Goal: Transaction & Acquisition: Book appointment/travel/reservation

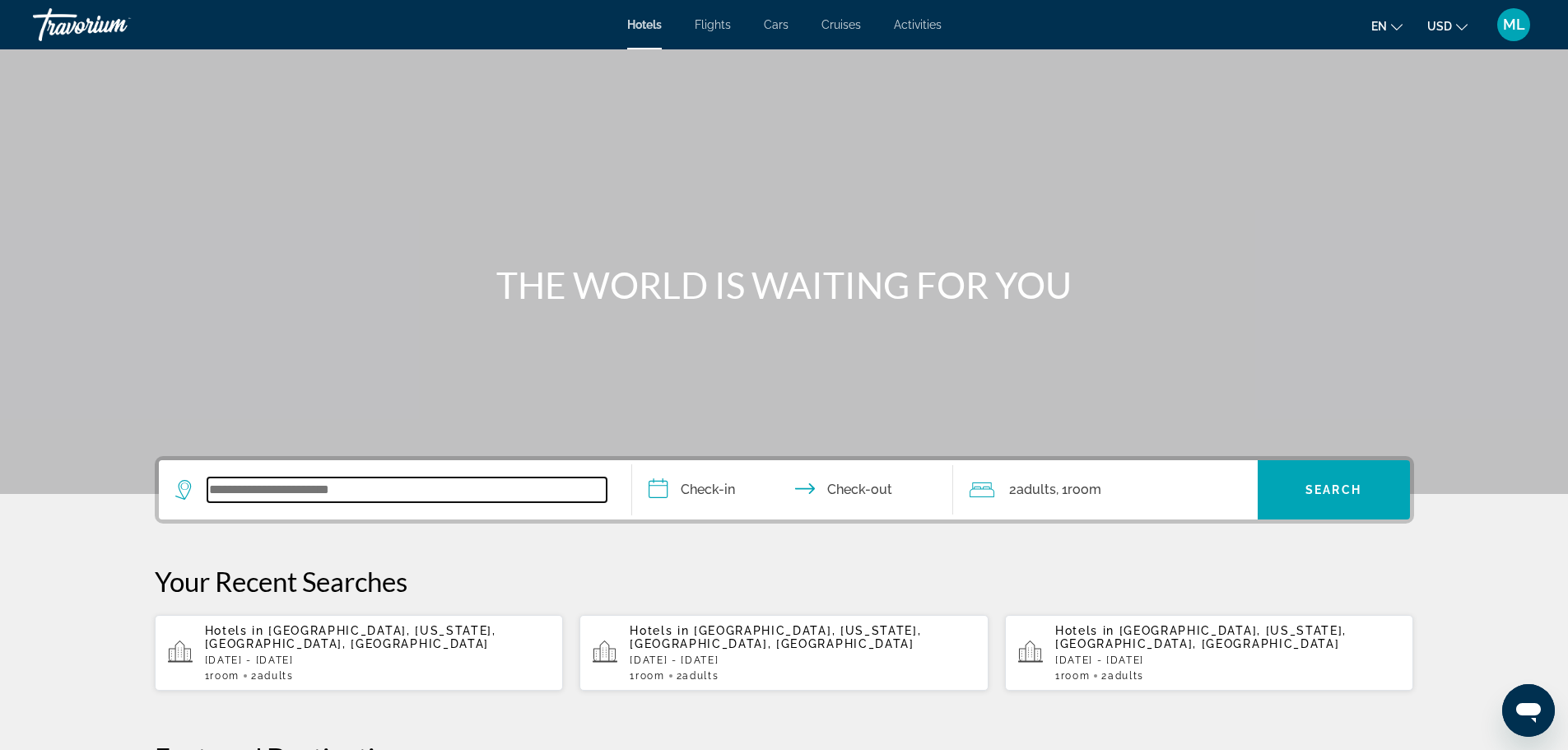
click at [505, 497] on input "Search widget" at bounding box center [407, 489] width 399 height 24
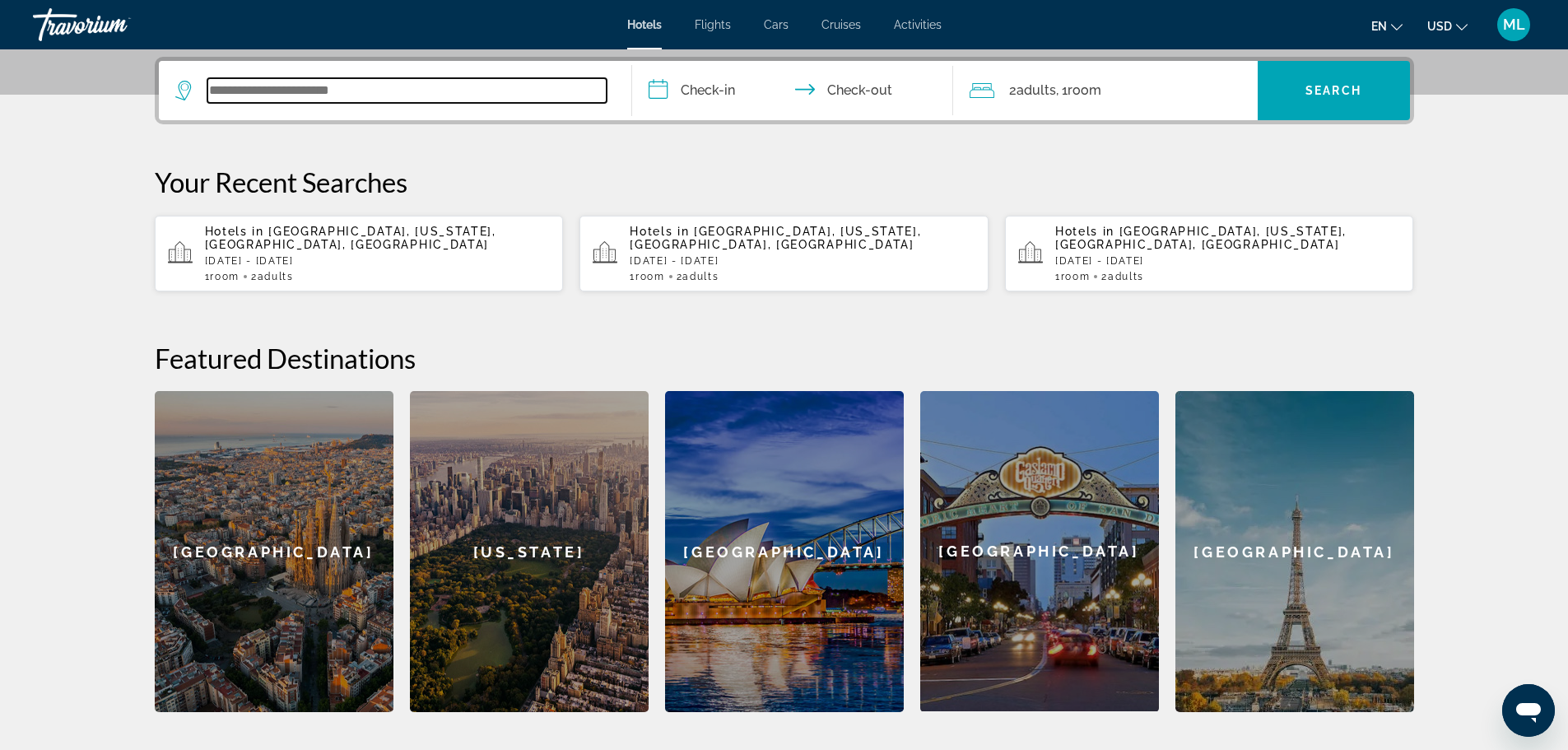
scroll to position [402, 0]
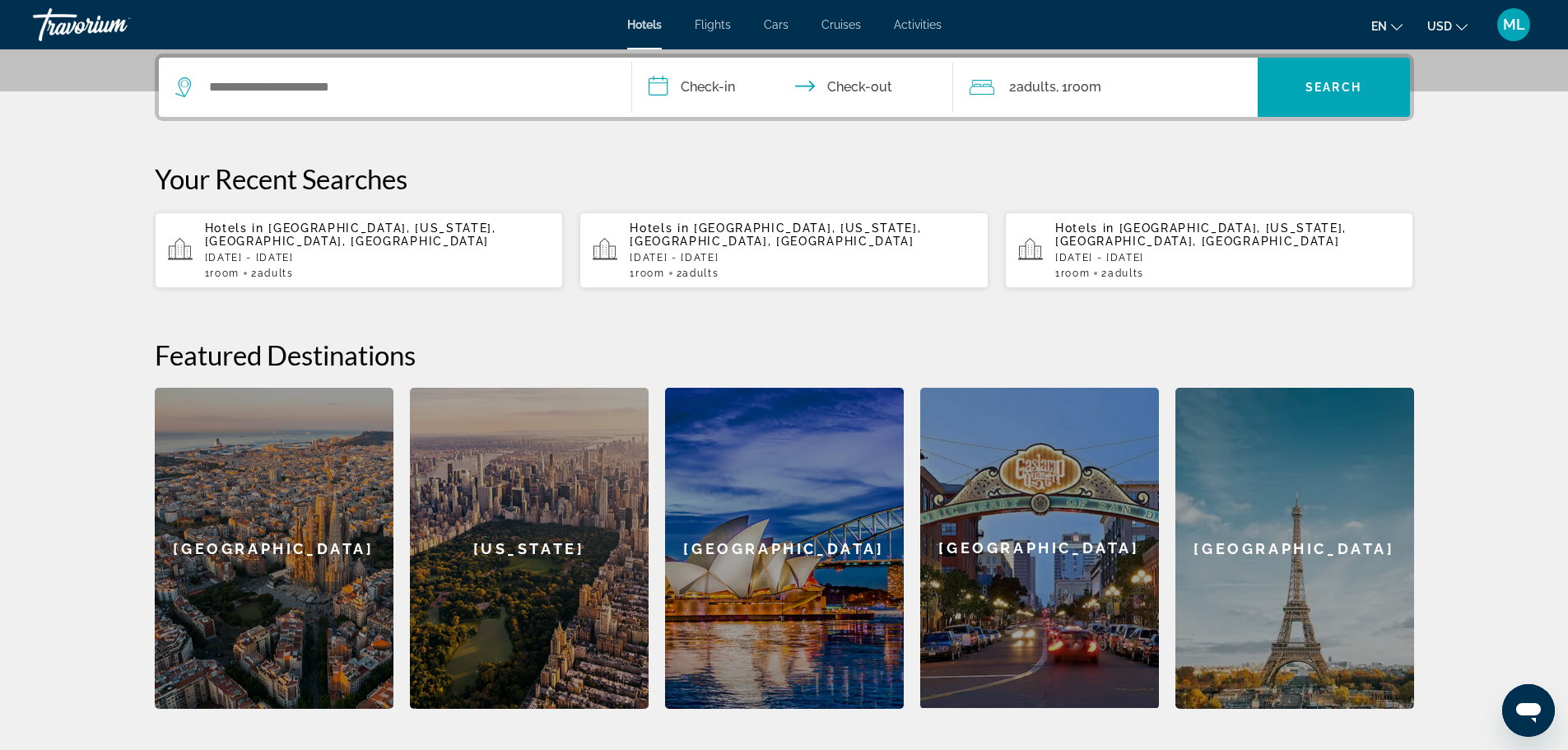
click at [505, 497] on div "[US_STATE]" at bounding box center [530, 547] width 239 height 321
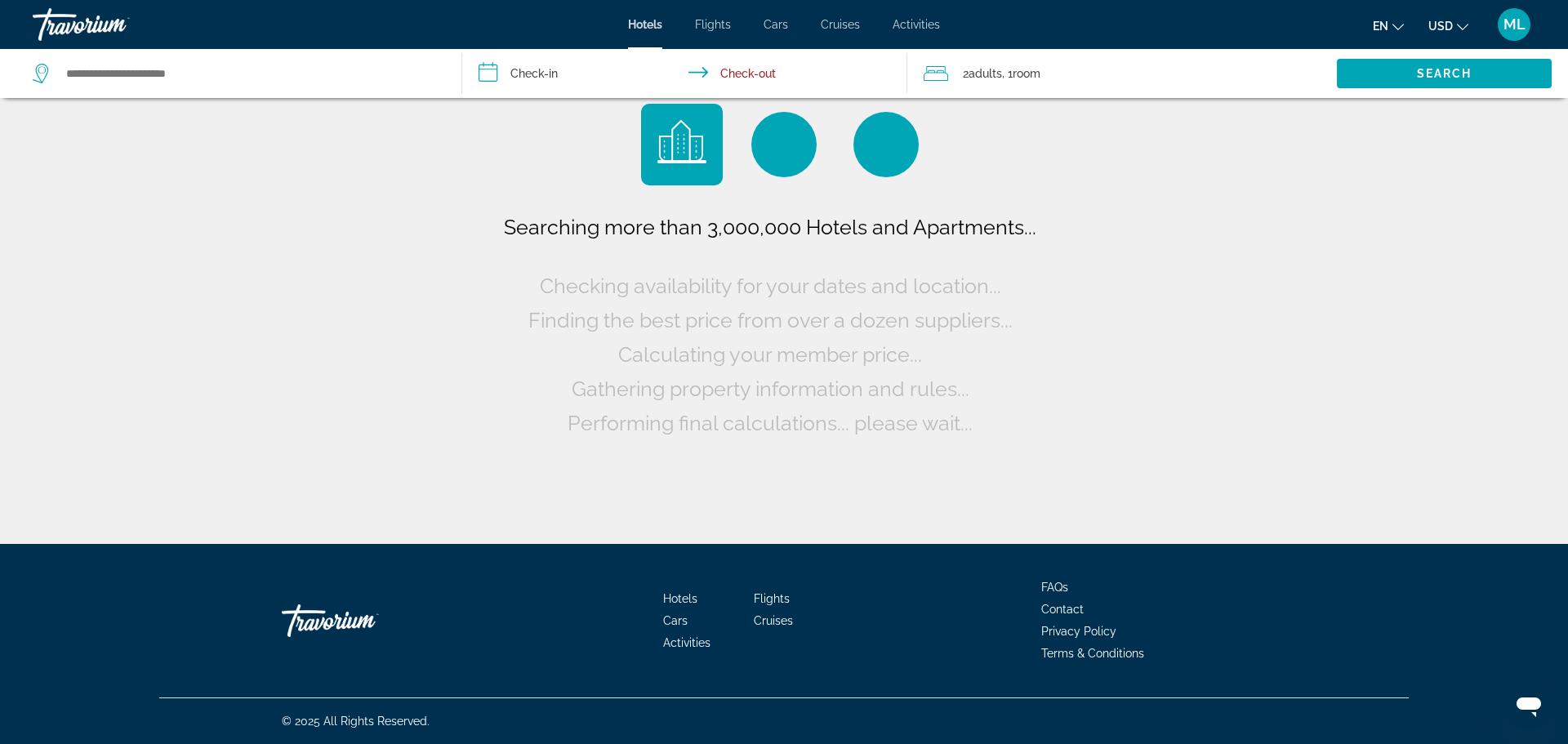
click at [501, 493] on div "Searching more than 3,000,000 Hotels and Apartments... Checking availability fo…" at bounding box center [784, 271] width 1568 height 544
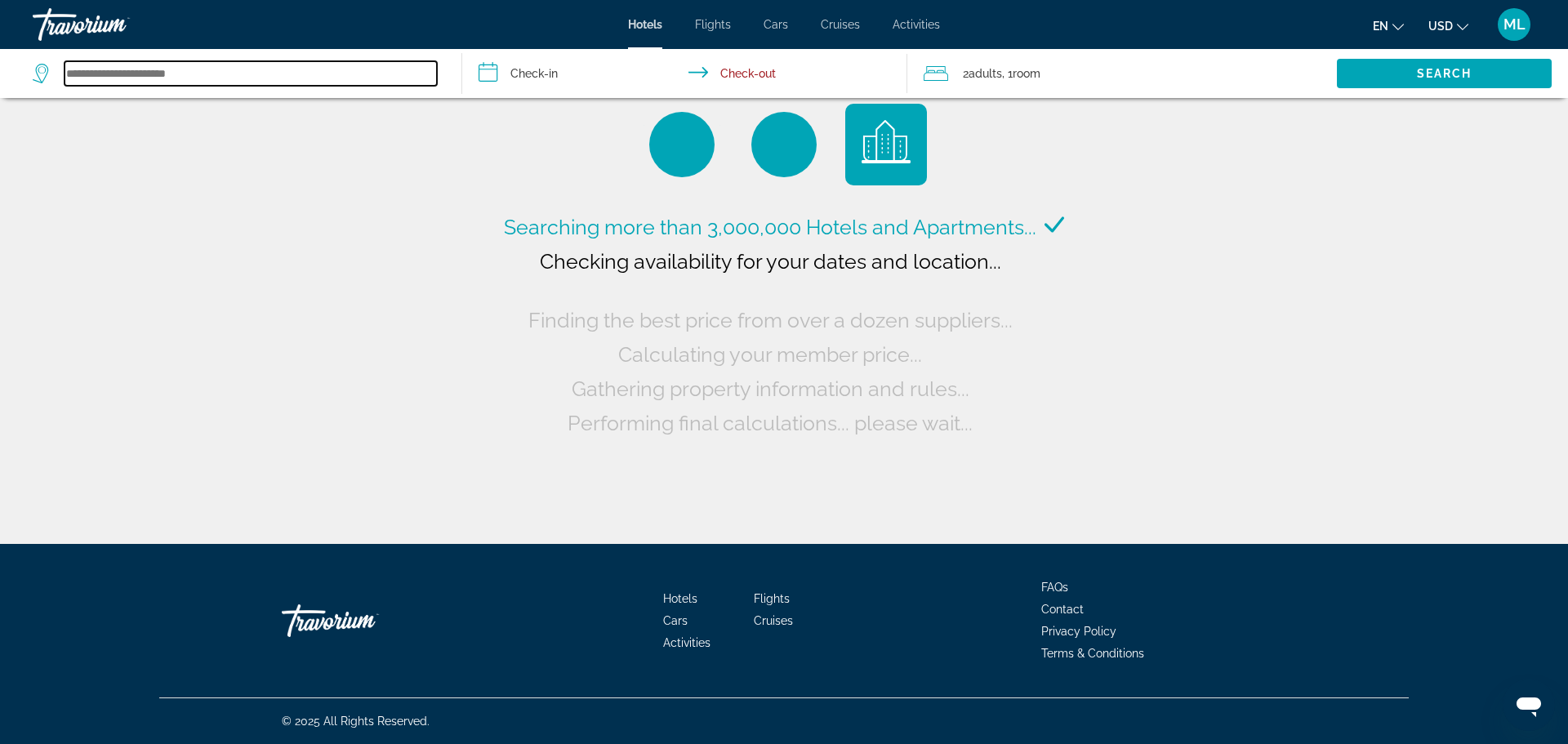
click at [230, 81] on input "Search widget" at bounding box center [251, 73] width 373 height 24
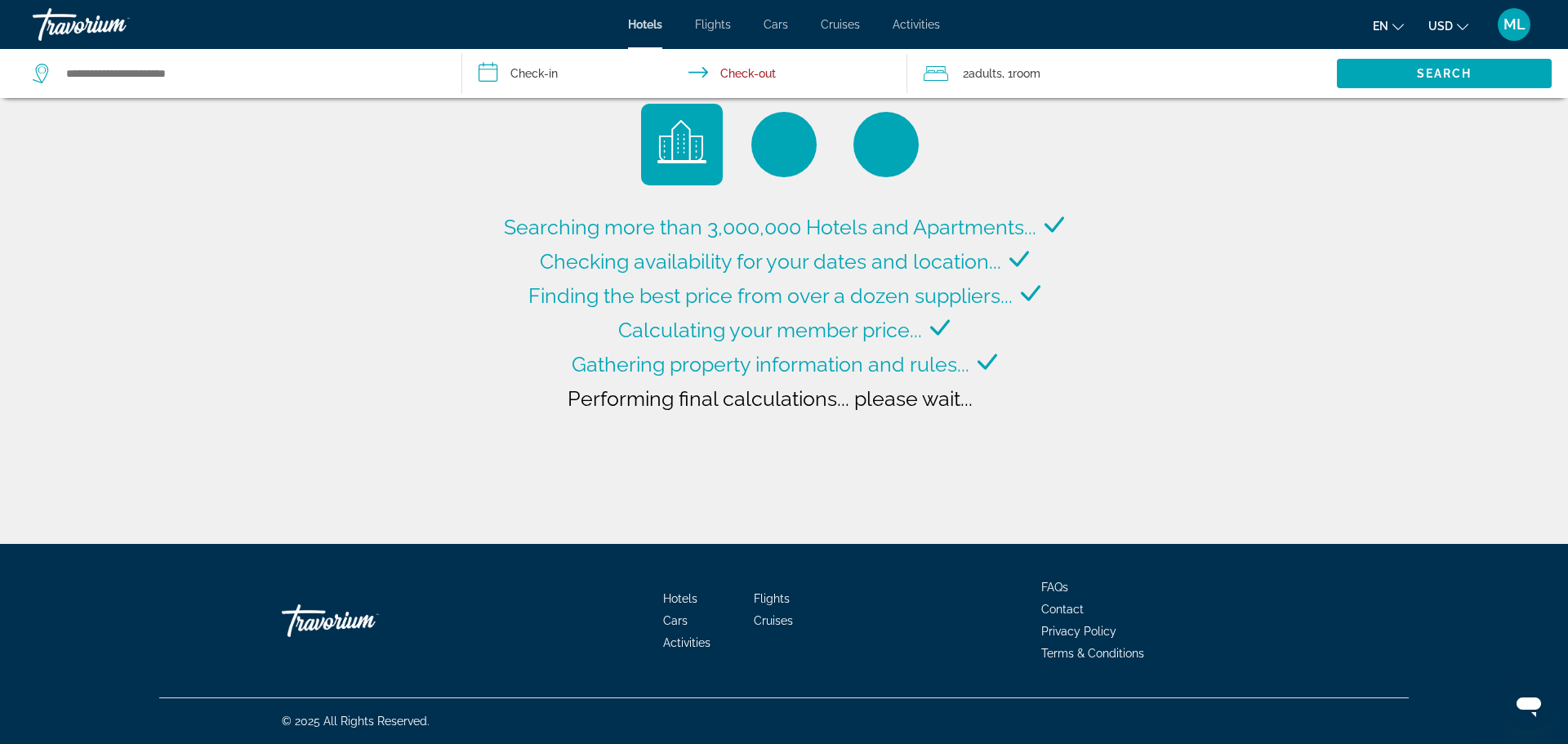
type input "**********"
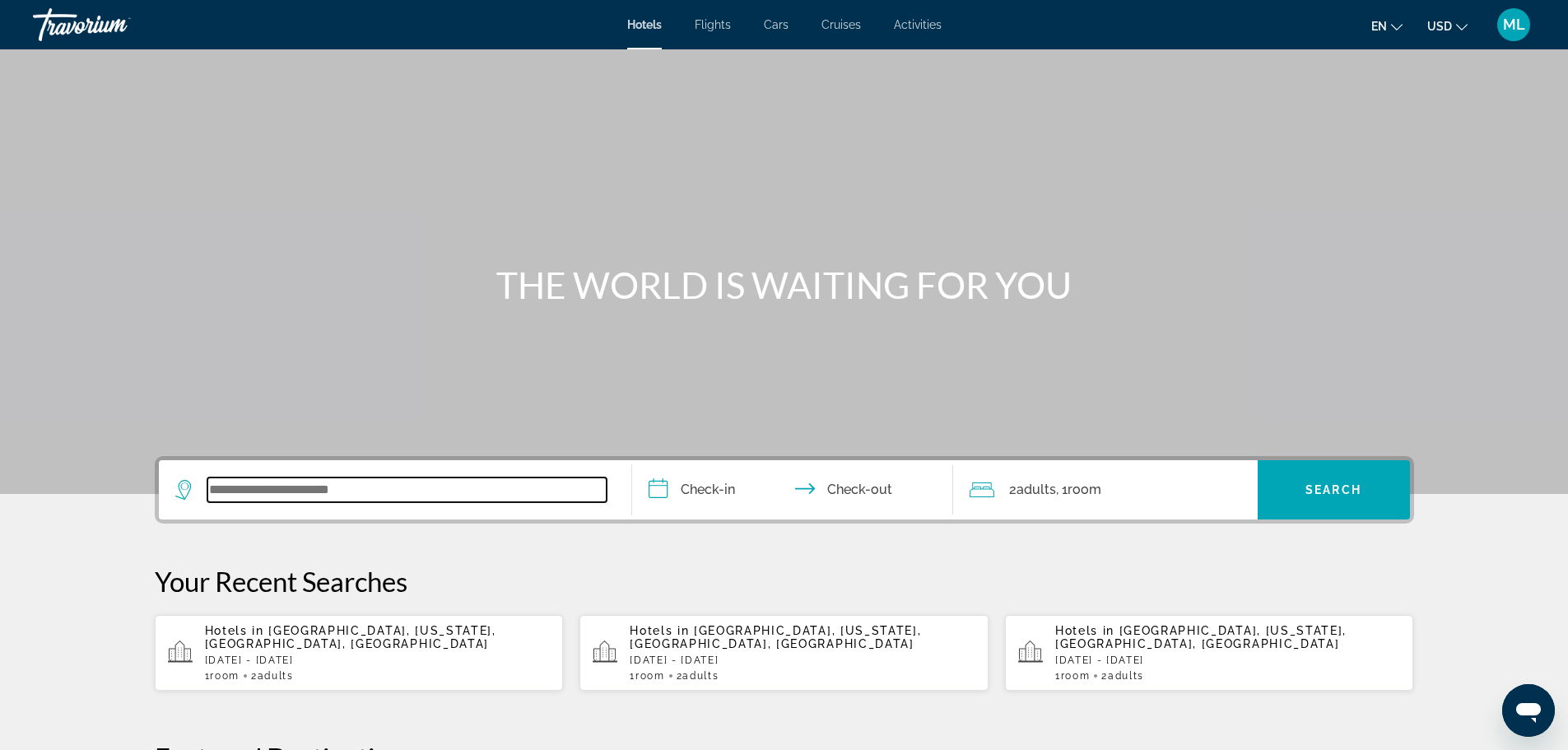
click at [264, 492] on input "Search widget" at bounding box center [407, 489] width 399 height 24
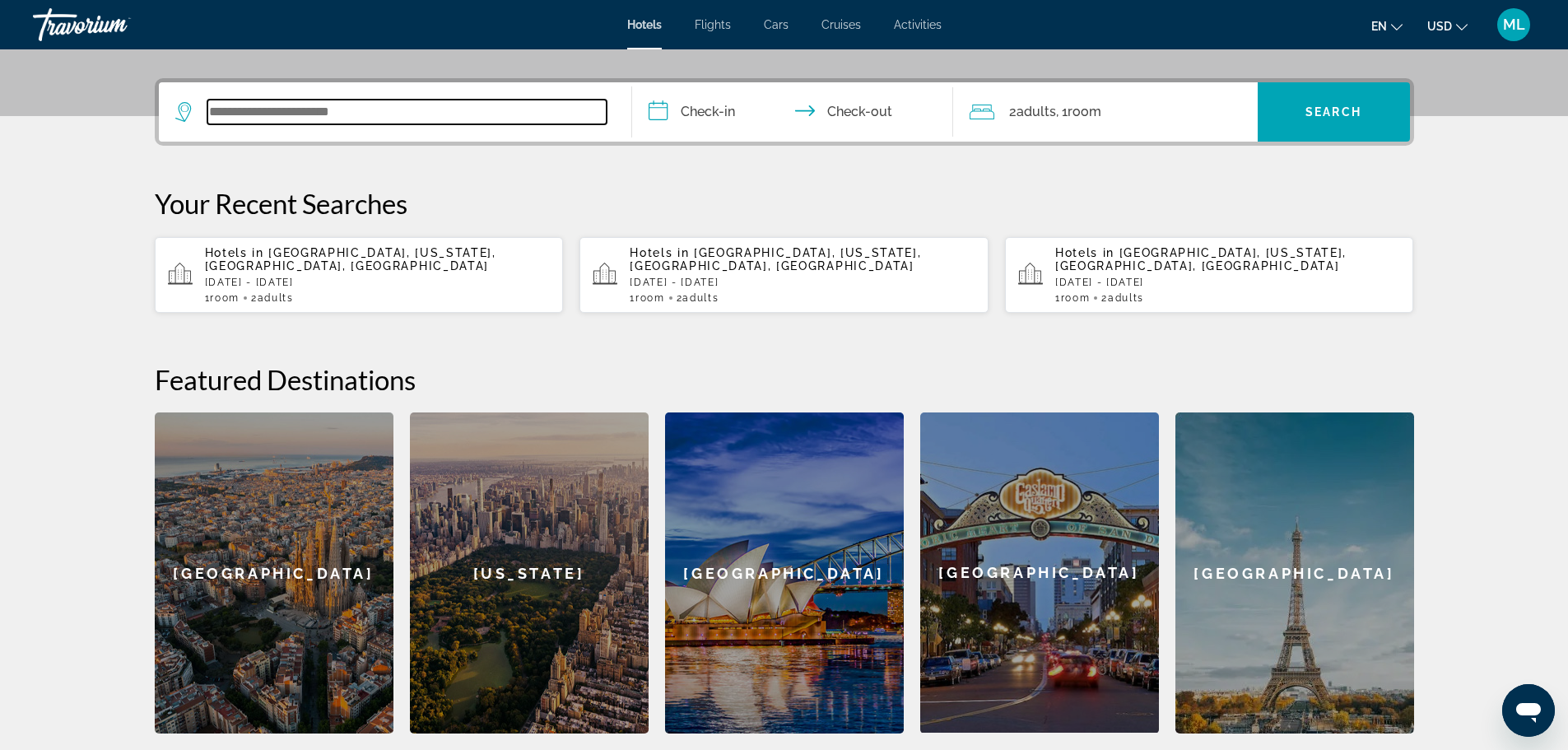
scroll to position [402, 0]
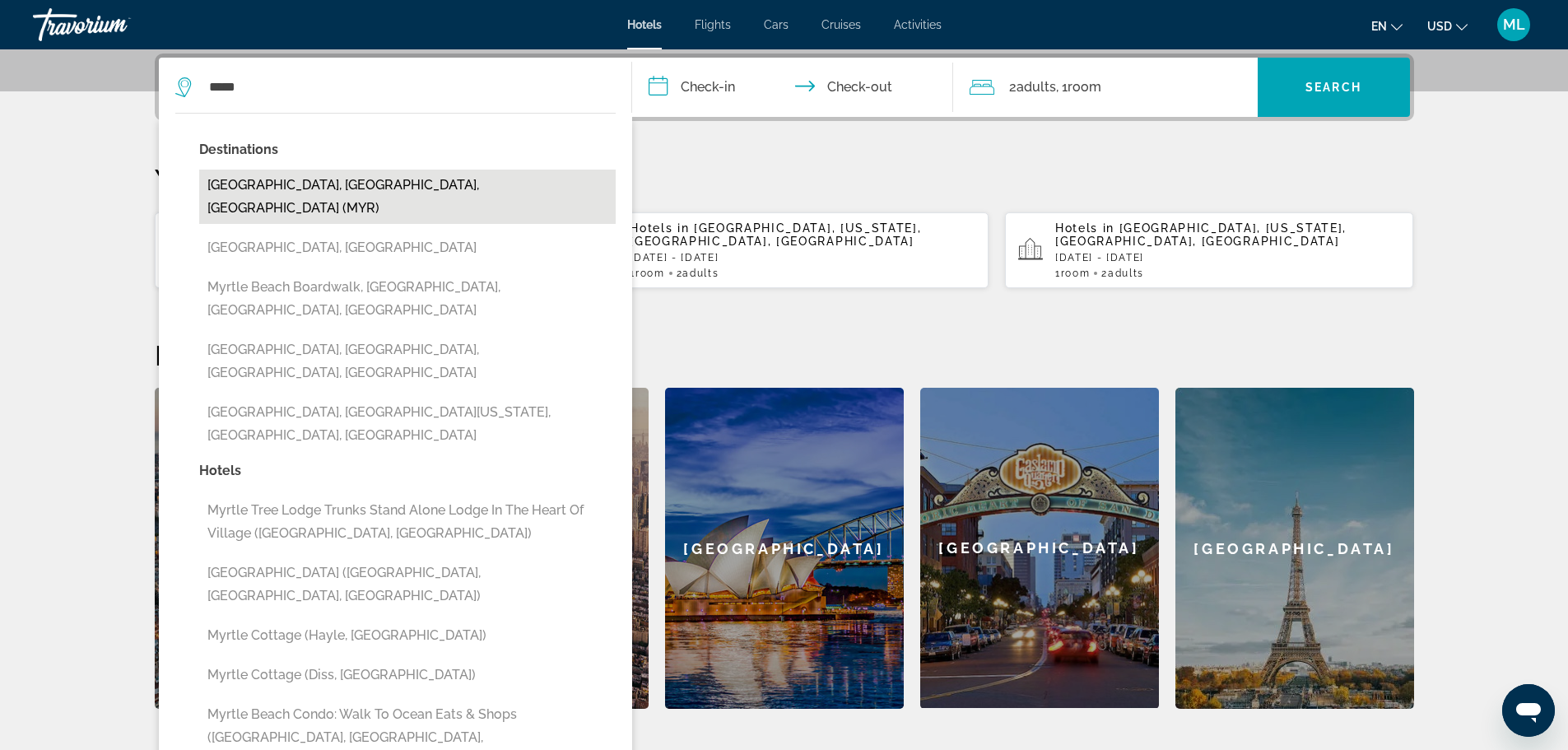
click at [357, 180] on button "[GEOGRAPHIC_DATA], [GEOGRAPHIC_DATA], [GEOGRAPHIC_DATA] (MYR)" at bounding box center [408, 196] width 417 height 55
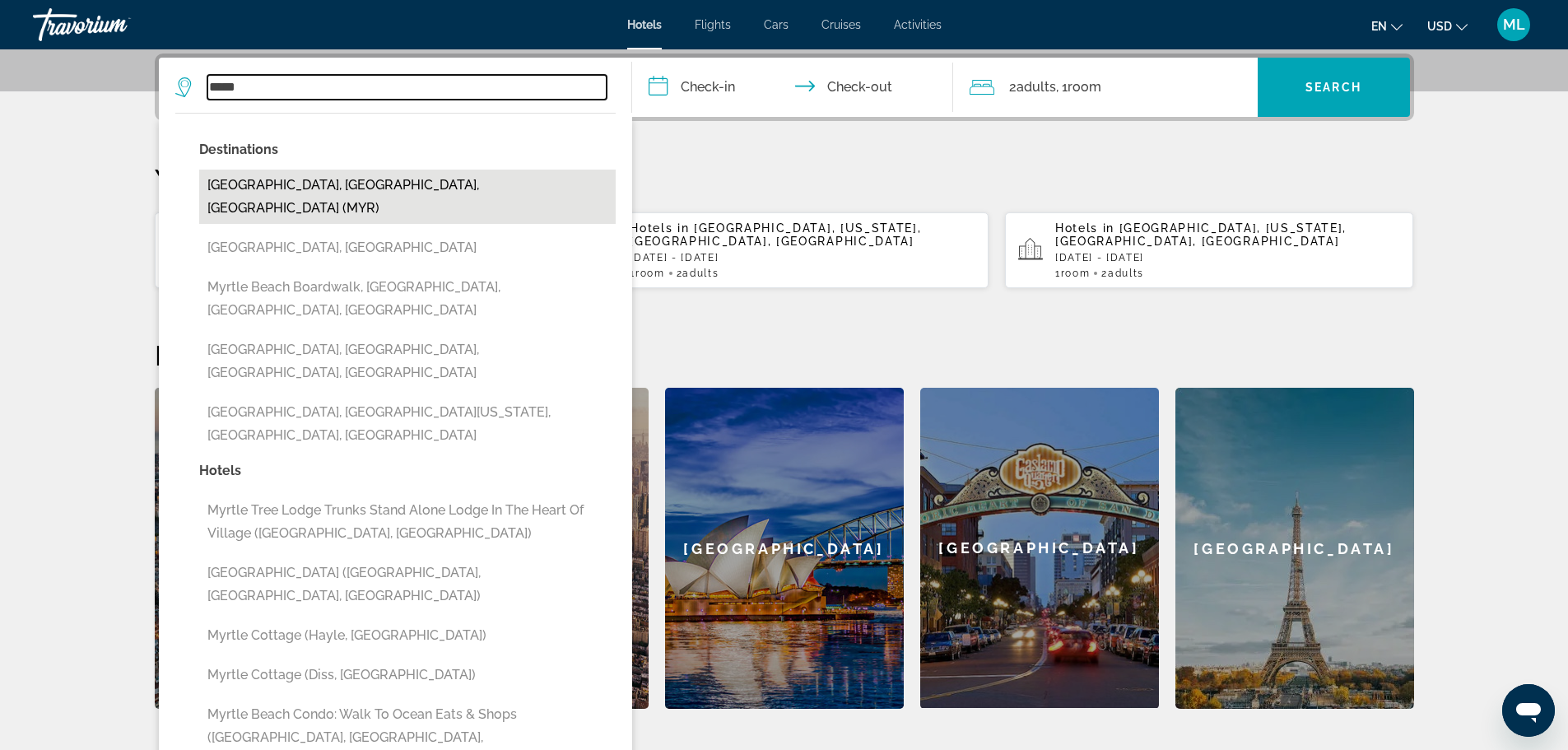
type input "**********"
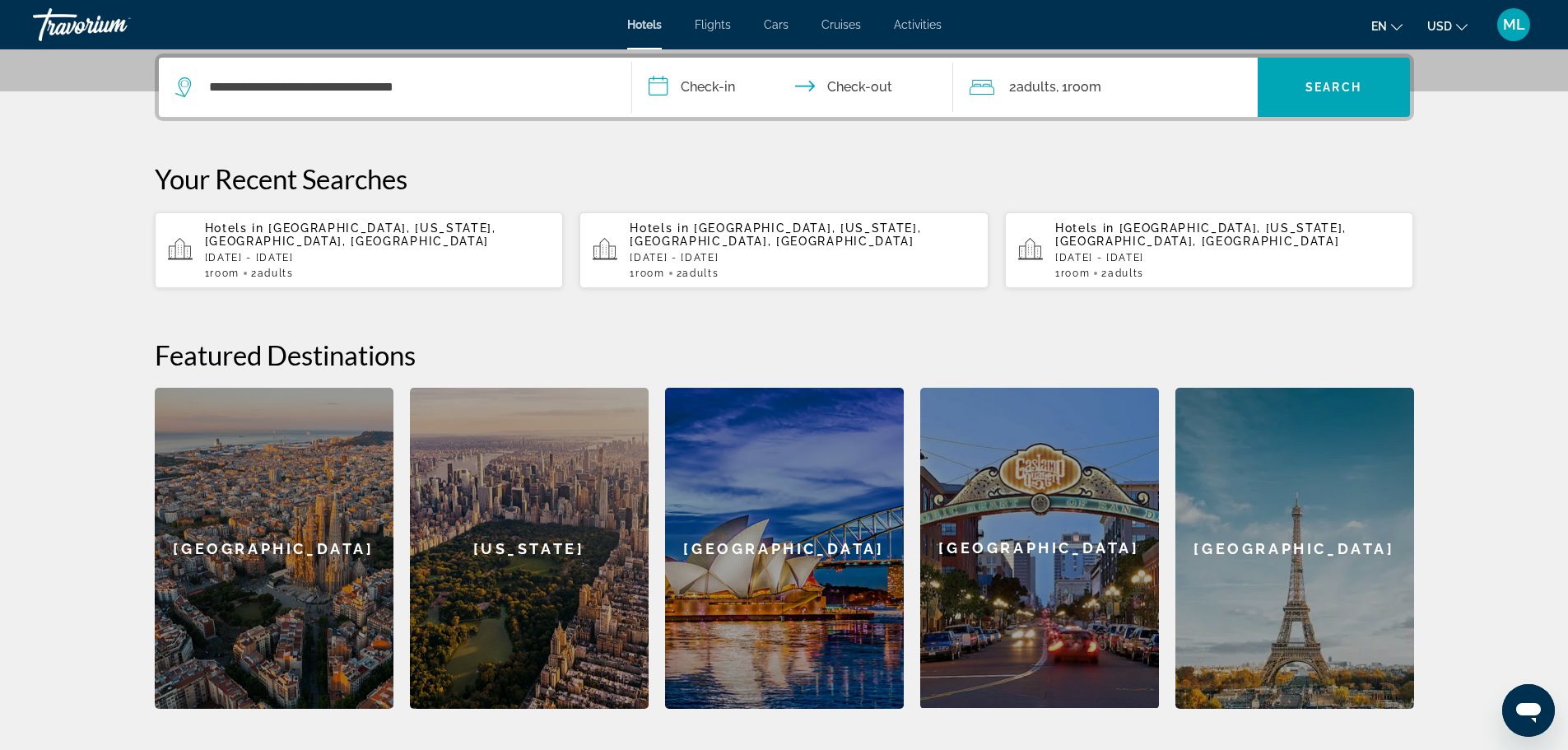
click at [657, 82] on input "**********" at bounding box center [796, 89] width 328 height 64
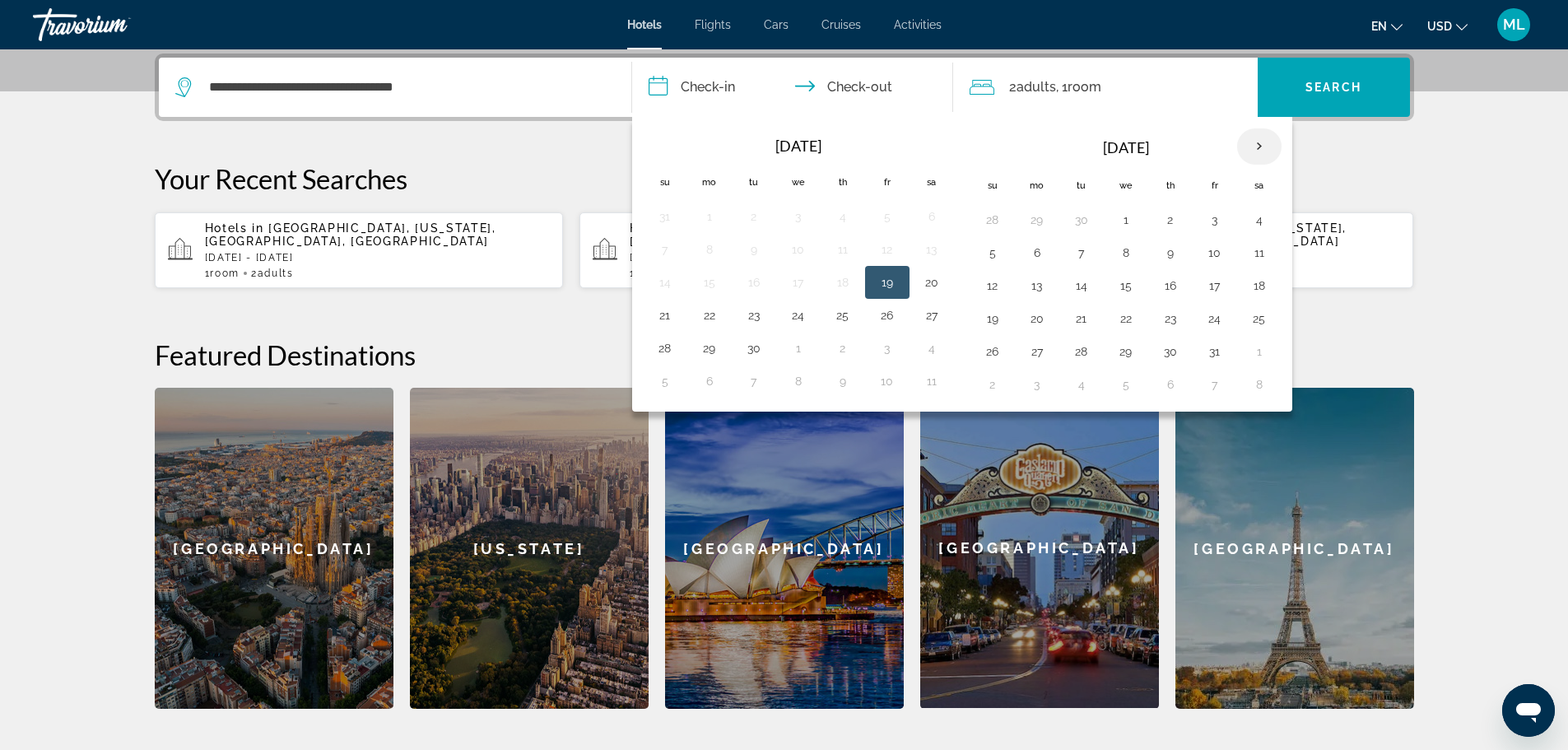
click at [1254, 152] on th "Next month" at bounding box center [1259, 146] width 45 height 36
click at [1258, 144] on th "Next month" at bounding box center [1259, 146] width 45 height 36
click at [994, 349] on button "28" at bounding box center [992, 351] width 26 height 23
click at [706, 385] on button "1" at bounding box center [709, 384] width 26 height 23
type input "**********"
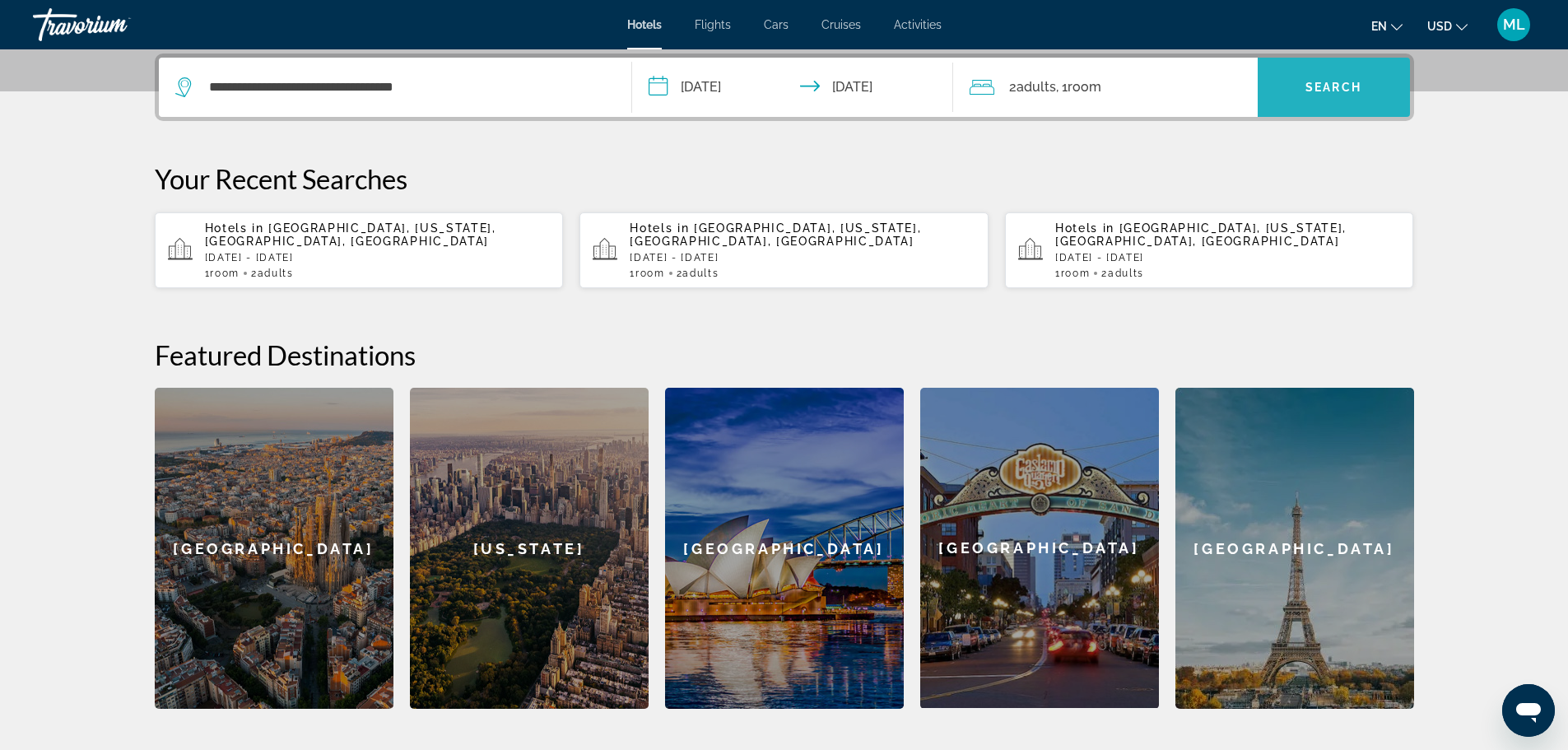
click at [1332, 81] on span "Search" at bounding box center [1333, 88] width 56 height 13
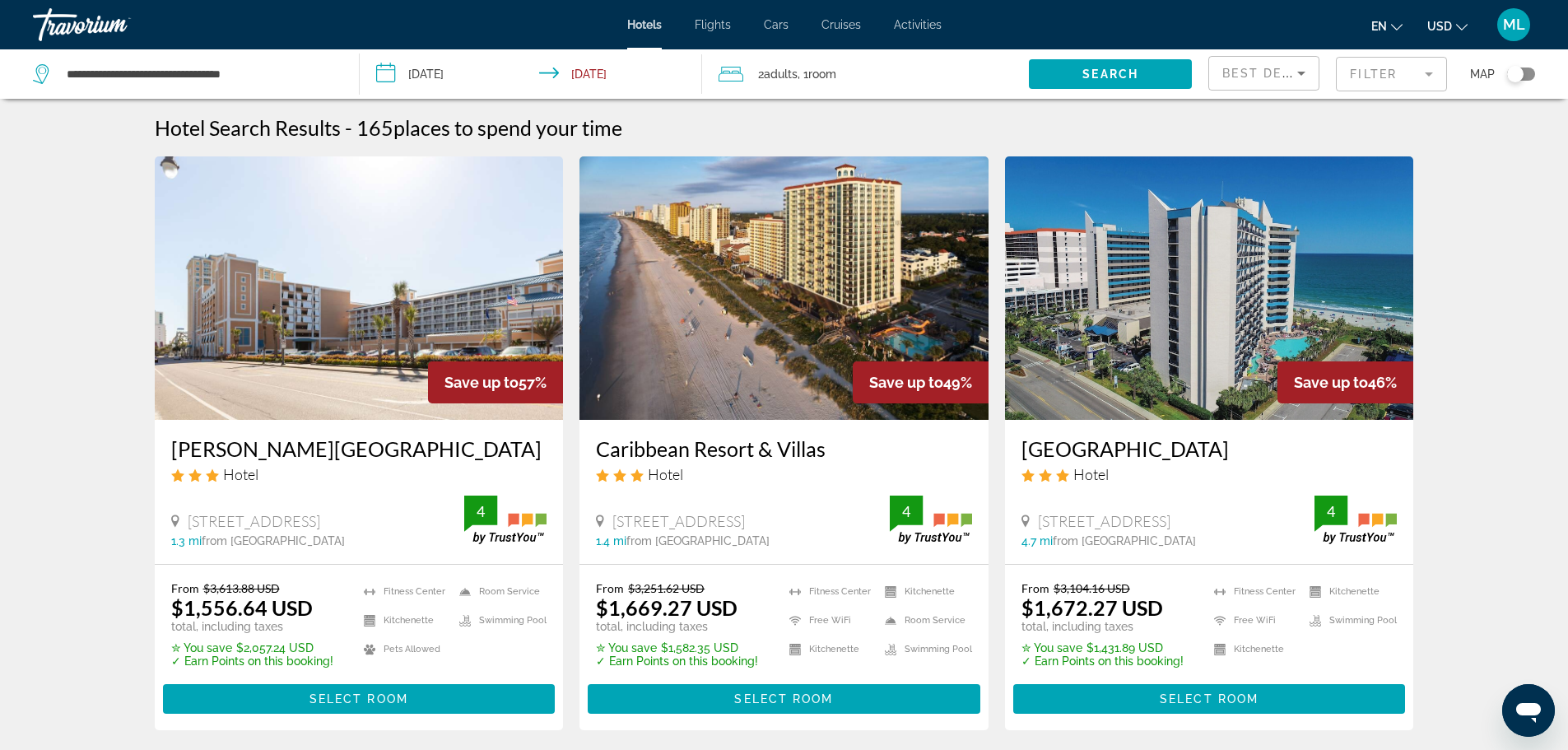
click at [388, 69] on input "**********" at bounding box center [534, 77] width 349 height 55
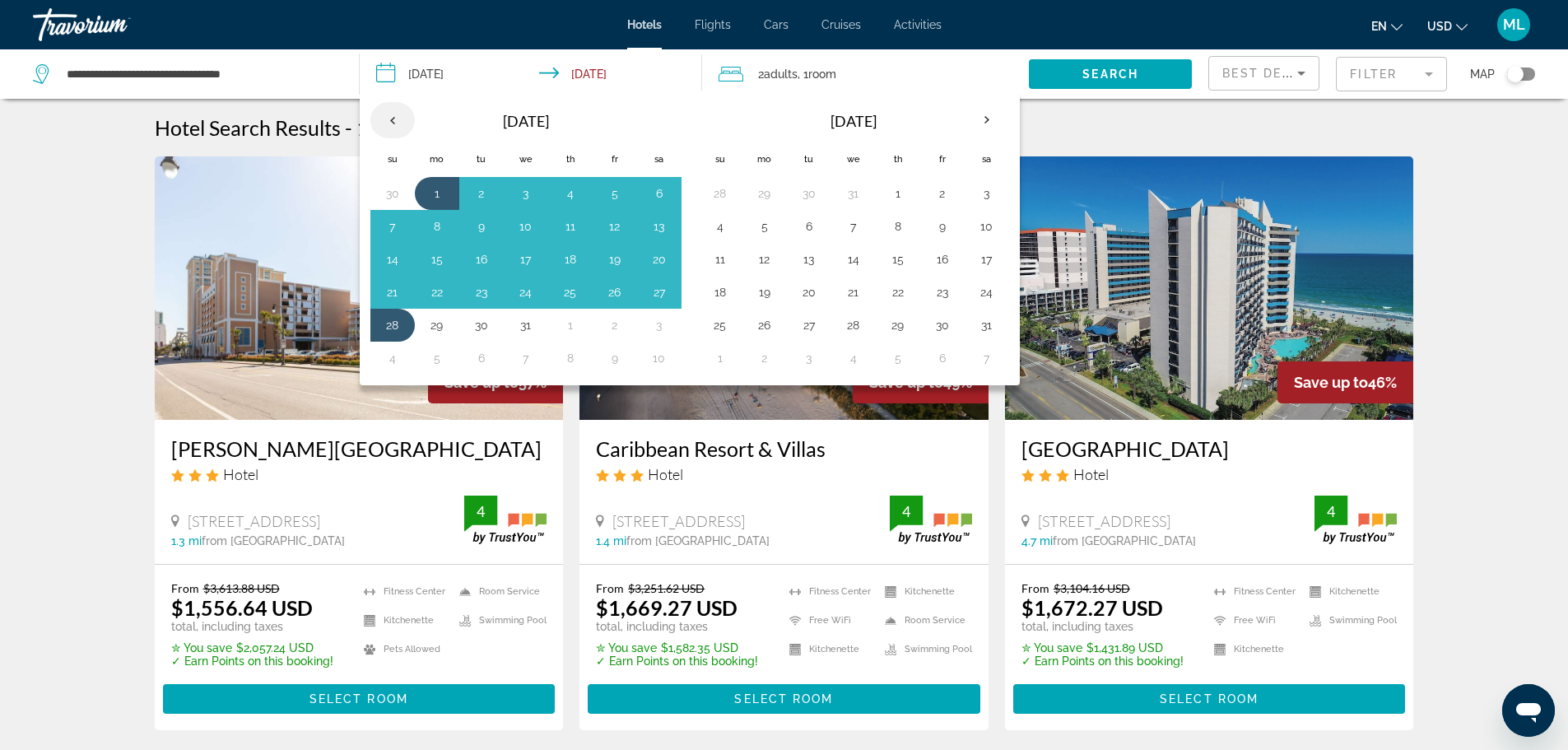
click at [392, 114] on th "Previous month" at bounding box center [392, 120] width 45 height 36
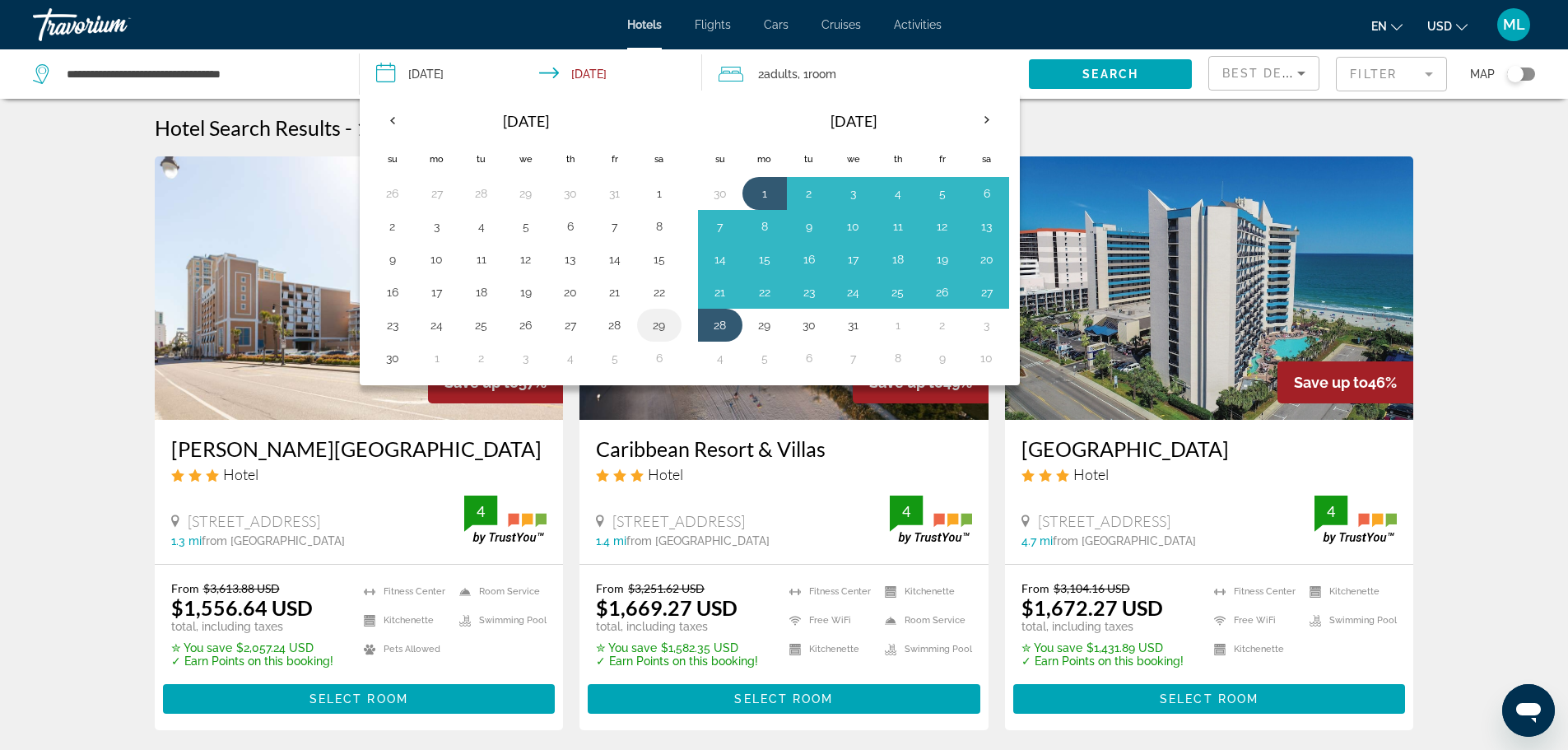
click at [653, 322] on button "29" at bounding box center [659, 324] width 26 height 23
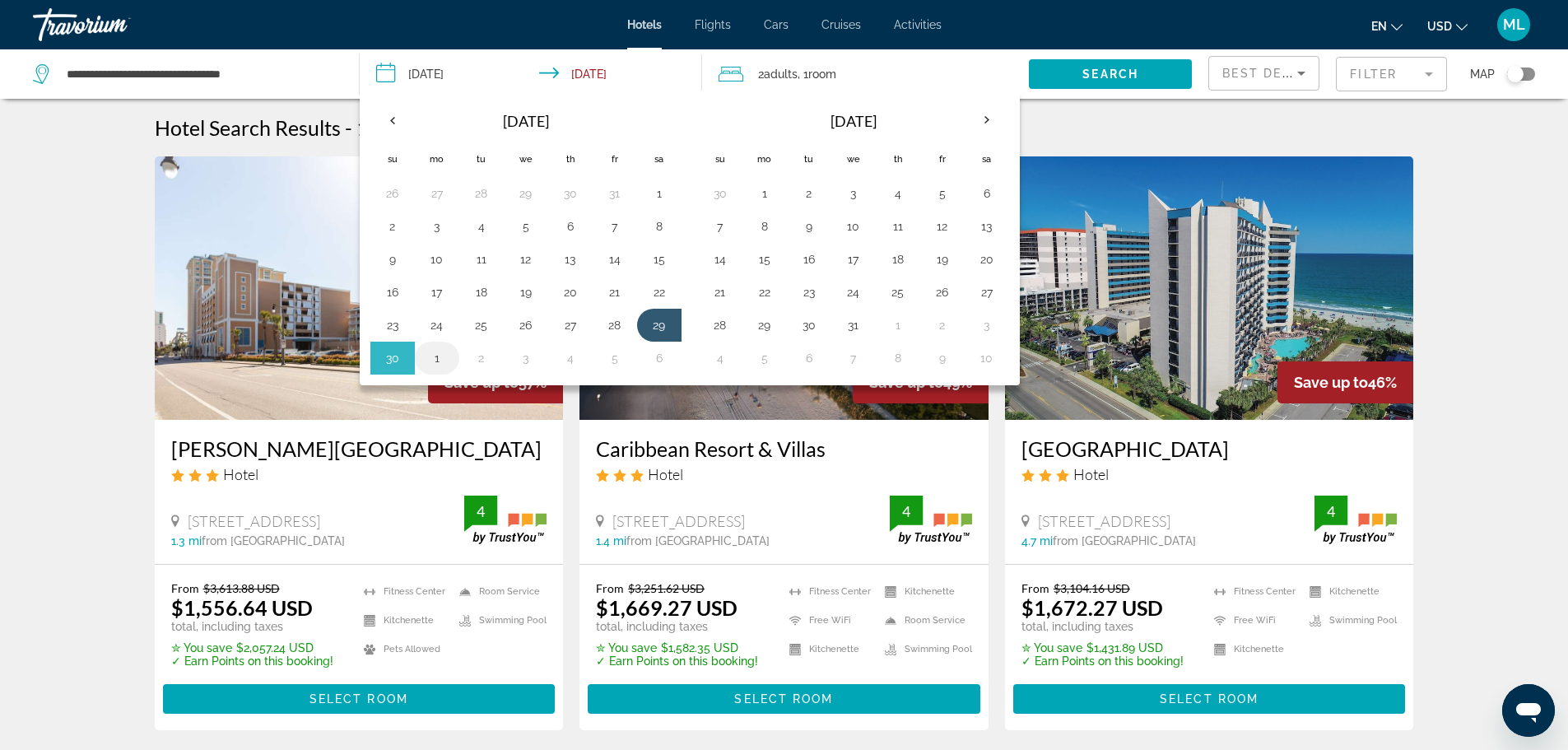
click at [431, 354] on button "1" at bounding box center [436, 358] width 26 height 23
type input "**********"
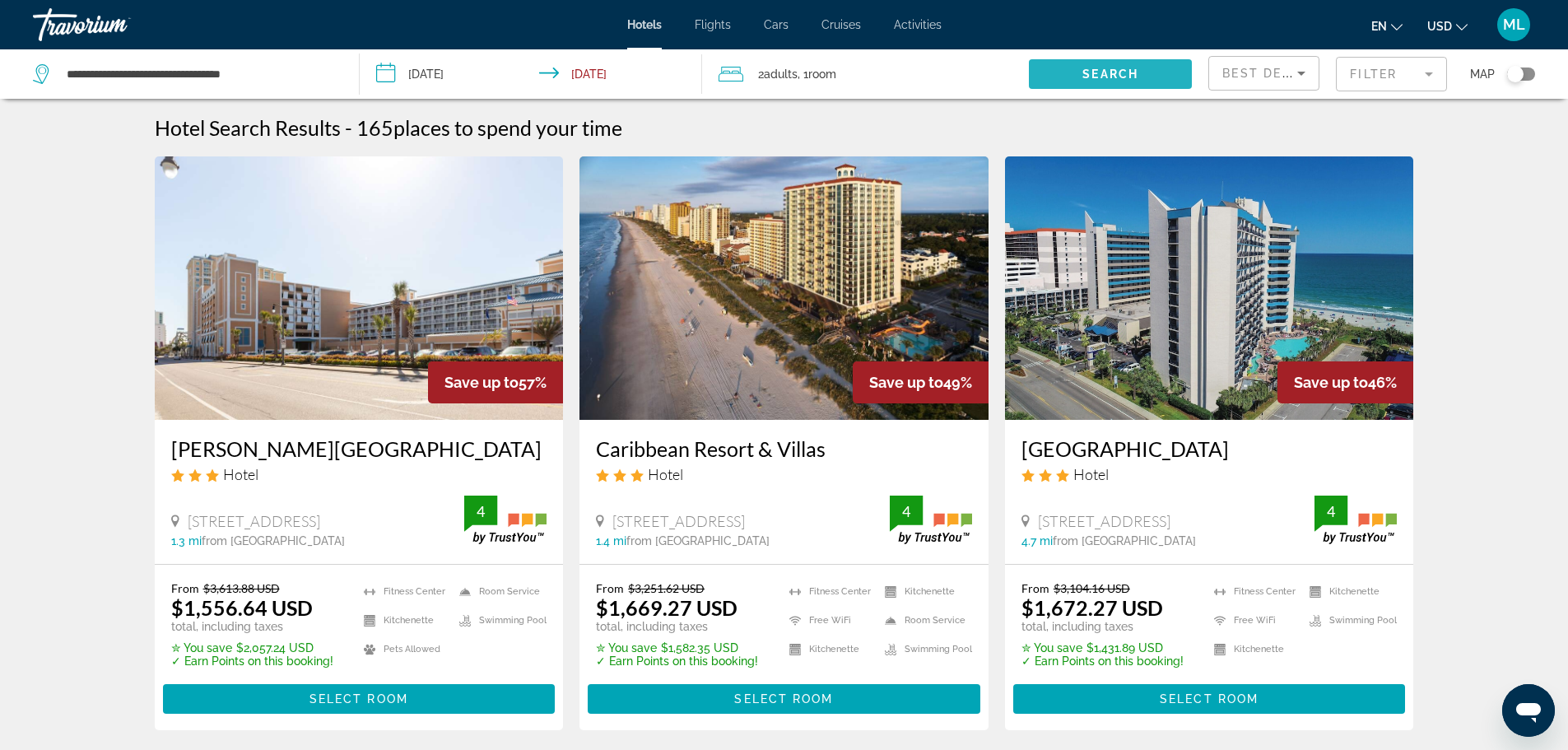
click at [1106, 69] on span "Search" at bounding box center [1111, 74] width 56 height 13
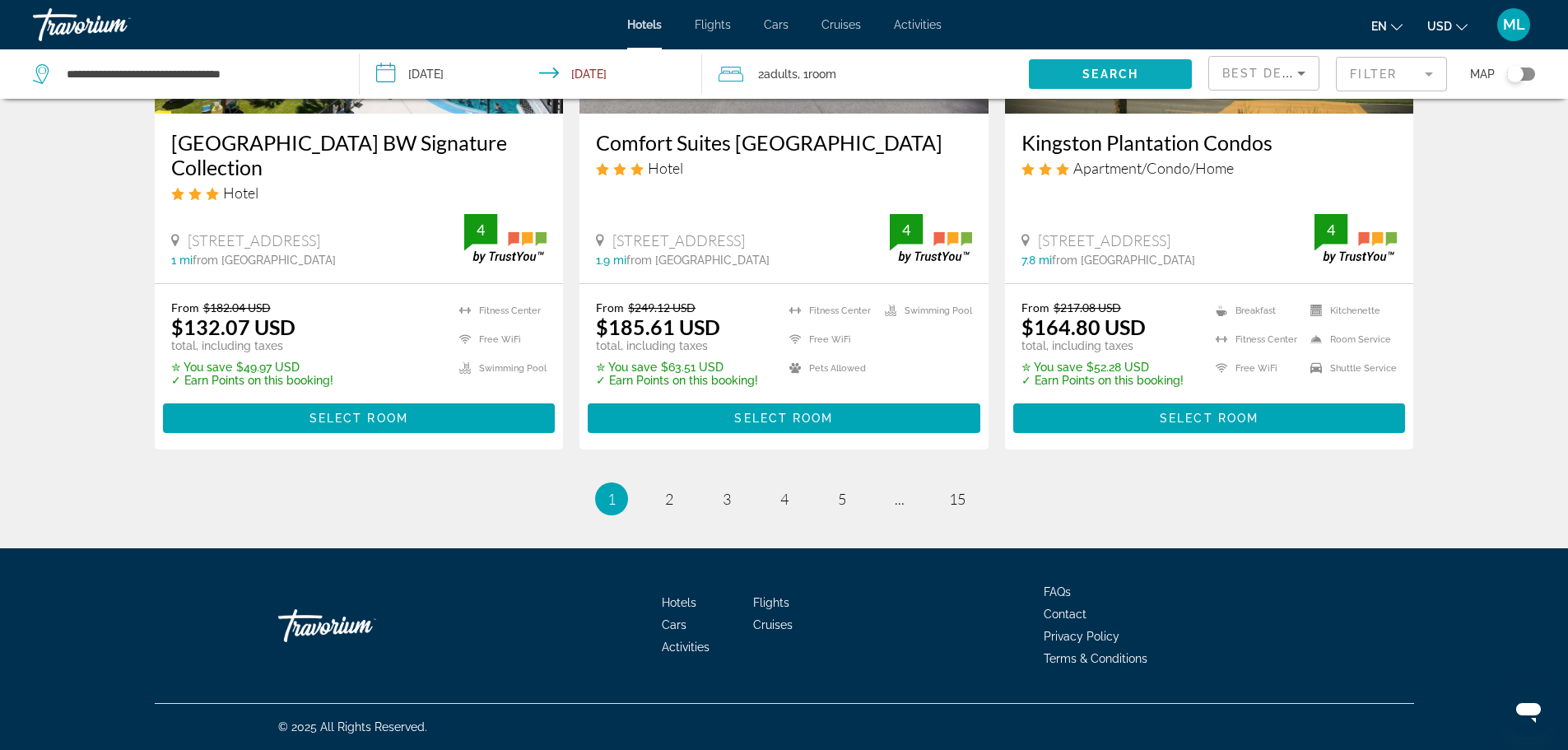
scroll to position [2176, 0]
click at [675, 485] on link "page 2" at bounding box center [669, 498] width 29 height 29
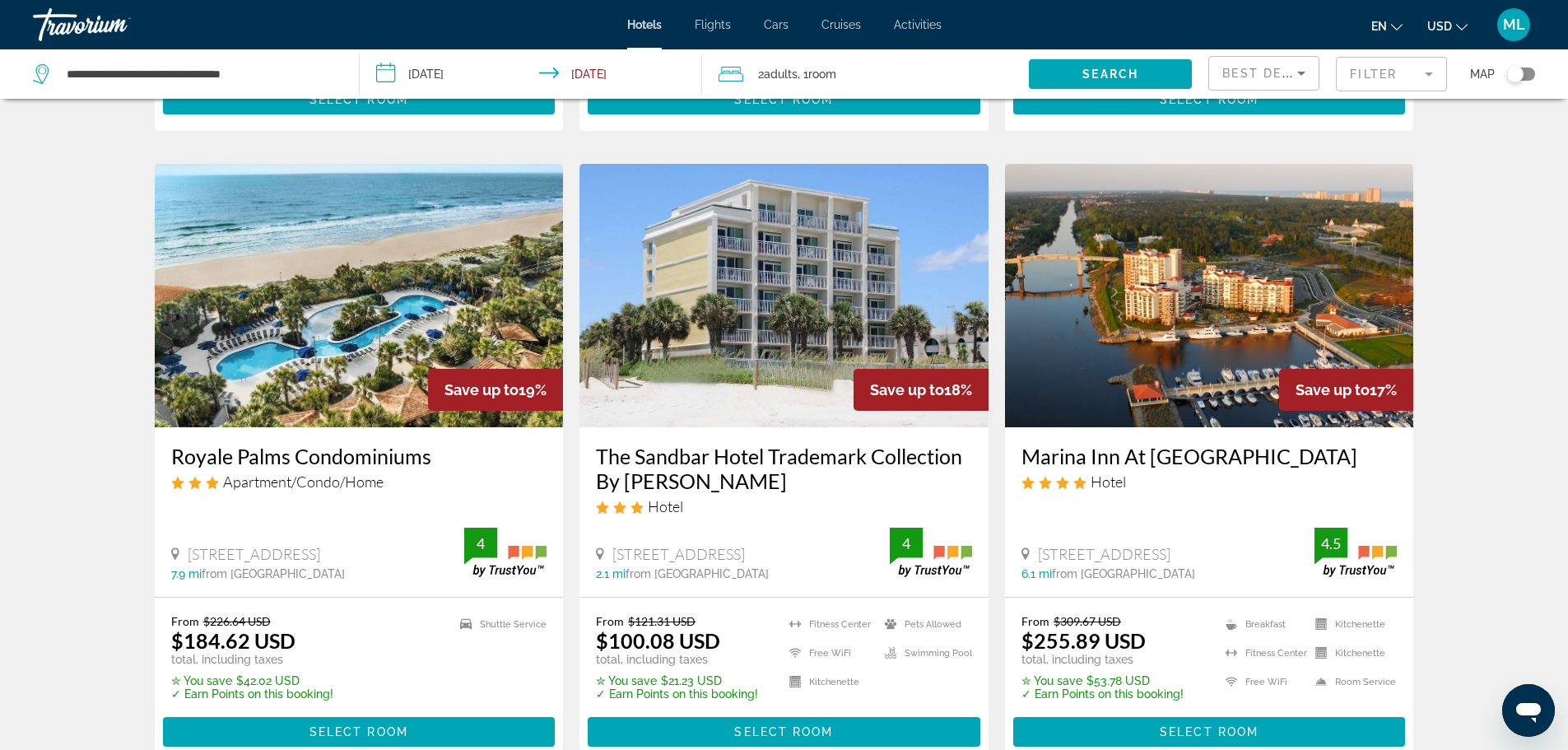
scroll to position [625, 0]
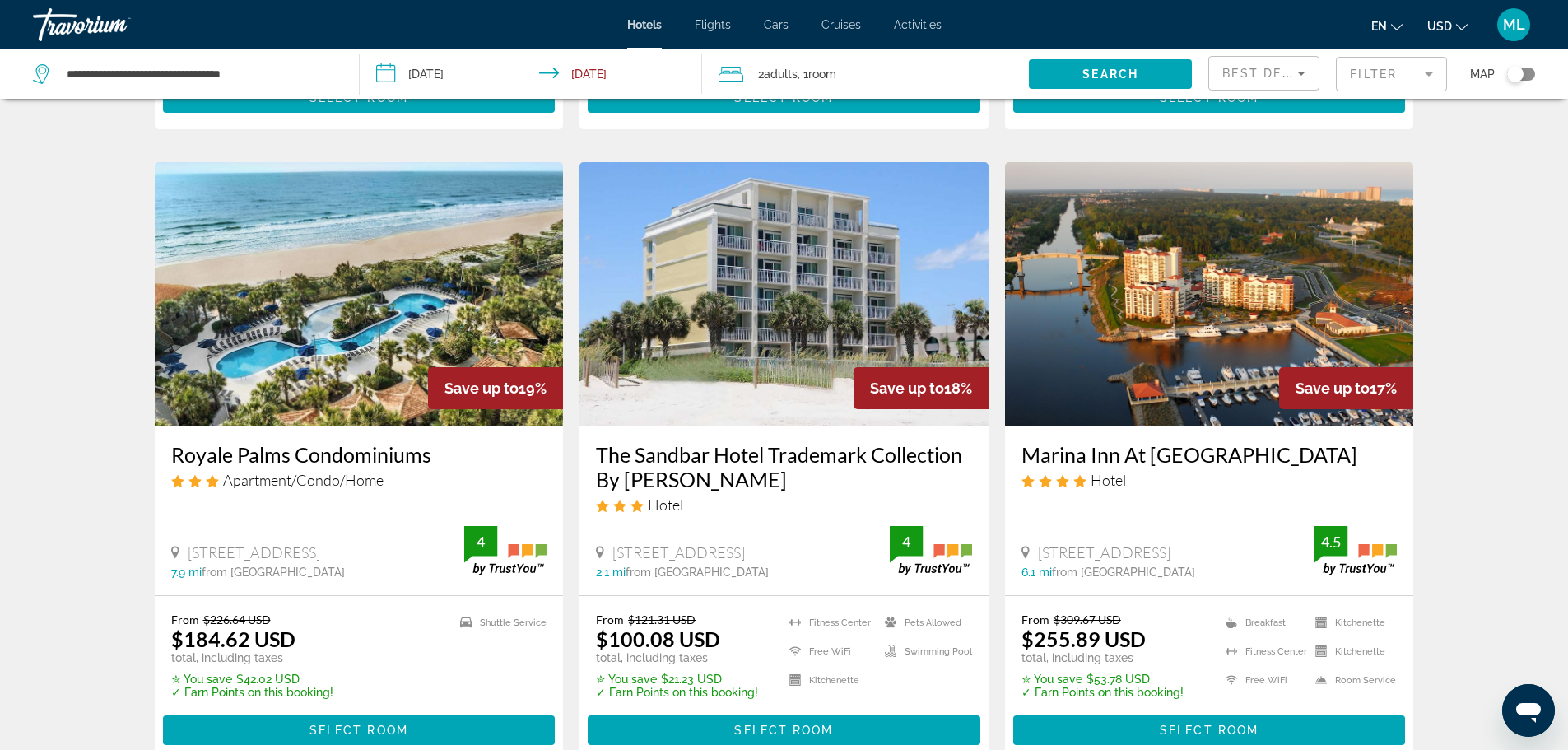
click at [328, 343] on img "Main content" at bounding box center [360, 294] width 409 height 263
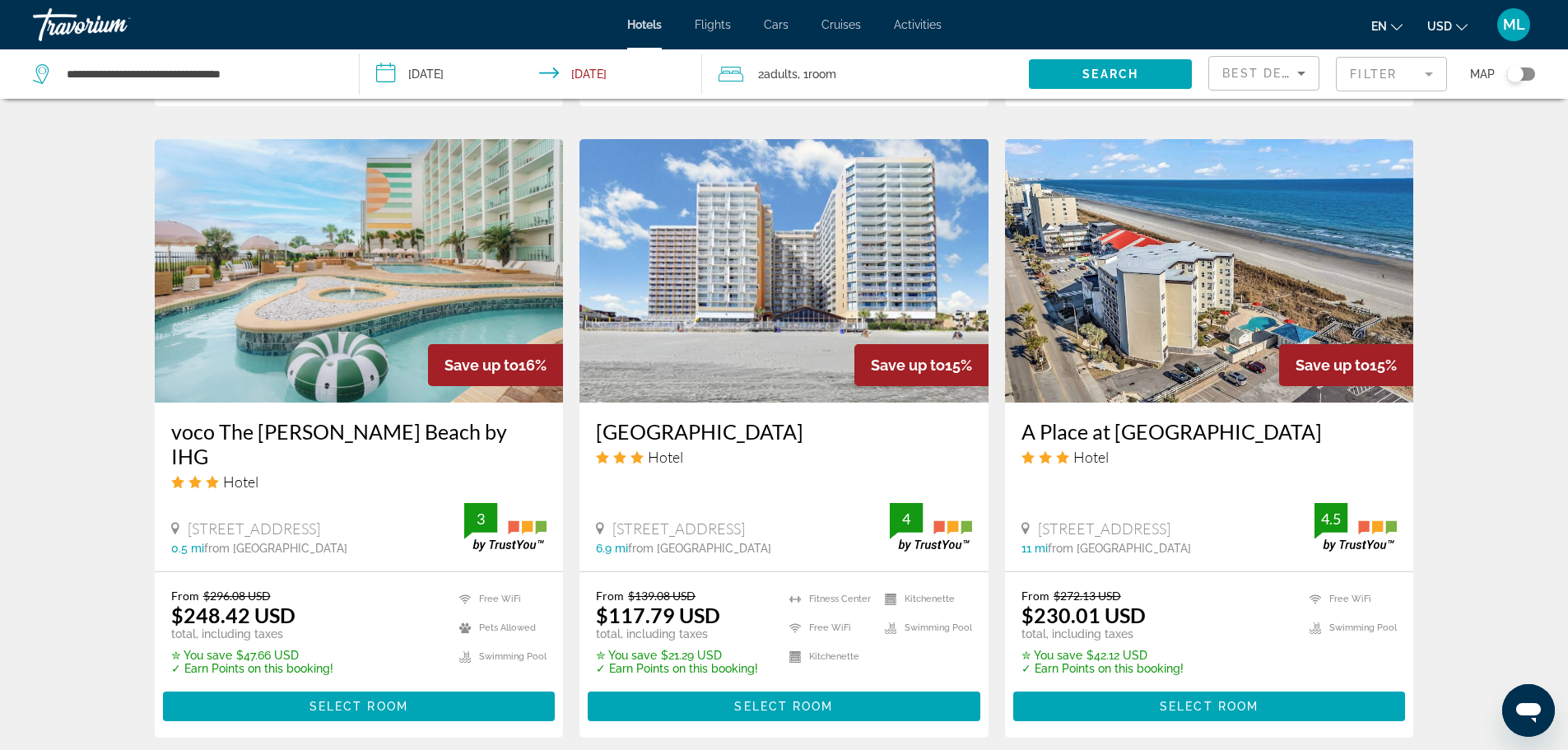
scroll to position [1284, 0]
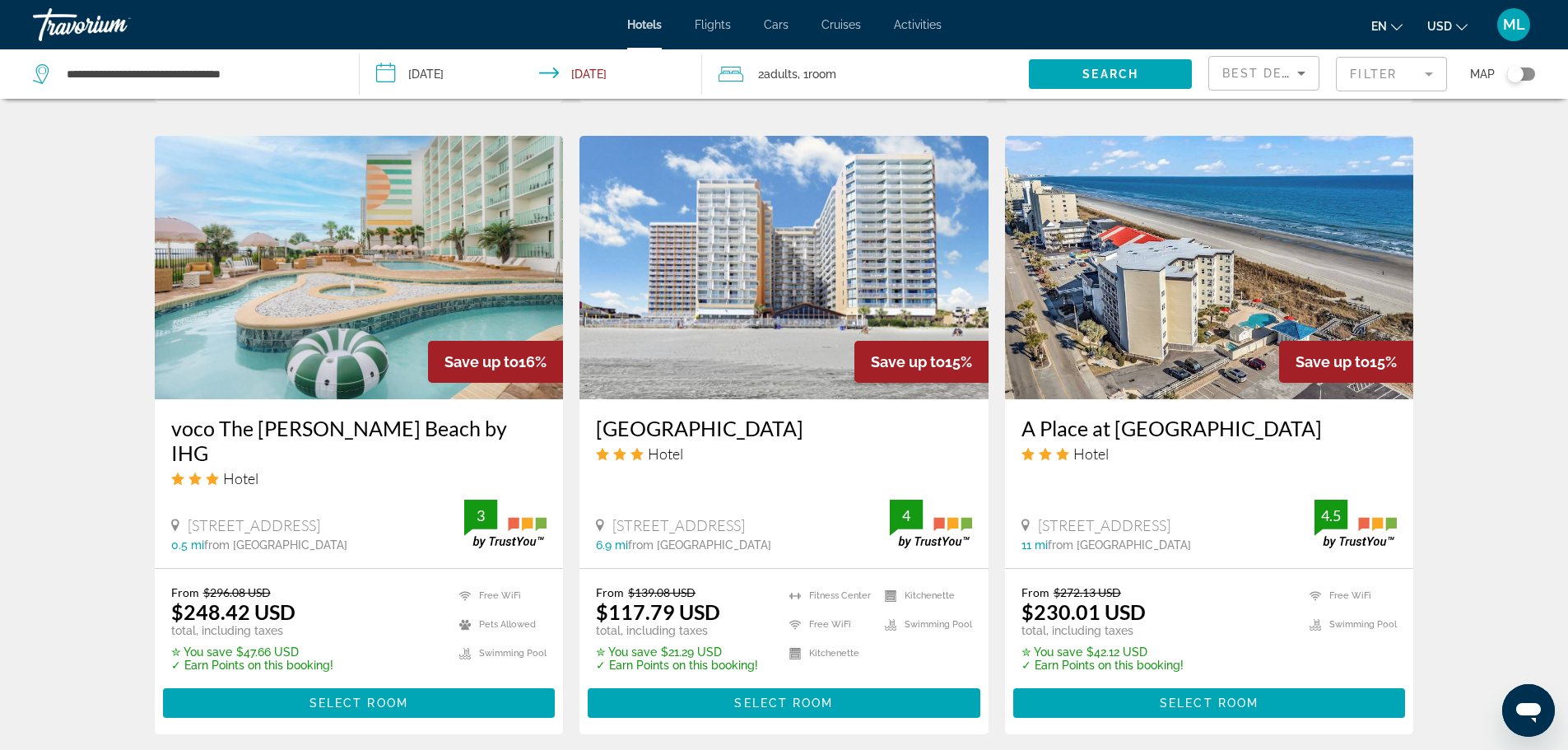
click at [1263, 303] on img "Main content" at bounding box center [1210, 267] width 409 height 263
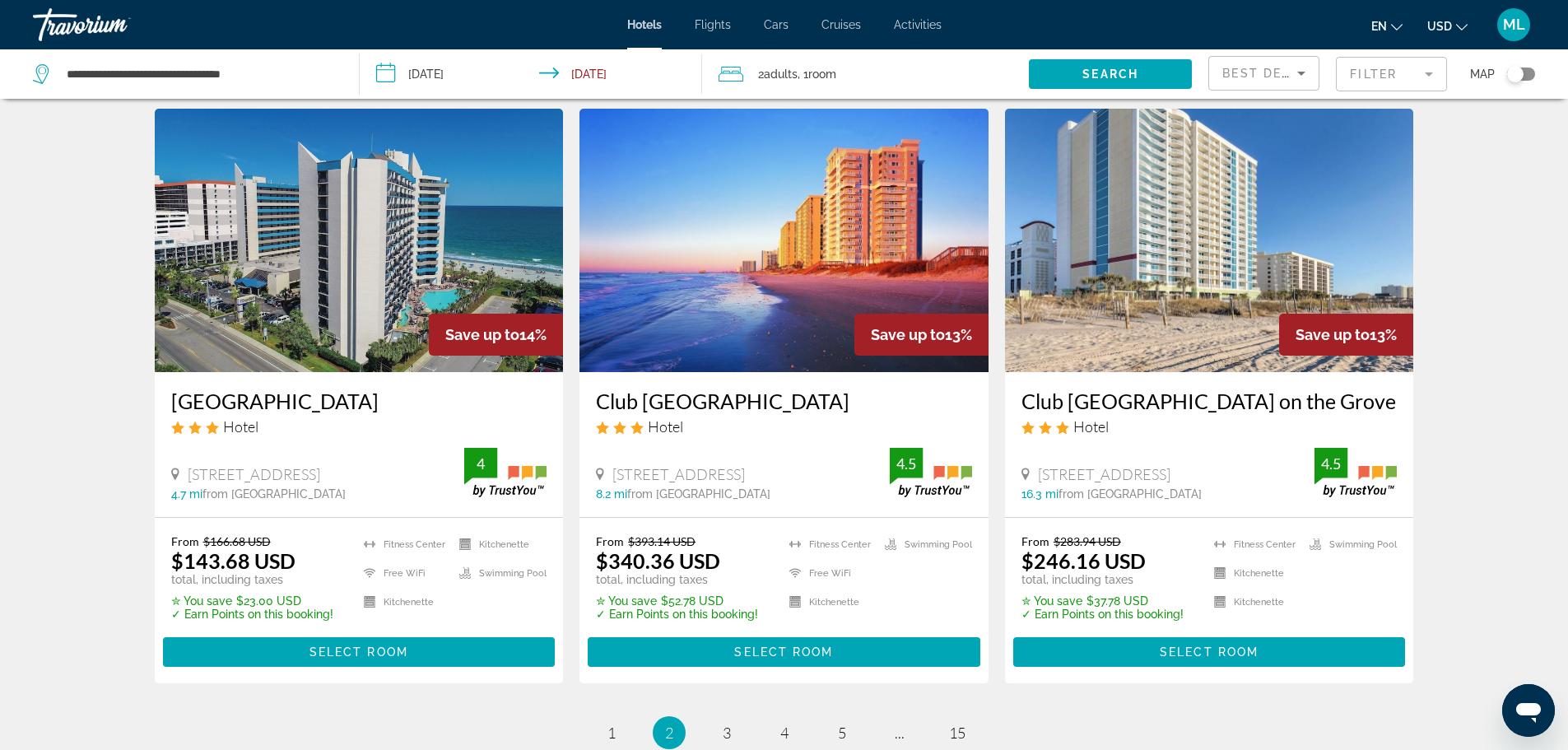
scroll to position [2008, 0]
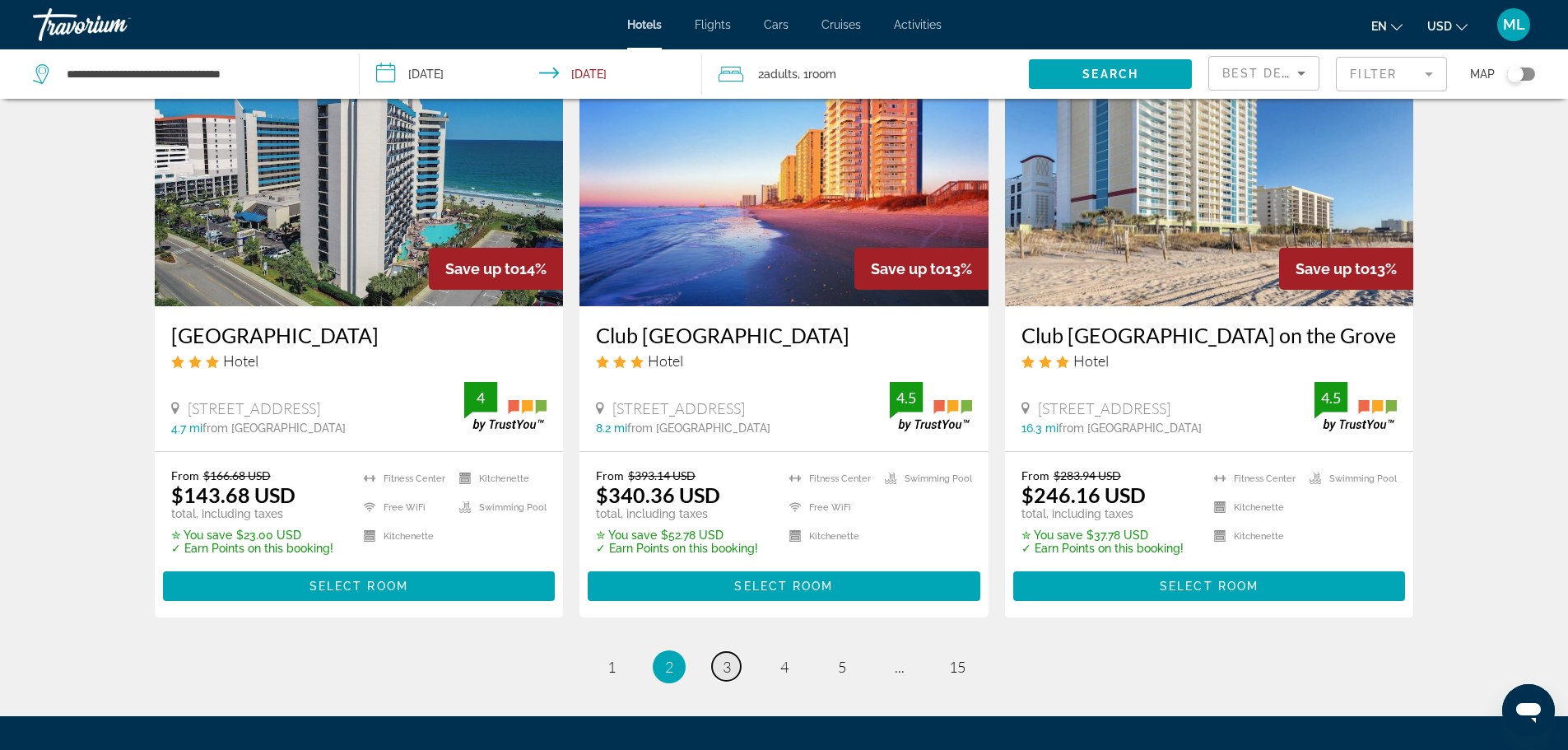
click at [720, 652] on link "page 3" at bounding box center [727, 666] width 29 height 29
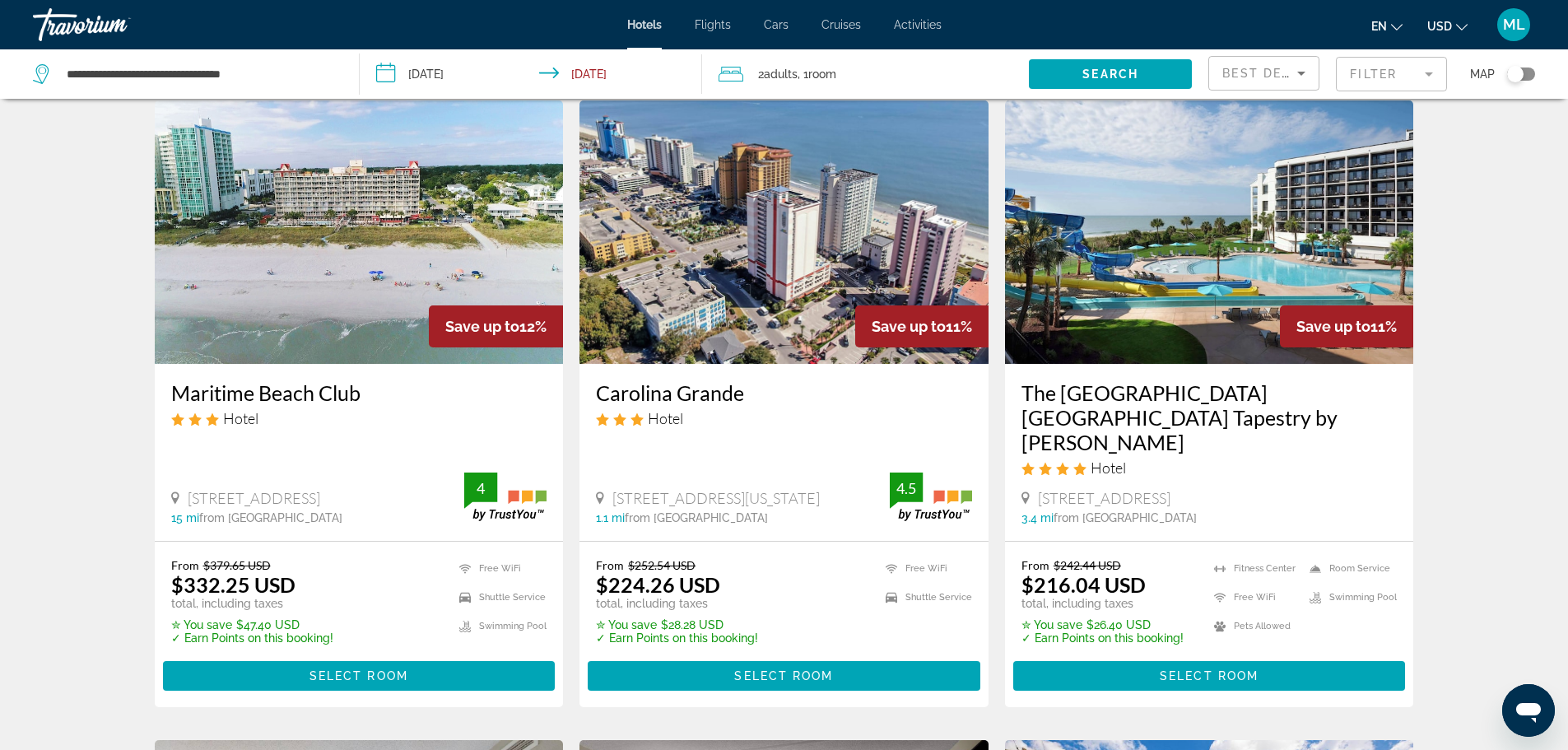
scroll to position [691, 0]
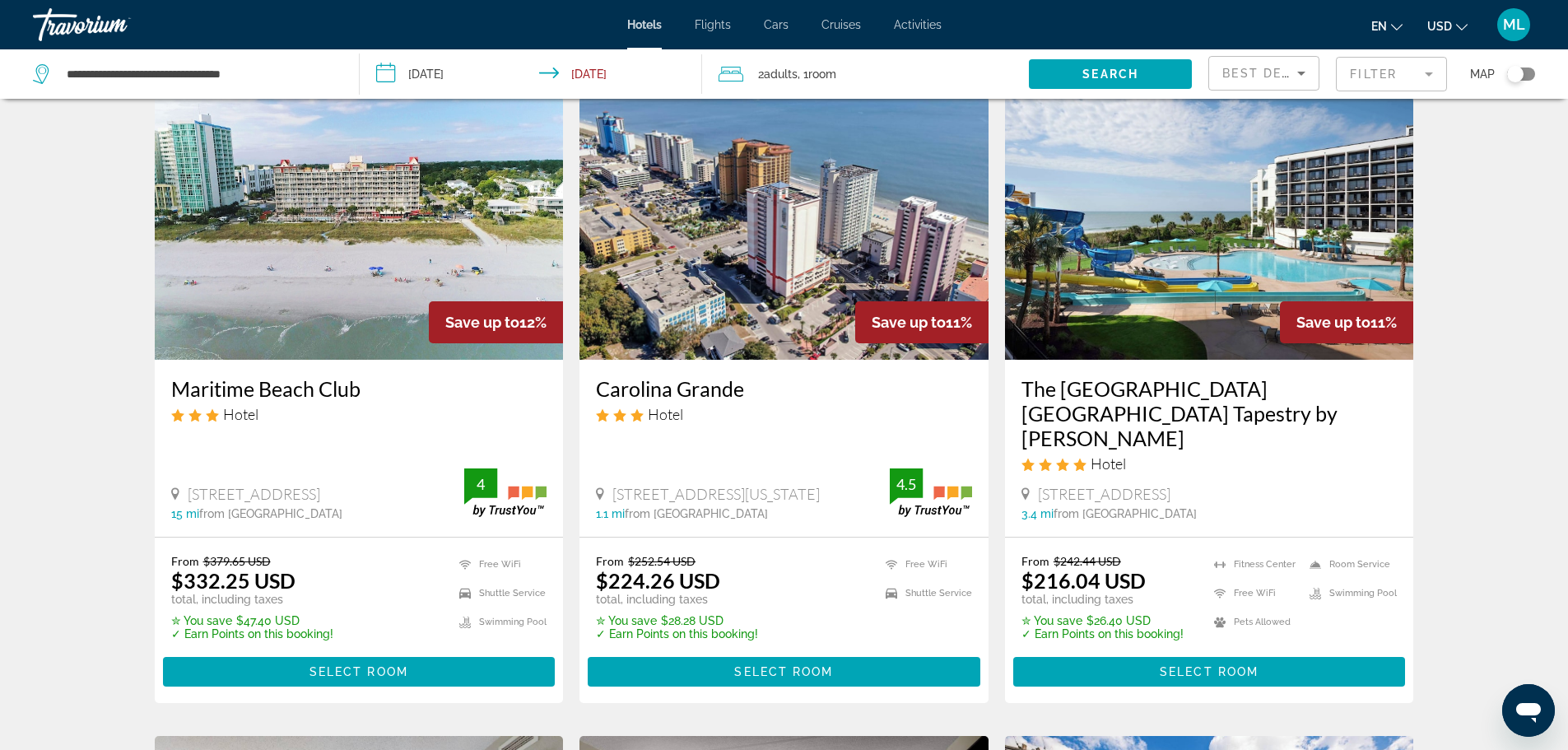
click at [1330, 247] on img "Main content" at bounding box center [1210, 227] width 409 height 263
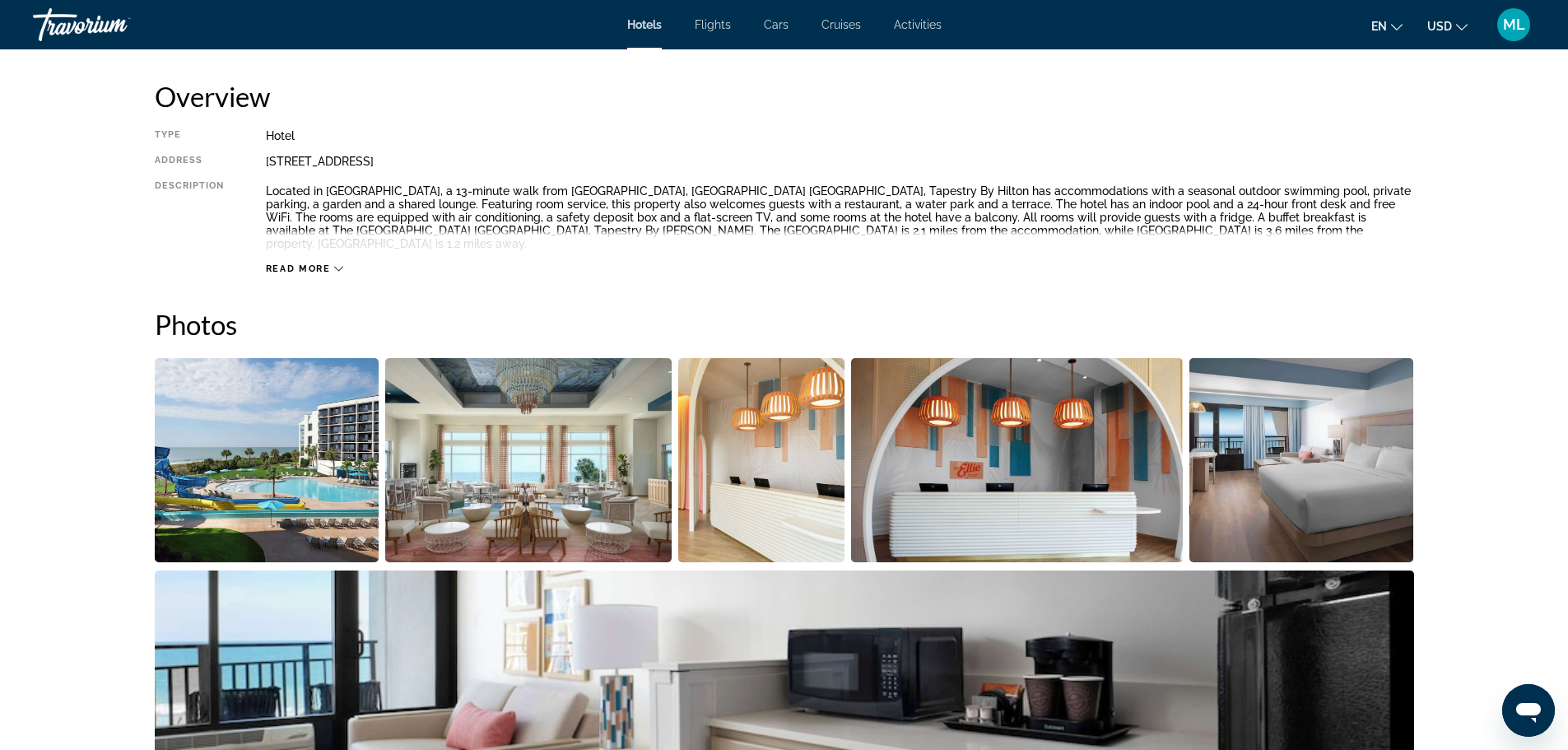
scroll to position [560, 0]
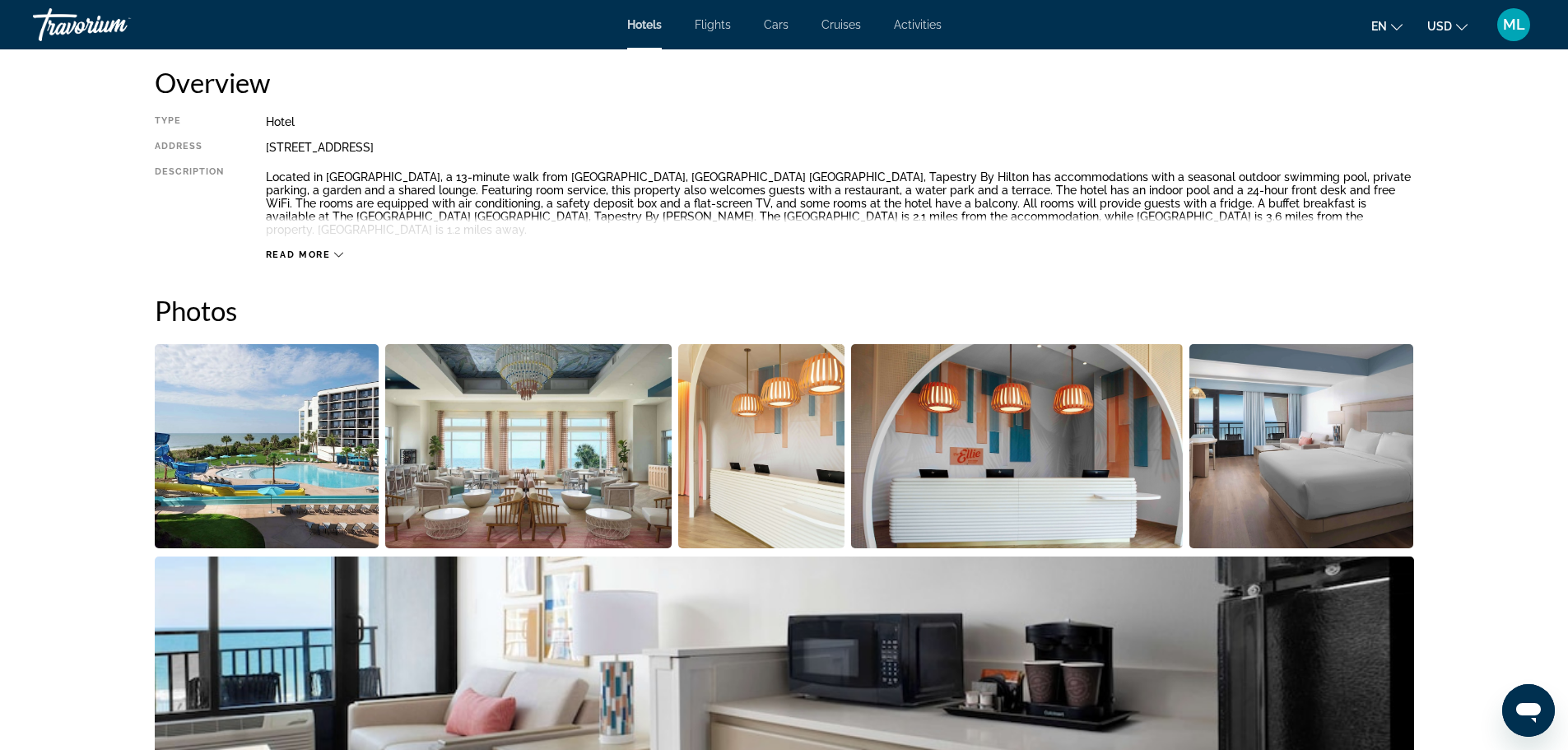
click at [1330, 431] on img "Open full-screen image slider" at bounding box center [1302, 446] width 225 height 204
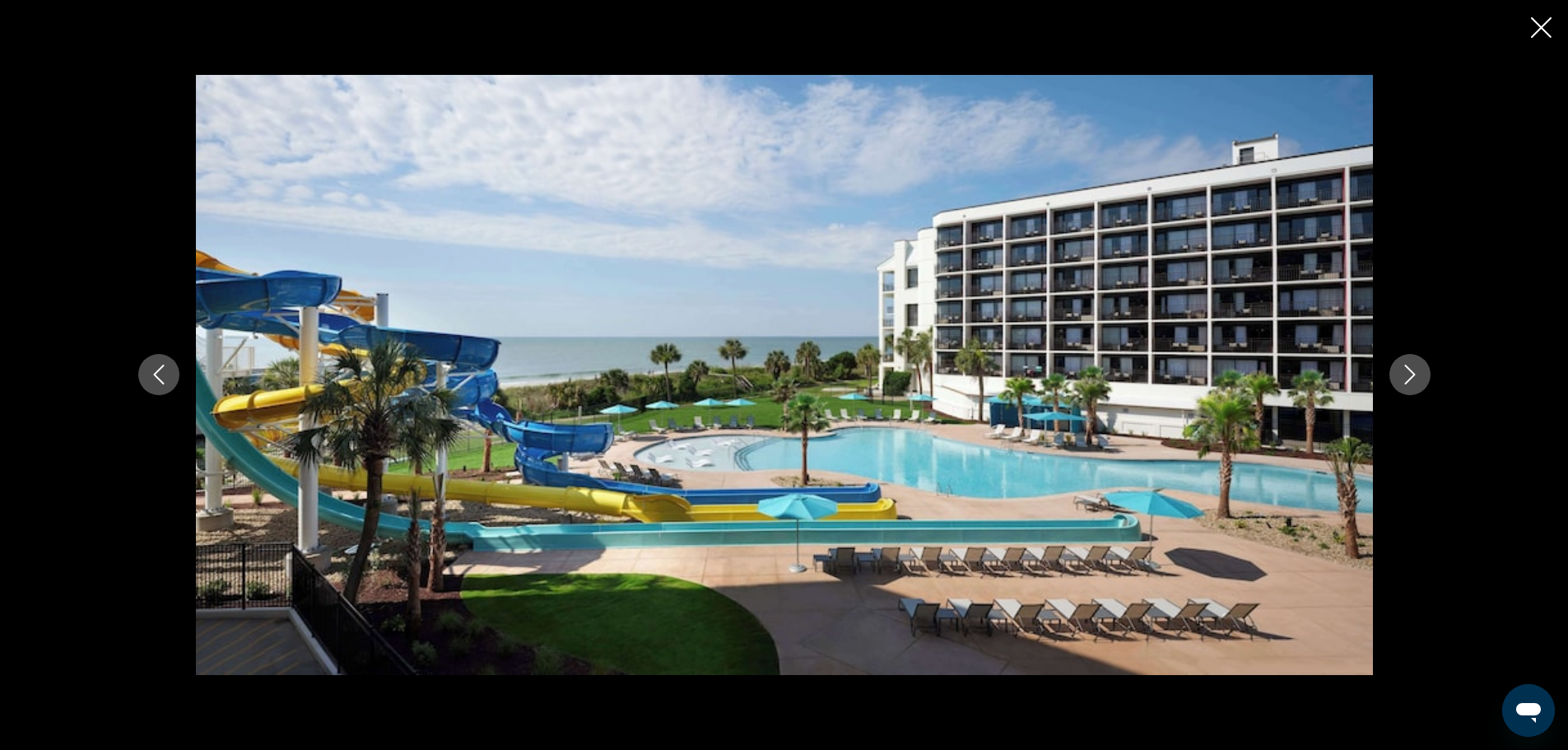
click at [1409, 372] on icon "Next image" at bounding box center [1410, 374] width 19 height 19
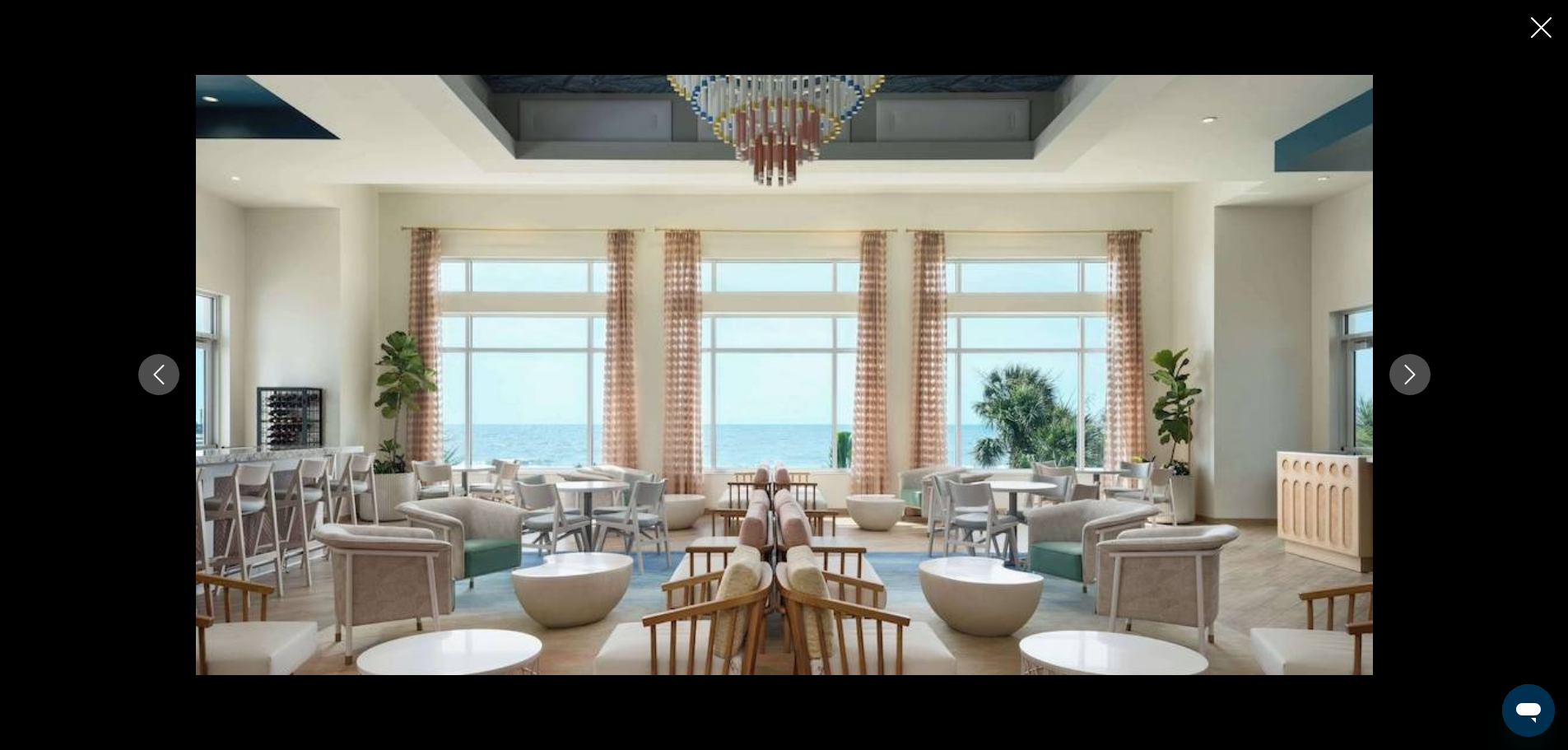
click at [1409, 372] on icon "Next image" at bounding box center [1410, 374] width 19 height 19
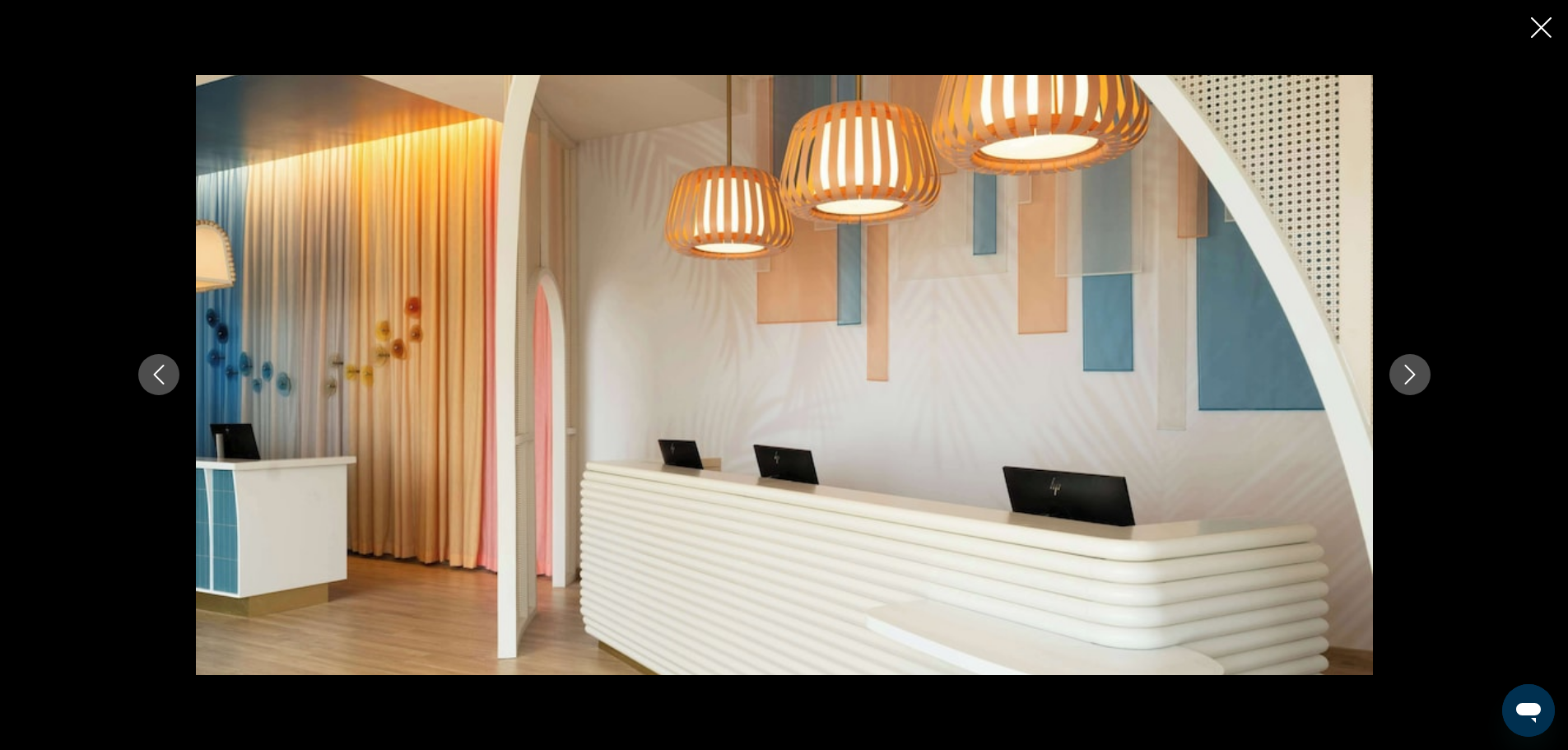
click at [1409, 372] on icon "Next image" at bounding box center [1410, 374] width 19 height 19
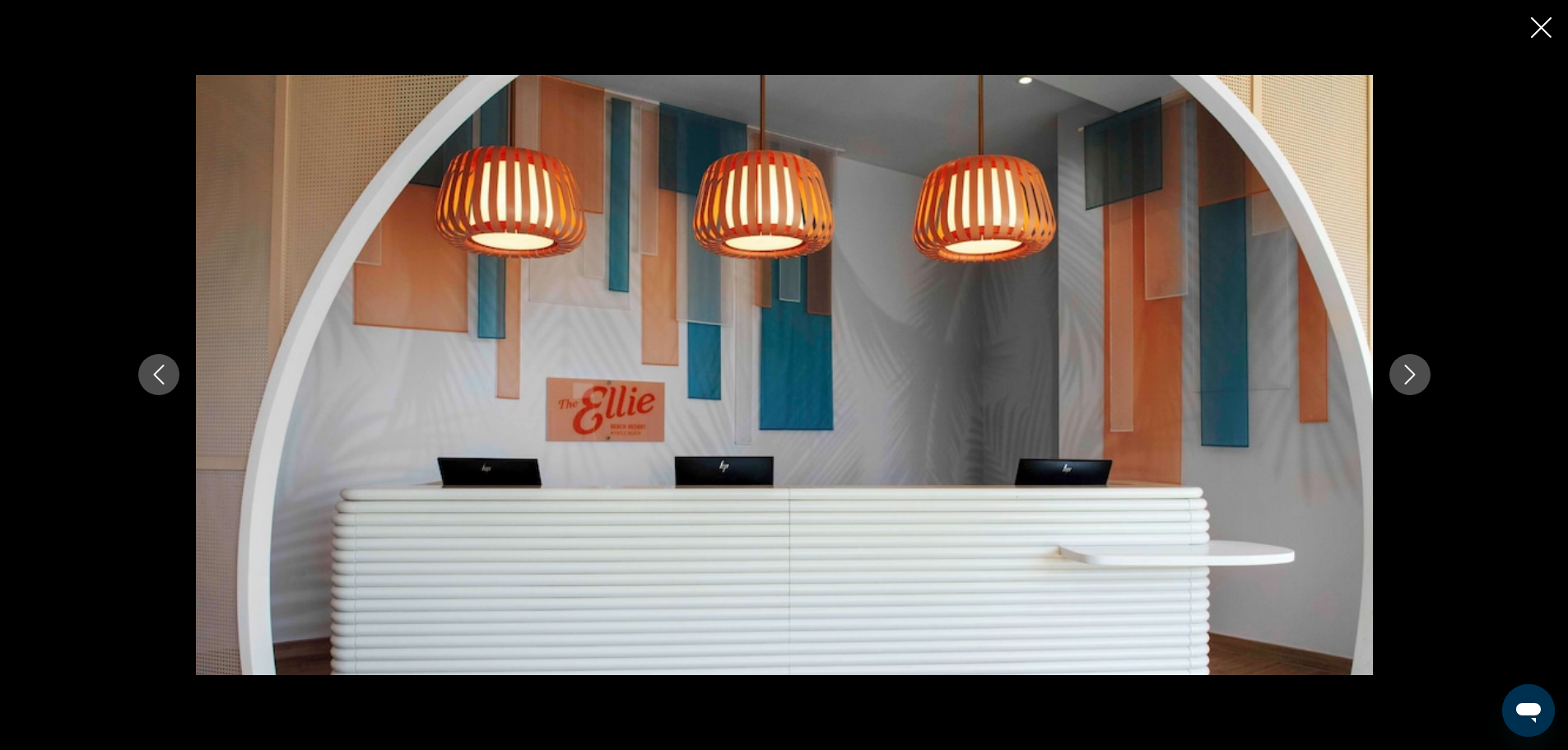
click at [1409, 372] on icon "Next image" at bounding box center [1410, 374] width 19 height 19
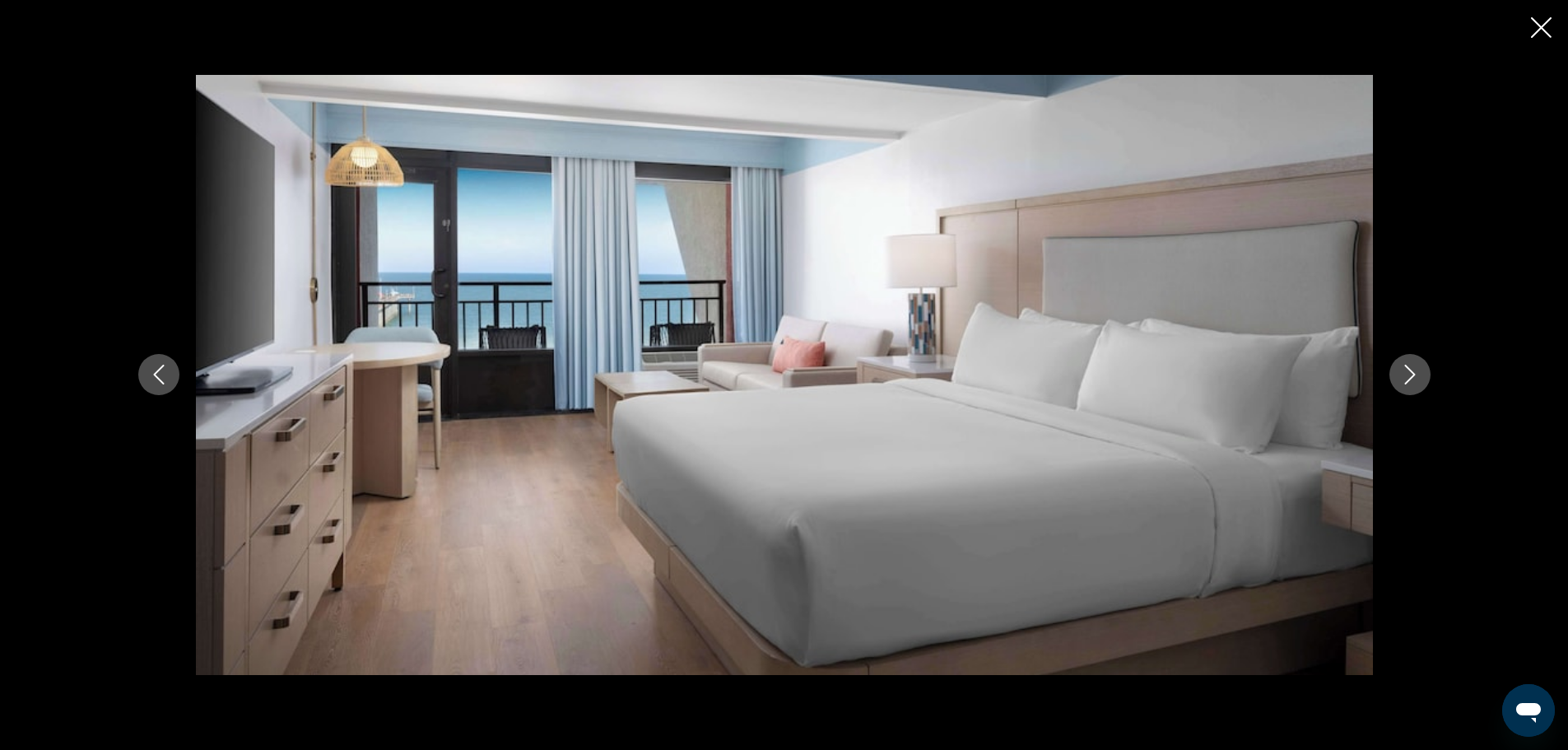
scroll to position [593, 0]
click at [1409, 372] on icon "Next image" at bounding box center [1410, 374] width 19 height 19
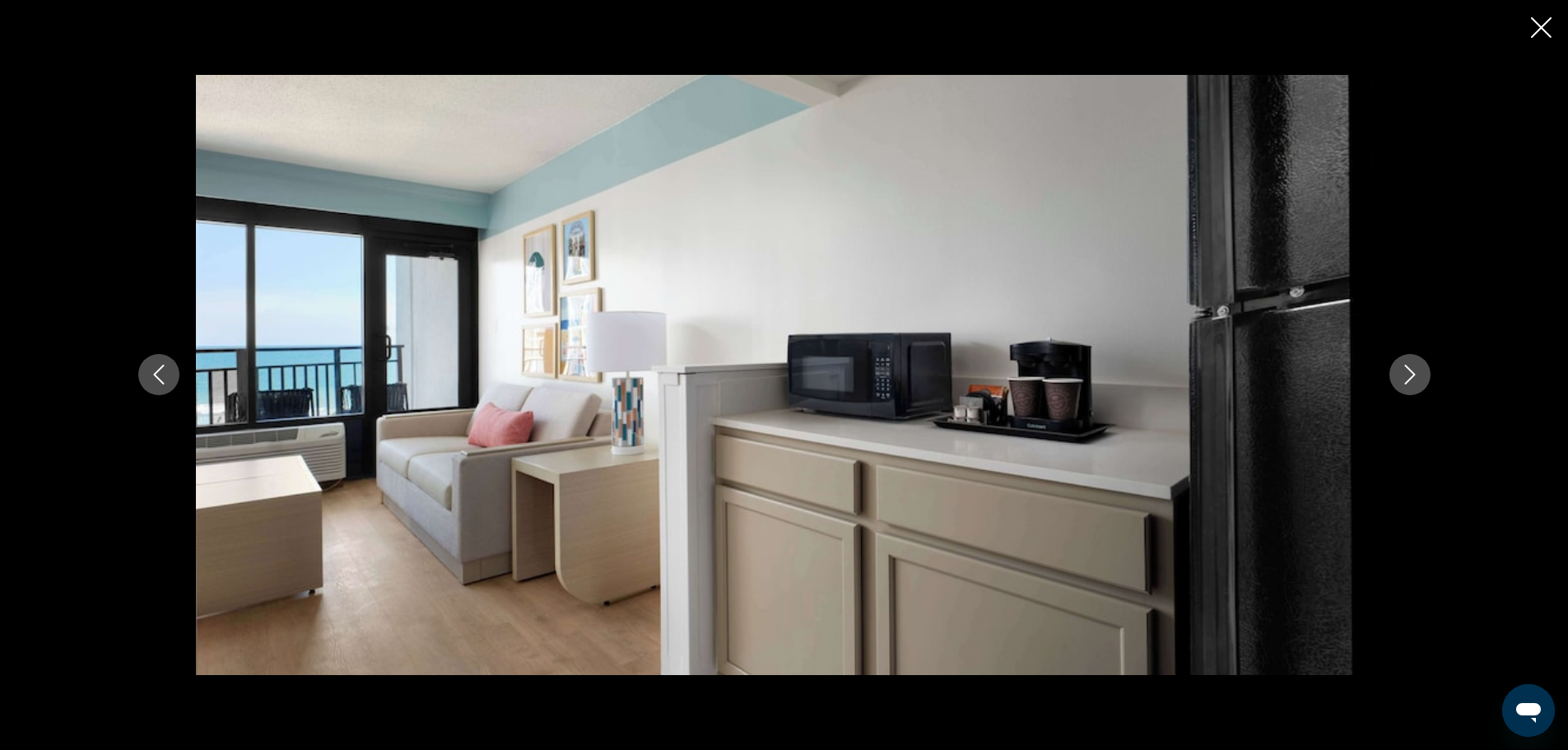
click at [1409, 372] on icon "Next image" at bounding box center [1410, 374] width 19 height 19
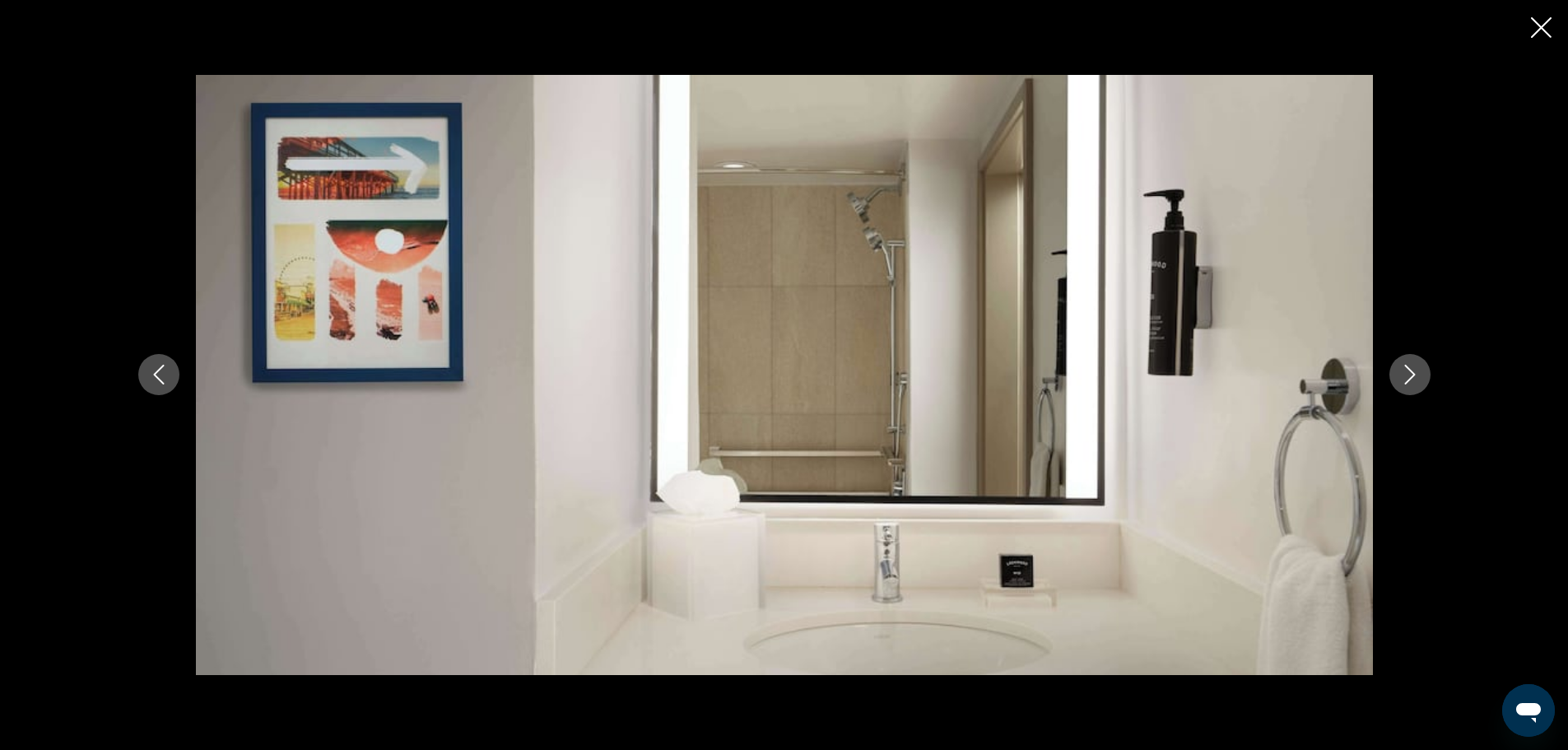
click at [1409, 372] on icon "Next image" at bounding box center [1410, 374] width 19 height 19
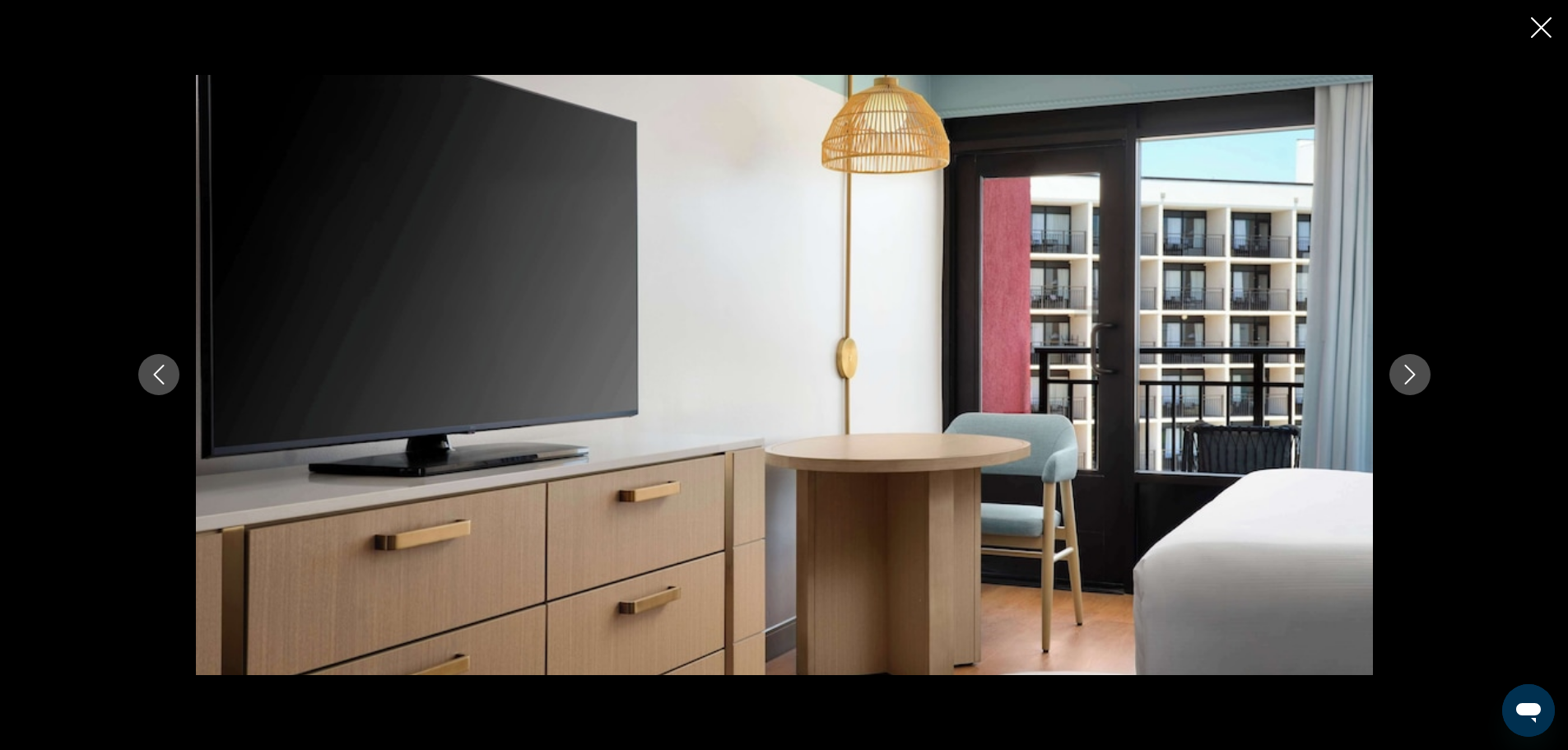
click at [1409, 372] on icon "Next image" at bounding box center [1410, 374] width 19 height 19
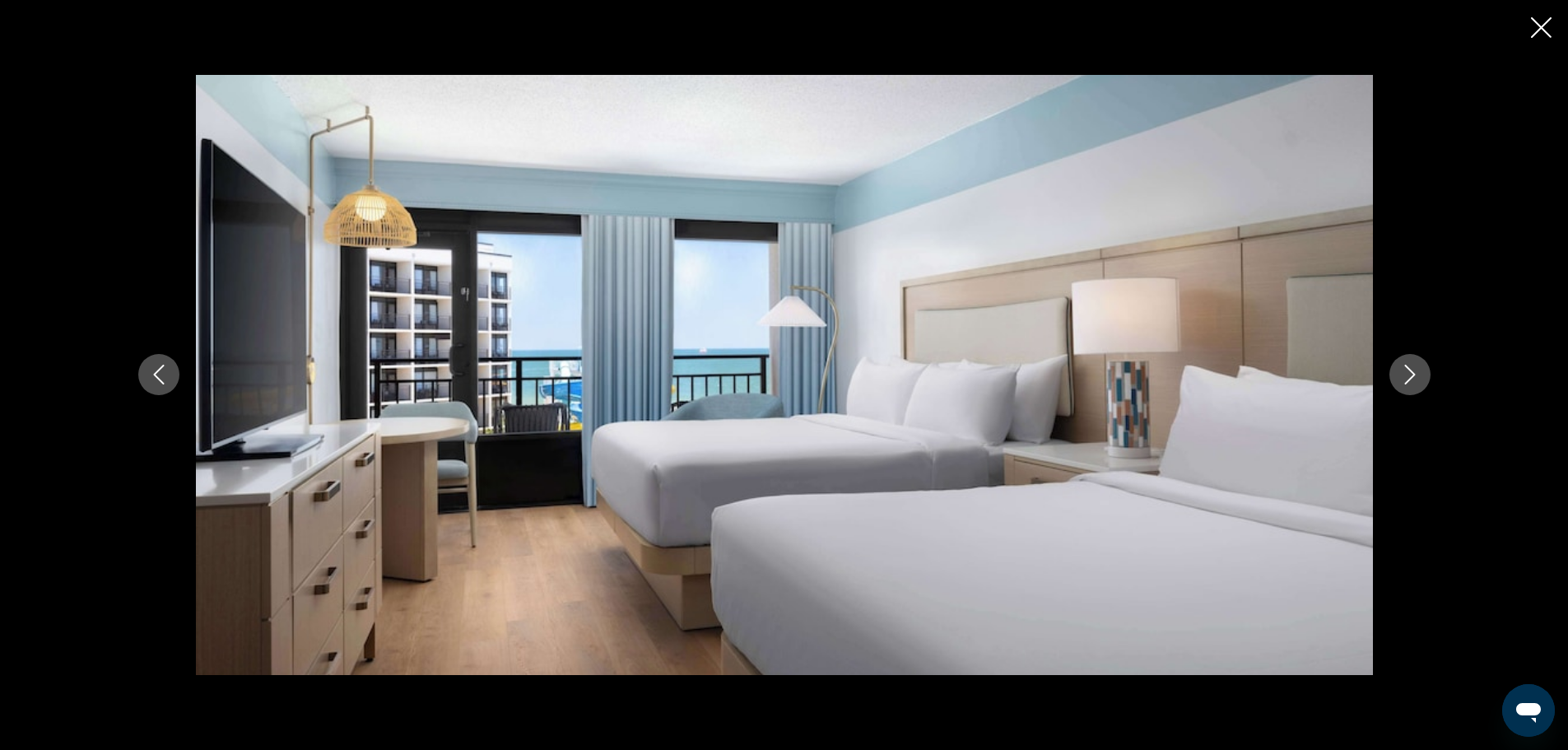
click at [1409, 372] on icon "Next image" at bounding box center [1410, 374] width 19 height 19
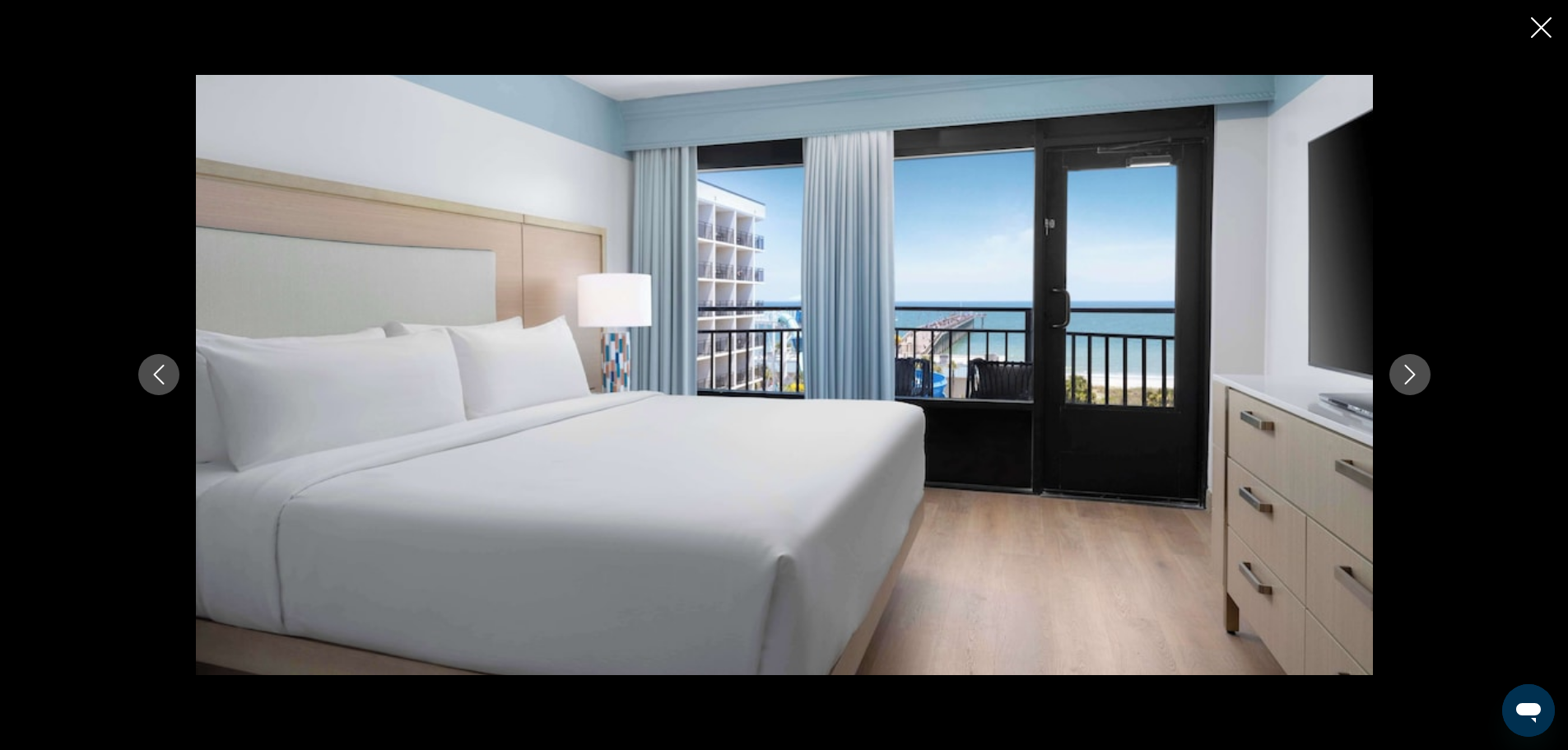
click at [1409, 372] on icon "Next image" at bounding box center [1410, 374] width 19 height 19
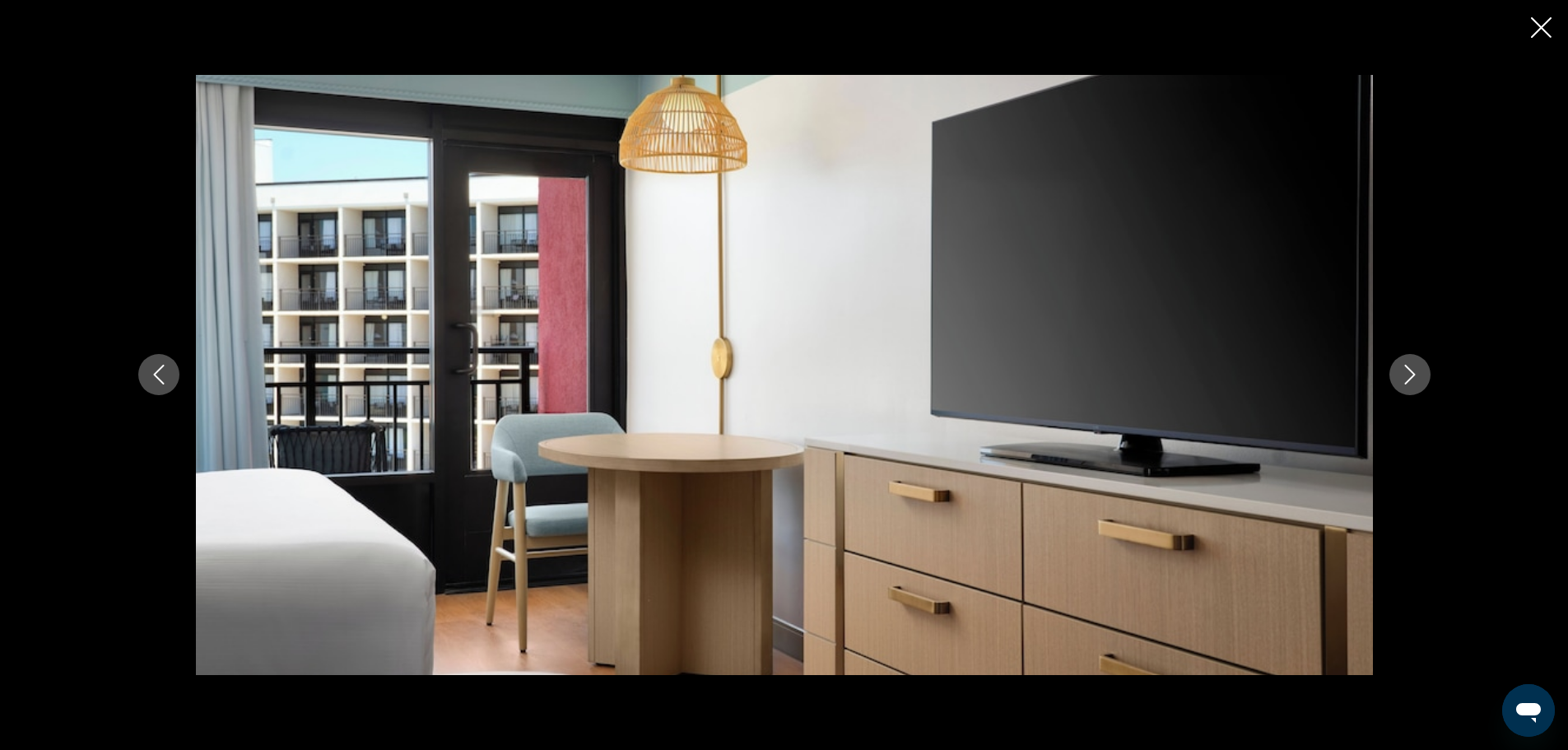
click at [1409, 372] on icon "Next image" at bounding box center [1410, 374] width 19 height 19
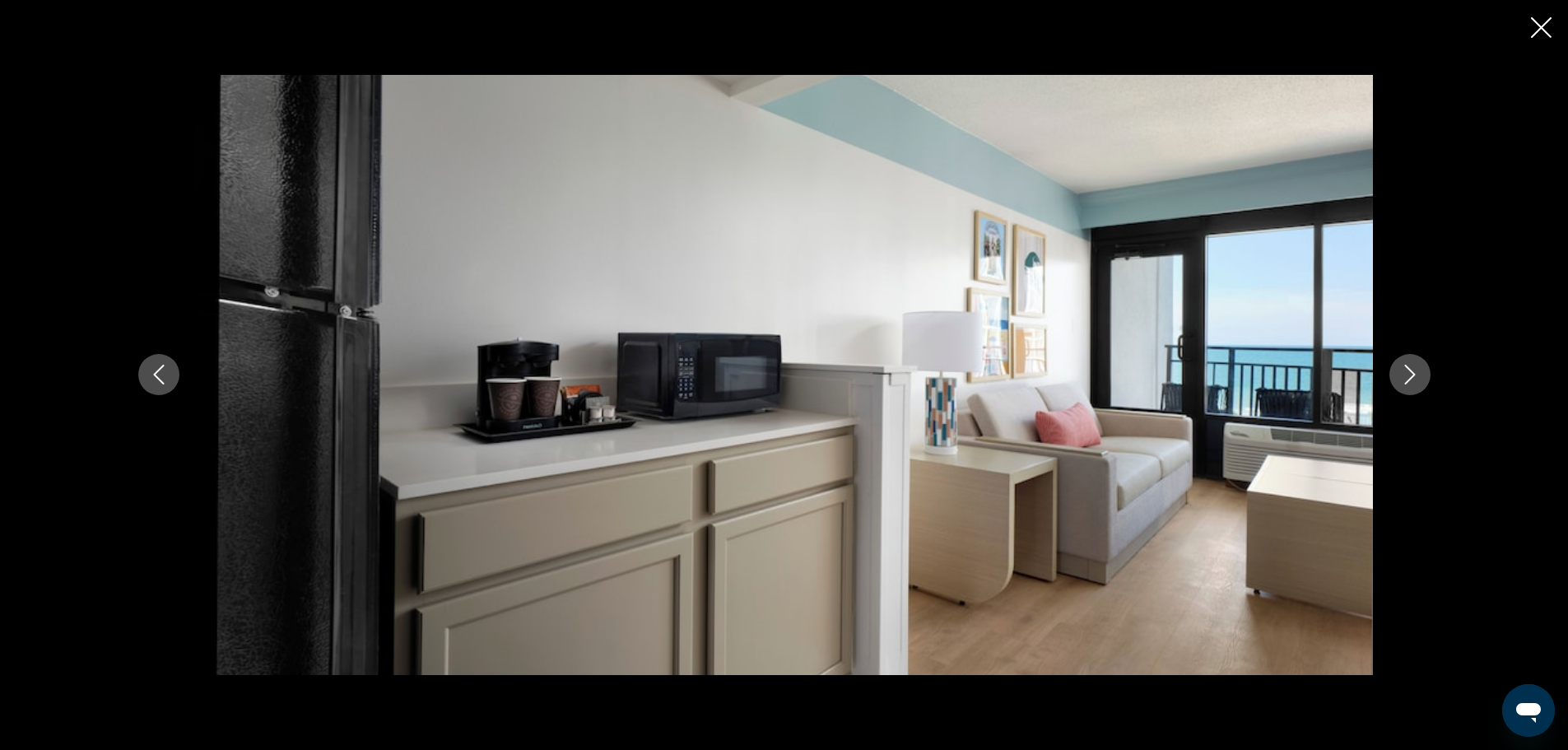
click at [1409, 372] on icon "Next image" at bounding box center [1410, 374] width 19 height 19
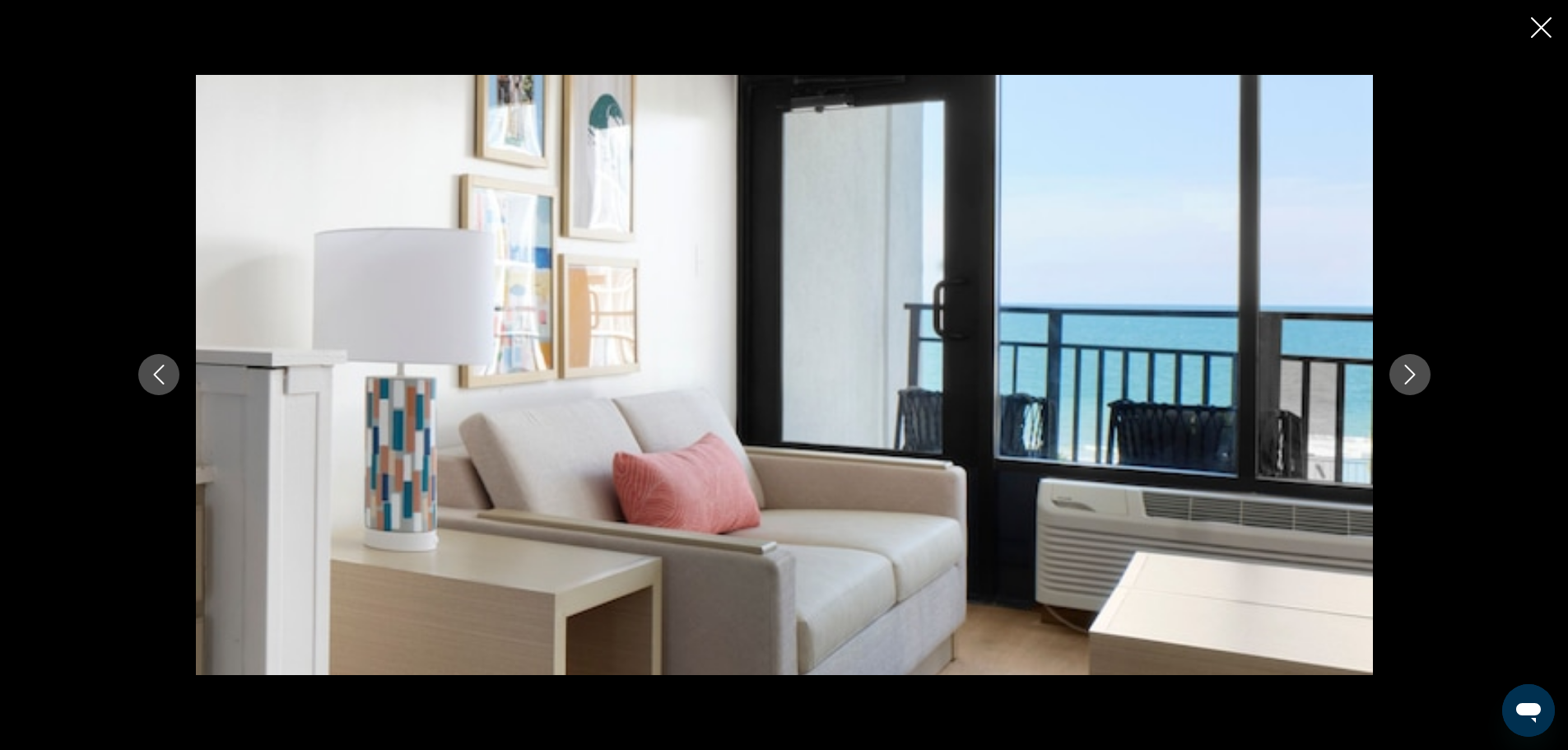
click at [1409, 372] on icon "Next image" at bounding box center [1410, 374] width 19 height 19
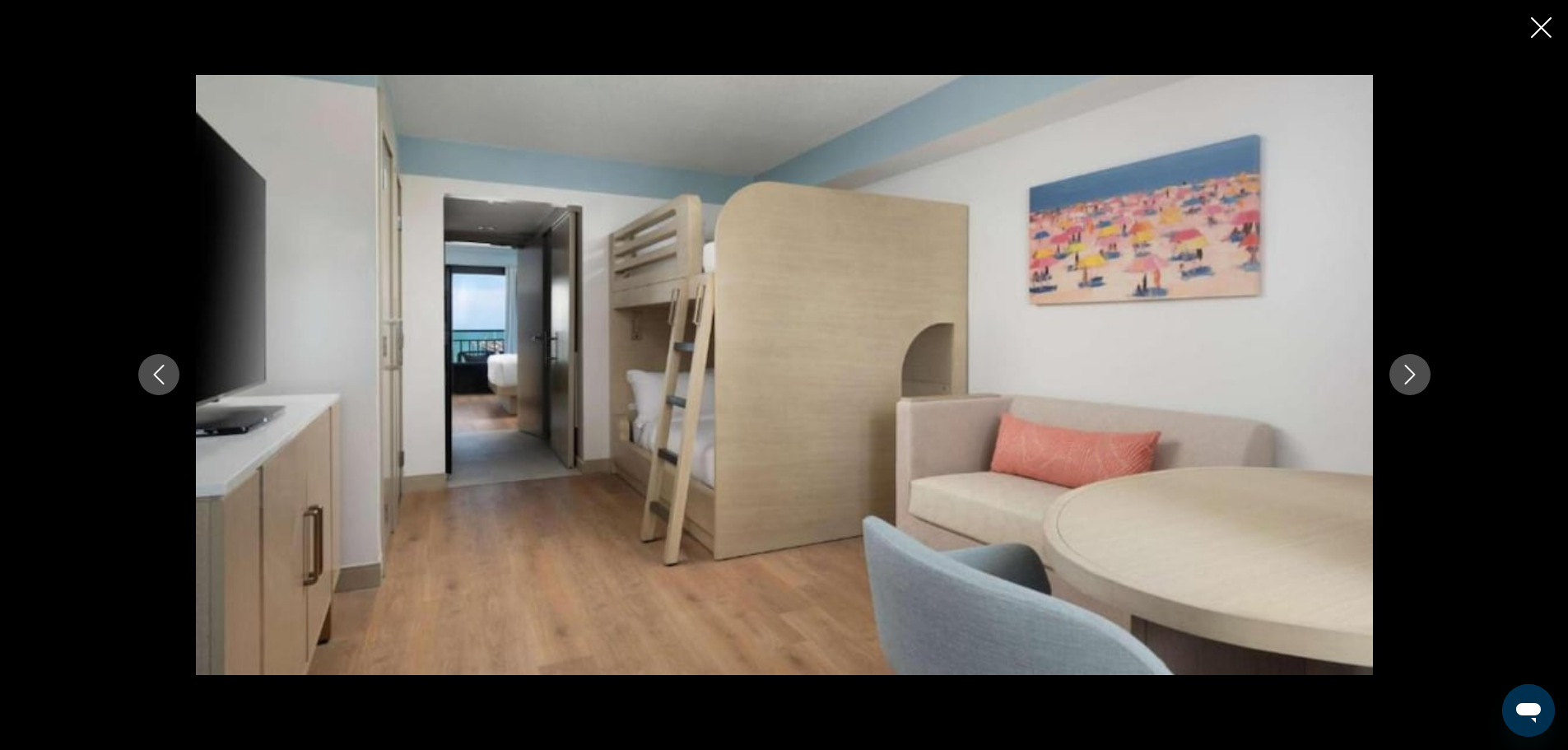
click at [1409, 372] on icon "Next image" at bounding box center [1410, 374] width 19 height 19
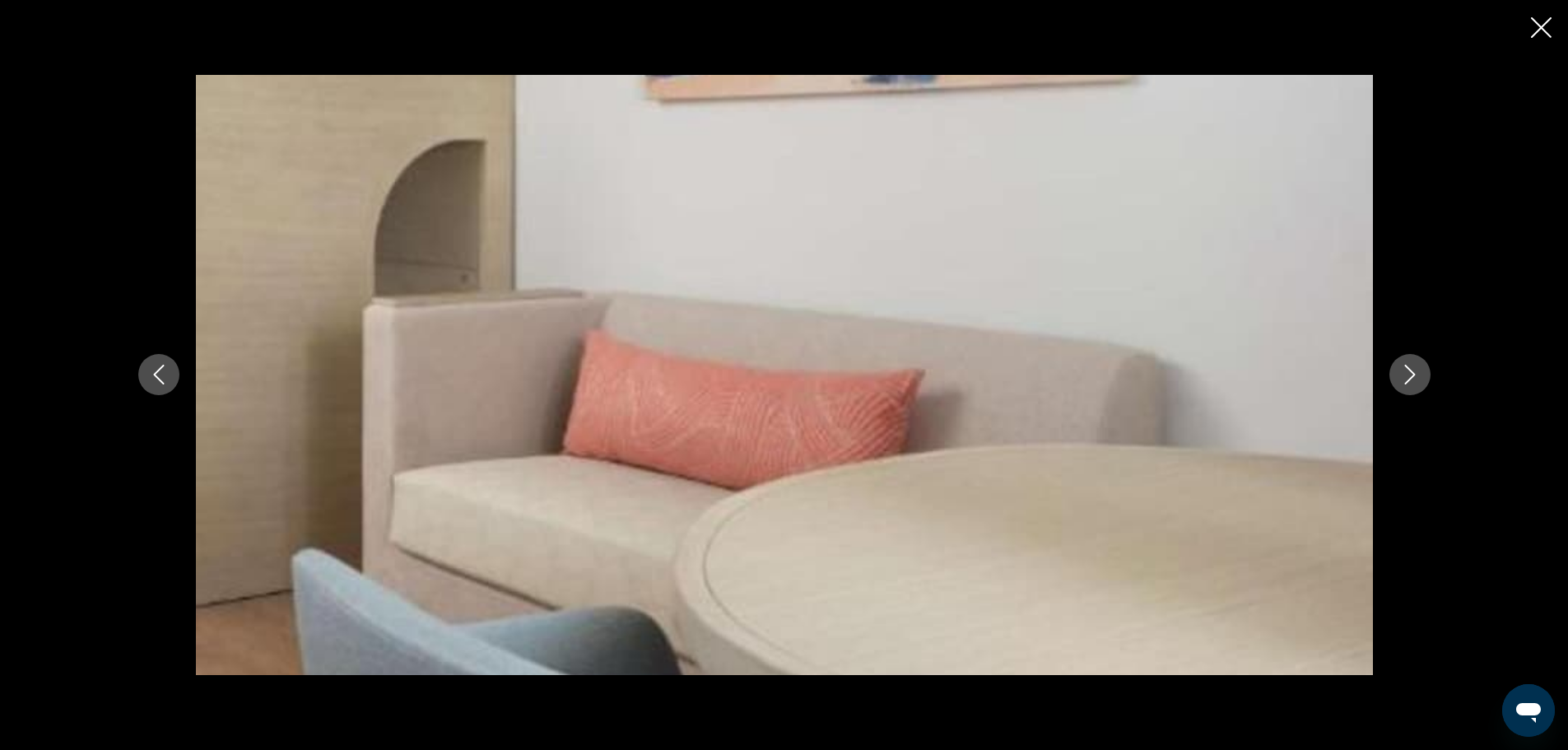
click at [1409, 372] on icon "Next image" at bounding box center [1410, 374] width 19 height 19
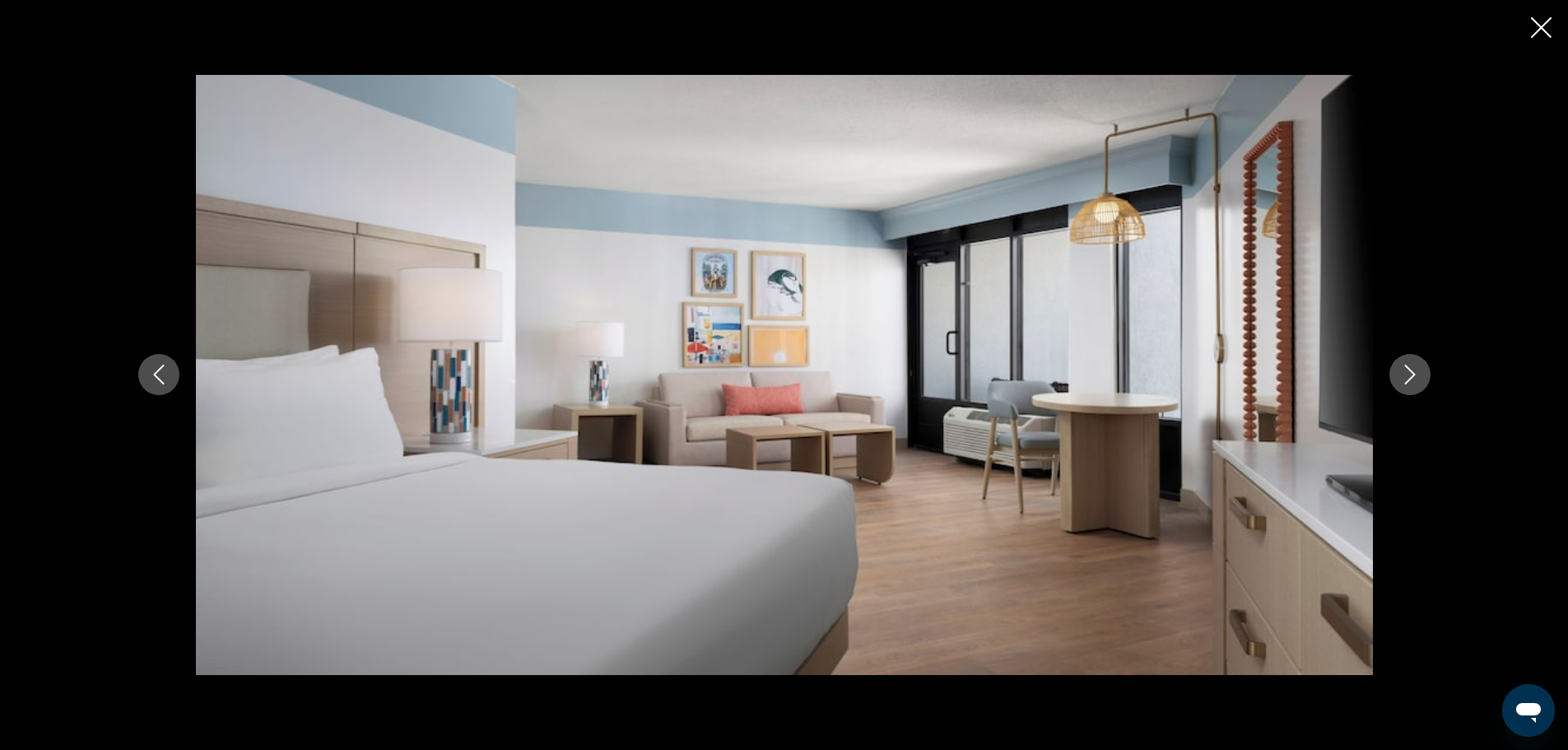
click at [1409, 372] on icon "Next image" at bounding box center [1410, 374] width 19 height 19
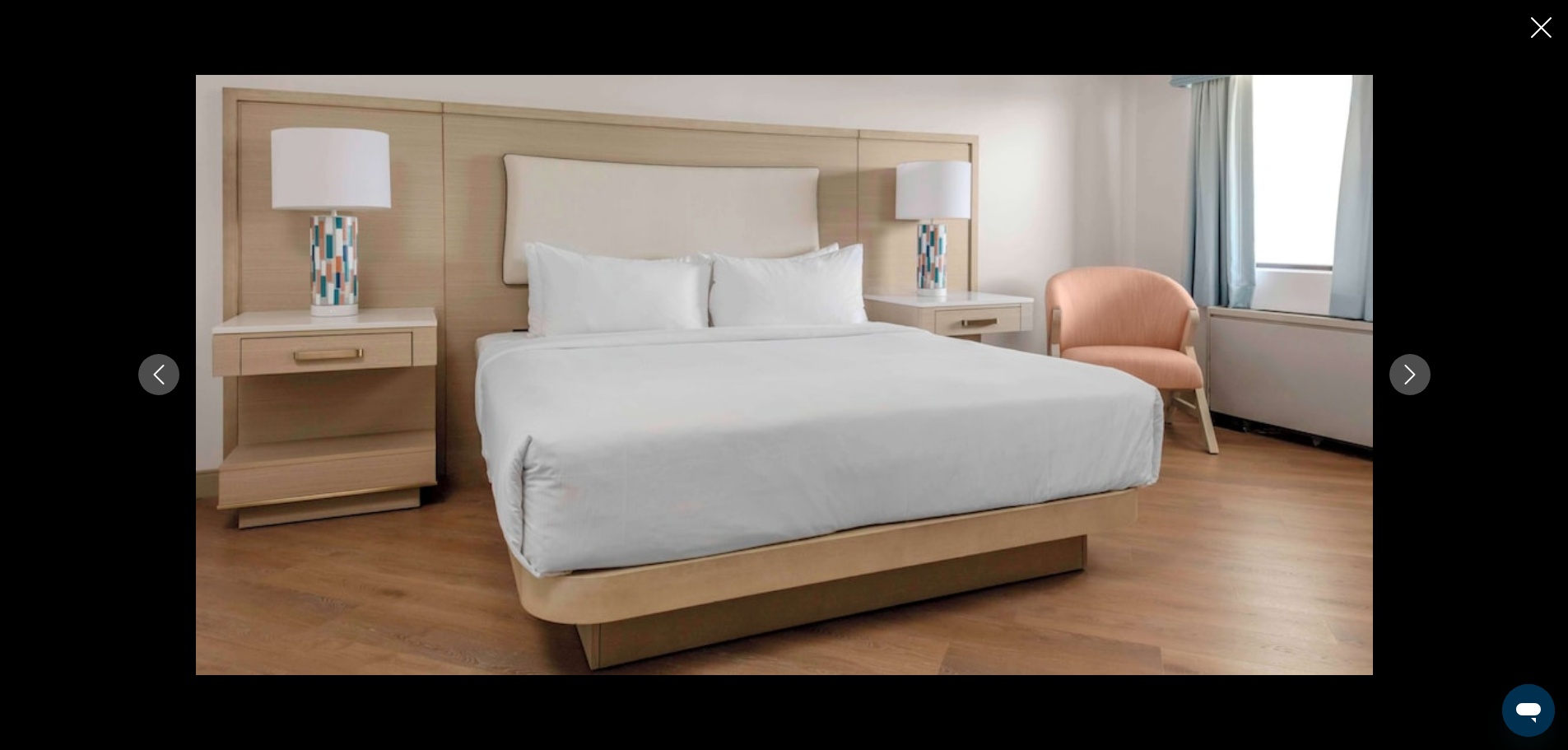
click at [1409, 372] on icon "Next image" at bounding box center [1410, 374] width 19 height 19
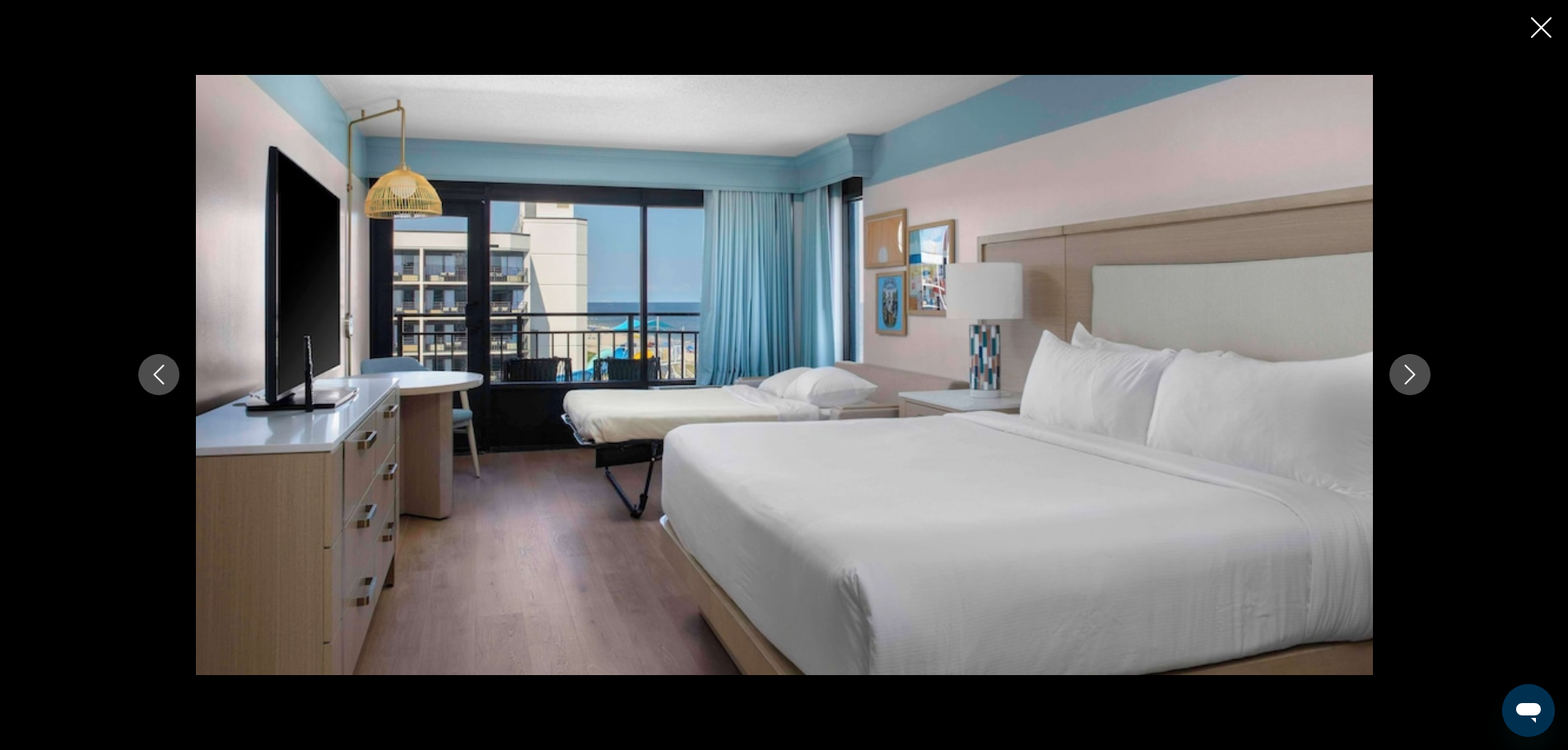
click at [1409, 372] on icon "Next image" at bounding box center [1410, 374] width 19 height 19
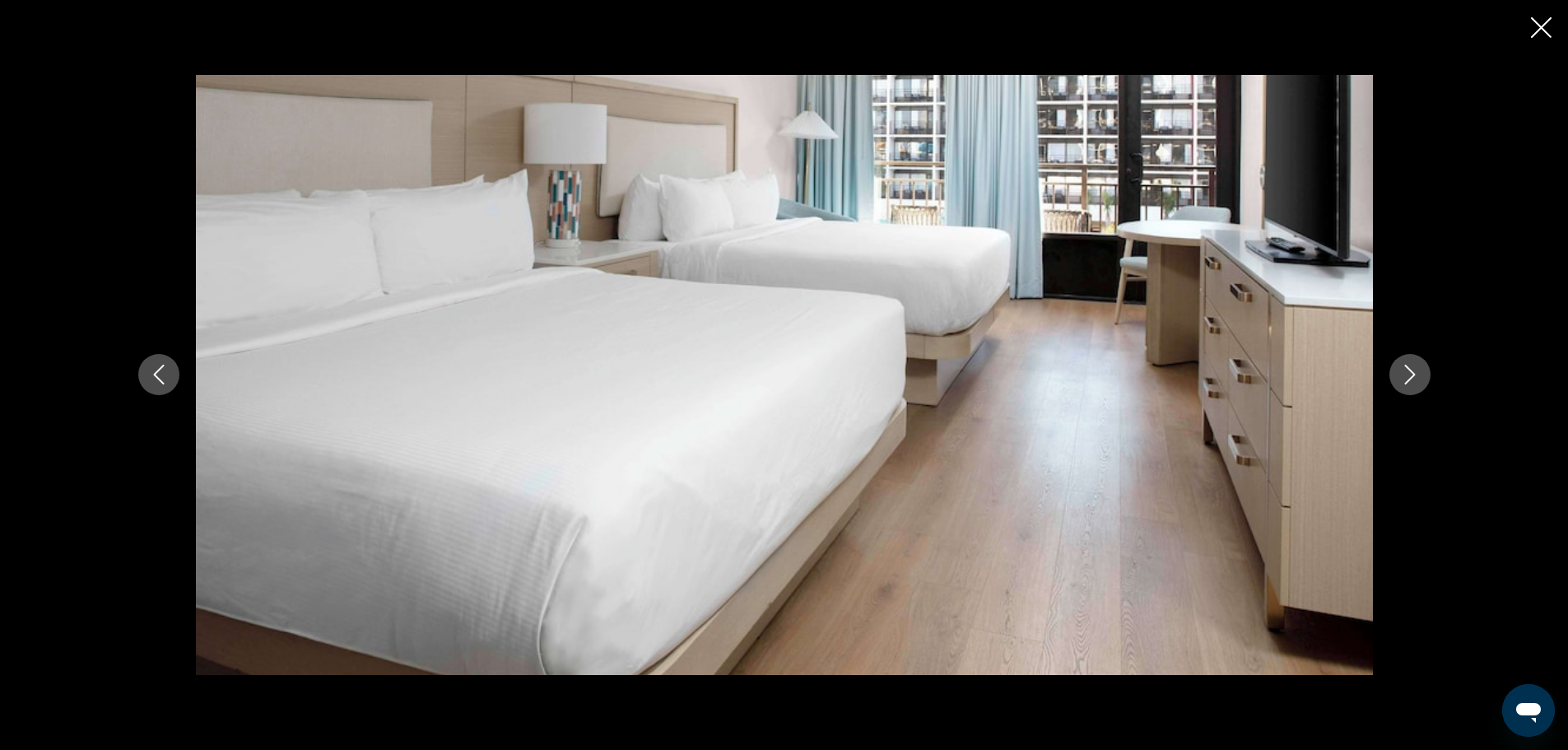
click at [1409, 372] on icon "Next image" at bounding box center [1410, 374] width 19 height 19
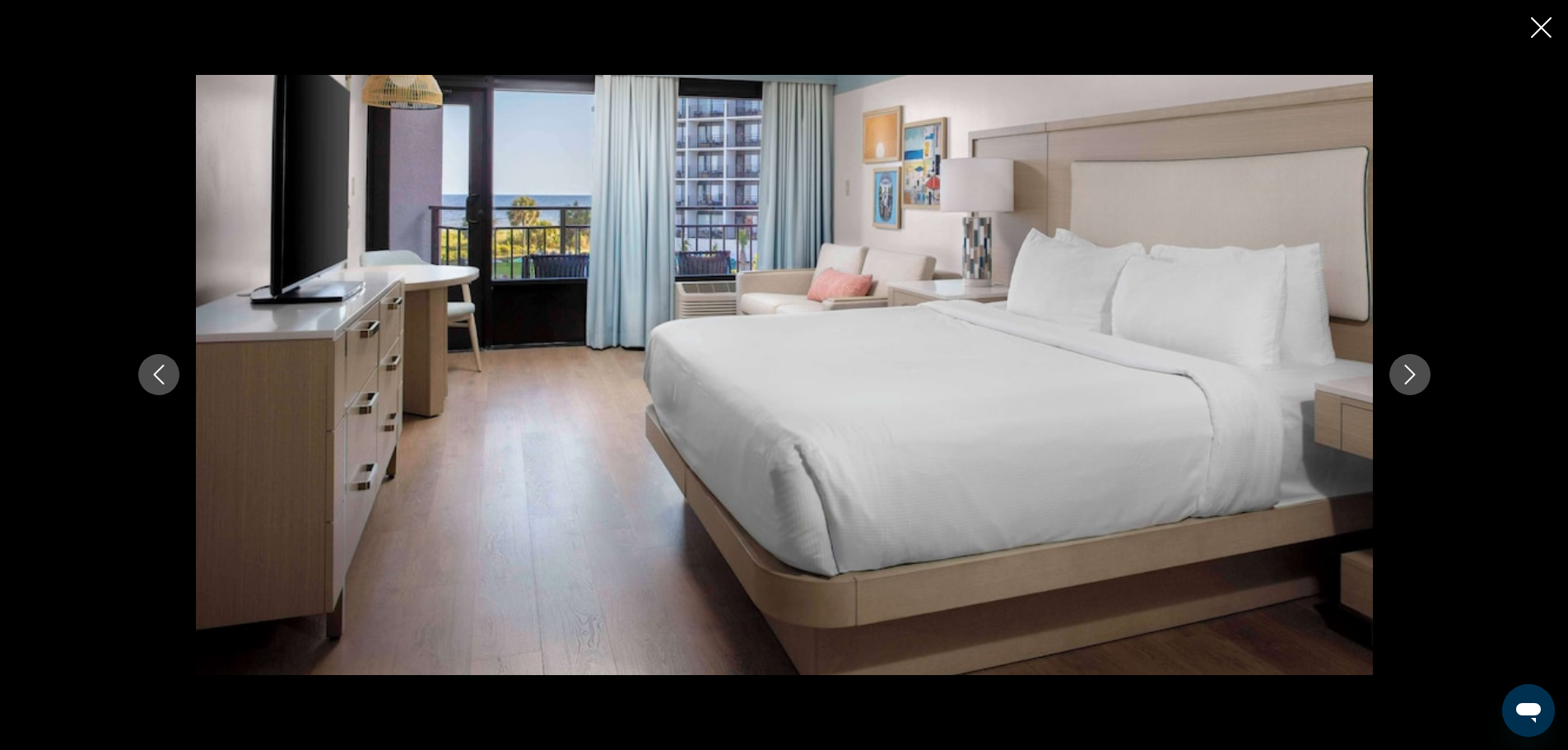
click at [1409, 372] on icon "Next image" at bounding box center [1410, 374] width 19 height 19
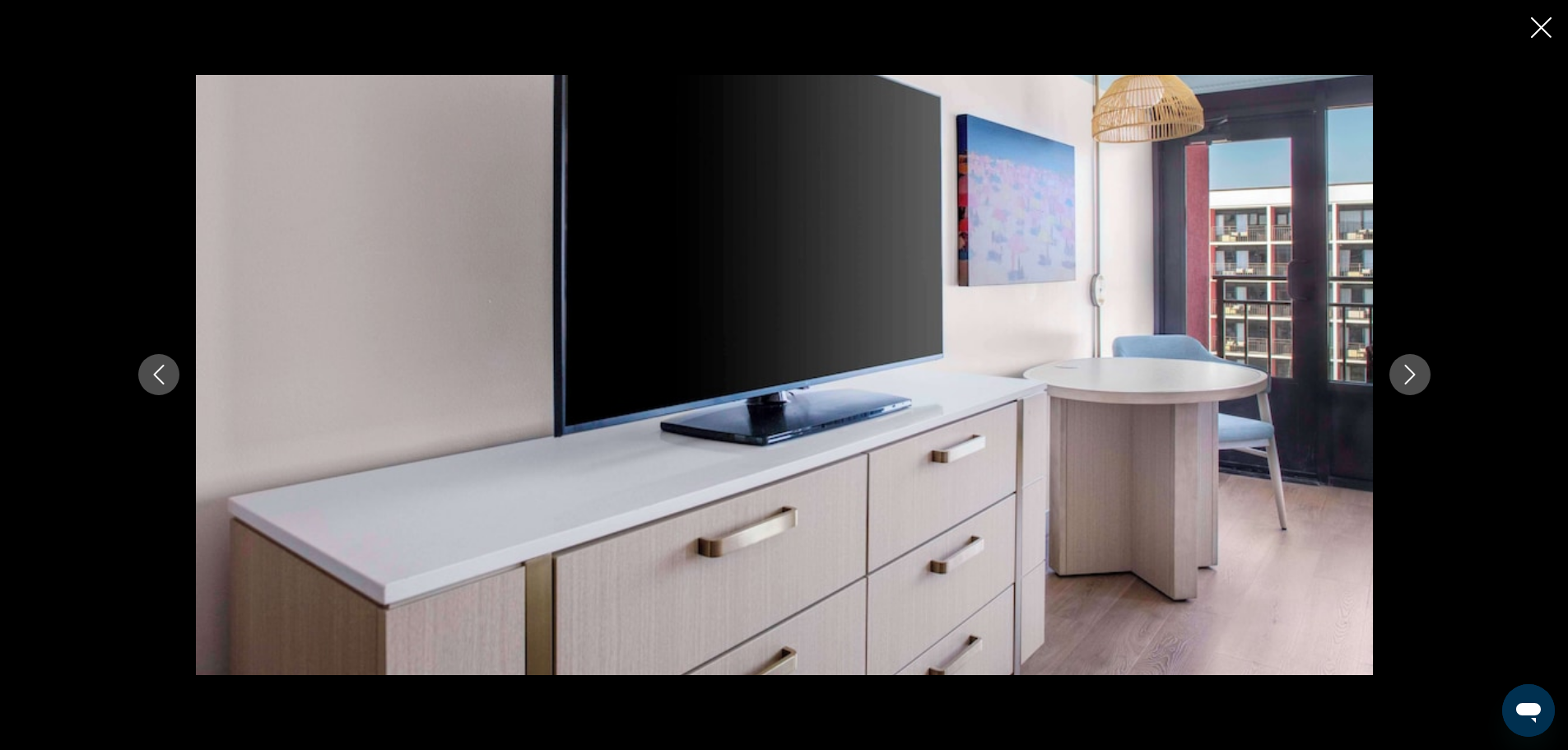
click at [1409, 372] on icon "Next image" at bounding box center [1410, 374] width 19 height 19
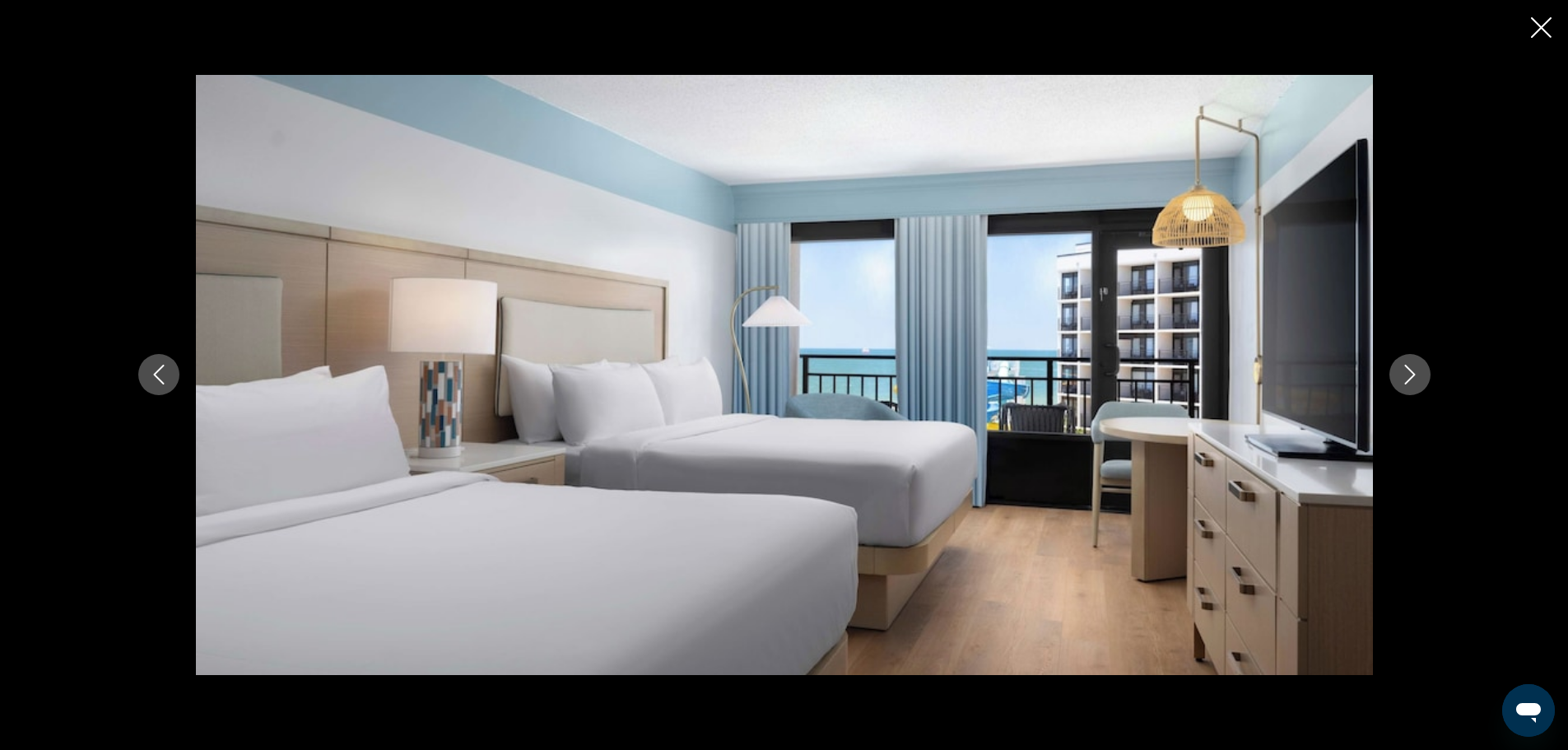
click at [1409, 372] on icon "Next image" at bounding box center [1410, 374] width 19 height 19
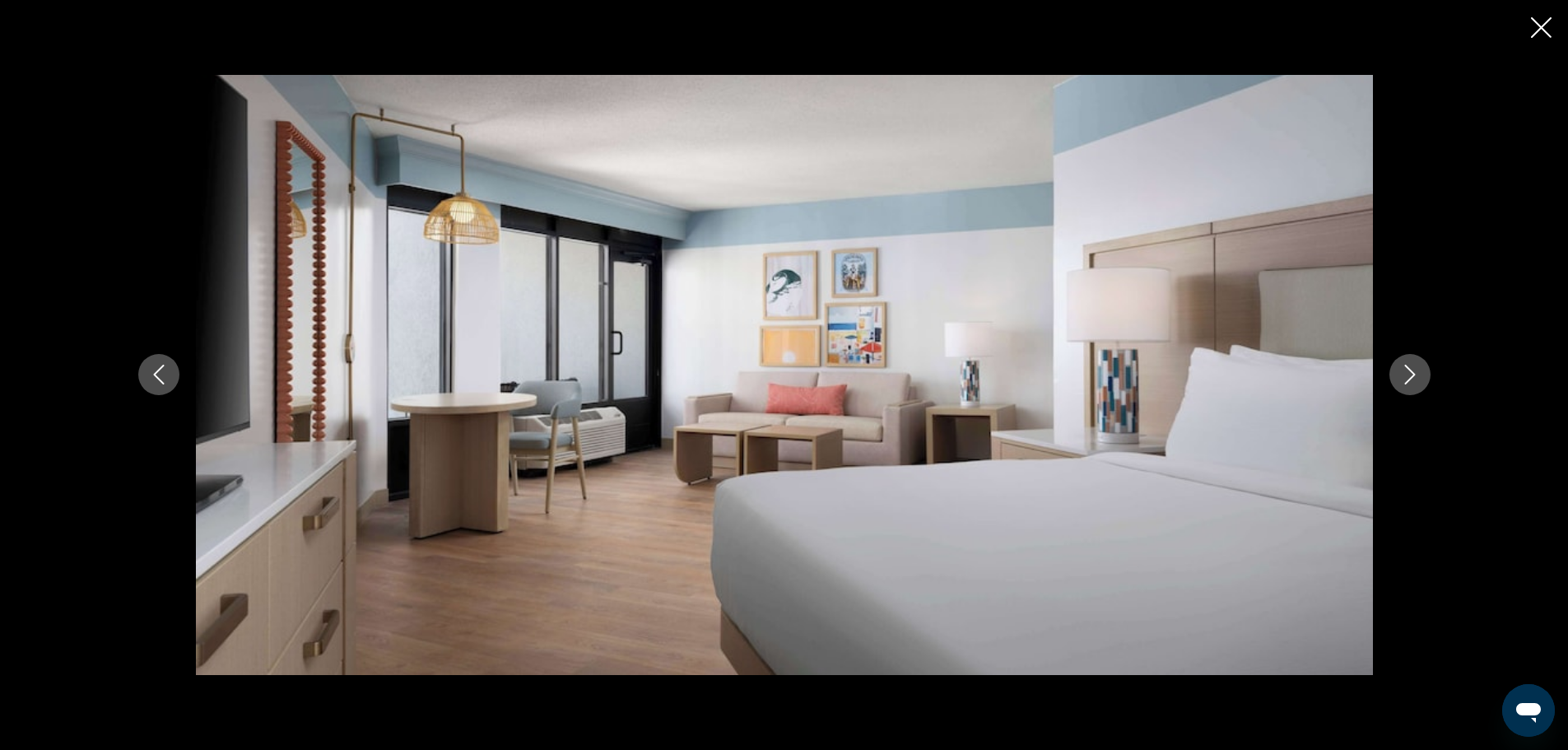
click at [1409, 372] on icon "Next image" at bounding box center [1410, 374] width 19 height 19
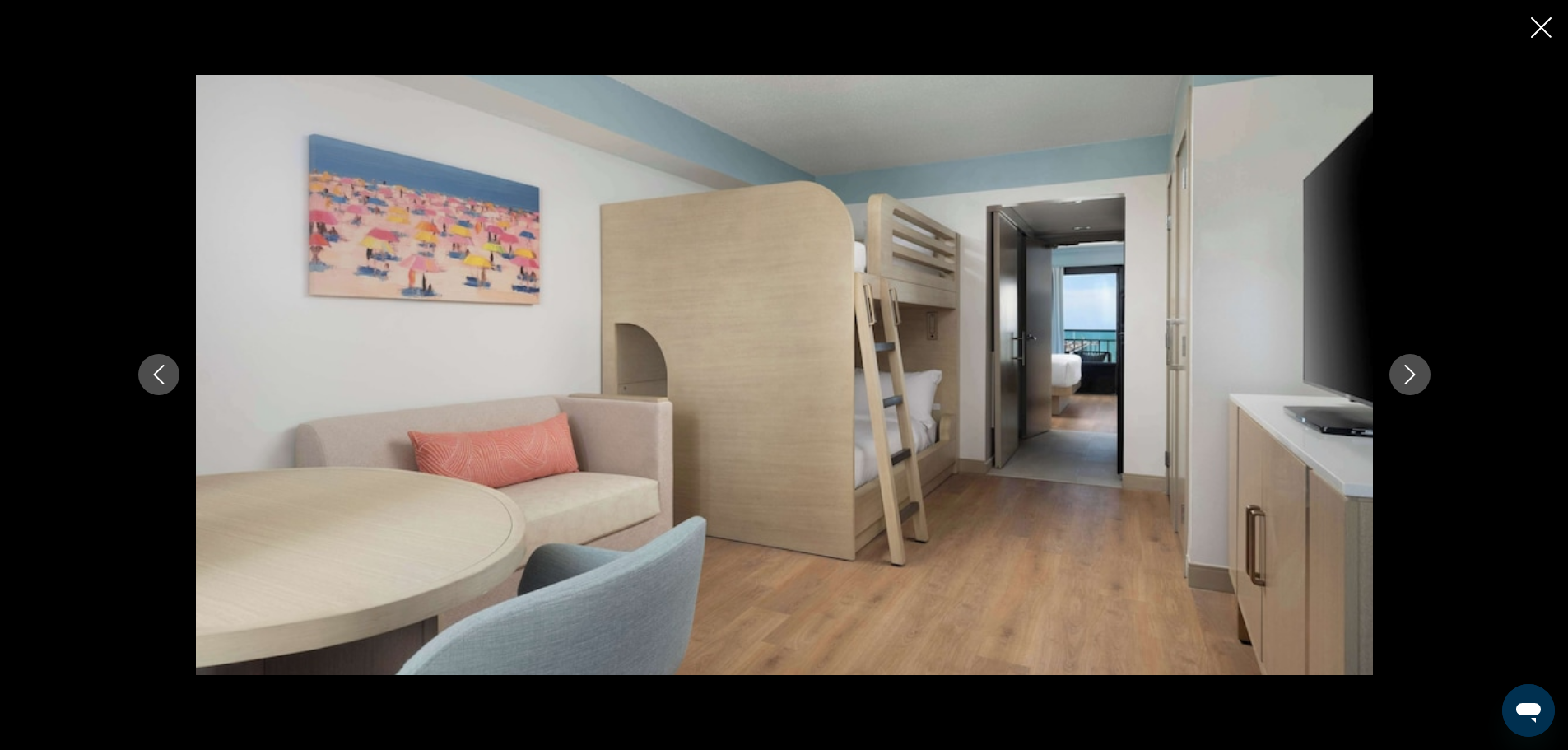
click at [1409, 372] on icon "Next image" at bounding box center [1410, 374] width 19 height 19
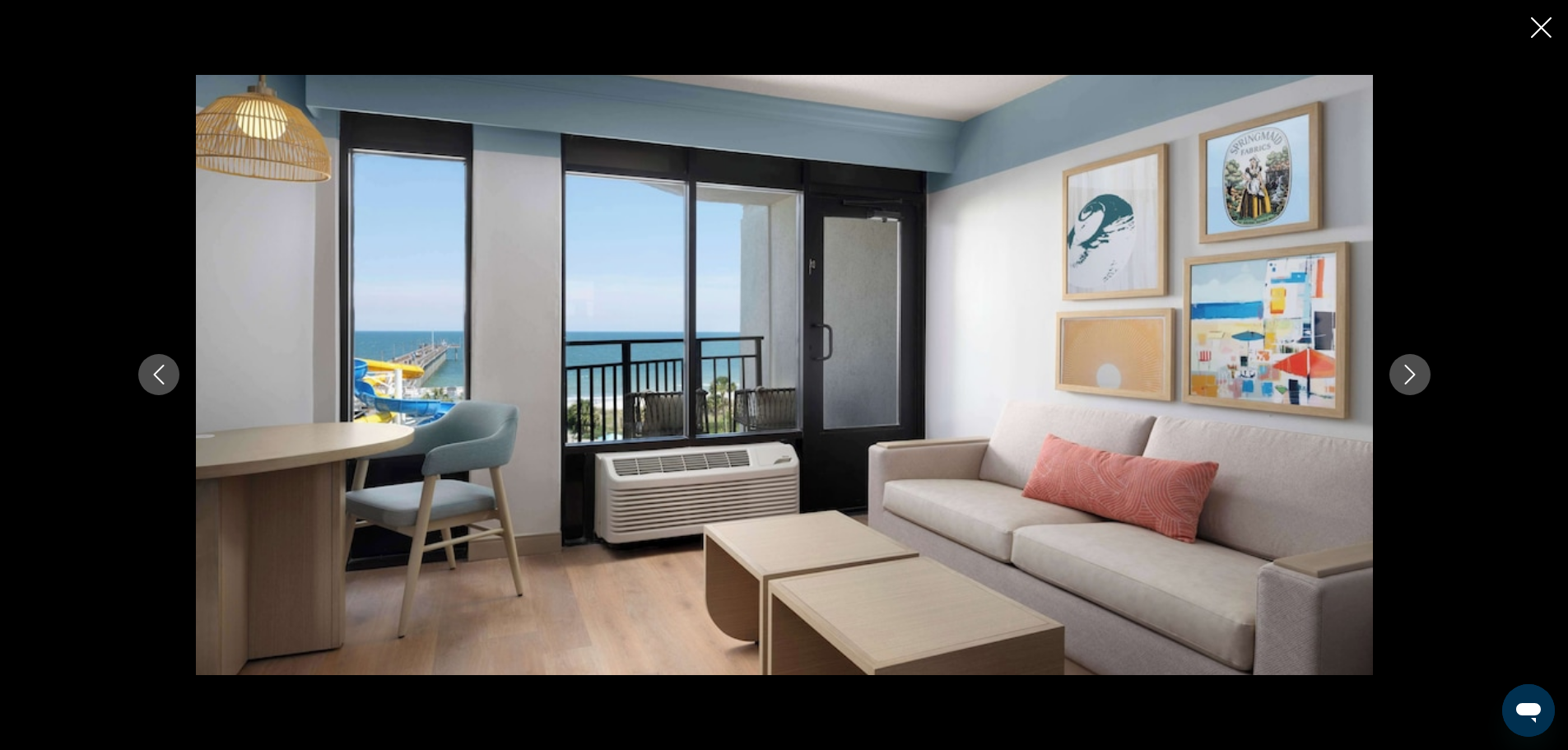
click at [1409, 372] on icon "Next image" at bounding box center [1410, 374] width 19 height 19
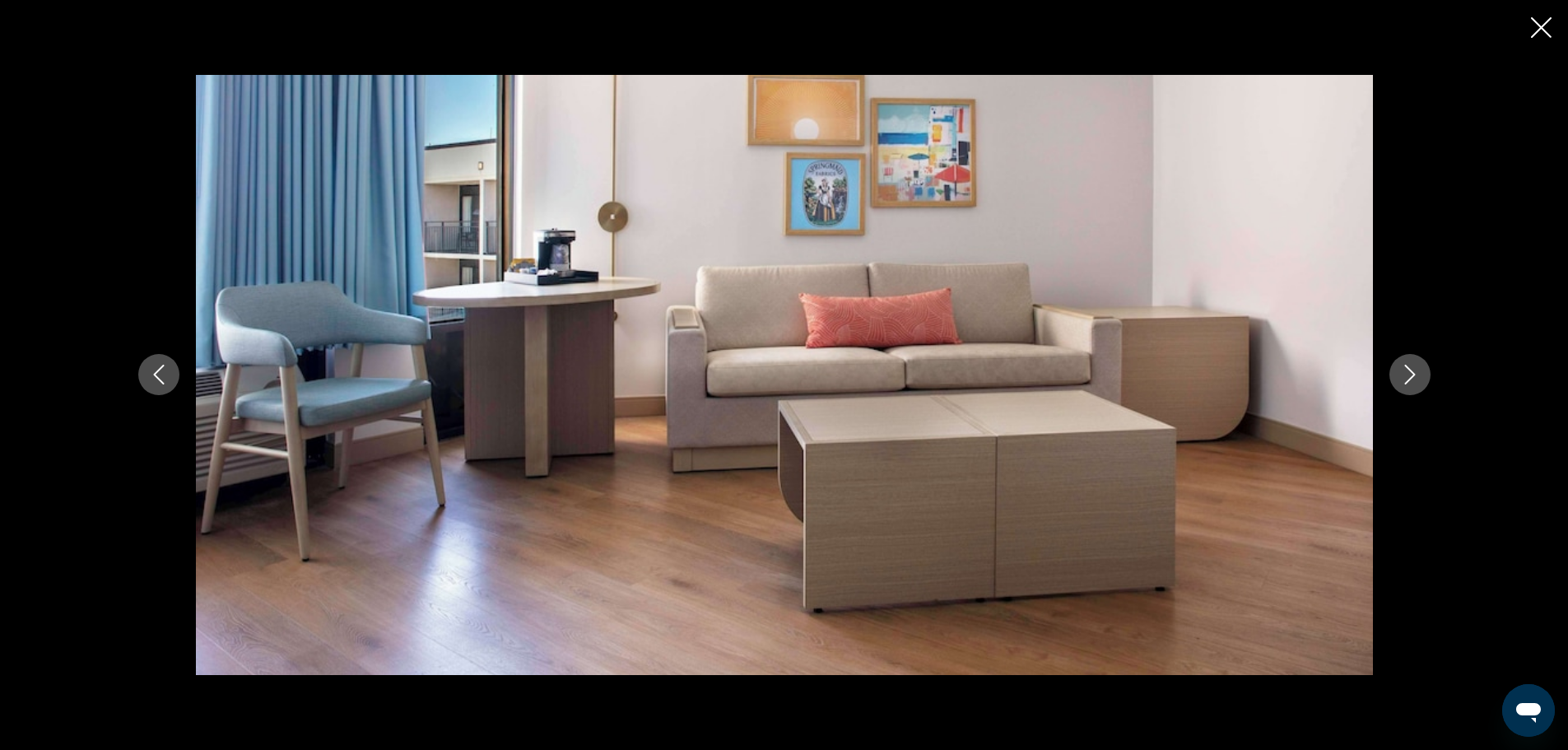
click at [1409, 372] on icon "Next image" at bounding box center [1410, 374] width 19 height 19
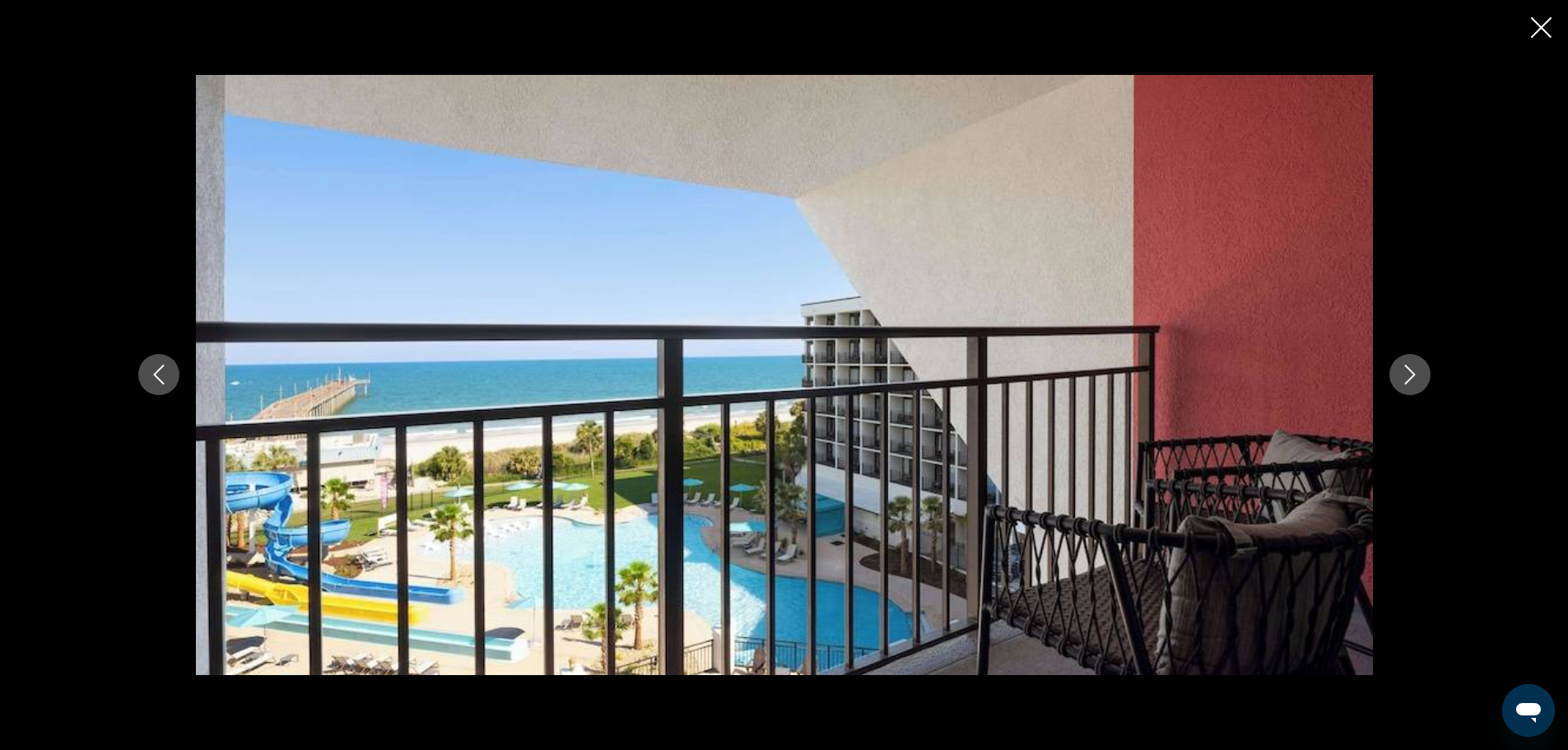
click at [1409, 372] on icon "Next image" at bounding box center [1410, 374] width 19 height 19
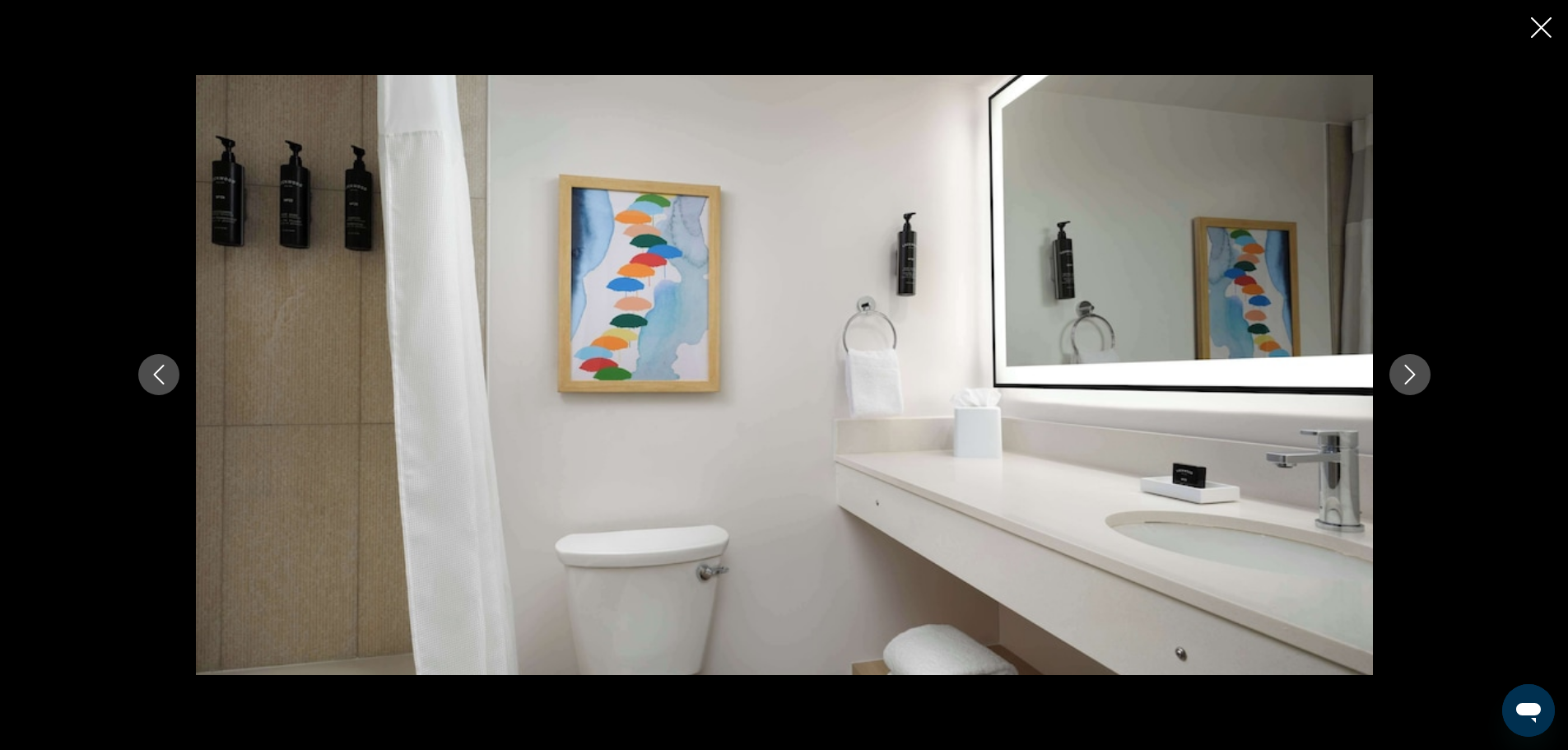
click at [1409, 372] on icon "Next image" at bounding box center [1410, 374] width 19 height 19
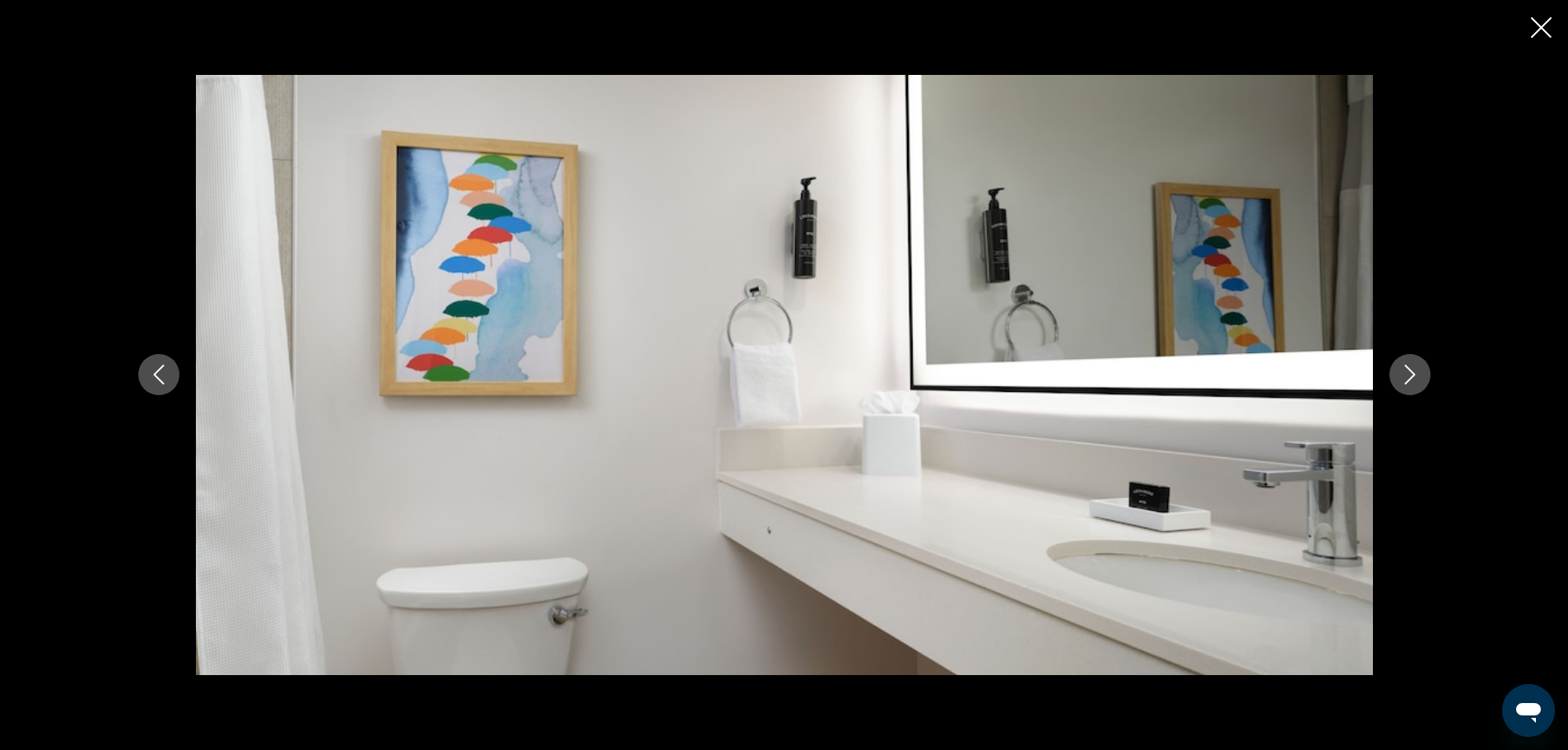
click at [1409, 372] on icon "Next image" at bounding box center [1410, 374] width 19 height 19
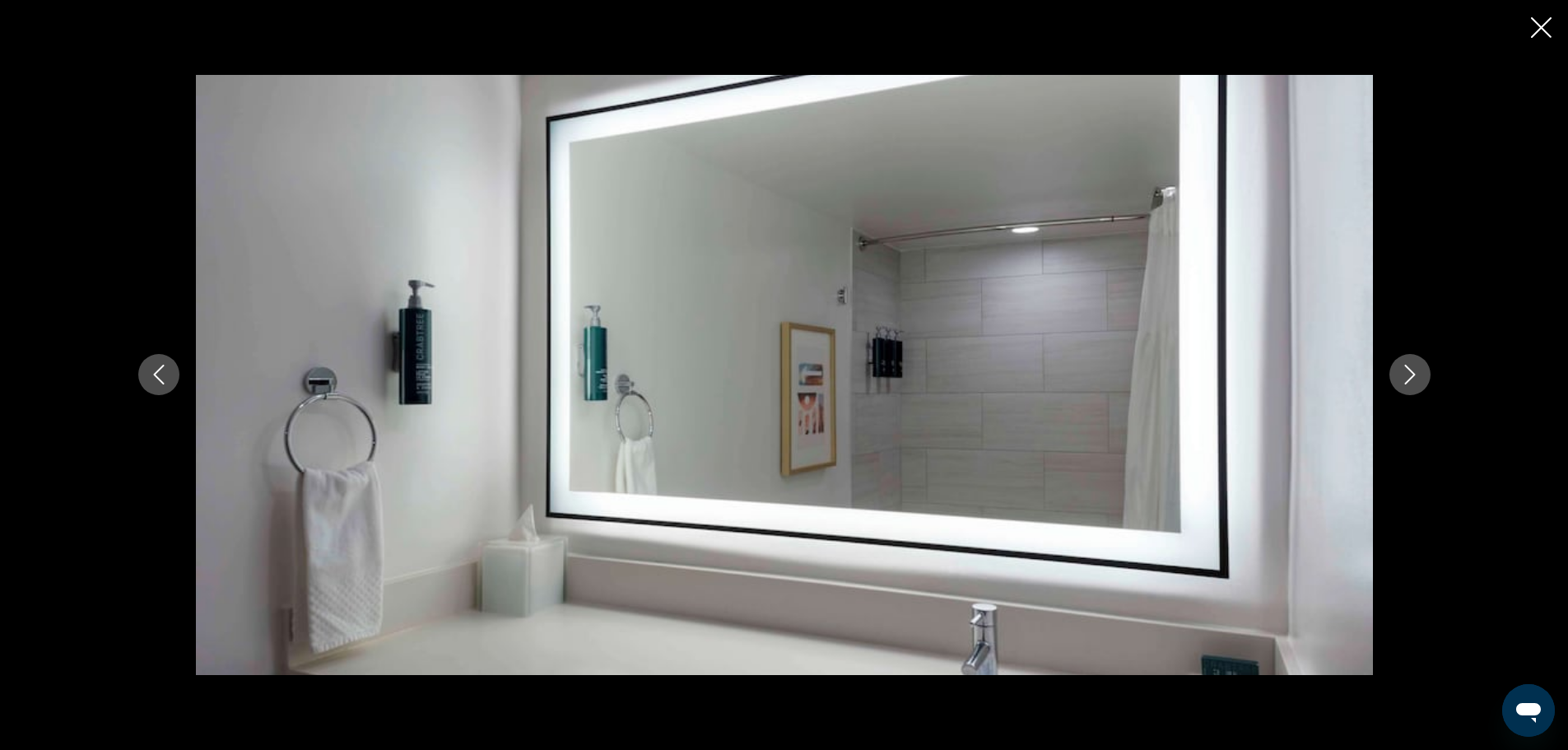
click at [1409, 372] on icon "Next image" at bounding box center [1410, 374] width 19 height 19
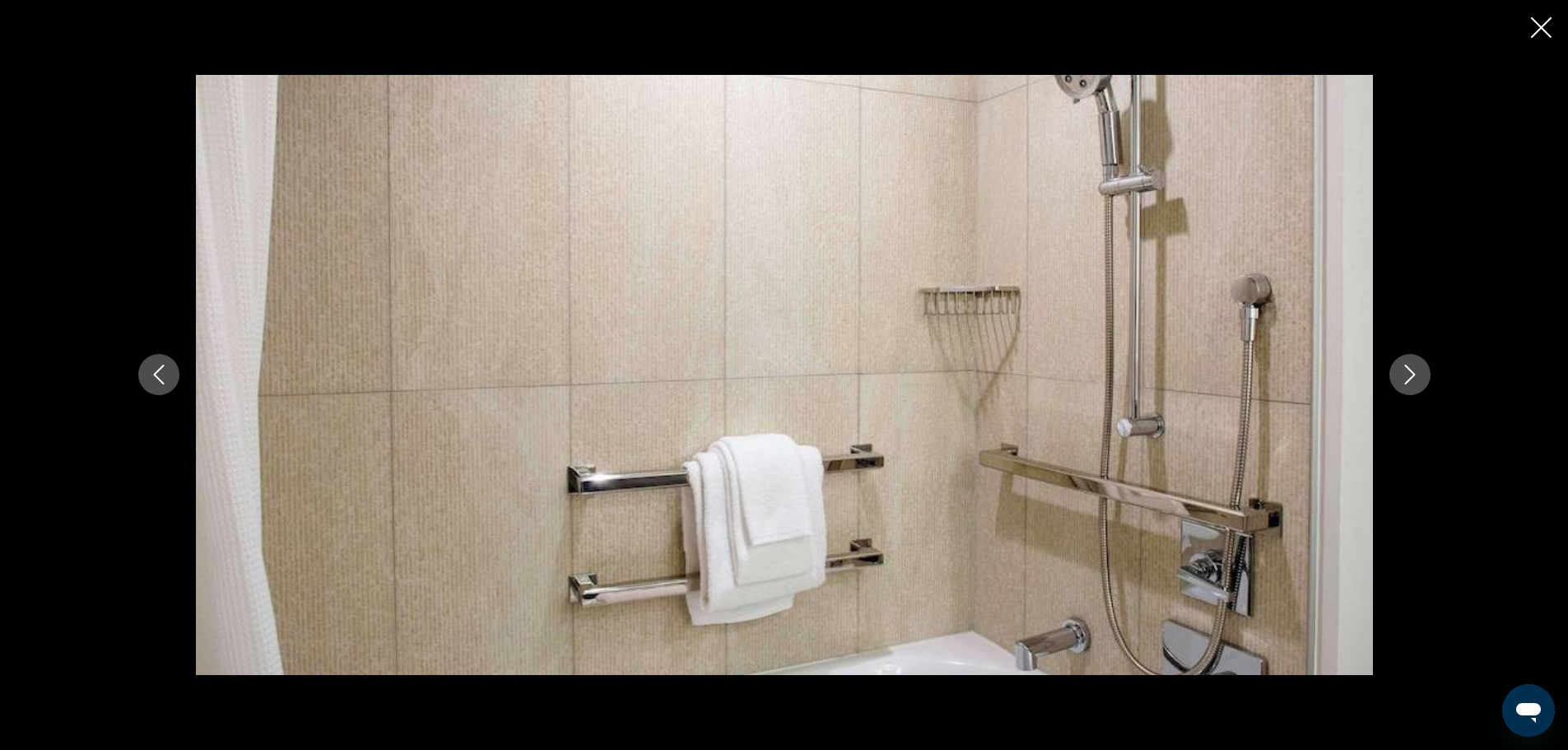
click at [1409, 372] on icon "Next image" at bounding box center [1410, 374] width 19 height 19
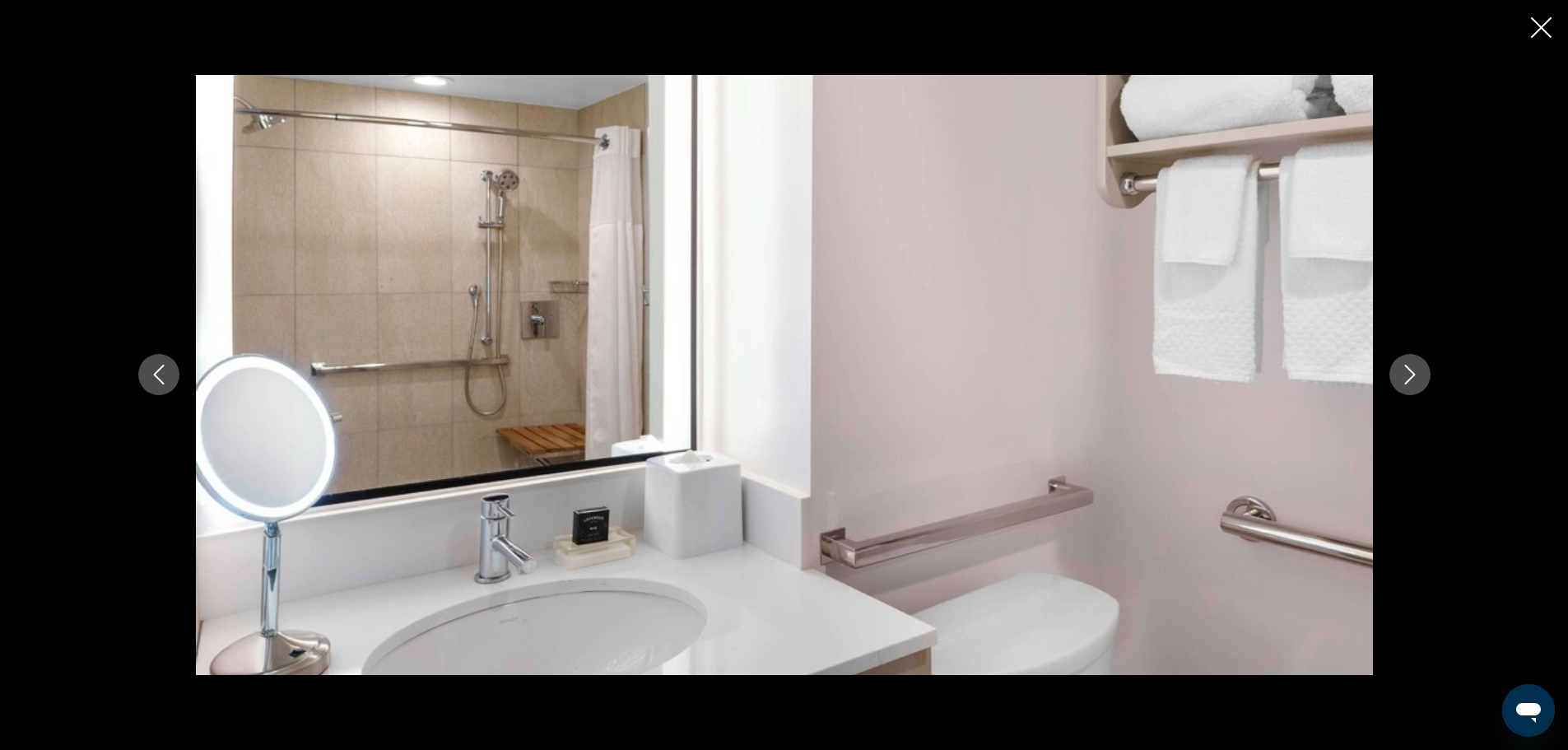
click at [1409, 372] on icon "Next image" at bounding box center [1410, 374] width 19 height 19
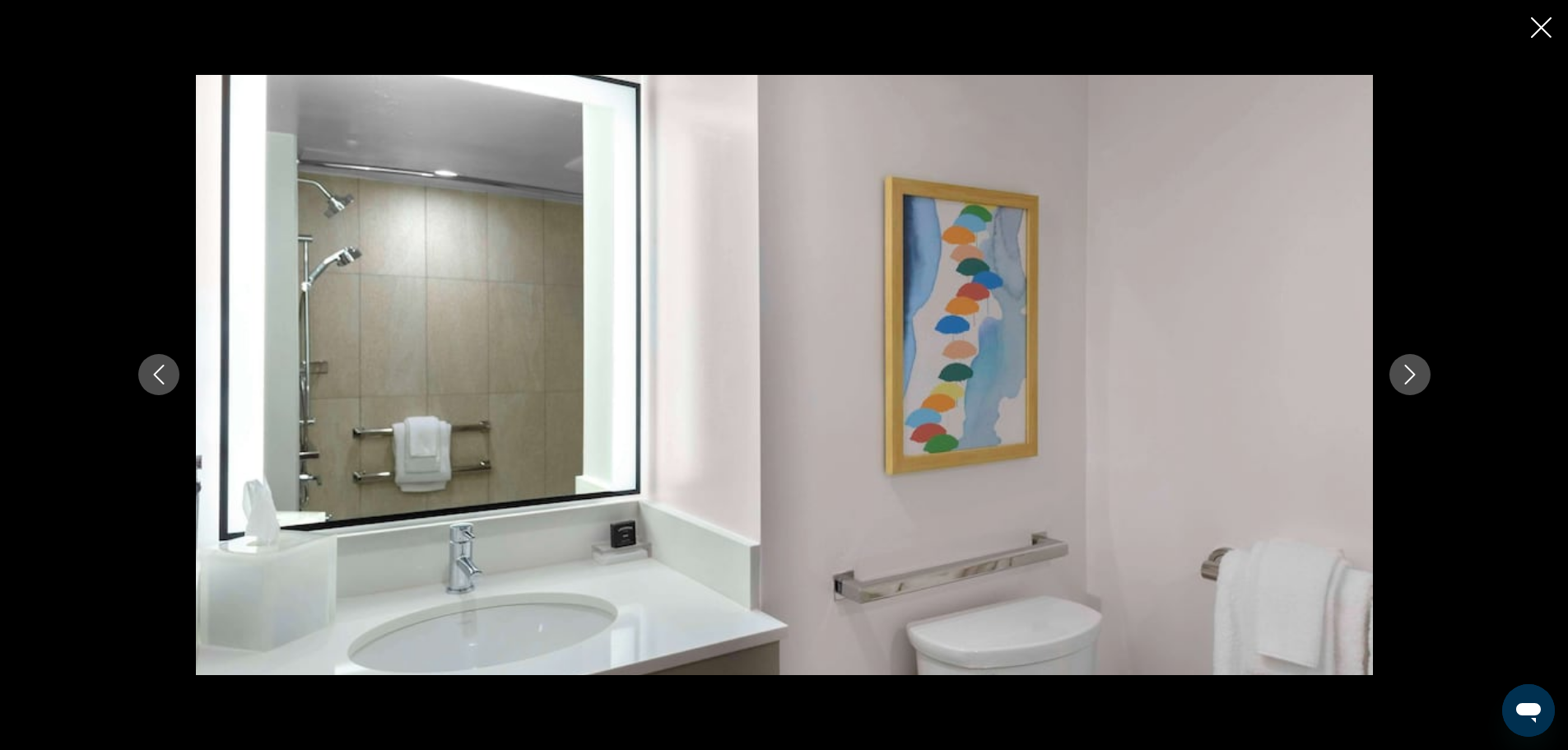
click at [1409, 372] on icon "Next image" at bounding box center [1410, 374] width 19 height 19
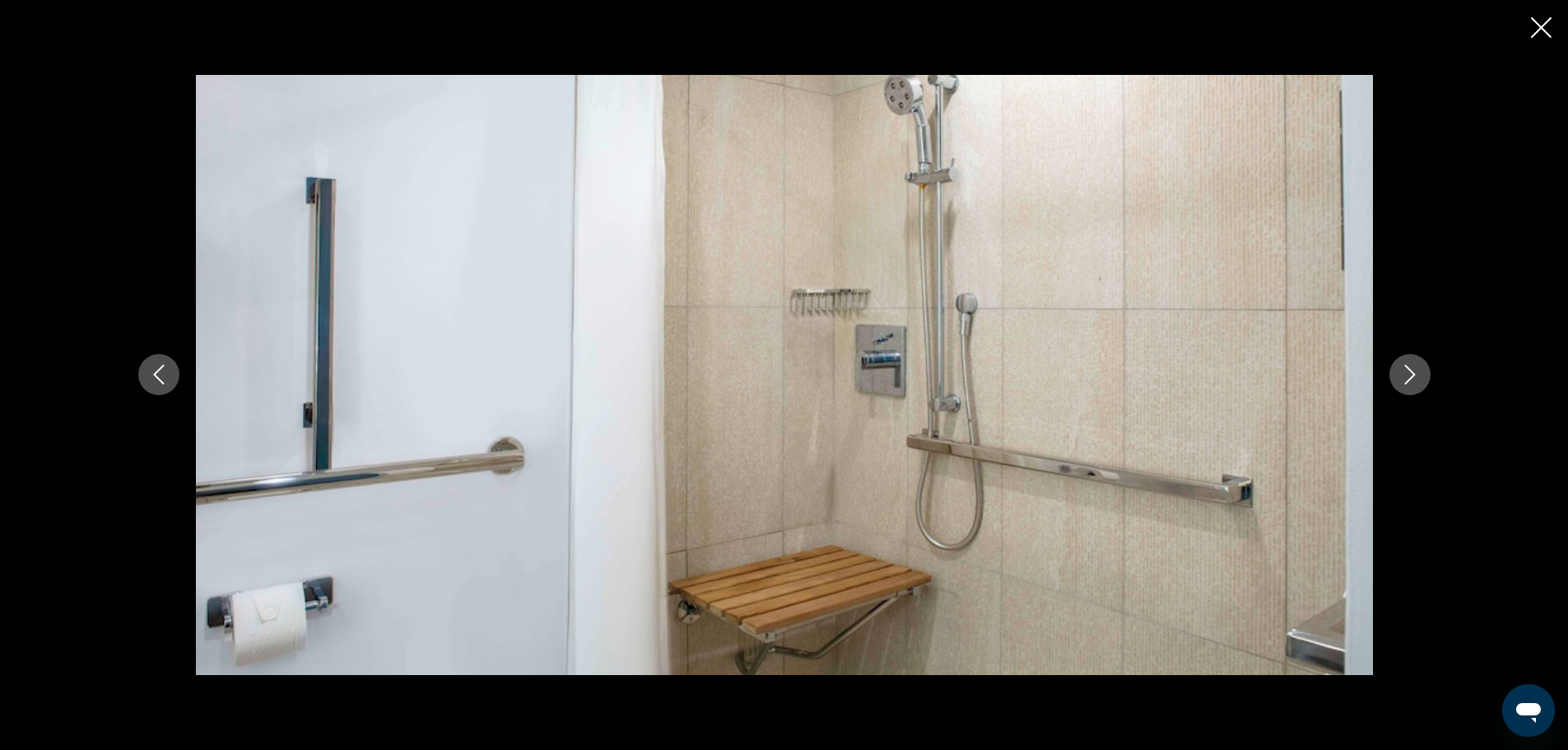
click at [1409, 372] on icon "Next image" at bounding box center [1410, 374] width 19 height 19
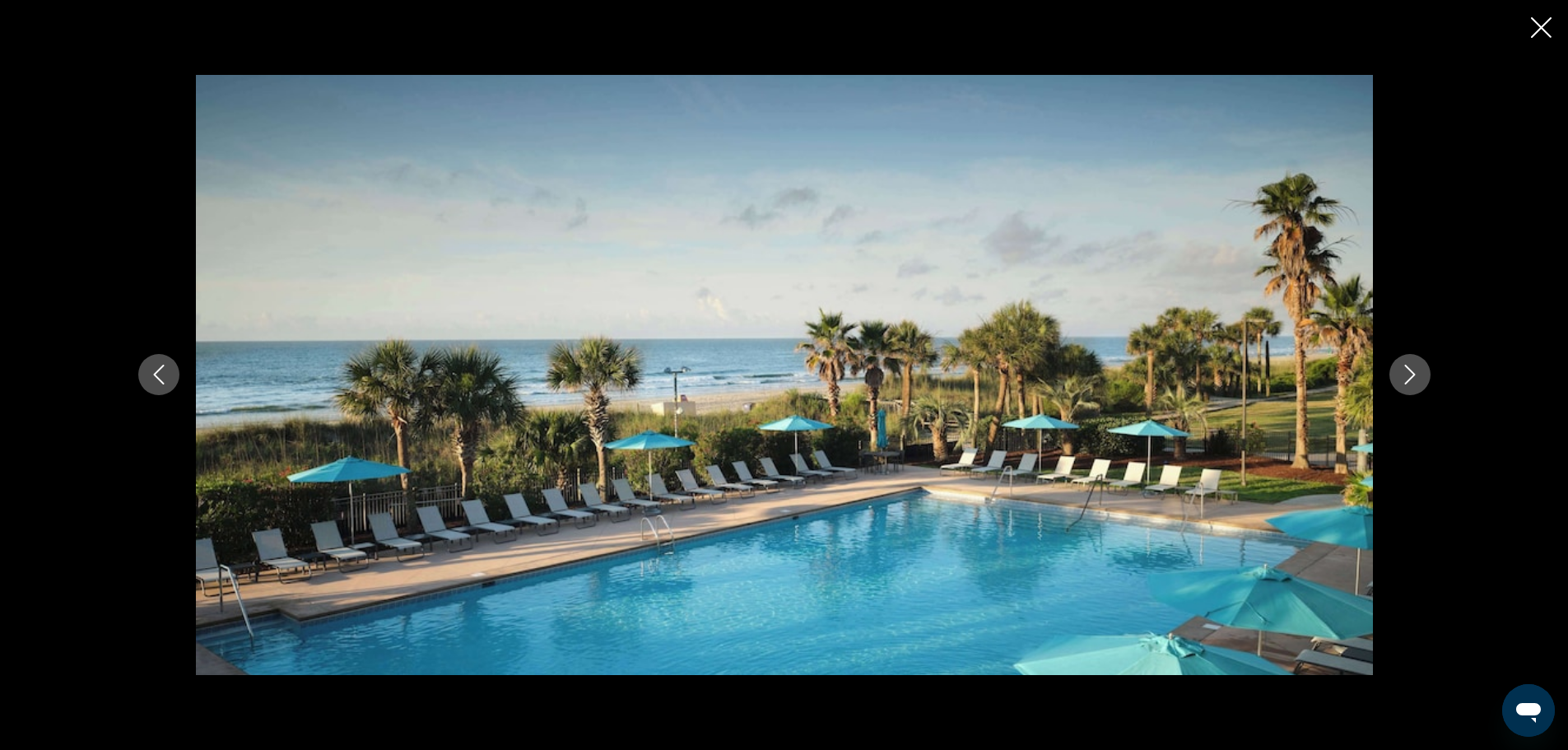
click at [1409, 372] on icon "Next image" at bounding box center [1410, 374] width 19 height 19
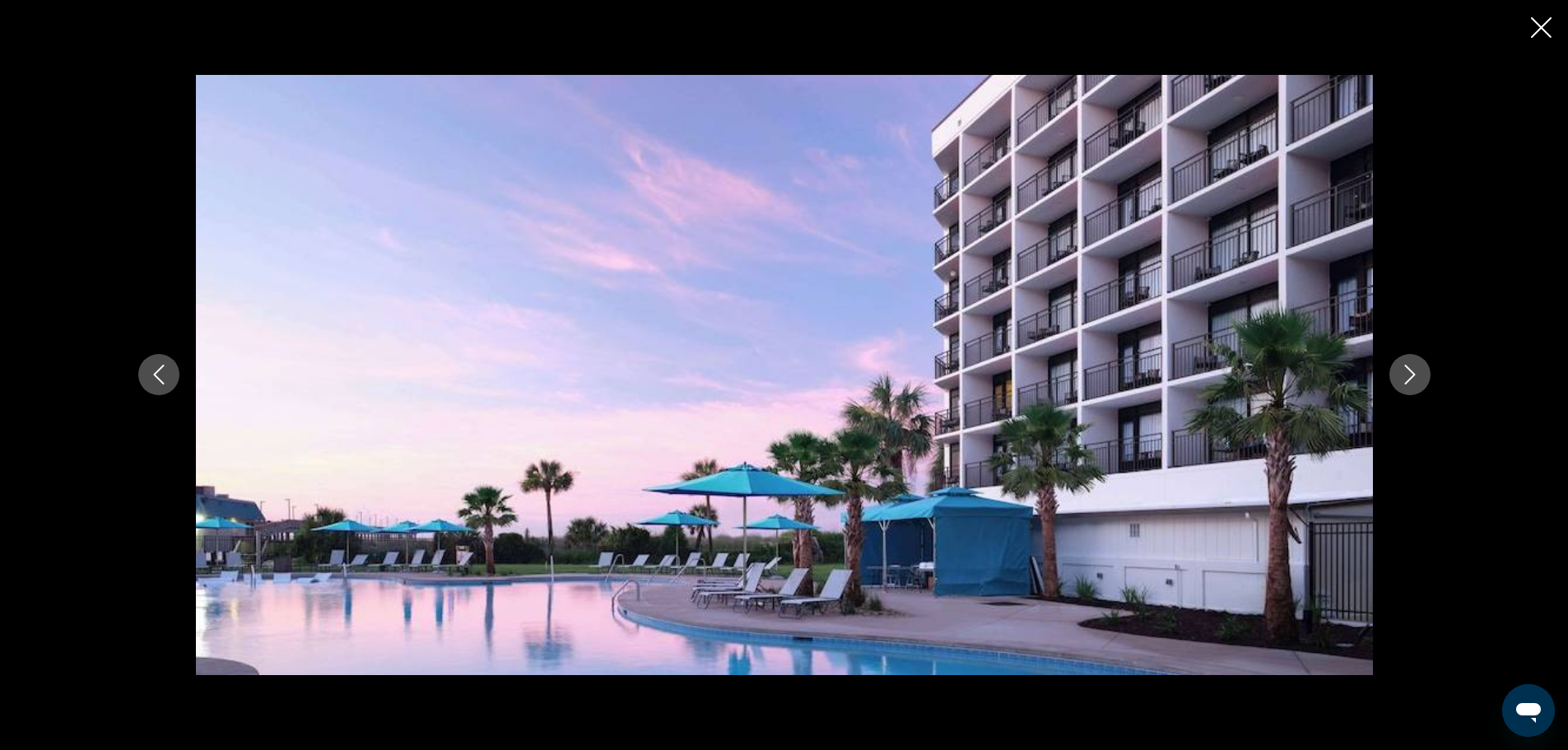
click at [1409, 372] on icon "Next image" at bounding box center [1410, 374] width 19 height 19
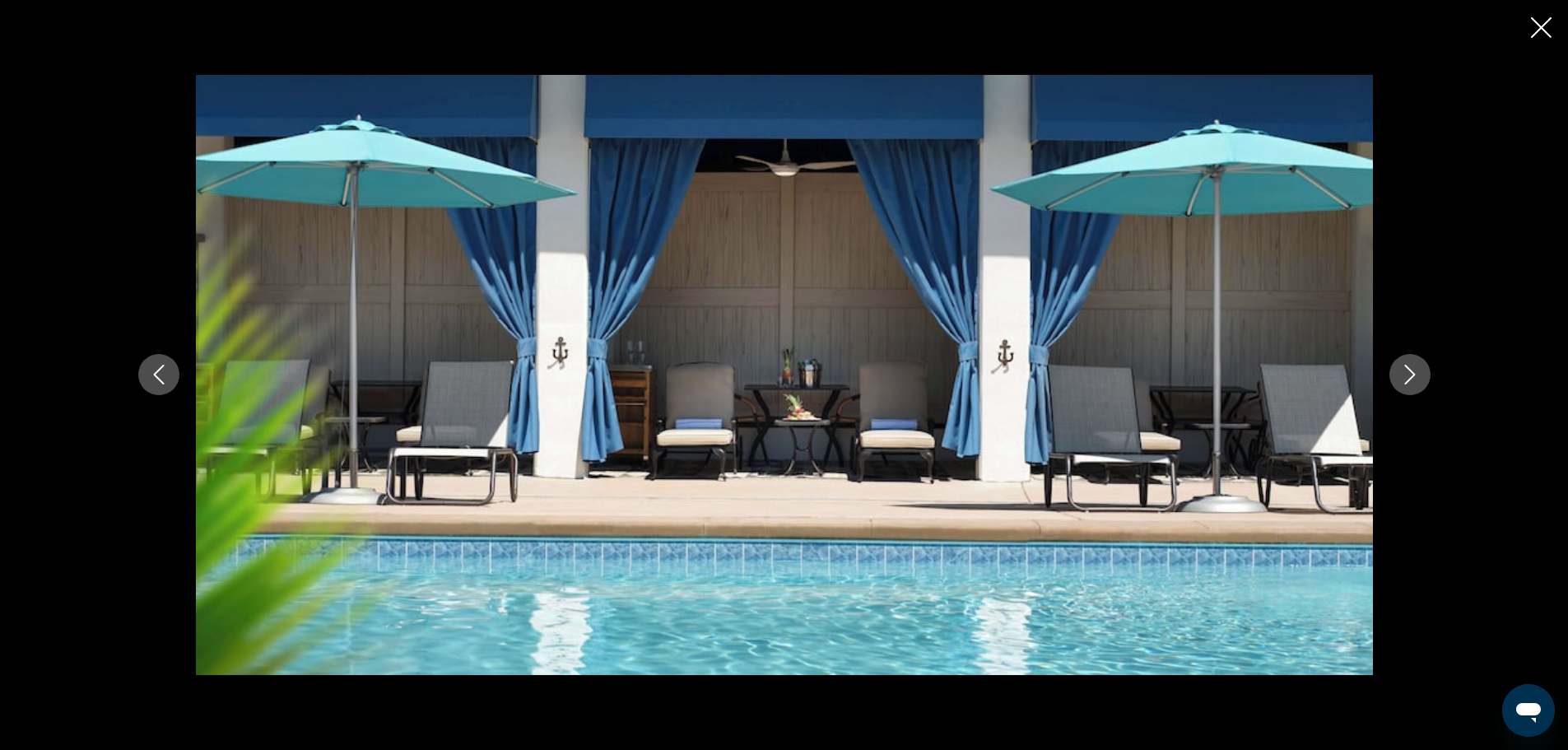
click at [1409, 372] on icon "Next image" at bounding box center [1410, 374] width 19 height 19
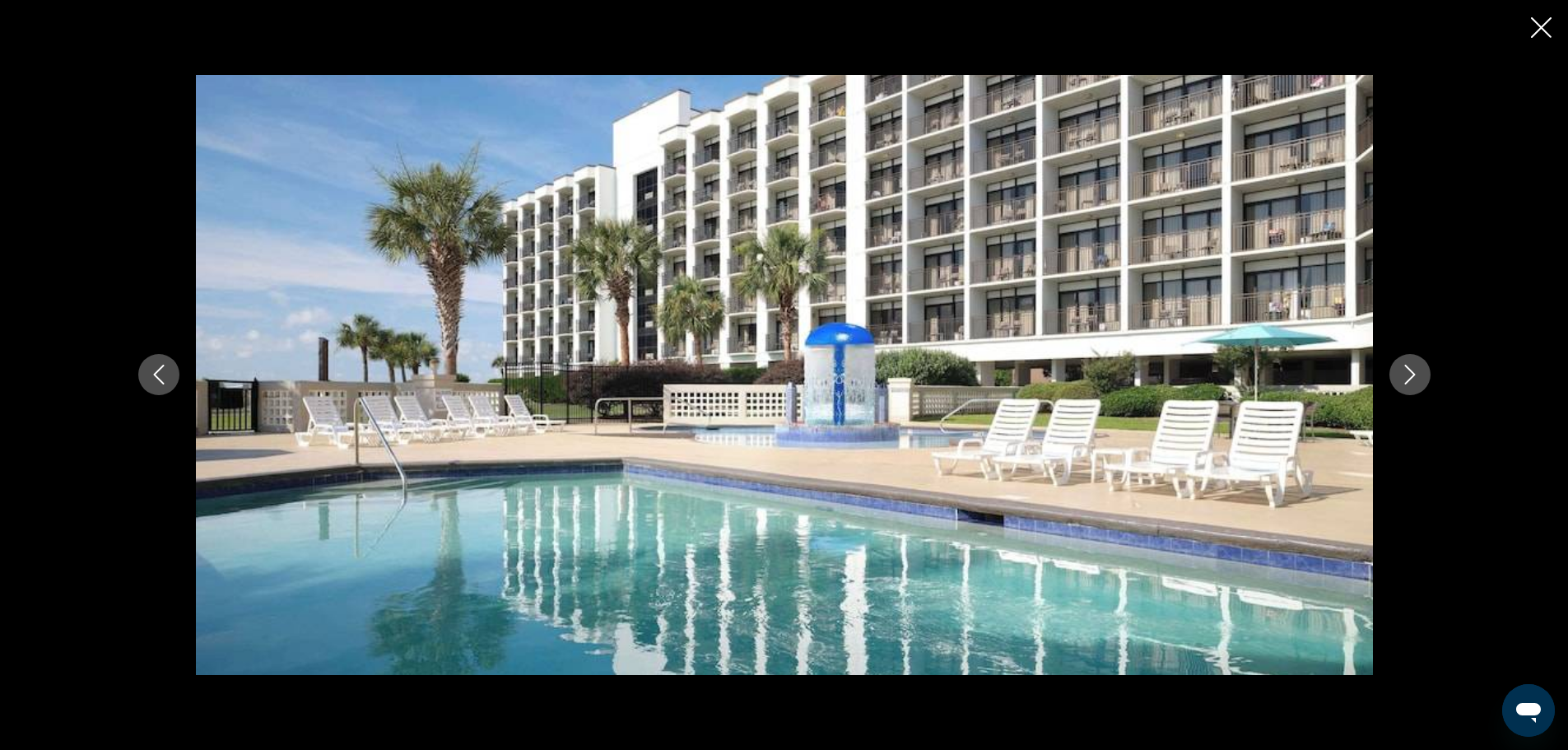
click at [1409, 372] on icon "Next image" at bounding box center [1410, 374] width 19 height 19
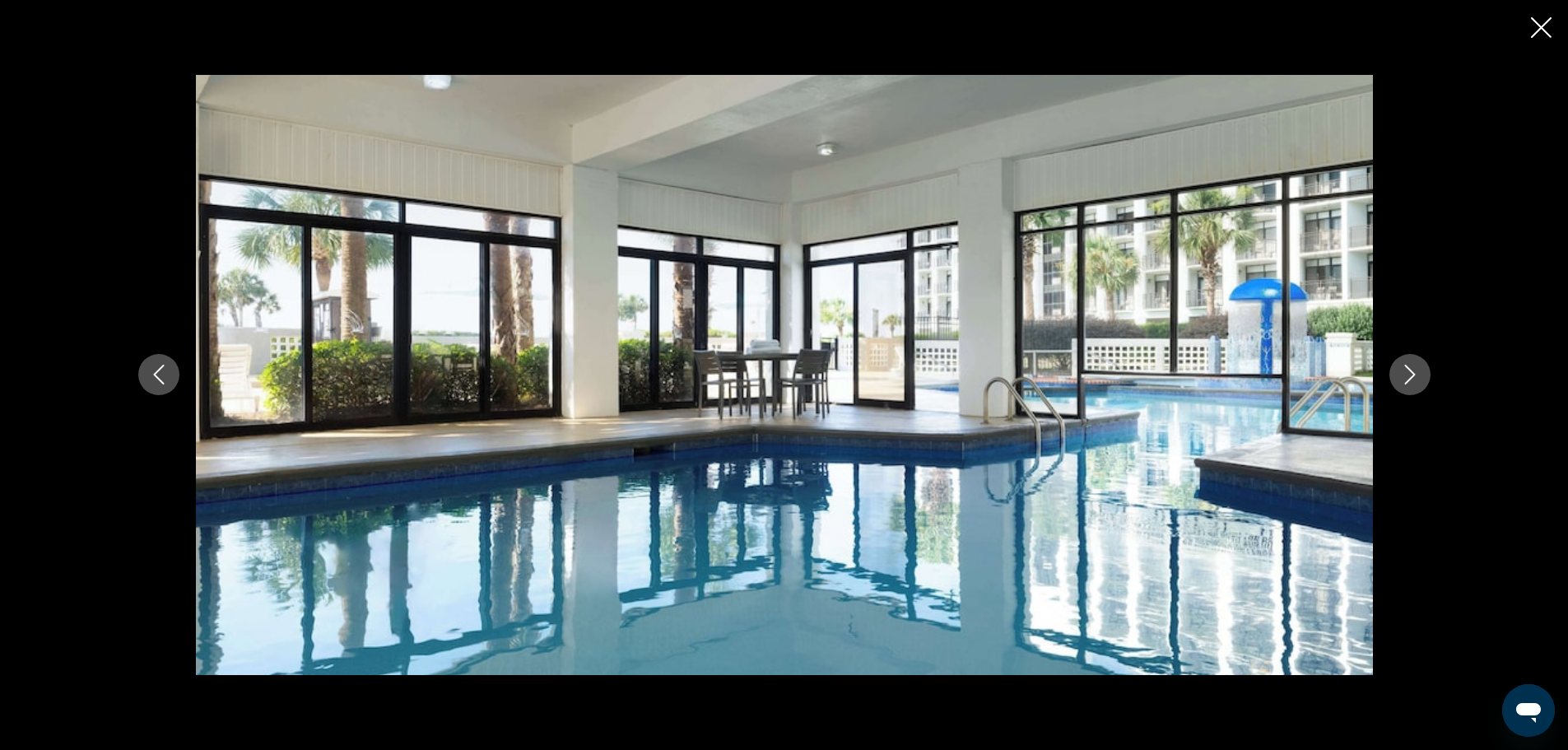
click at [1409, 372] on icon "Next image" at bounding box center [1410, 374] width 19 height 19
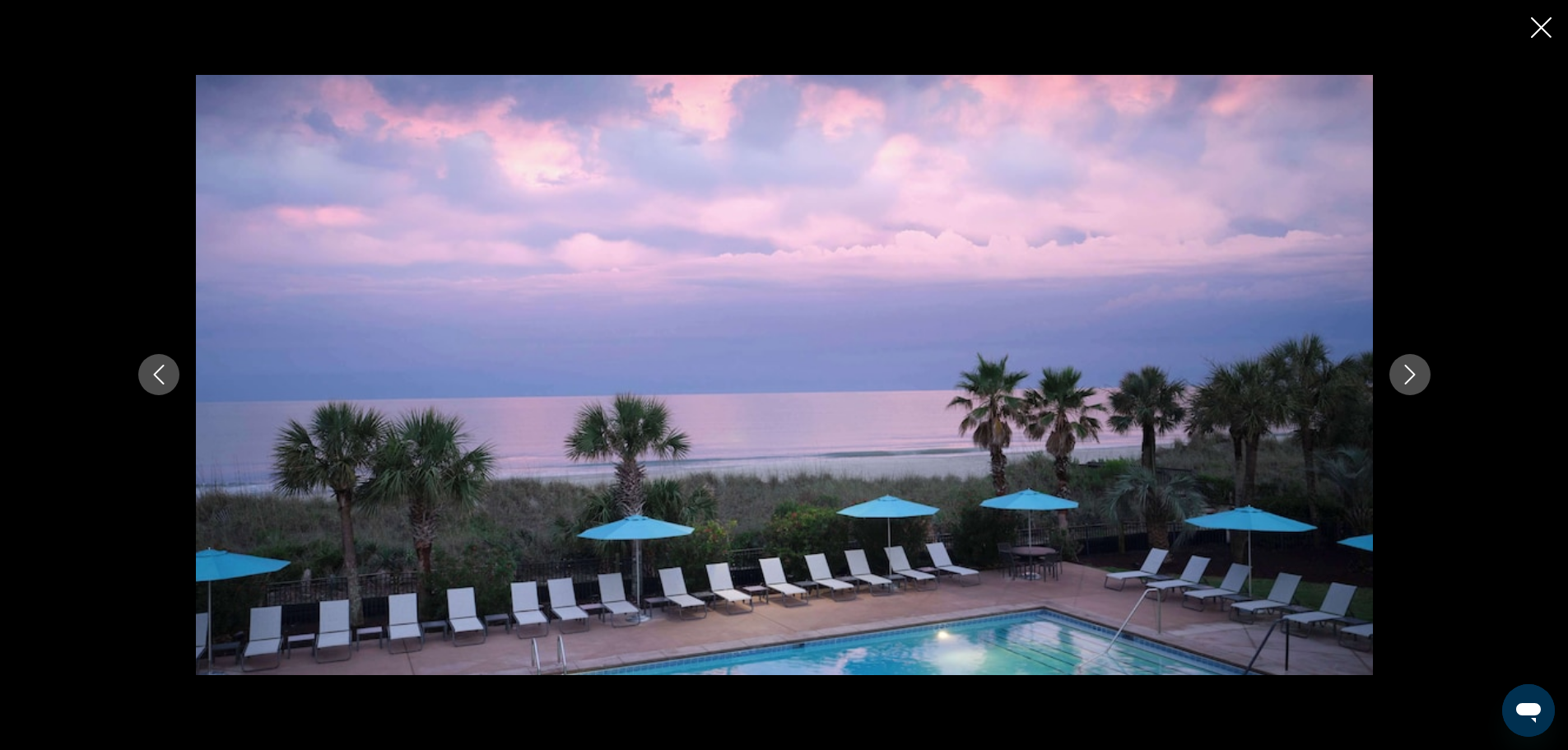
click at [1409, 372] on icon "Next image" at bounding box center [1410, 374] width 19 height 19
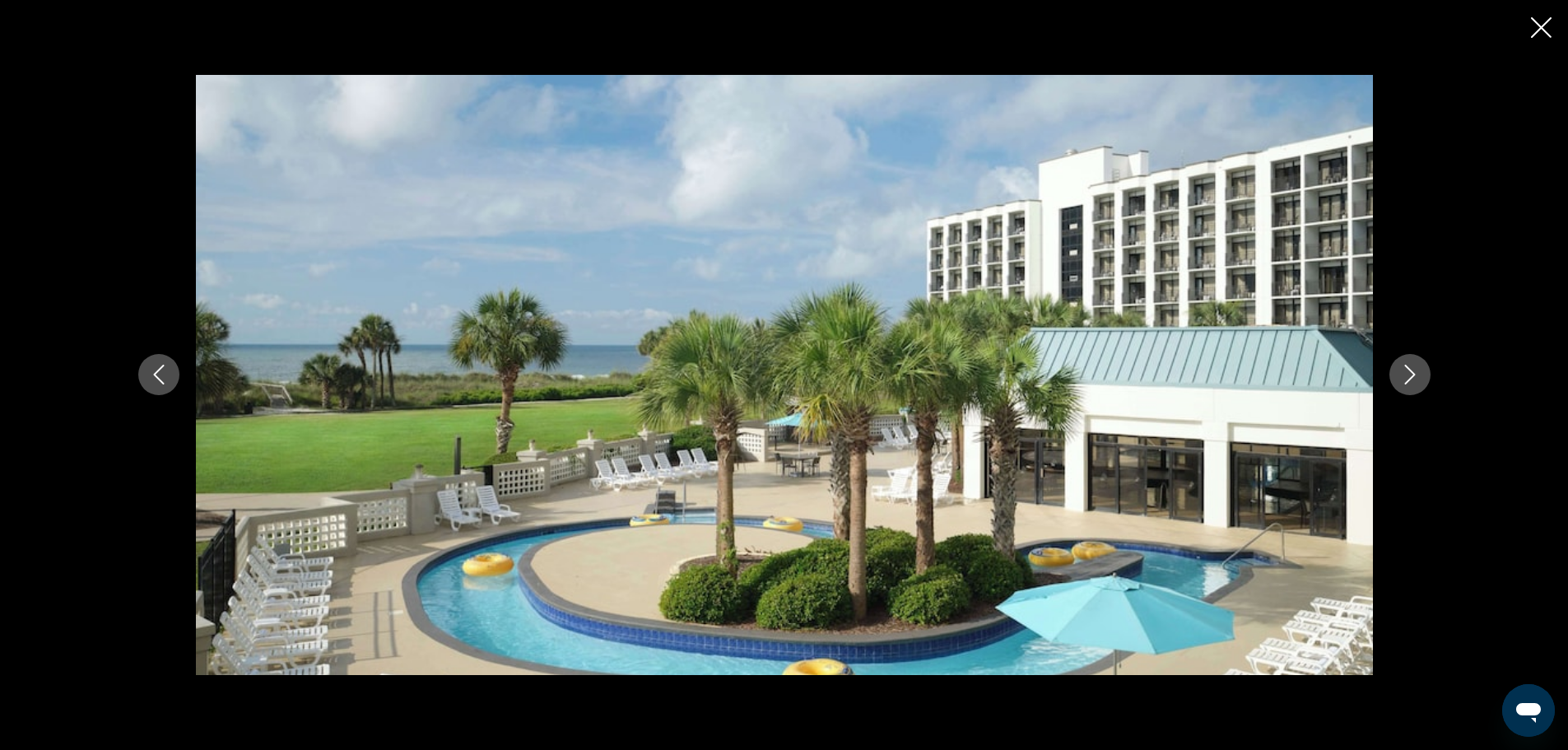
click at [1543, 19] on icon "Close slideshow" at bounding box center [1541, 28] width 20 height 20
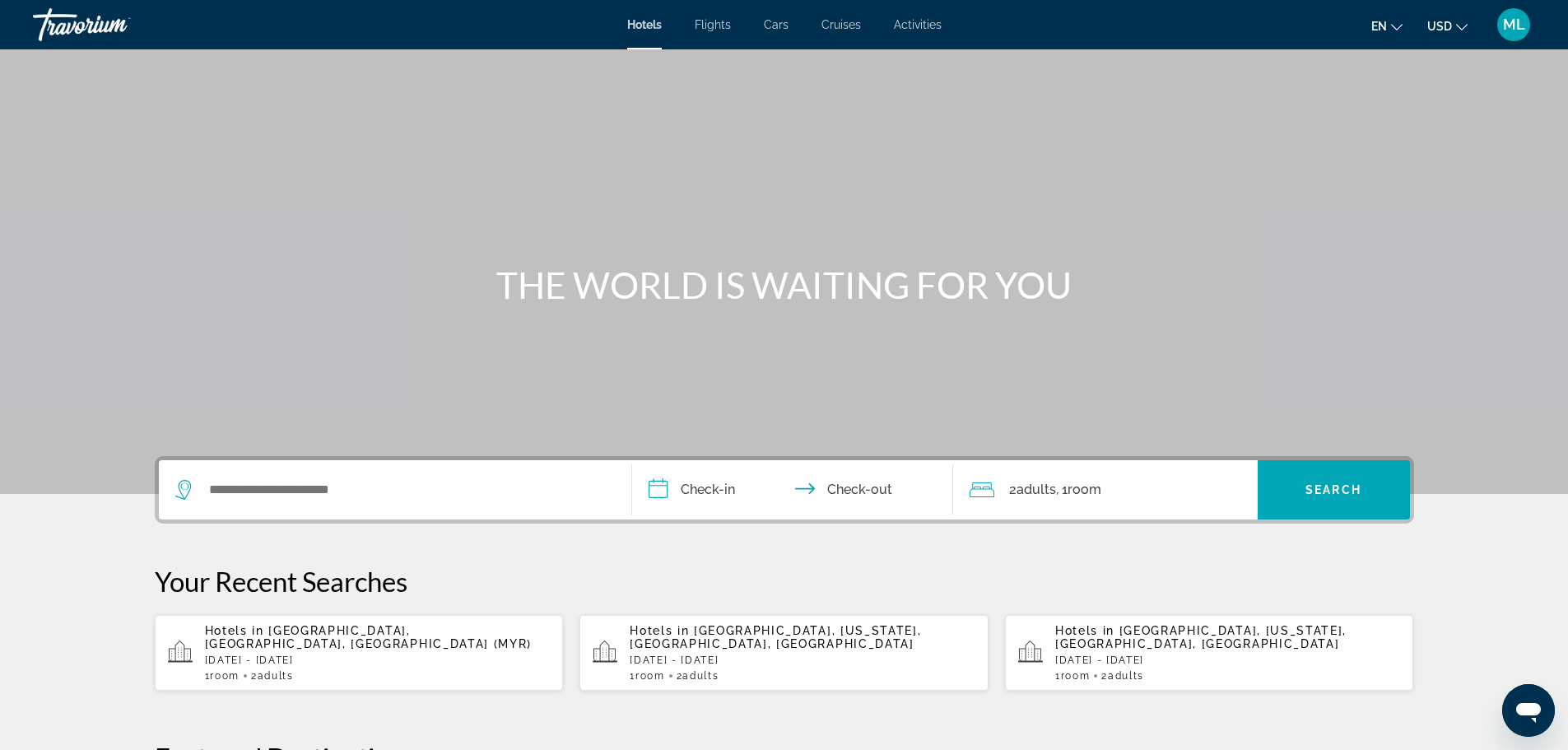
click at [689, 668] on div "Hotels in [GEOGRAPHIC_DATA], [US_STATE], [GEOGRAPHIC_DATA], [GEOGRAPHIC_DATA] […" at bounding box center [803, 652] width 346 height 57
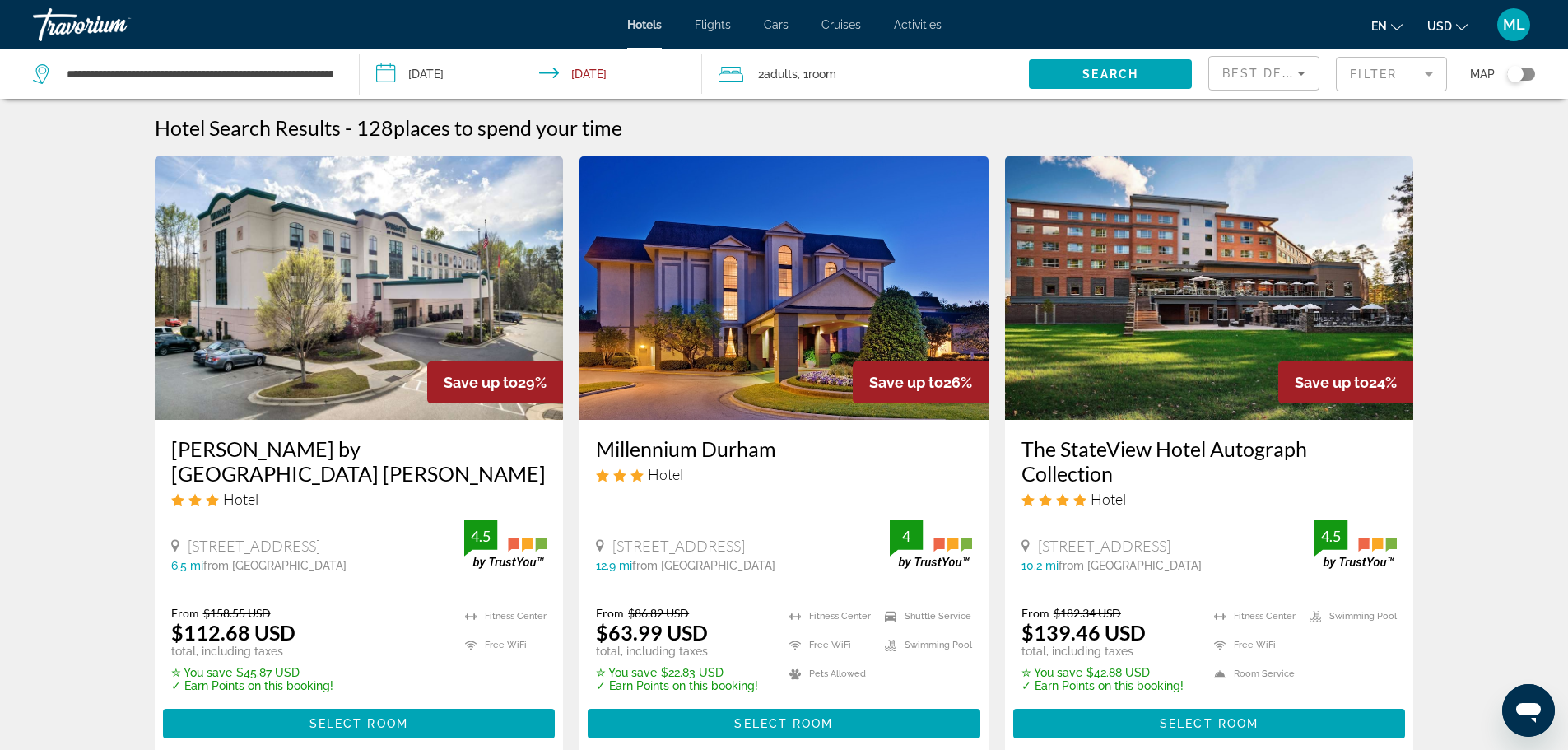
click at [393, 70] on input "**********" at bounding box center [534, 77] width 349 height 55
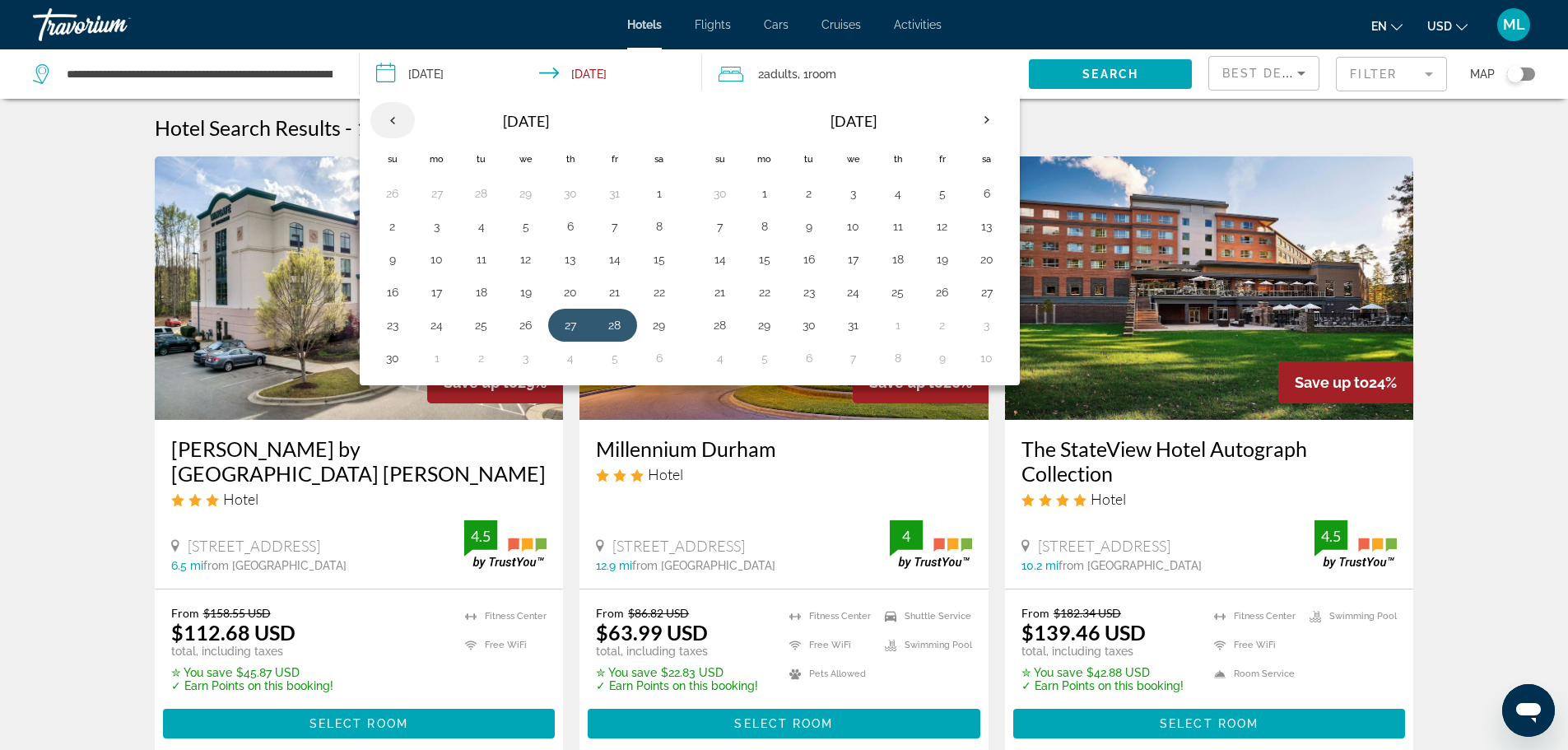
click at [392, 115] on th "Previous month" at bounding box center [392, 120] width 45 height 36
click at [393, 290] on button "19" at bounding box center [392, 291] width 26 height 23
click at [442, 294] on button "20" at bounding box center [436, 291] width 26 height 23
type input "**********"
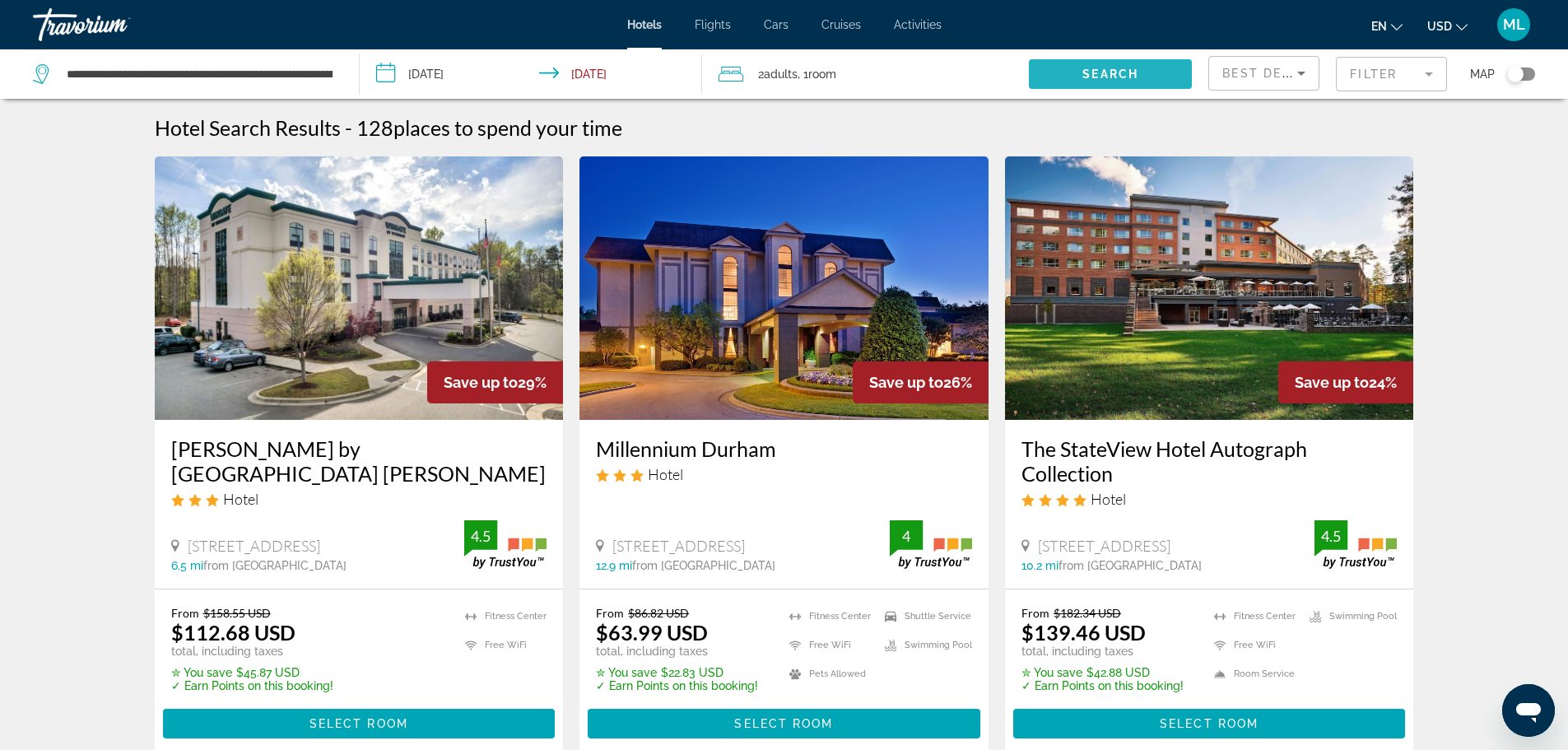
click at [1129, 74] on span "Search" at bounding box center [1111, 74] width 56 height 13
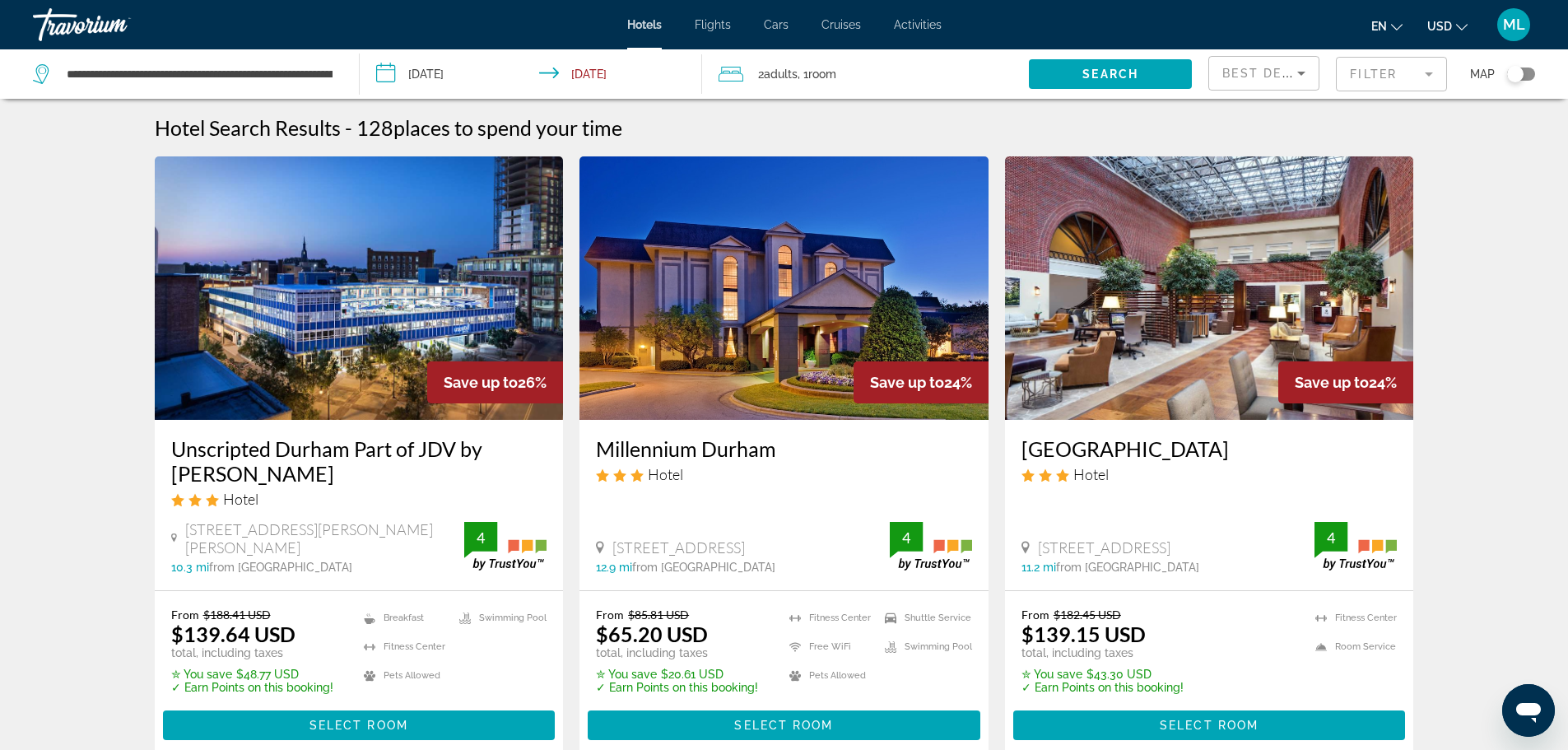
click at [813, 364] on img "Main content" at bounding box center [784, 288] width 409 height 263
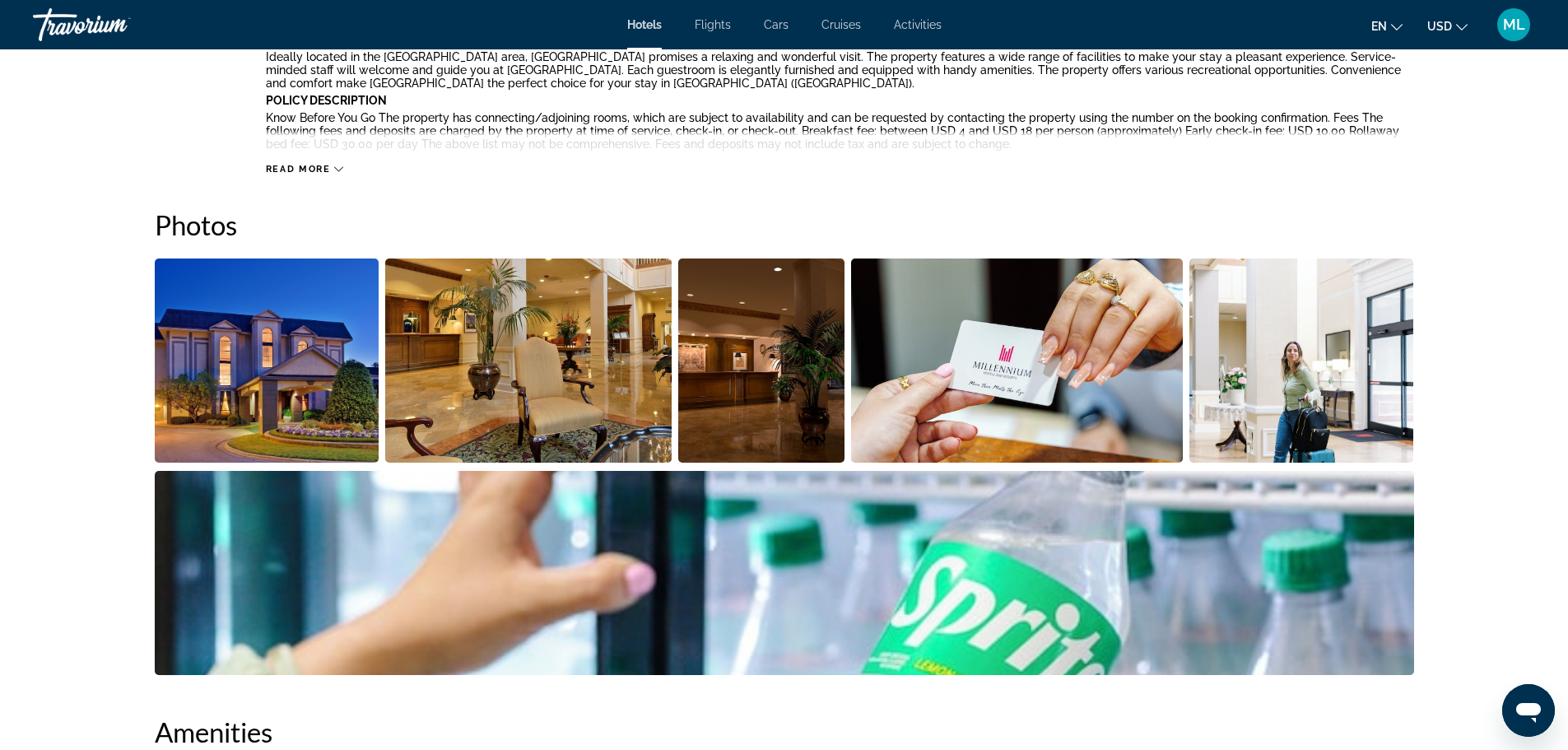
scroll to position [560, 0]
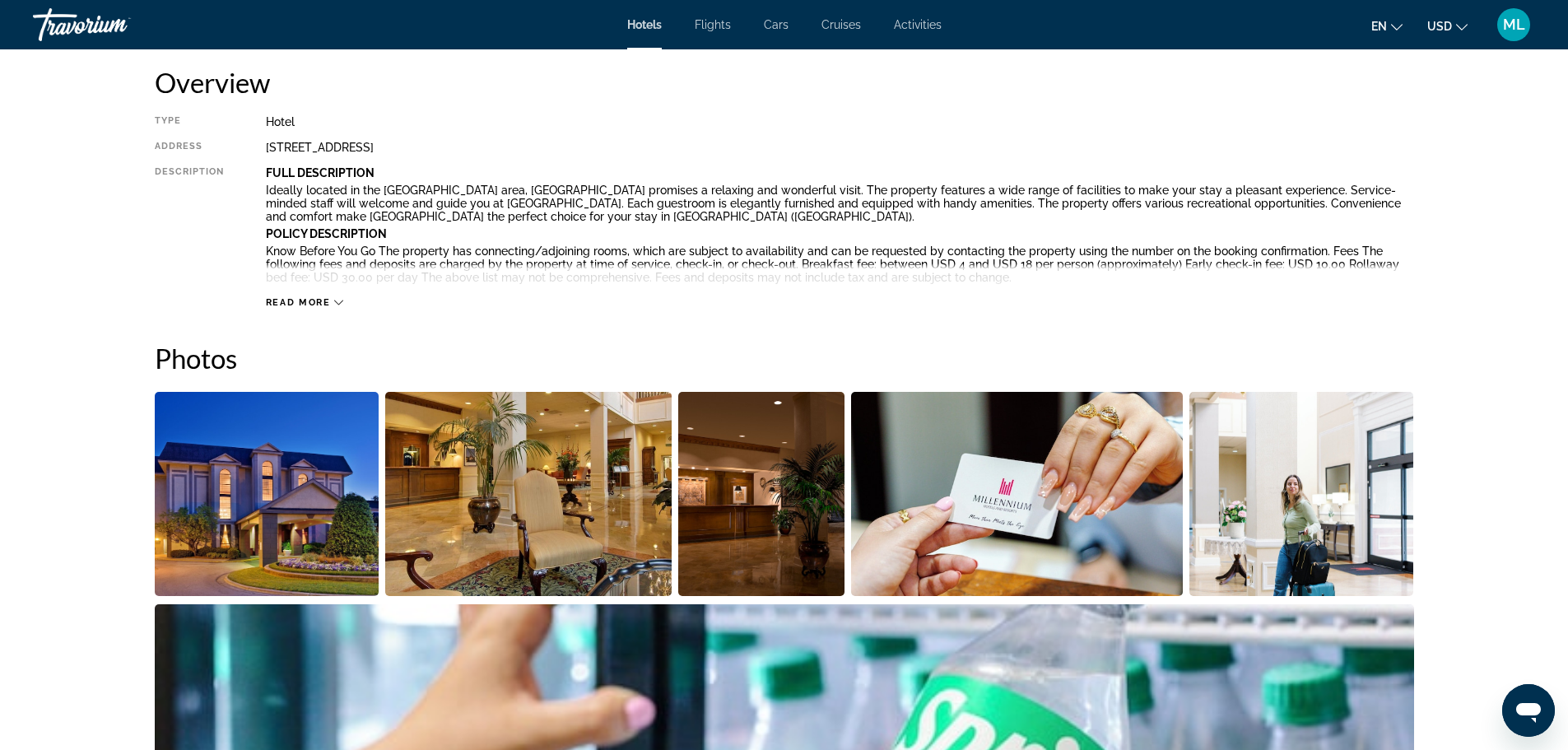
click at [322, 513] on img "Open full-screen image slider" at bounding box center [267, 493] width 225 height 204
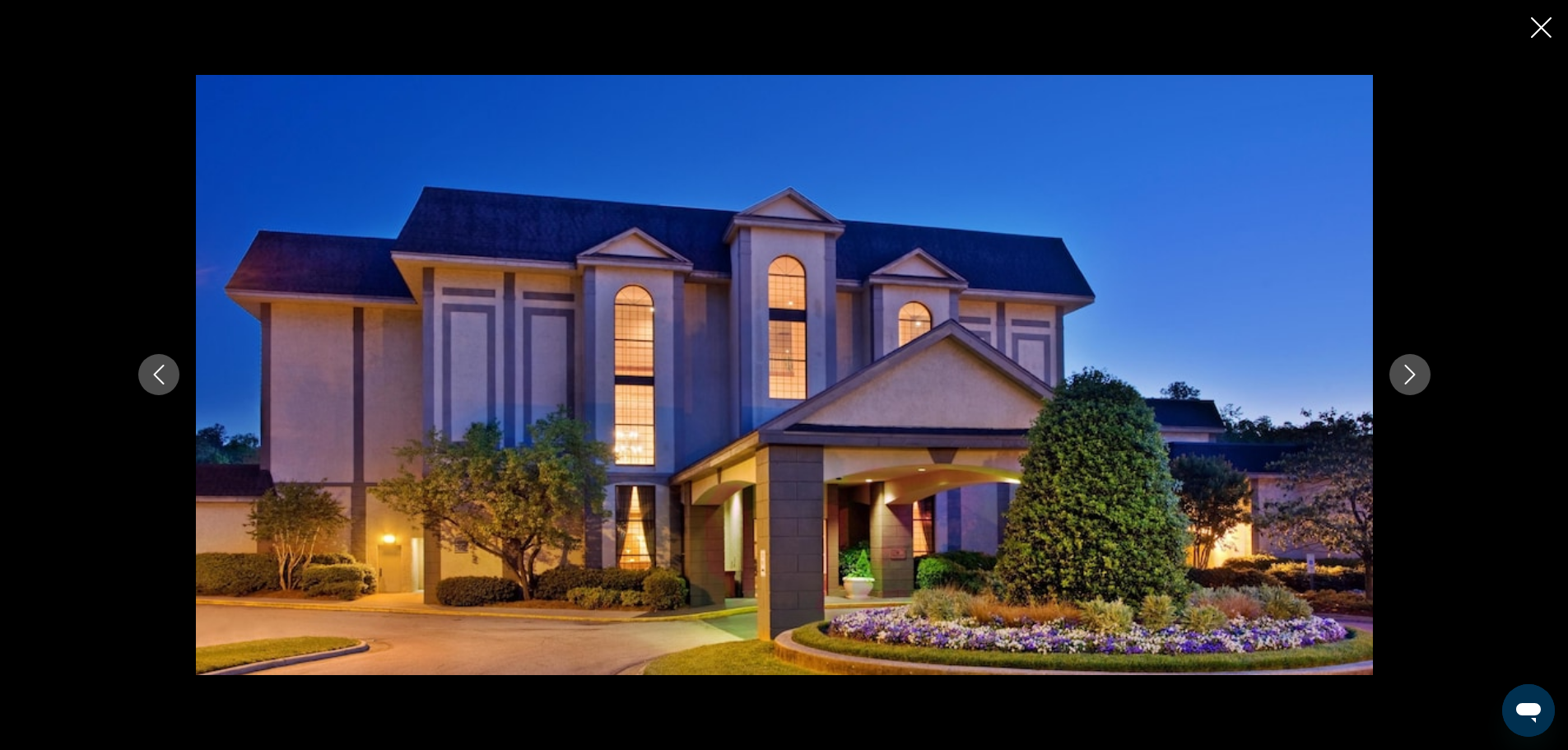
click at [1415, 364] on icon "Next image" at bounding box center [1410, 374] width 19 height 19
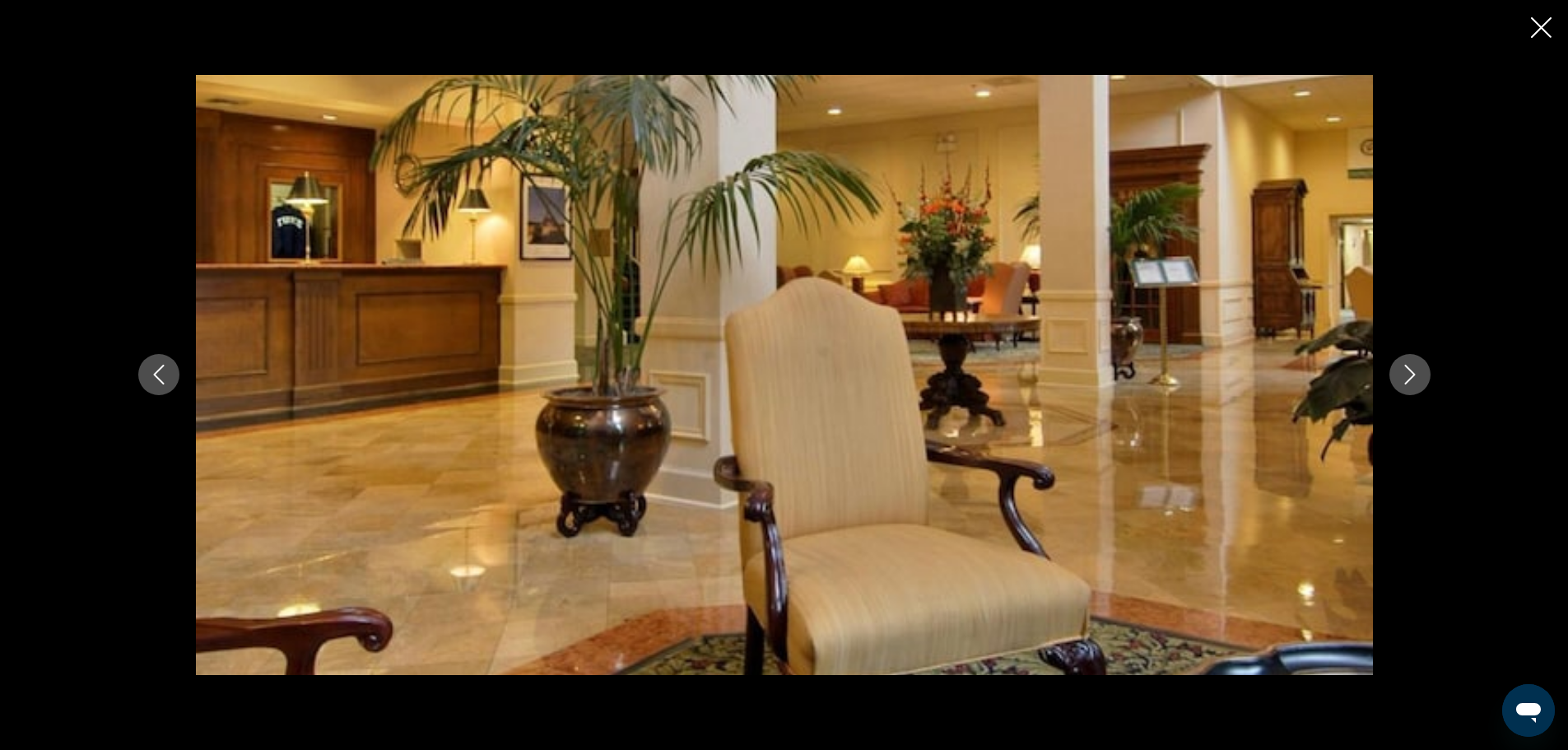
click at [1415, 364] on icon "Next image" at bounding box center [1410, 374] width 19 height 19
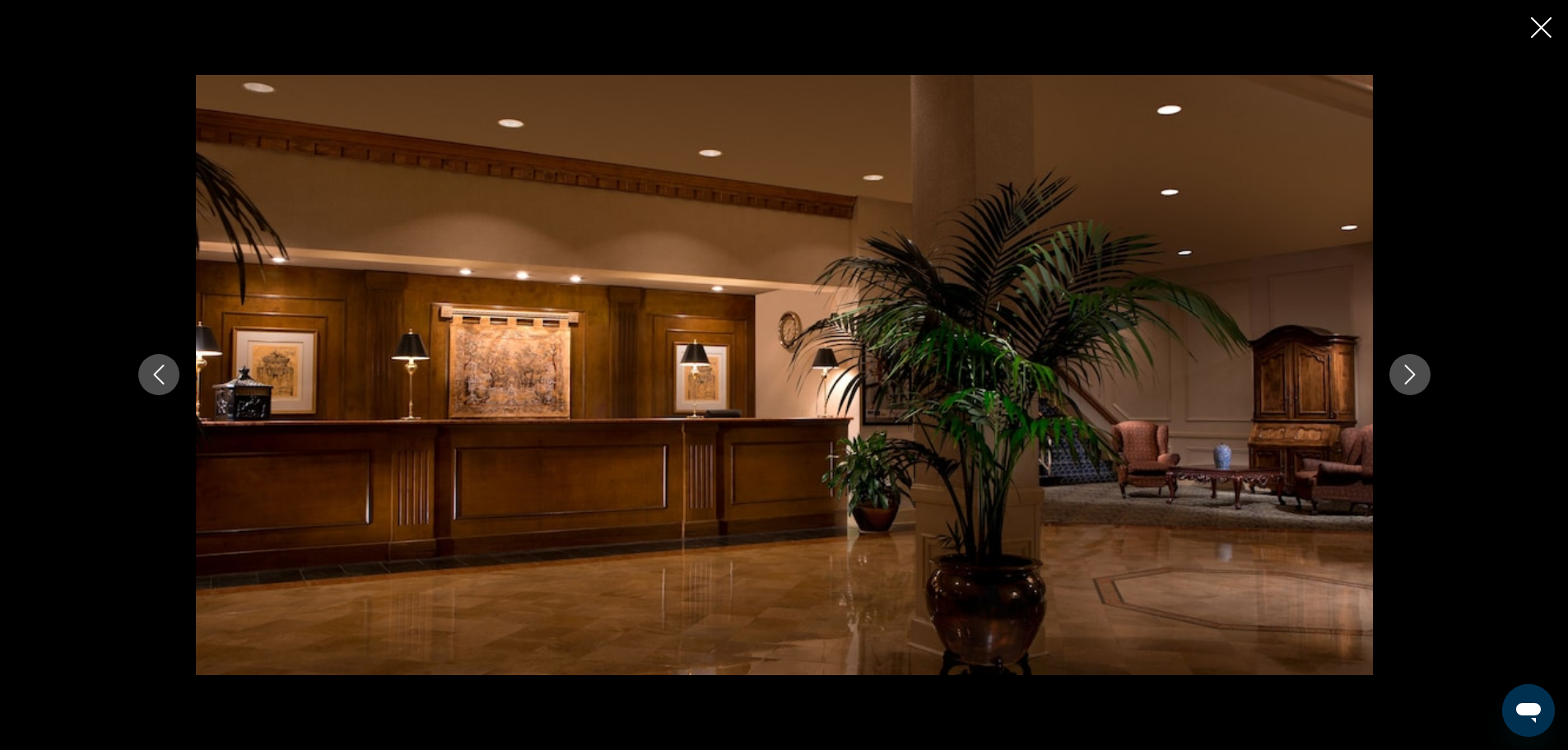
click at [1415, 364] on icon "Next image" at bounding box center [1410, 374] width 19 height 19
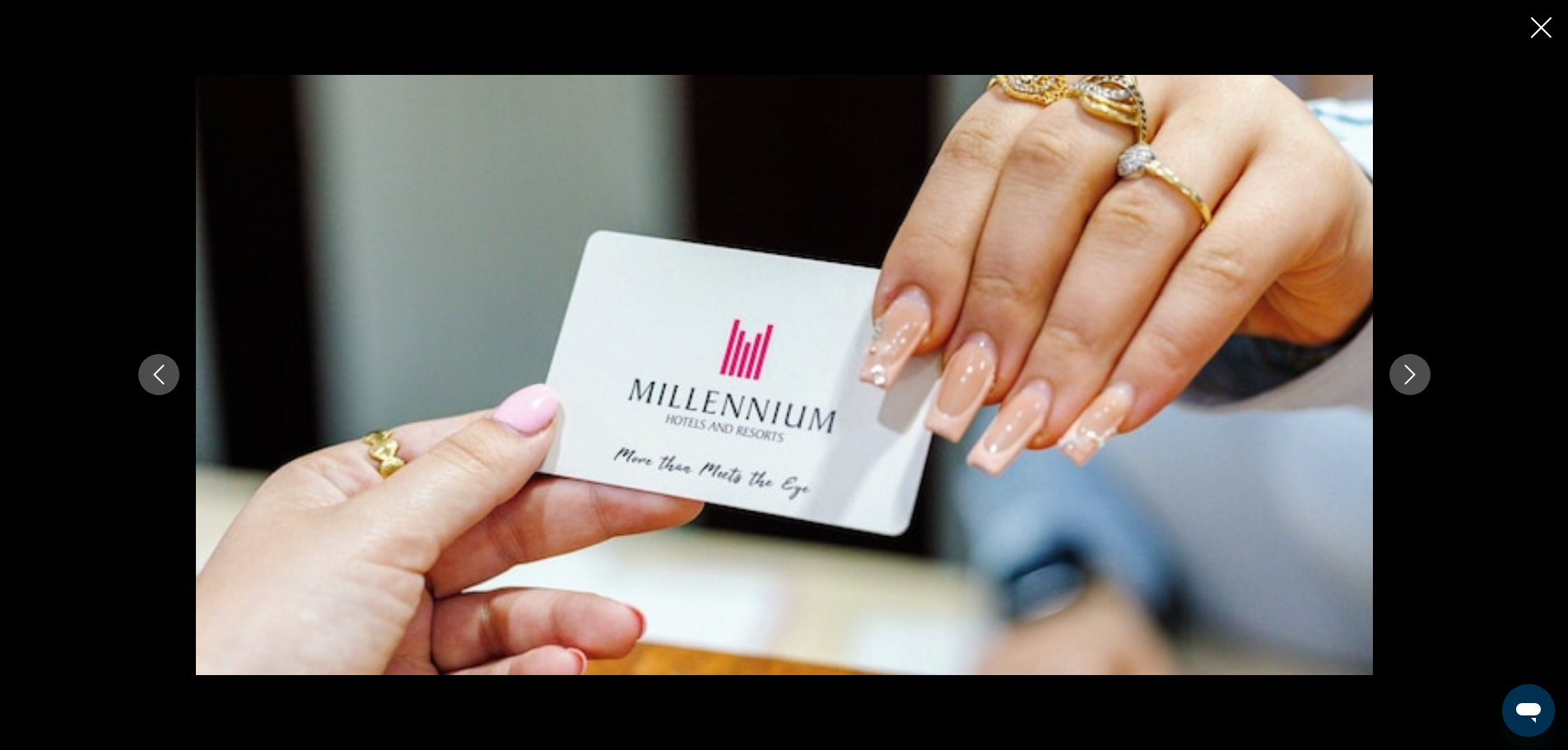
click at [1415, 364] on icon "Next image" at bounding box center [1410, 374] width 19 height 19
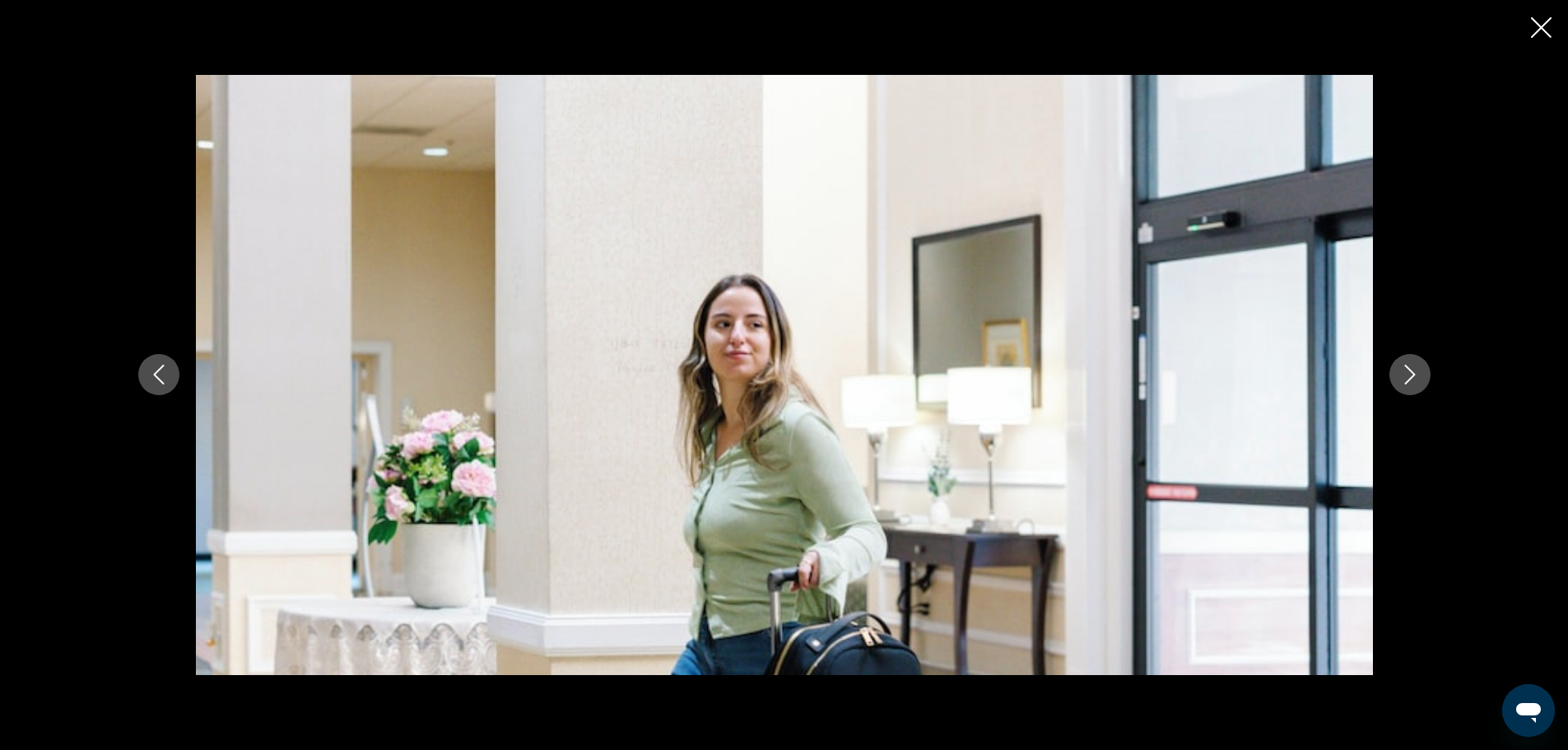
click at [1415, 364] on icon "Next image" at bounding box center [1410, 374] width 19 height 19
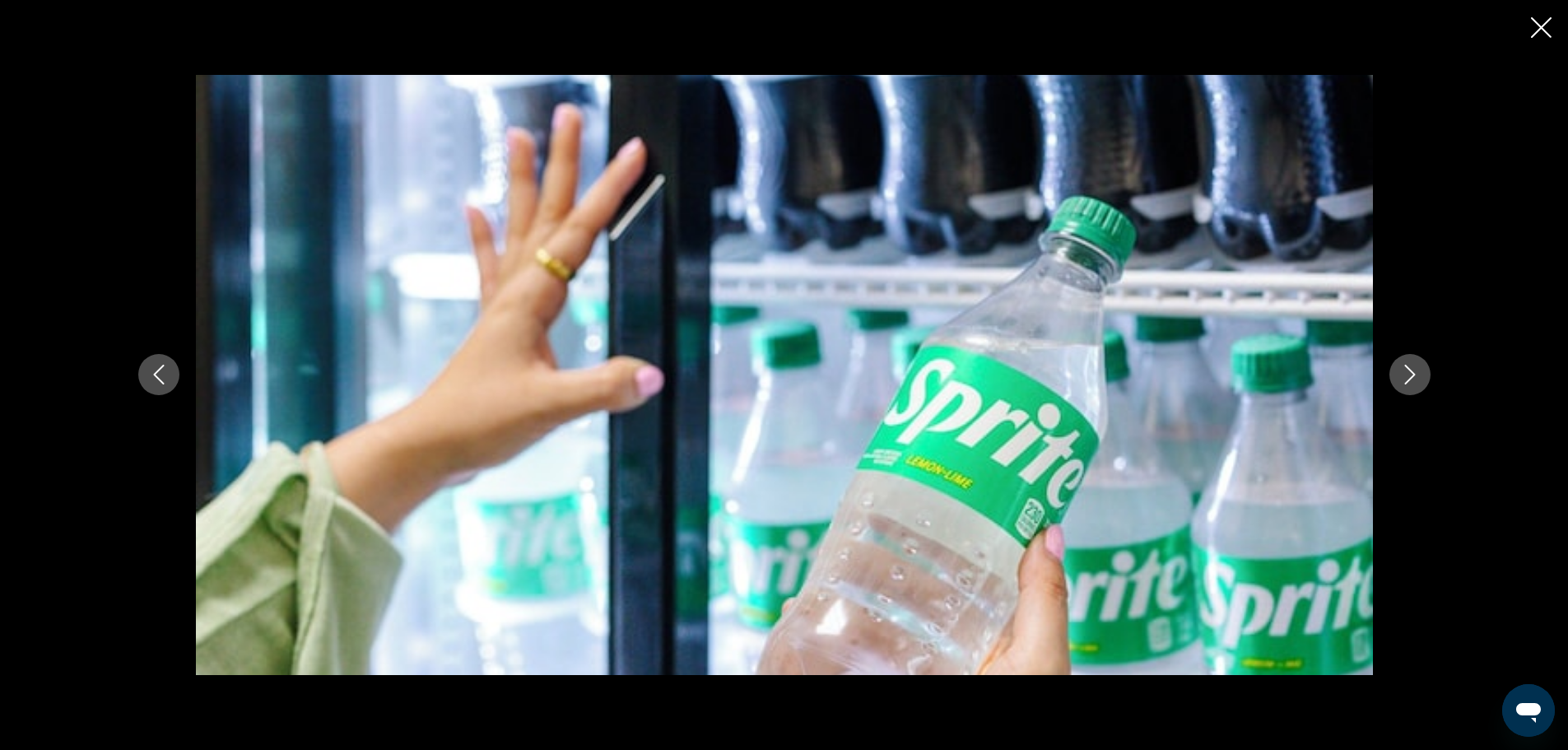
click at [1415, 364] on icon "Next image" at bounding box center [1410, 374] width 19 height 19
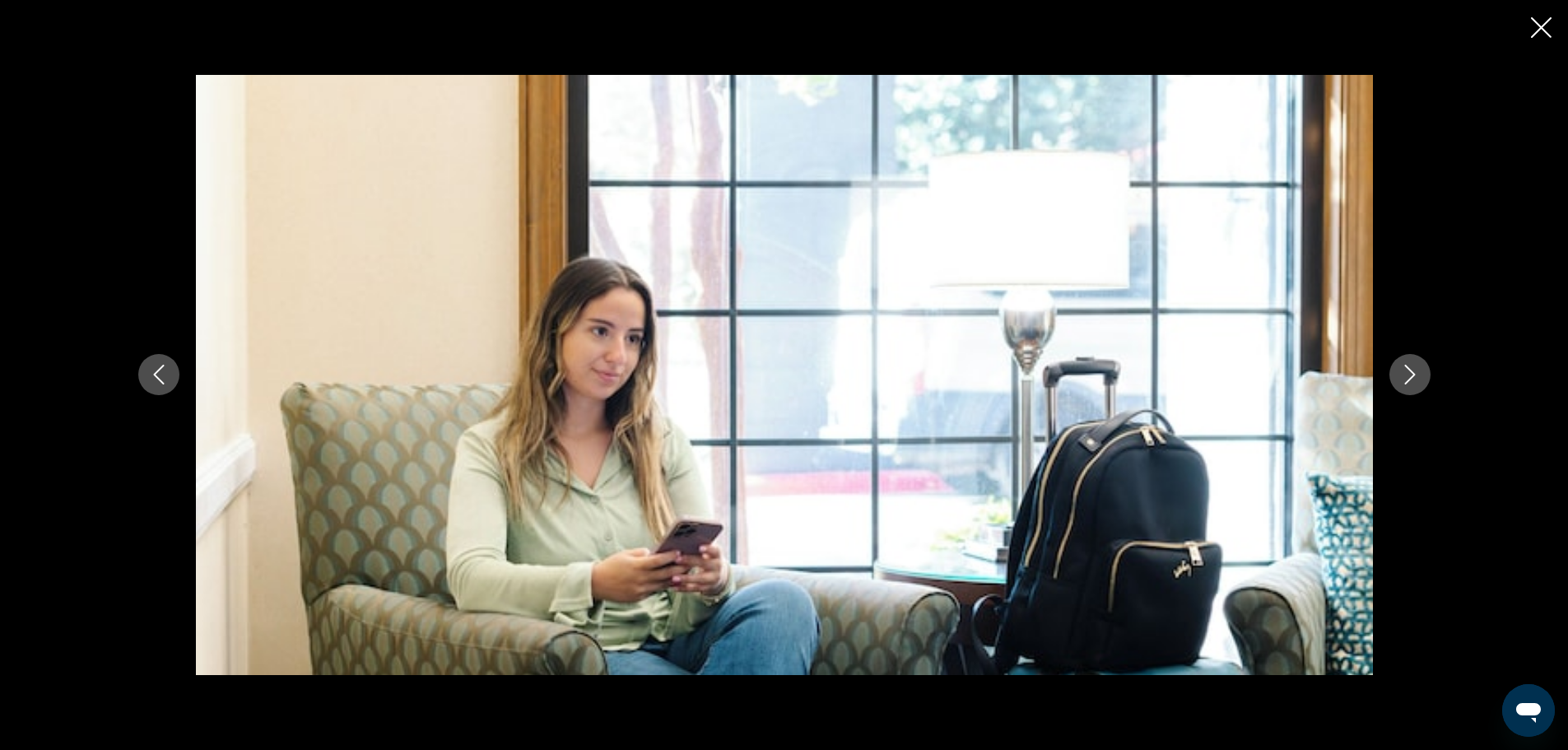
click at [1415, 364] on icon "Next image" at bounding box center [1410, 374] width 19 height 19
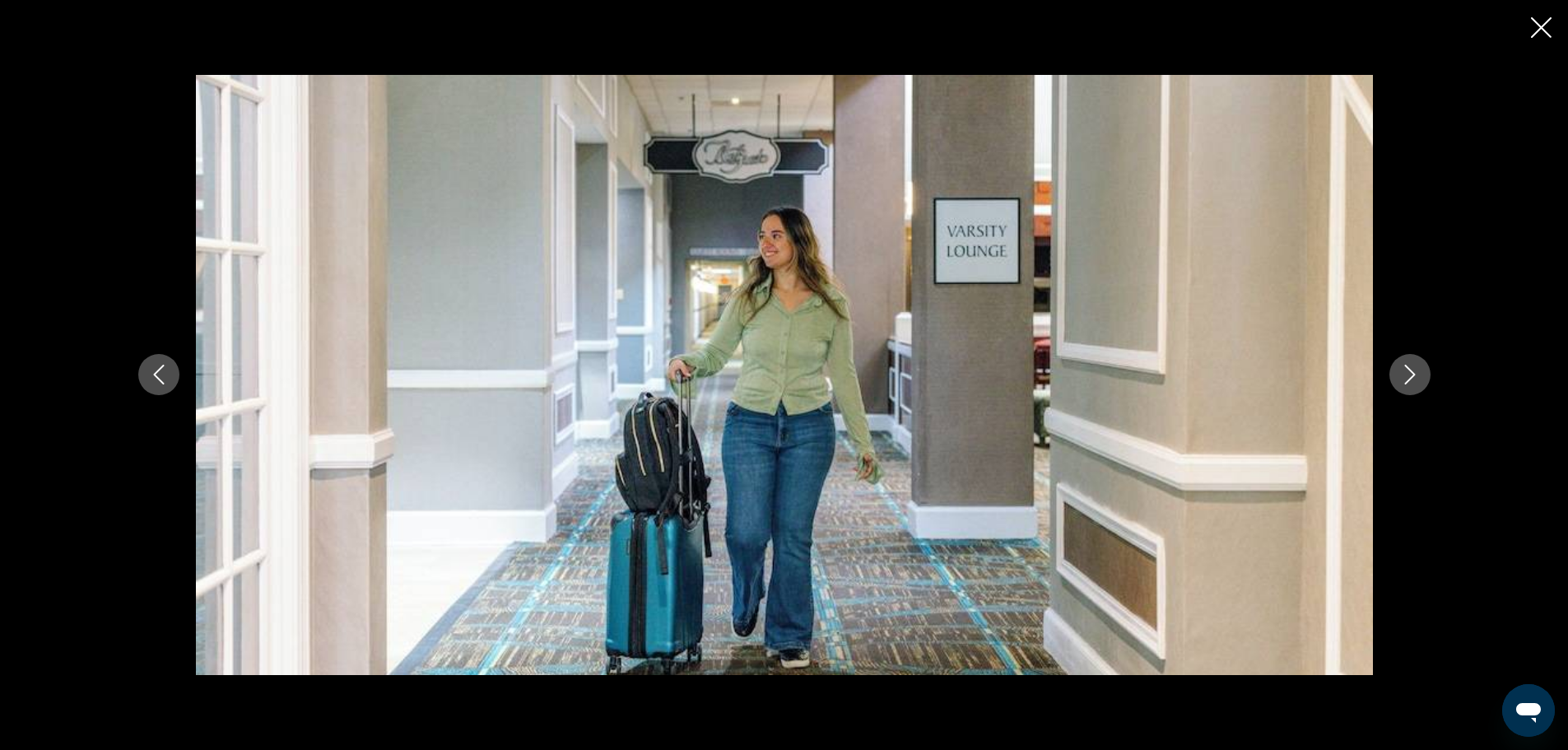
click at [1415, 364] on icon "Next image" at bounding box center [1410, 374] width 19 height 19
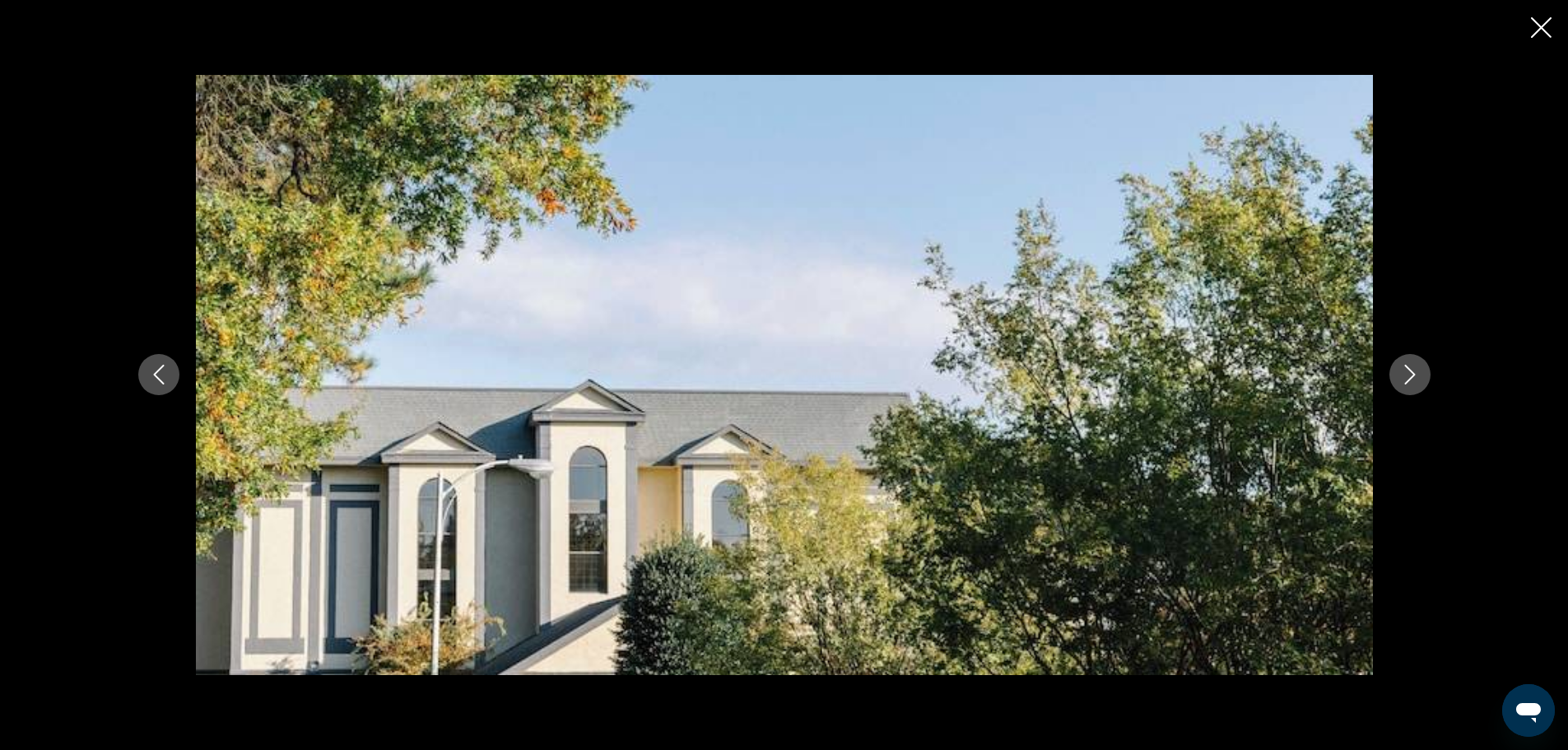
click at [1415, 364] on icon "Next image" at bounding box center [1410, 374] width 19 height 19
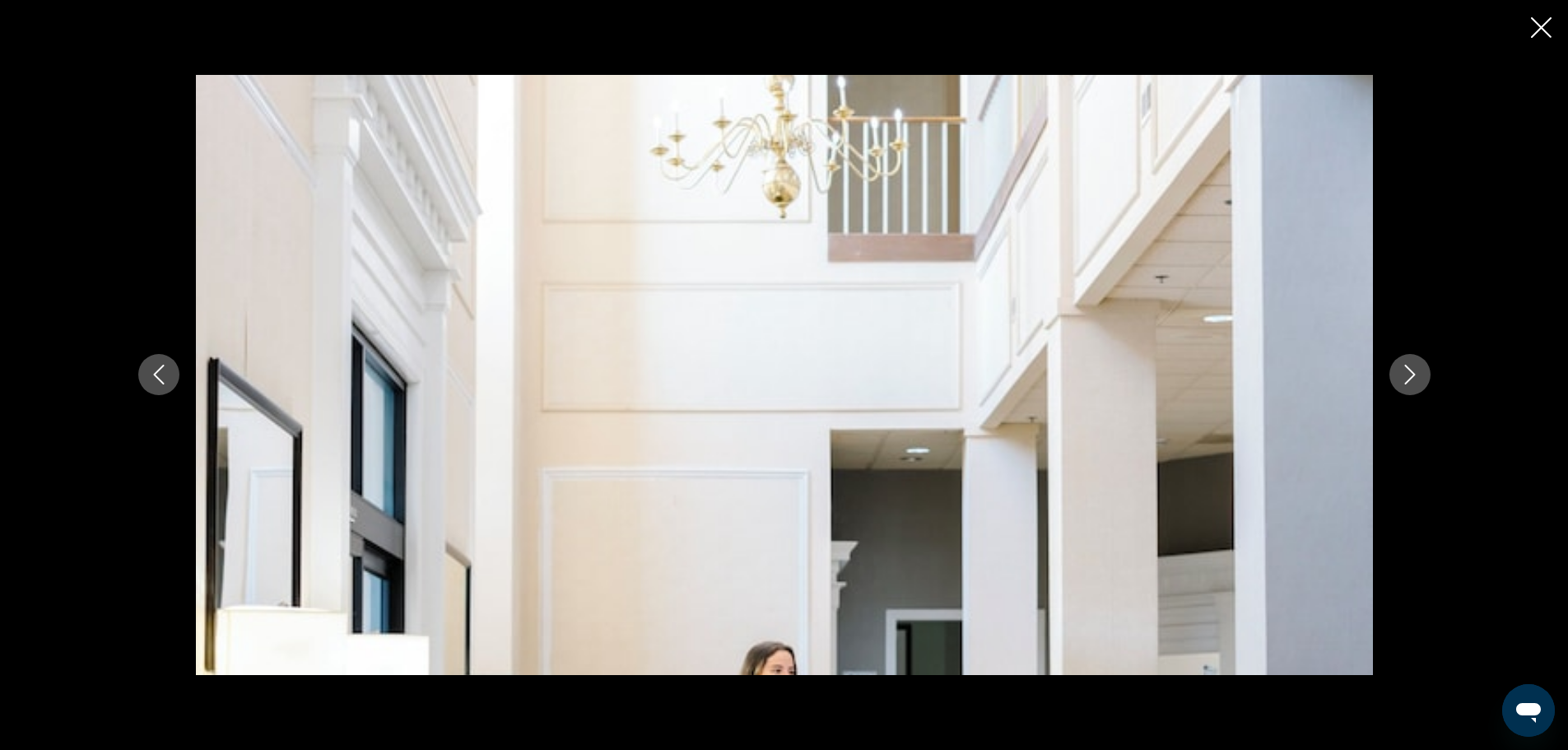
click at [1415, 364] on icon "Next image" at bounding box center [1410, 374] width 19 height 19
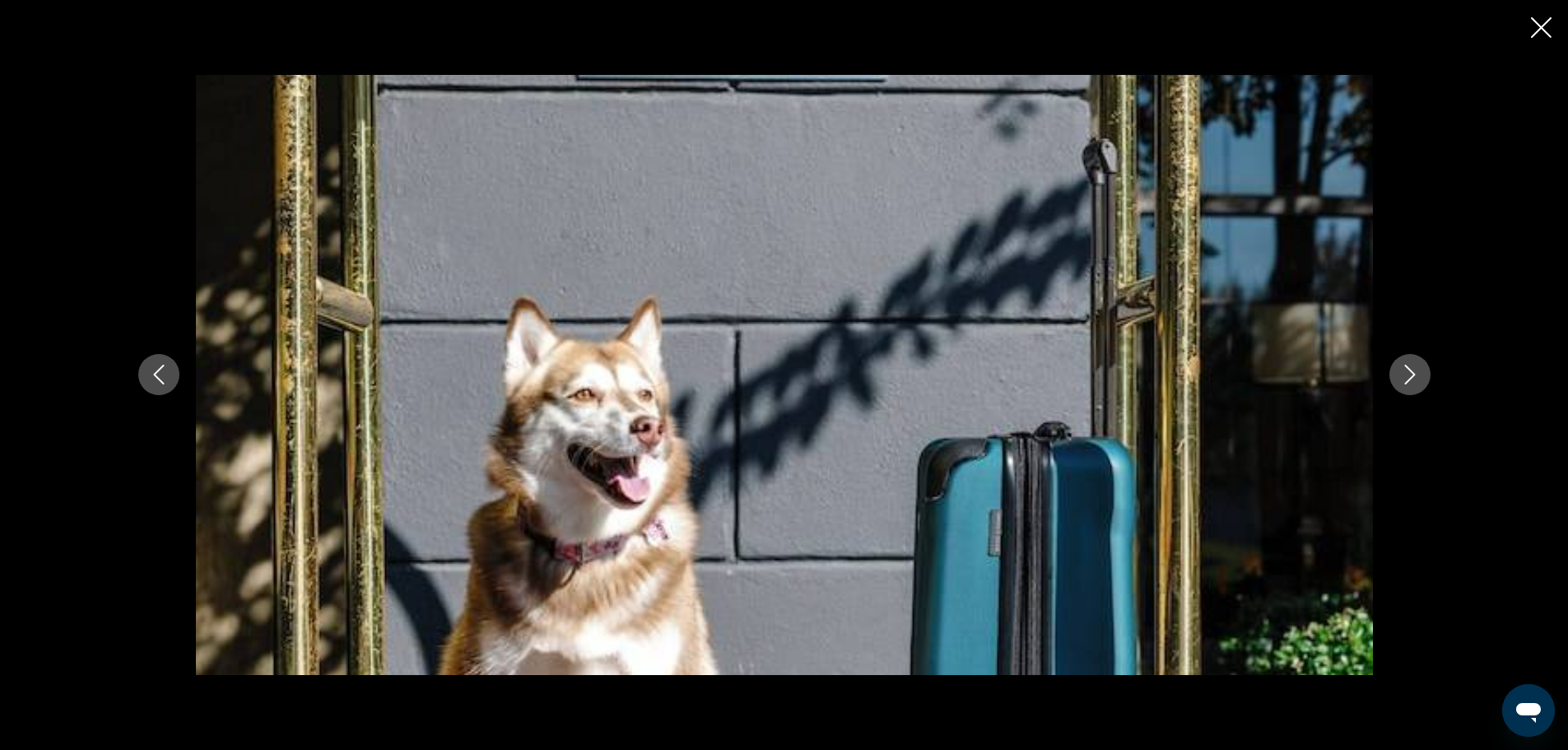
click at [1415, 364] on icon "Next image" at bounding box center [1410, 374] width 19 height 19
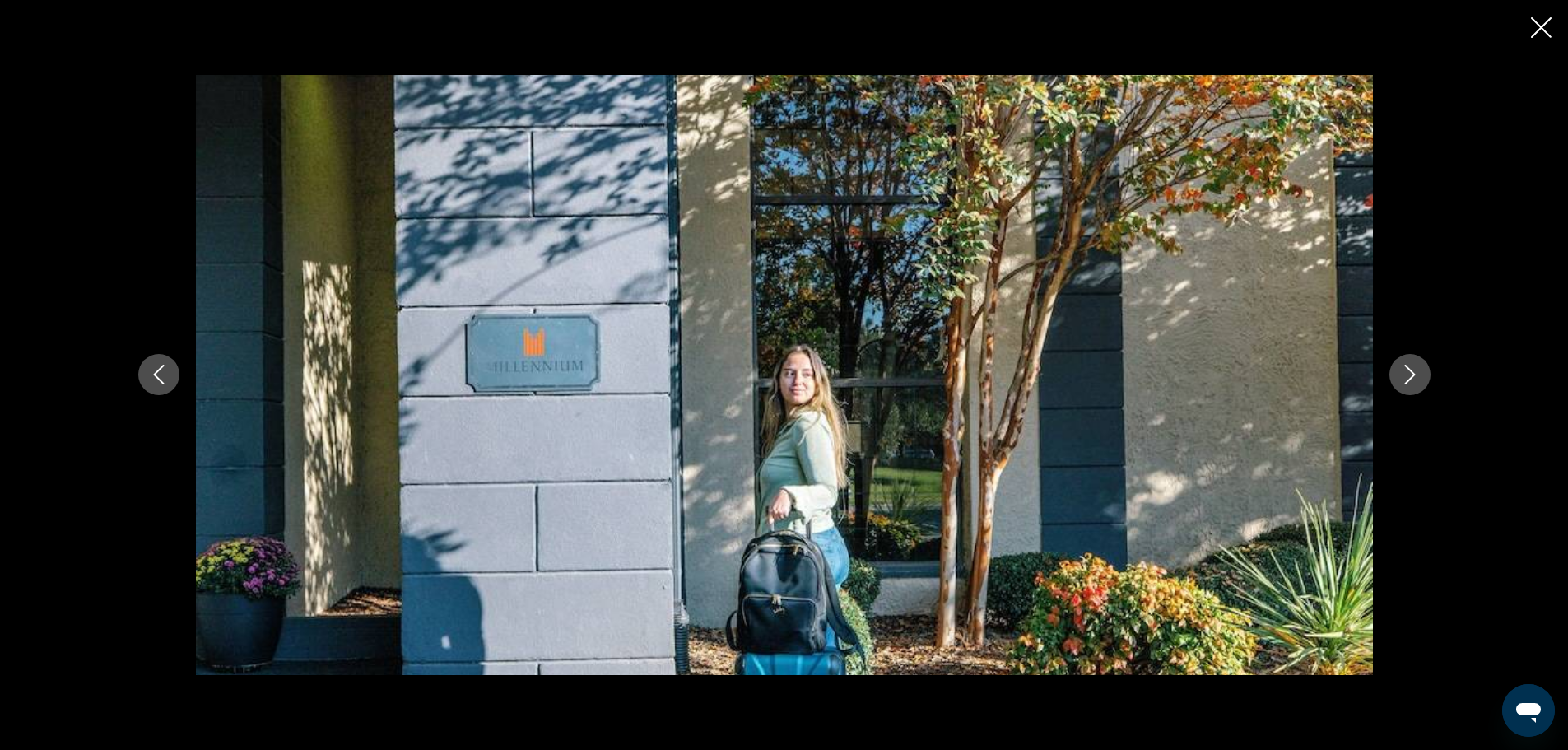
click at [1415, 364] on icon "Next image" at bounding box center [1410, 374] width 19 height 19
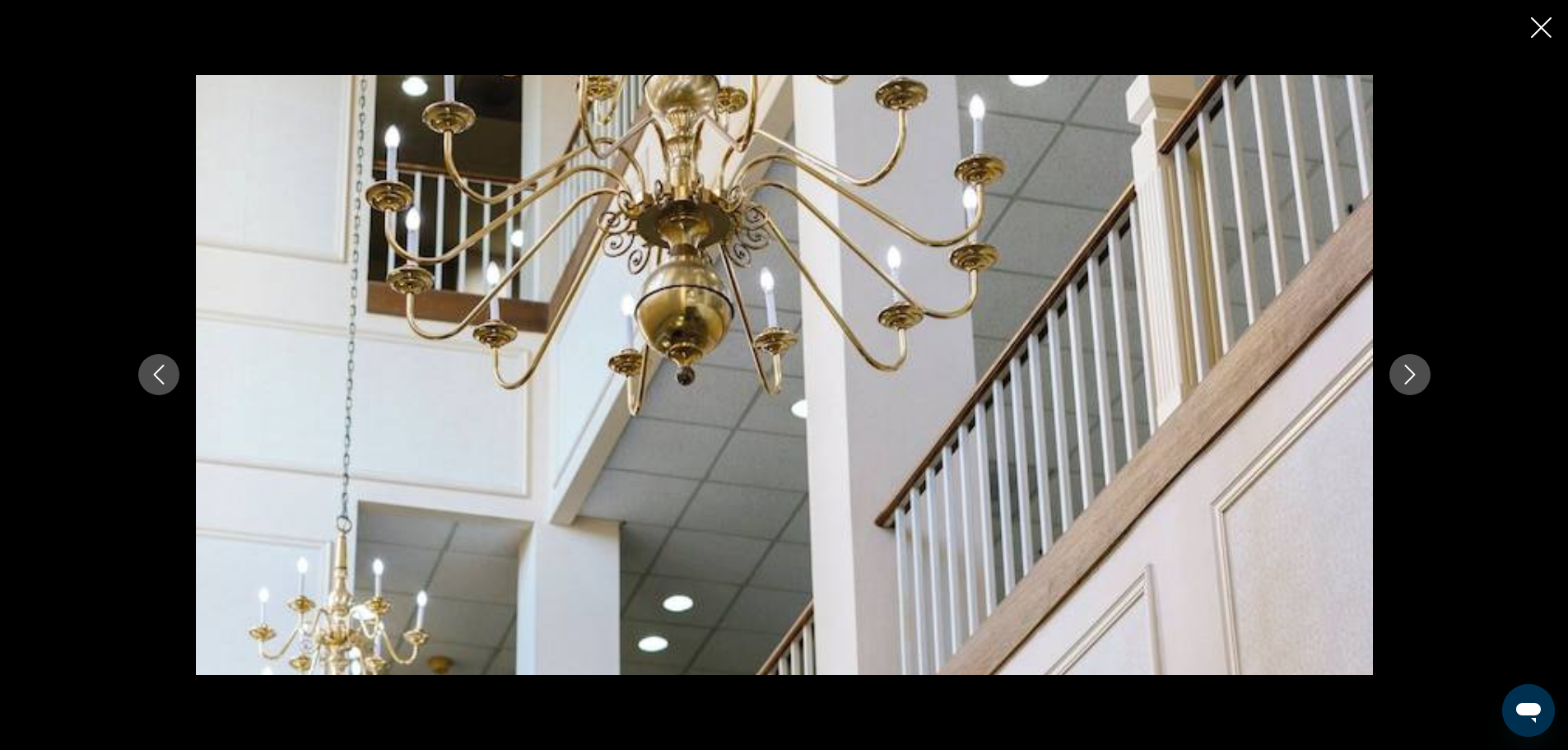
click at [1415, 364] on icon "Next image" at bounding box center [1410, 374] width 19 height 19
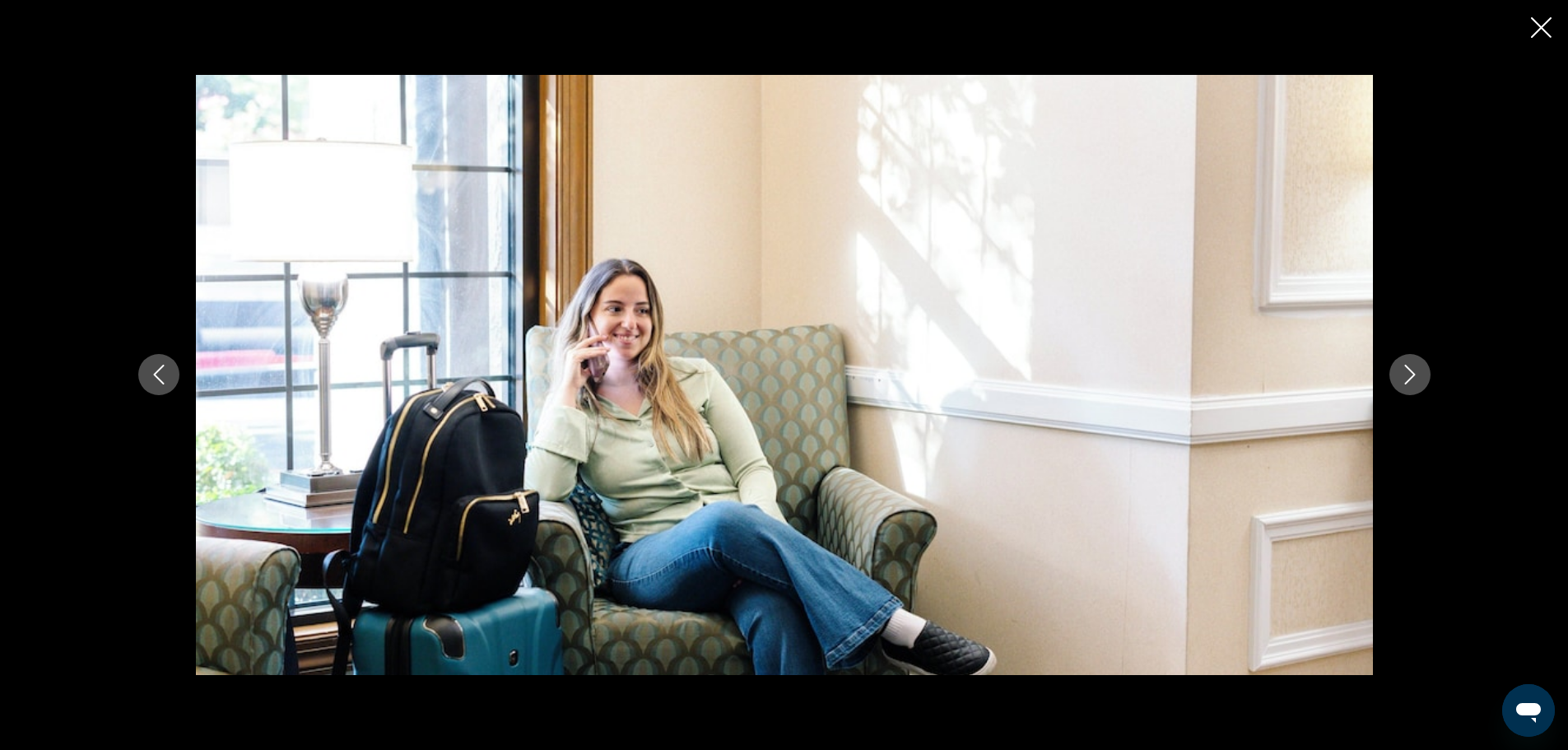
click at [1415, 364] on icon "Next image" at bounding box center [1410, 374] width 19 height 19
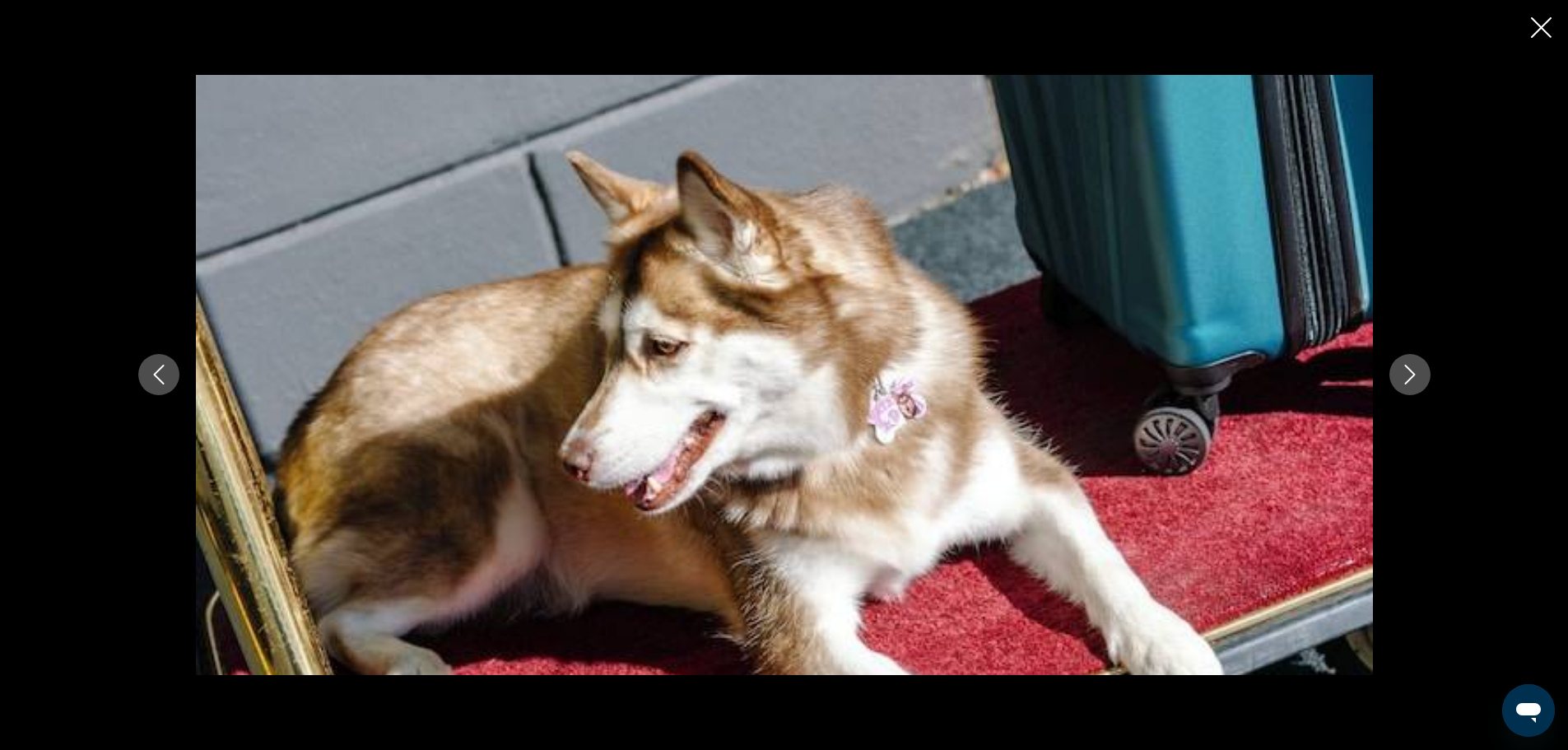
click at [1415, 364] on icon "Next image" at bounding box center [1410, 374] width 19 height 19
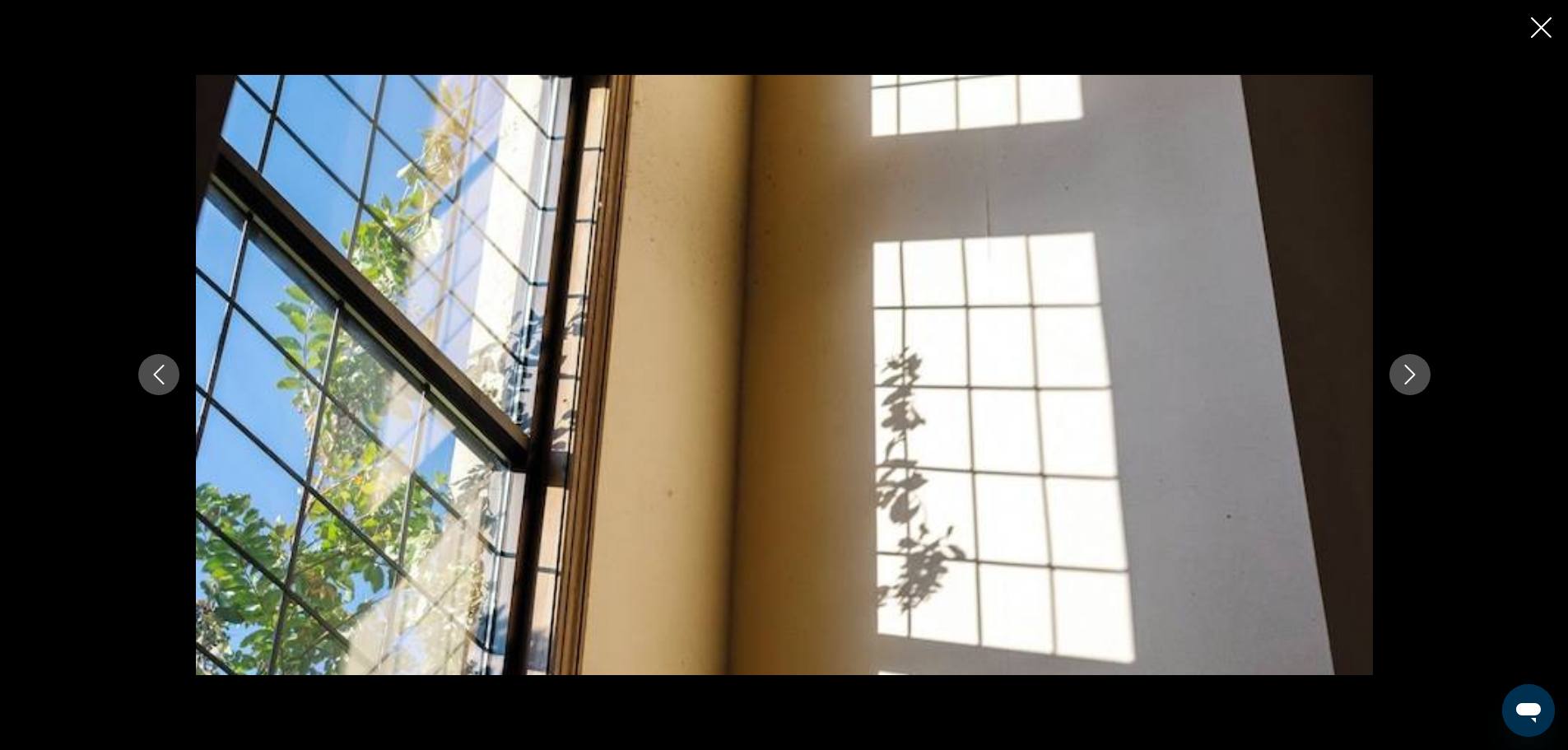
click at [1415, 364] on icon "Next image" at bounding box center [1410, 374] width 19 height 19
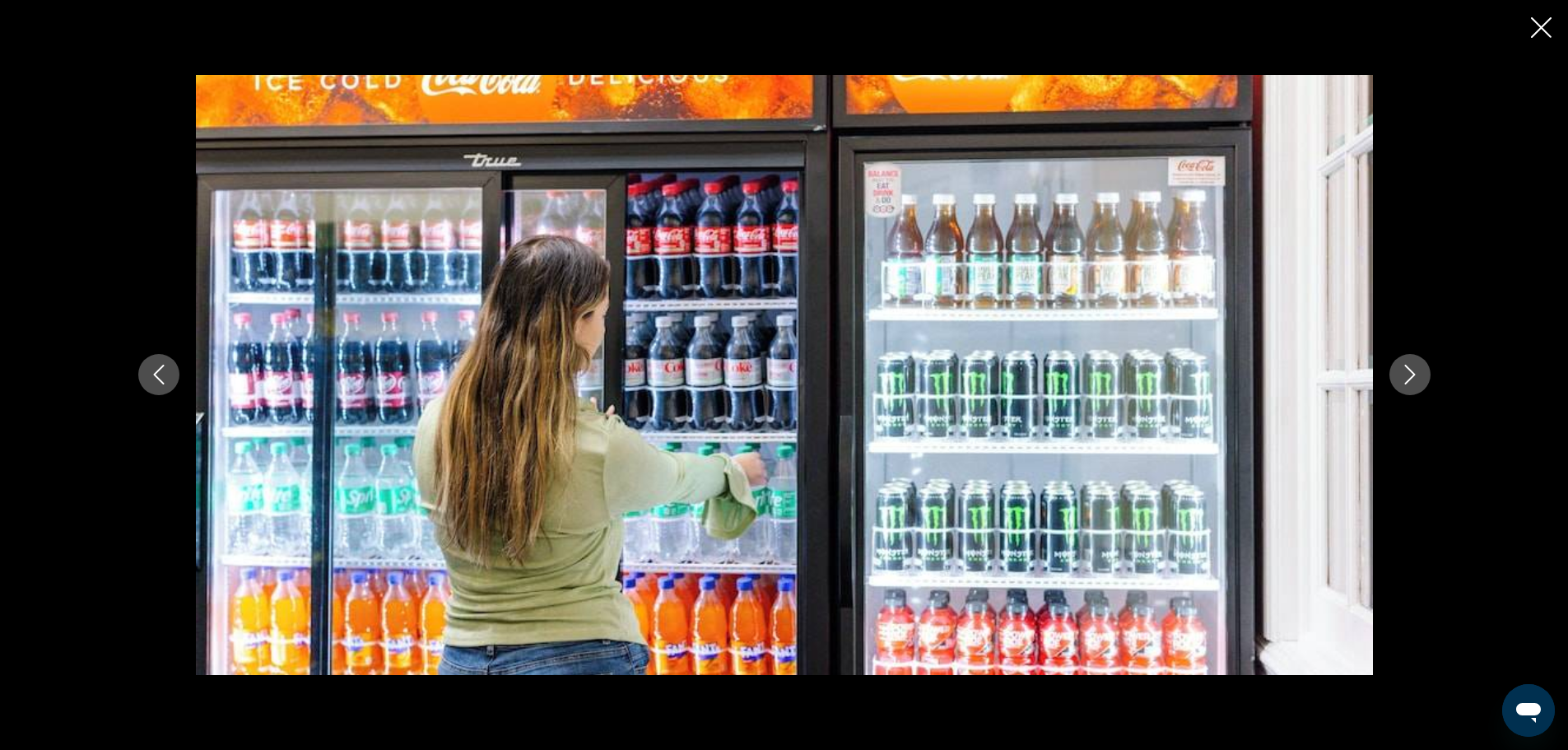
click at [1415, 364] on icon "Next image" at bounding box center [1410, 374] width 19 height 19
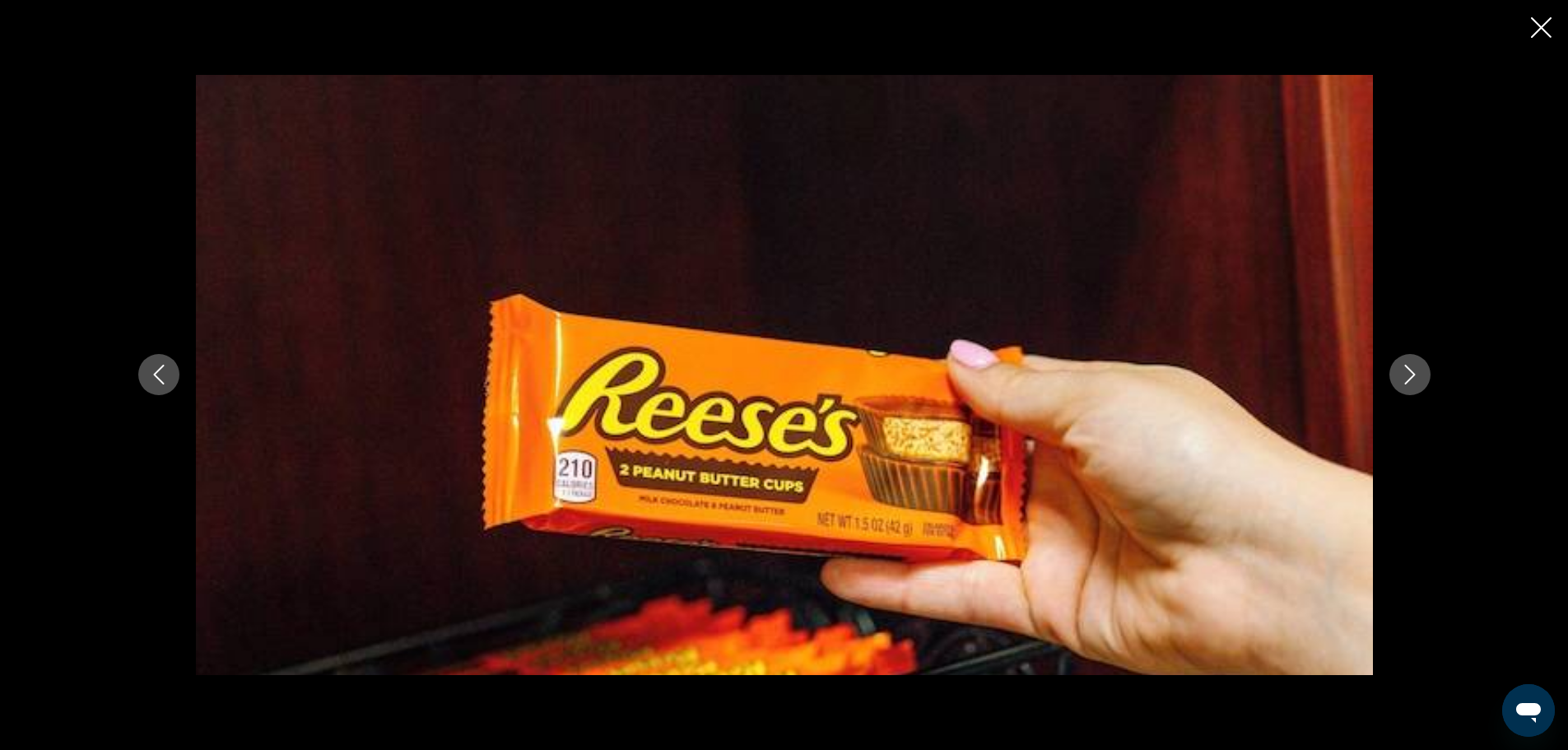
click at [1415, 364] on icon "Next image" at bounding box center [1410, 374] width 19 height 19
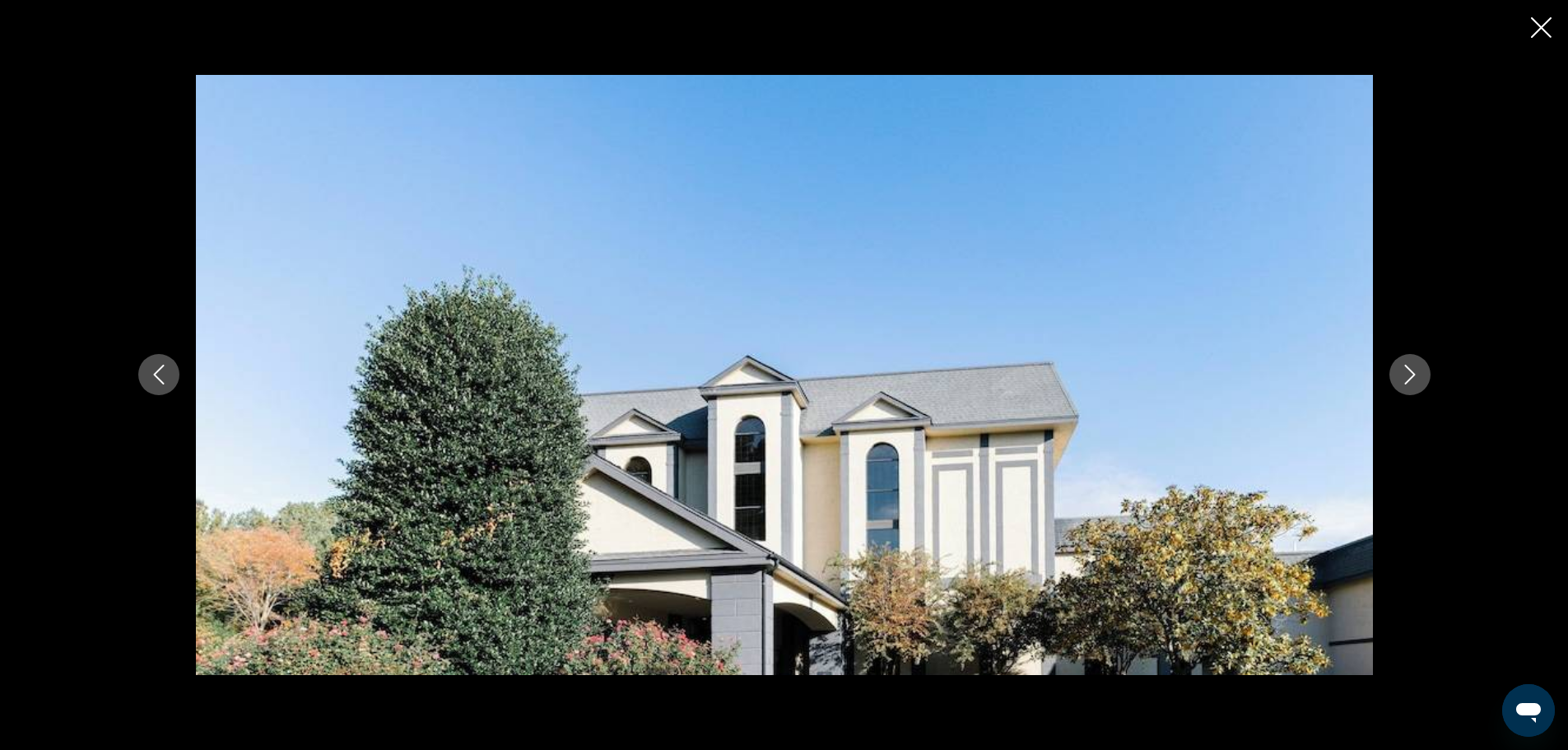
click at [1415, 364] on icon "Next image" at bounding box center [1410, 374] width 19 height 19
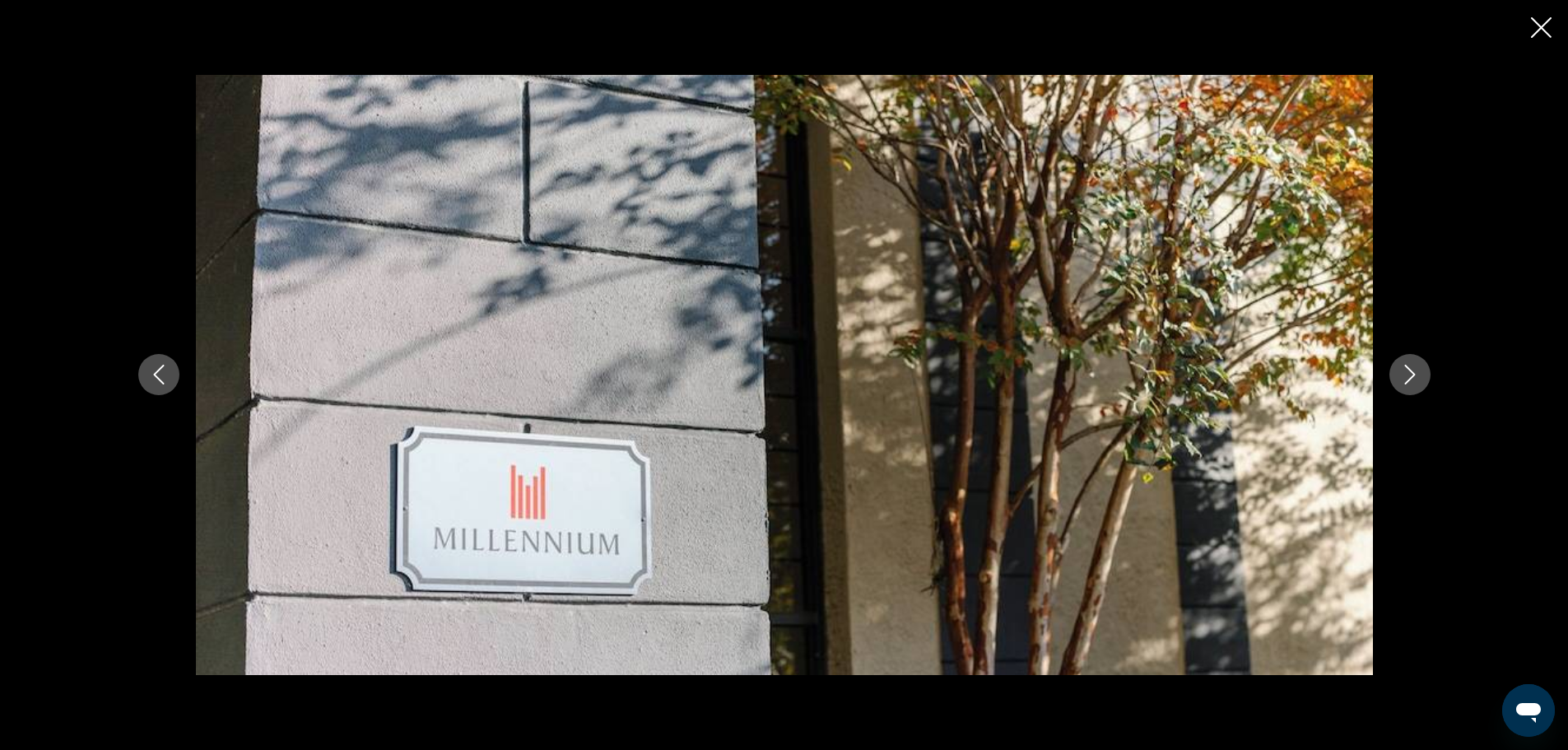
click at [1415, 364] on icon "Next image" at bounding box center [1410, 374] width 19 height 19
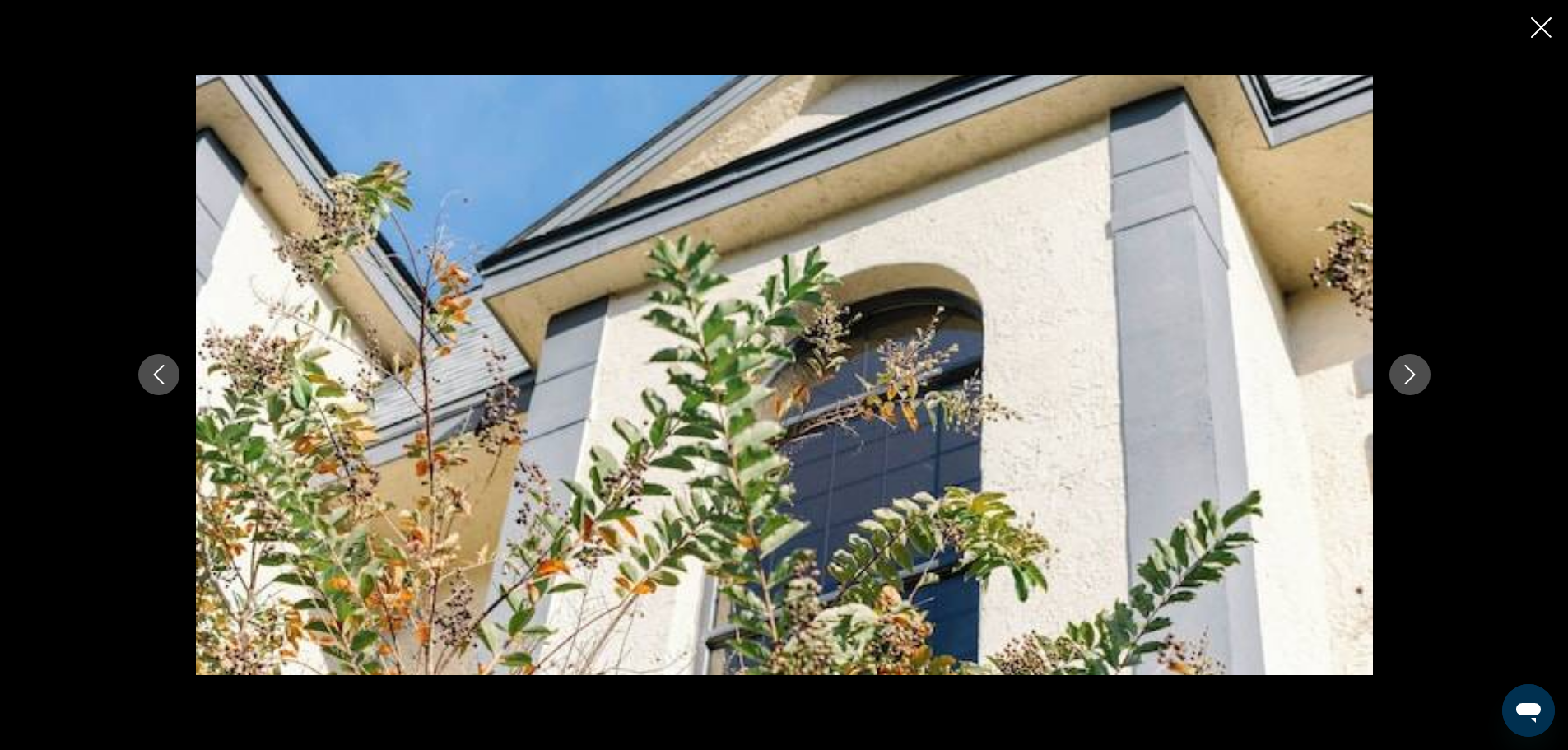
click at [1415, 364] on icon "Next image" at bounding box center [1410, 374] width 19 height 19
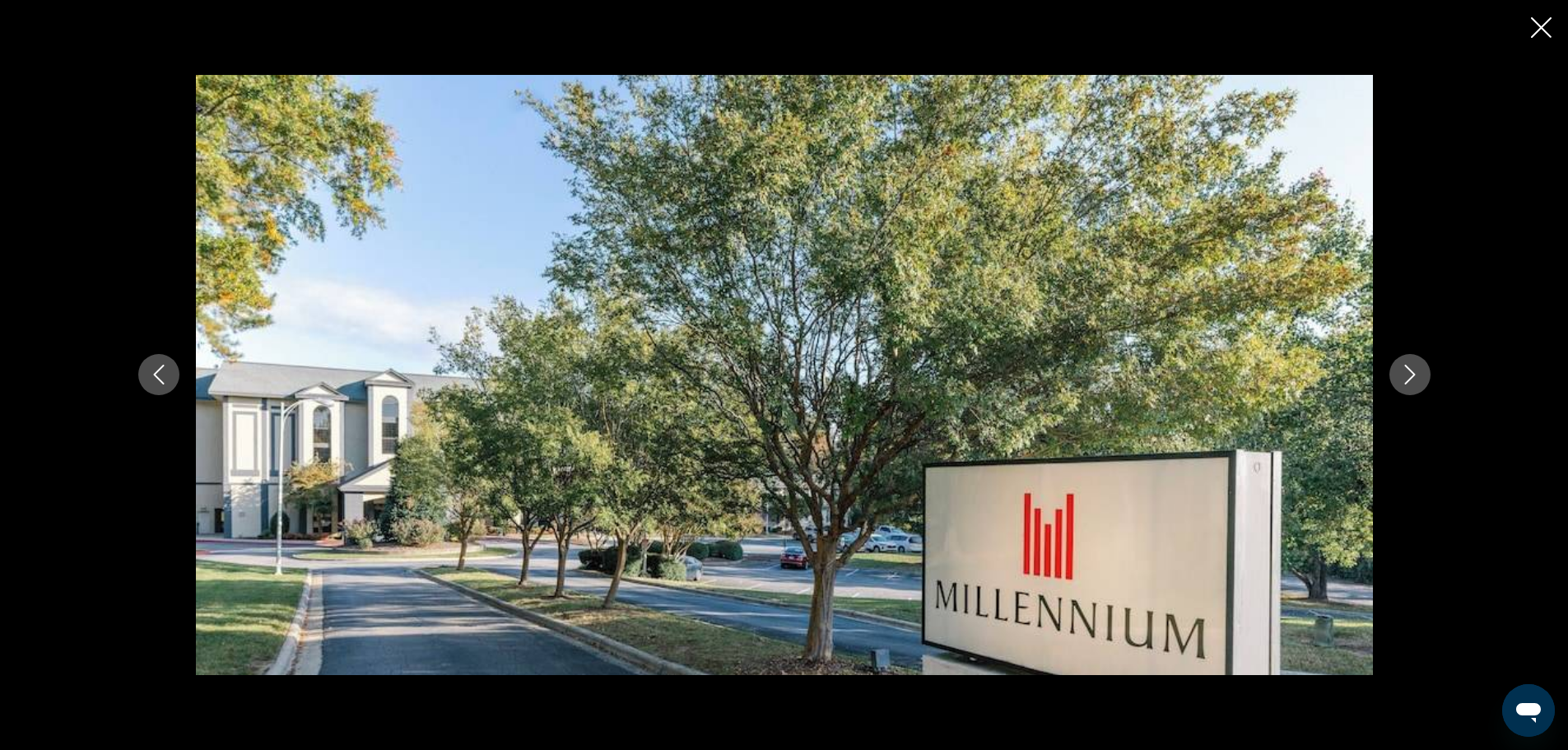
click at [1415, 364] on icon "Next image" at bounding box center [1410, 374] width 19 height 19
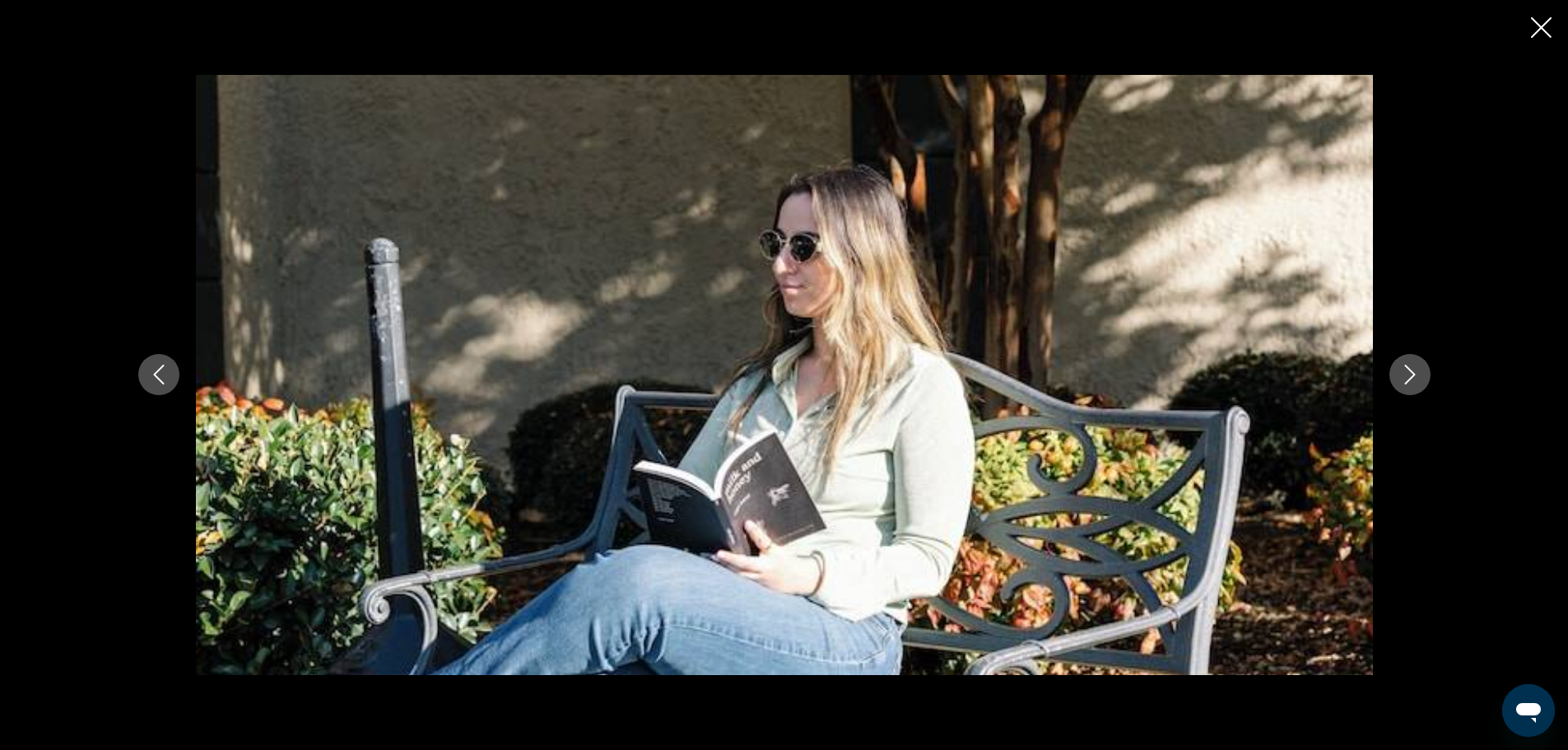
click at [1415, 364] on icon "Next image" at bounding box center [1410, 374] width 19 height 19
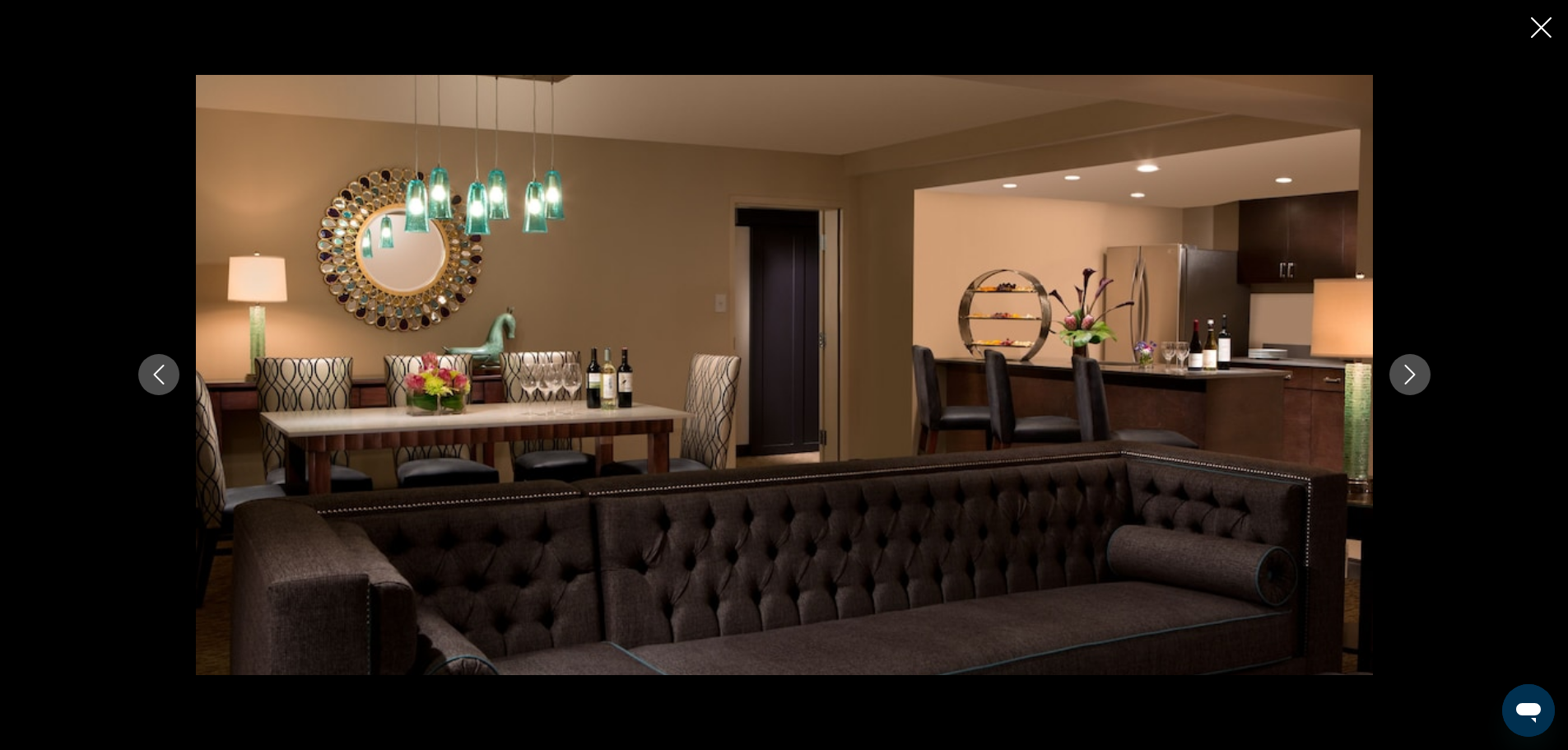
click at [1415, 364] on icon "Next image" at bounding box center [1410, 374] width 19 height 19
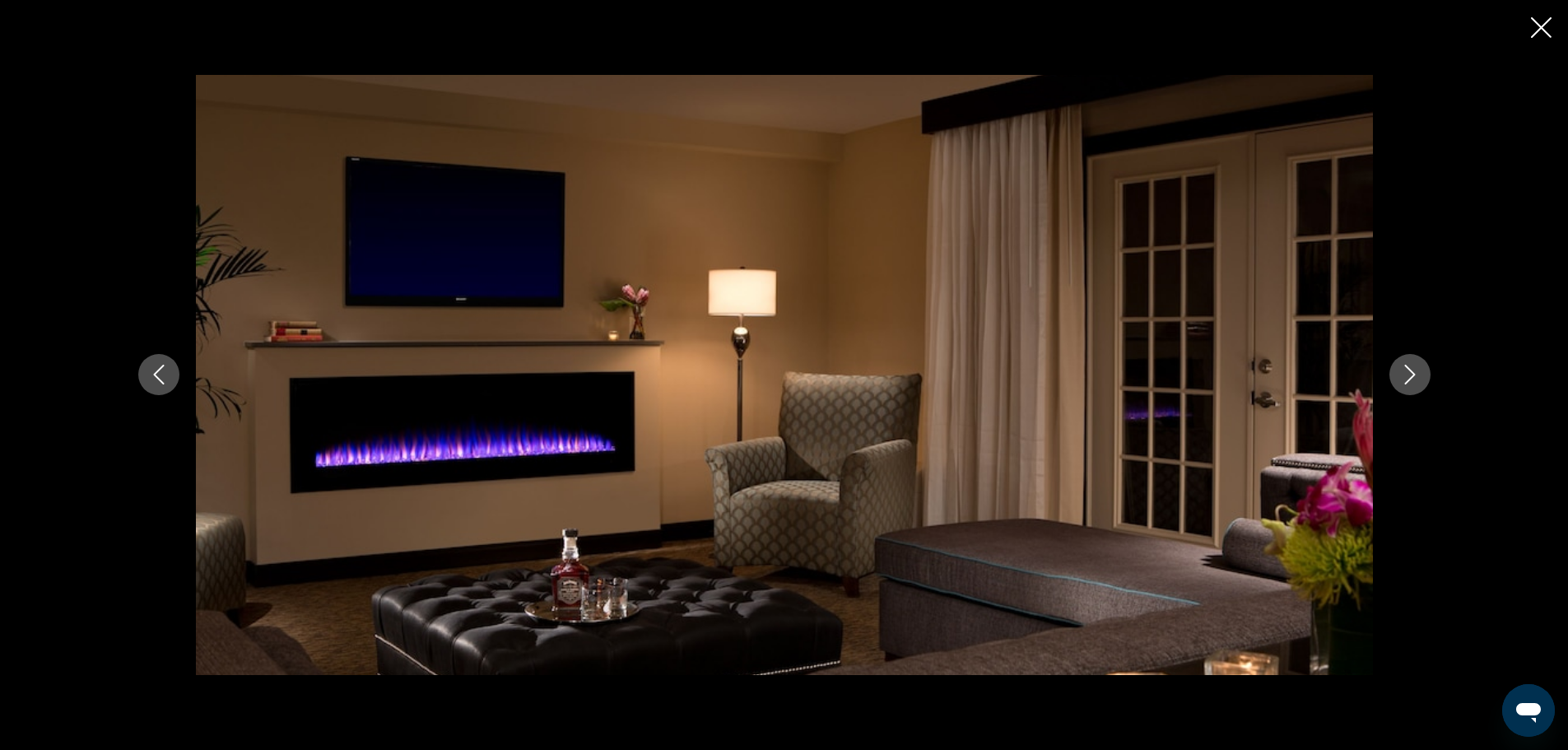
click at [1415, 364] on icon "Next image" at bounding box center [1410, 374] width 19 height 19
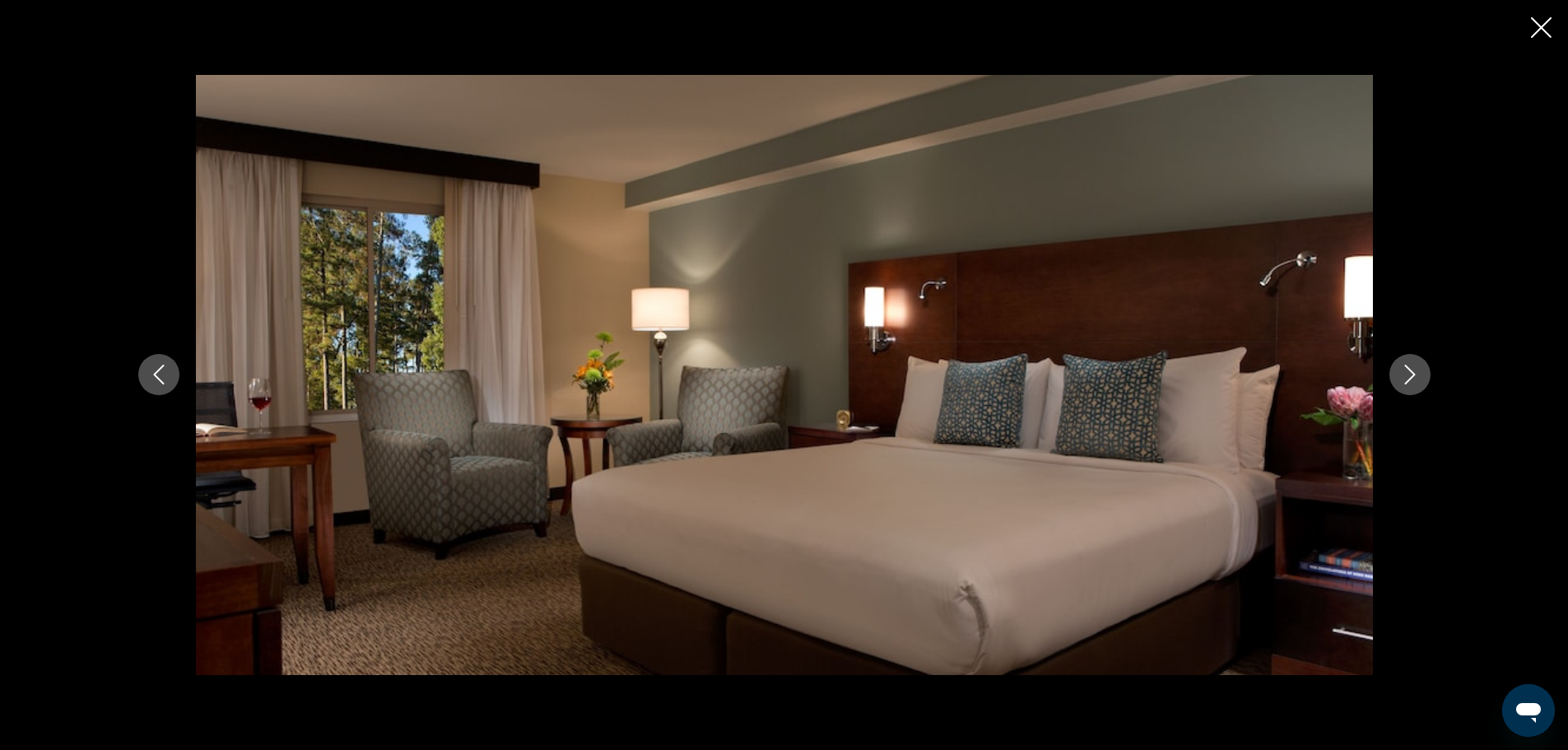
click at [1415, 364] on icon "Next image" at bounding box center [1410, 374] width 19 height 19
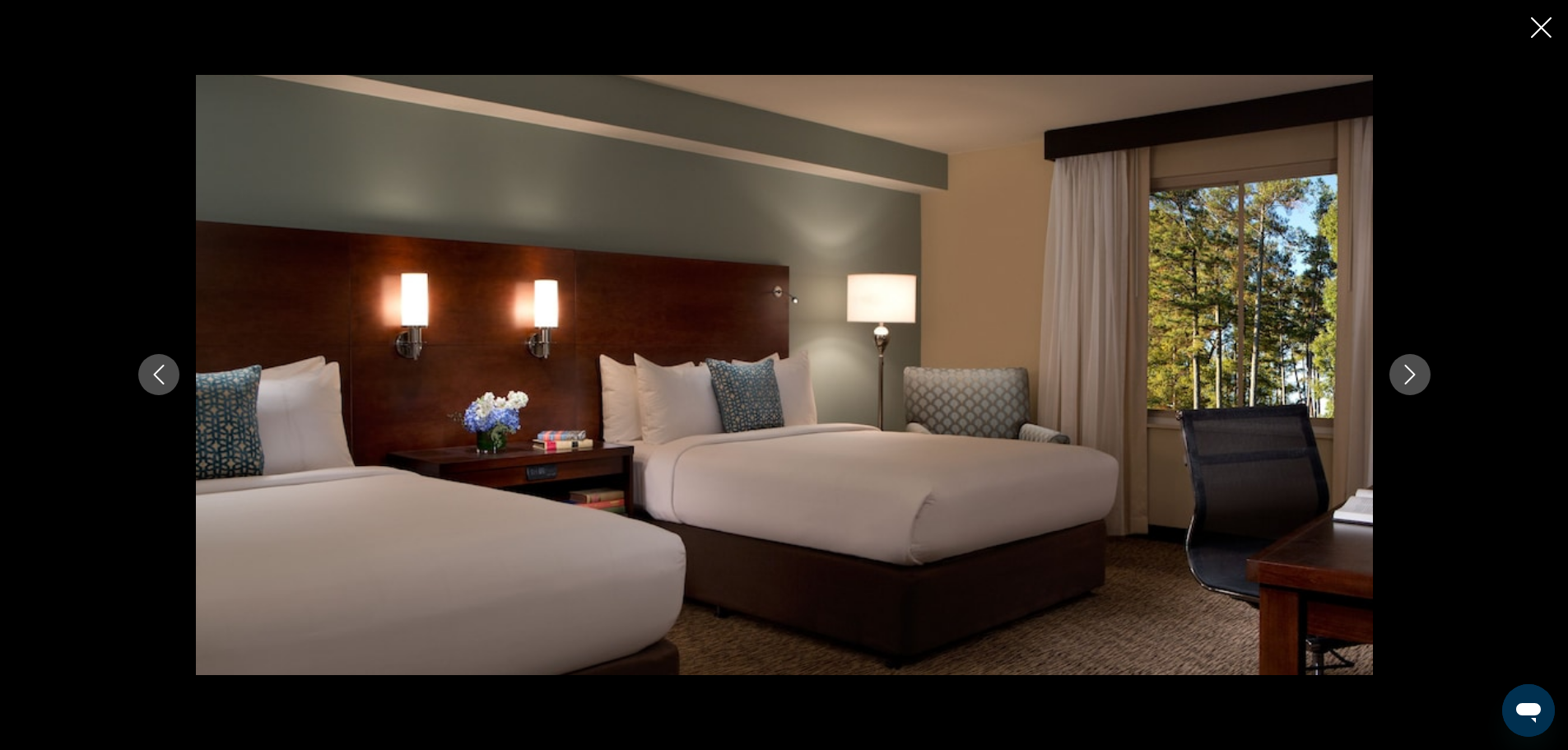
click at [1415, 364] on icon "Next image" at bounding box center [1410, 374] width 19 height 19
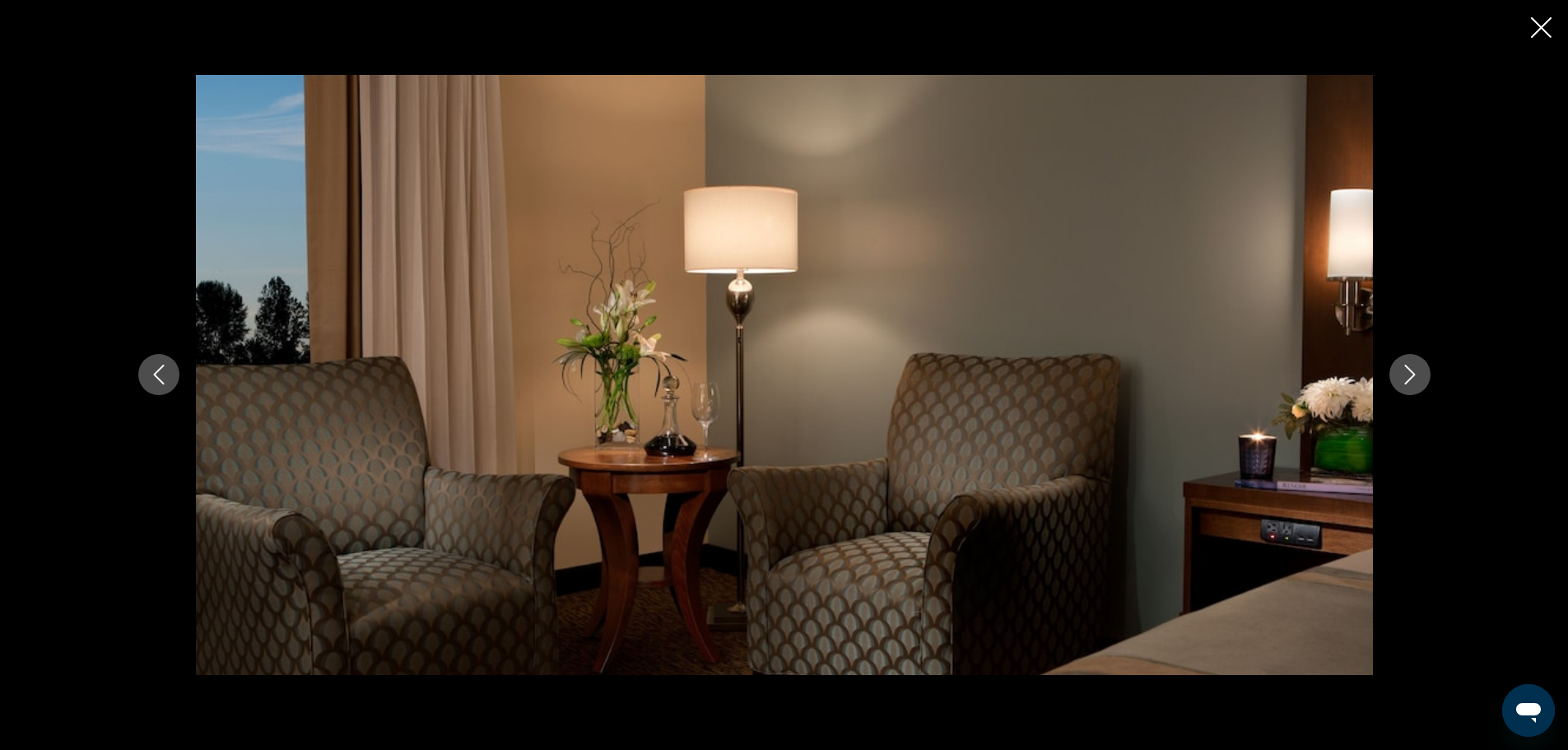
click at [1415, 364] on icon "Next image" at bounding box center [1410, 374] width 19 height 19
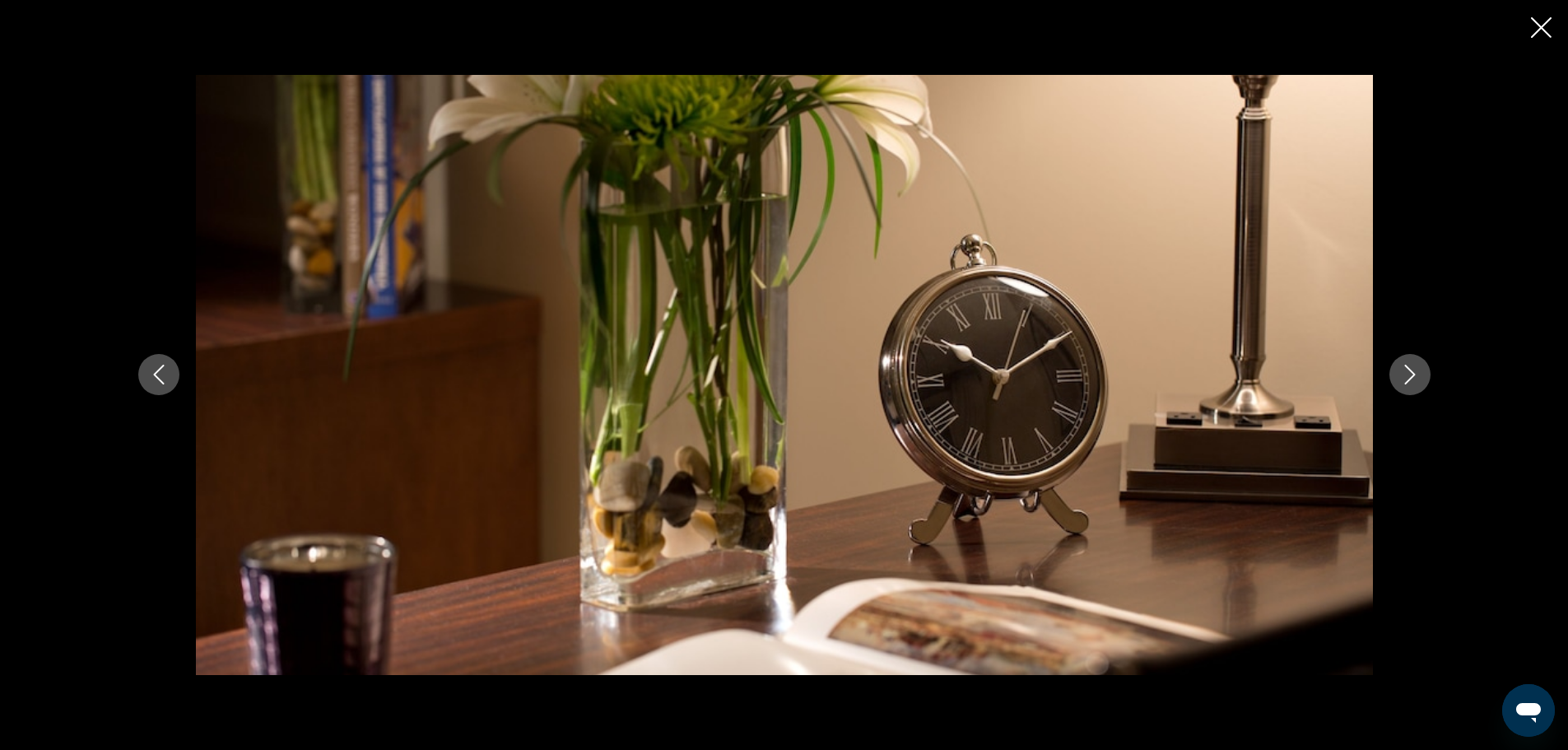
click at [1415, 364] on icon "Next image" at bounding box center [1410, 374] width 19 height 19
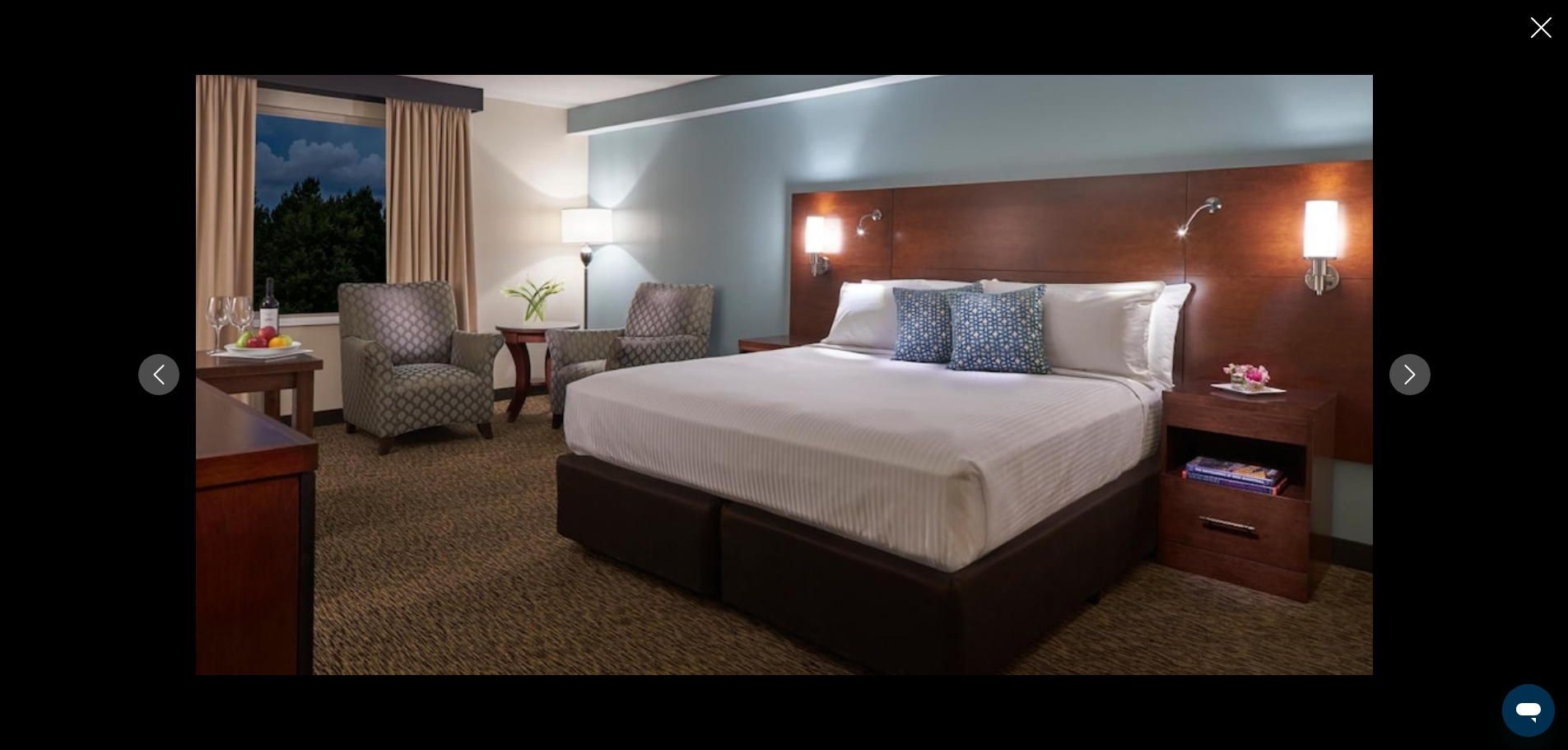
click at [1415, 364] on icon "Next image" at bounding box center [1410, 374] width 19 height 19
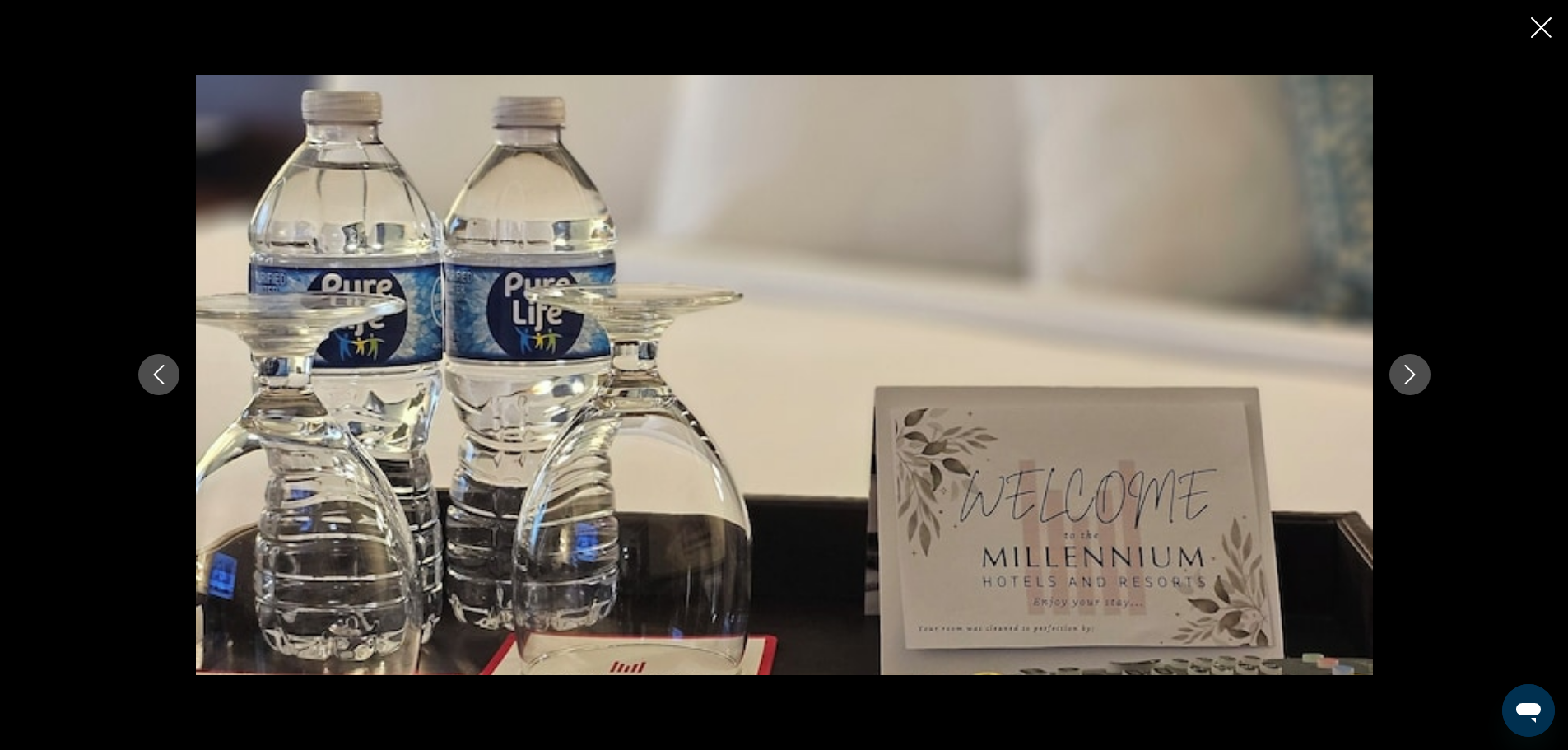
click at [1415, 364] on icon "Next image" at bounding box center [1410, 374] width 19 height 19
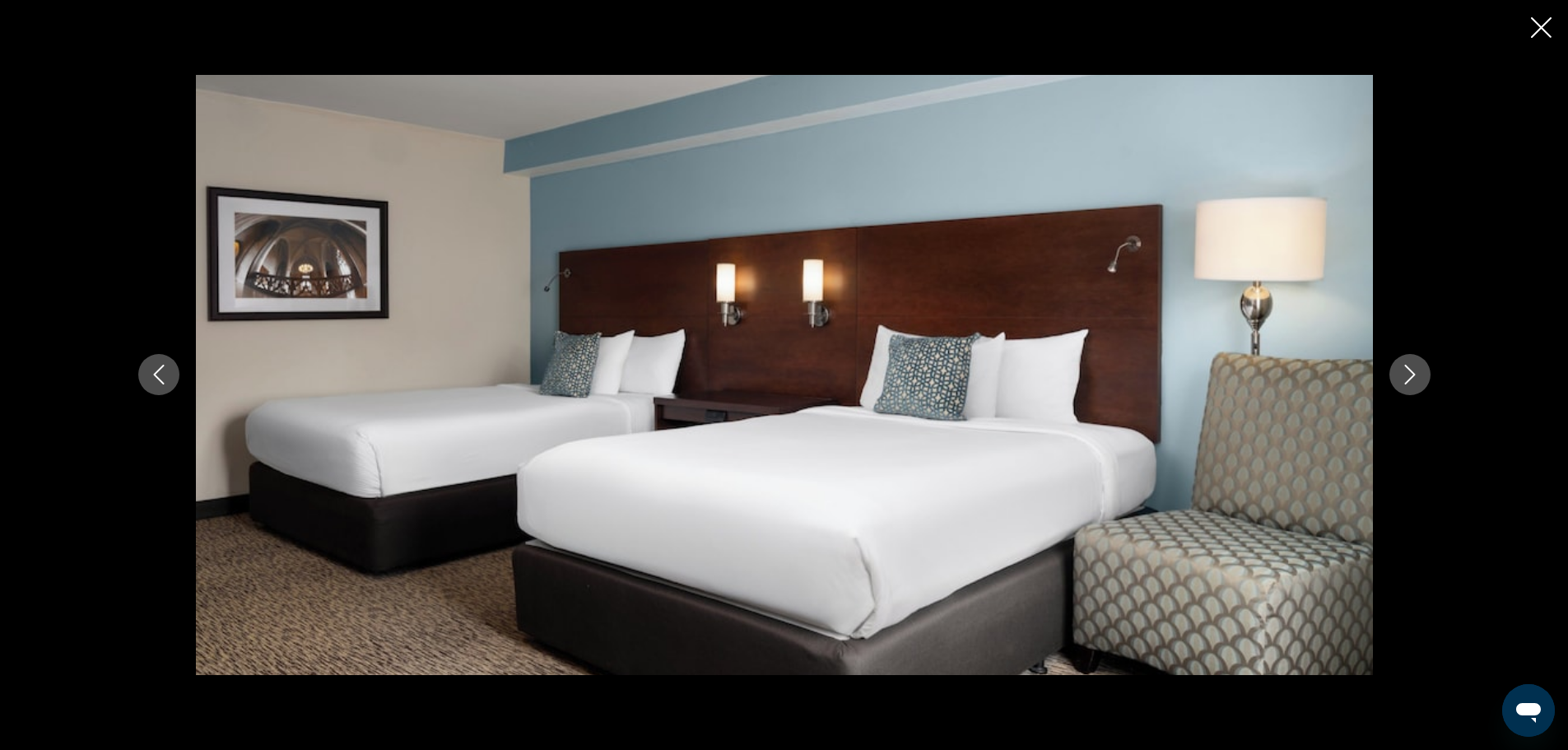
click at [1415, 364] on icon "Next image" at bounding box center [1410, 374] width 19 height 19
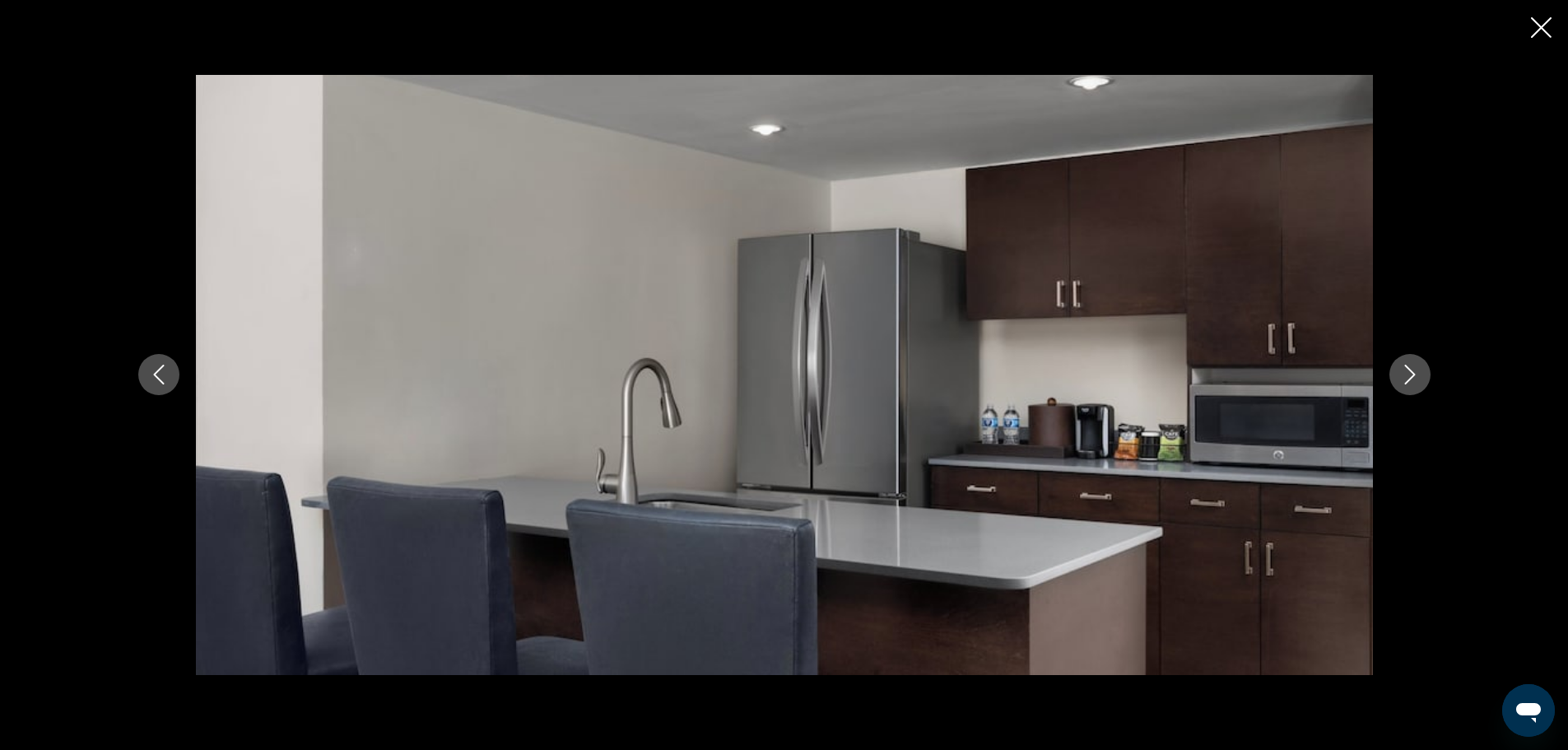
click at [1415, 364] on icon "Next image" at bounding box center [1410, 374] width 19 height 19
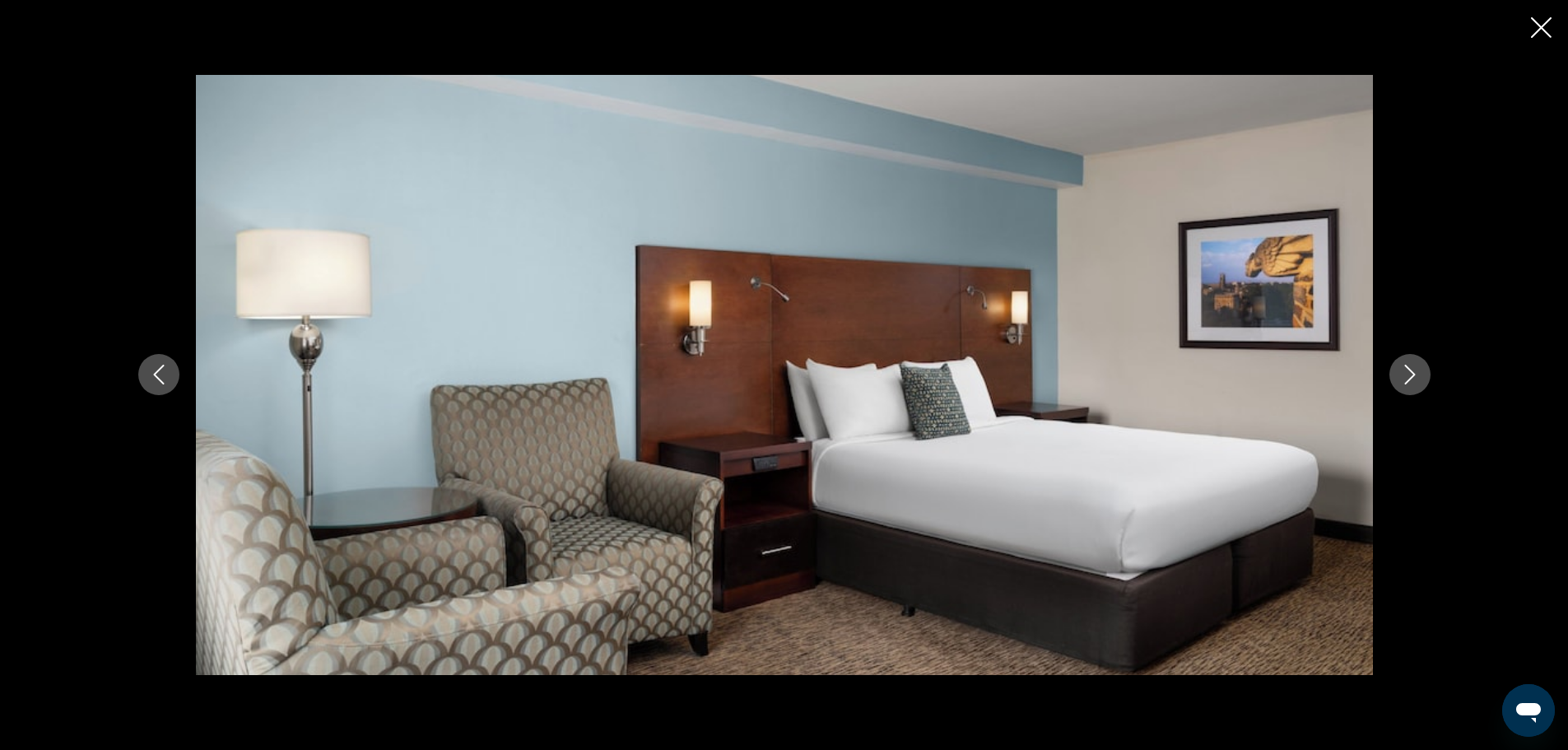
click at [1415, 364] on icon "Next image" at bounding box center [1410, 374] width 19 height 19
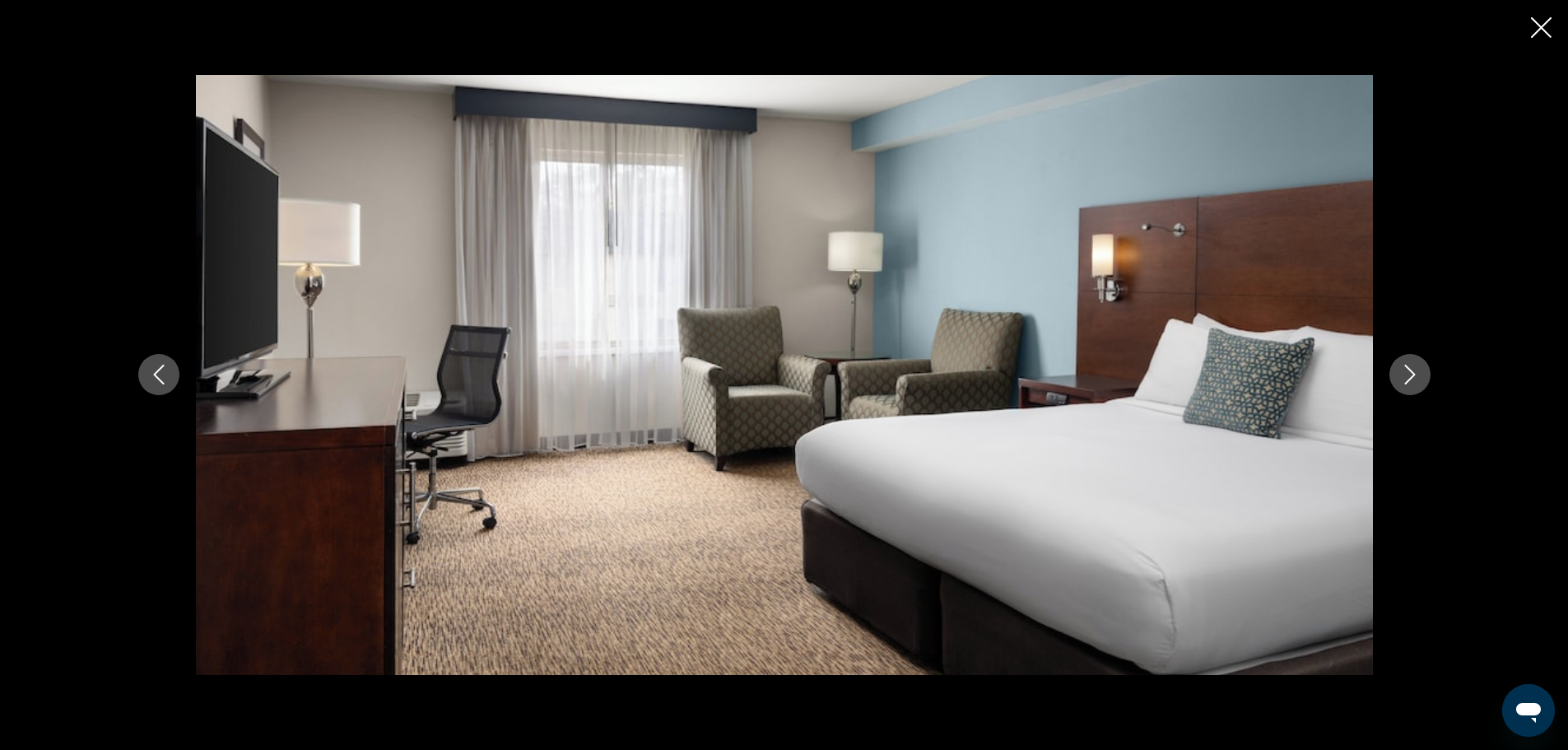
click at [1415, 364] on icon "Next image" at bounding box center [1410, 374] width 19 height 19
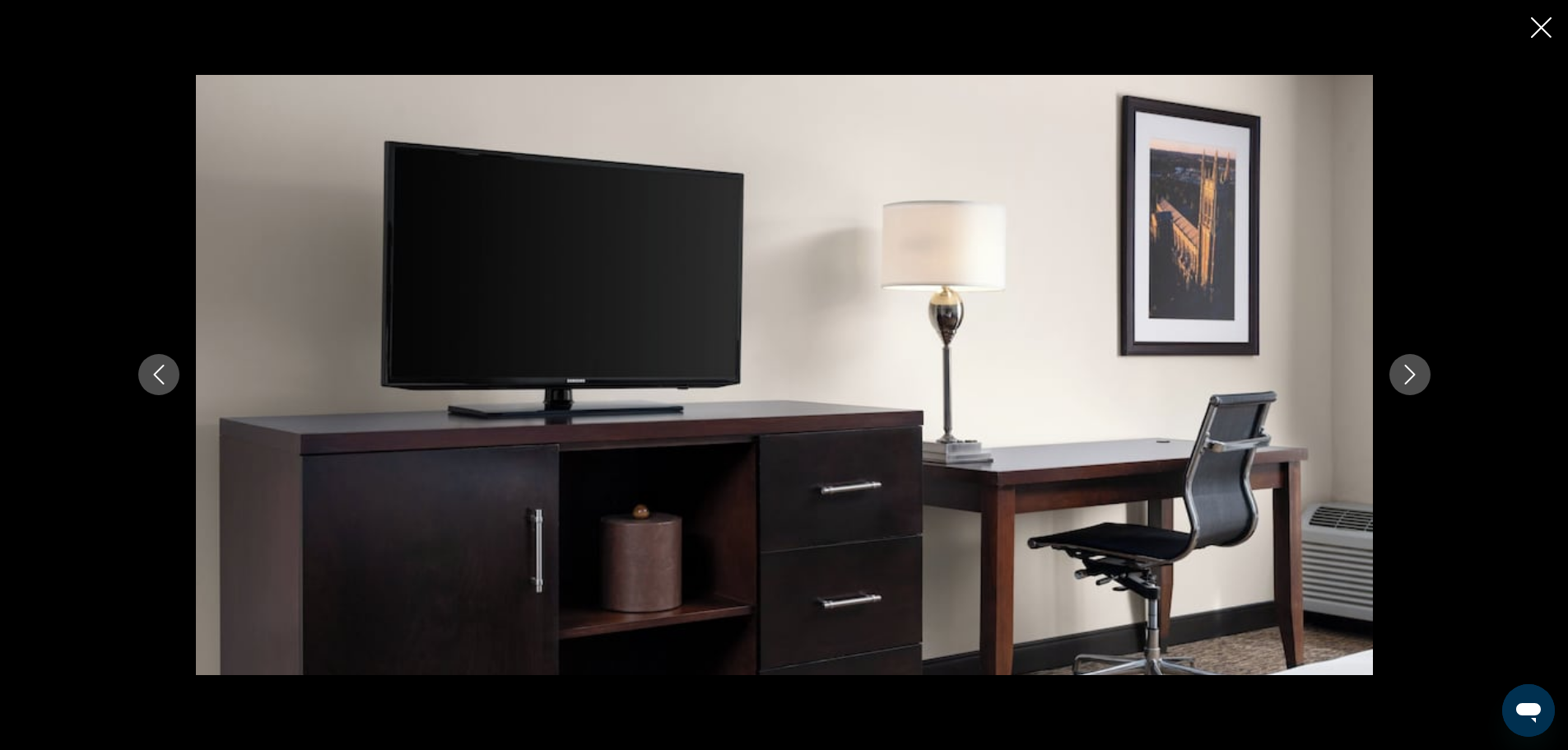
click at [1415, 364] on icon "Next image" at bounding box center [1410, 374] width 19 height 19
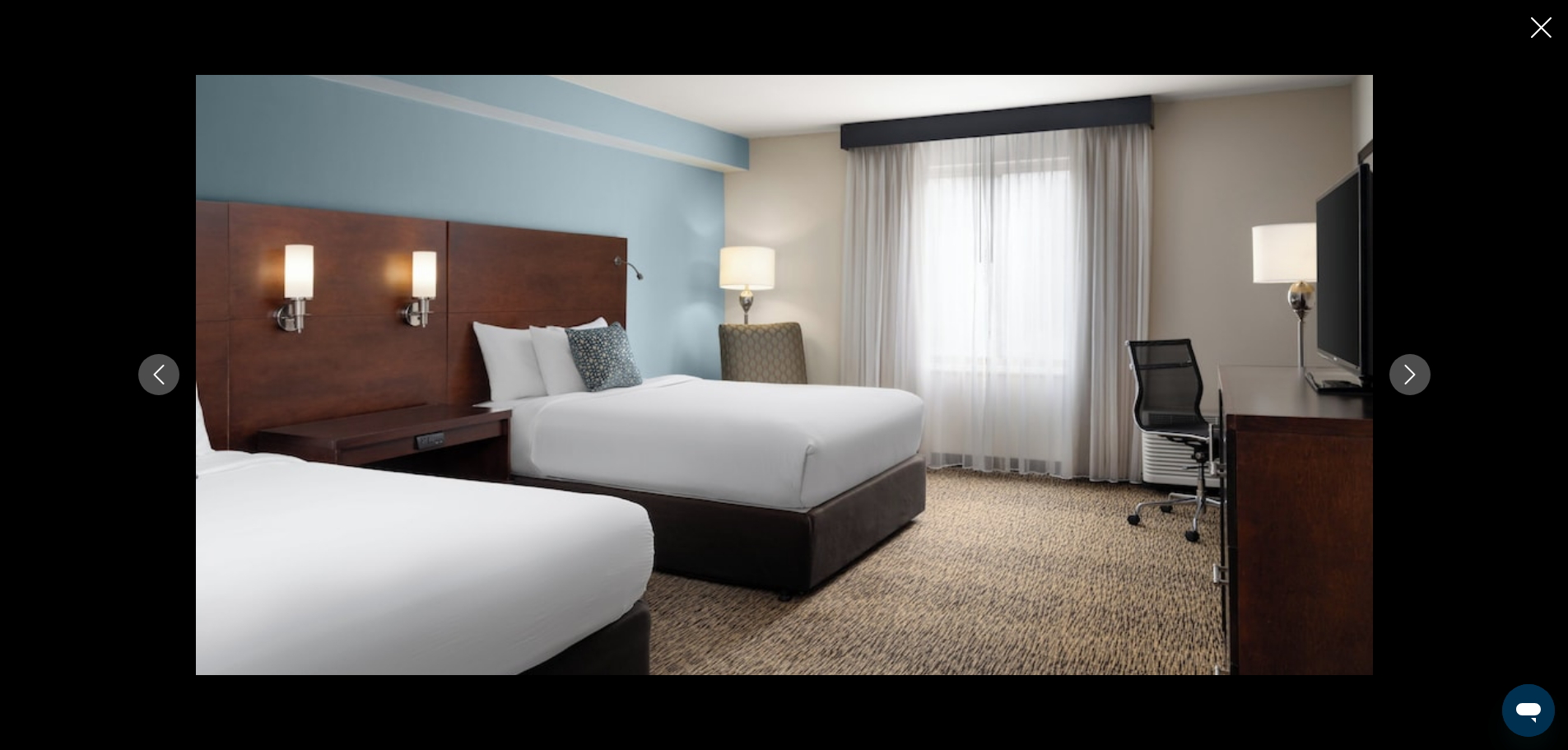
click at [1415, 364] on icon "Next image" at bounding box center [1410, 374] width 19 height 19
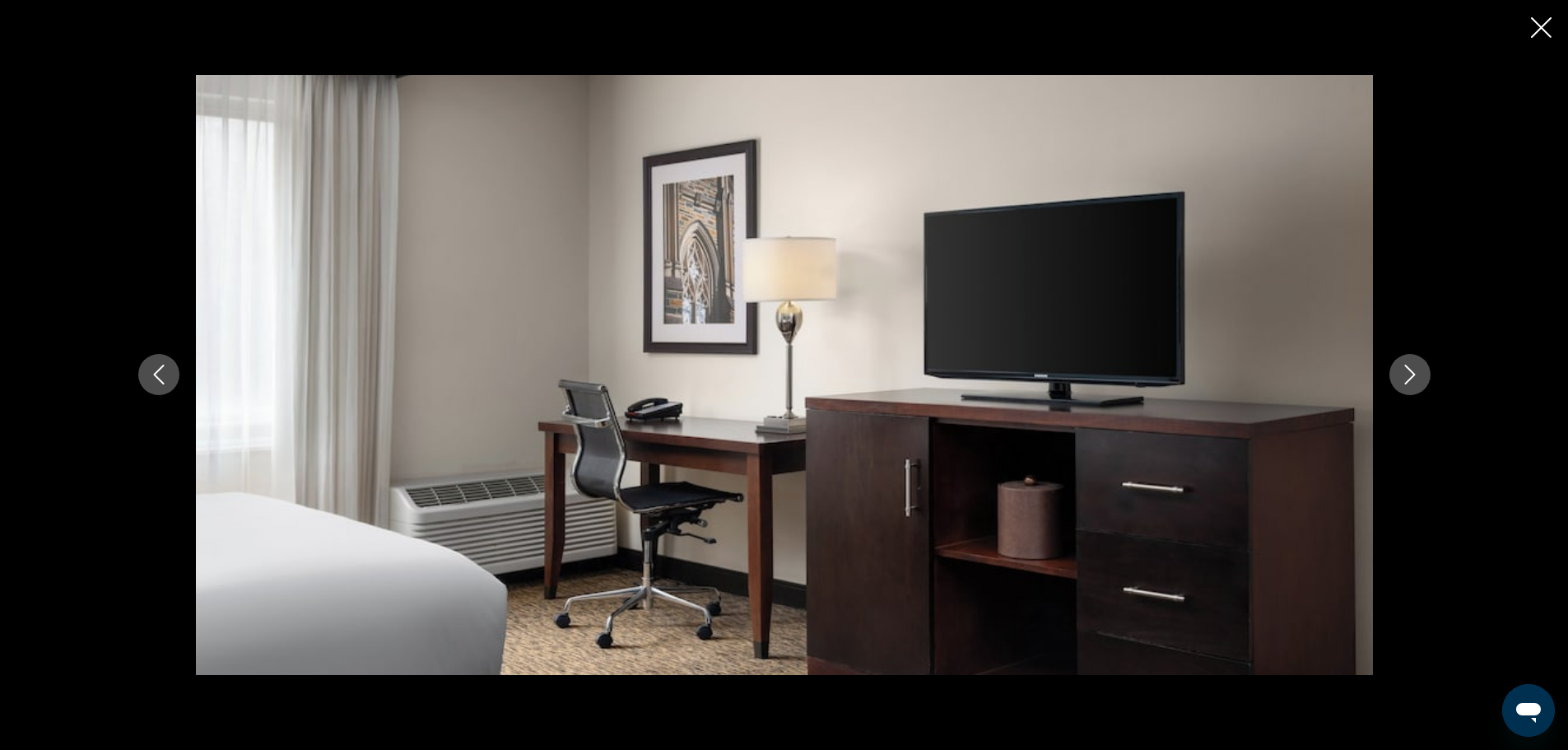
click at [1415, 364] on icon "Next image" at bounding box center [1410, 374] width 19 height 19
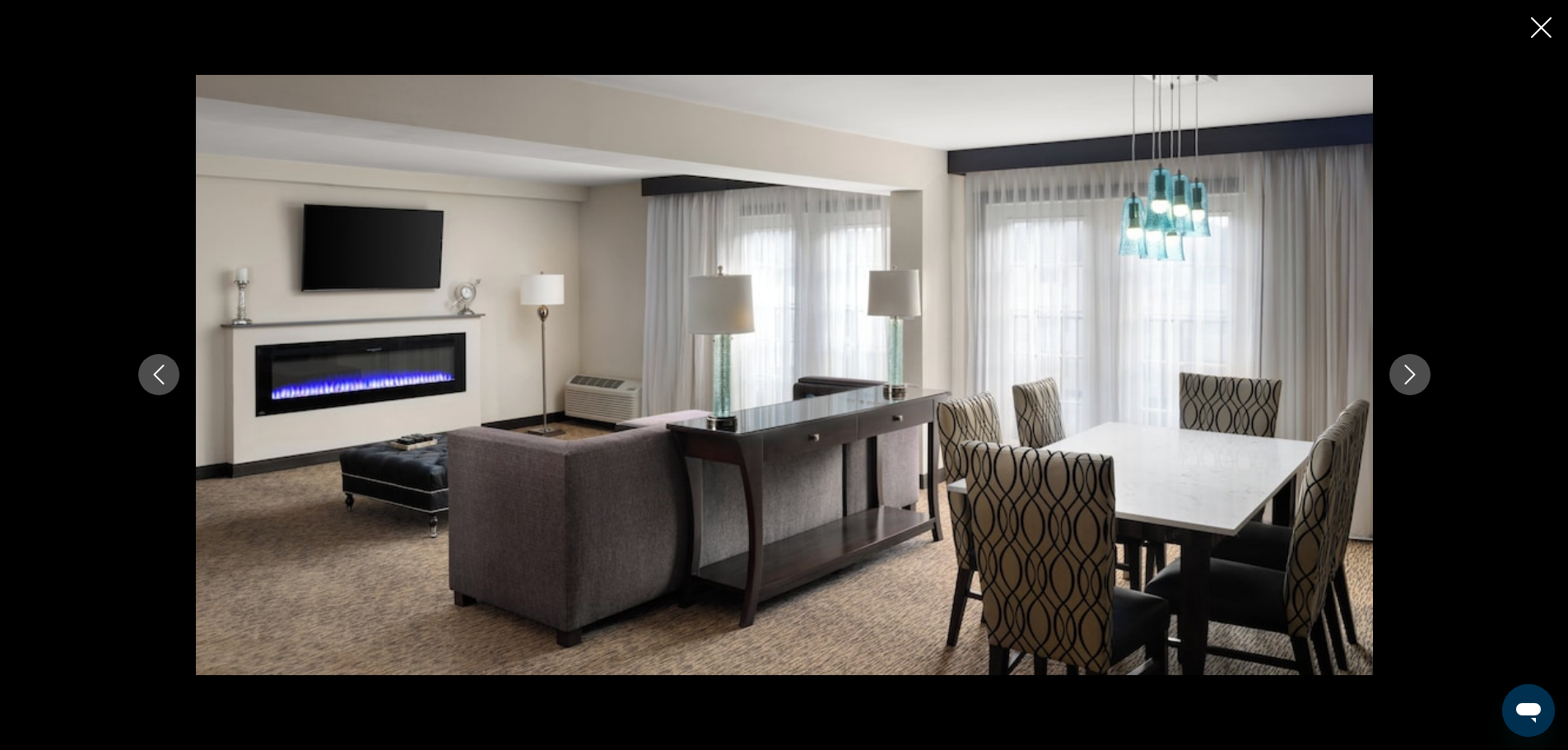
click at [1415, 364] on icon "Next image" at bounding box center [1410, 374] width 19 height 19
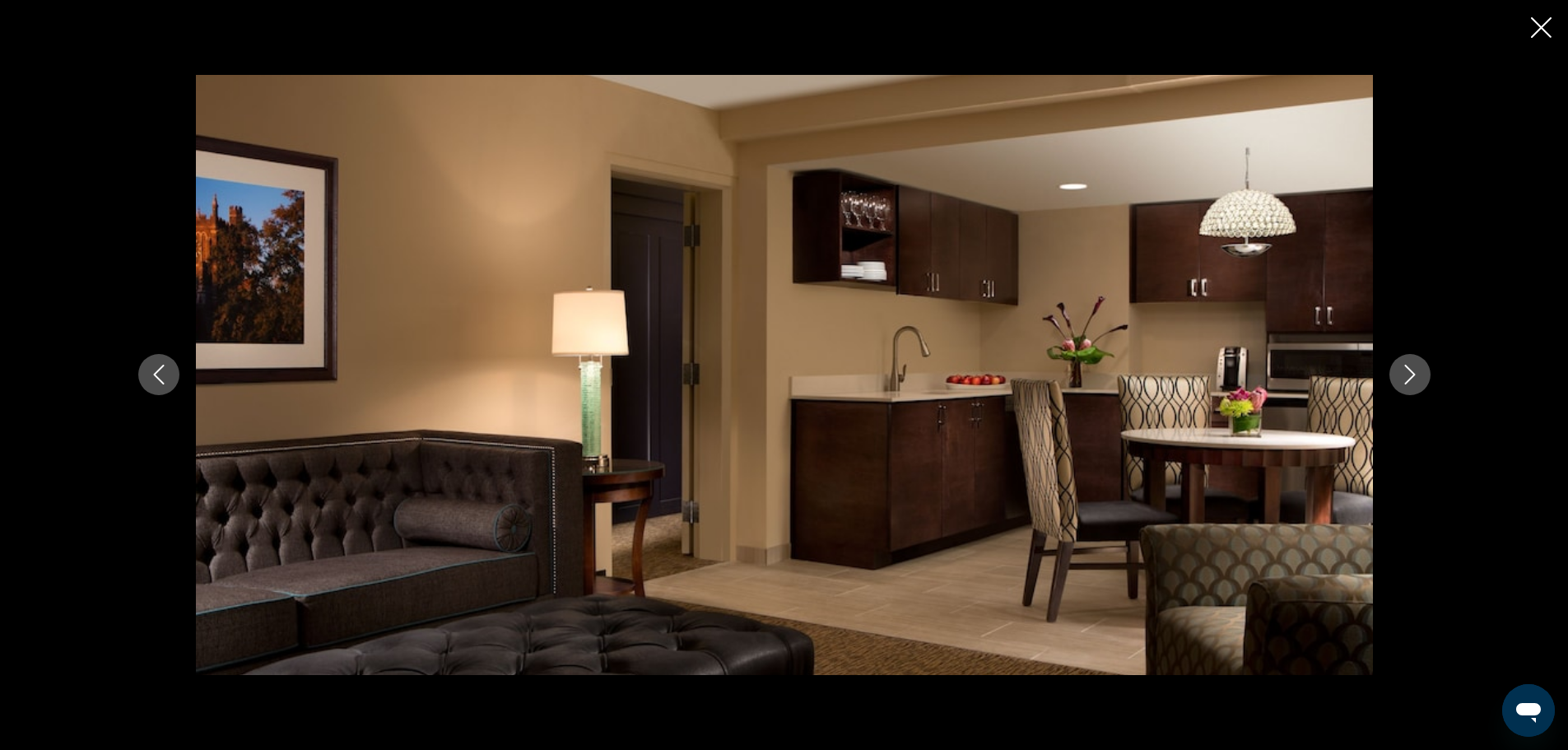
click at [1415, 364] on icon "Next image" at bounding box center [1410, 374] width 19 height 19
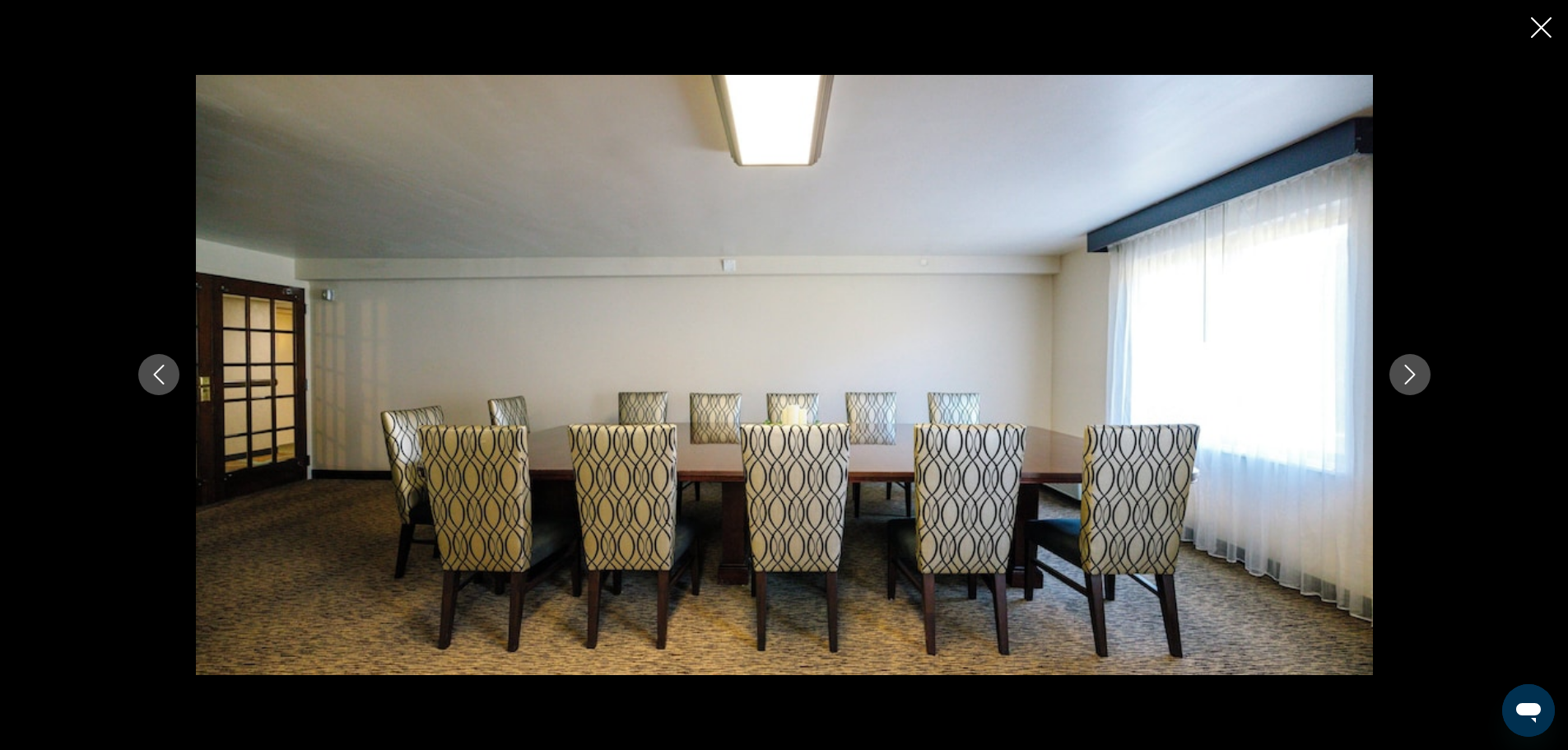
click at [1415, 364] on icon "Next image" at bounding box center [1410, 374] width 19 height 19
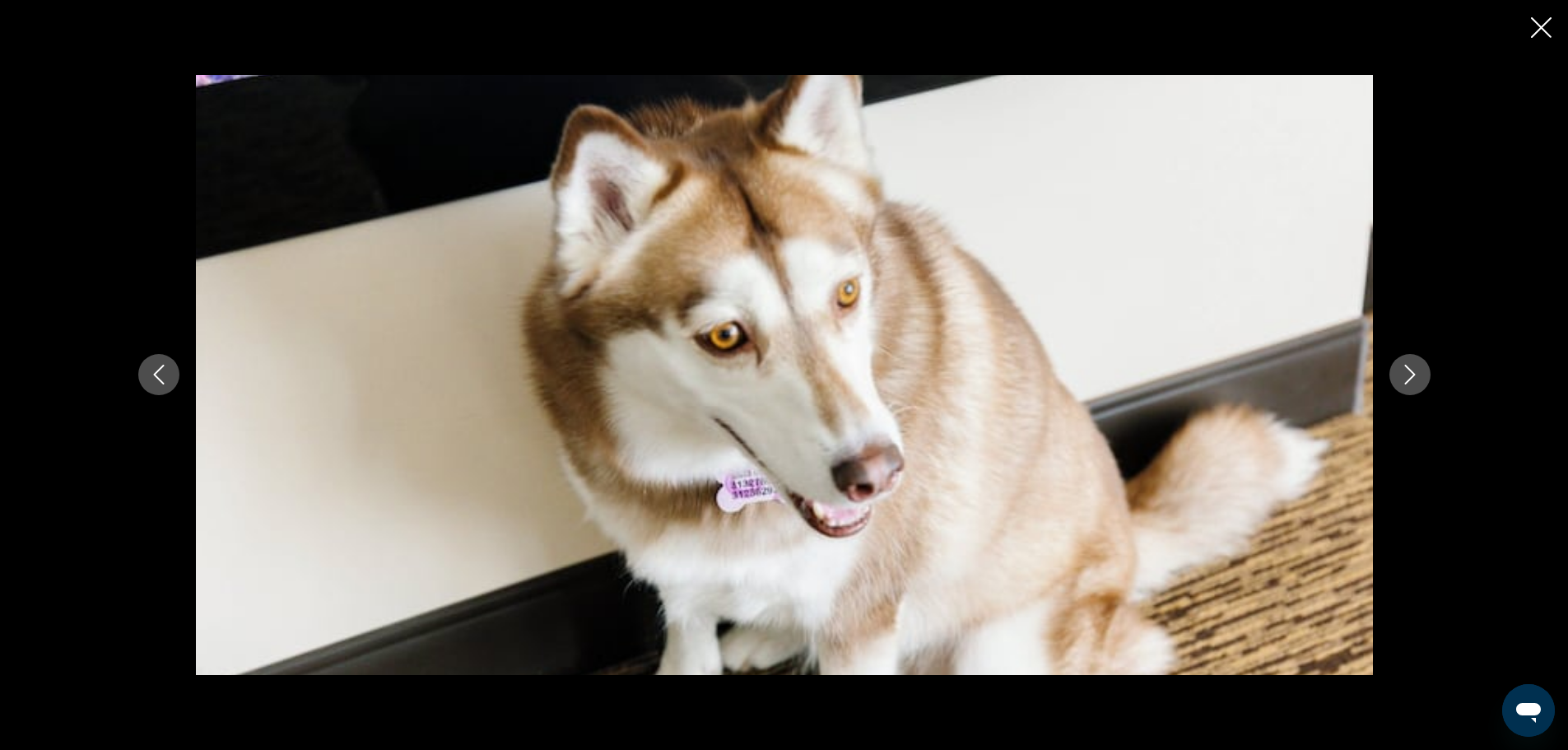
click at [1415, 364] on icon "Next image" at bounding box center [1410, 374] width 19 height 19
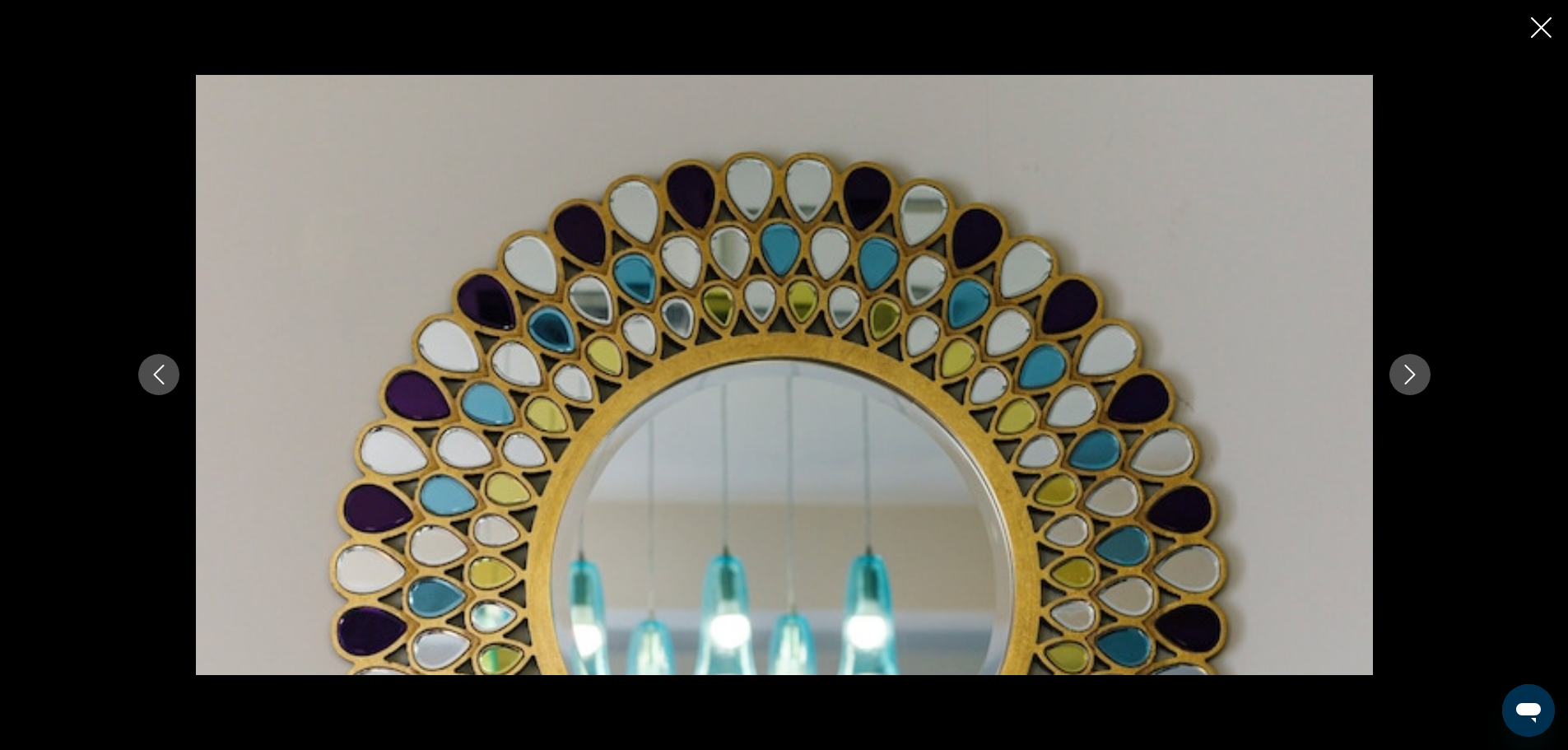
click at [1415, 364] on icon "Next image" at bounding box center [1410, 374] width 19 height 19
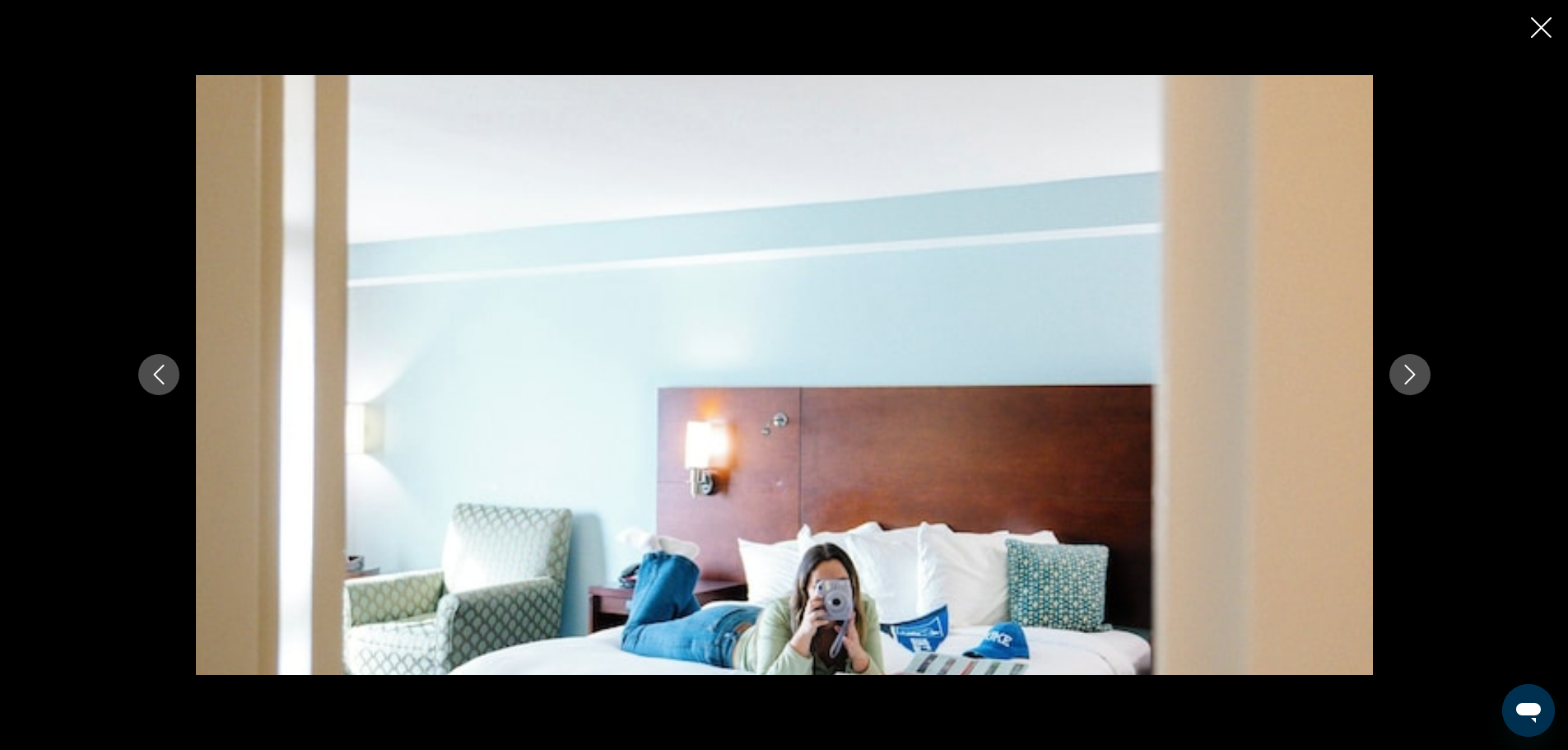
click at [1415, 364] on icon "Next image" at bounding box center [1410, 374] width 19 height 19
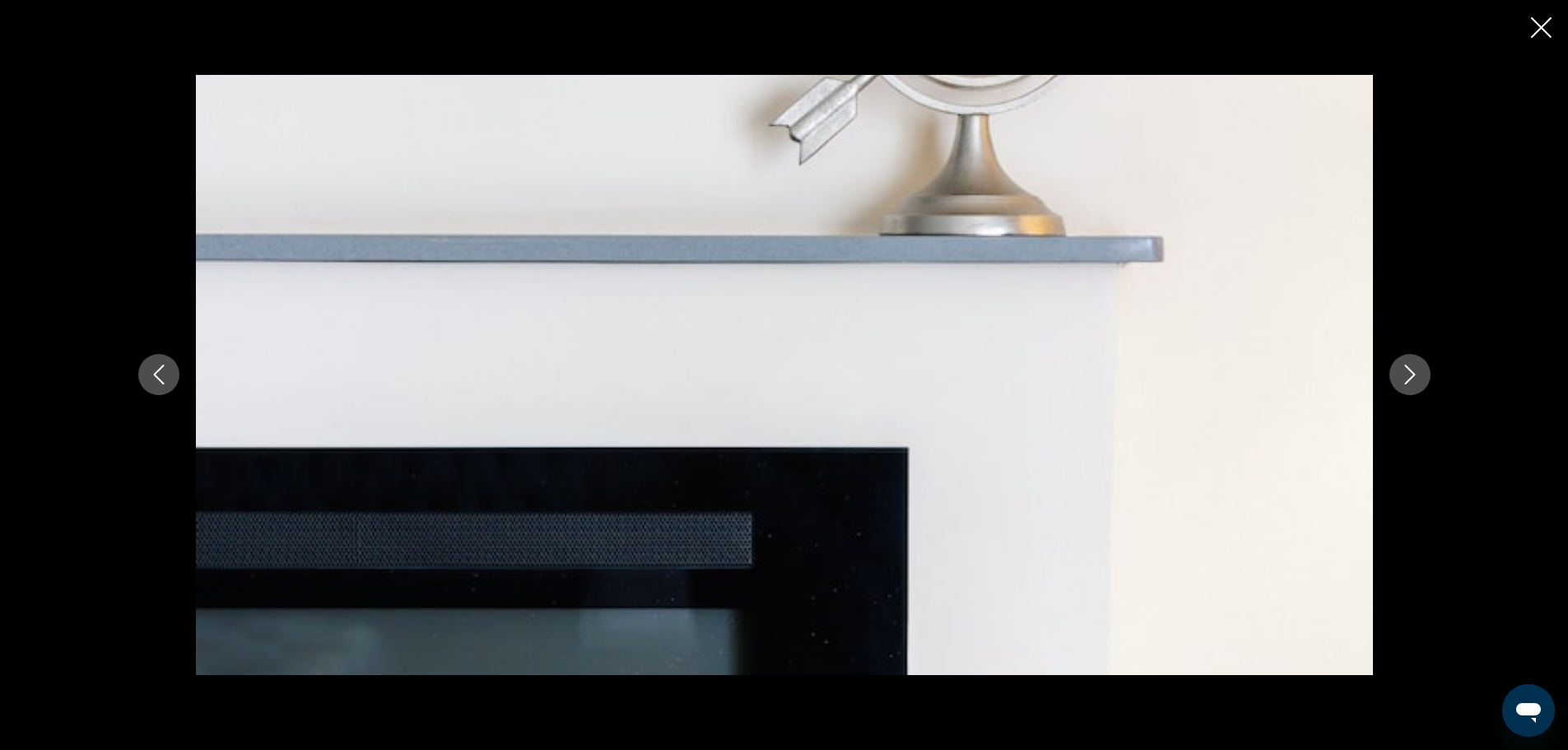
click at [1415, 364] on icon "Next image" at bounding box center [1410, 374] width 19 height 19
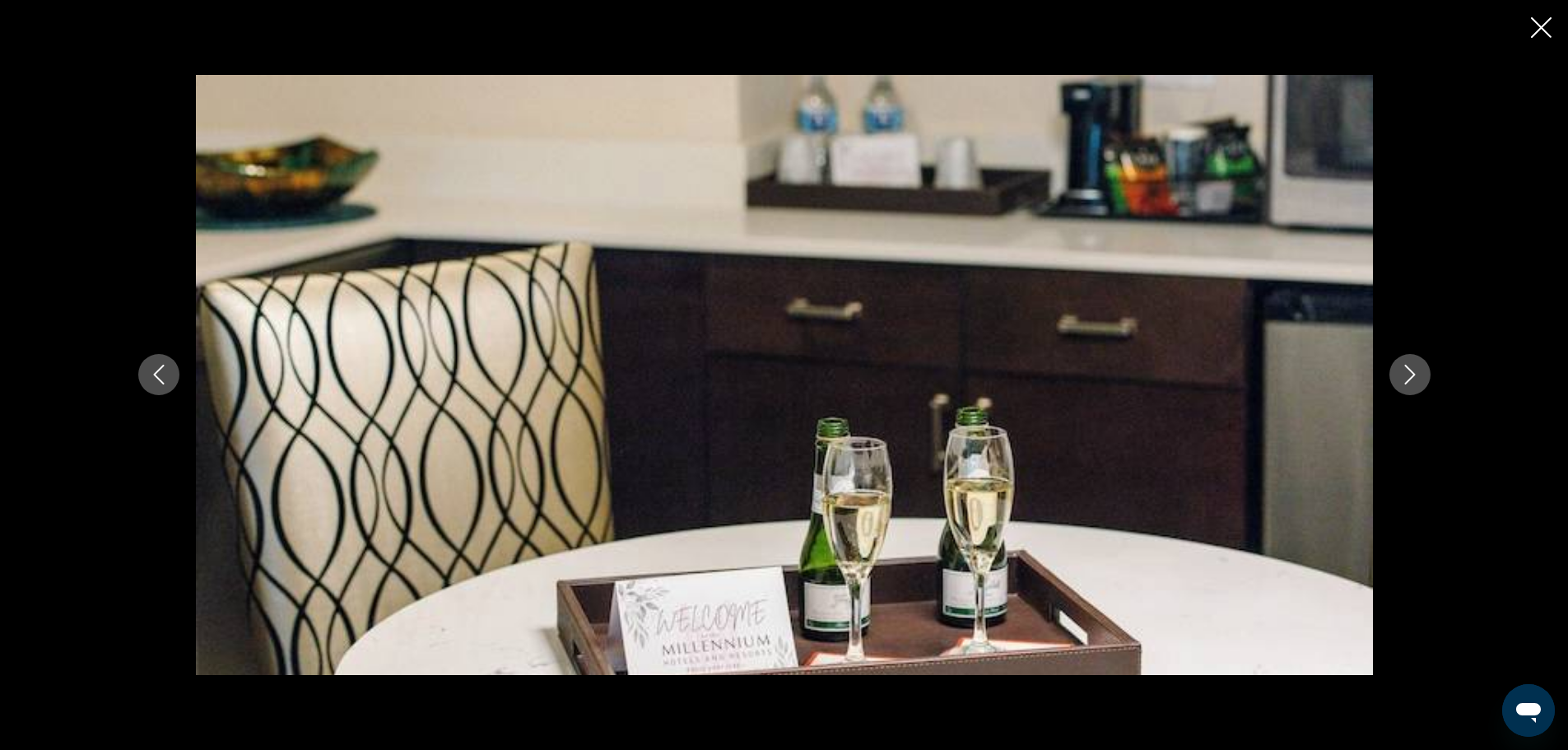
click at [1415, 364] on icon "Next image" at bounding box center [1410, 374] width 19 height 19
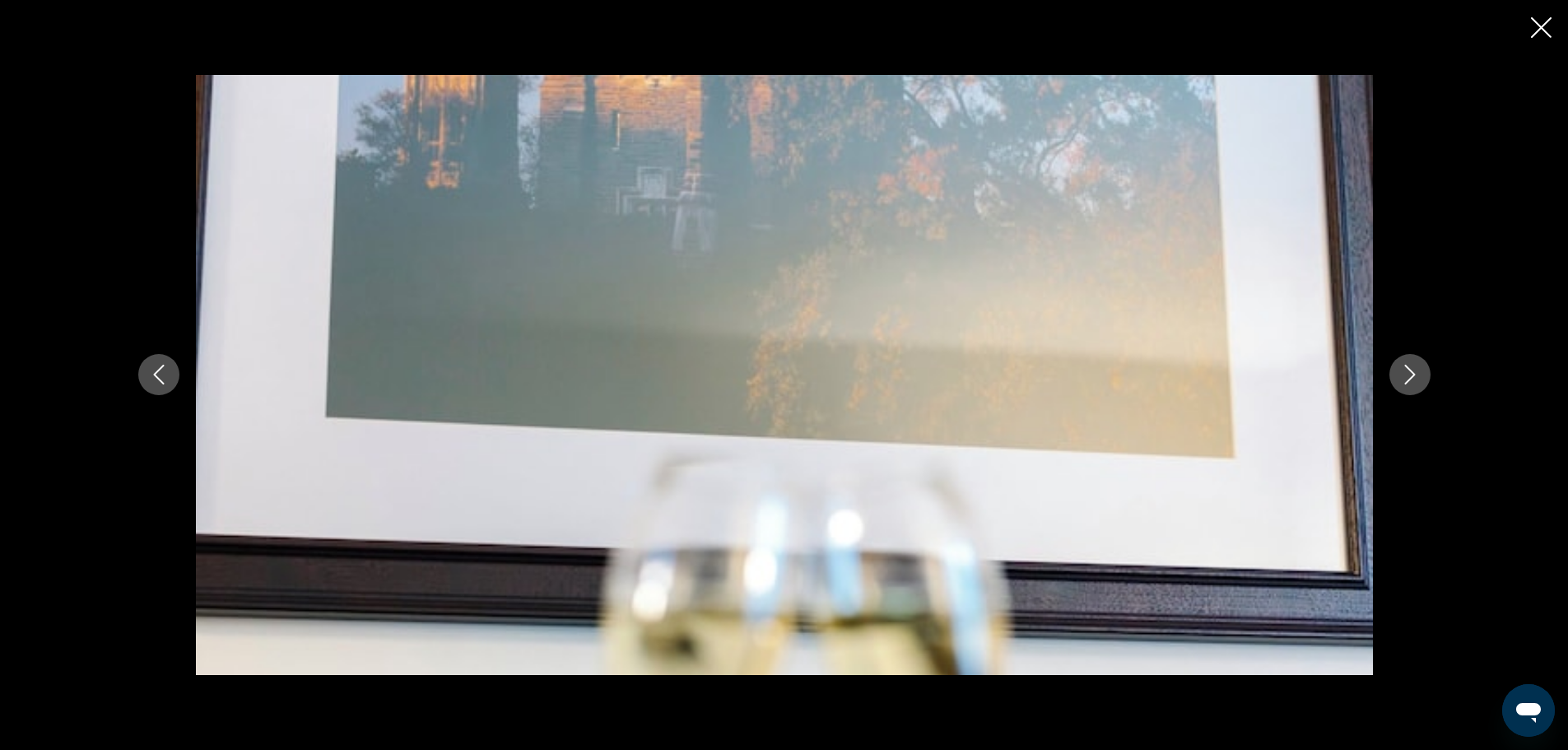
click at [1415, 364] on icon "Next image" at bounding box center [1410, 374] width 19 height 19
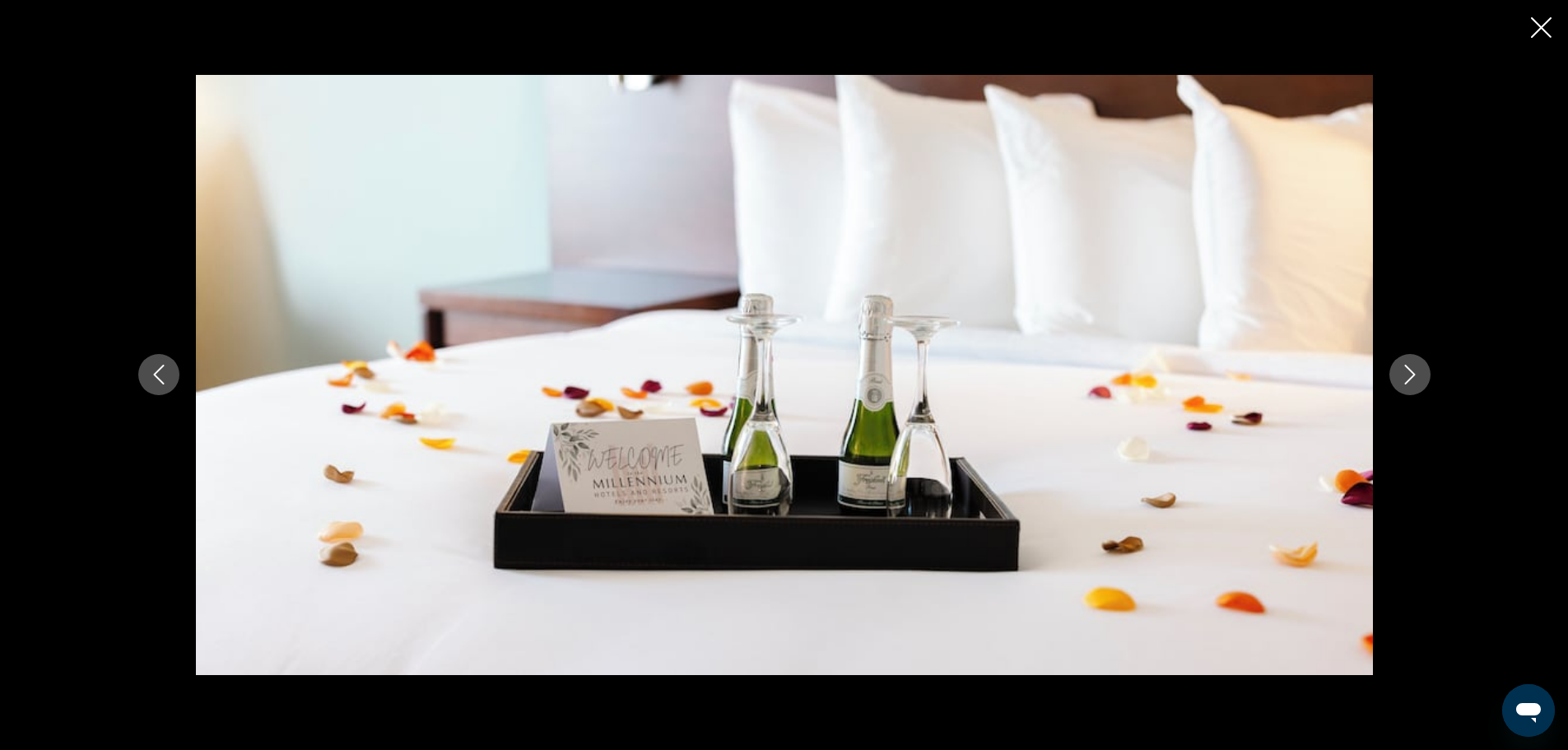
click at [1415, 364] on icon "Next image" at bounding box center [1410, 374] width 19 height 19
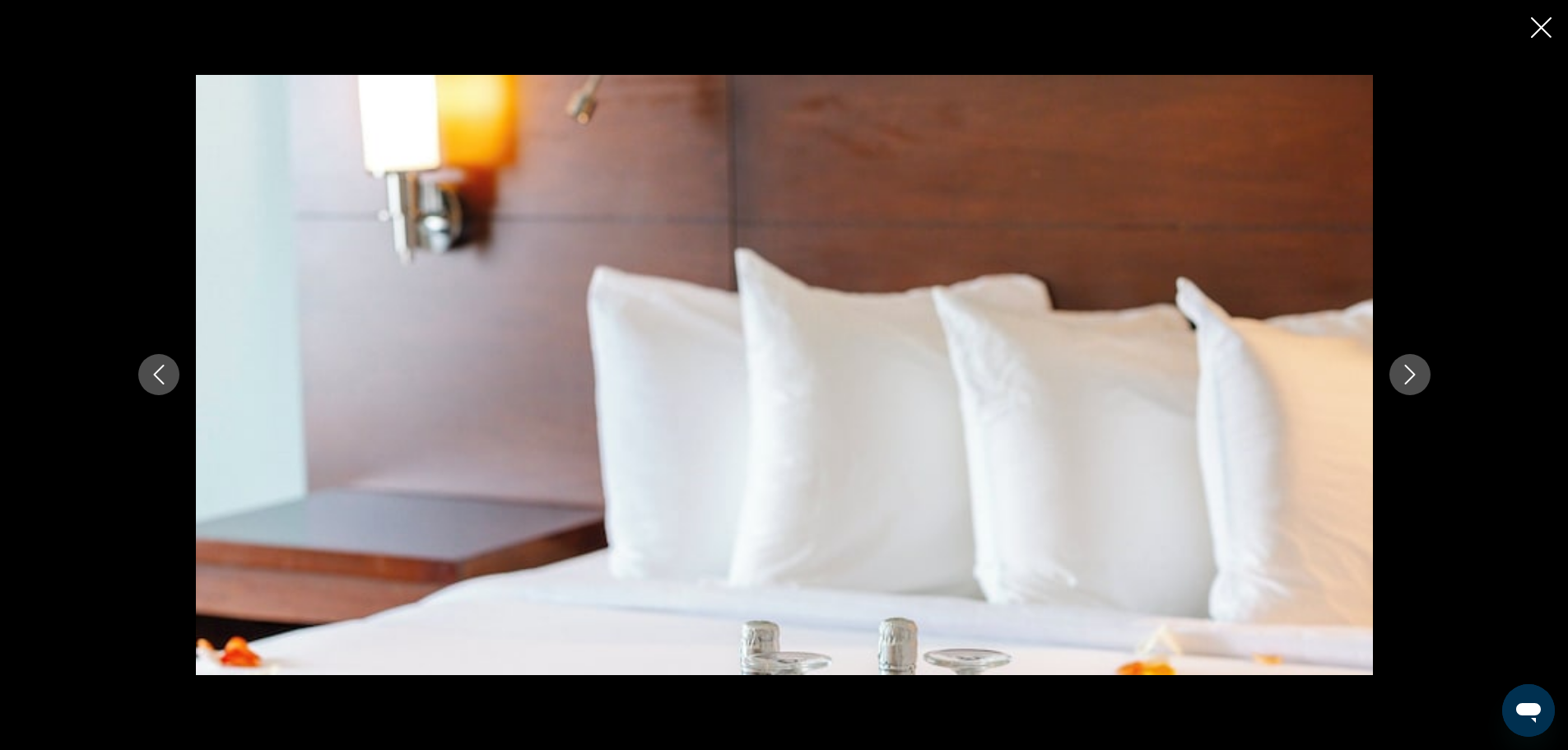
click at [1415, 364] on icon "Next image" at bounding box center [1410, 374] width 19 height 19
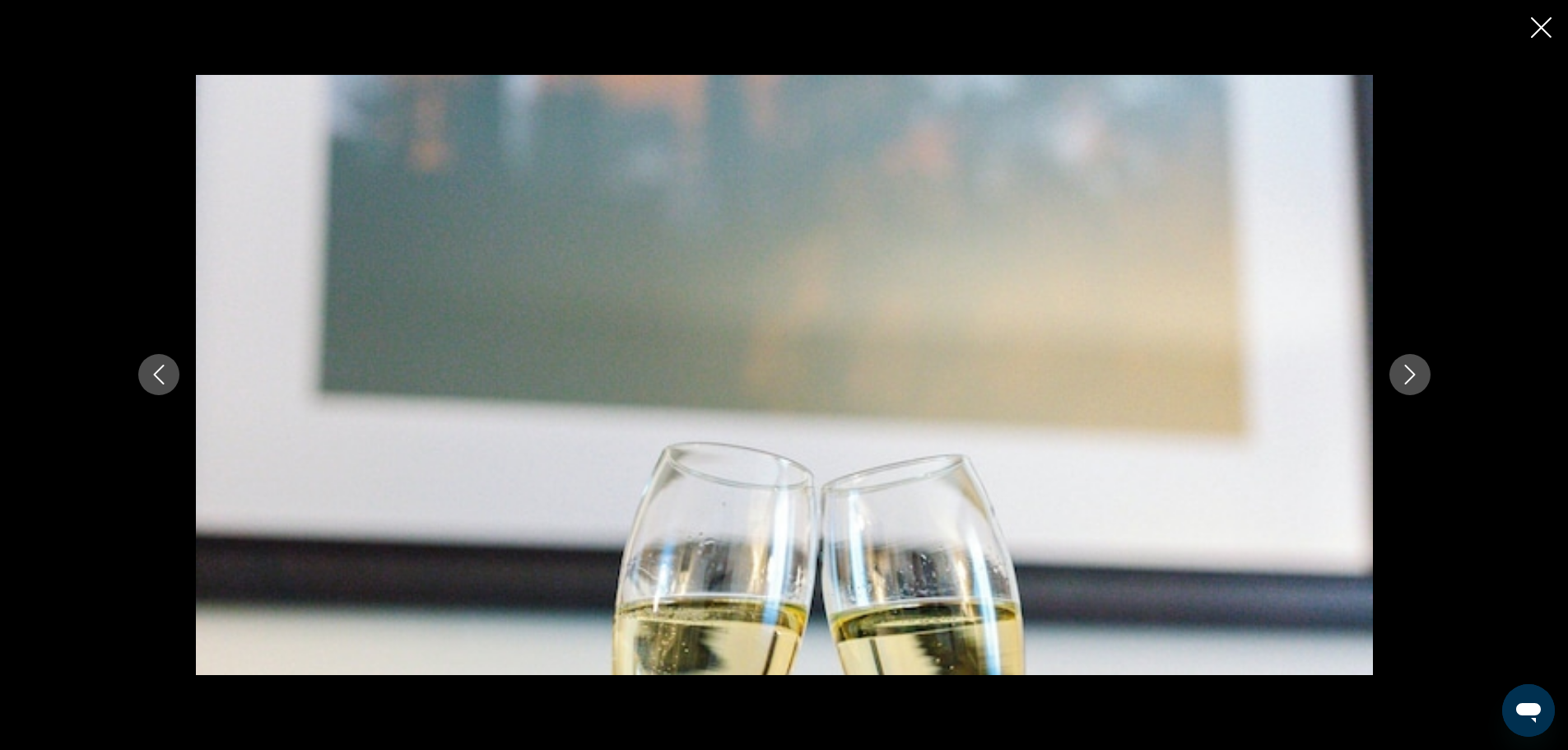
click at [1415, 364] on icon "Next image" at bounding box center [1410, 374] width 19 height 19
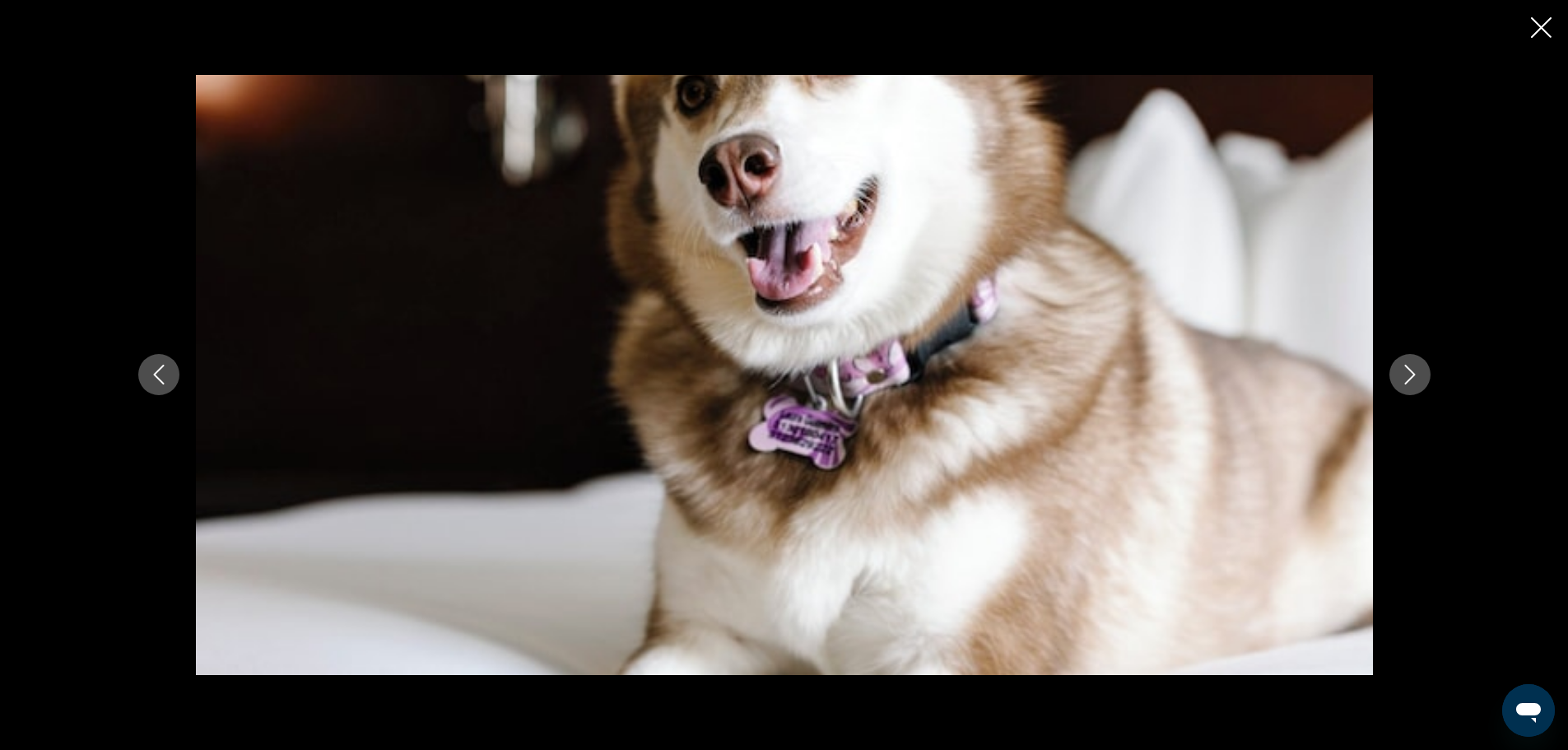
click at [1415, 364] on icon "Next image" at bounding box center [1410, 374] width 19 height 19
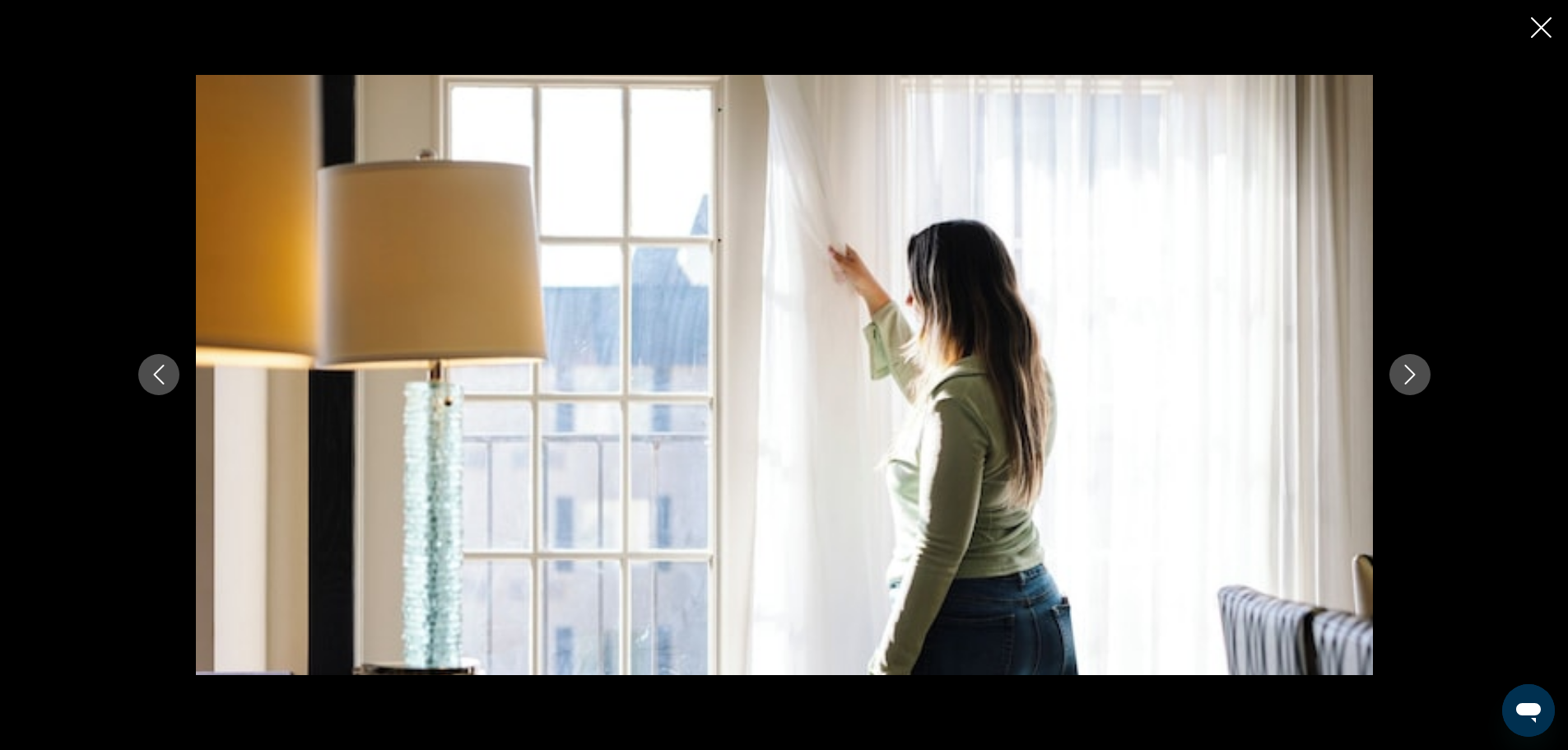
click at [1415, 364] on icon "Next image" at bounding box center [1410, 374] width 19 height 19
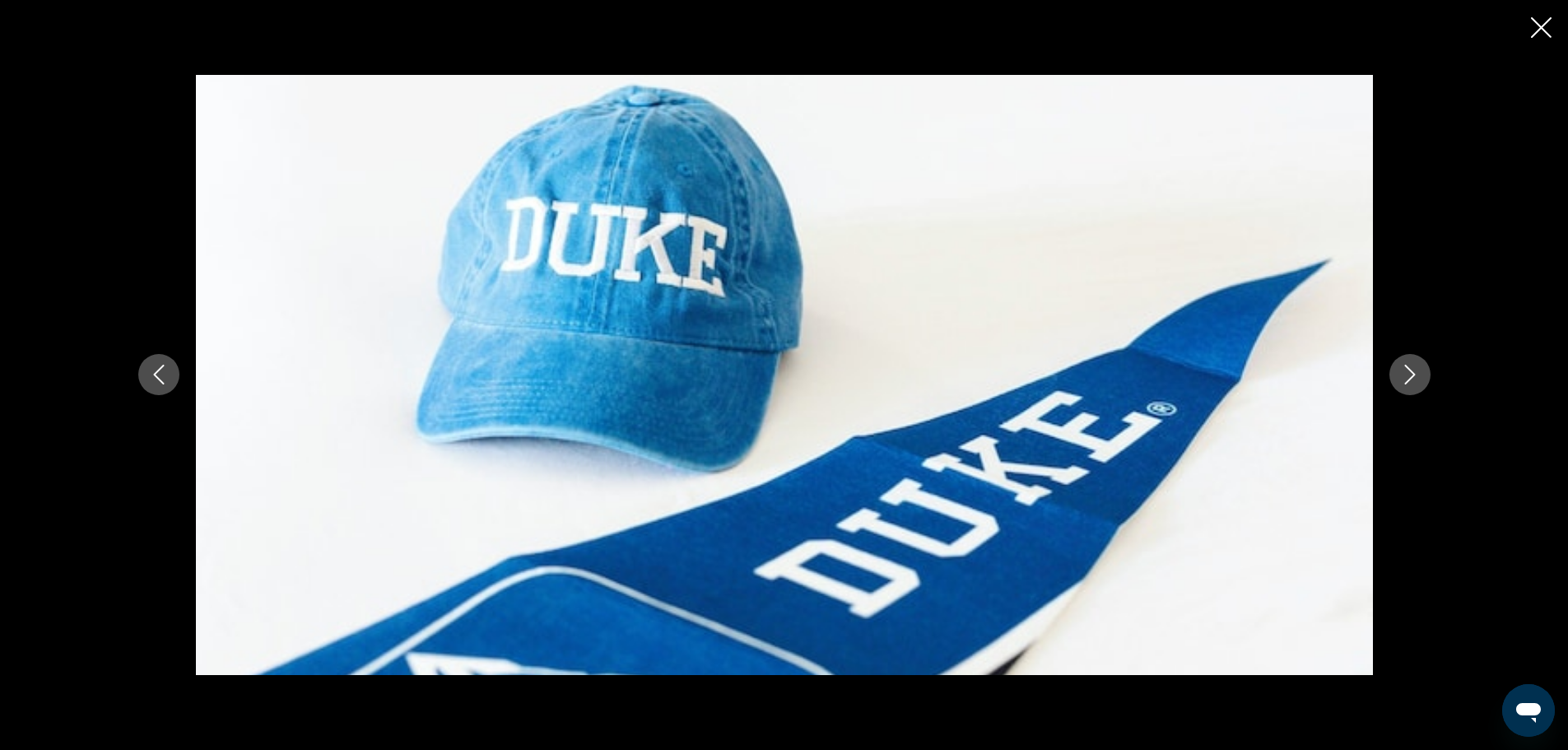
click at [1415, 364] on icon "Next image" at bounding box center [1410, 374] width 19 height 19
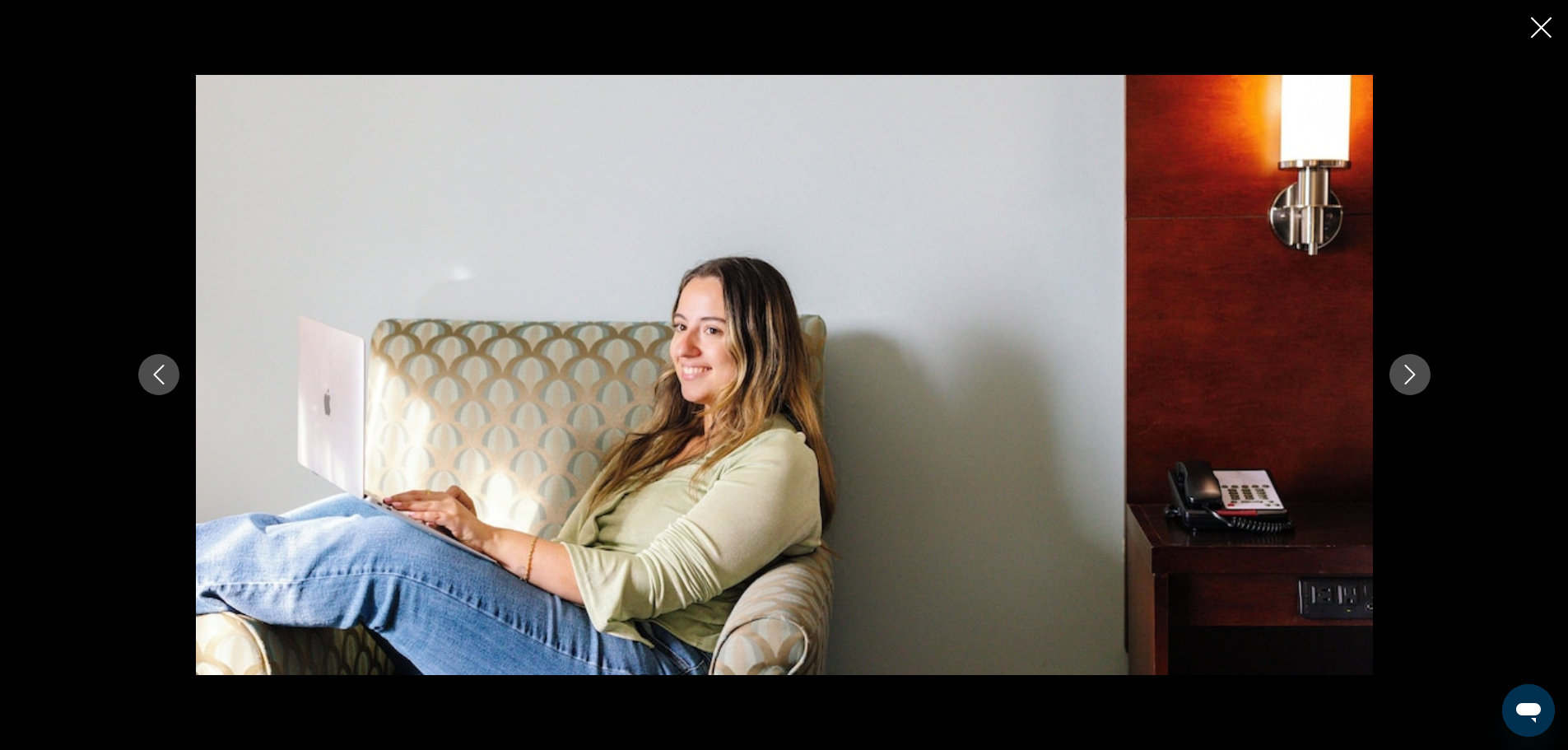
click at [1539, 19] on icon "Close slideshow" at bounding box center [1541, 28] width 20 height 20
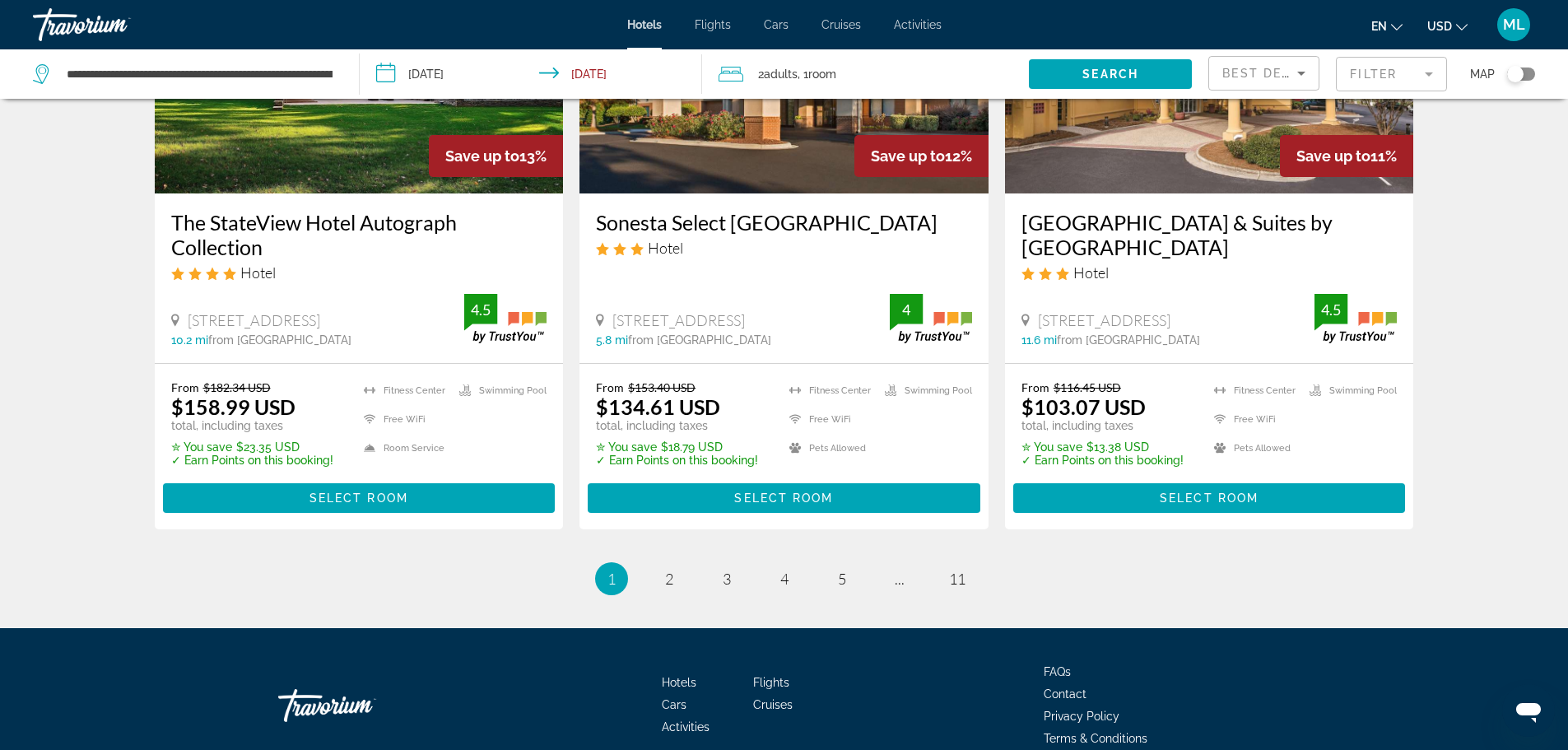
scroll to position [2176, 0]
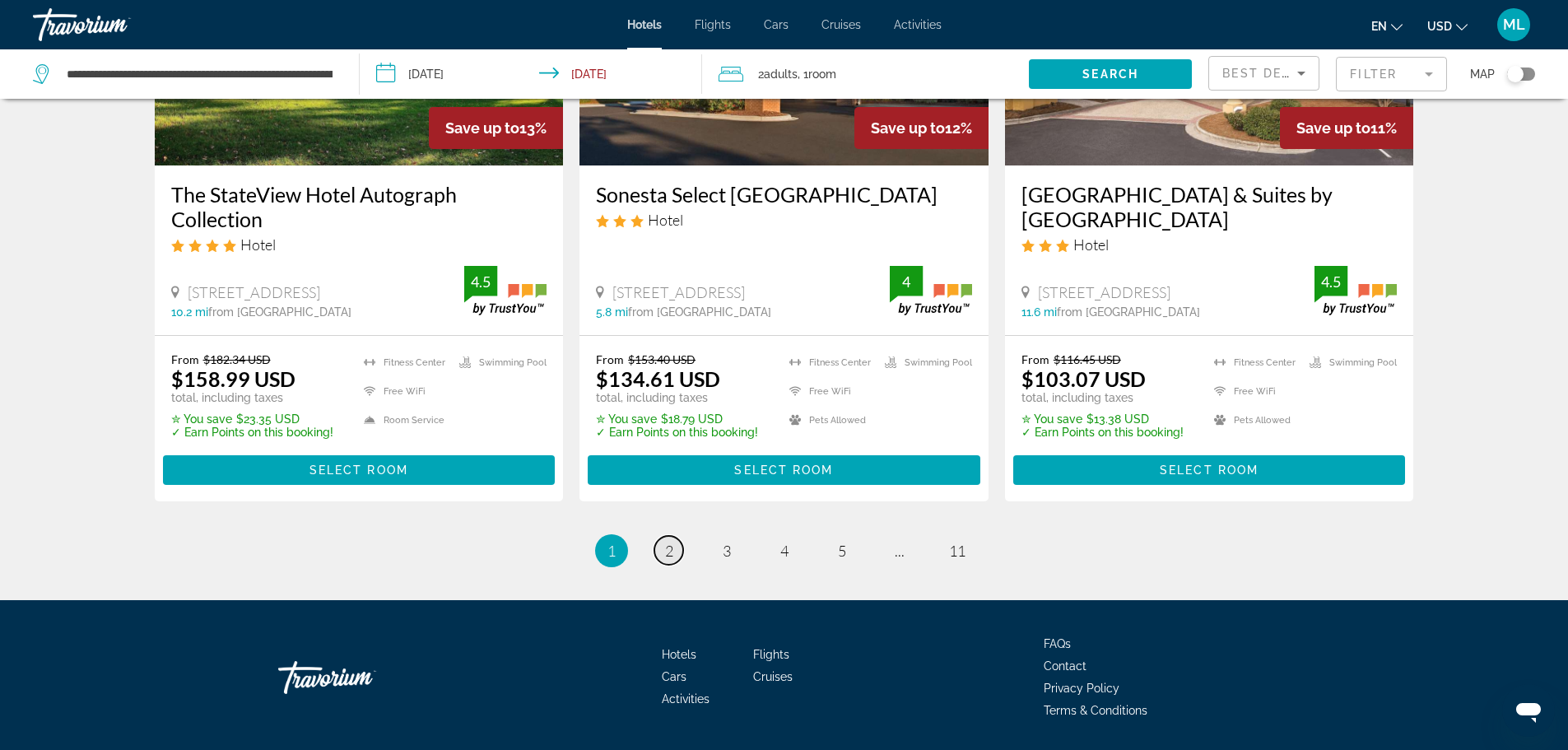
click at [667, 541] on span "2" at bounding box center [669, 551] width 8 height 19
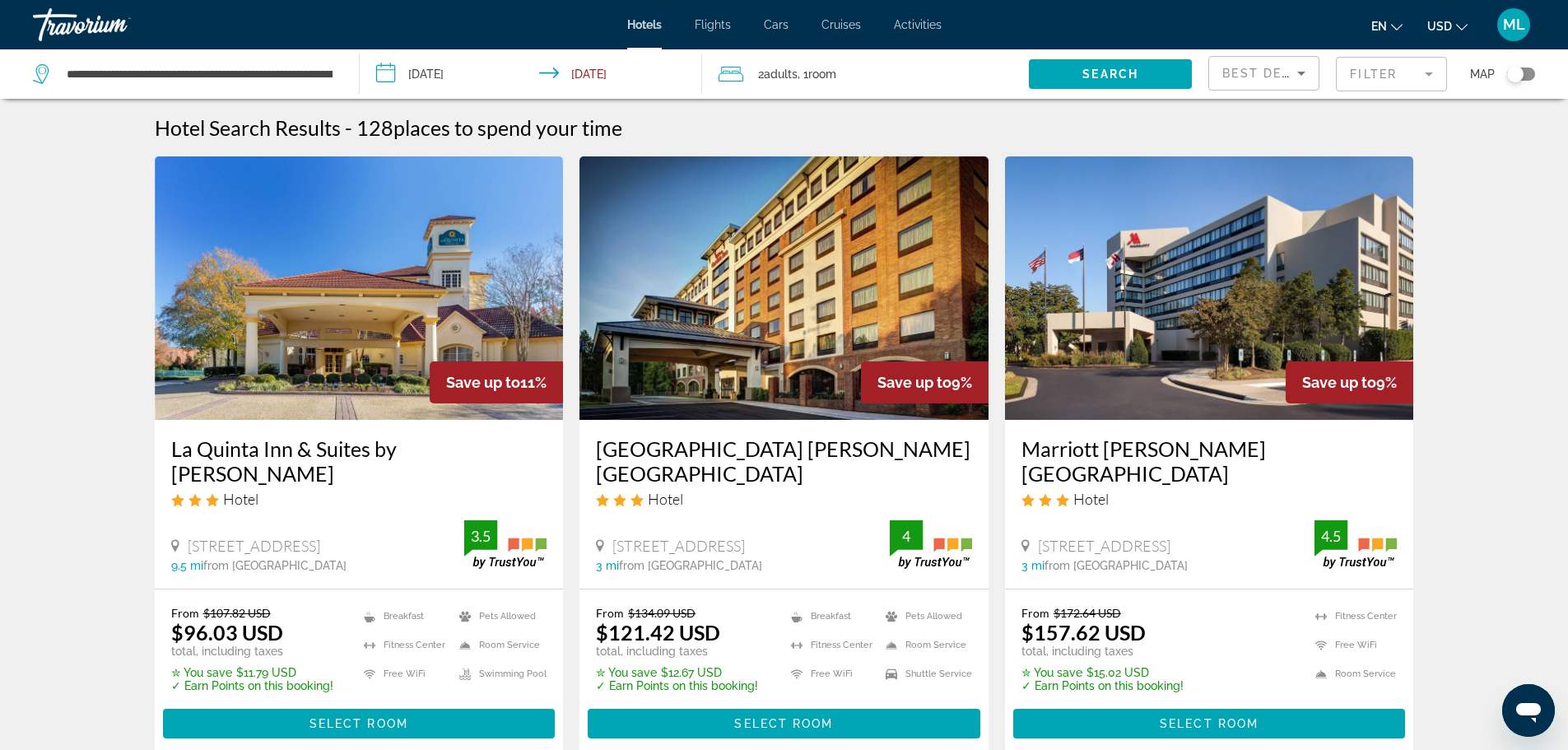
scroll to position [33, 0]
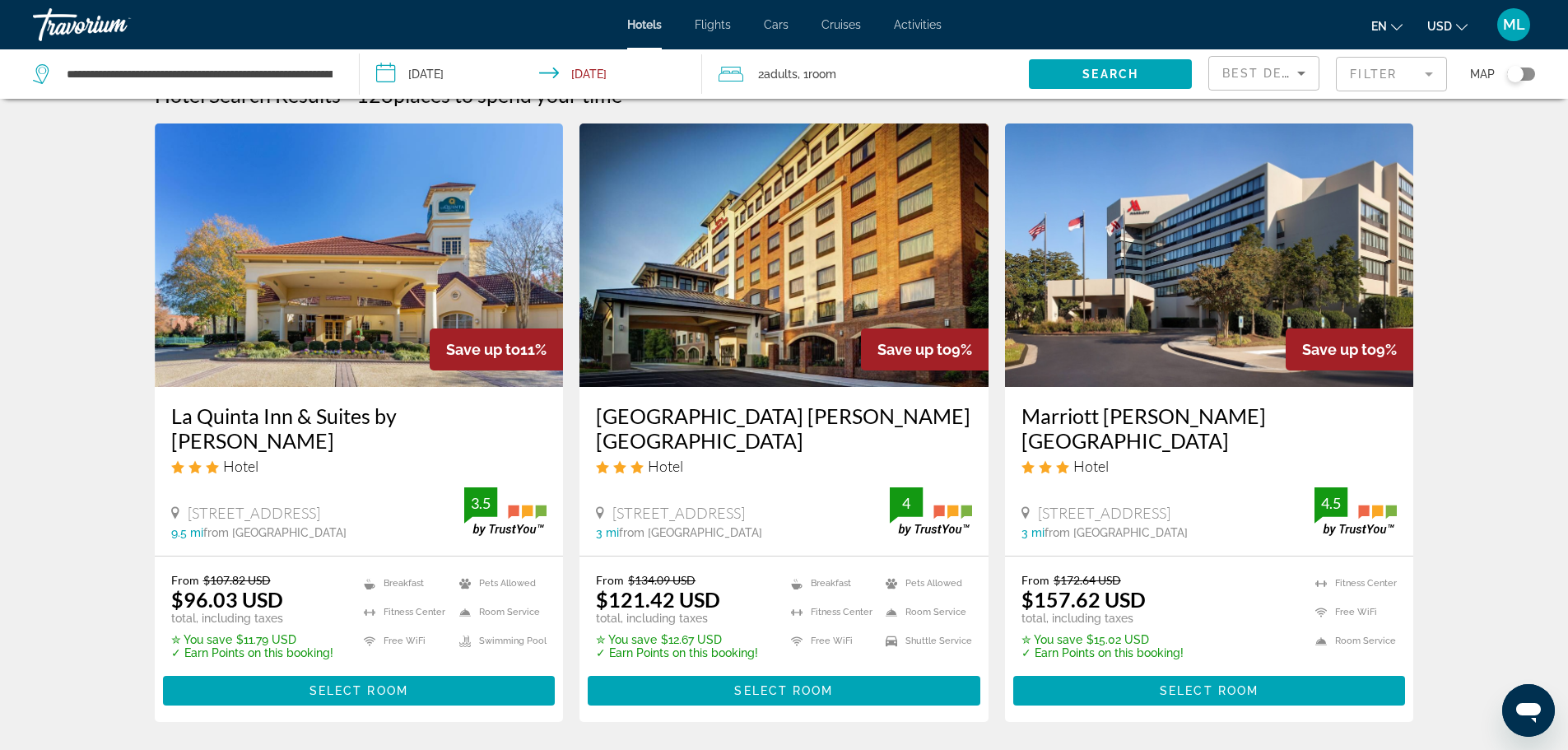
click at [1190, 334] on img "Main content" at bounding box center [1210, 255] width 409 height 263
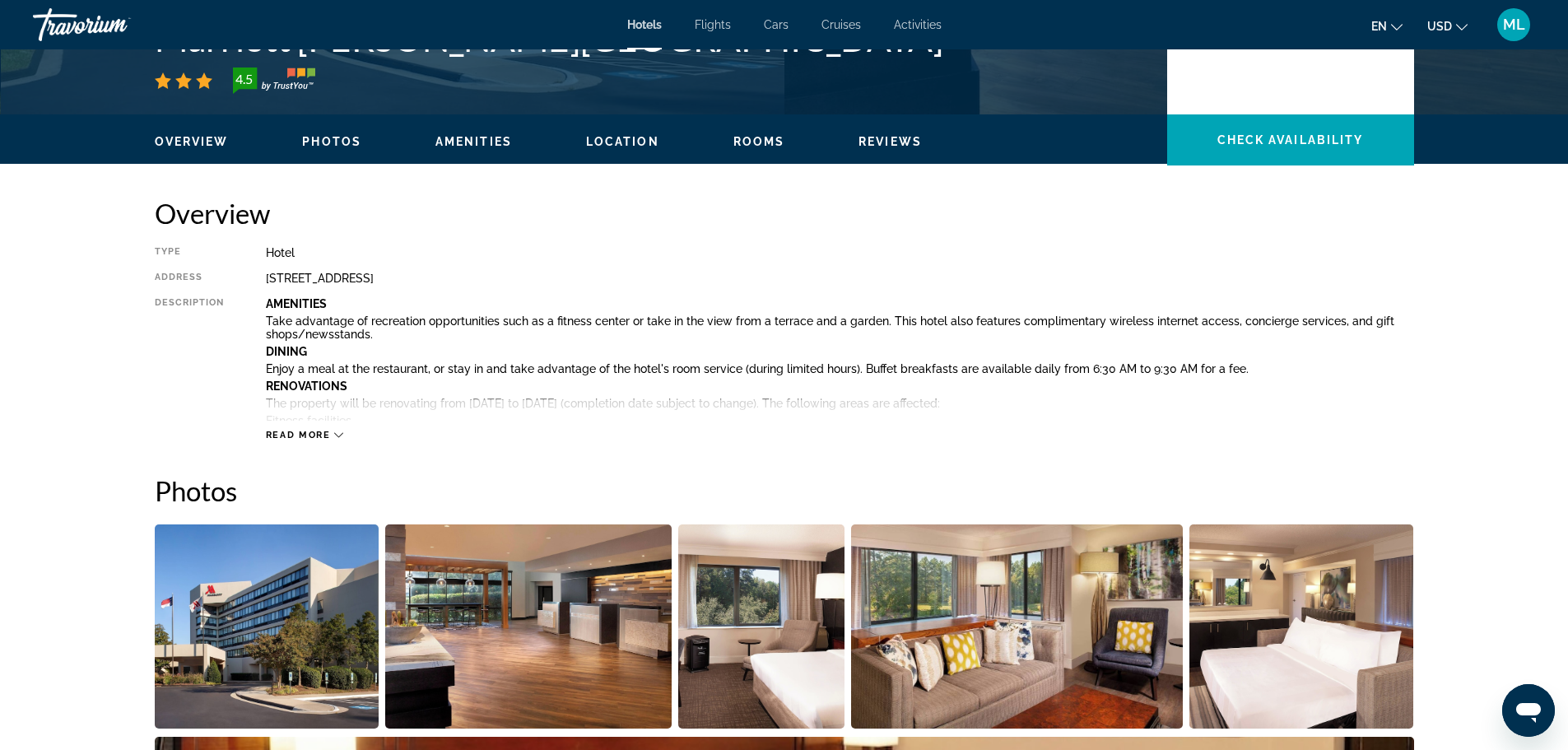
scroll to position [395, 0]
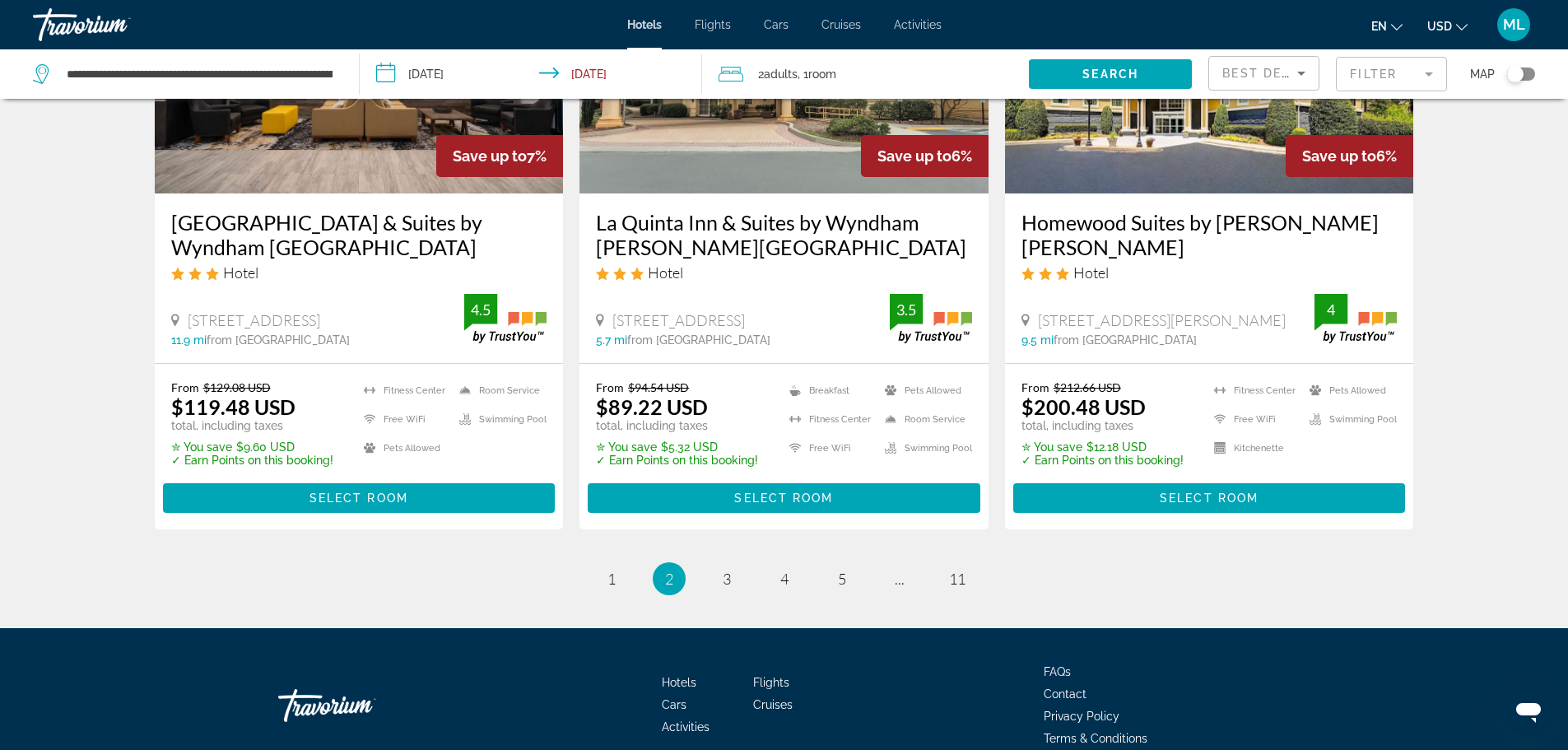
scroll to position [2200, 0]
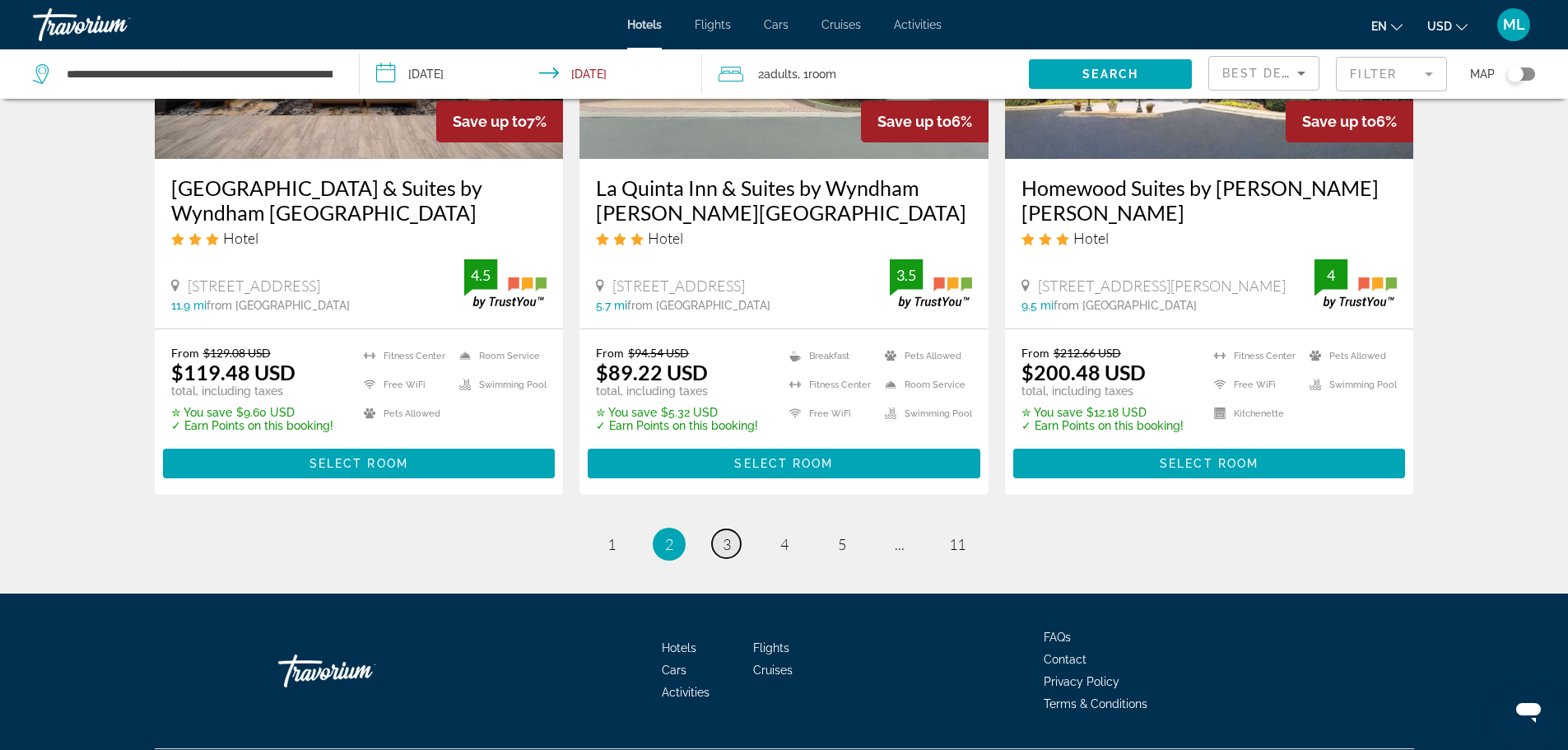
click at [733, 529] on link "page 3" at bounding box center [727, 544] width 29 height 29
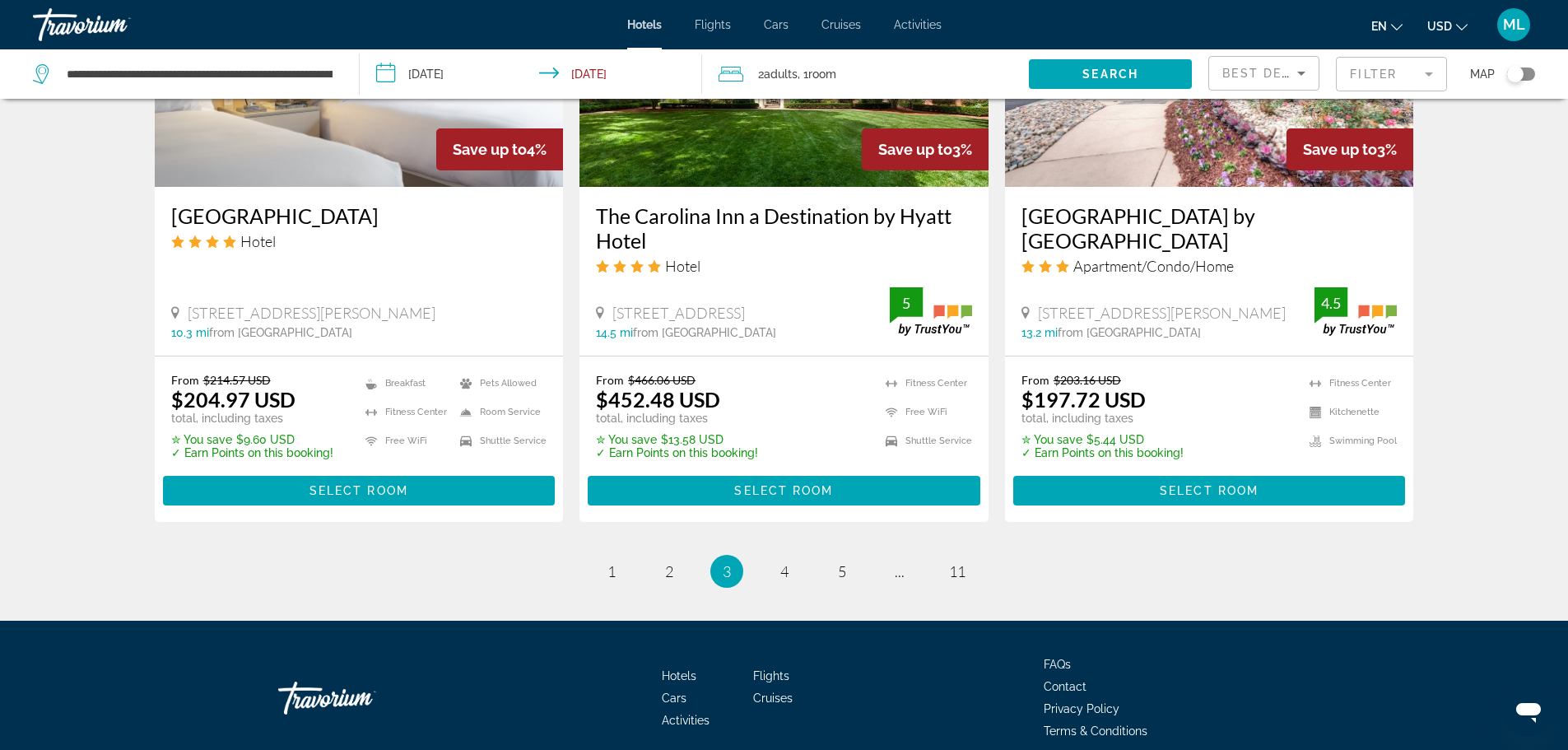
scroll to position [2201, 0]
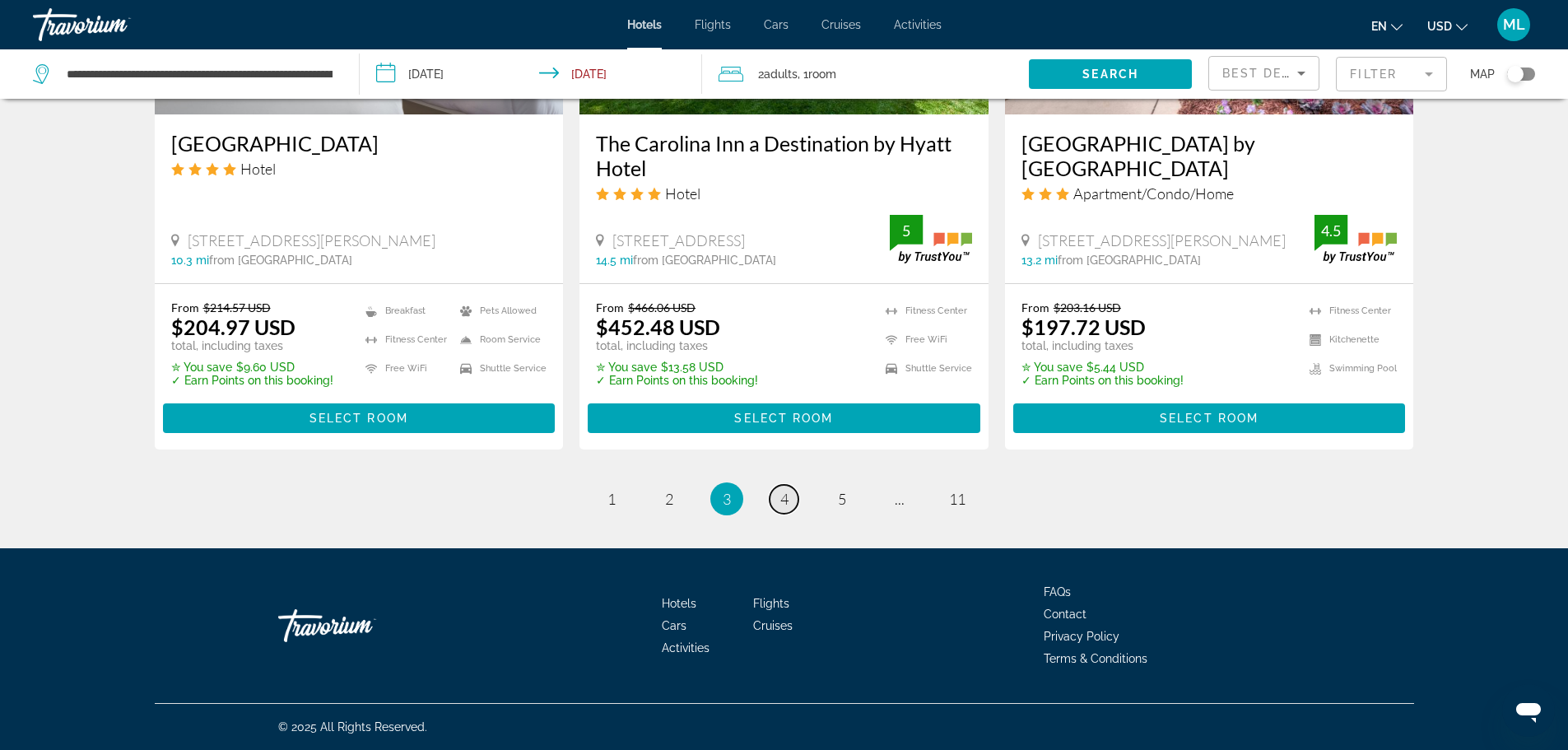
click at [776, 498] on link "page 4" at bounding box center [784, 499] width 29 height 29
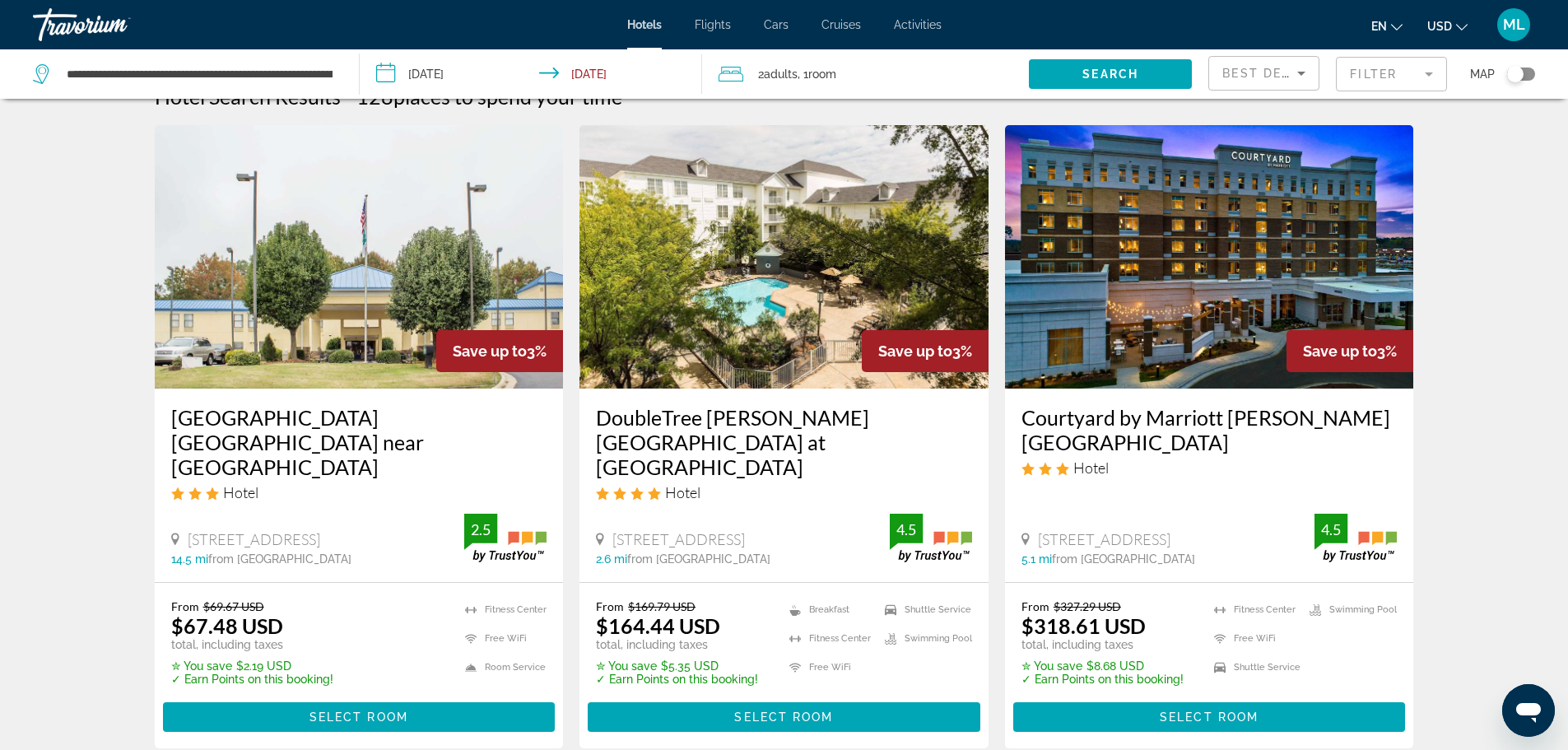
scroll to position [33, 0]
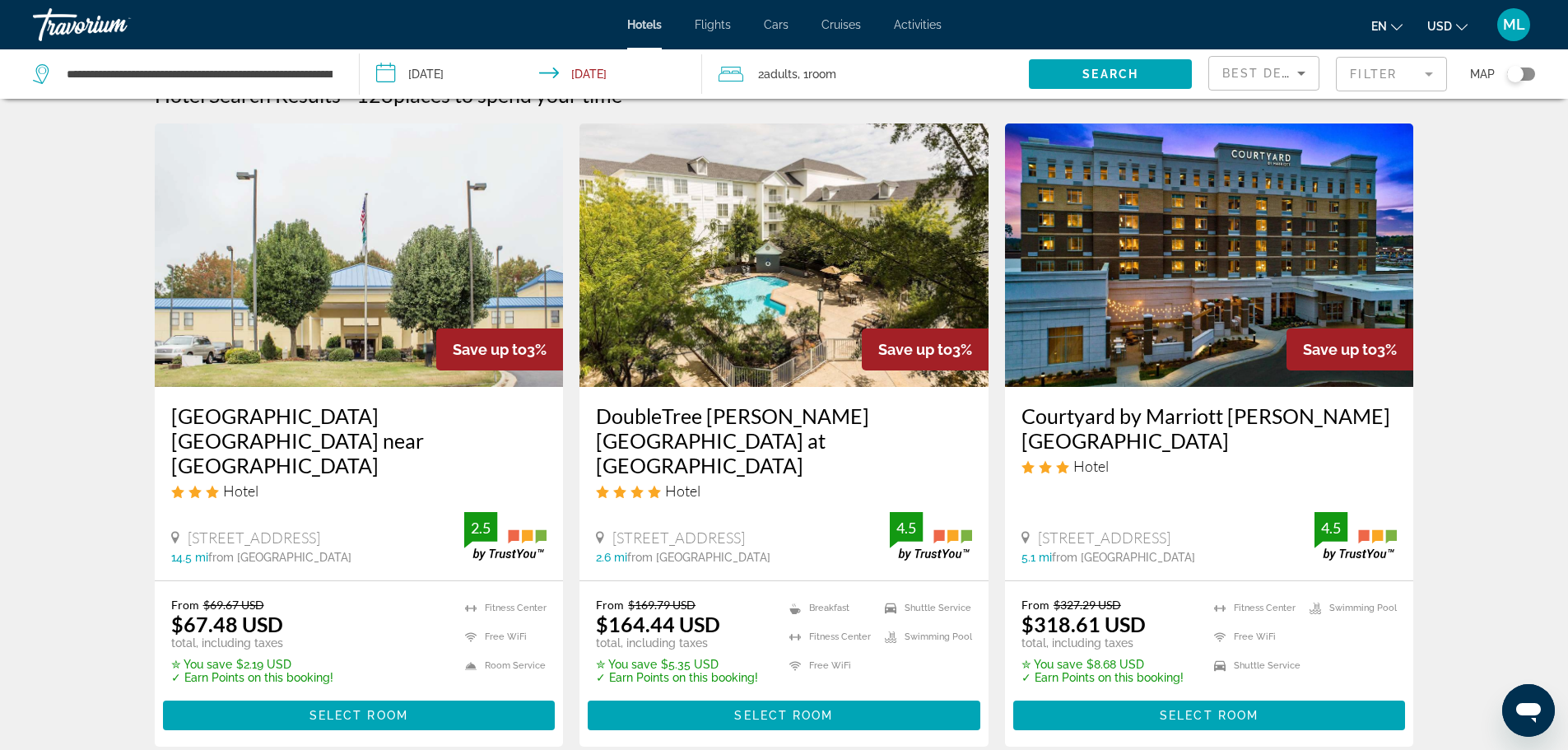
click at [835, 290] on img "Main content" at bounding box center [784, 255] width 409 height 263
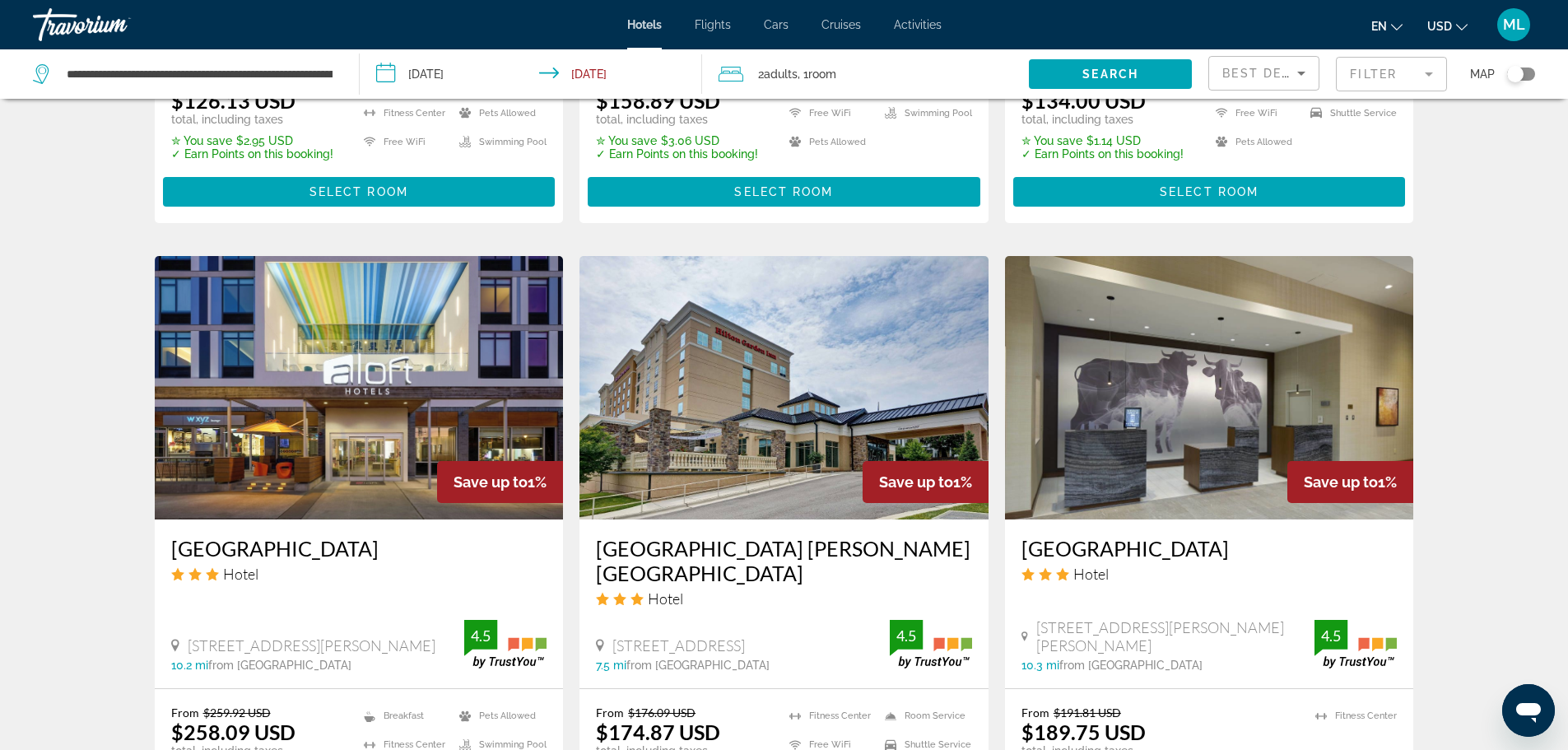
scroll to position [1251, 0]
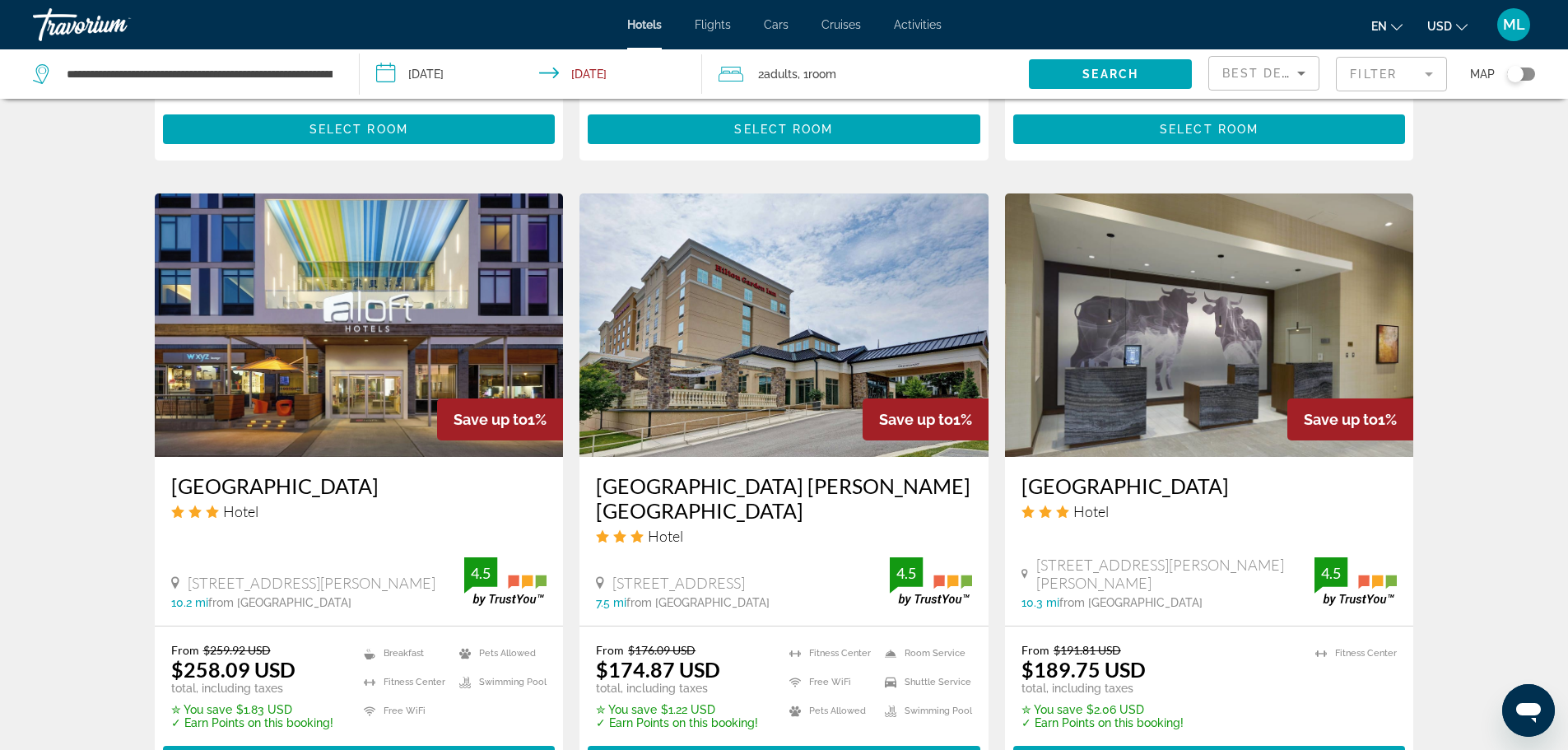
click at [767, 355] on img "Main content" at bounding box center [784, 325] width 409 height 263
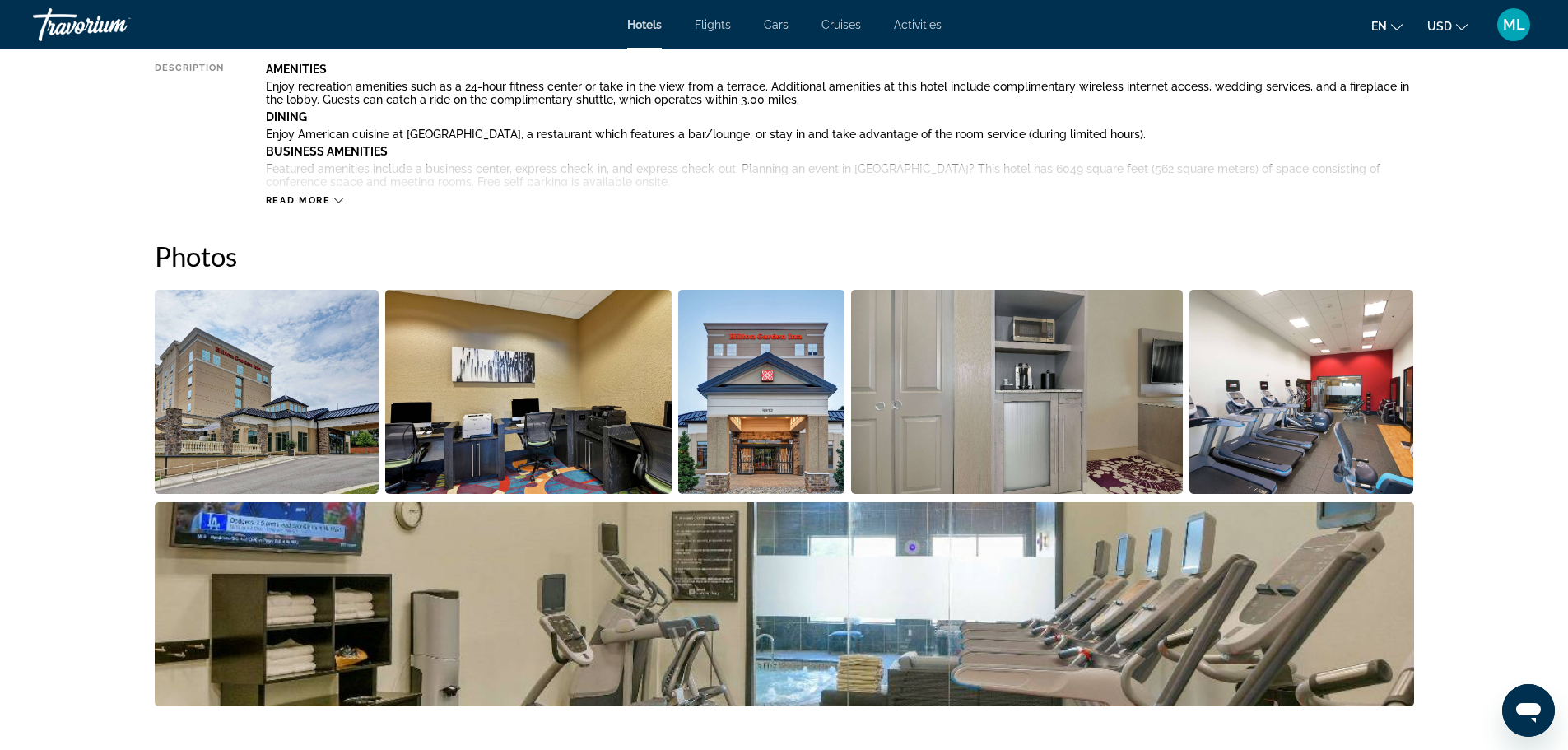
scroll to position [658, 0]
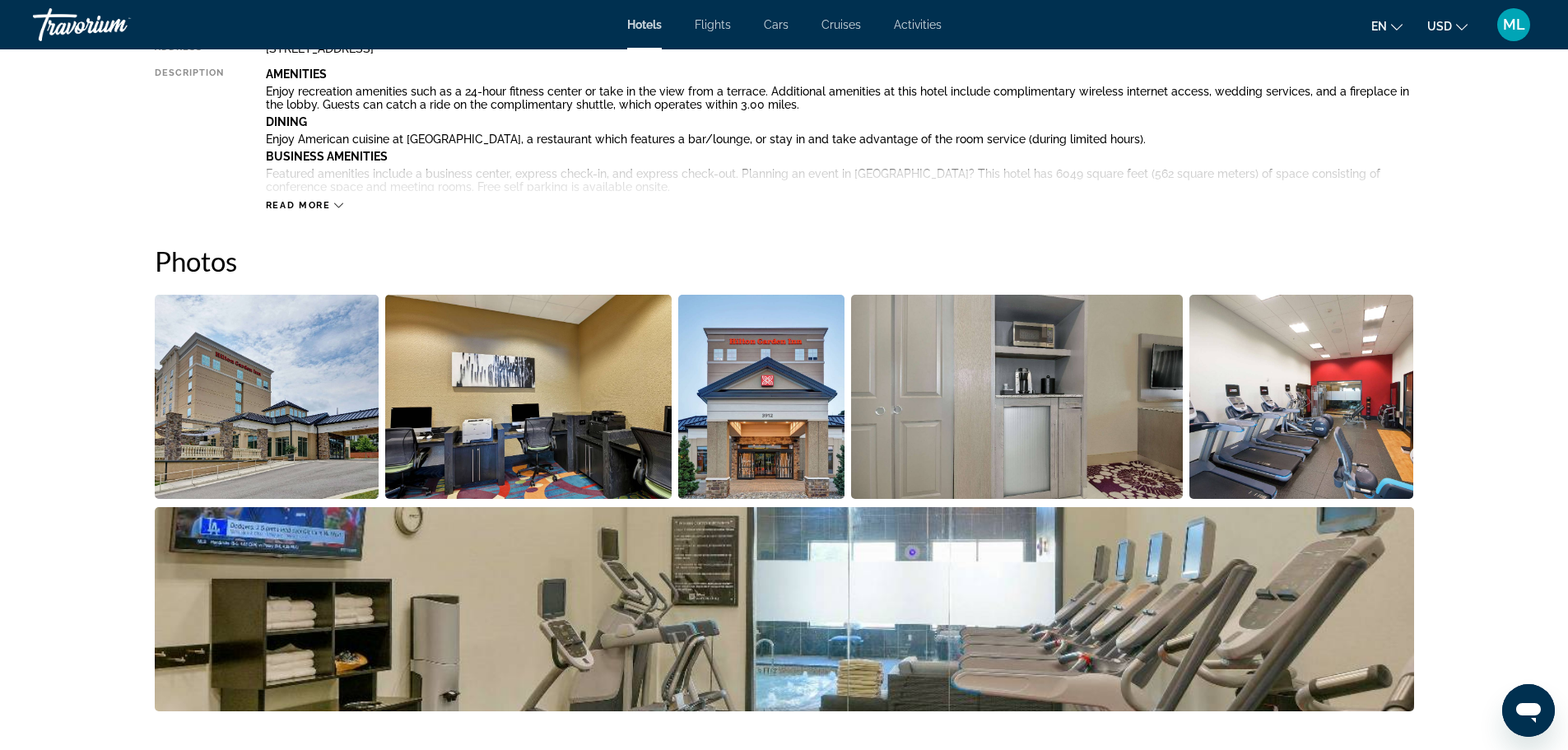
click at [280, 418] on img "Open full-screen image slider" at bounding box center [267, 396] width 225 height 204
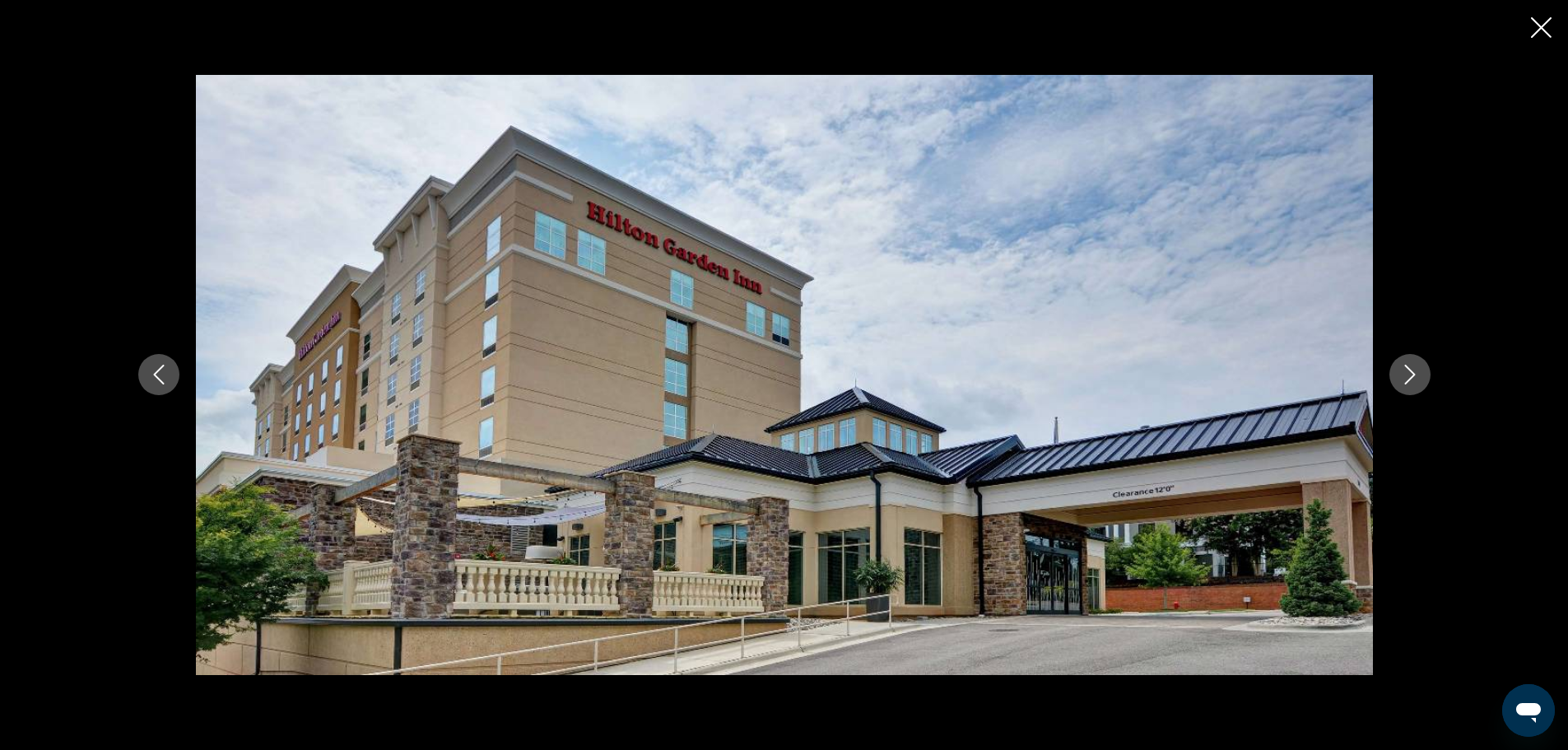
click at [1421, 379] on button "Next image" at bounding box center [1410, 374] width 41 height 41
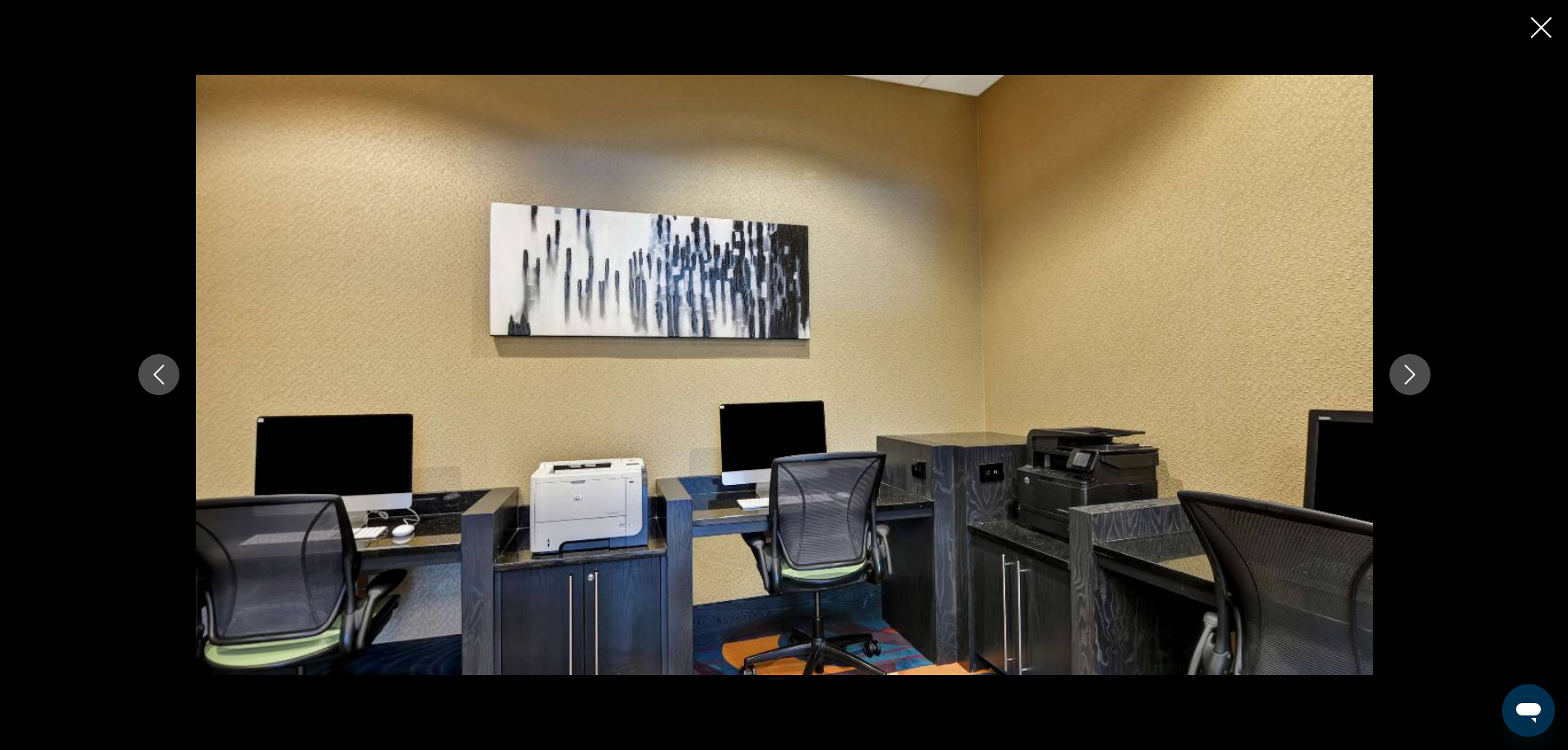
click at [1421, 379] on button "Next image" at bounding box center [1410, 374] width 41 height 41
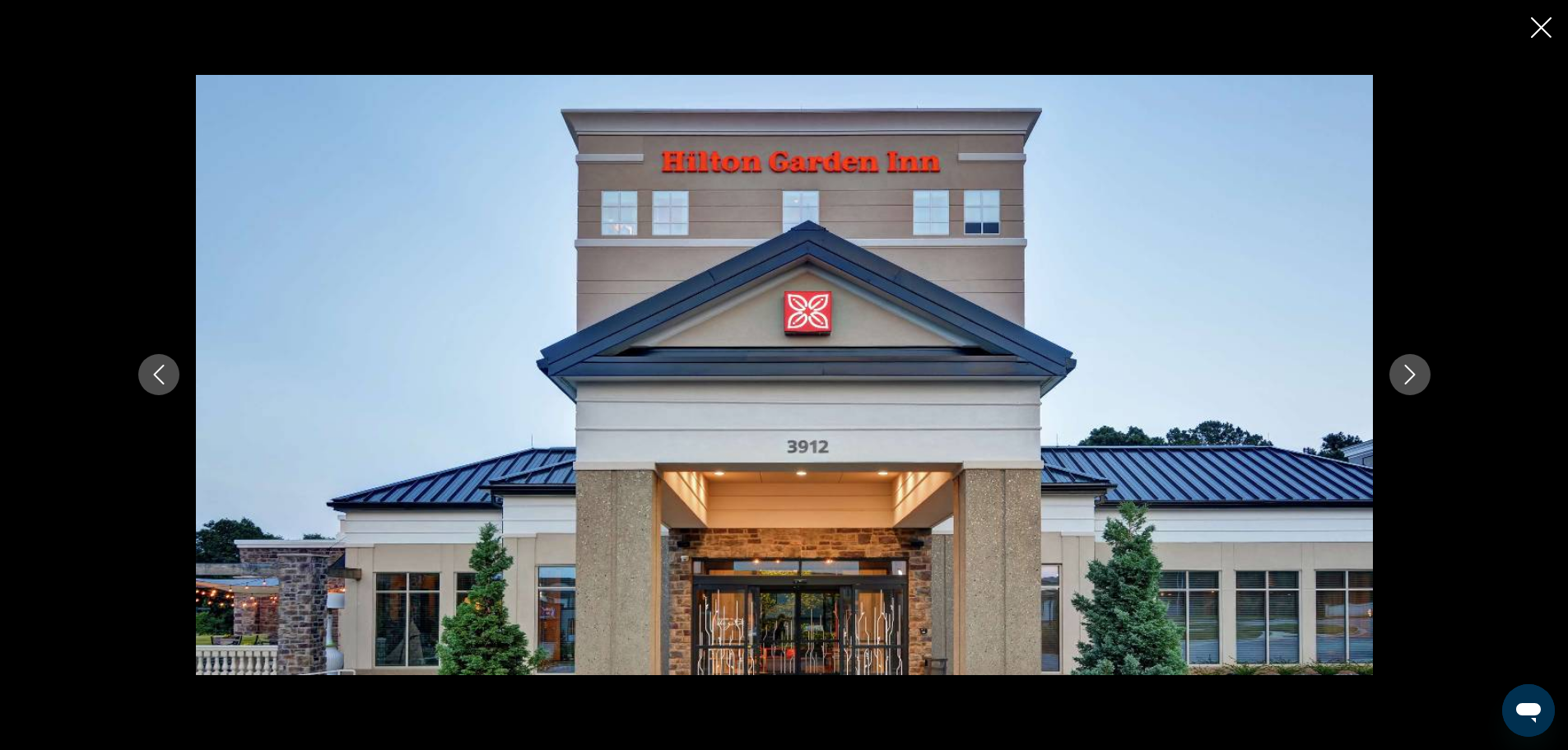
click at [1421, 379] on button "Next image" at bounding box center [1410, 374] width 41 height 41
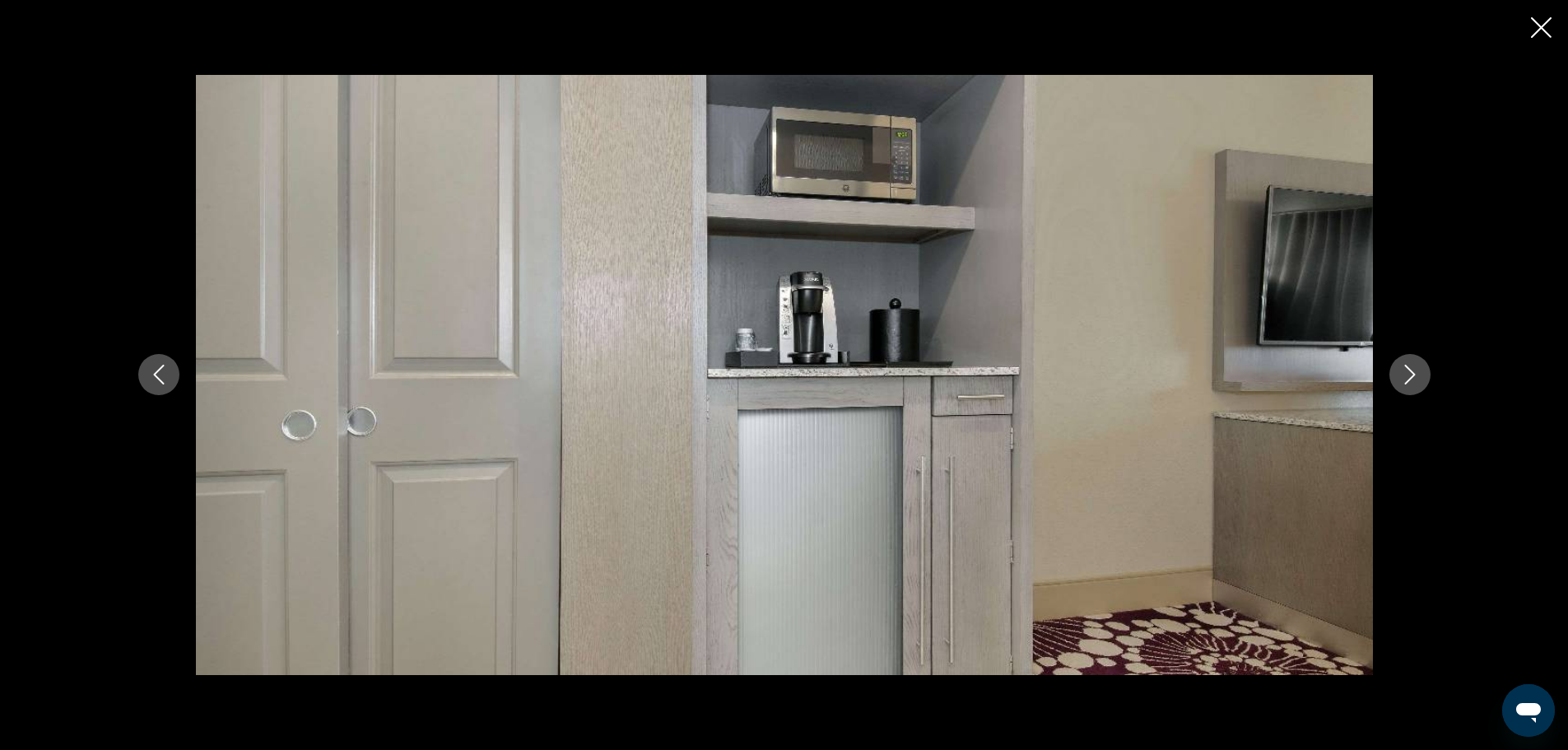
click at [1421, 379] on button "Next image" at bounding box center [1410, 374] width 41 height 41
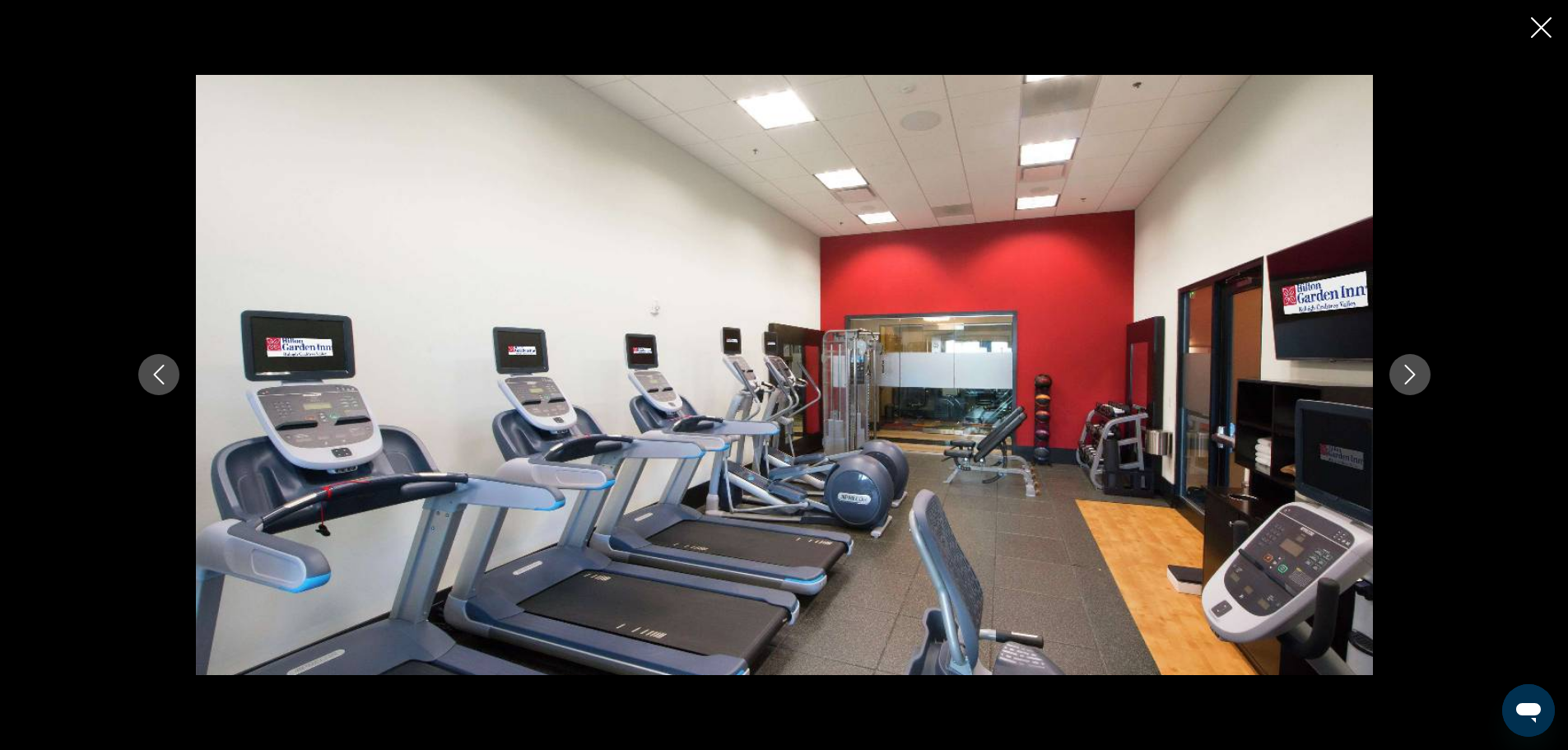
click at [1421, 379] on button "Next image" at bounding box center [1410, 374] width 41 height 41
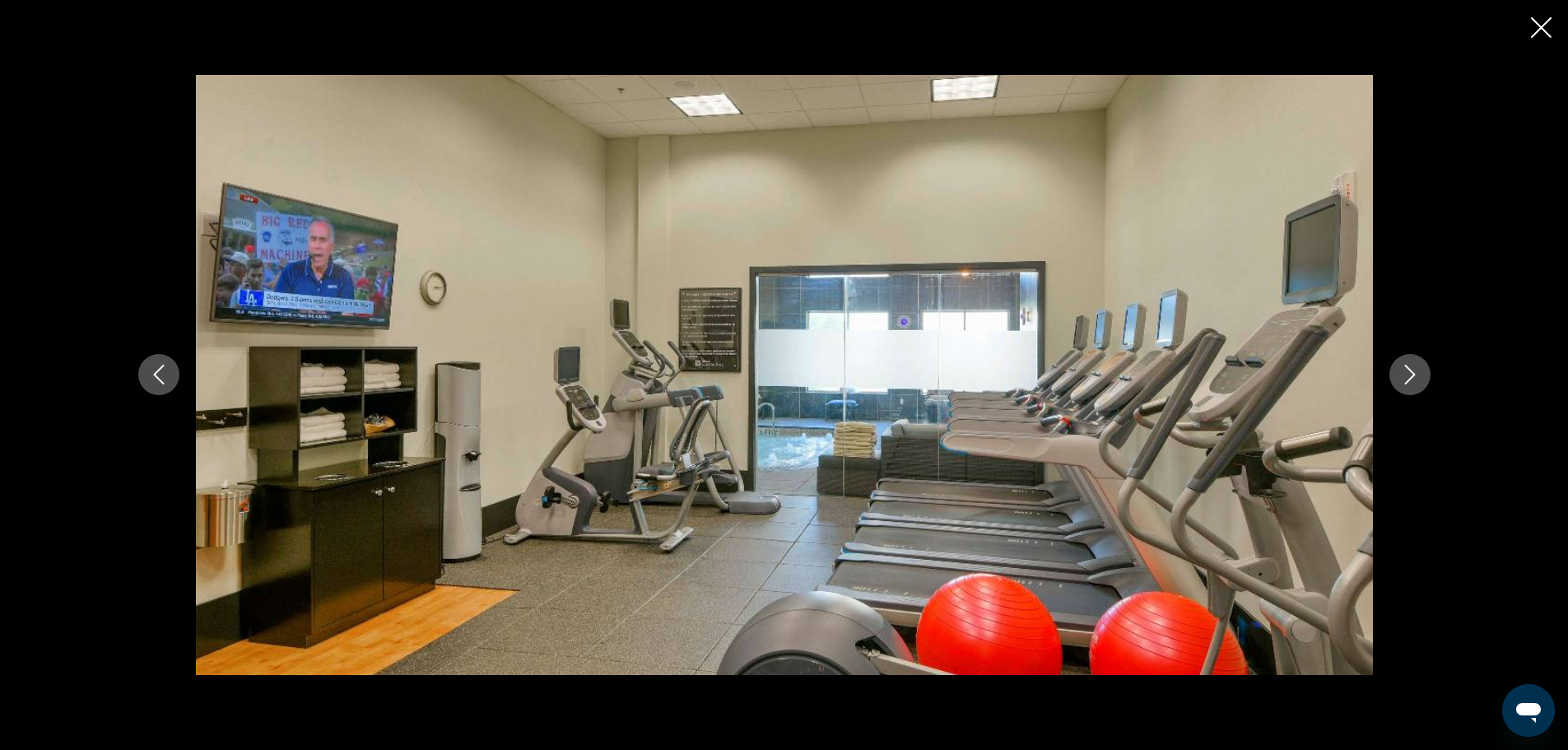
click at [1421, 379] on button "Next image" at bounding box center [1410, 374] width 41 height 41
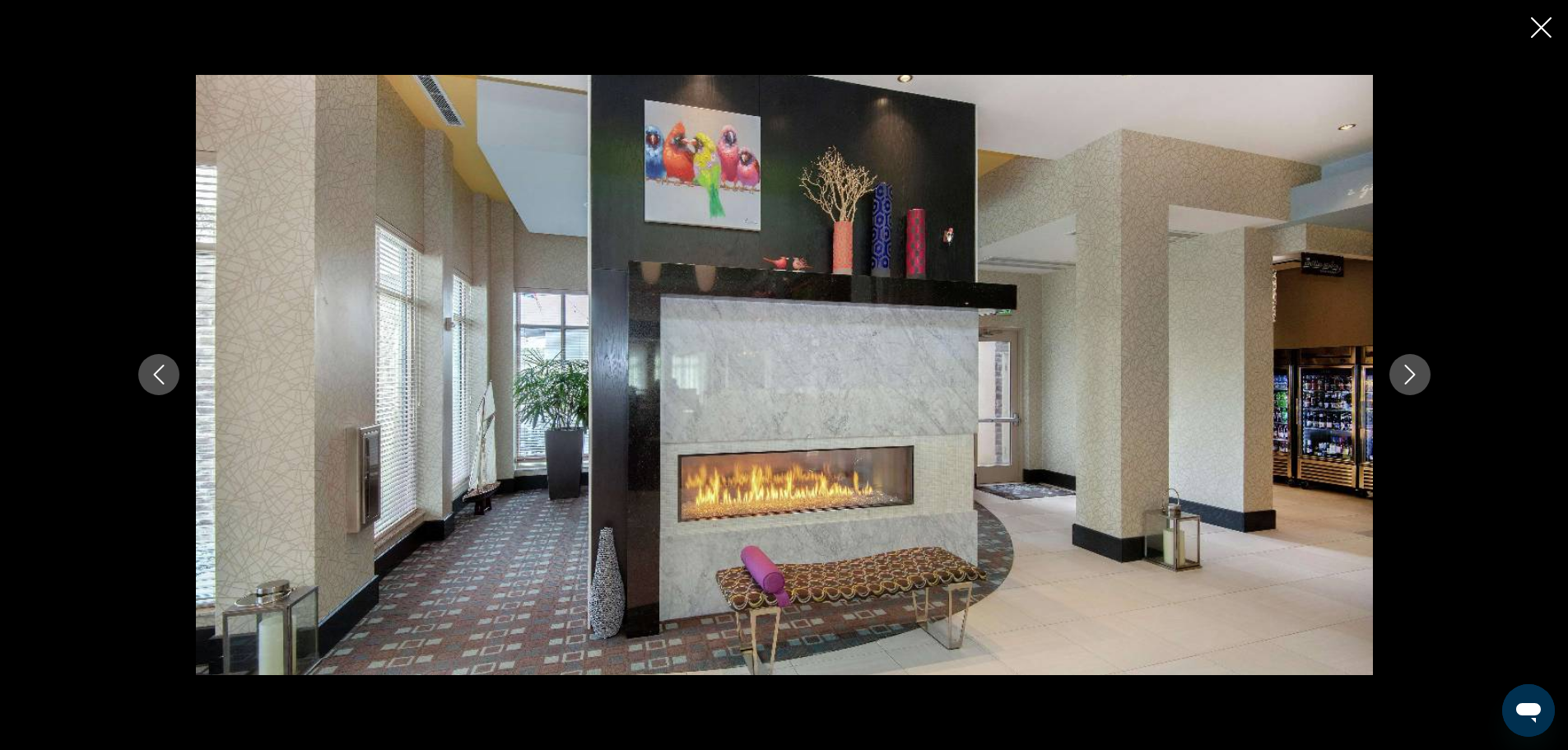
click at [1421, 379] on button "Next image" at bounding box center [1410, 374] width 41 height 41
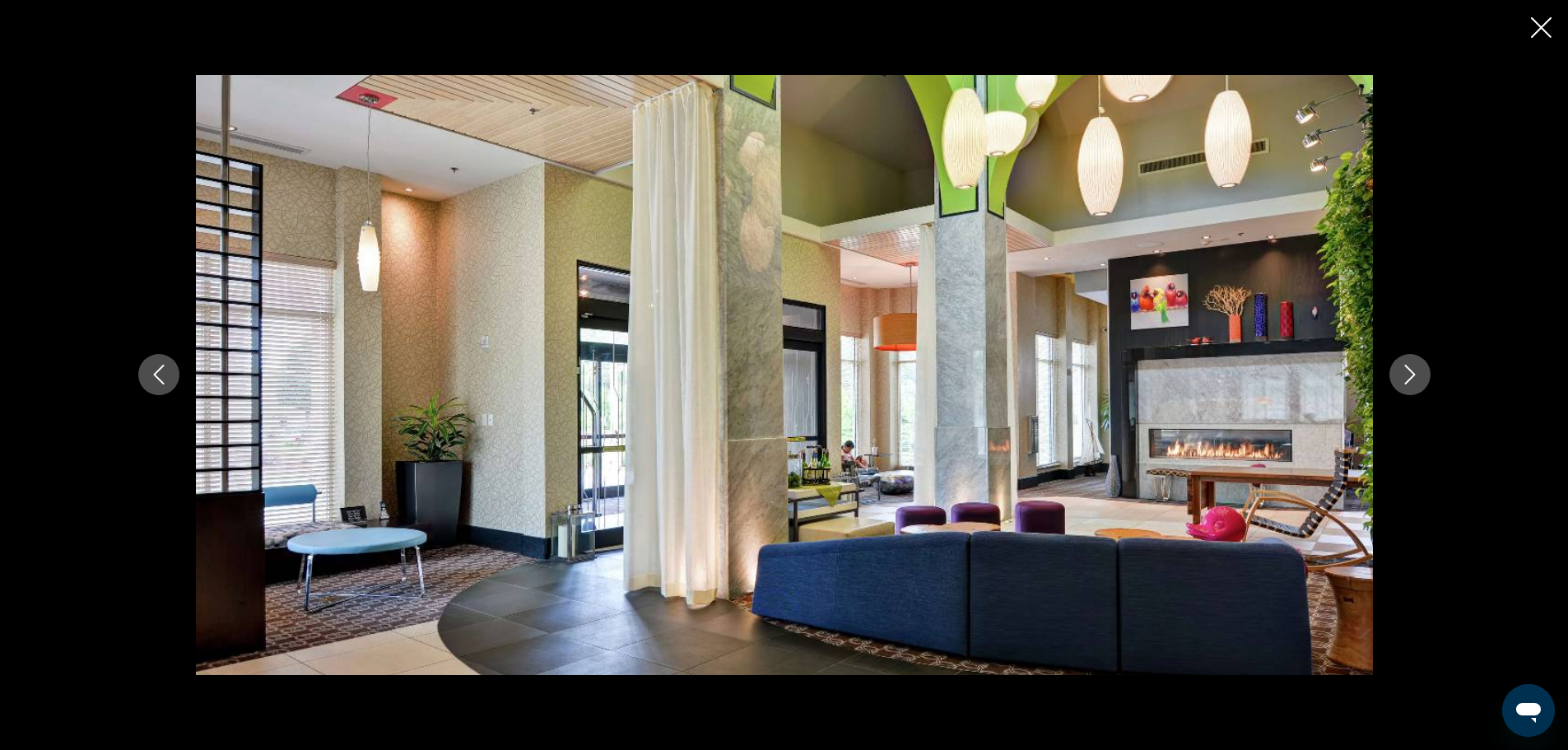
click at [1421, 379] on button "Next image" at bounding box center [1410, 374] width 41 height 41
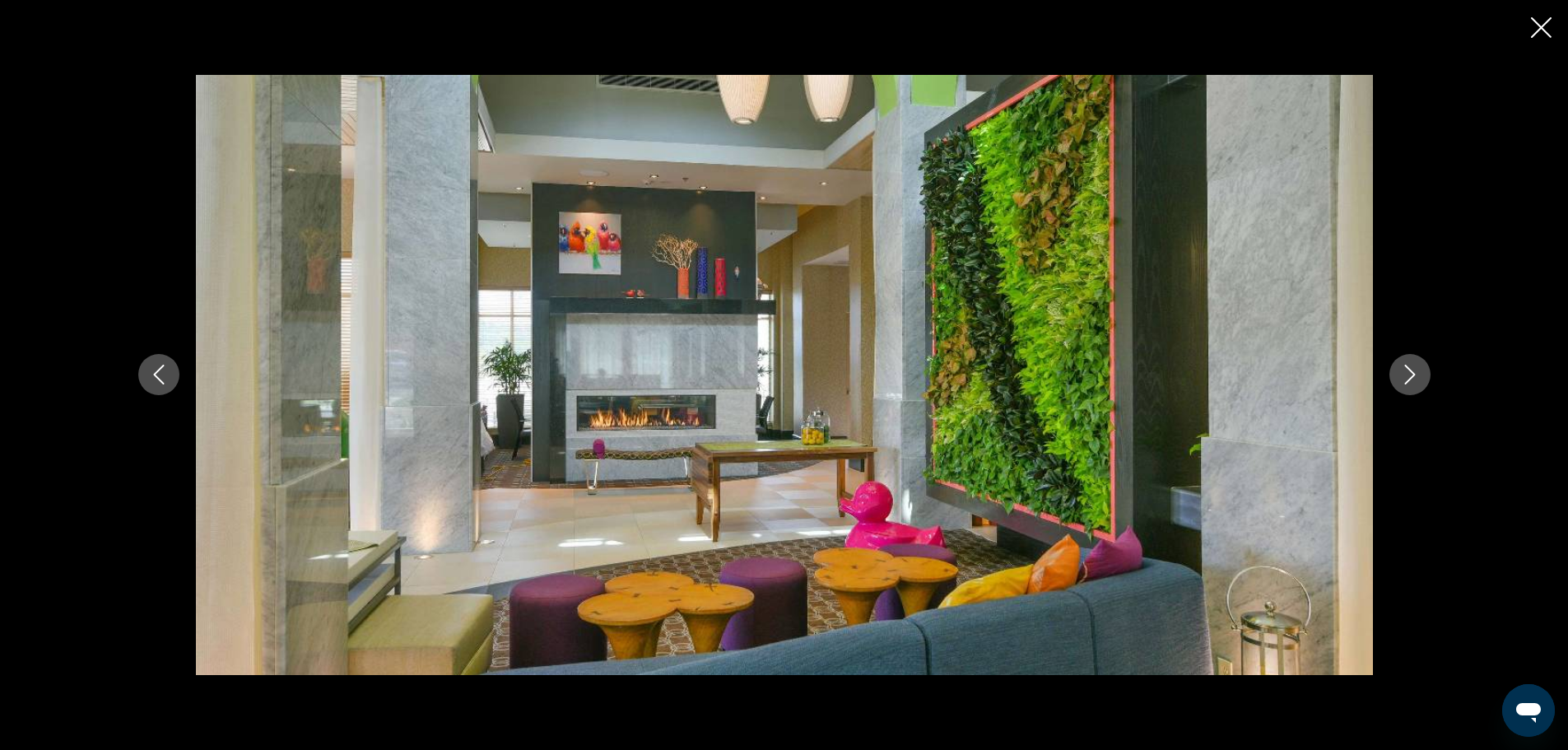
click at [1421, 379] on button "Next image" at bounding box center [1410, 374] width 41 height 41
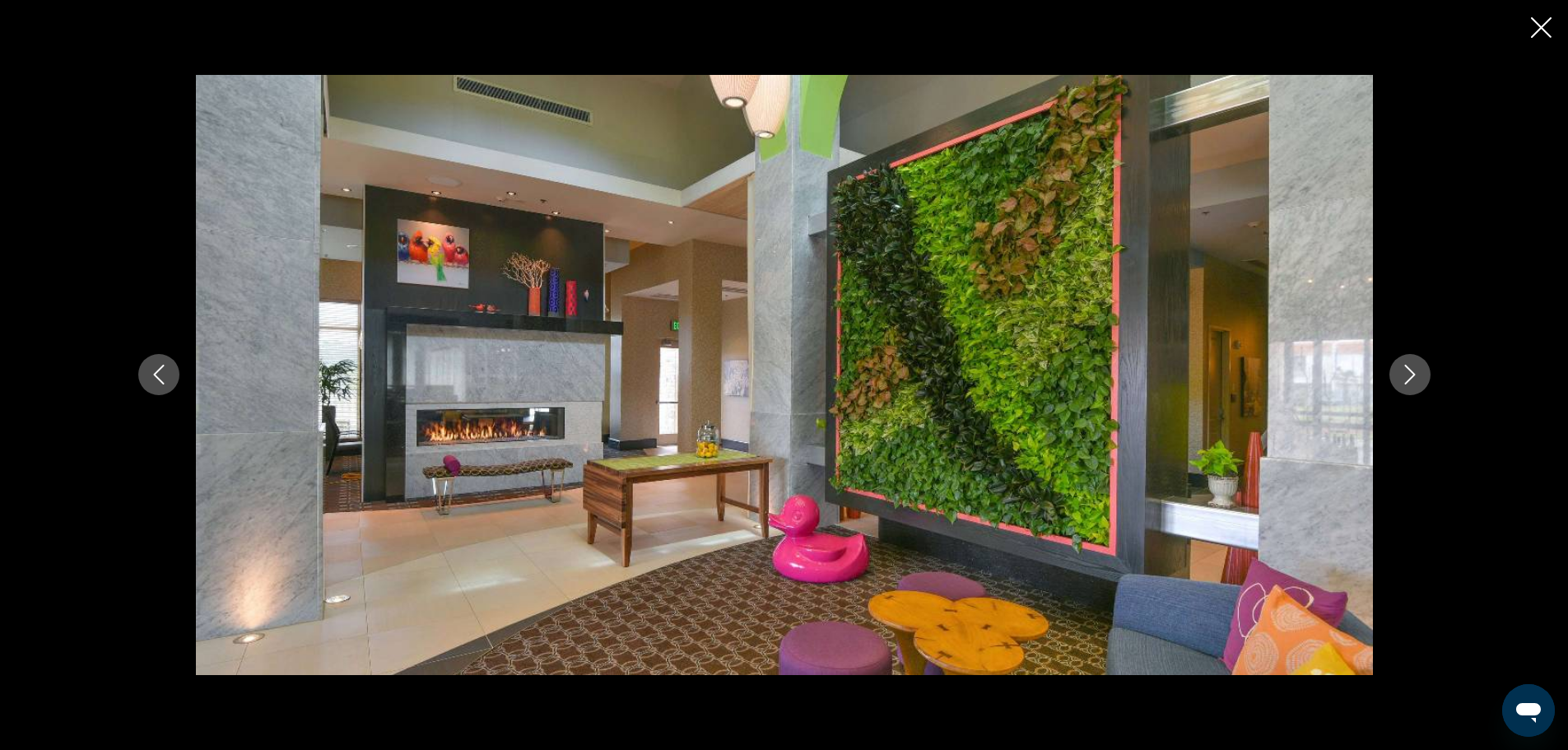
click at [1421, 379] on button "Next image" at bounding box center [1410, 374] width 41 height 41
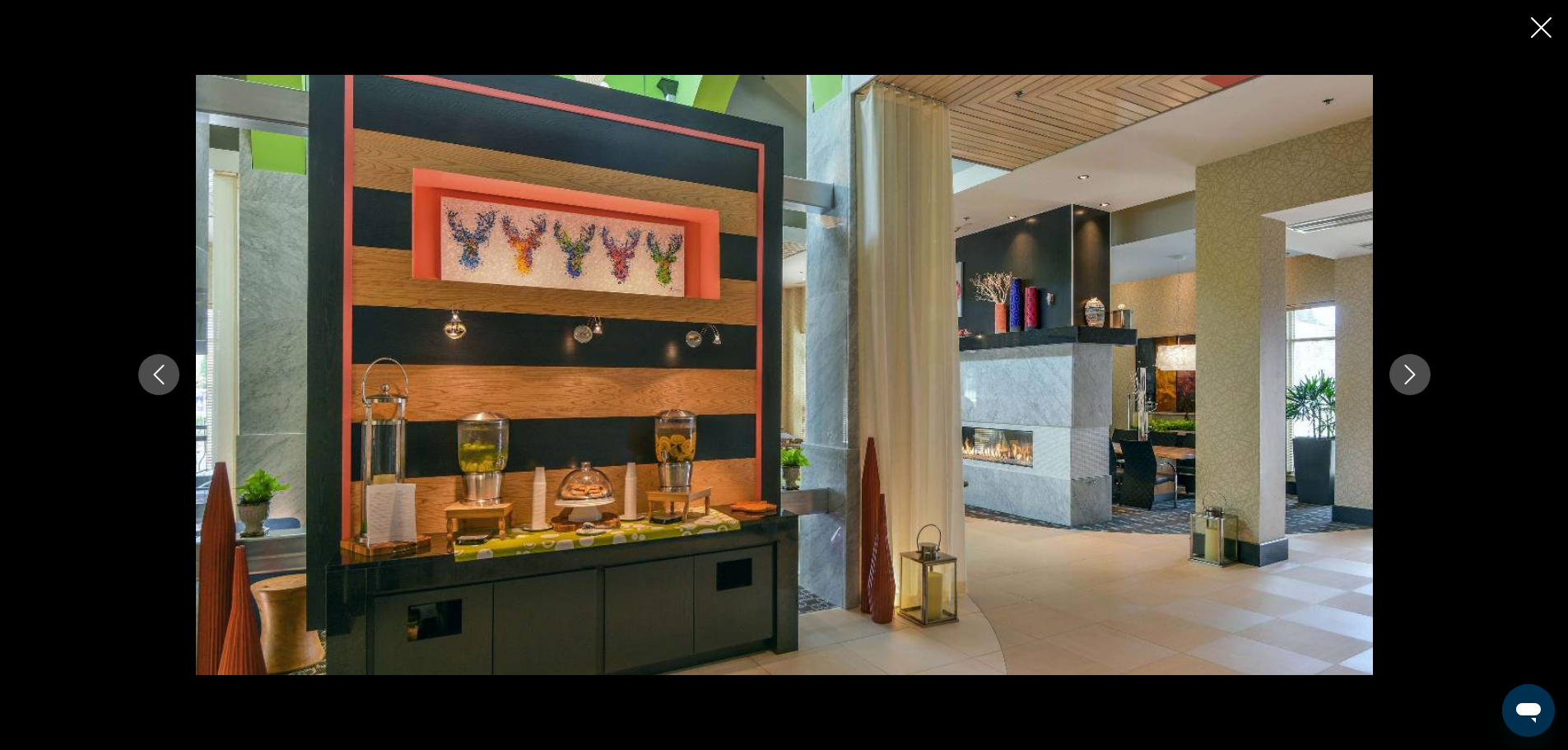
click at [1421, 379] on button "Next image" at bounding box center [1410, 374] width 41 height 41
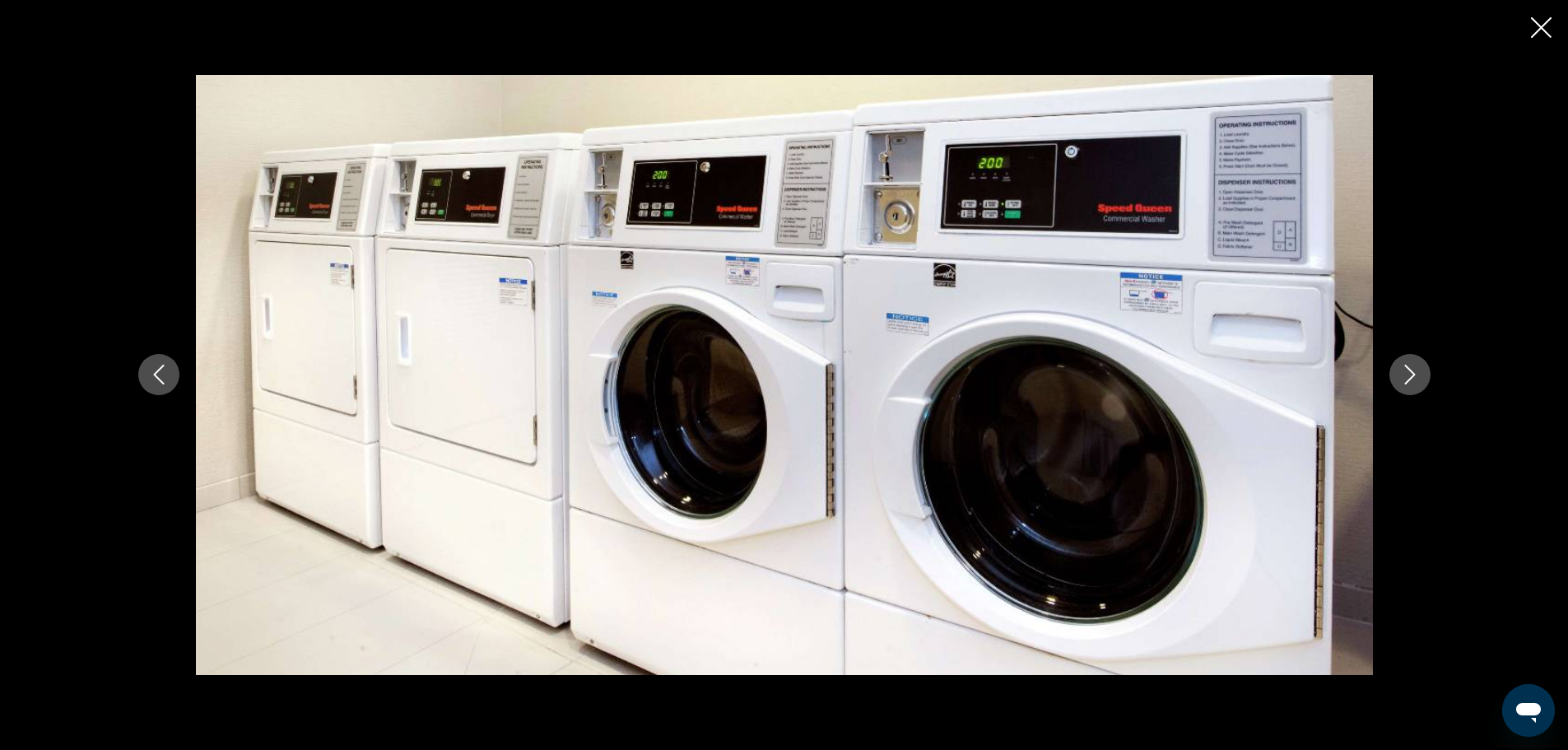
click at [1421, 379] on button "Next image" at bounding box center [1410, 374] width 41 height 41
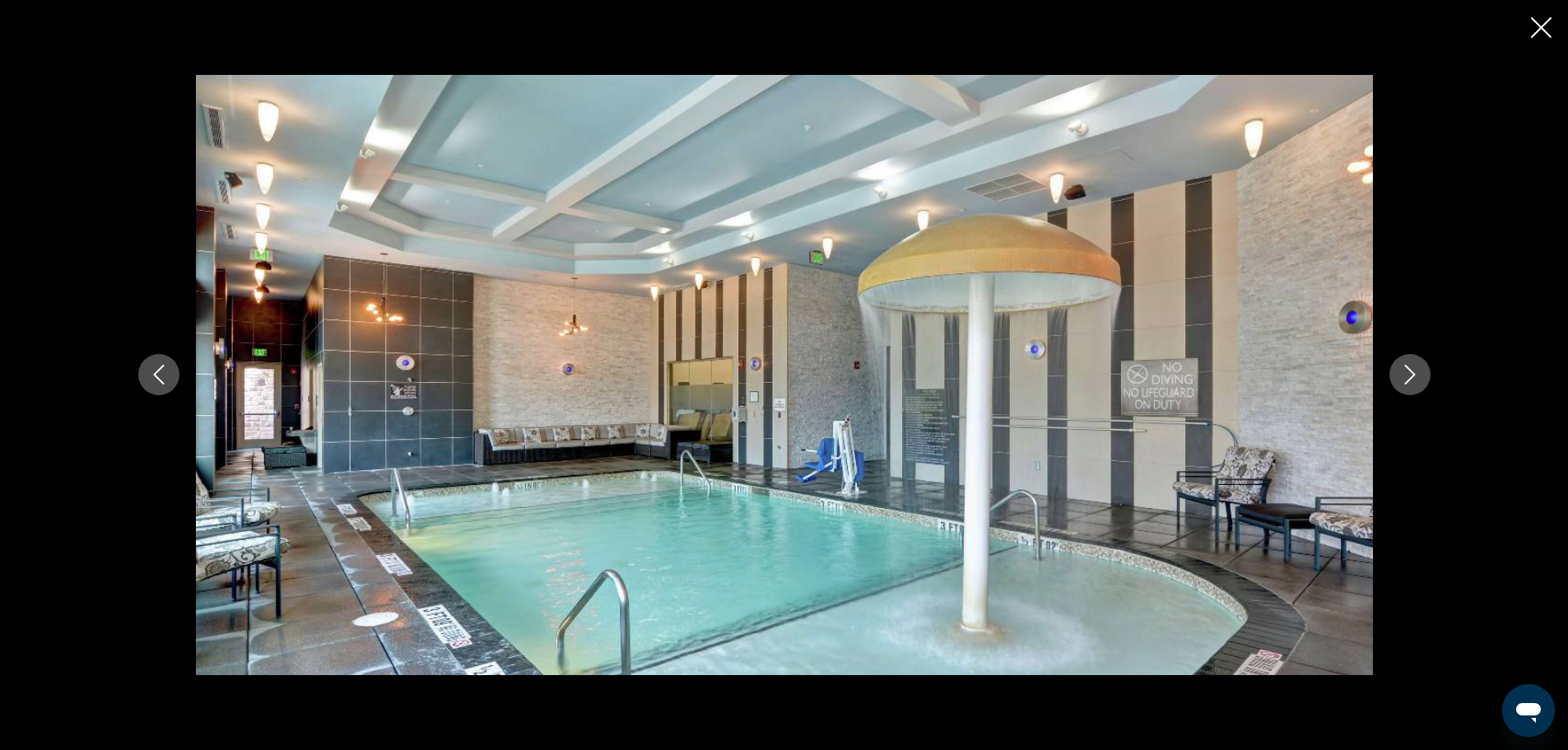
click at [1421, 379] on button "Next image" at bounding box center [1410, 374] width 41 height 41
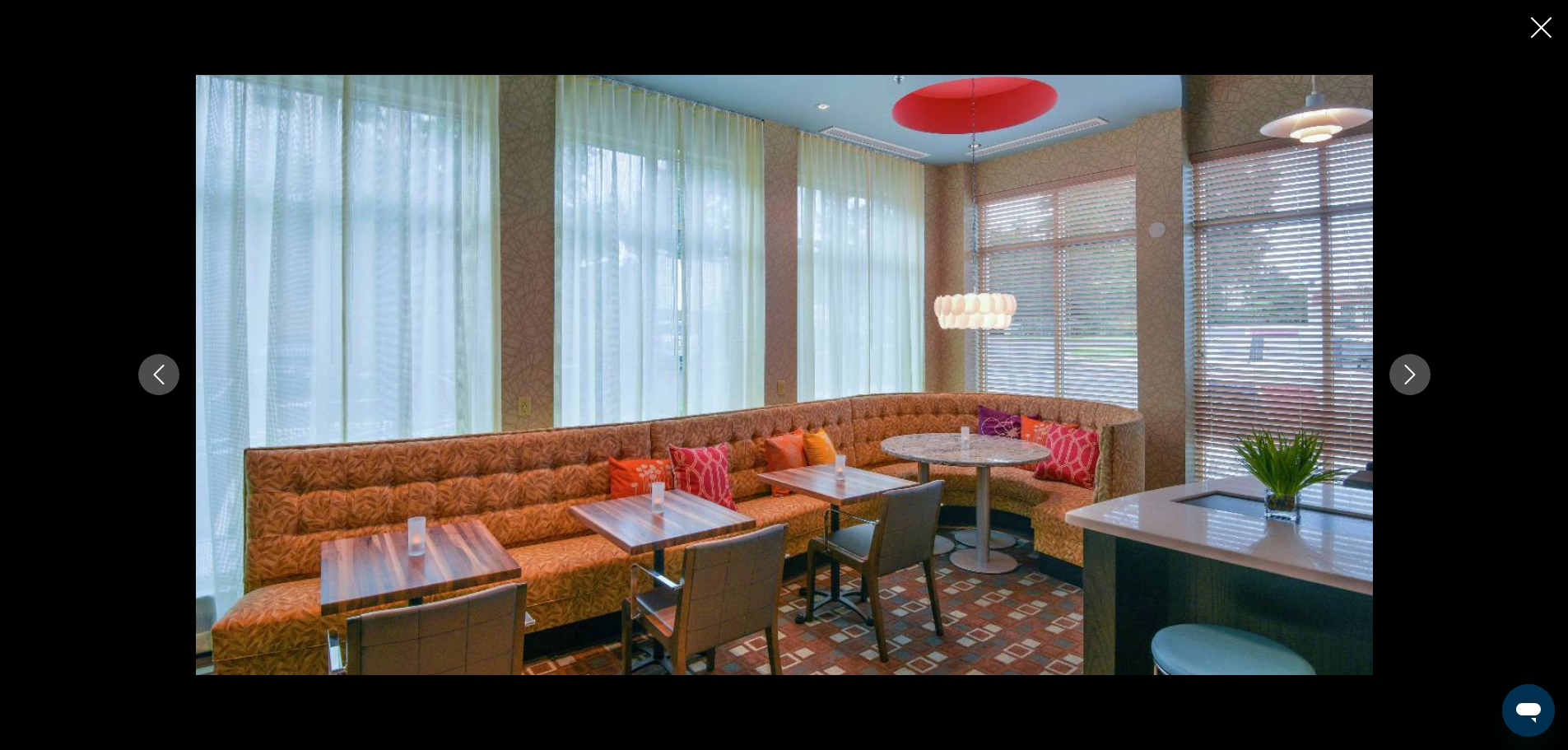
click at [1421, 379] on button "Next image" at bounding box center [1410, 374] width 41 height 41
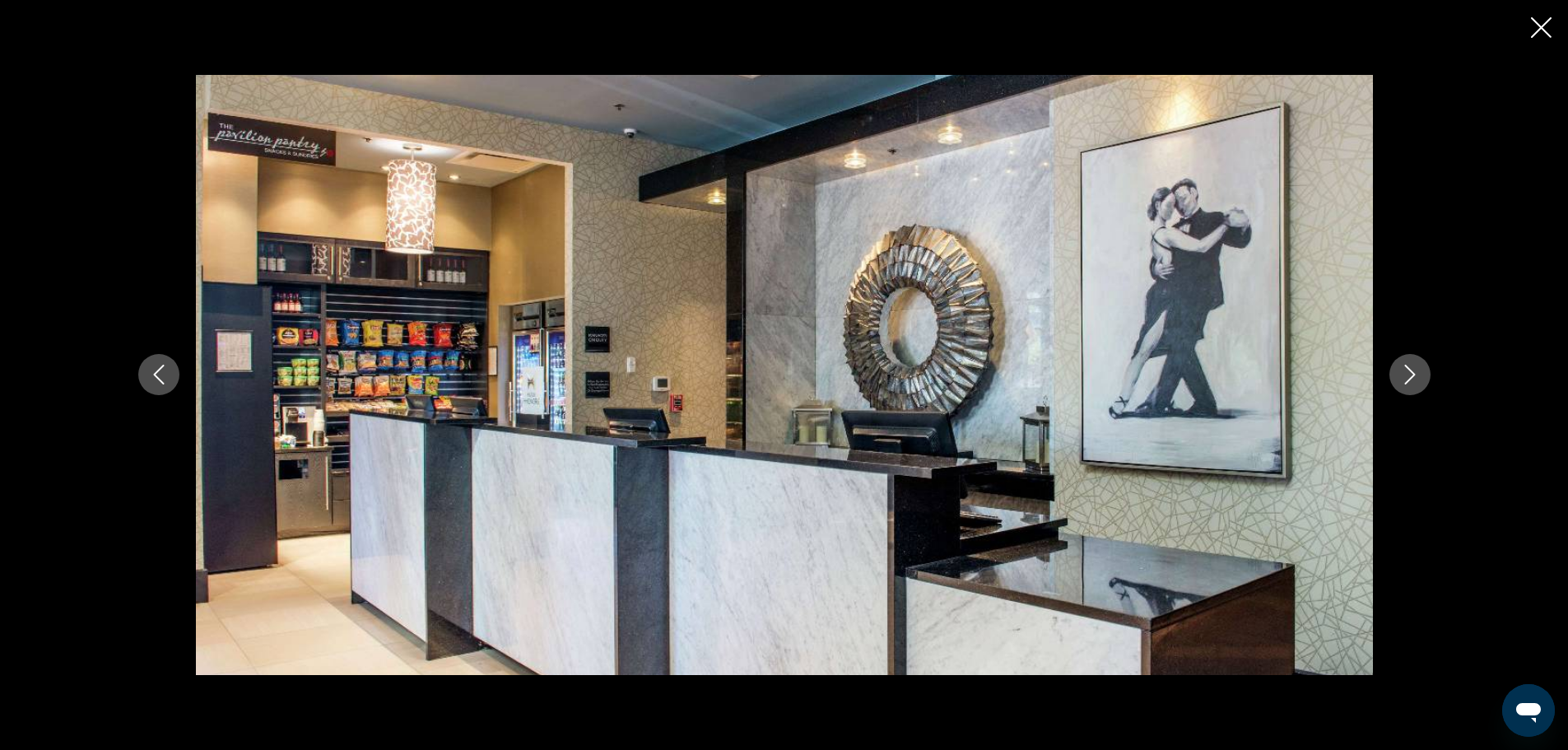
click at [1421, 379] on button "Next image" at bounding box center [1410, 374] width 41 height 41
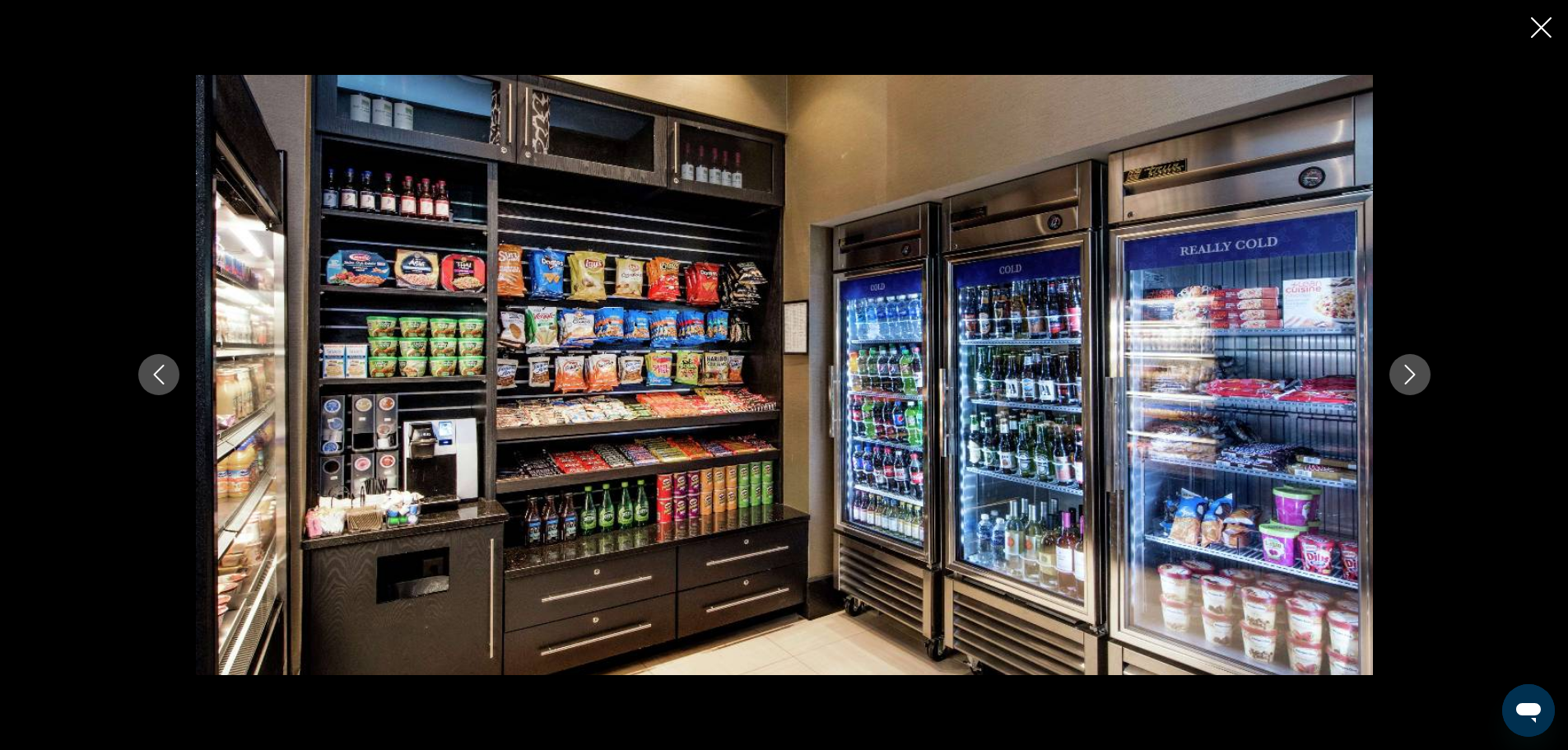
click at [1421, 379] on button "Next image" at bounding box center [1410, 374] width 41 height 41
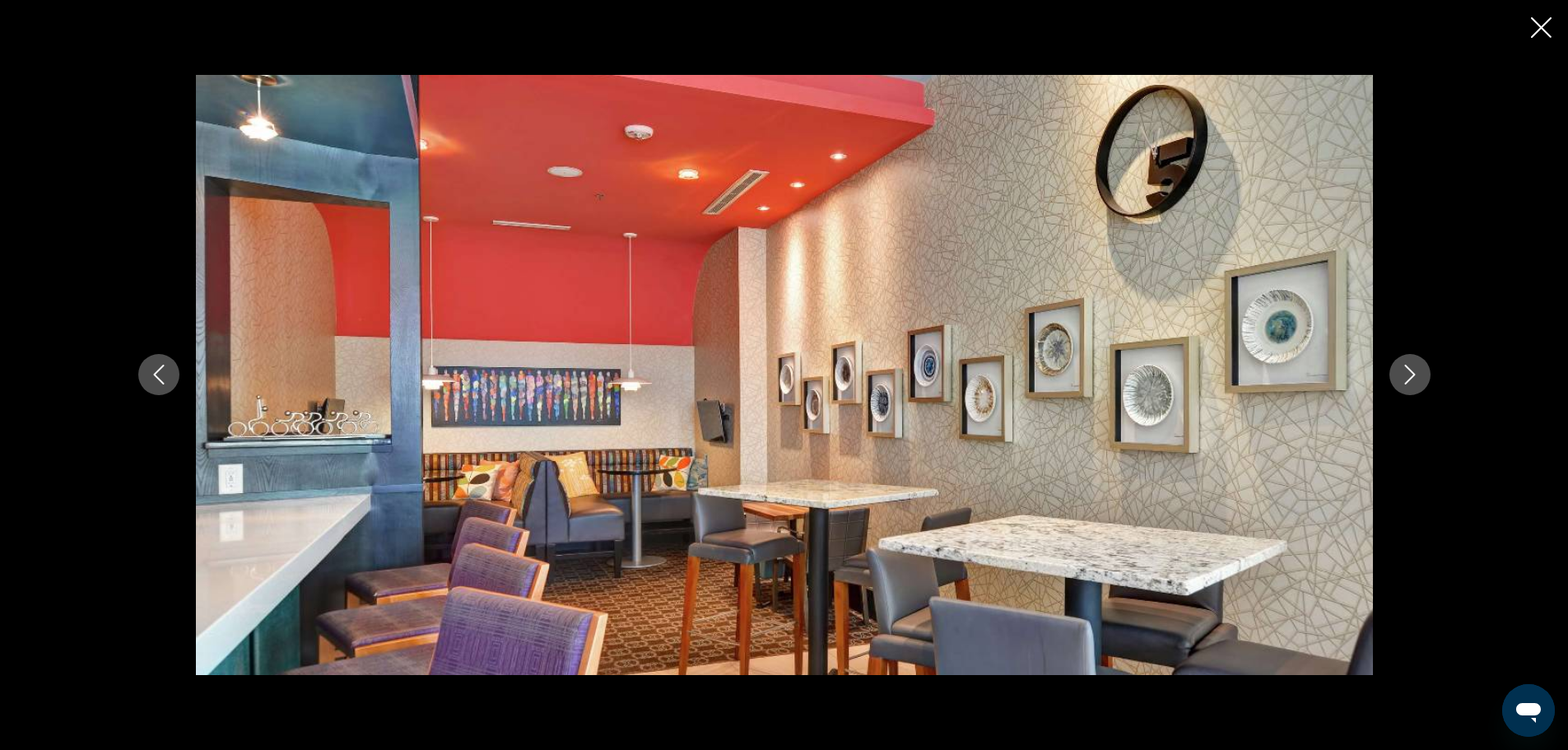
click at [1421, 379] on button "Next image" at bounding box center [1410, 374] width 41 height 41
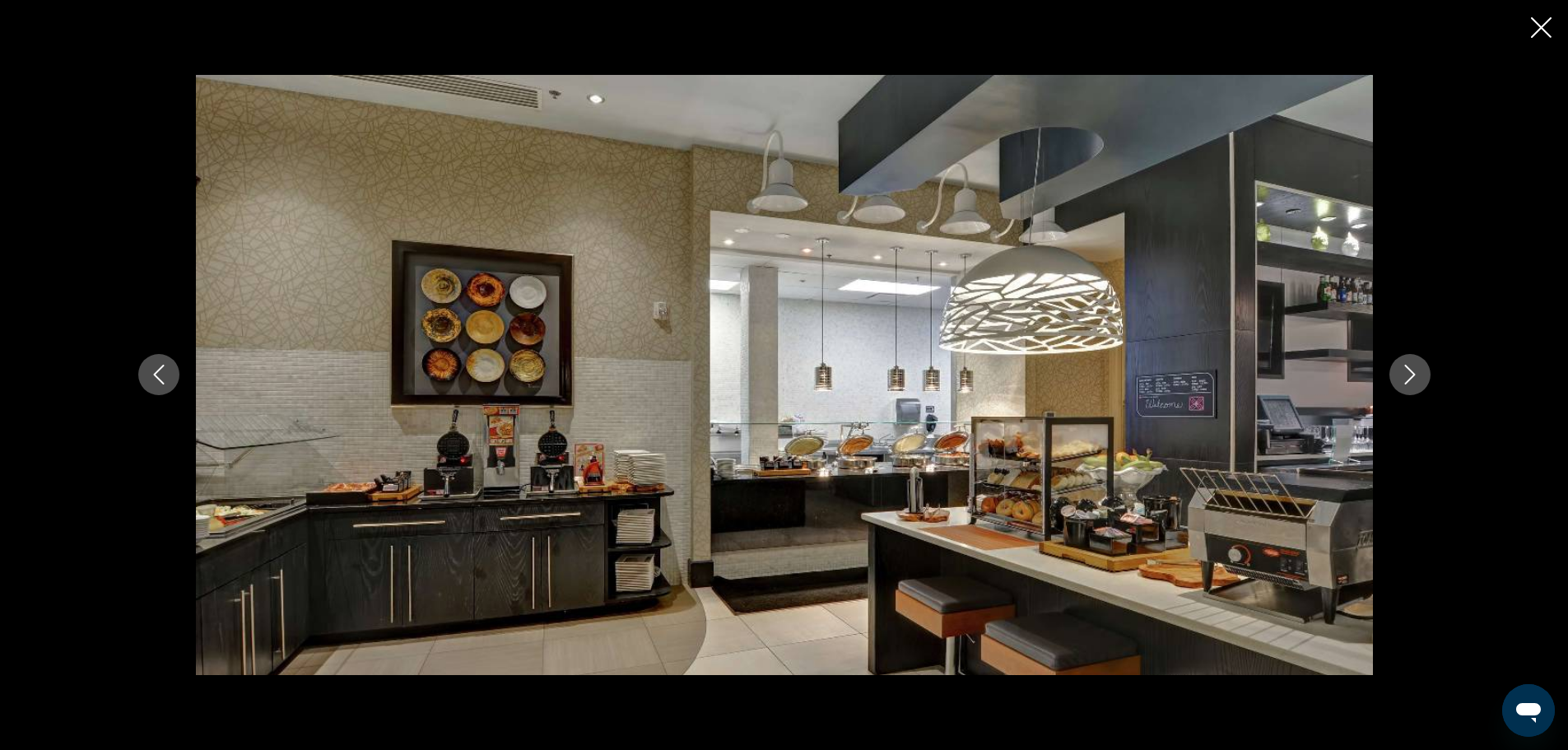
click at [1421, 379] on button "Next image" at bounding box center [1410, 374] width 41 height 41
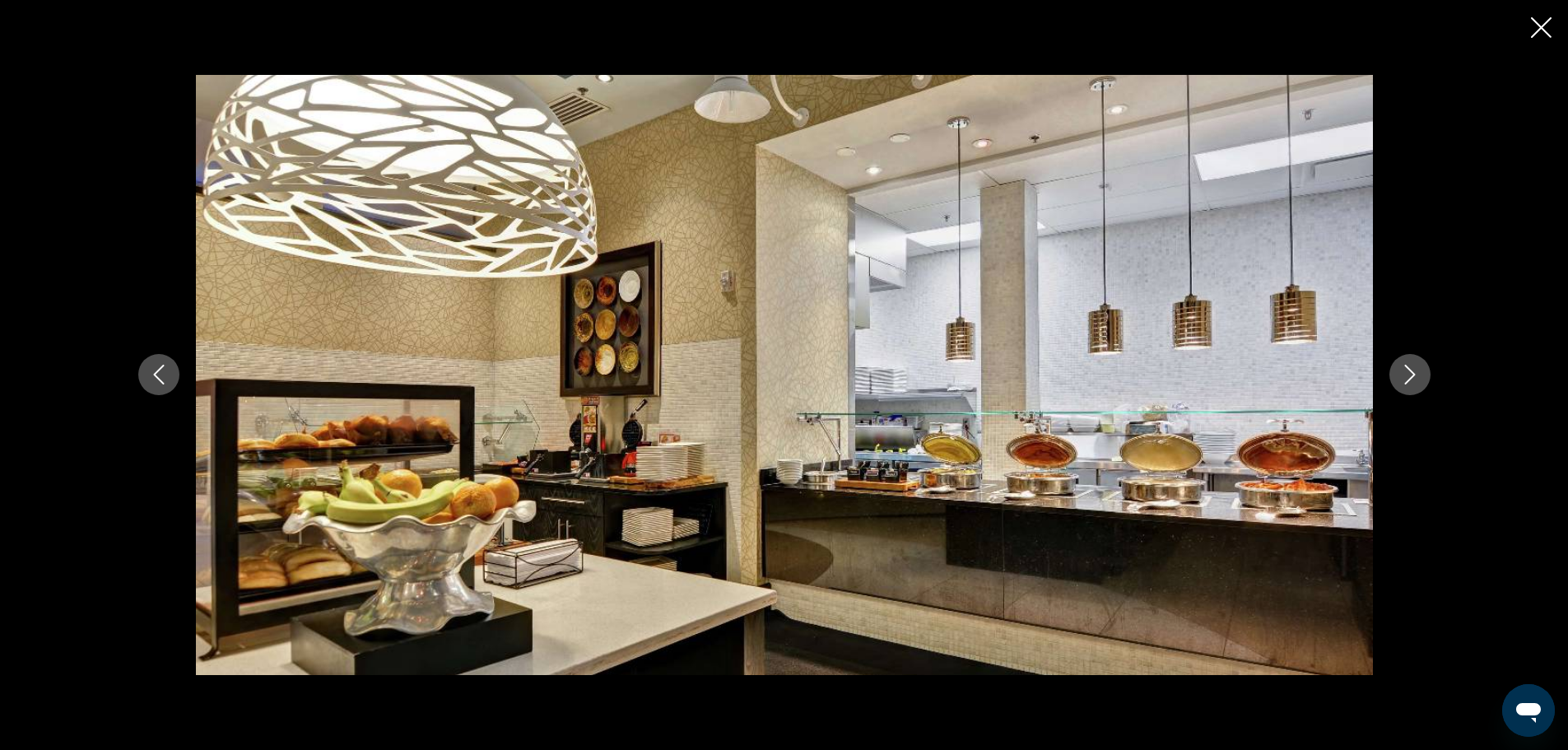
click at [1421, 379] on button "Next image" at bounding box center [1410, 374] width 41 height 41
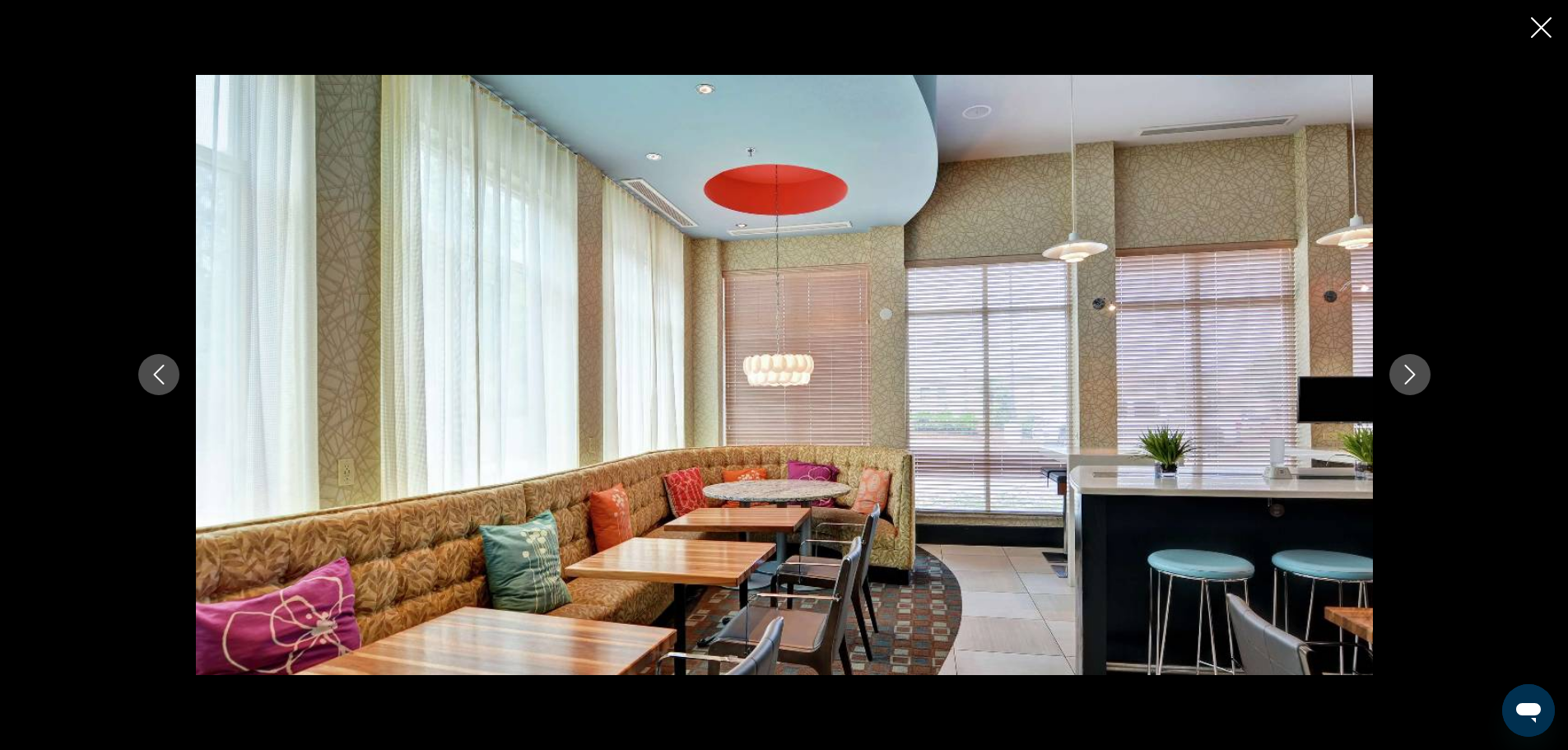
click at [1421, 379] on button "Next image" at bounding box center [1410, 374] width 41 height 41
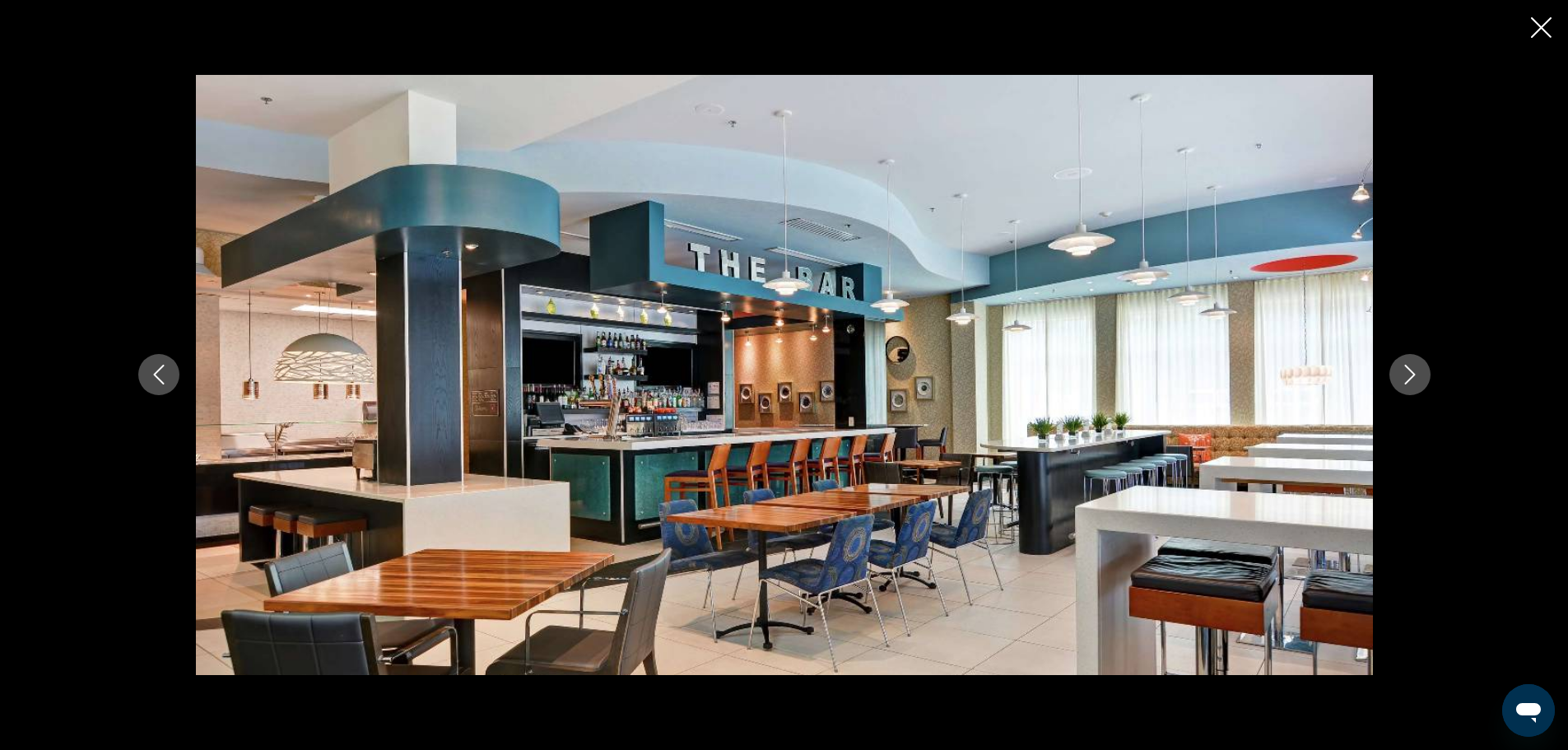
click at [1421, 379] on button "Next image" at bounding box center [1410, 374] width 41 height 41
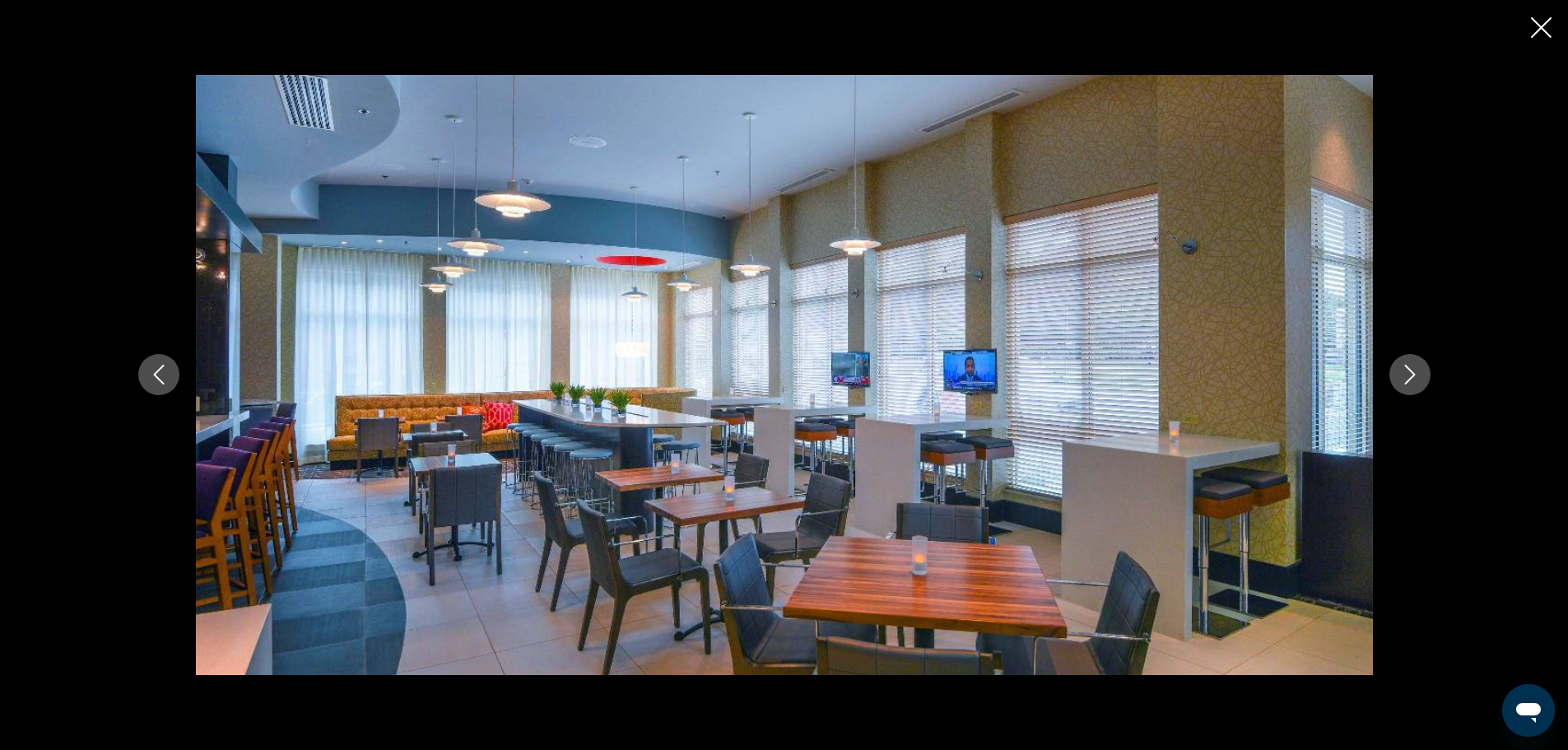
click at [1421, 379] on button "Next image" at bounding box center [1410, 374] width 41 height 41
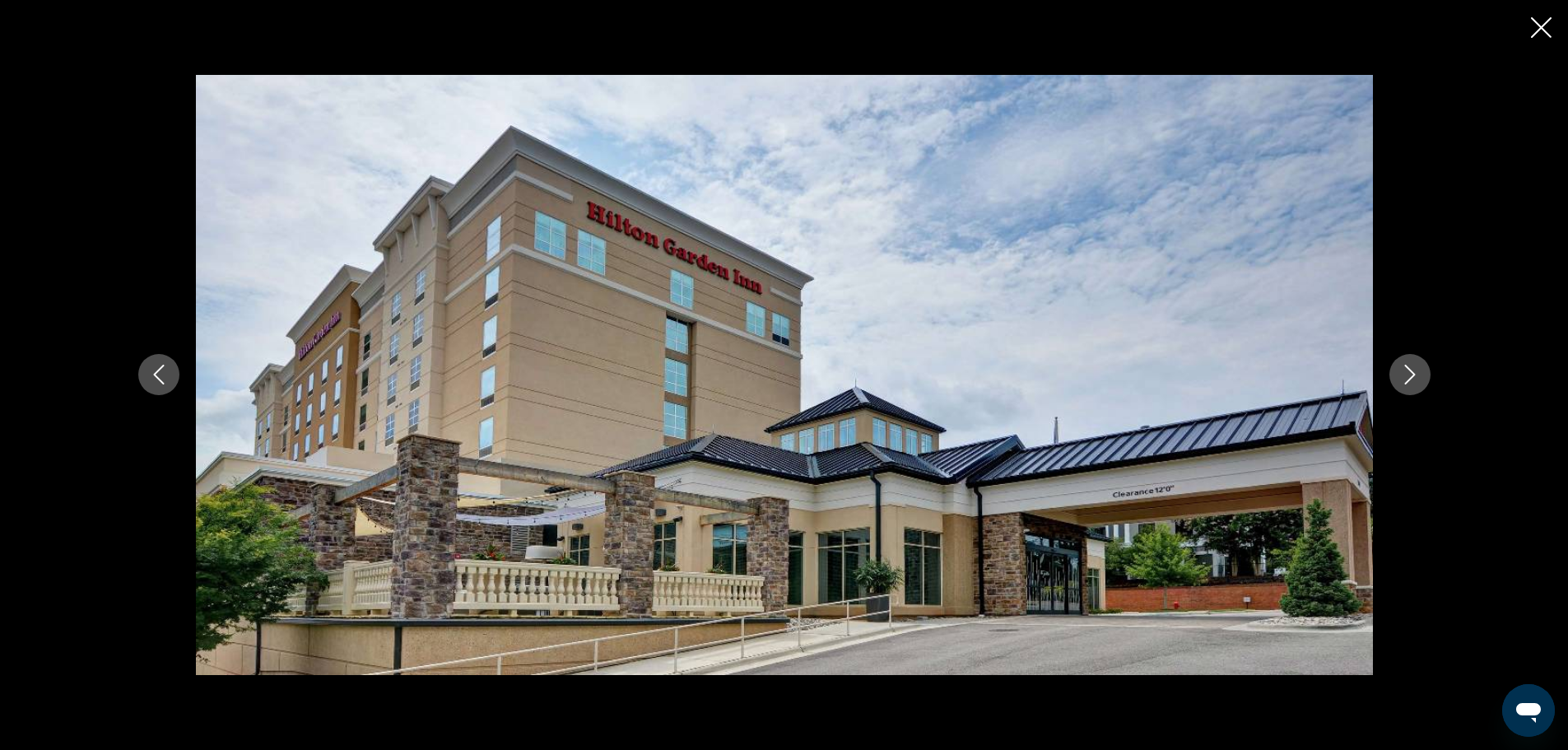
click at [1421, 379] on button "Next image" at bounding box center [1410, 374] width 41 height 41
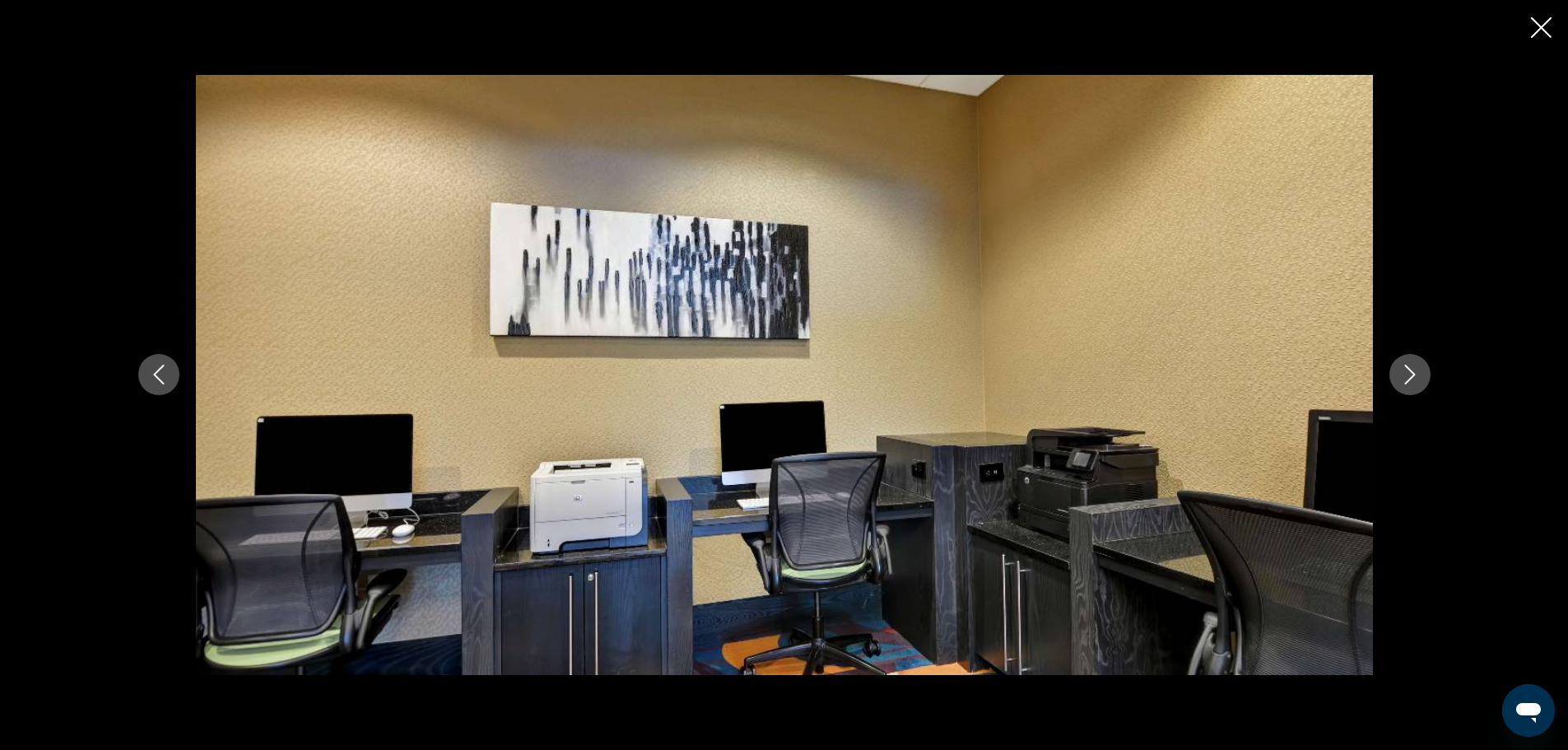
click at [1421, 379] on button "Next image" at bounding box center [1410, 374] width 41 height 41
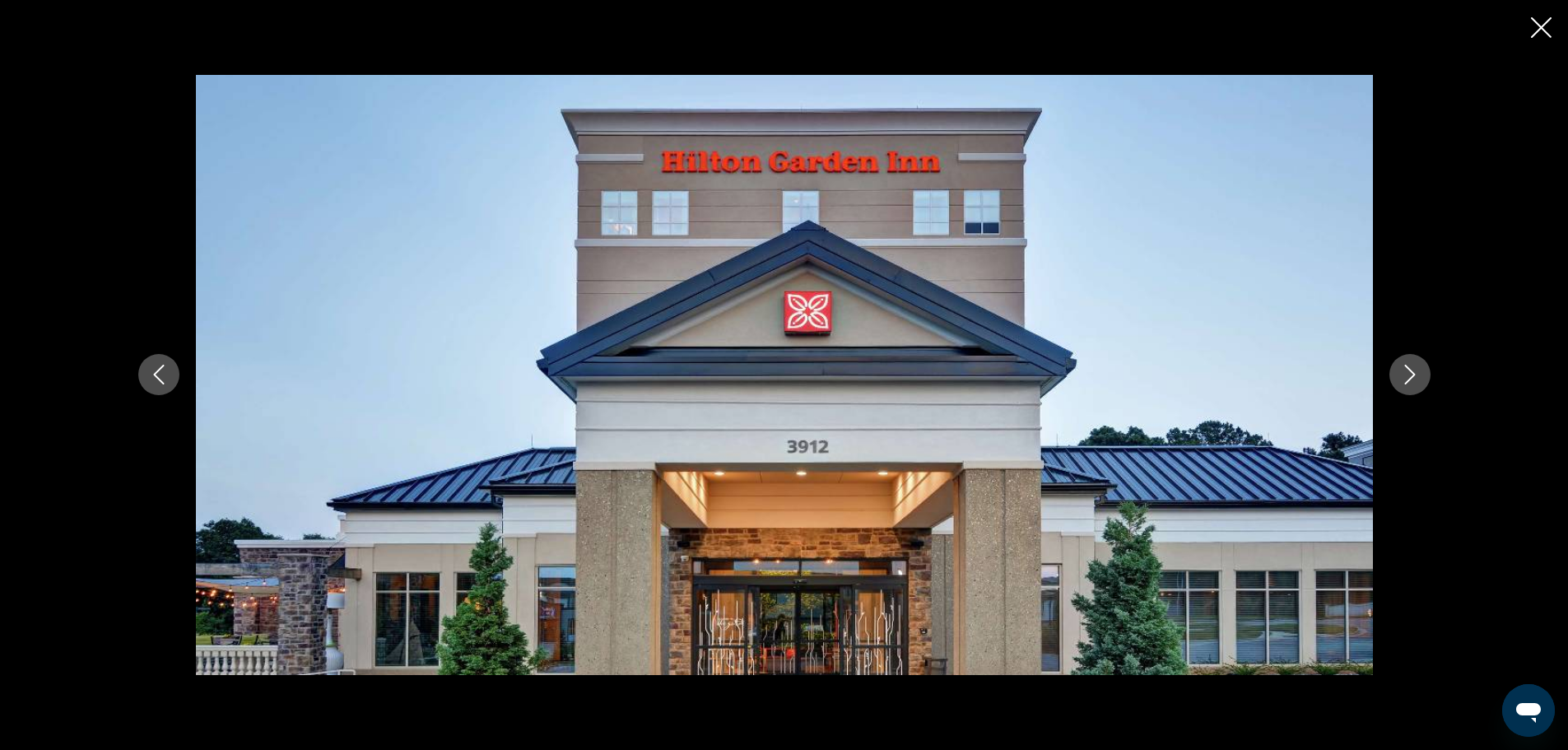
click at [1421, 379] on button "Next image" at bounding box center [1410, 374] width 41 height 41
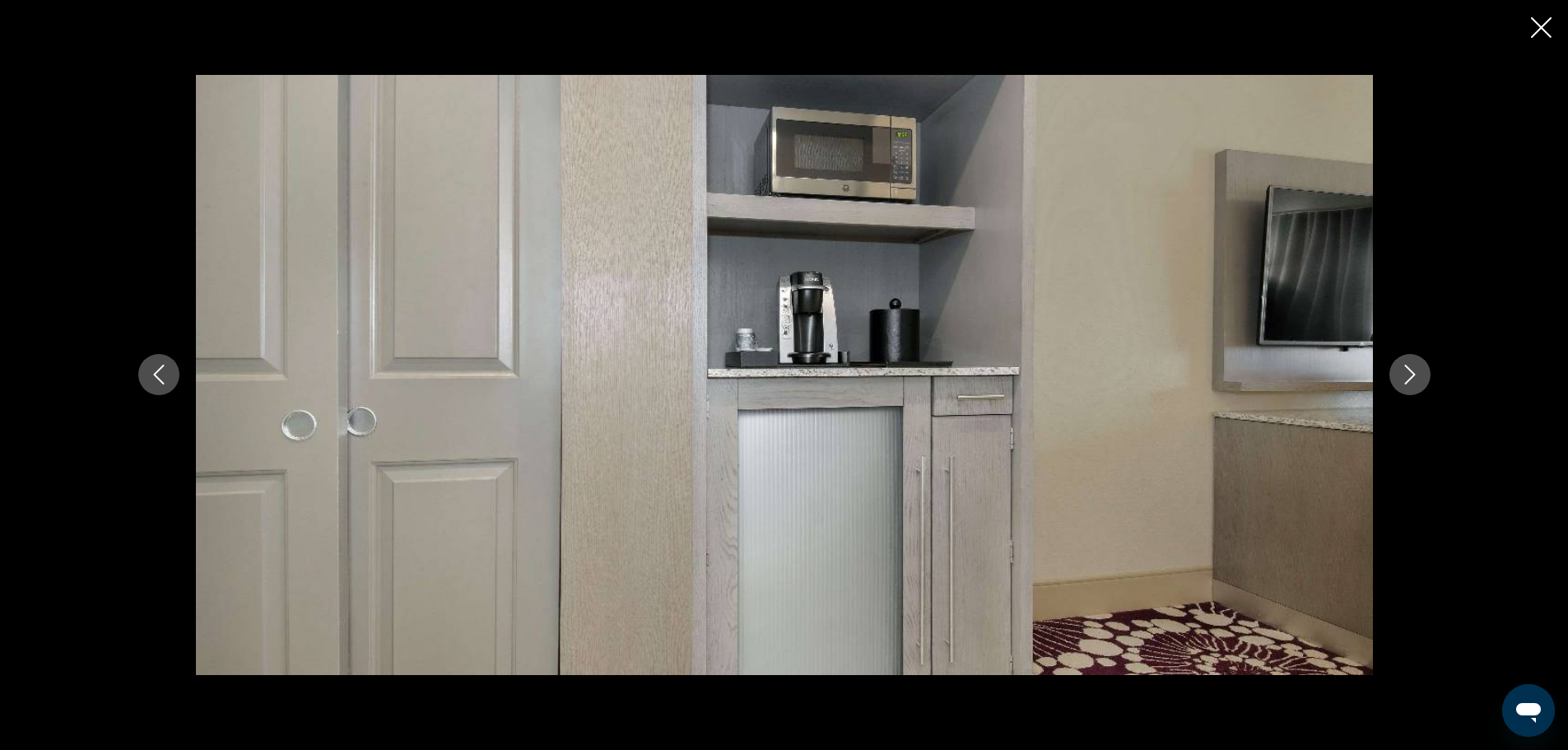
click at [1421, 379] on button "Next image" at bounding box center [1410, 374] width 41 height 41
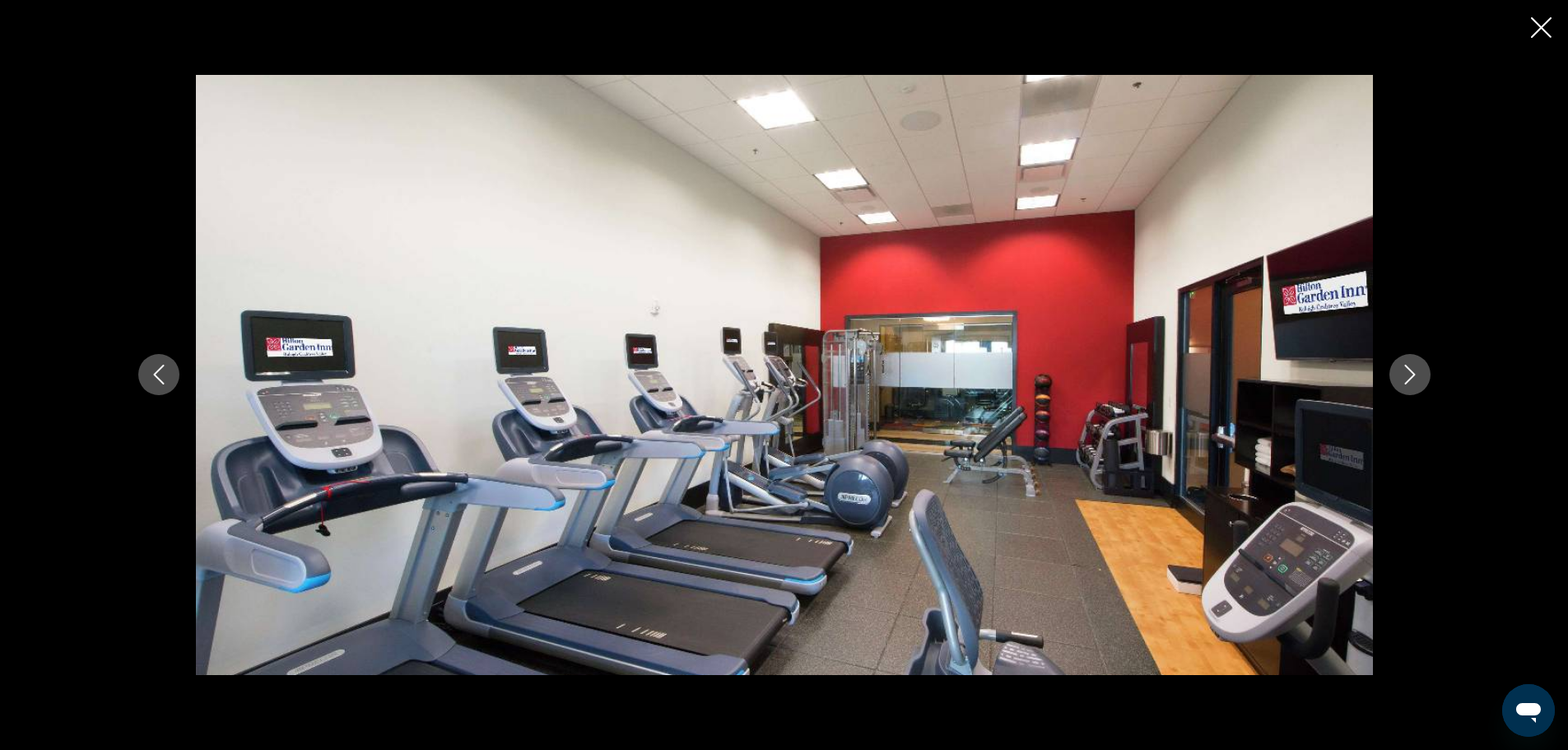
click at [1421, 379] on button "Next image" at bounding box center [1410, 374] width 41 height 41
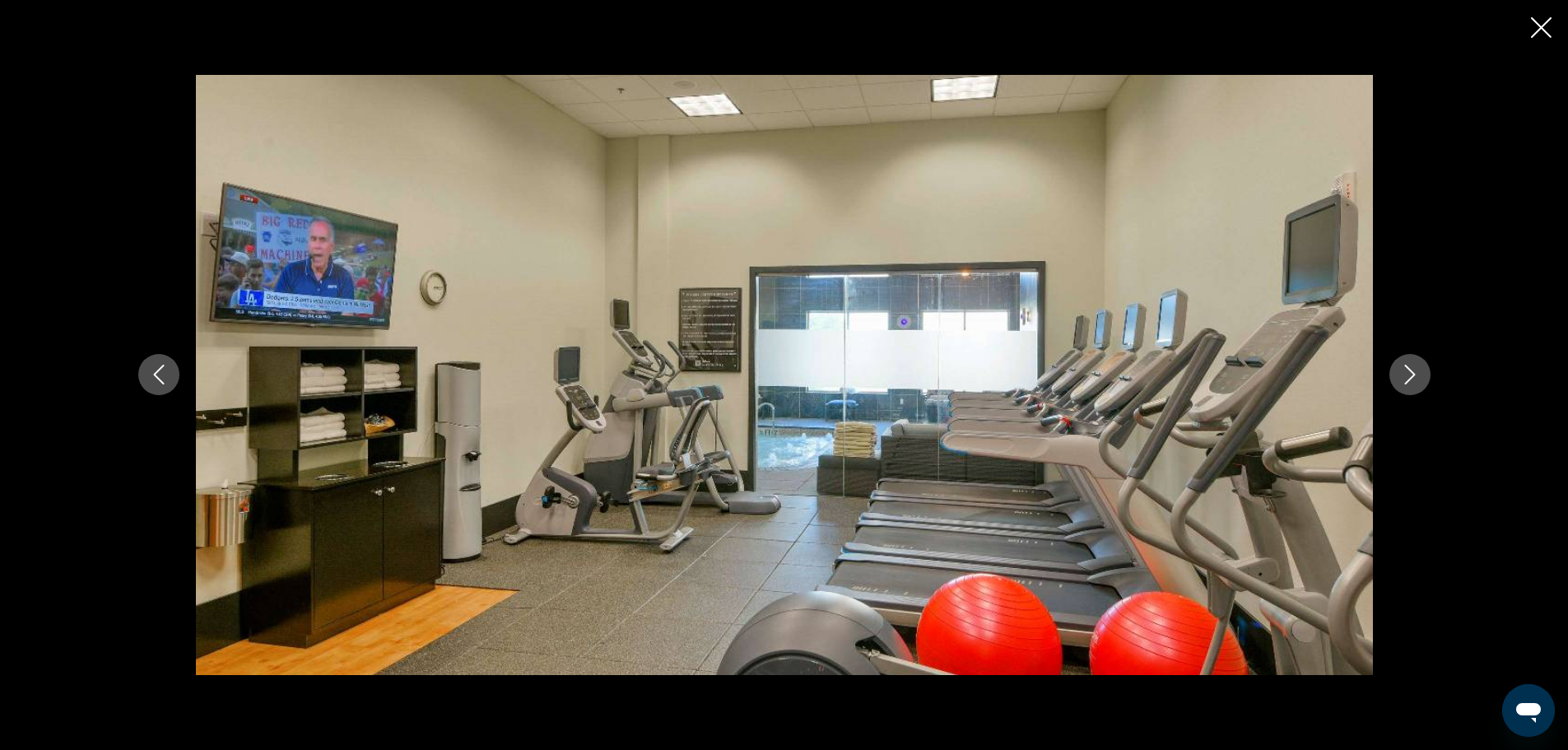
click at [1421, 379] on button "Next image" at bounding box center [1410, 374] width 41 height 41
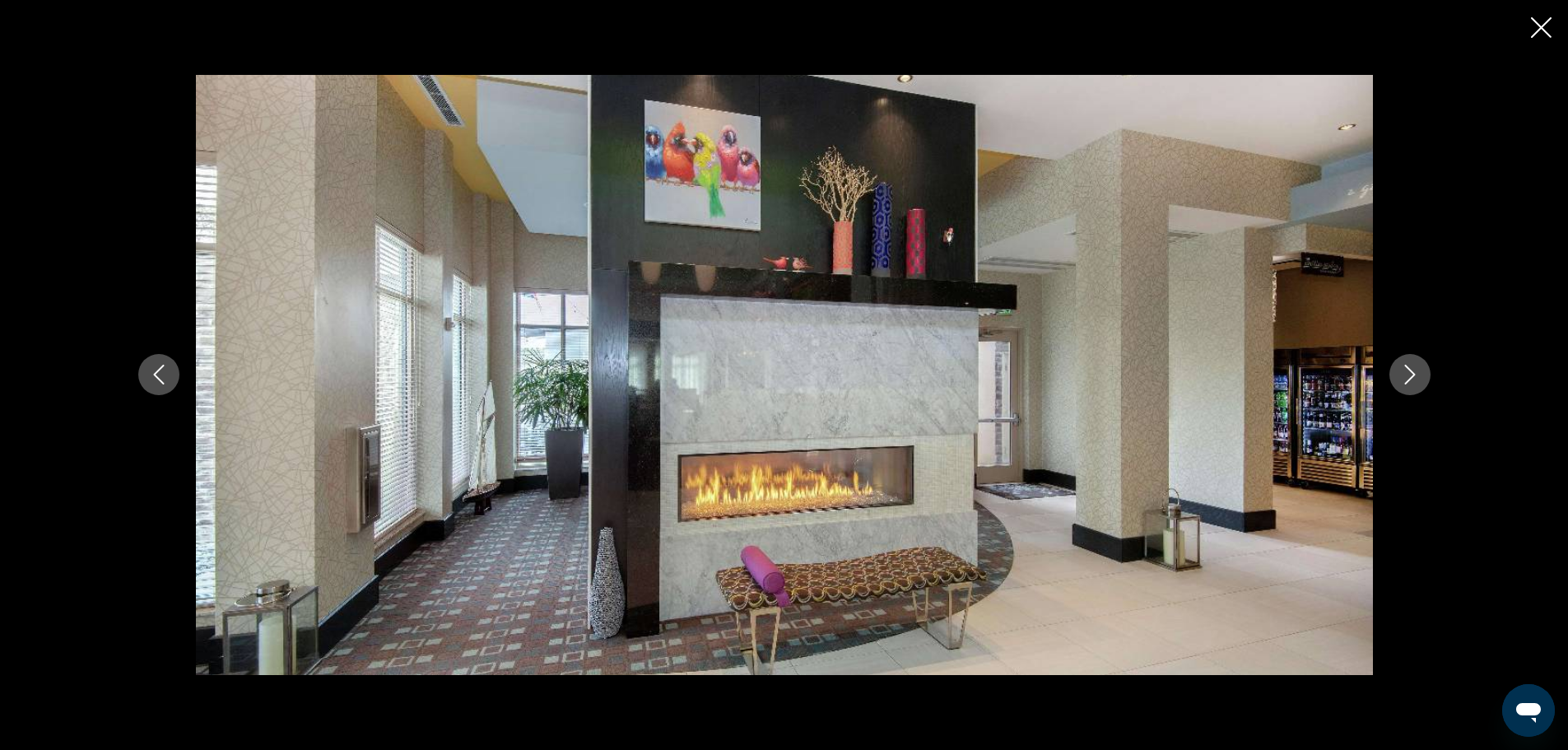
click at [1405, 367] on icon "Next image" at bounding box center [1410, 374] width 19 height 19
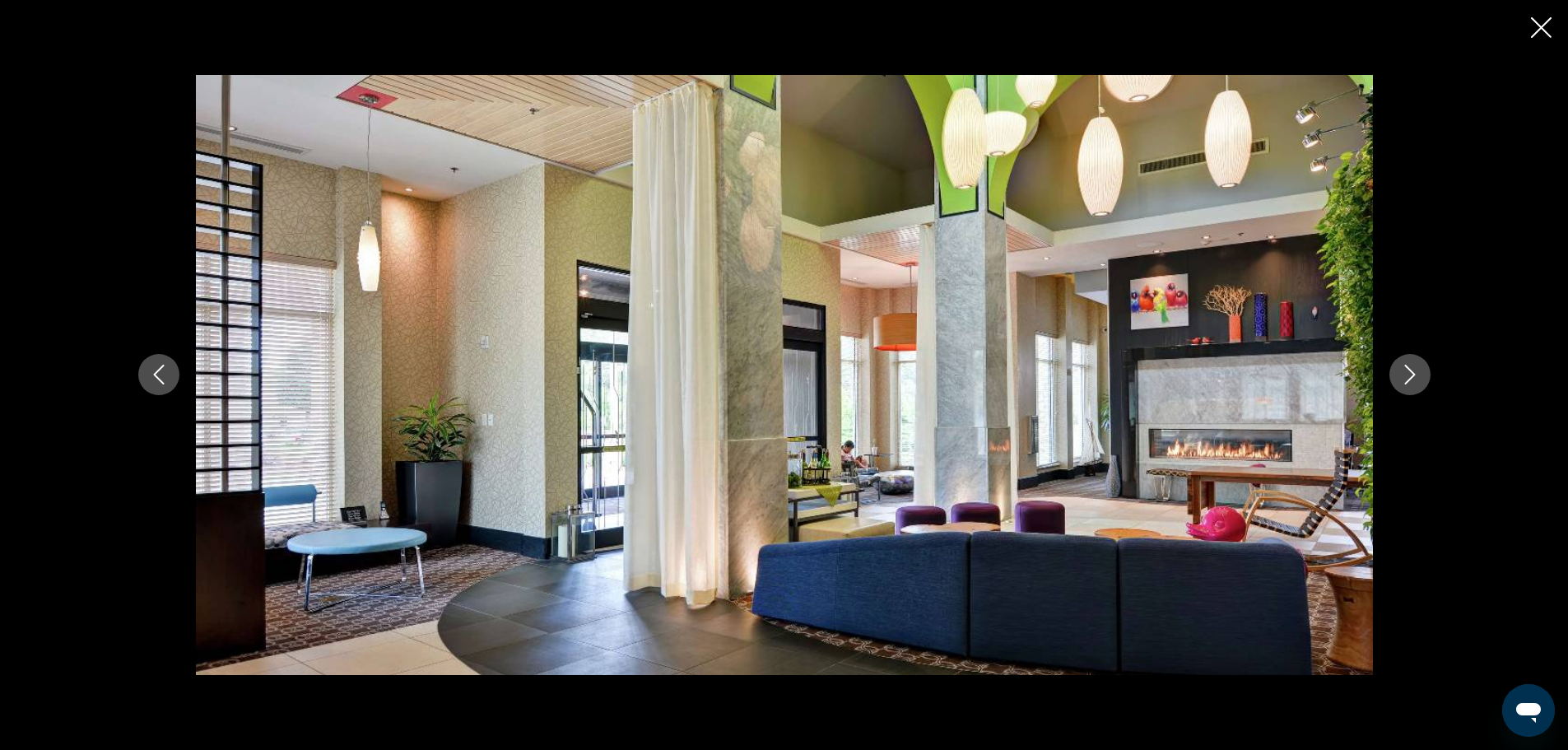
click at [1405, 367] on icon "Next image" at bounding box center [1410, 374] width 19 height 19
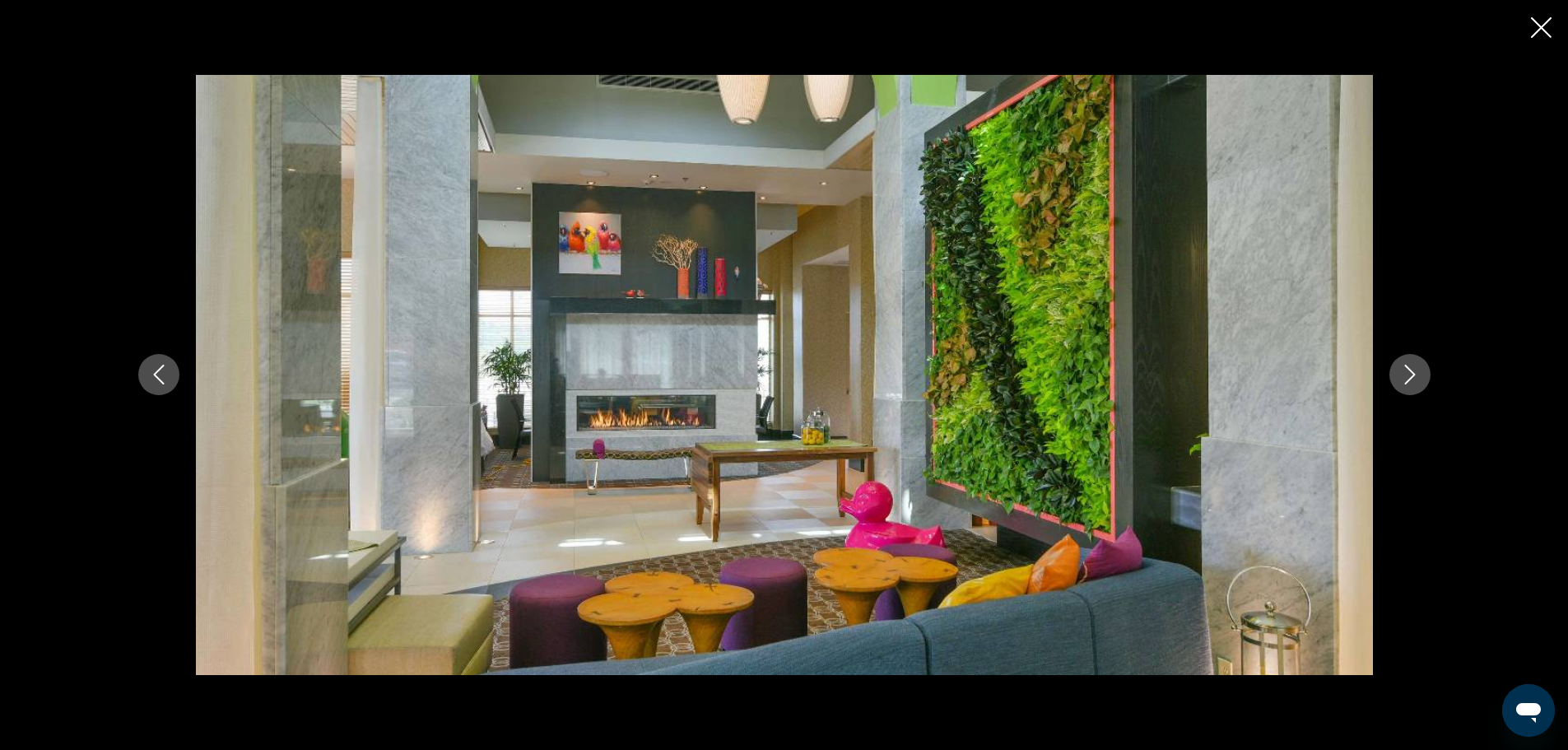
click at [1405, 367] on icon "Next image" at bounding box center [1410, 374] width 19 height 19
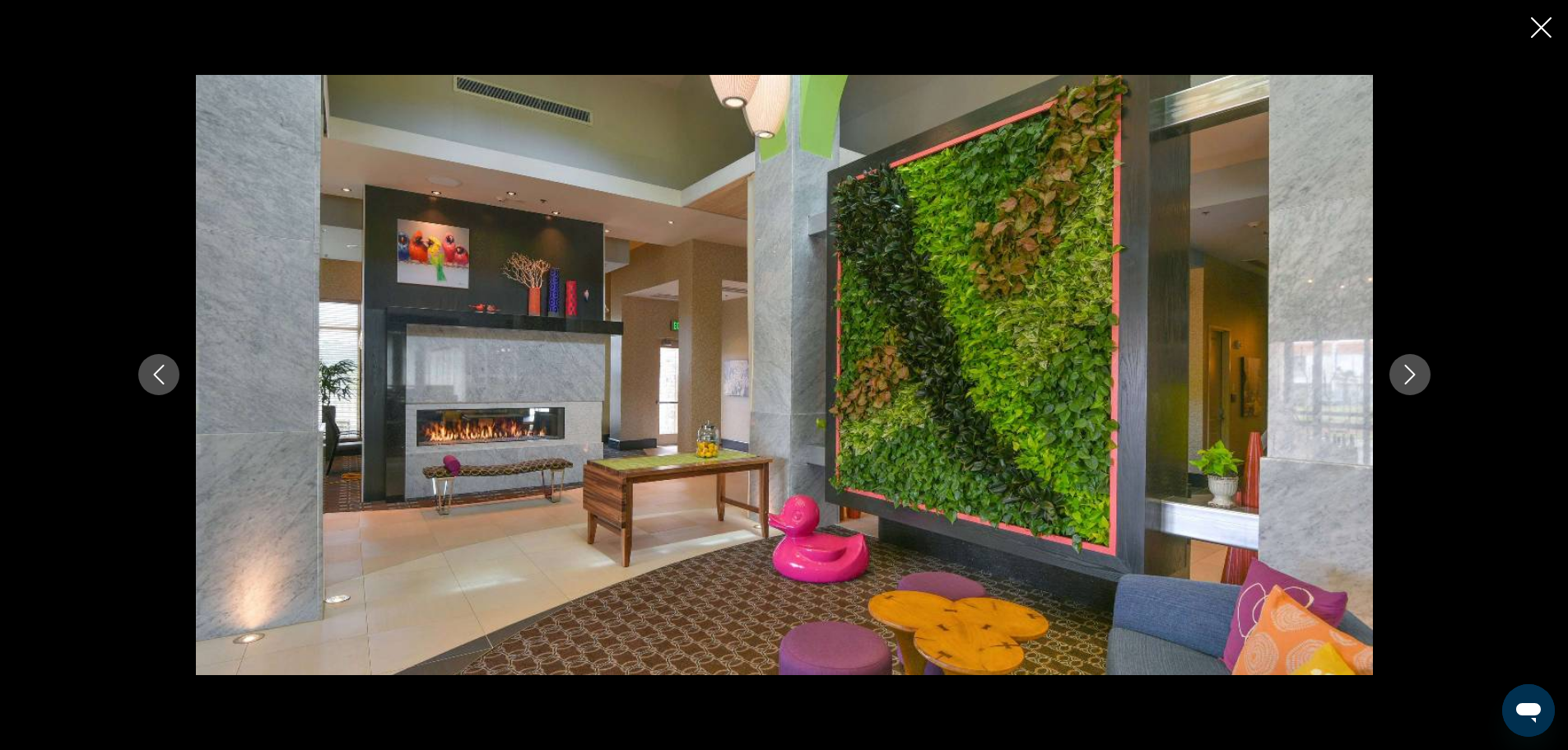
click at [1405, 367] on icon "Next image" at bounding box center [1410, 374] width 19 height 19
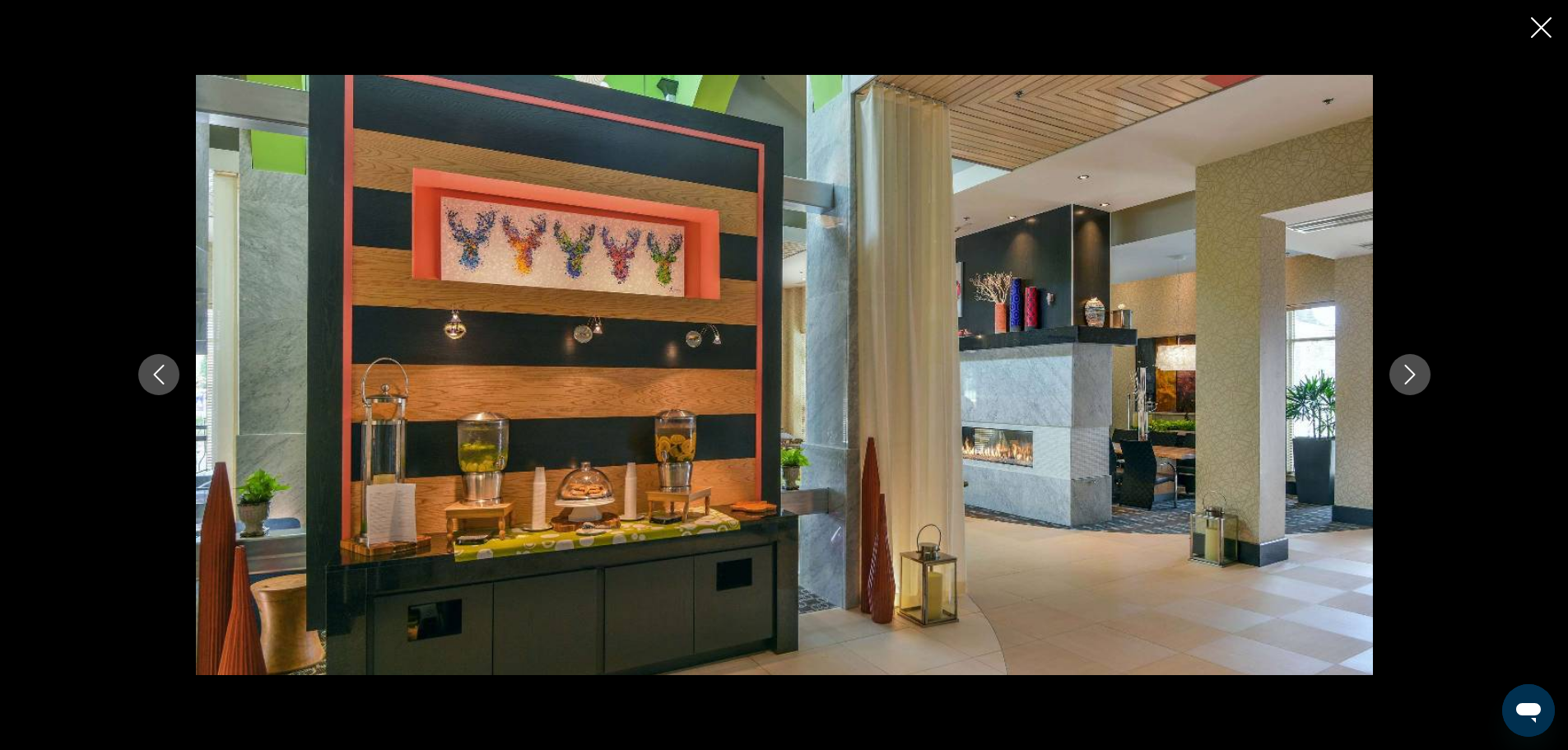
click at [1405, 367] on icon "Next image" at bounding box center [1410, 374] width 19 height 19
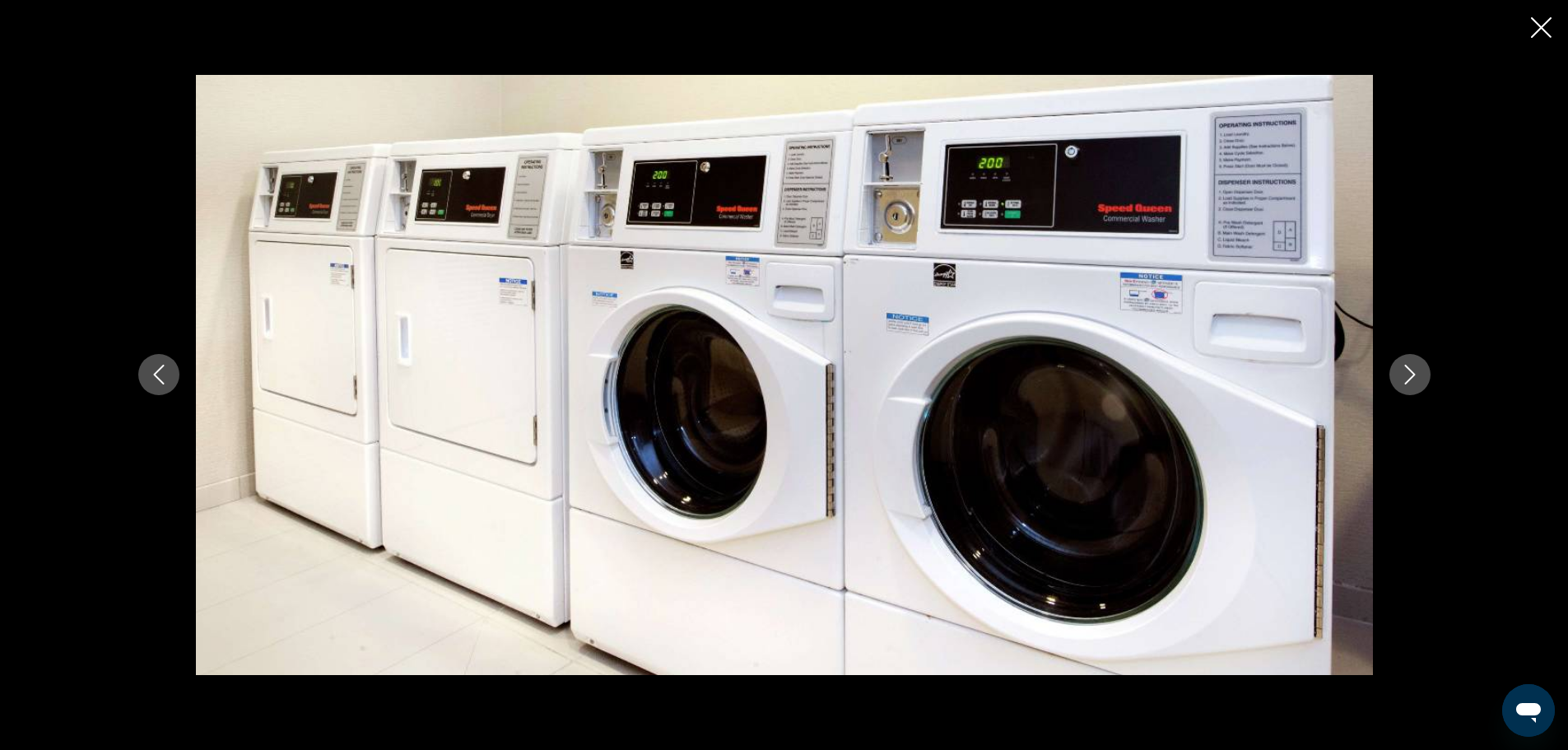
click at [1405, 367] on icon "Next image" at bounding box center [1410, 374] width 19 height 19
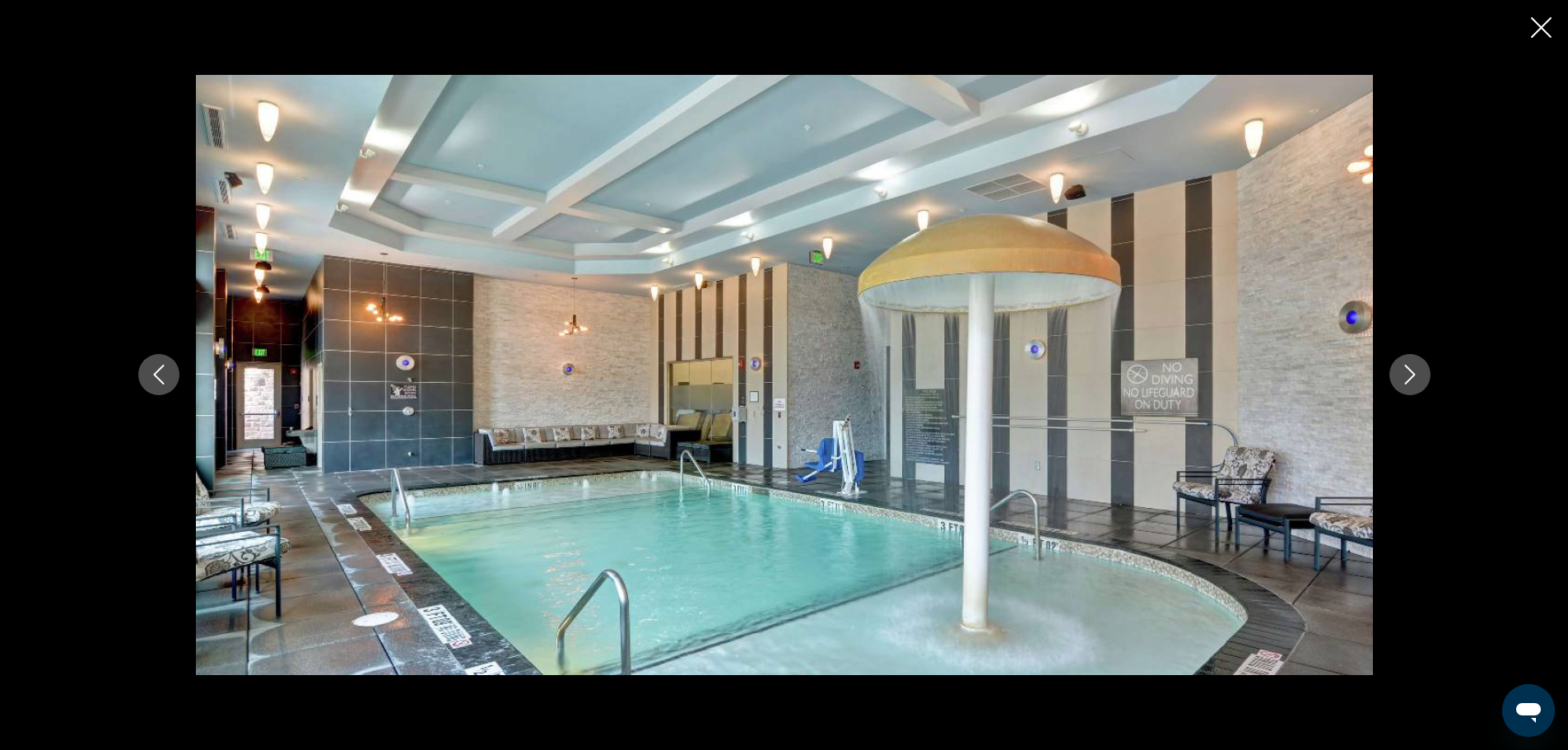
click at [1534, 18] on icon "Close slideshow" at bounding box center [1541, 28] width 20 height 20
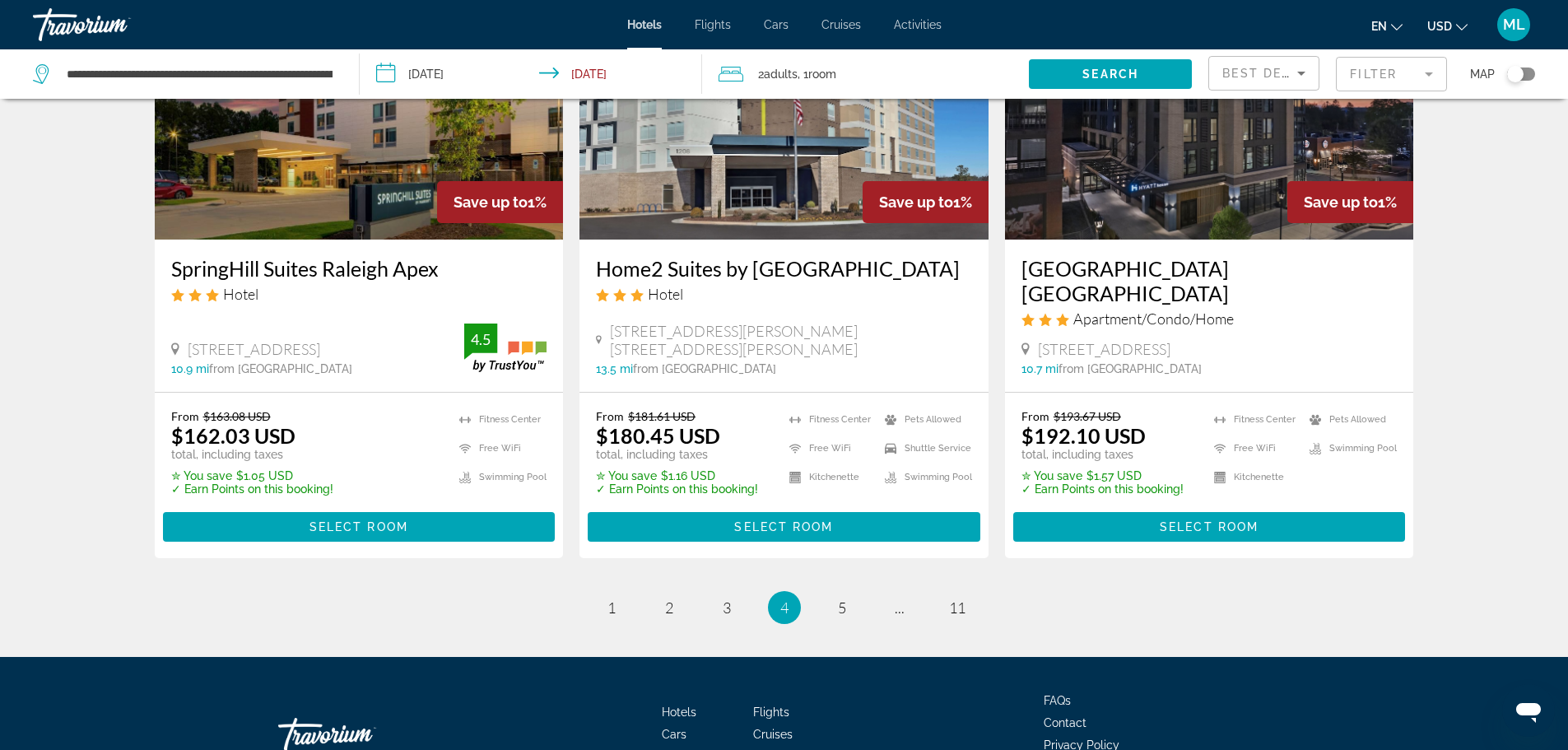
scroll to position [2107, 0]
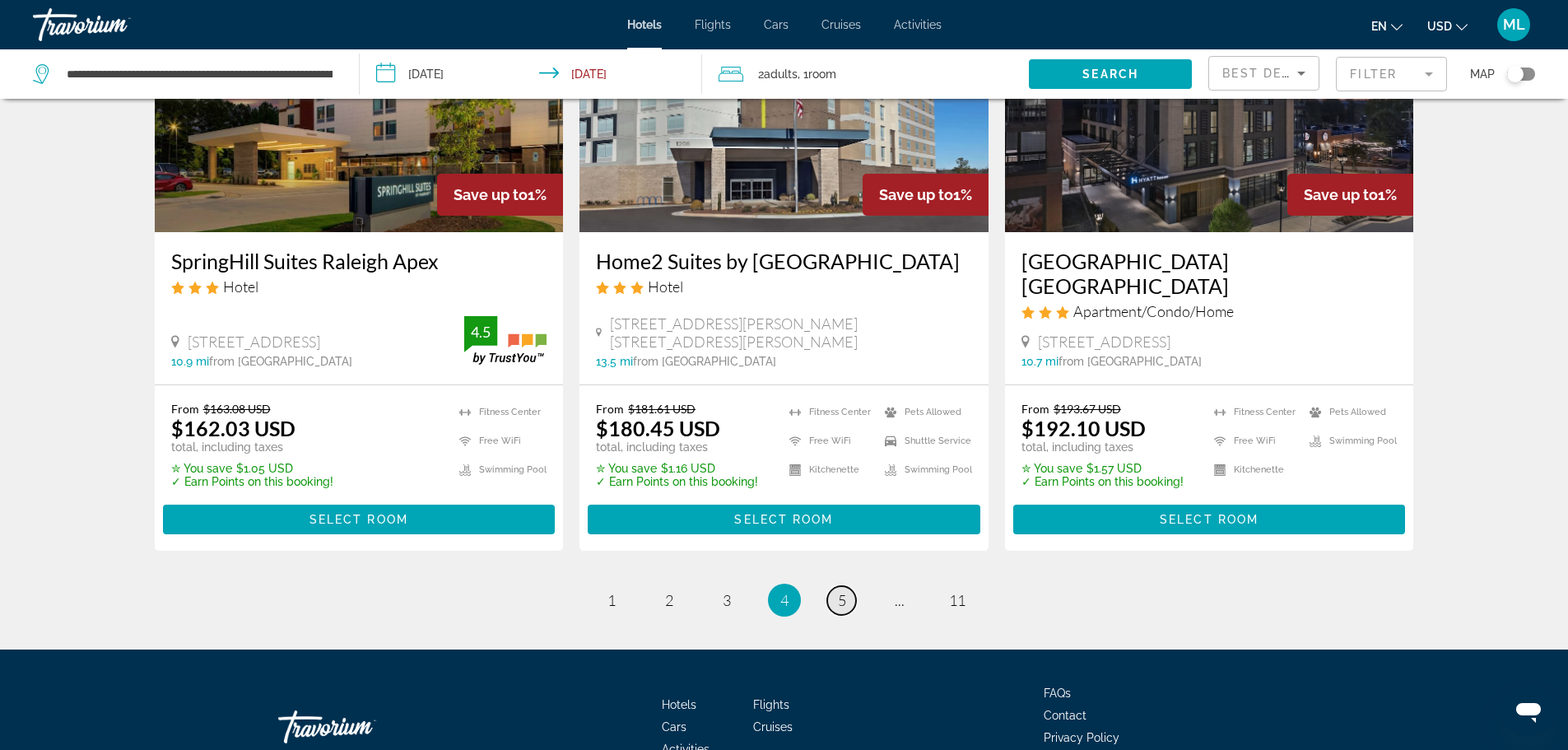
click at [850, 586] on link "page 5" at bounding box center [841, 600] width 29 height 29
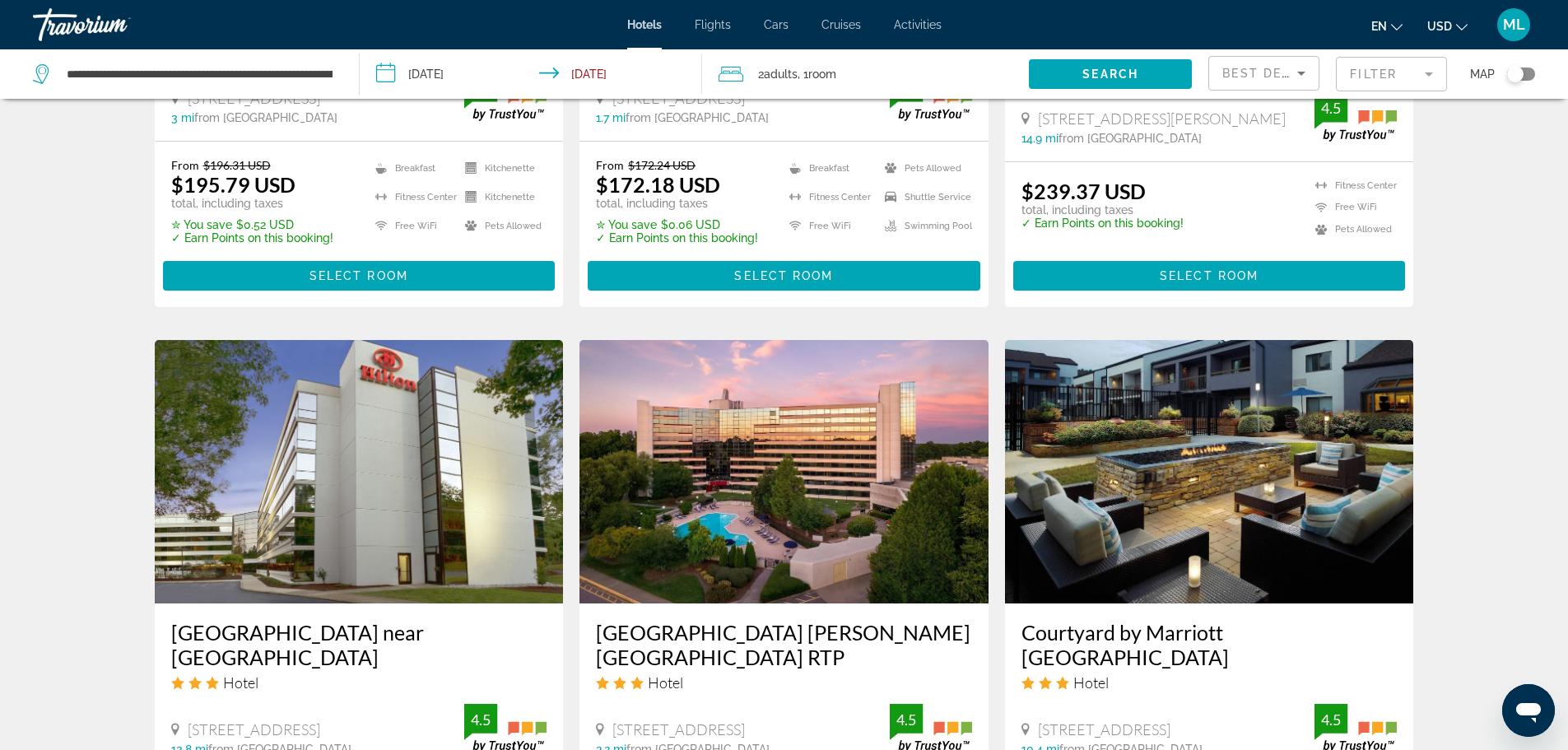
scroll to position [1909, 0]
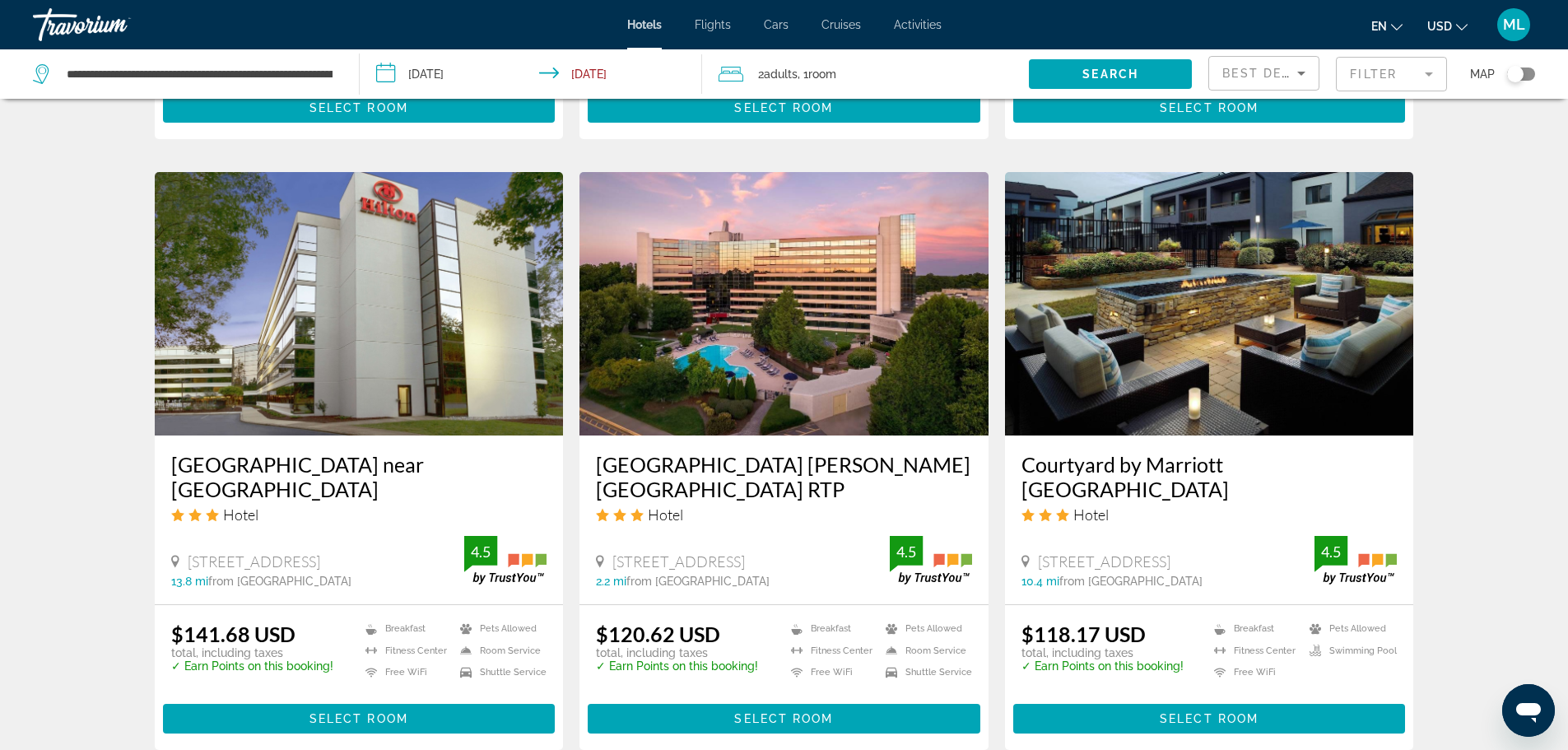
click at [865, 290] on img "Main content" at bounding box center [784, 303] width 409 height 263
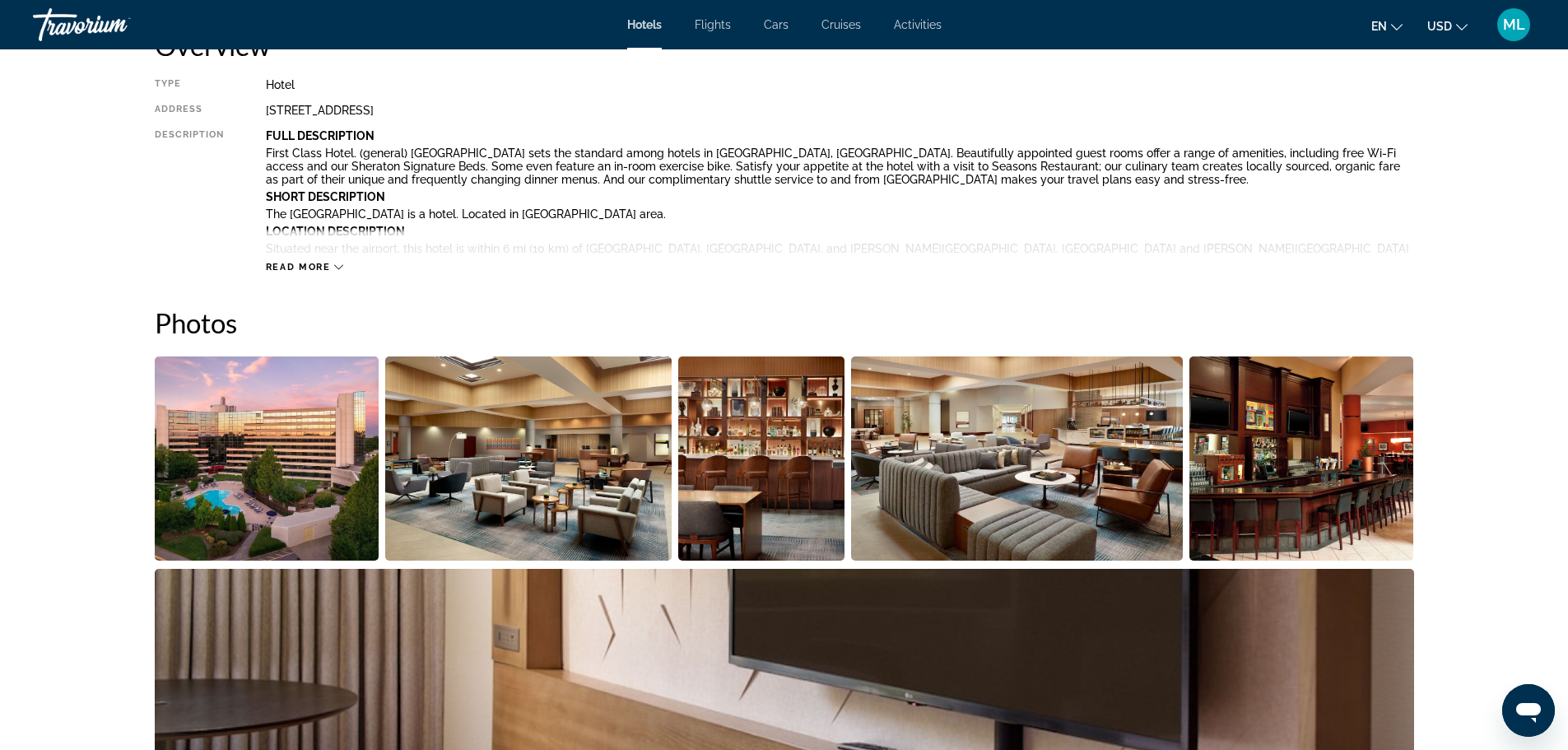
scroll to position [593, 0]
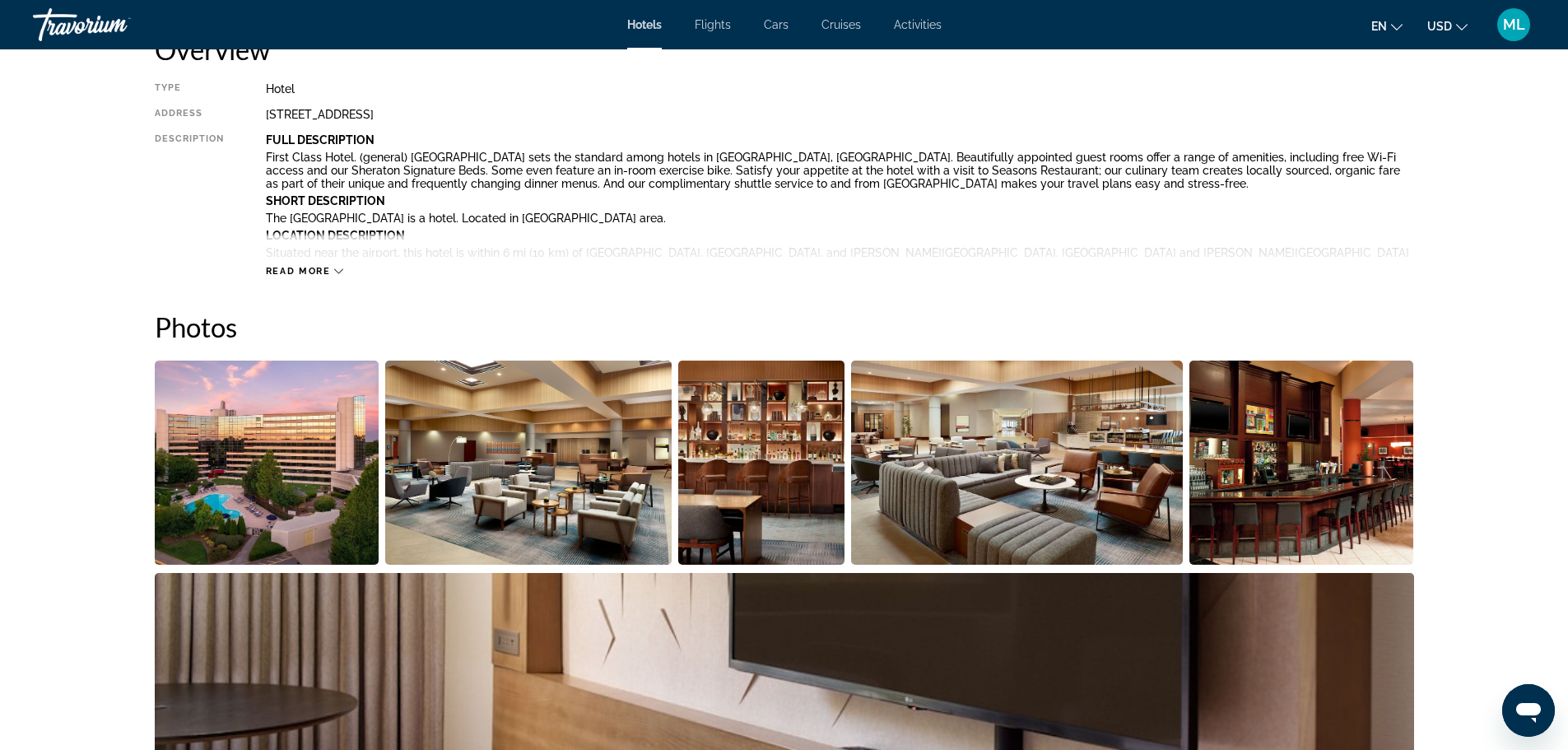
click at [285, 495] on img "Open full-screen image slider" at bounding box center [267, 462] width 225 height 204
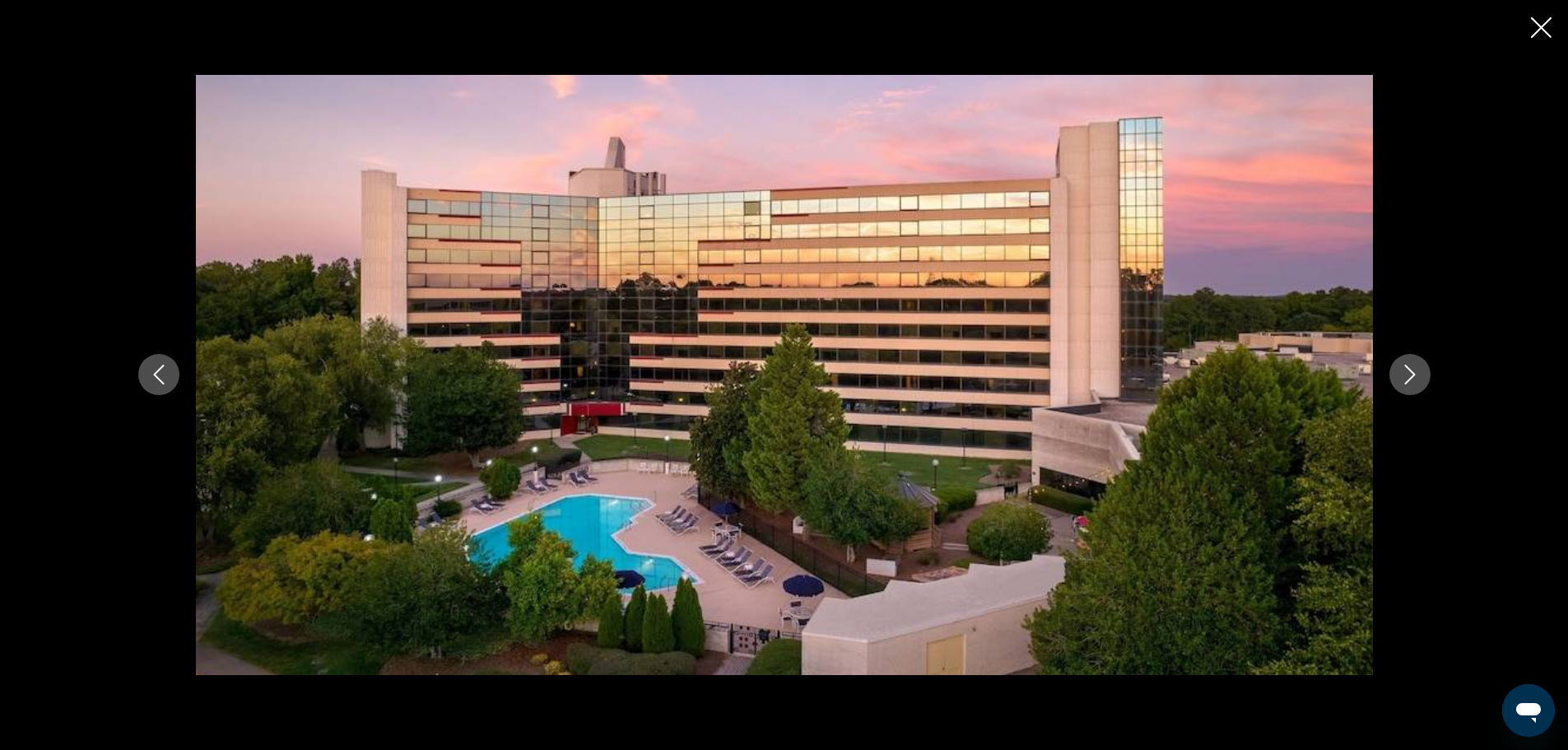
click at [1412, 370] on icon "Next image" at bounding box center [1410, 374] width 19 height 19
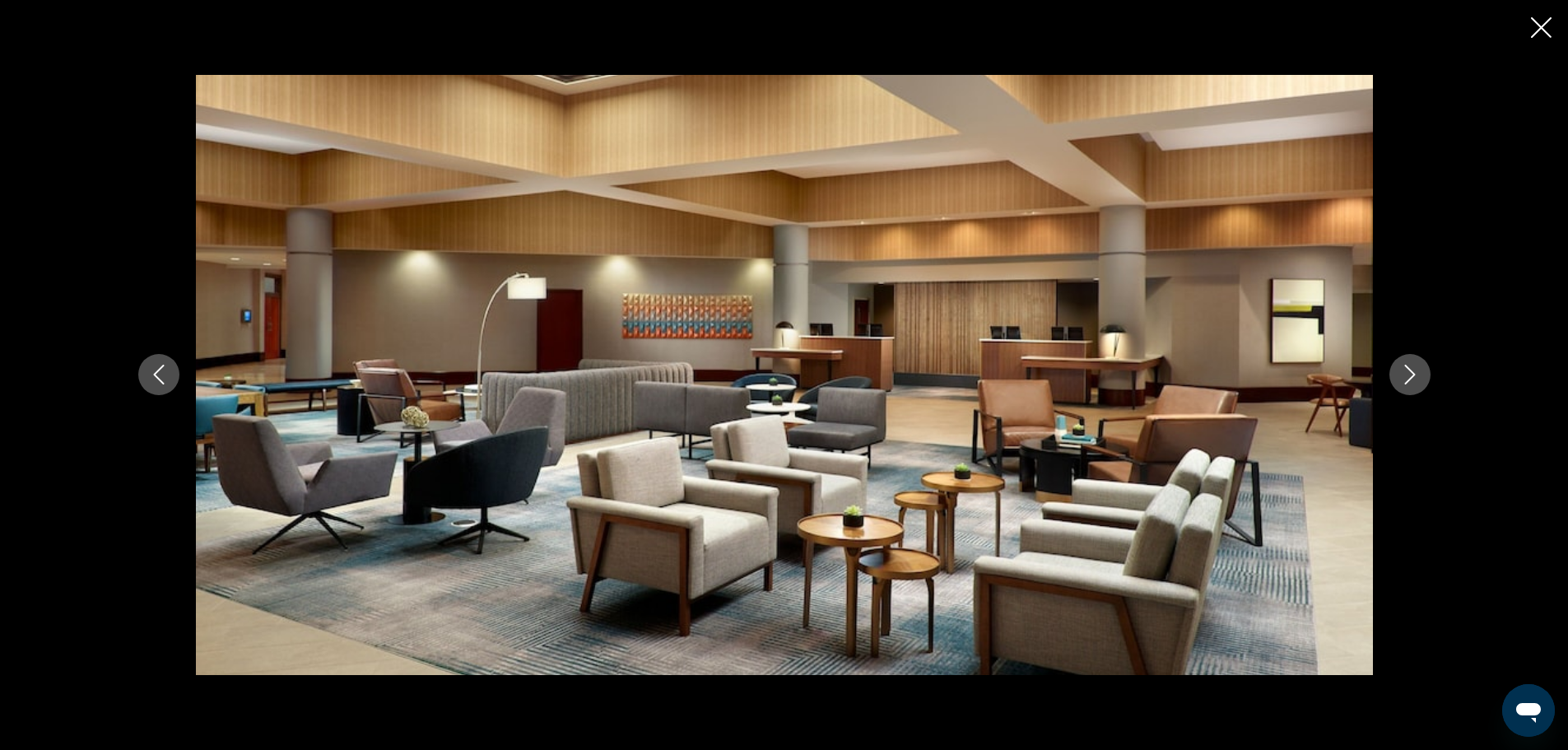
click at [1412, 370] on icon "Next image" at bounding box center [1410, 374] width 19 height 19
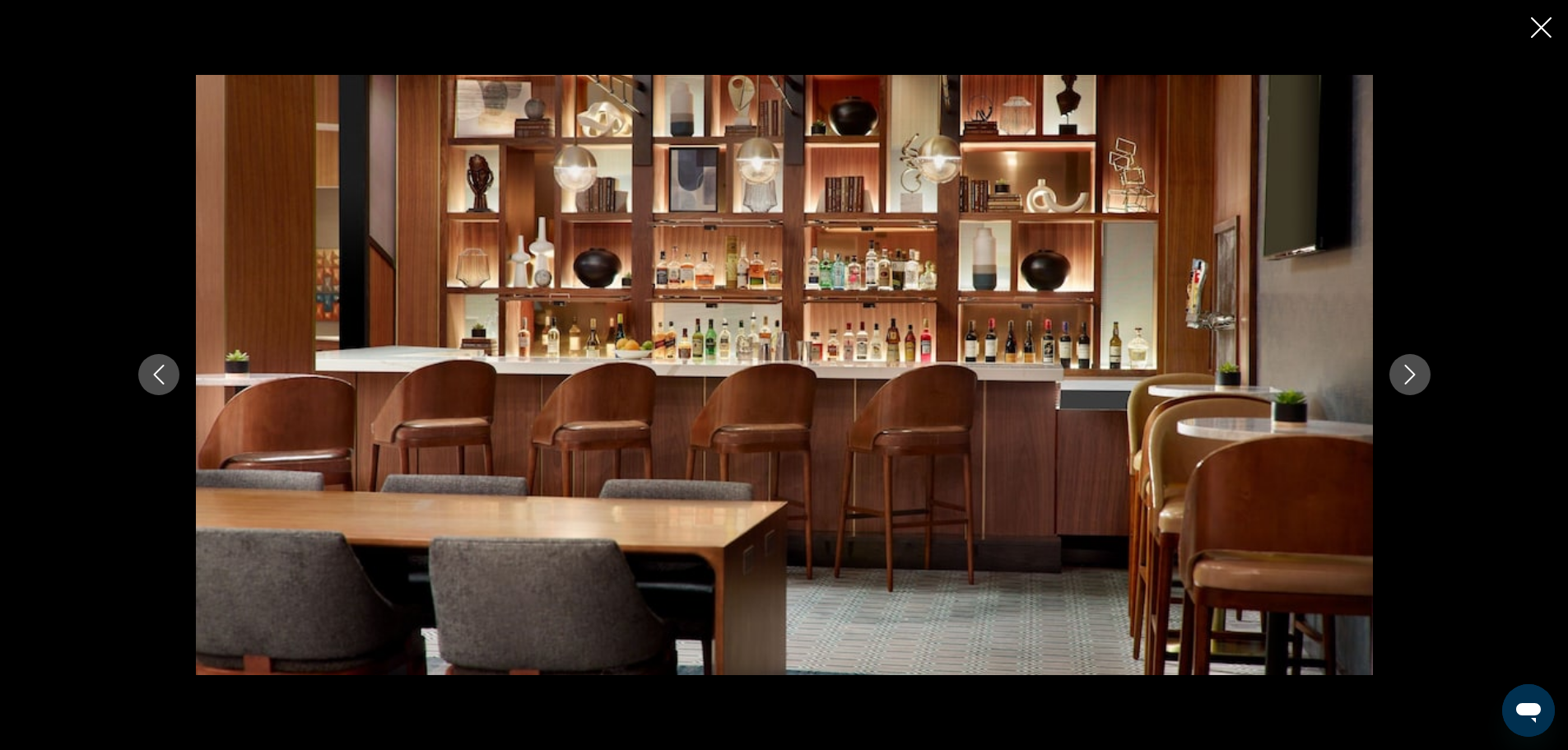
click at [1412, 370] on icon "Next image" at bounding box center [1410, 374] width 19 height 19
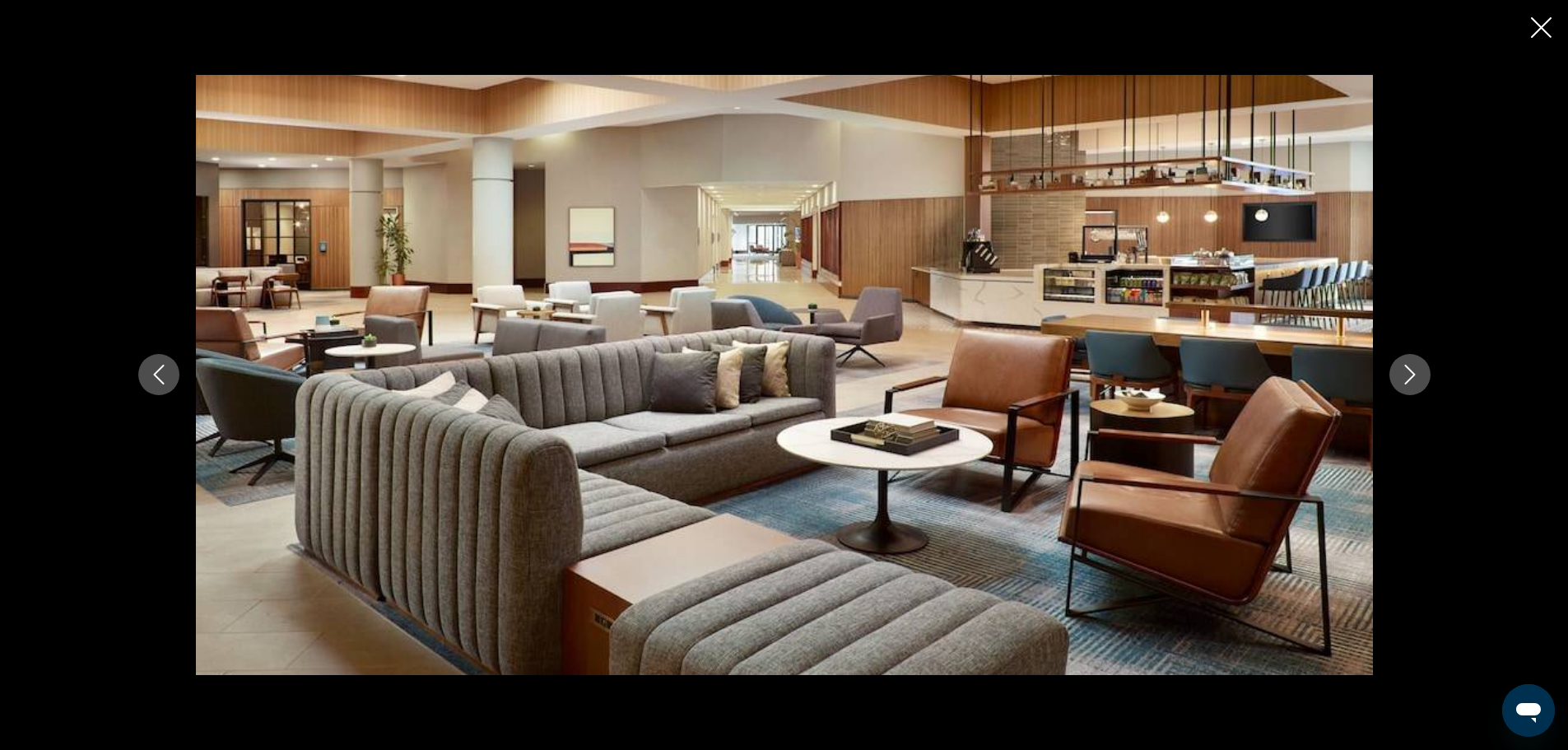
click at [1412, 370] on icon "Next image" at bounding box center [1410, 374] width 19 height 19
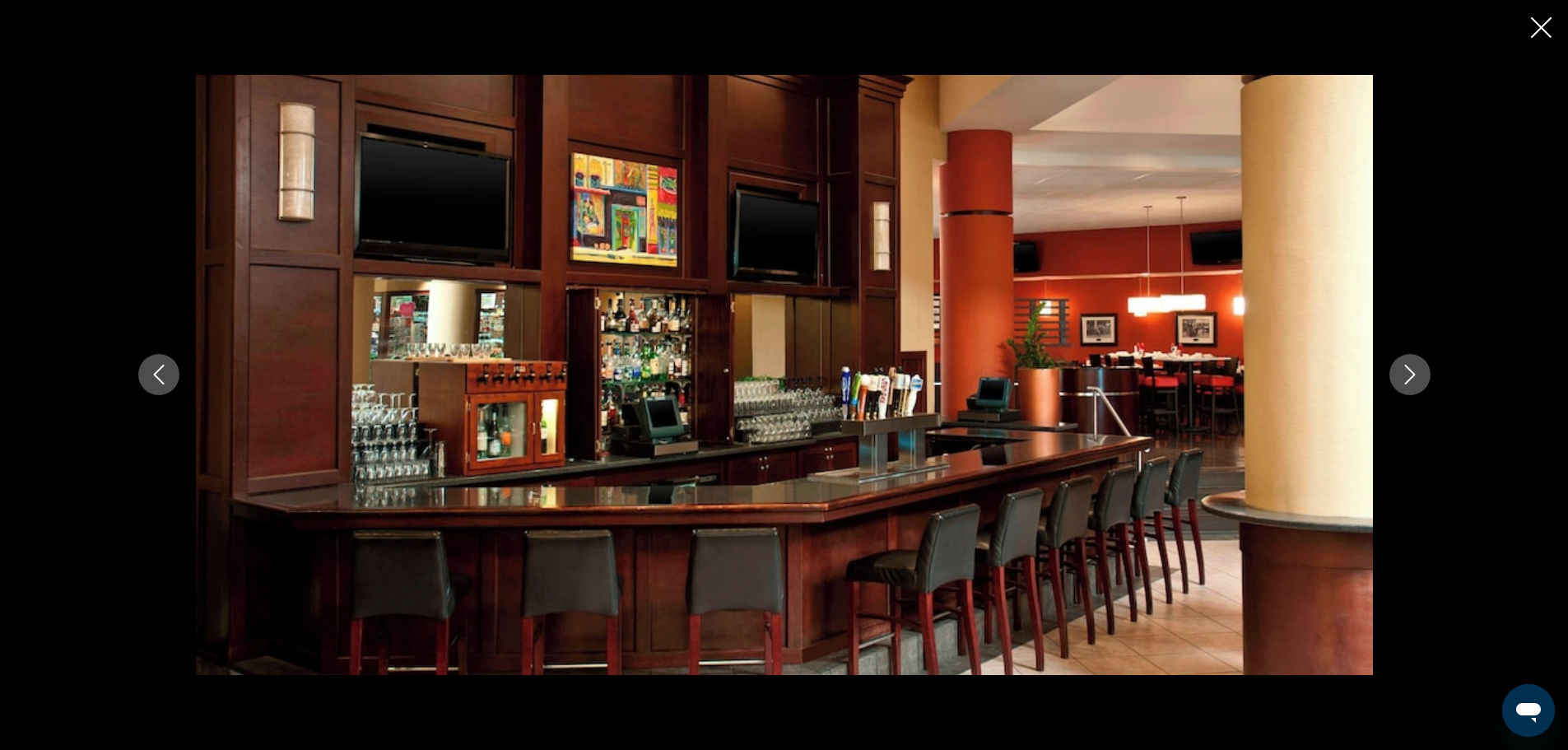
click at [1412, 370] on icon "Next image" at bounding box center [1410, 374] width 19 height 19
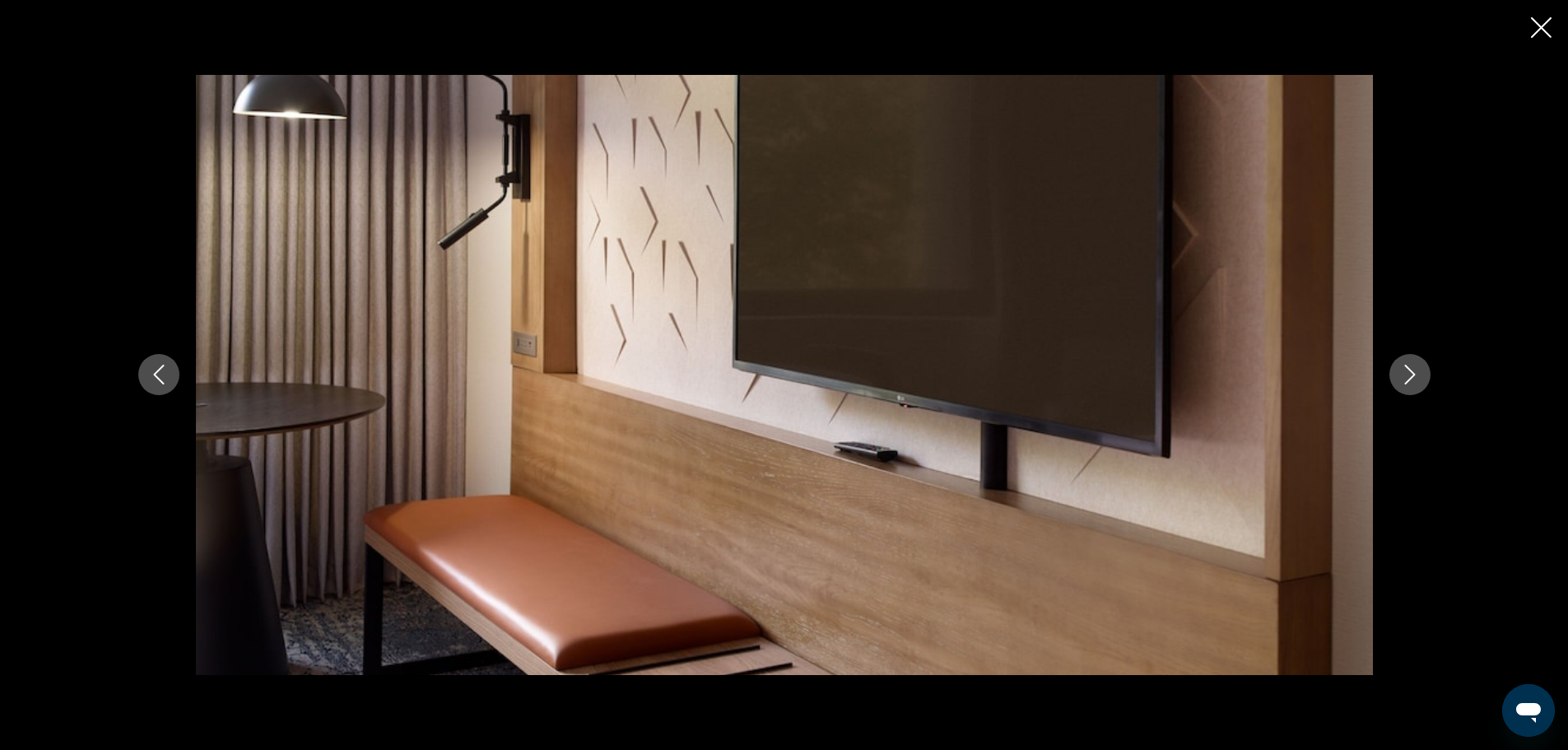
click at [1412, 370] on icon "Next image" at bounding box center [1410, 374] width 19 height 19
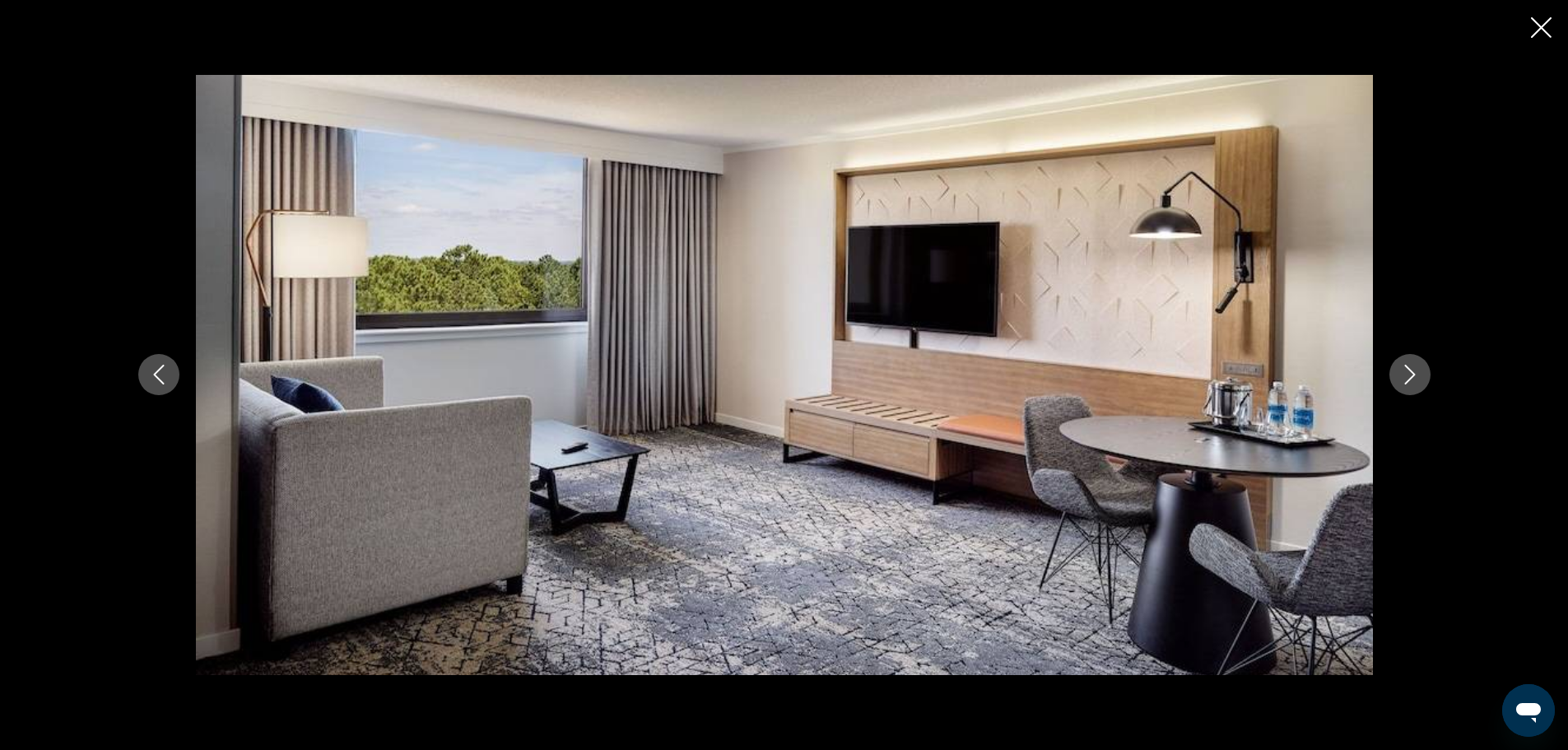
click at [1412, 370] on icon "Next image" at bounding box center [1410, 374] width 19 height 19
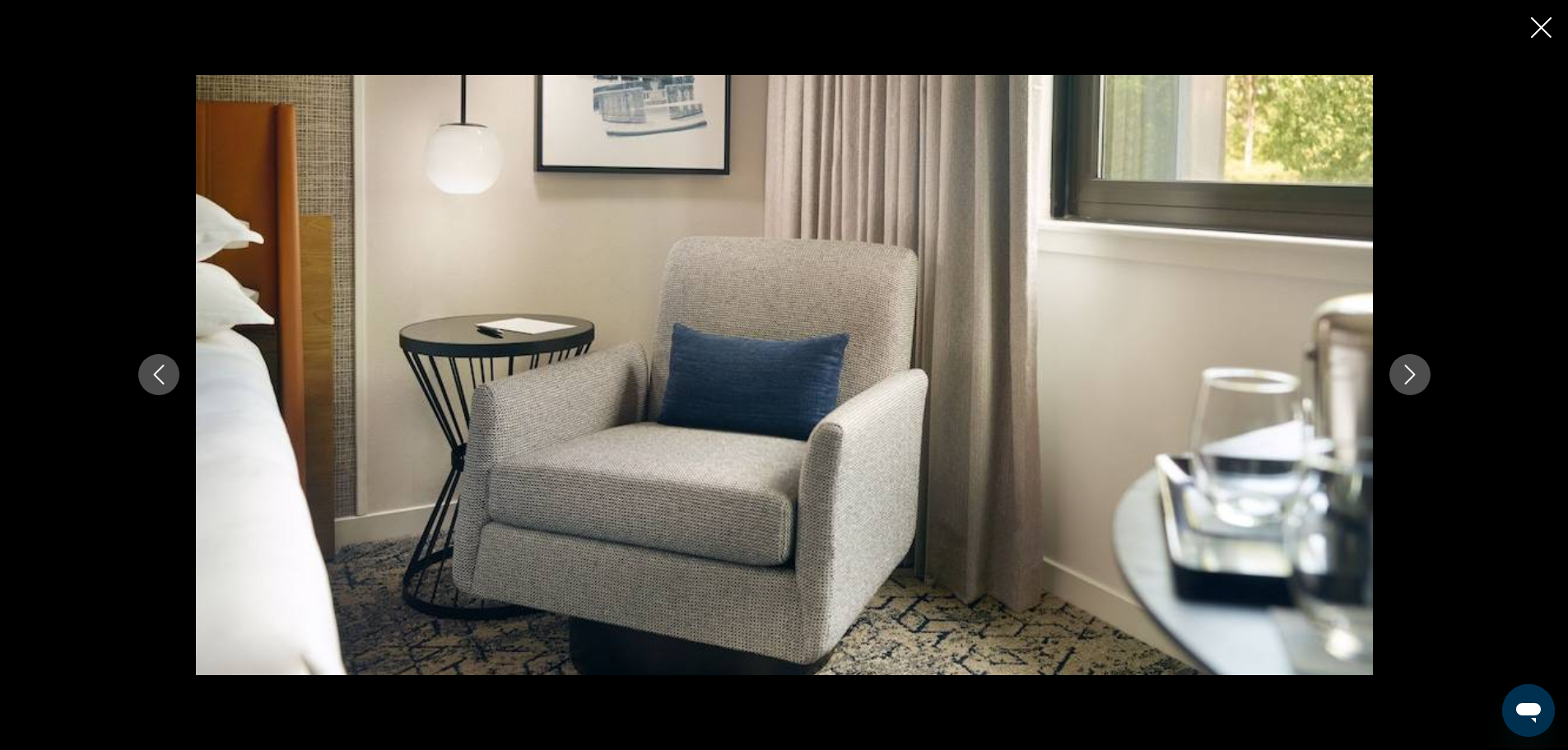
click at [1412, 370] on icon "Next image" at bounding box center [1410, 374] width 19 height 19
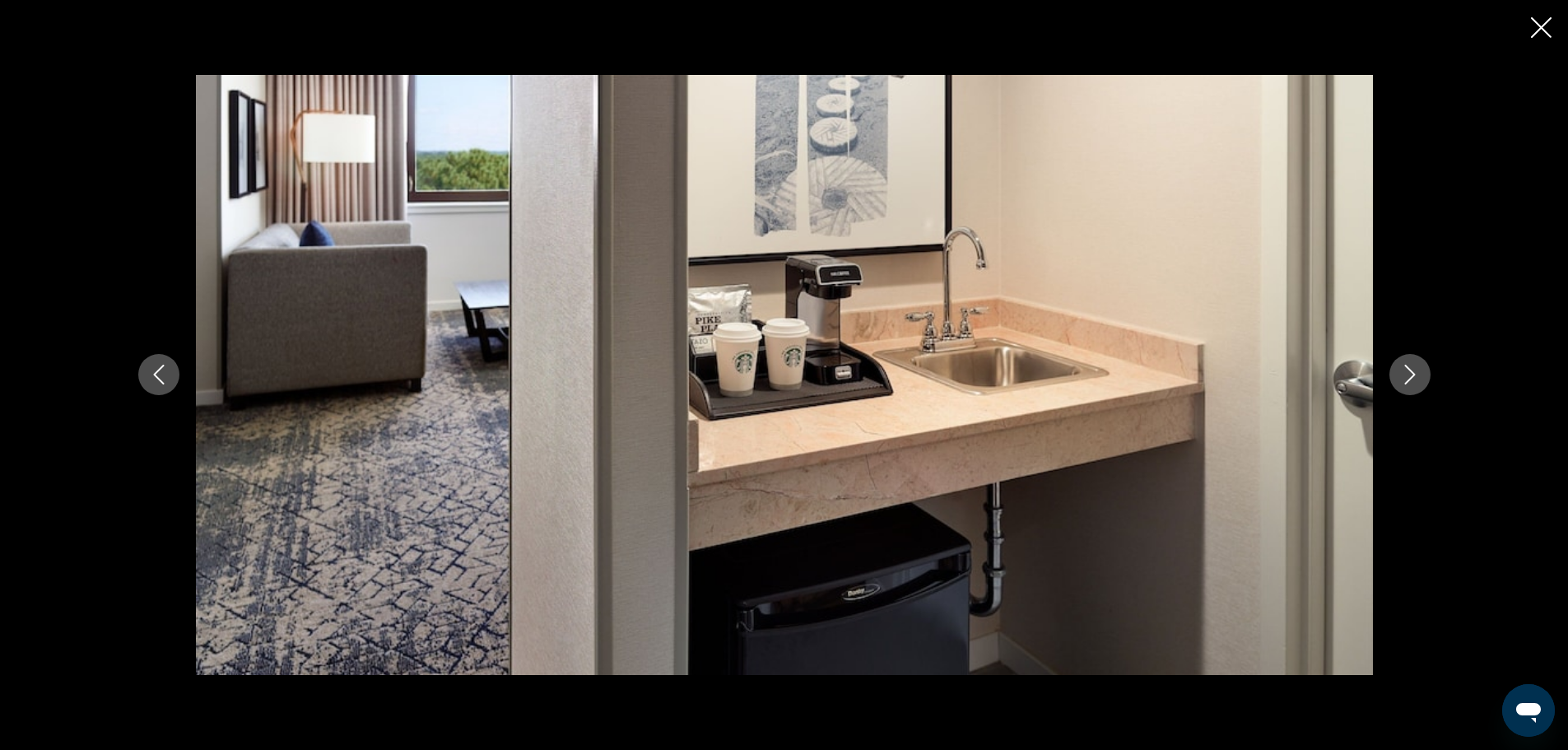
click at [1412, 370] on icon "Next image" at bounding box center [1410, 374] width 19 height 19
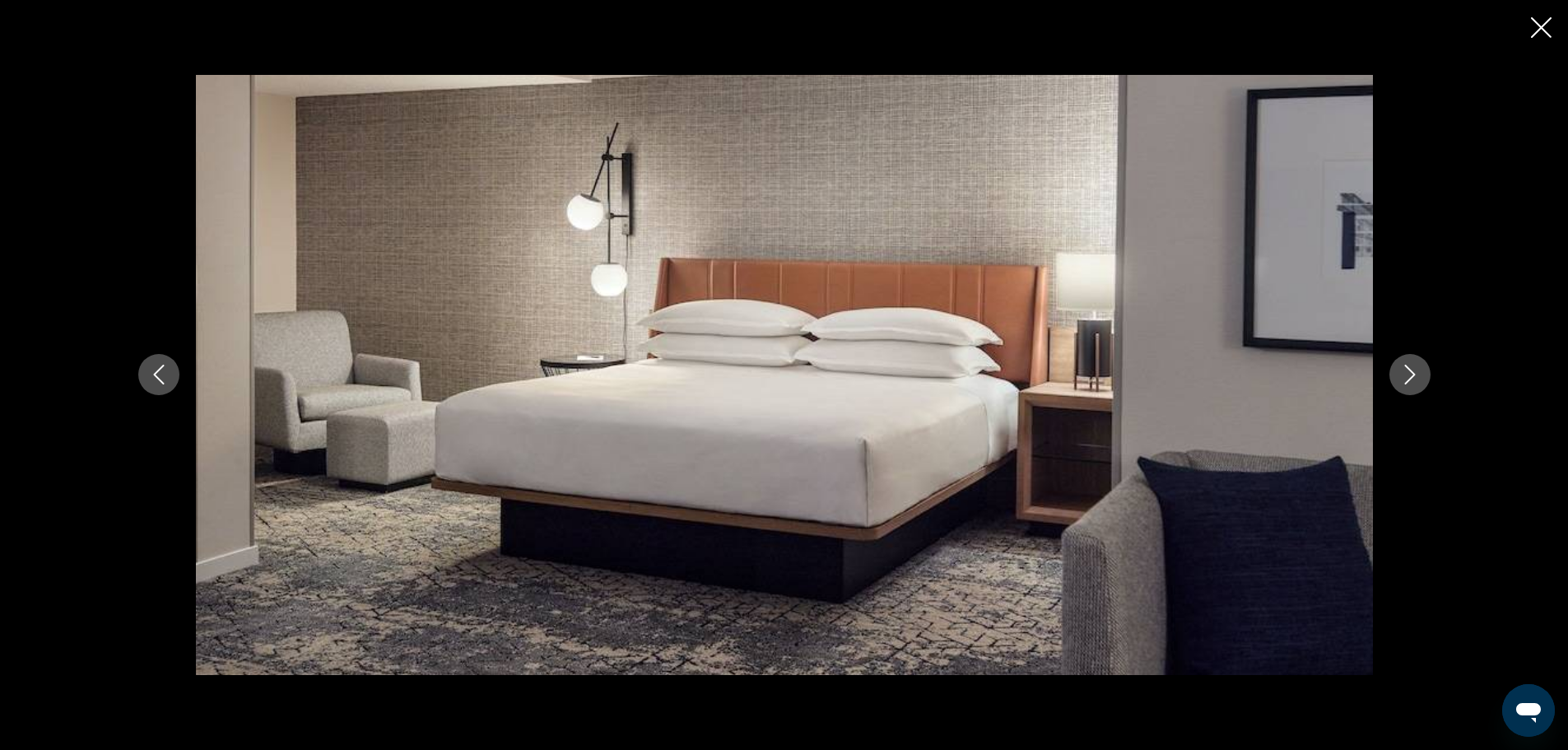
click at [1412, 370] on icon "Next image" at bounding box center [1410, 374] width 19 height 19
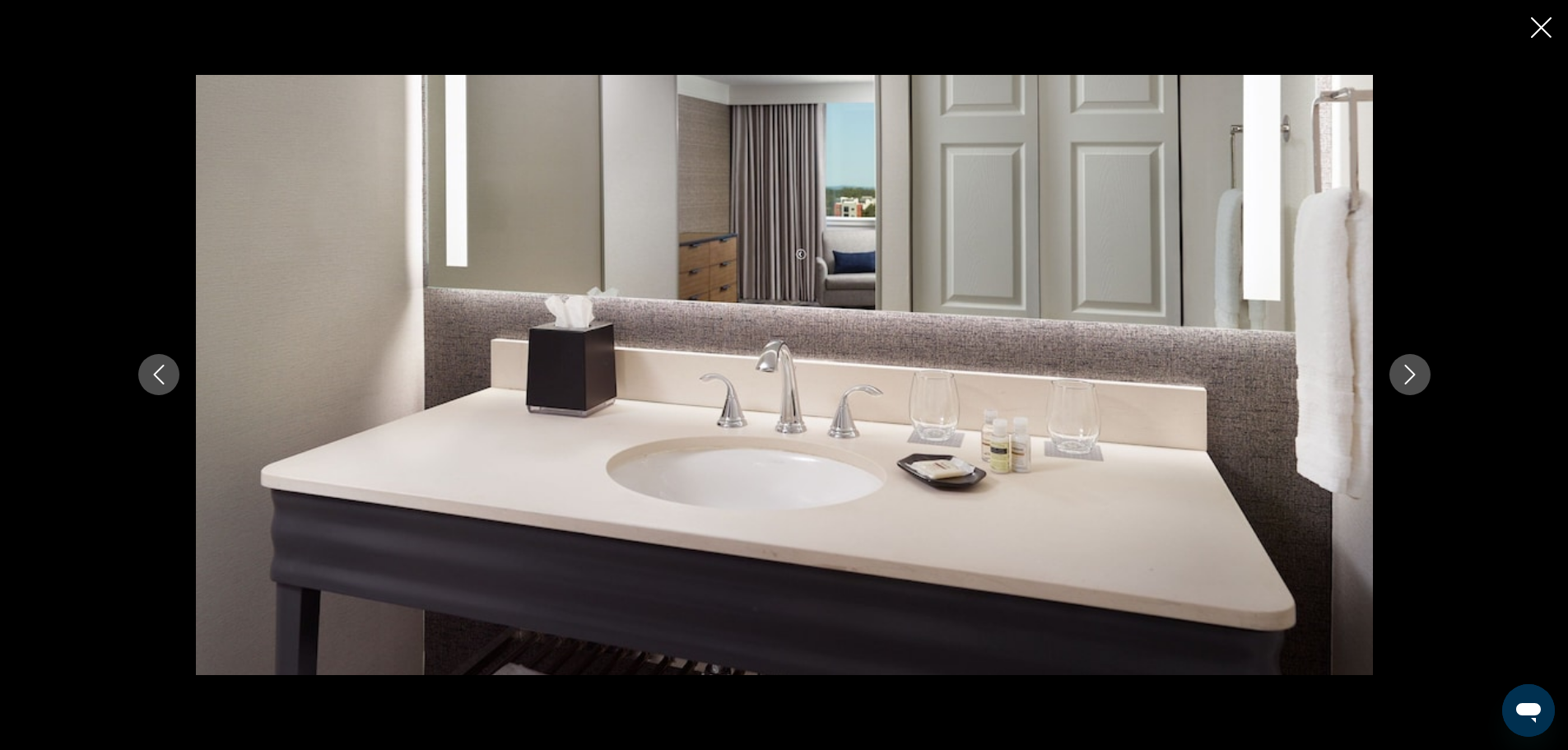
click at [1412, 370] on icon "Next image" at bounding box center [1410, 374] width 19 height 19
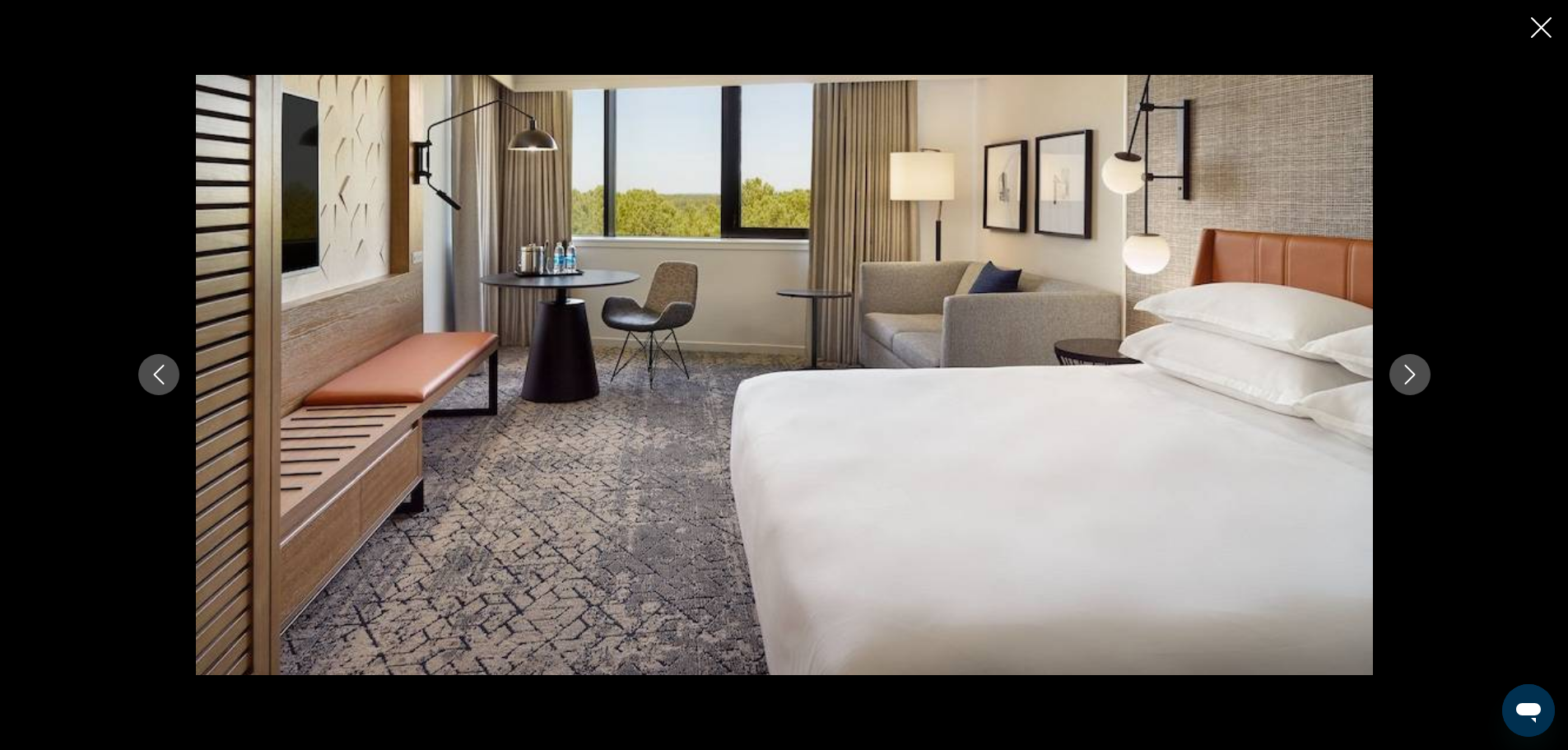
click at [1412, 370] on icon "Next image" at bounding box center [1410, 374] width 19 height 19
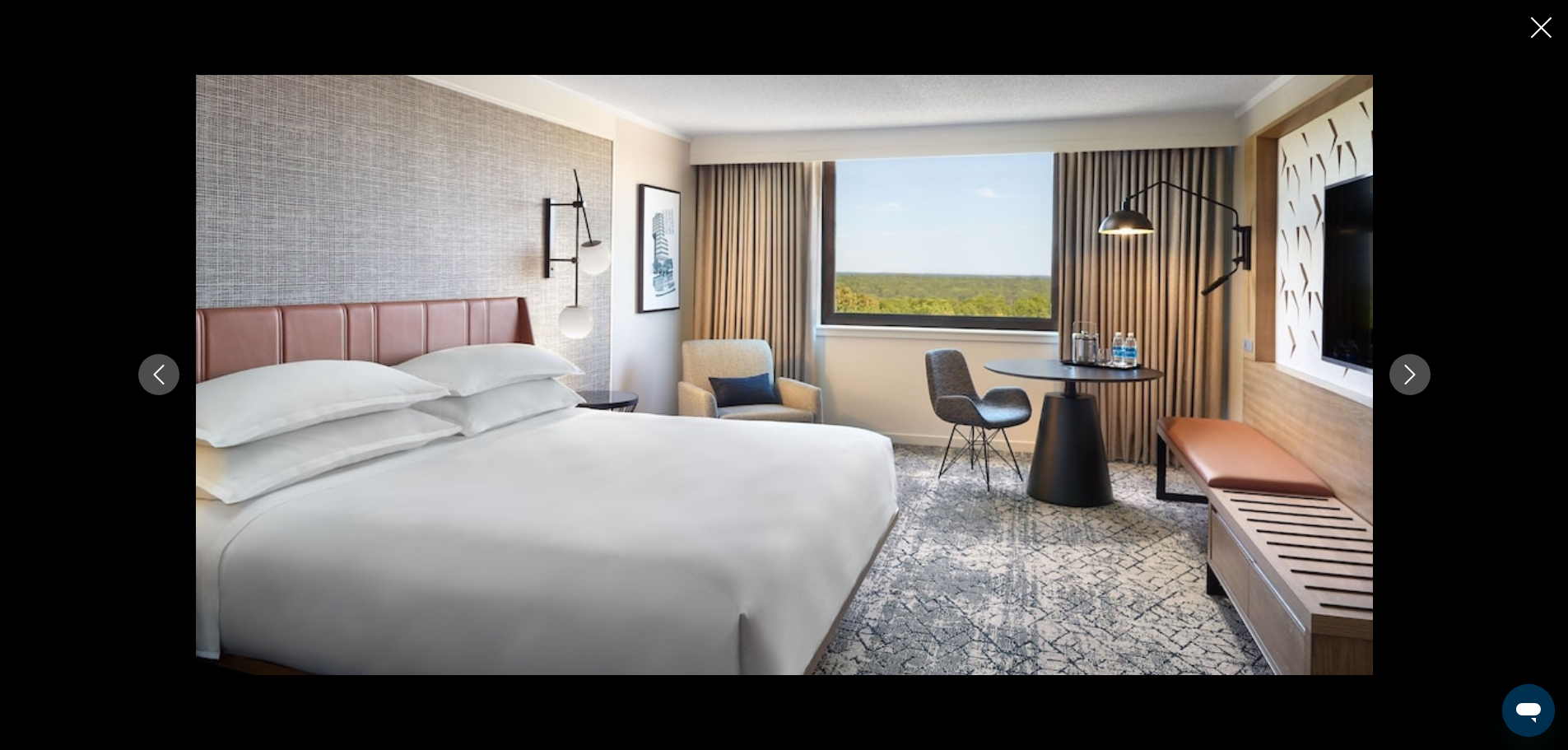
click at [1412, 370] on icon "Next image" at bounding box center [1410, 374] width 19 height 19
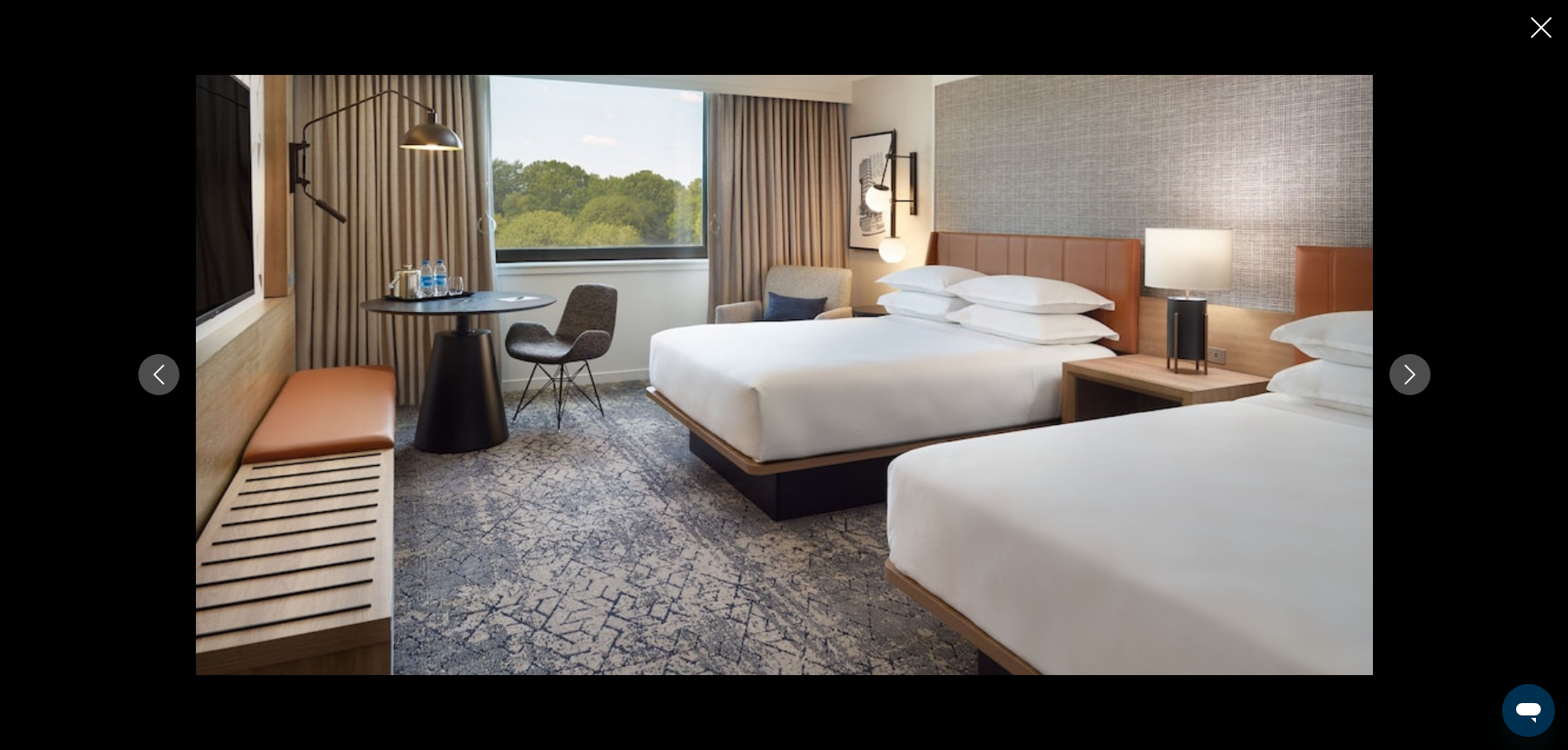
click at [1412, 370] on icon "Next image" at bounding box center [1410, 374] width 19 height 19
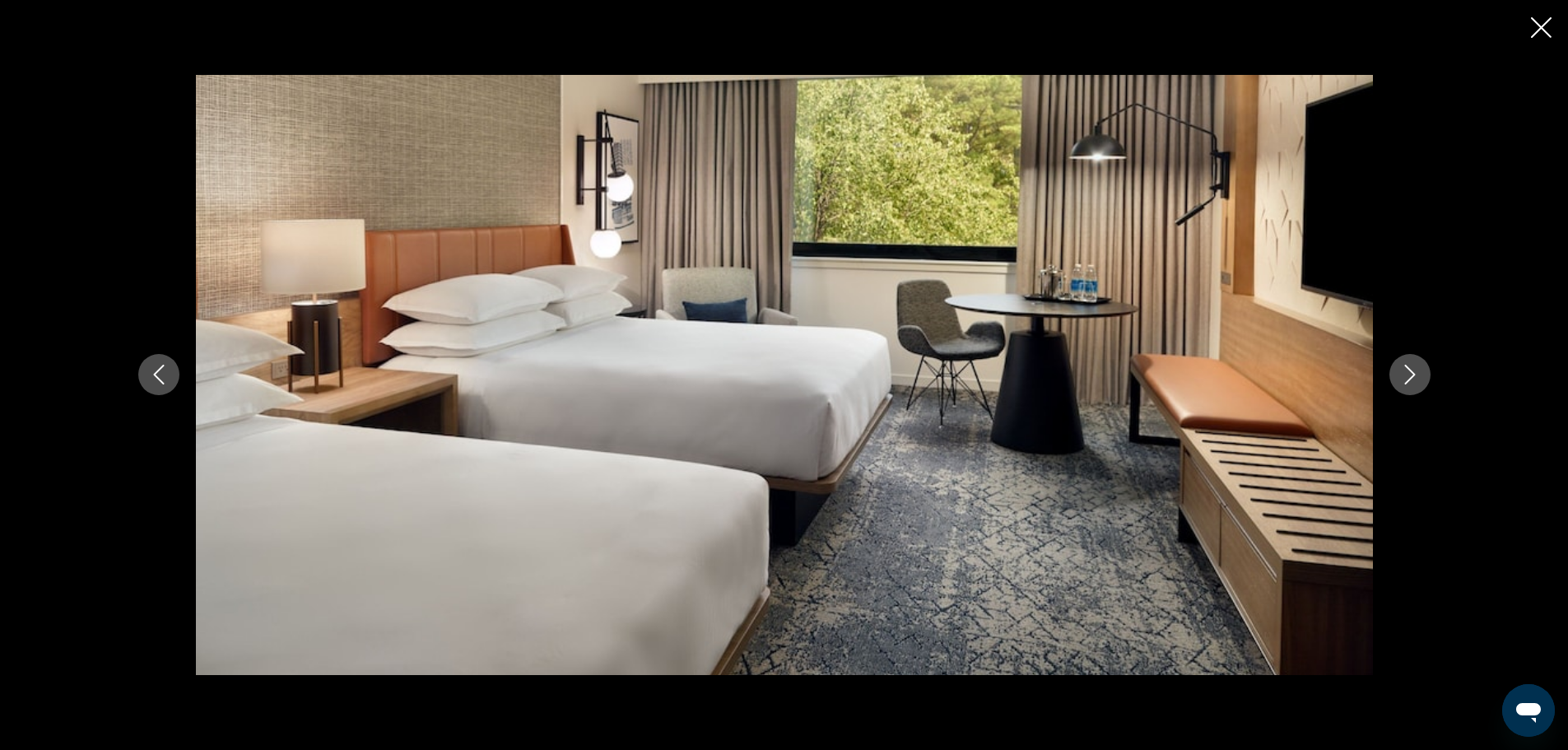
click at [1412, 370] on icon "Next image" at bounding box center [1410, 374] width 19 height 19
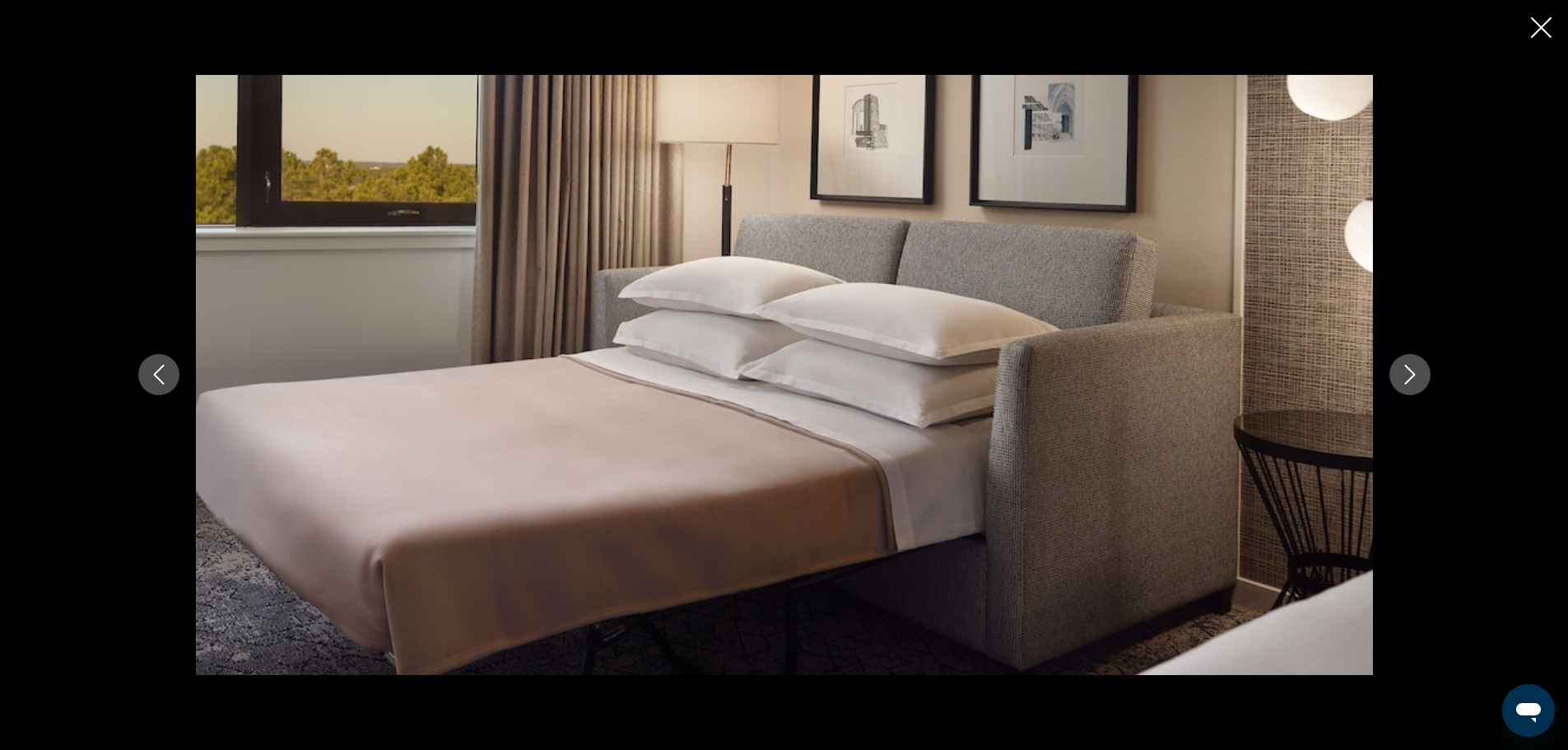
click at [1412, 370] on icon "Next image" at bounding box center [1410, 374] width 19 height 19
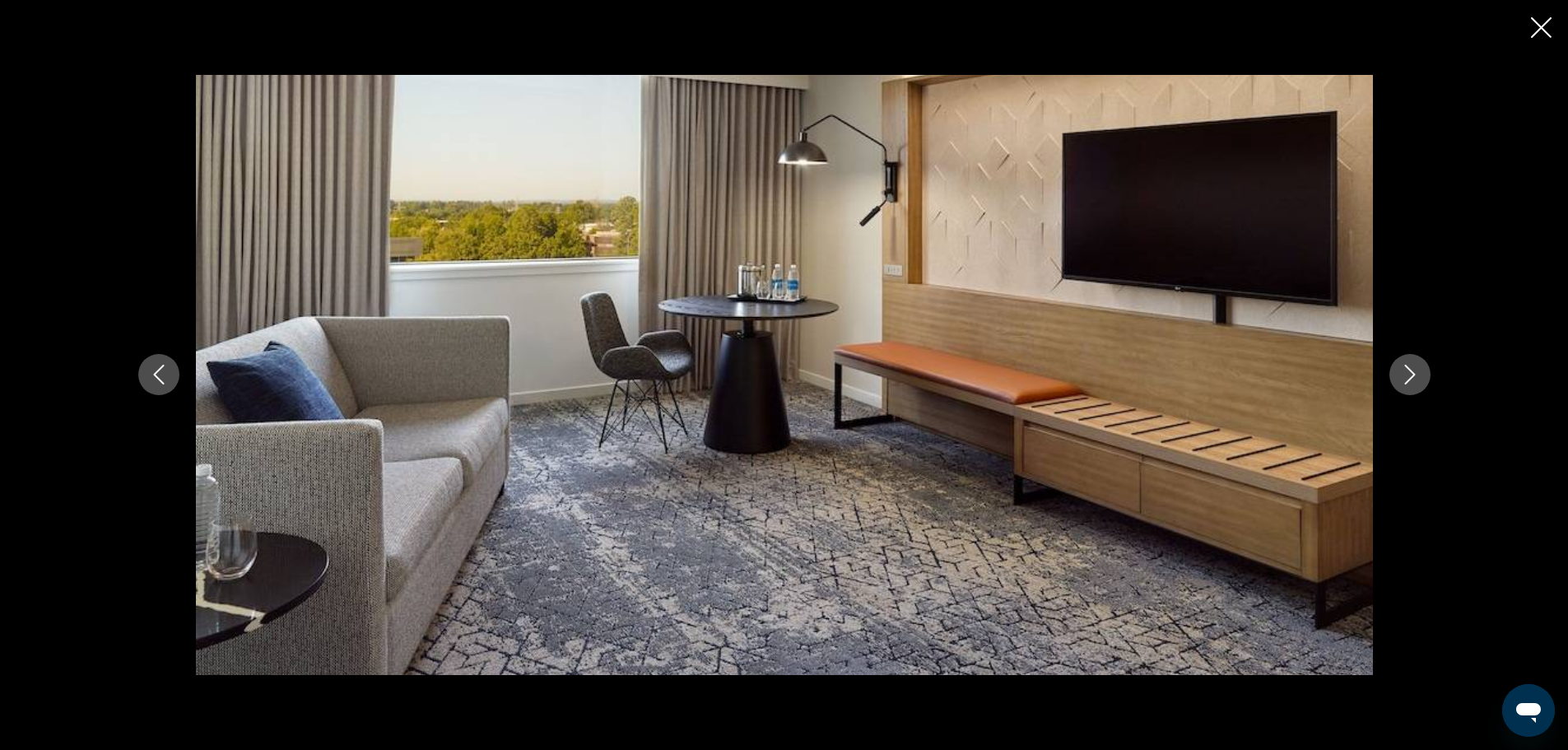
click at [1412, 370] on icon "Next image" at bounding box center [1410, 374] width 19 height 19
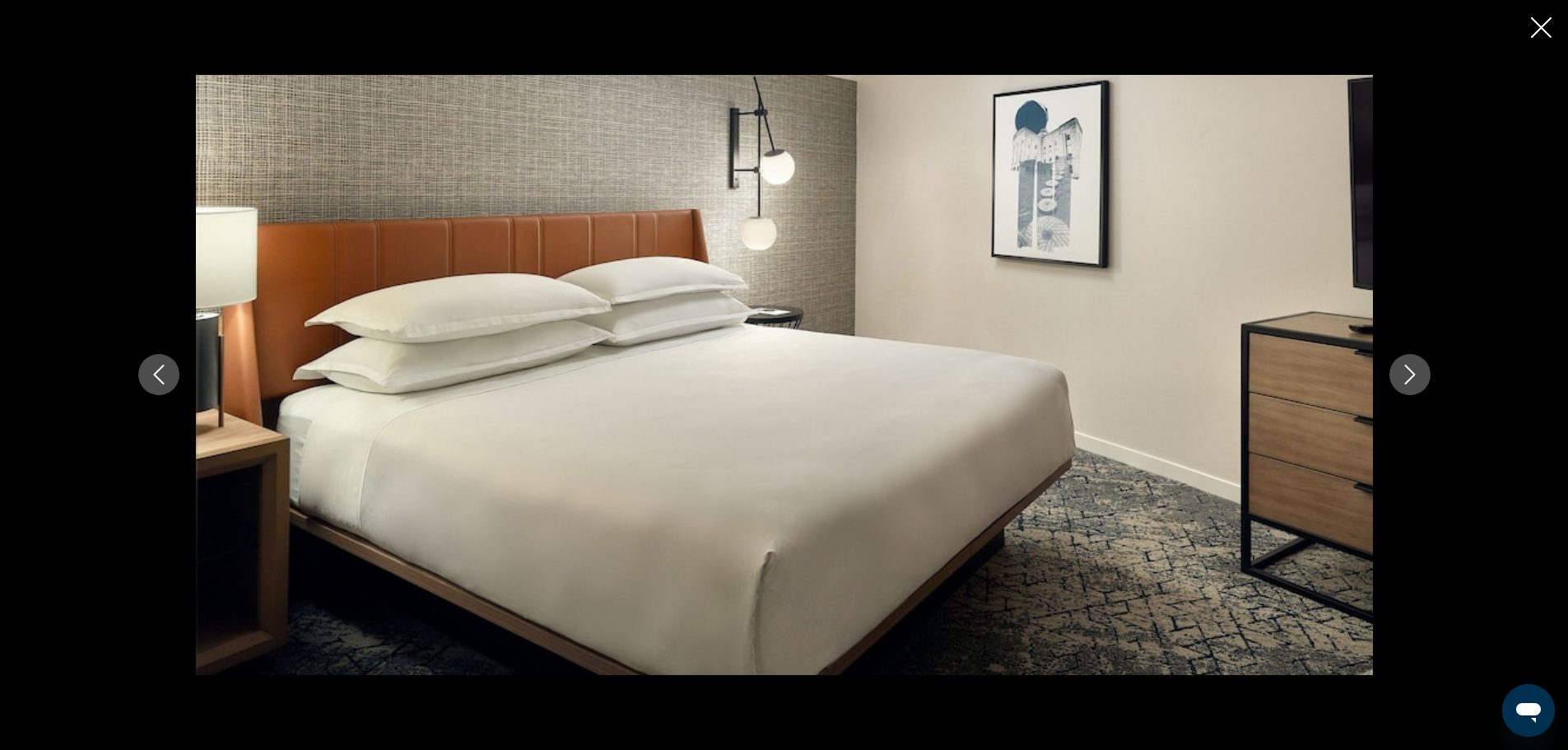
click at [1412, 370] on icon "Next image" at bounding box center [1410, 374] width 19 height 19
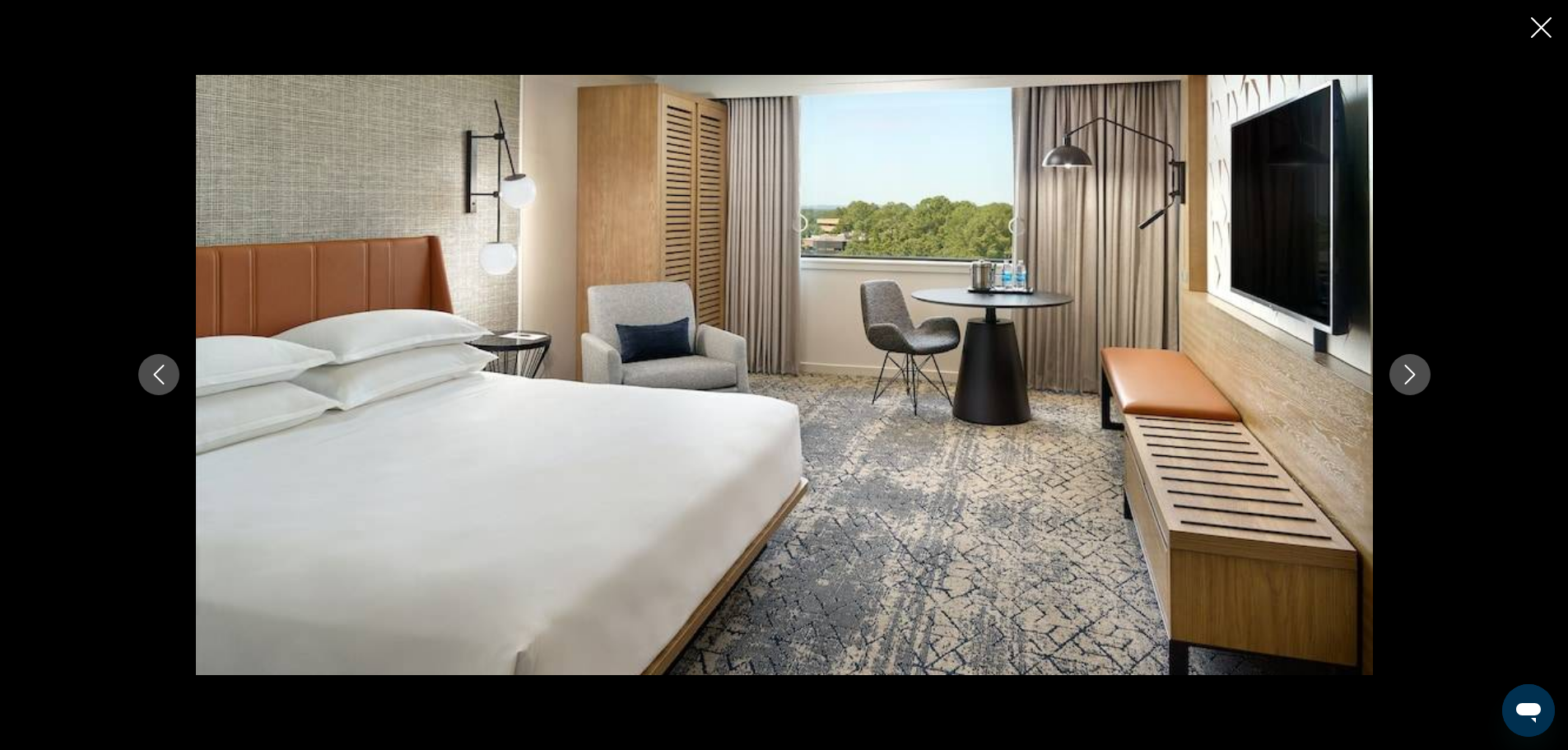
click at [1412, 370] on icon "Next image" at bounding box center [1410, 374] width 19 height 19
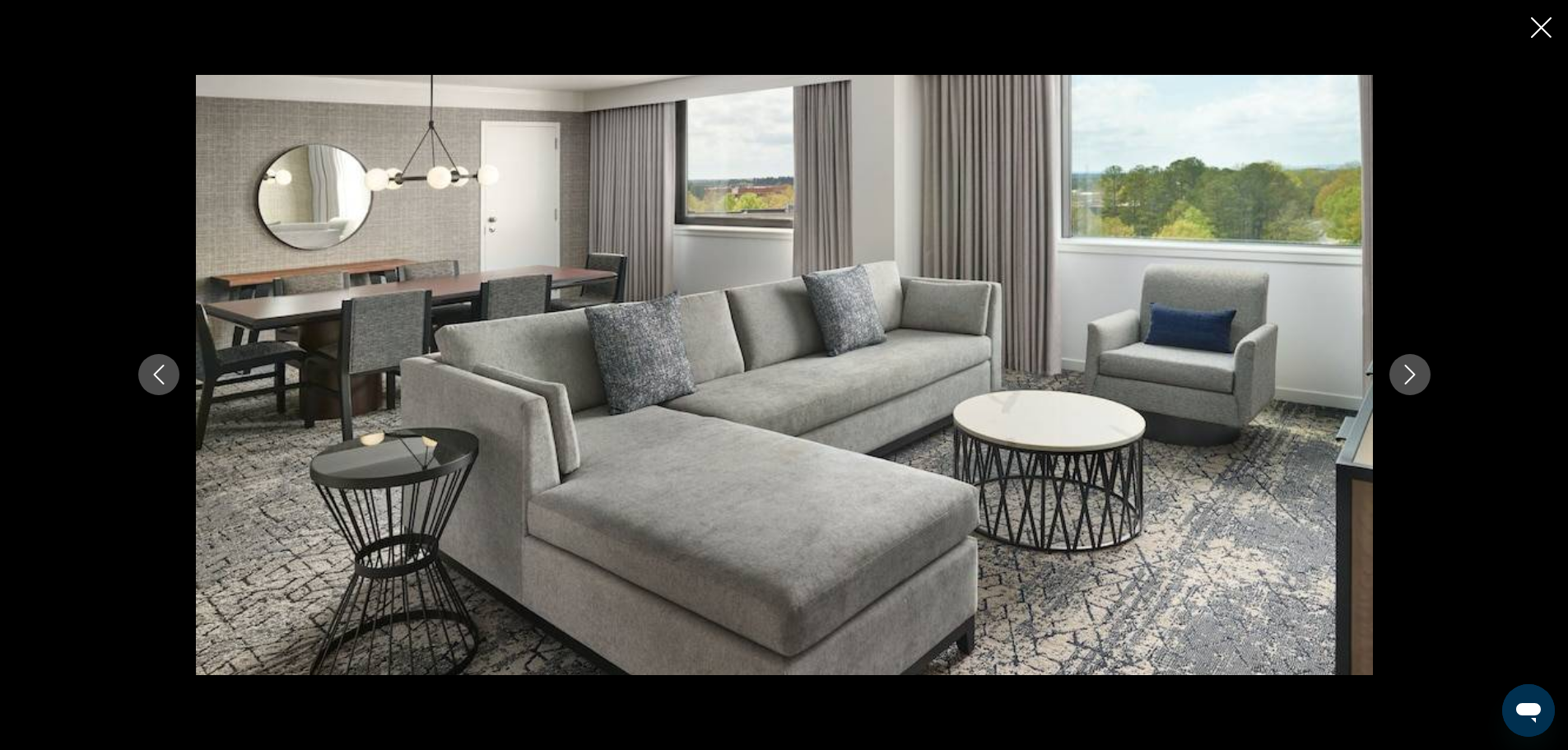
click at [1412, 370] on icon "Next image" at bounding box center [1410, 374] width 19 height 19
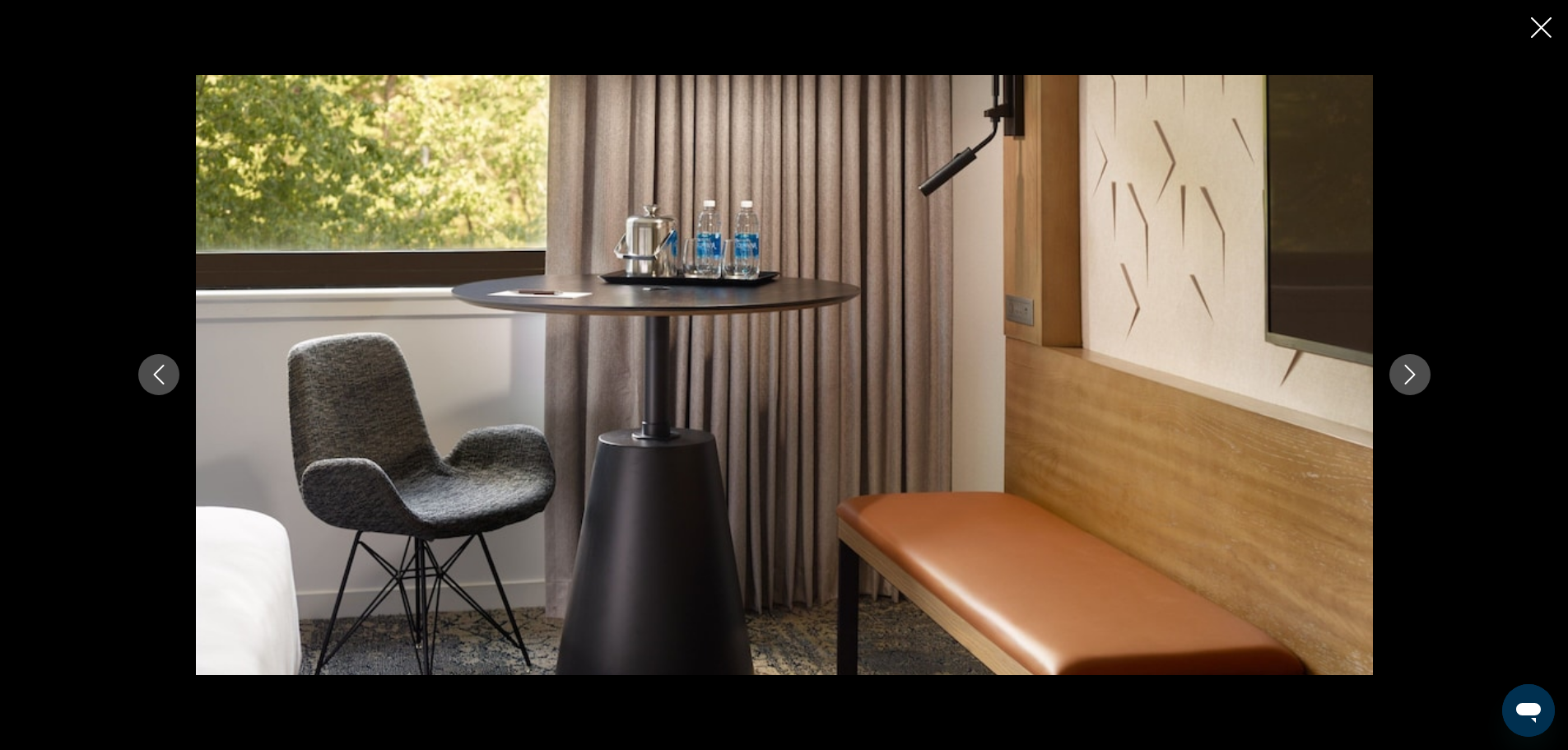
click at [1412, 370] on icon "Next image" at bounding box center [1410, 374] width 19 height 19
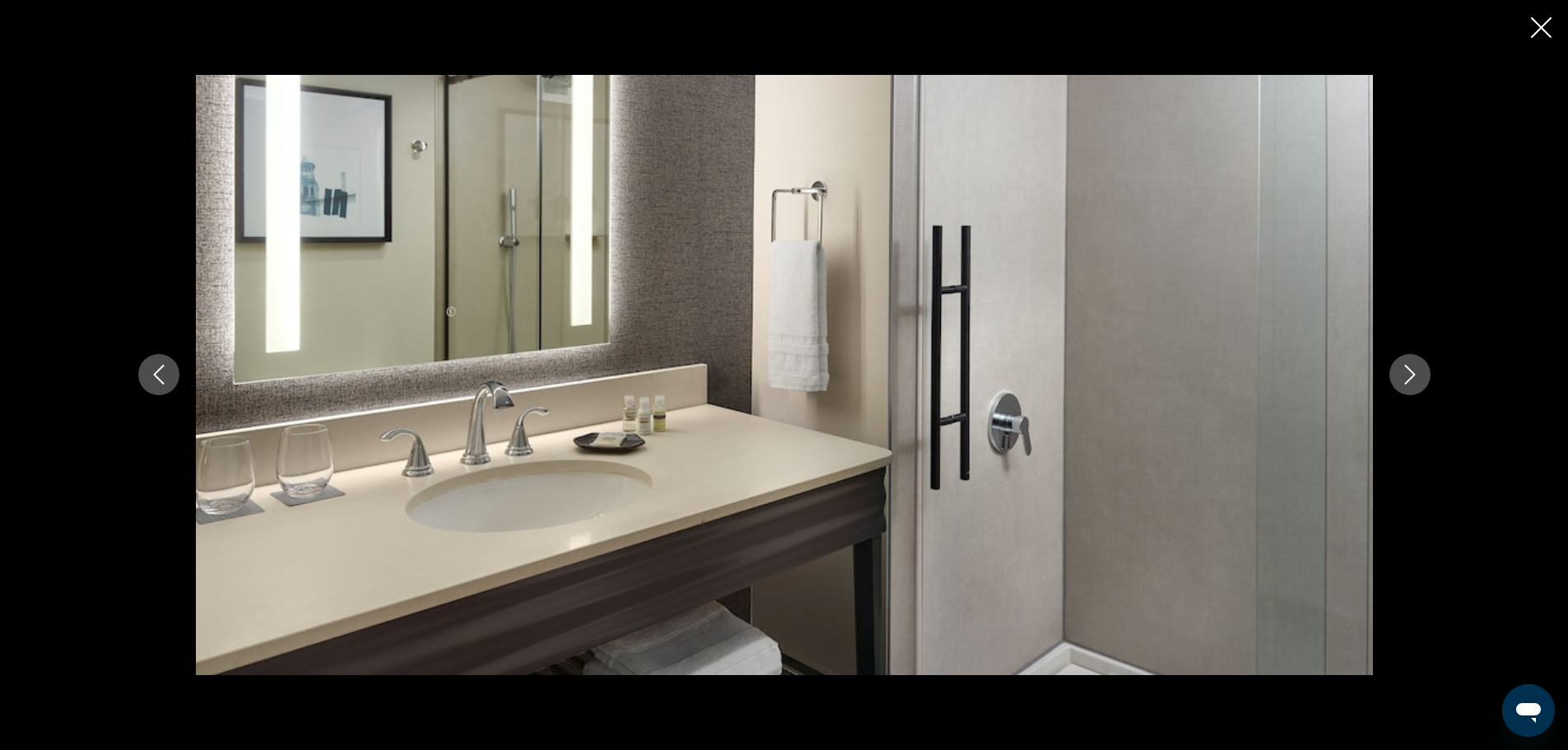
click at [1412, 370] on icon "Next image" at bounding box center [1410, 374] width 19 height 19
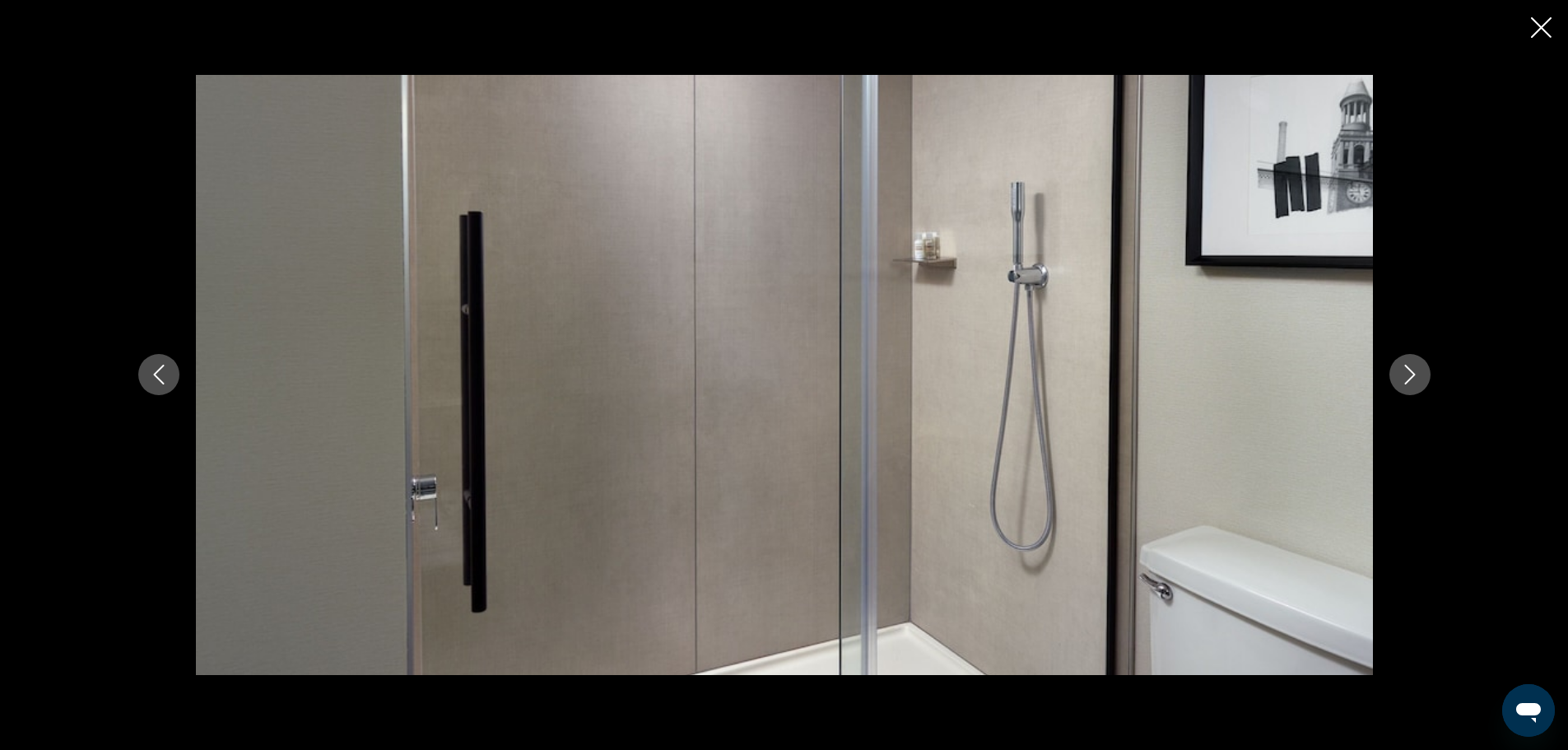
click at [1412, 370] on icon "Next image" at bounding box center [1410, 374] width 19 height 19
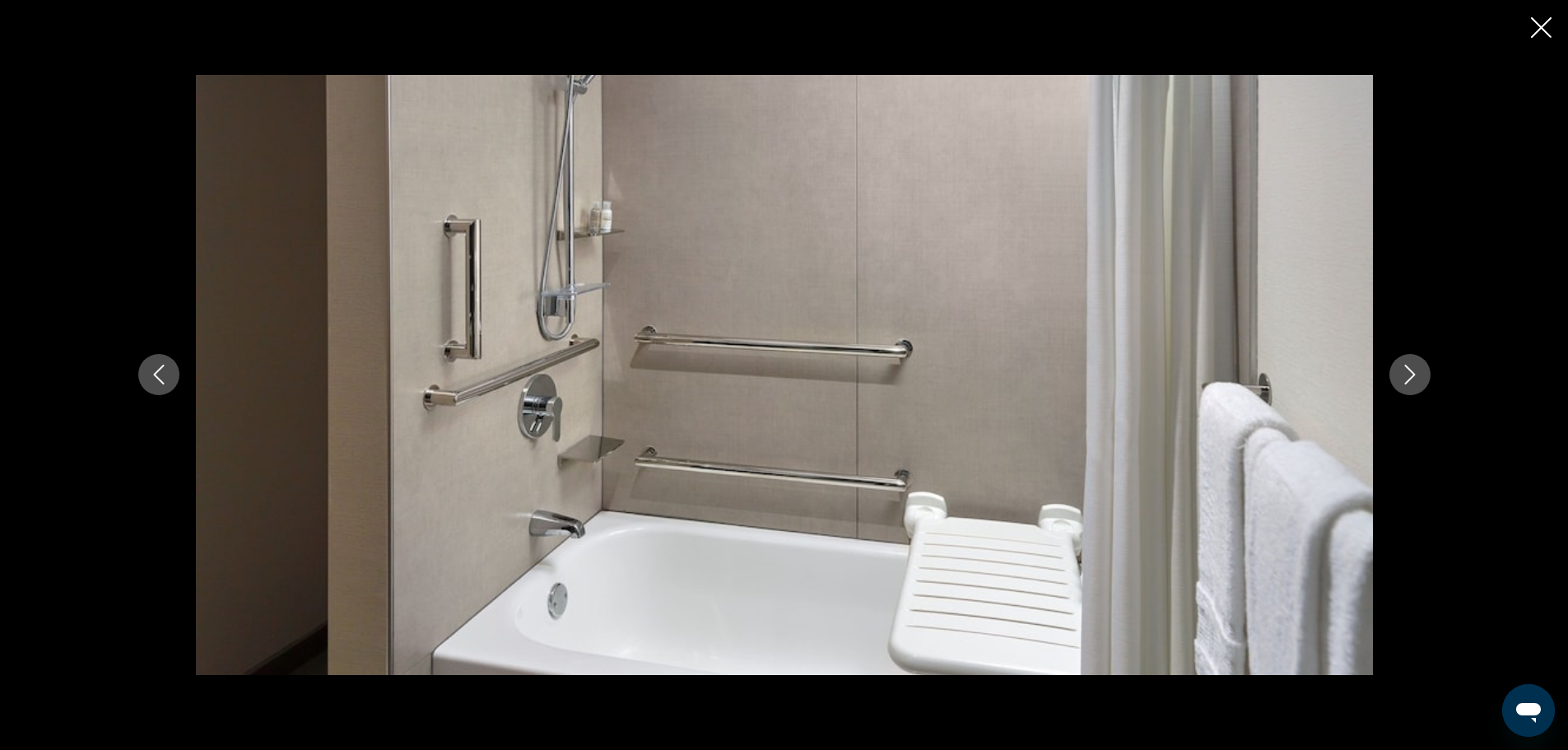
click at [1412, 370] on icon "Next image" at bounding box center [1410, 374] width 19 height 19
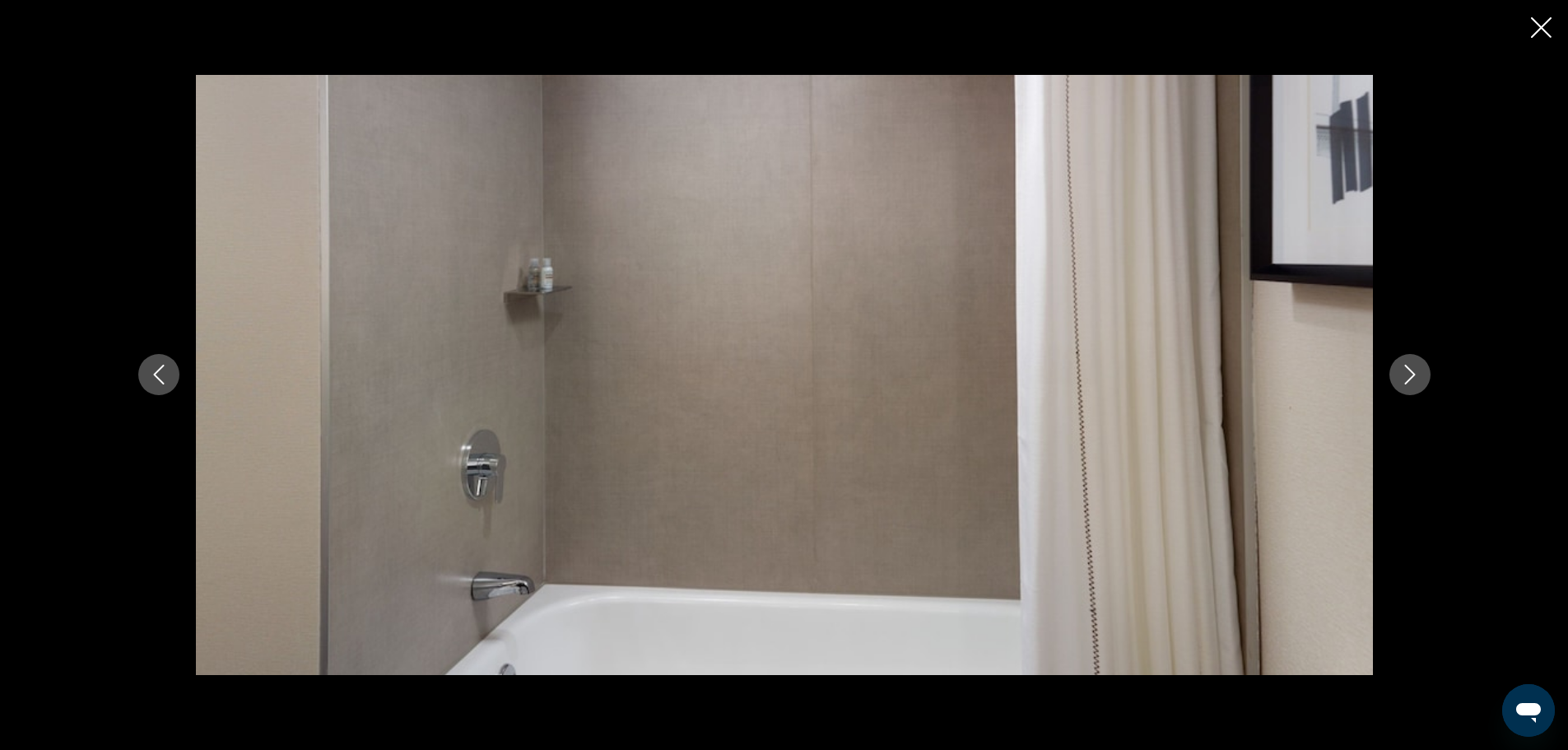
click at [1412, 370] on icon "Next image" at bounding box center [1410, 374] width 19 height 19
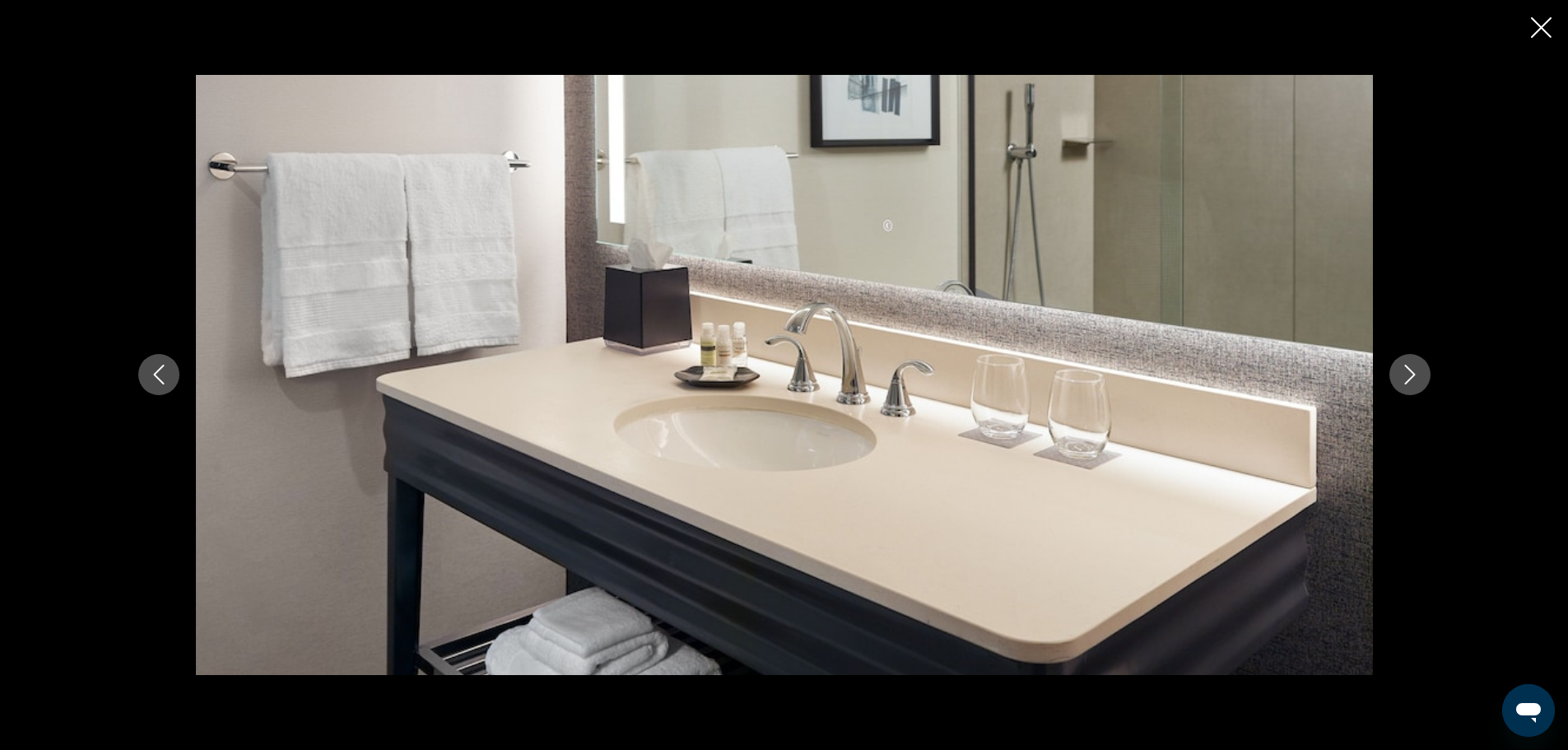
click at [1412, 370] on icon "Next image" at bounding box center [1410, 374] width 19 height 19
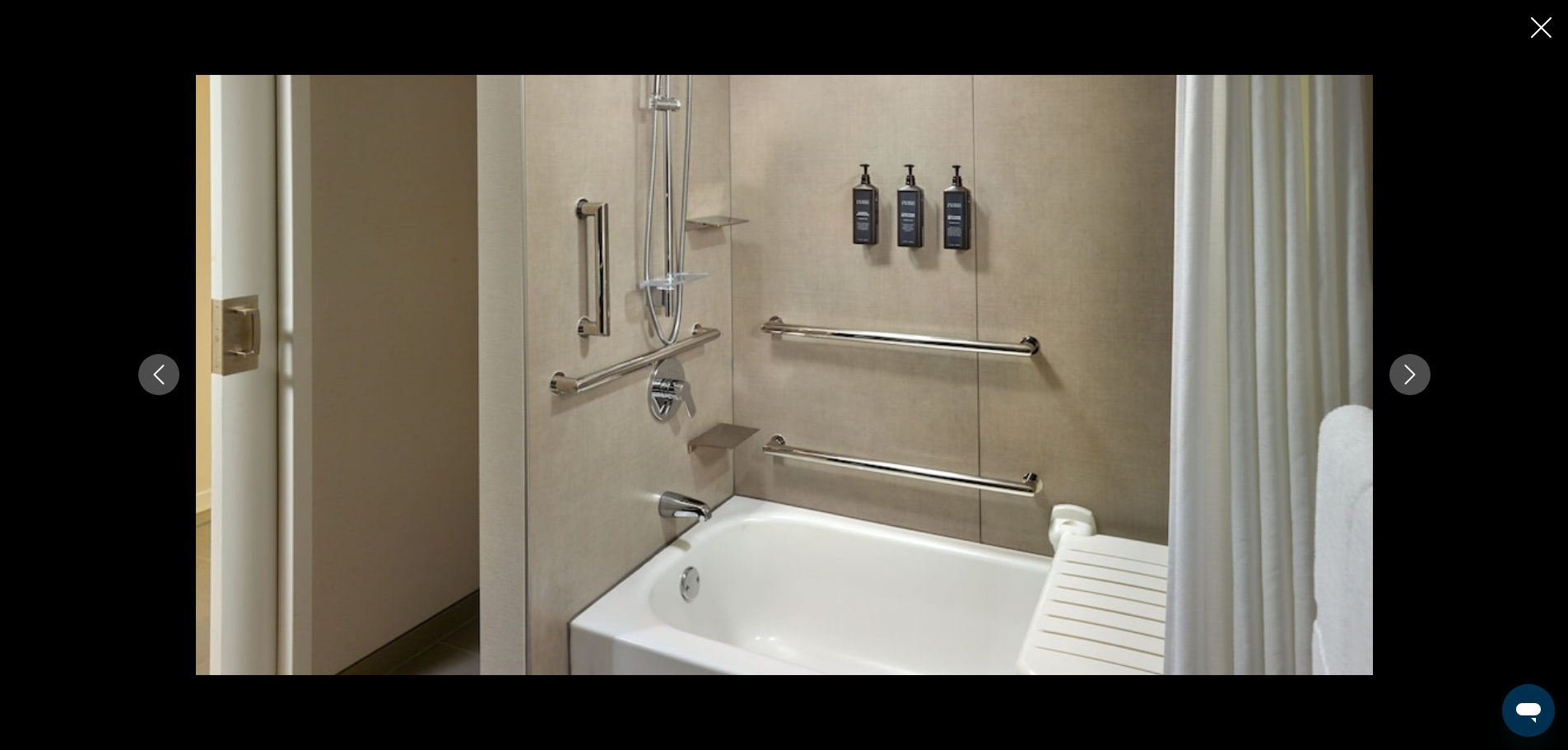
click at [1412, 370] on icon "Next image" at bounding box center [1410, 374] width 19 height 19
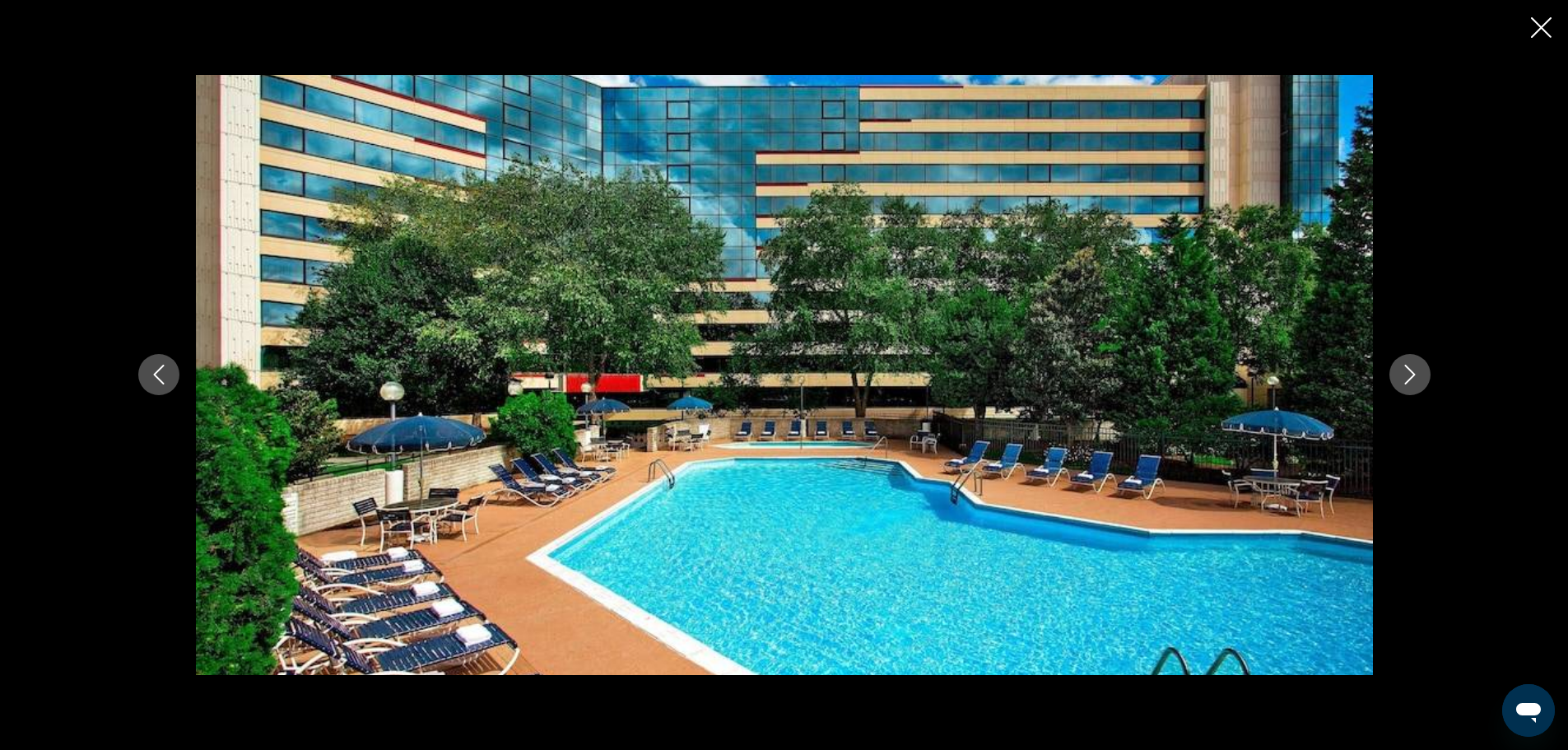
click at [1412, 370] on icon "Next image" at bounding box center [1410, 374] width 19 height 19
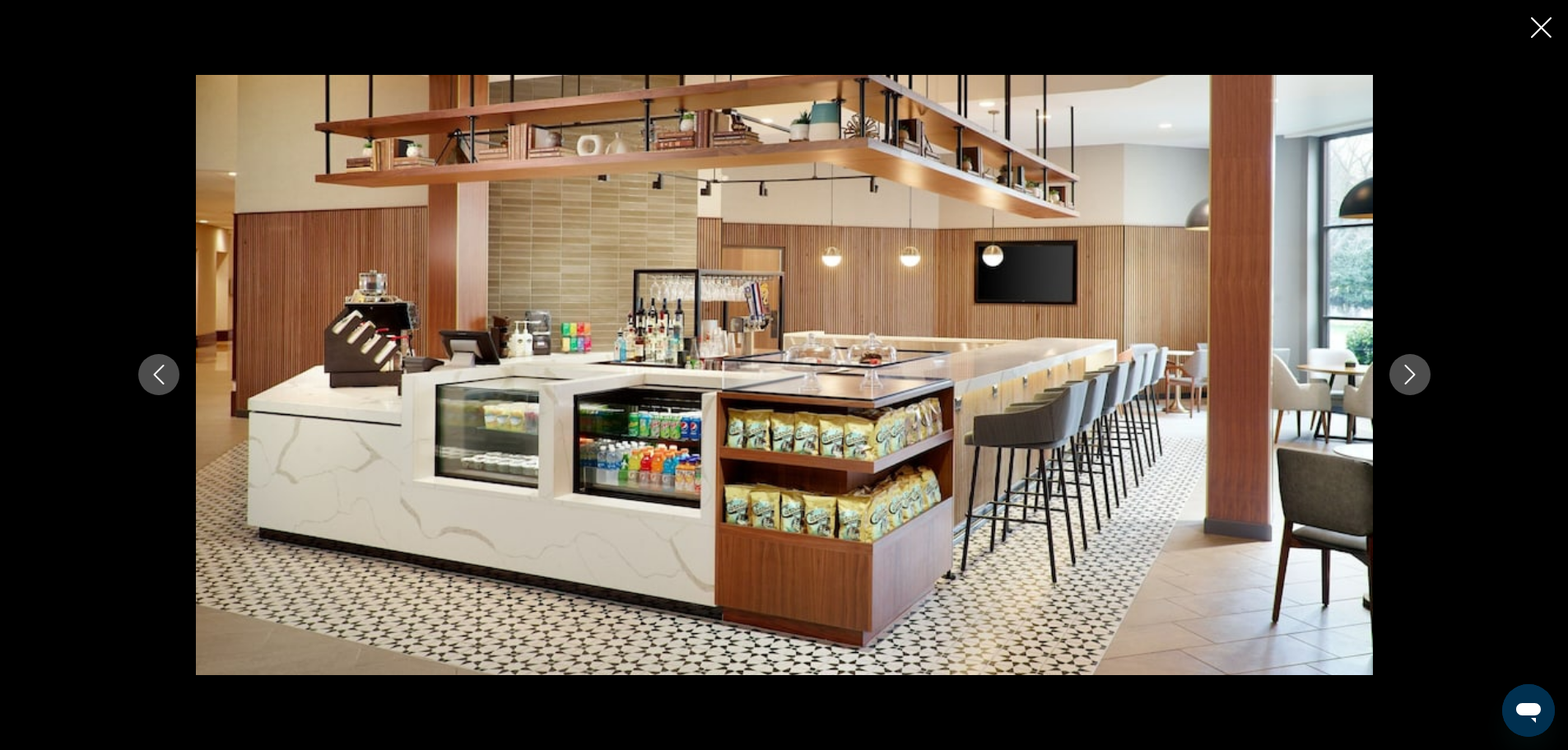
click at [1412, 370] on icon "Next image" at bounding box center [1410, 374] width 19 height 19
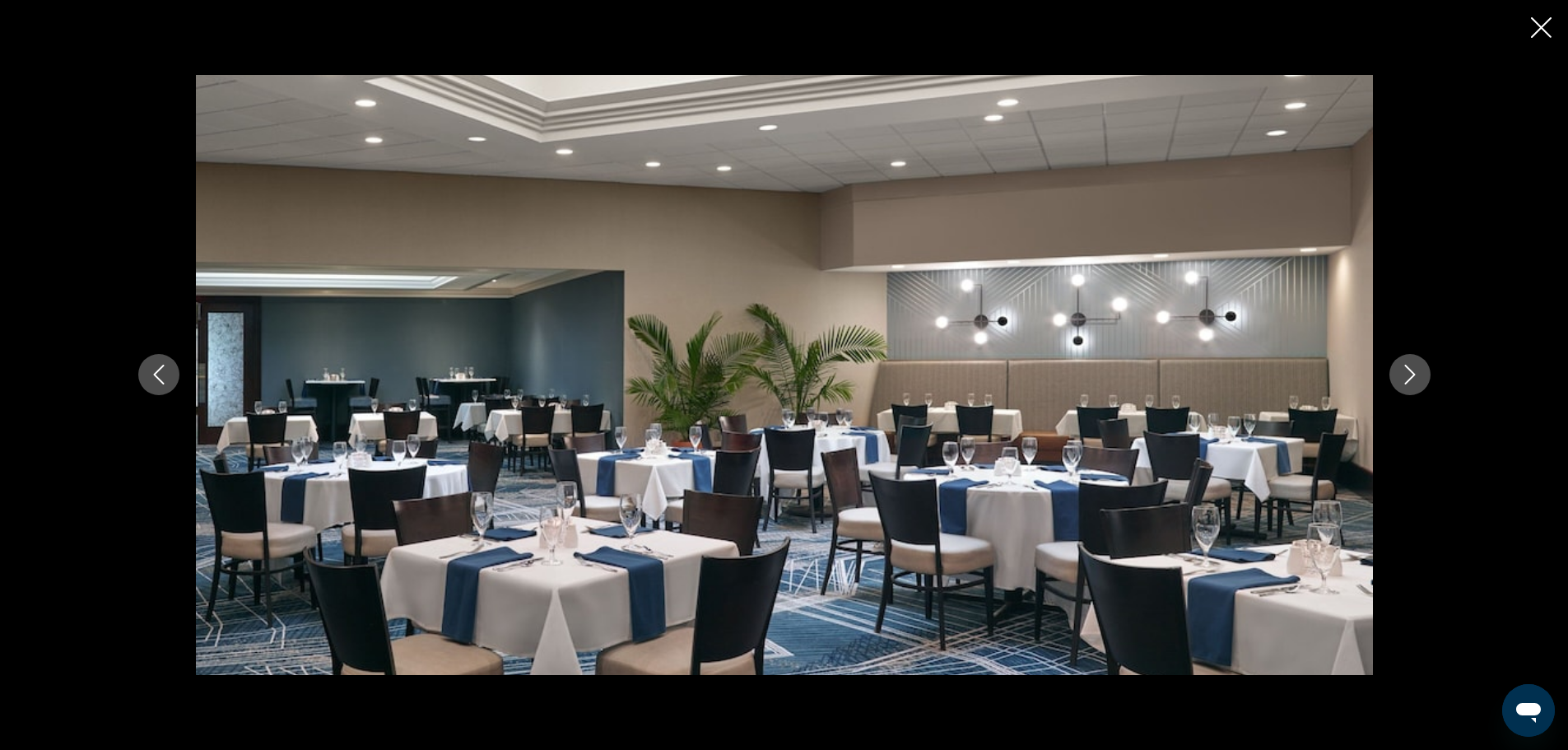
click at [1412, 370] on icon "Next image" at bounding box center [1410, 374] width 19 height 19
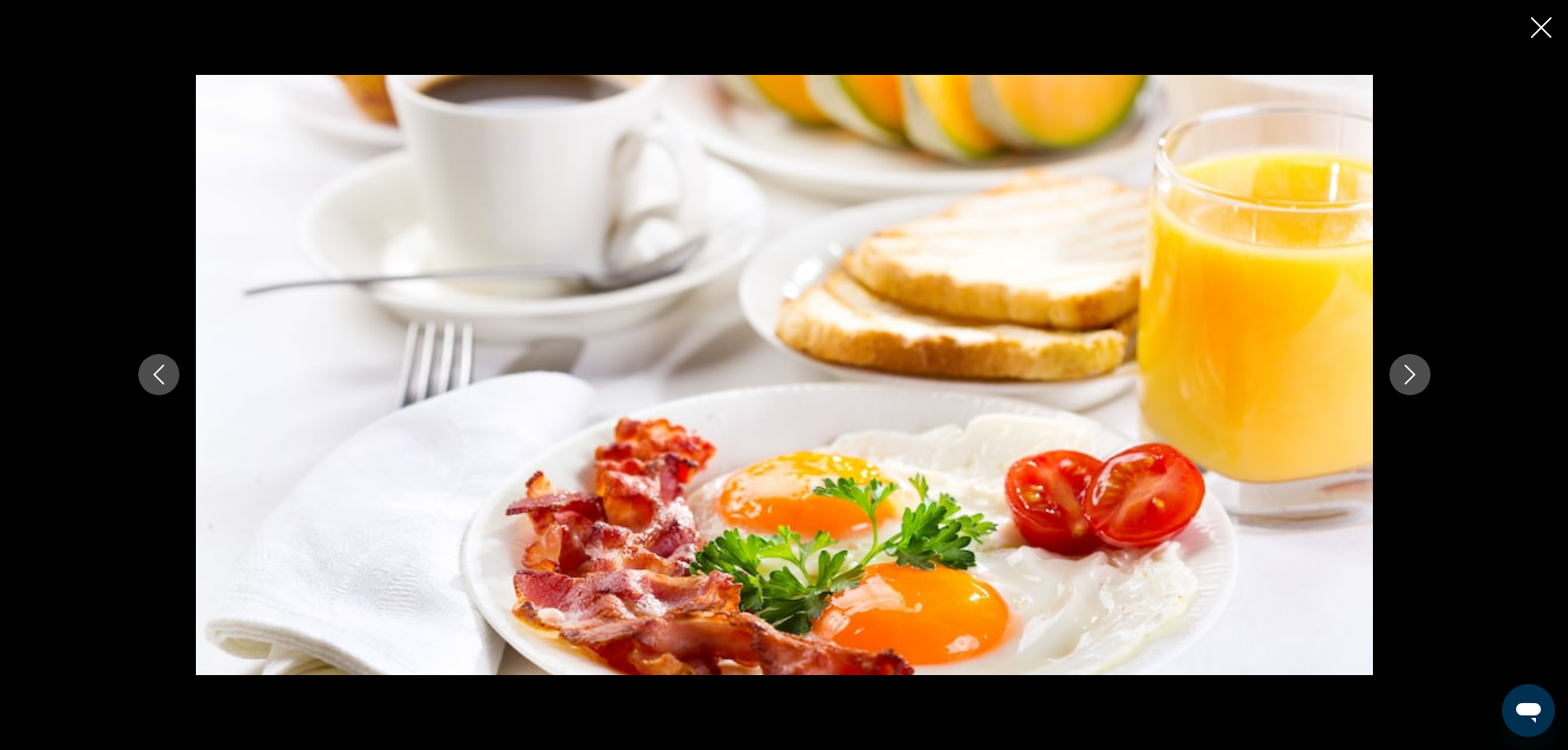
click at [1412, 370] on icon "Next image" at bounding box center [1410, 374] width 19 height 19
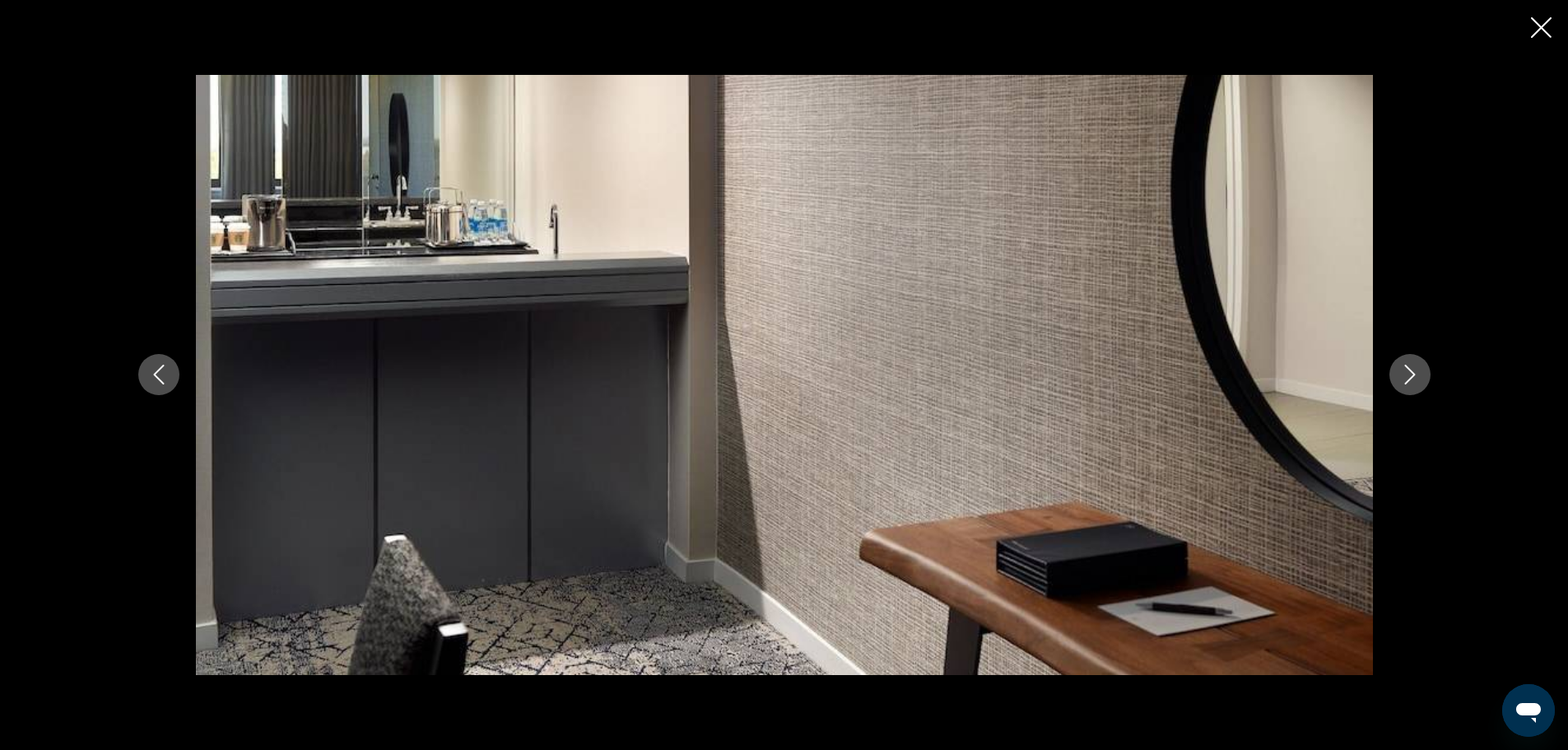
click at [1412, 370] on icon "Next image" at bounding box center [1410, 374] width 19 height 19
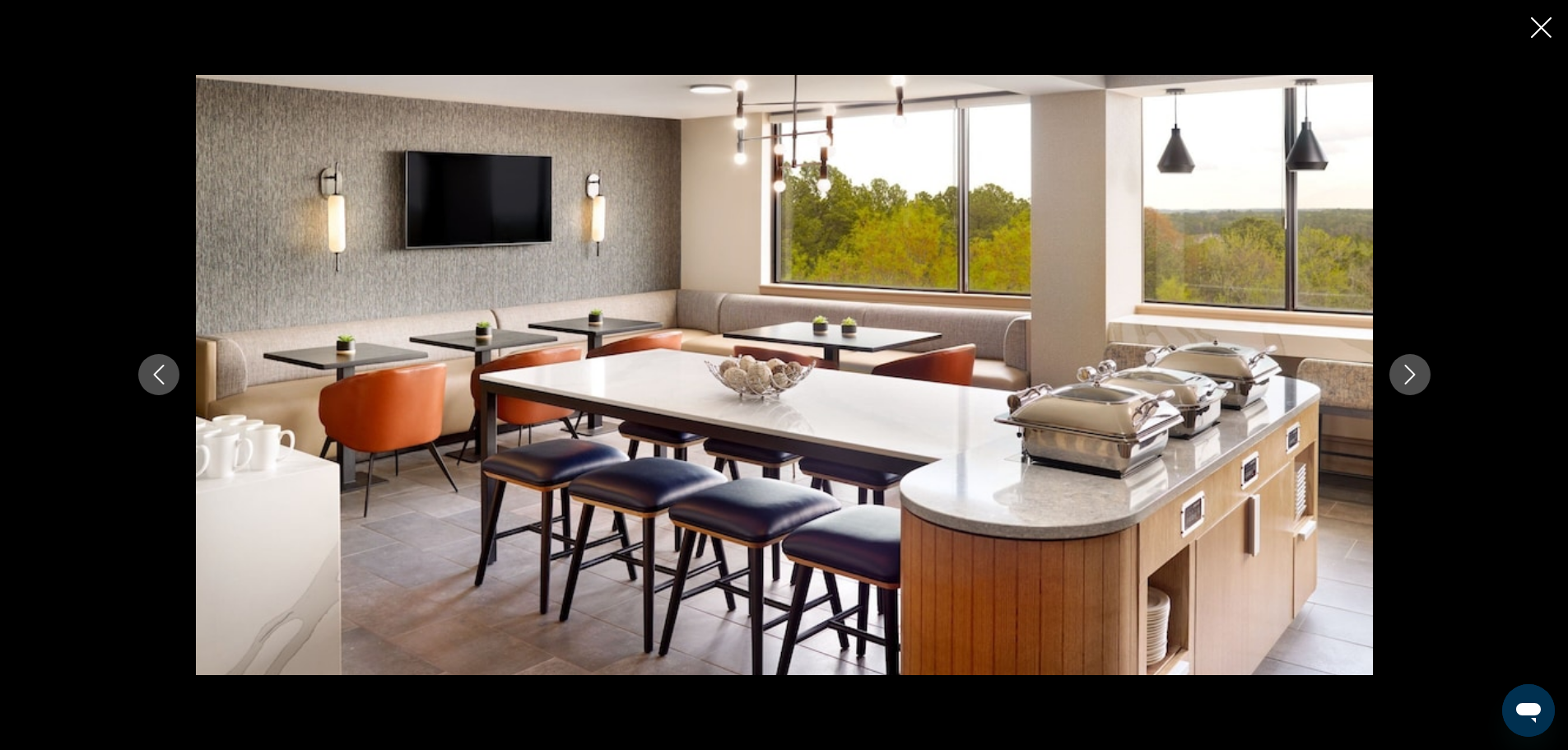
click at [1412, 370] on icon "Next image" at bounding box center [1410, 374] width 19 height 19
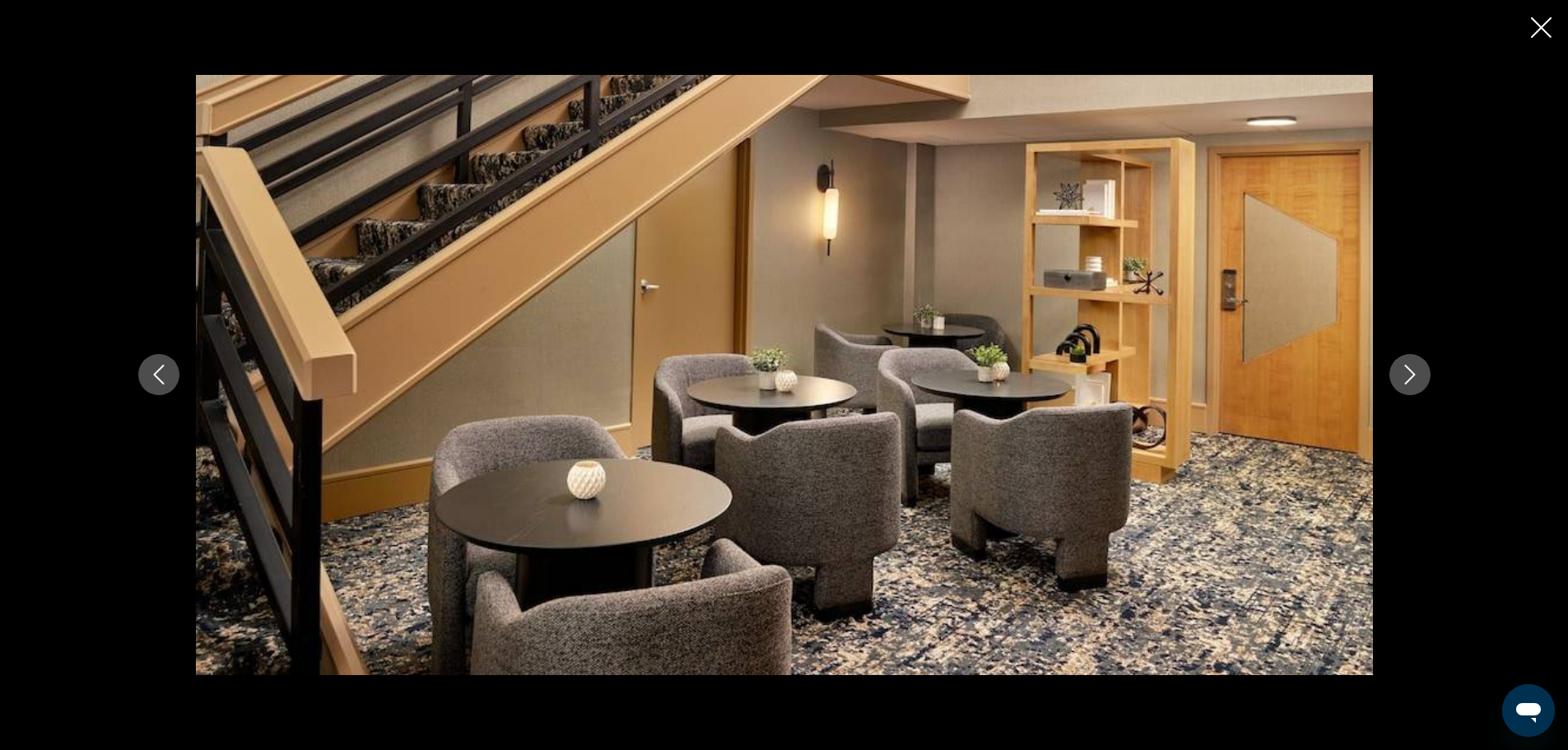
click at [1412, 370] on icon "Next image" at bounding box center [1410, 374] width 19 height 19
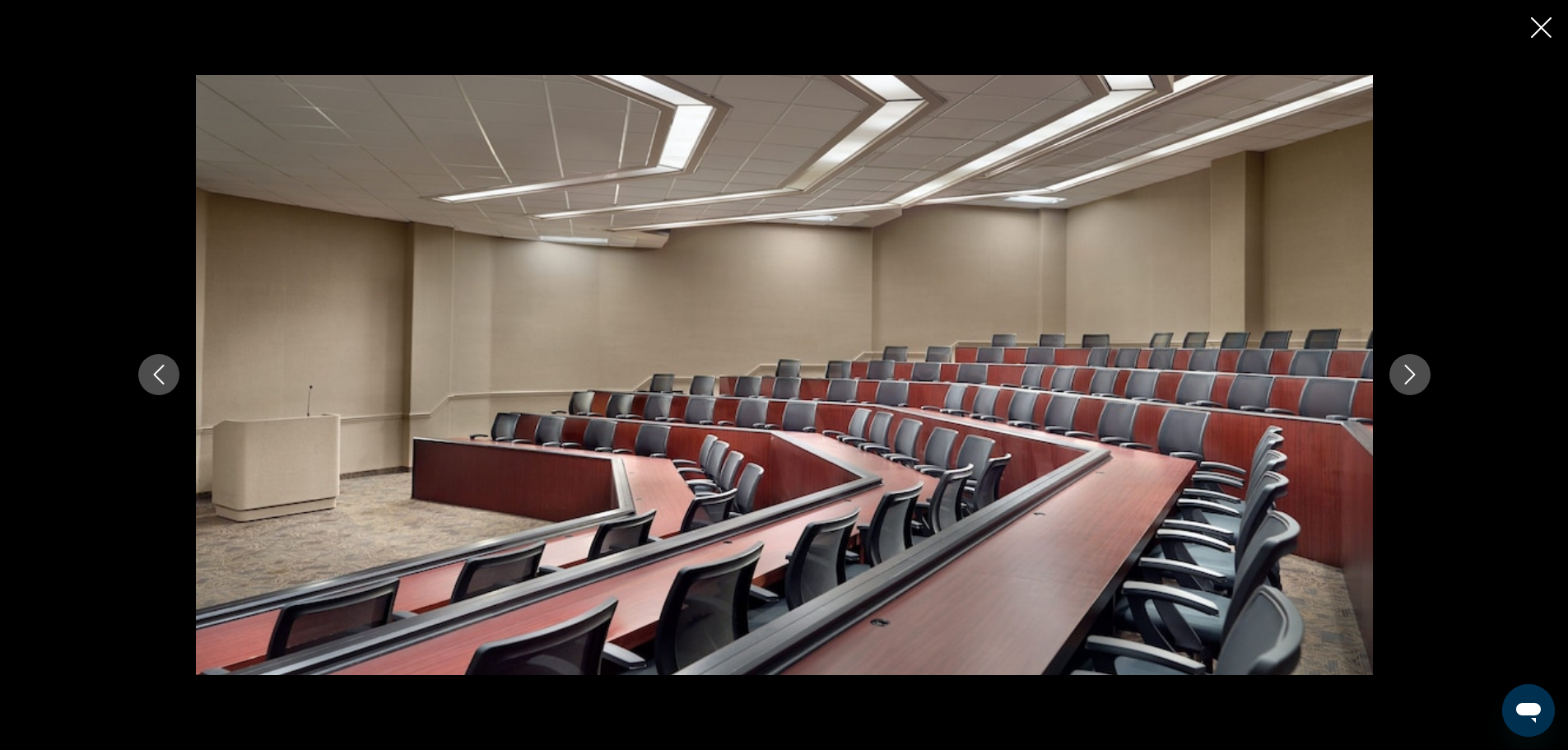
click at [1412, 370] on icon "Next image" at bounding box center [1410, 374] width 19 height 19
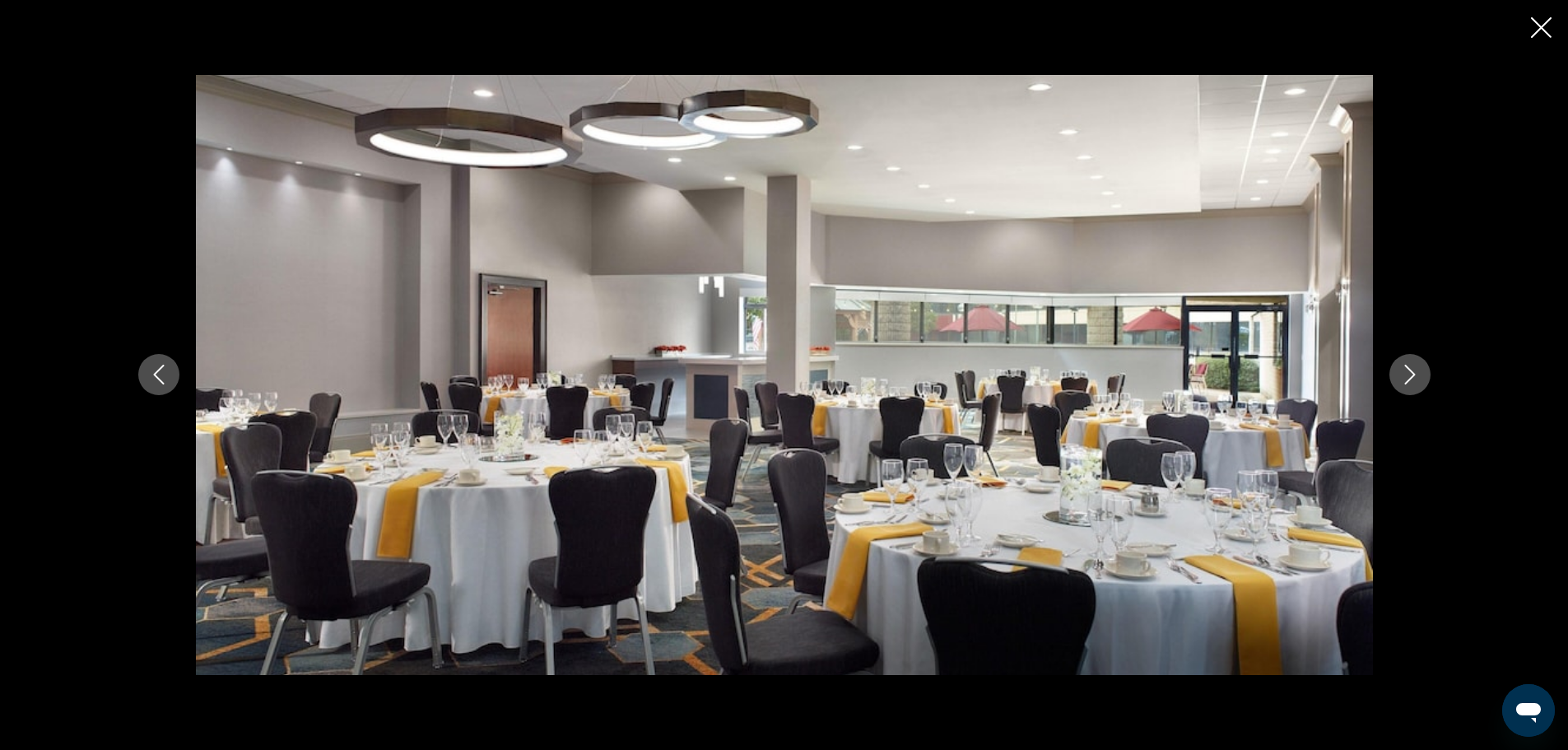
click at [1412, 370] on icon "Next image" at bounding box center [1410, 374] width 19 height 19
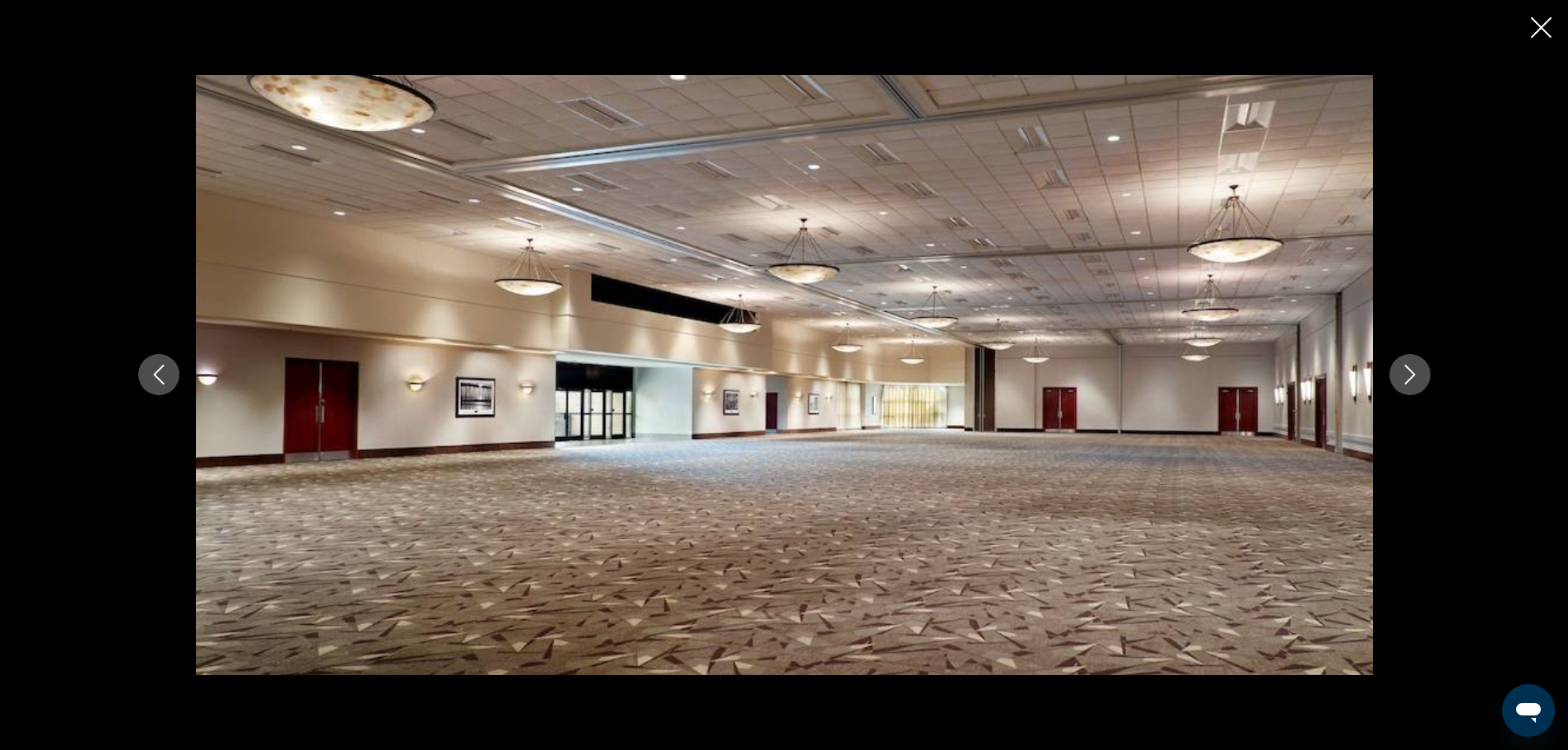
click at [1412, 370] on icon "Next image" at bounding box center [1410, 374] width 19 height 19
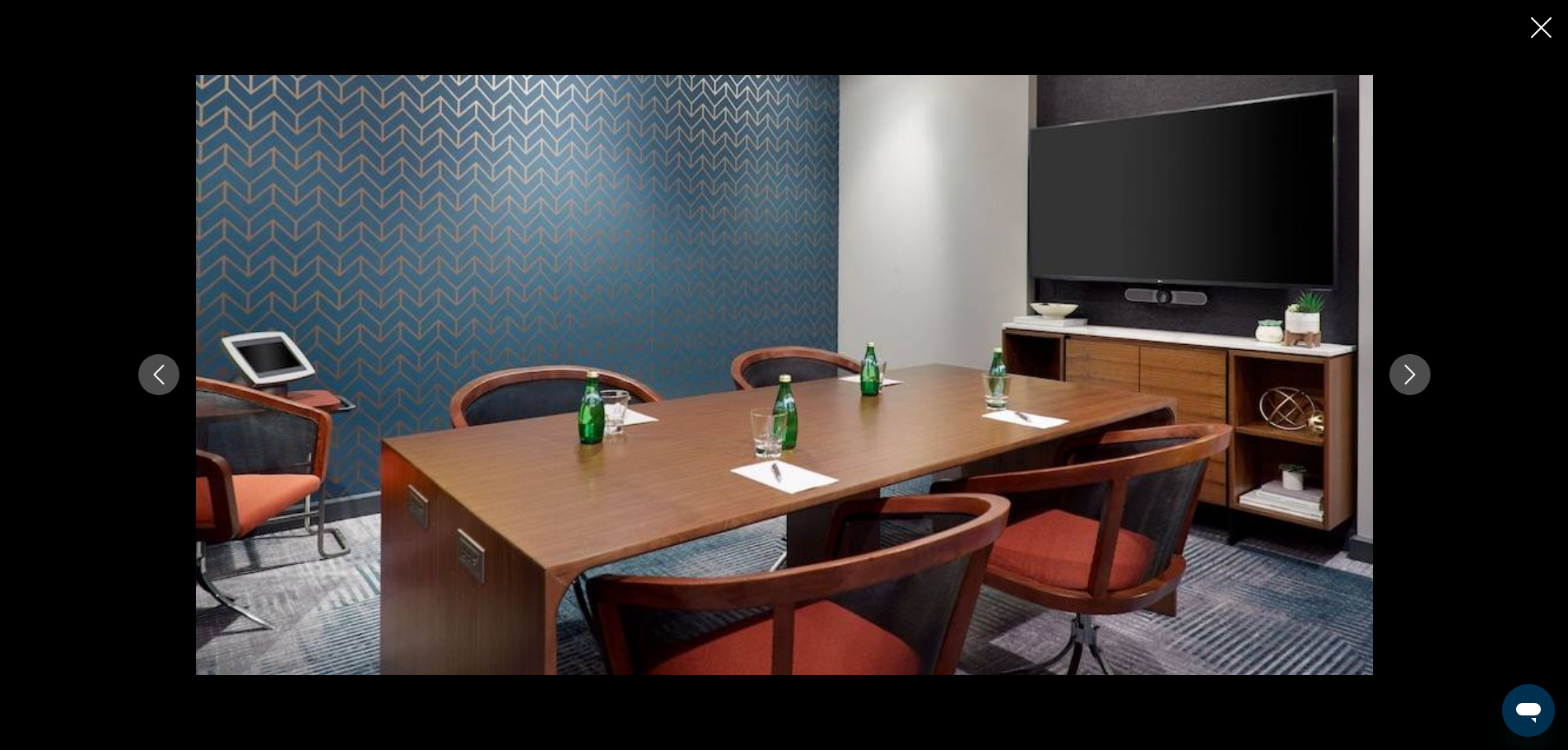
click at [1412, 370] on icon "Next image" at bounding box center [1410, 374] width 19 height 19
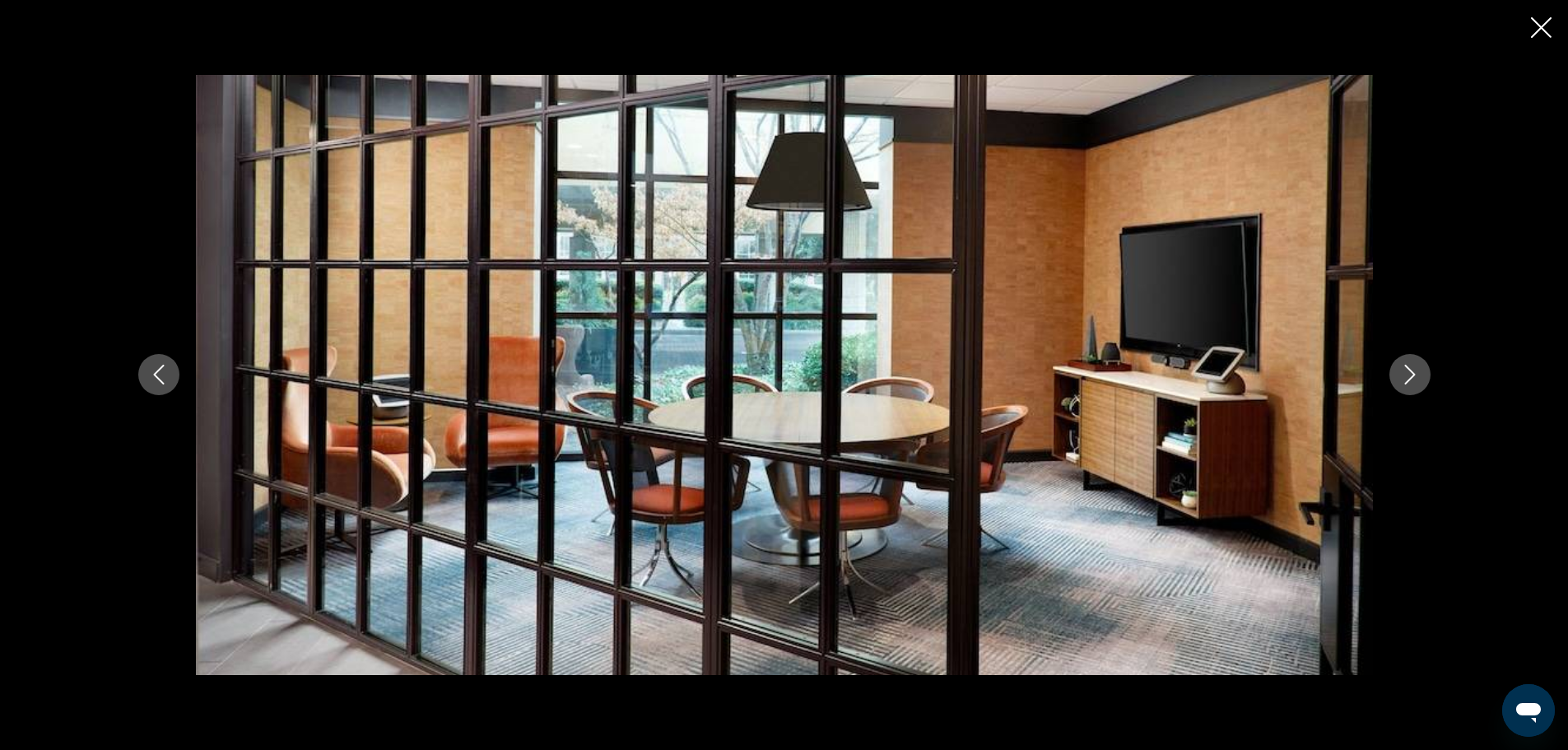
click at [1412, 370] on icon "Next image" at bounding box center [1410, 374] width 19 height 19
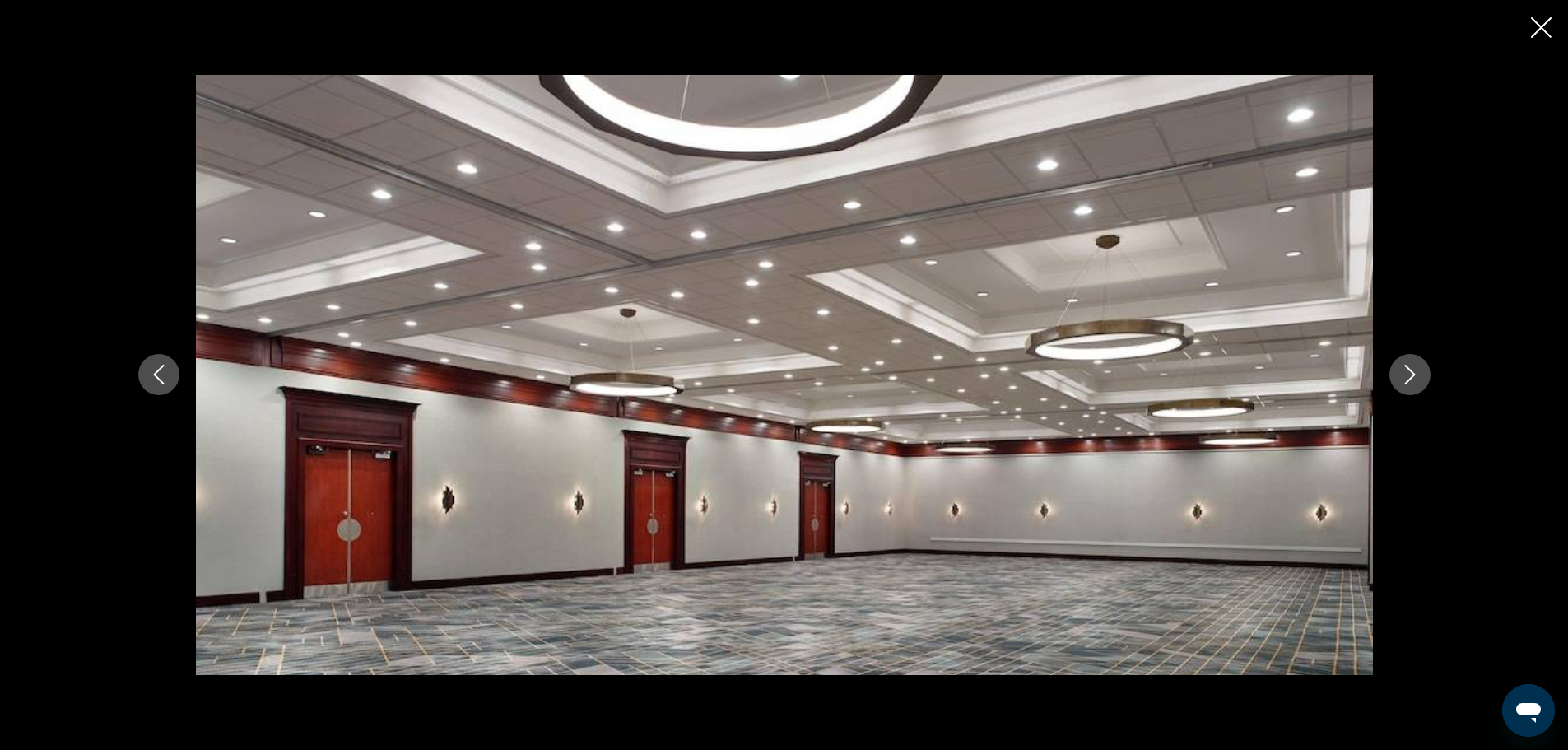
click at [1412, 370] on icon "Next image" at bounding box center [1410, 374] width 19 height 19
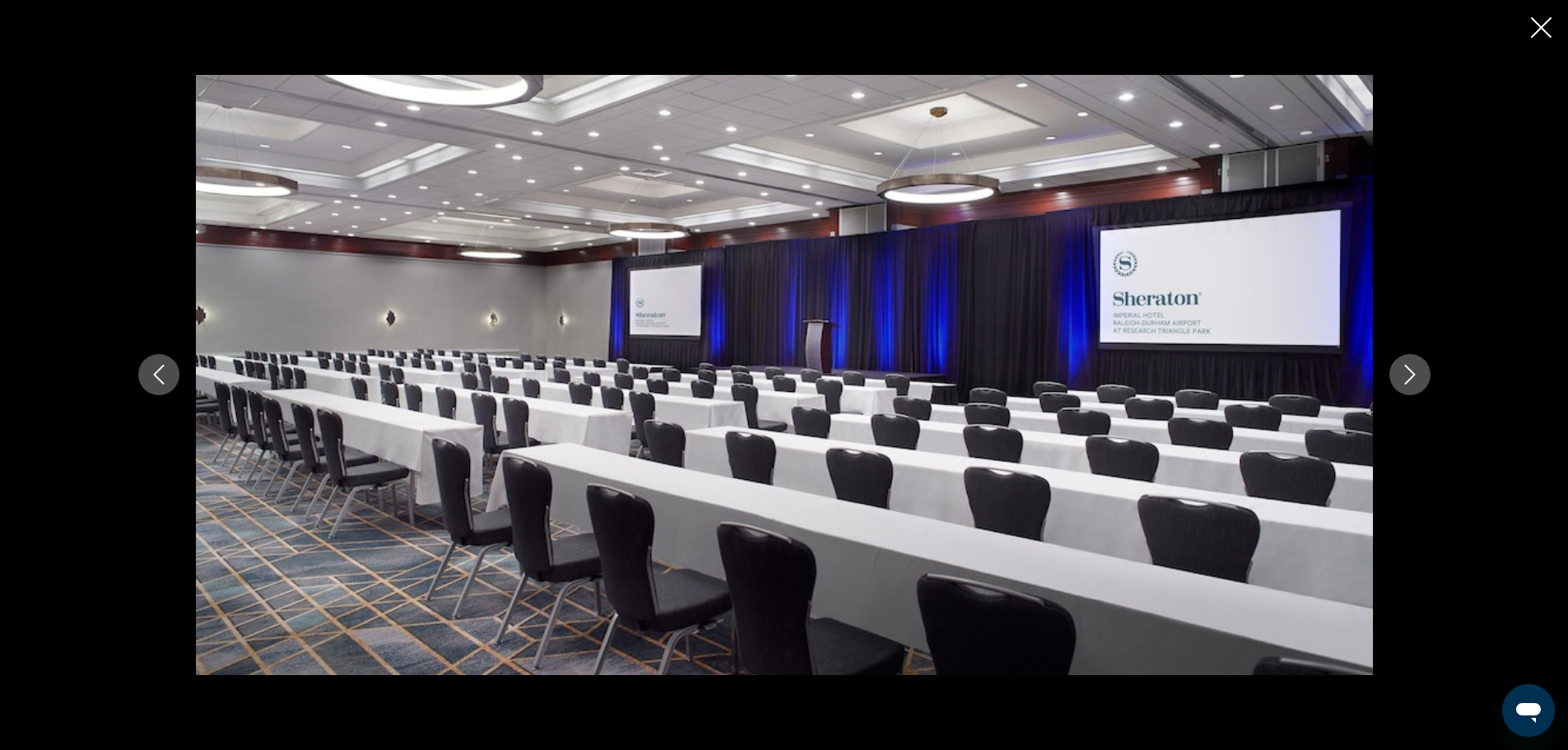
click at [1412, 370] on icon "Next image" at bounding box center [1410, 374] width 19 height 19
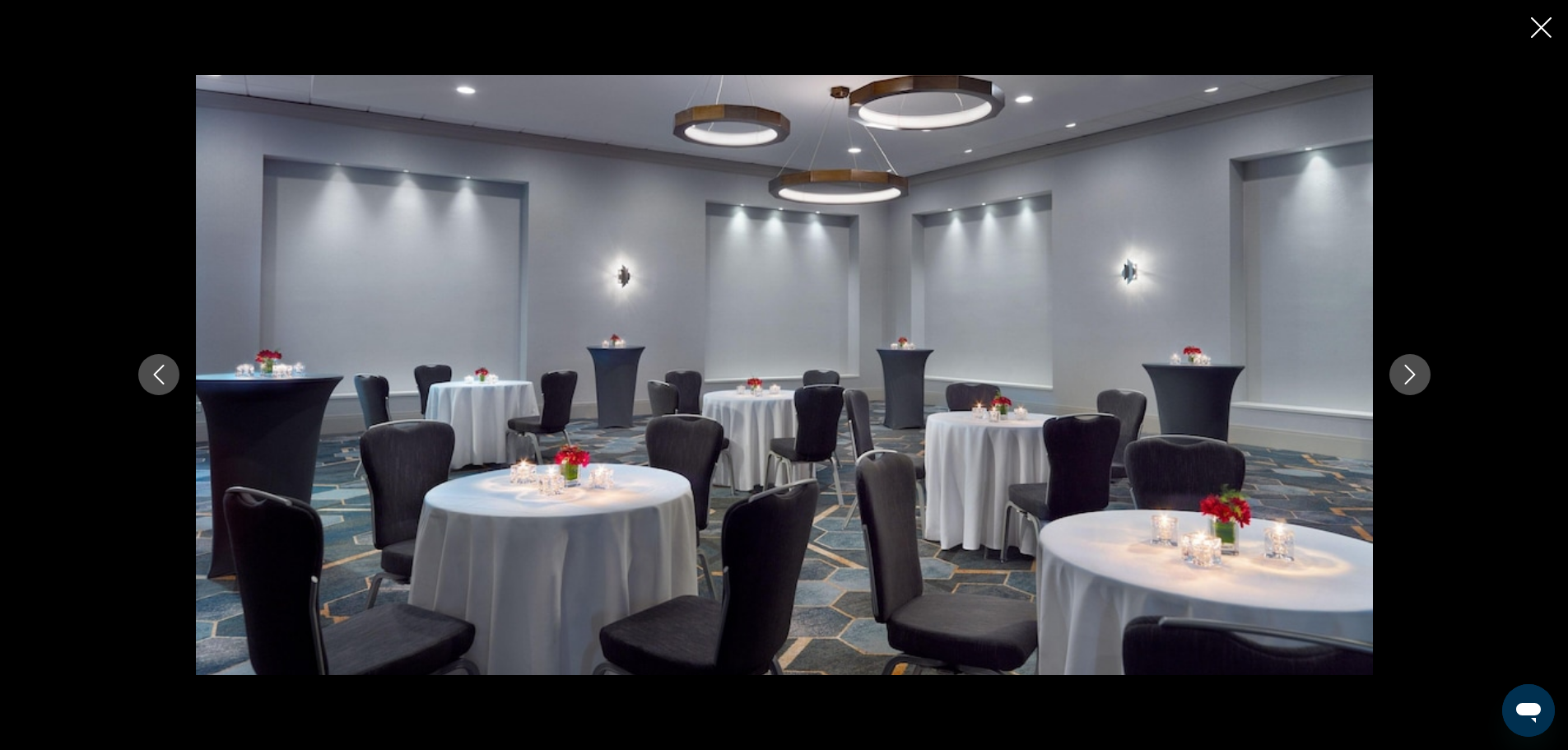
click at [1412, 370] on icon "Next image" at bounding box center [1410, 374] width 19 height 19
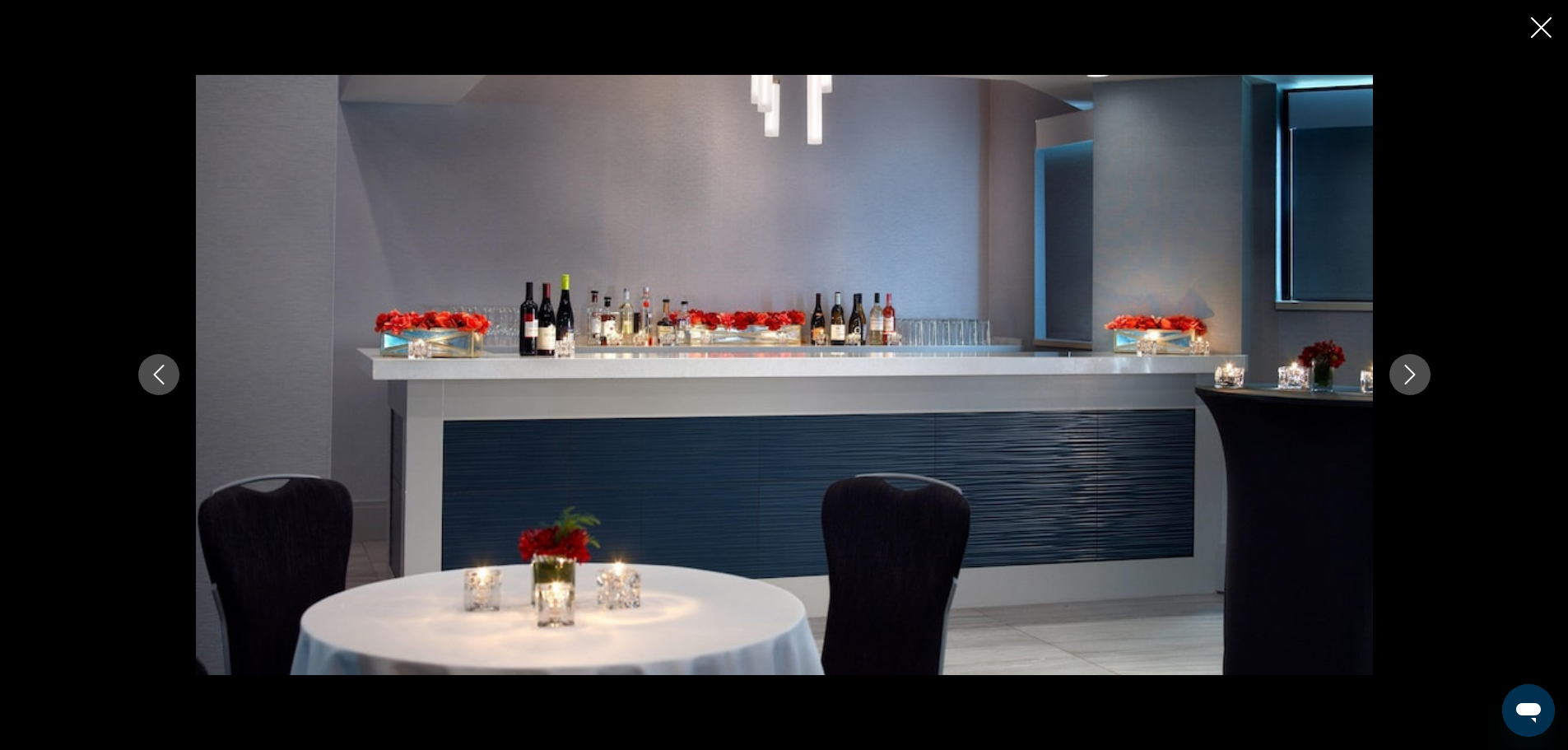
click at [1412, 370] on icon "Next image" at bounding box center [1410, 374] width 19 height 19
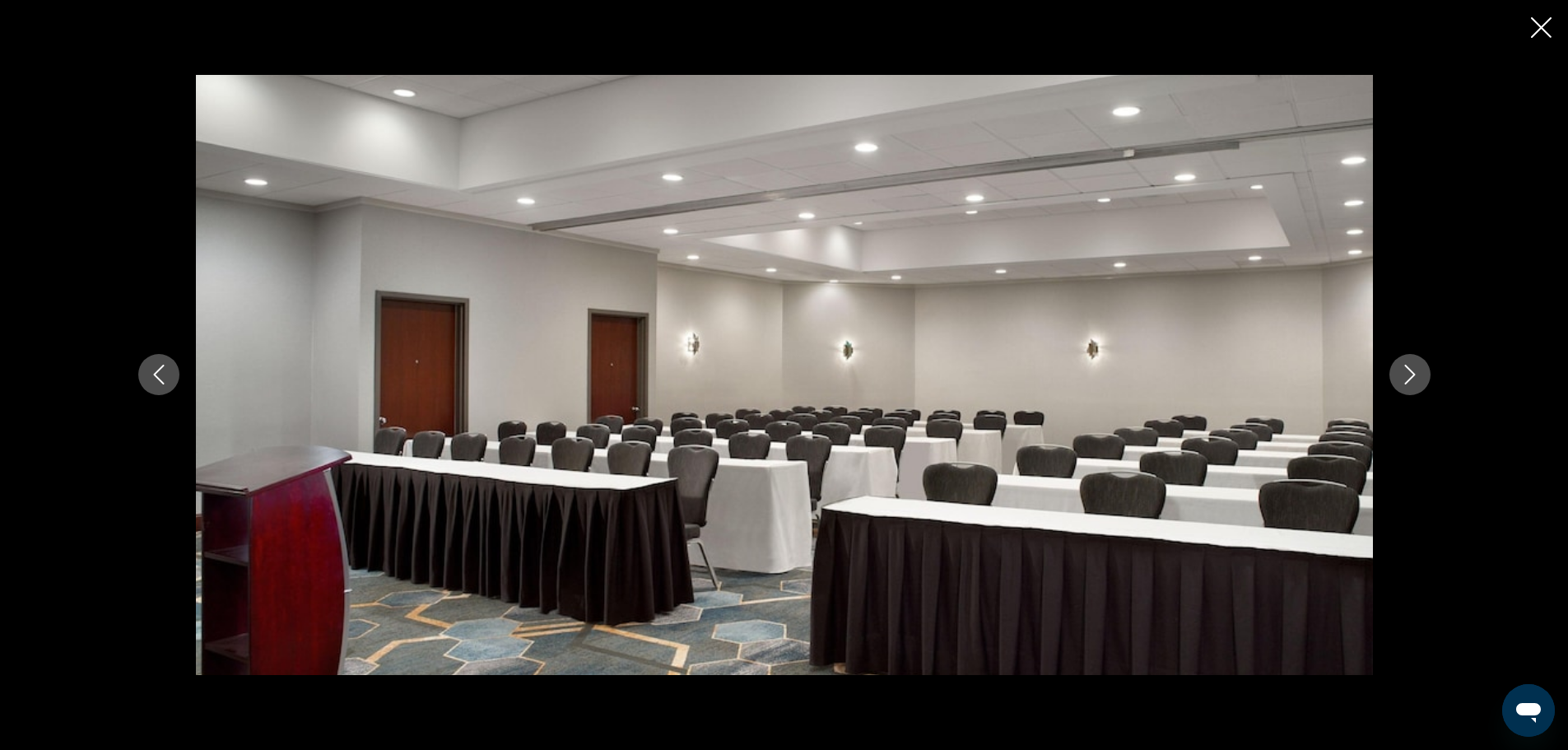
click at [1412, 370] on icon "Next image" at bounding box center [1410, 374] width 19 height 19
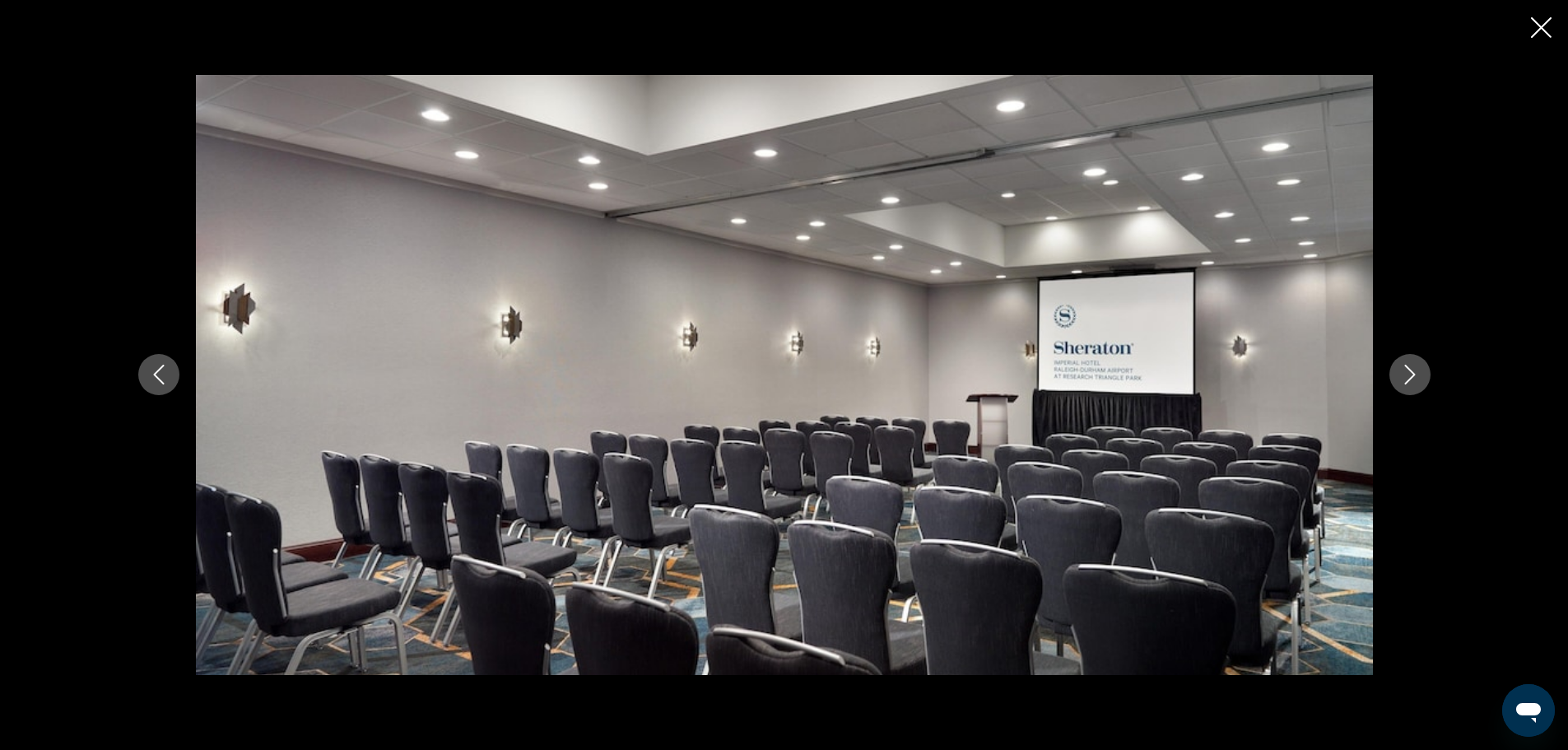
click at [1412, 370] on icon "Next image" at bounding box center [1410, 374] width 19 height 19
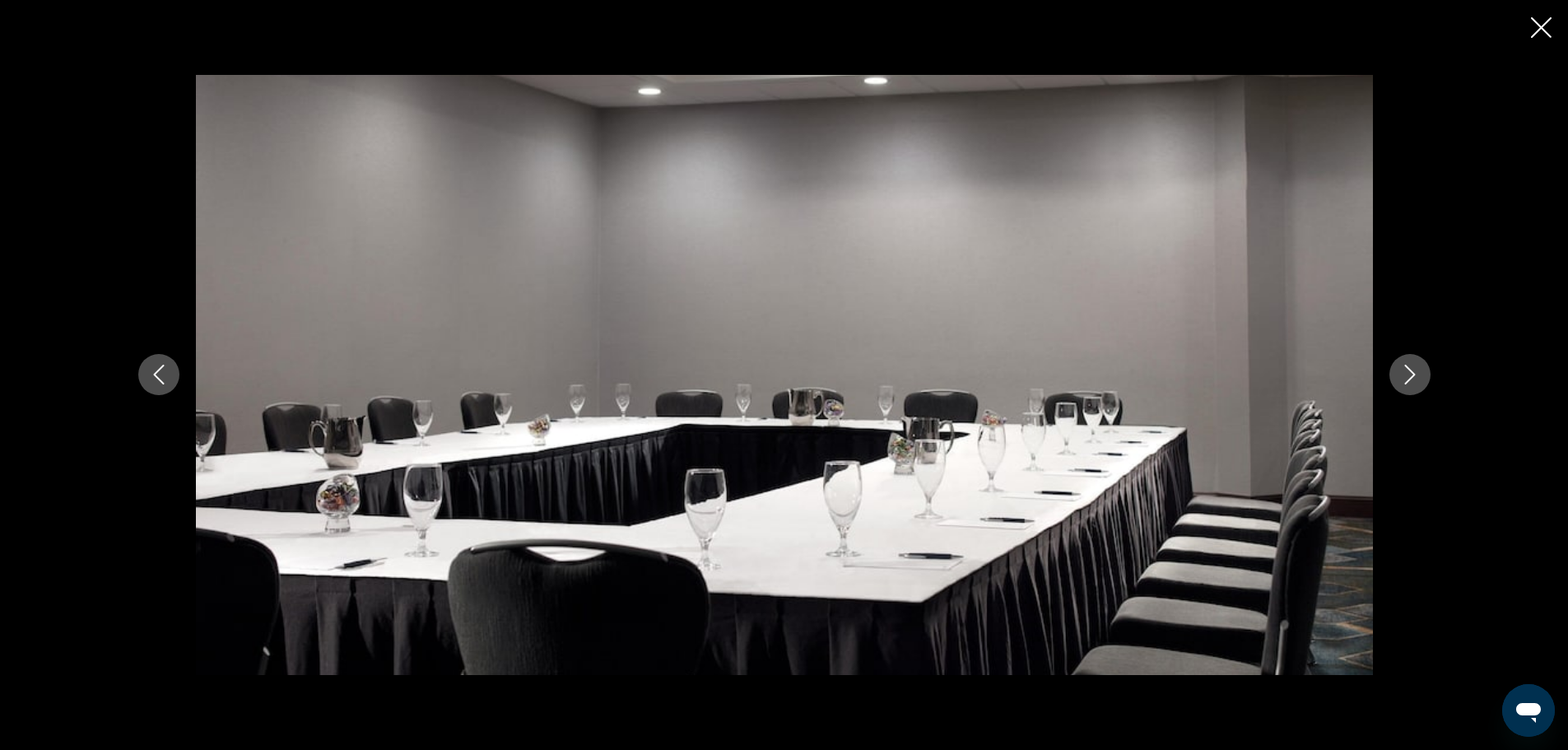
click at [1412, 370] on icon "Next image" at bounding box center [1410, 374] width 19 height 19
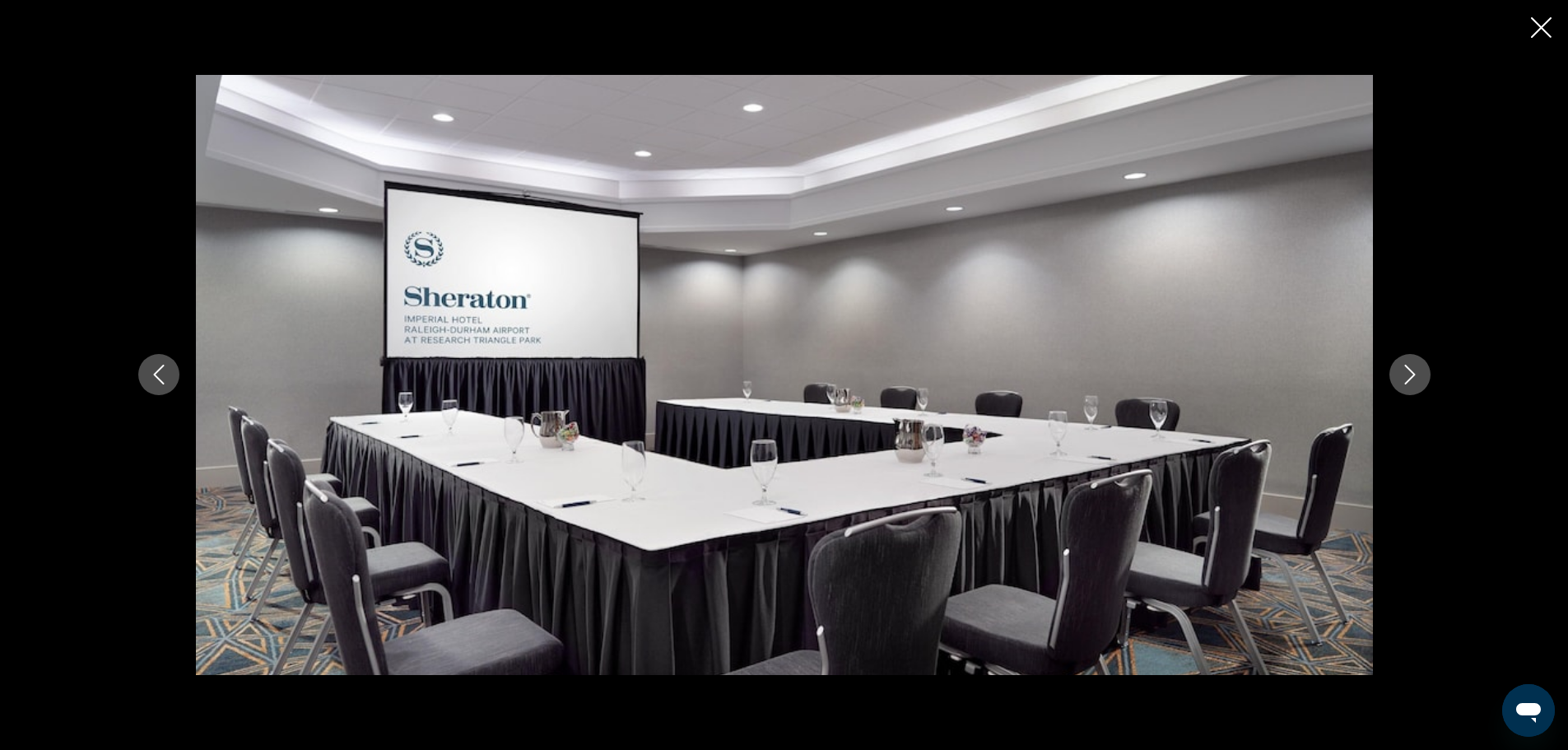
click at [1412, 370] on icon "Next image" at bounding box center [1410, 374] width 19 height 19
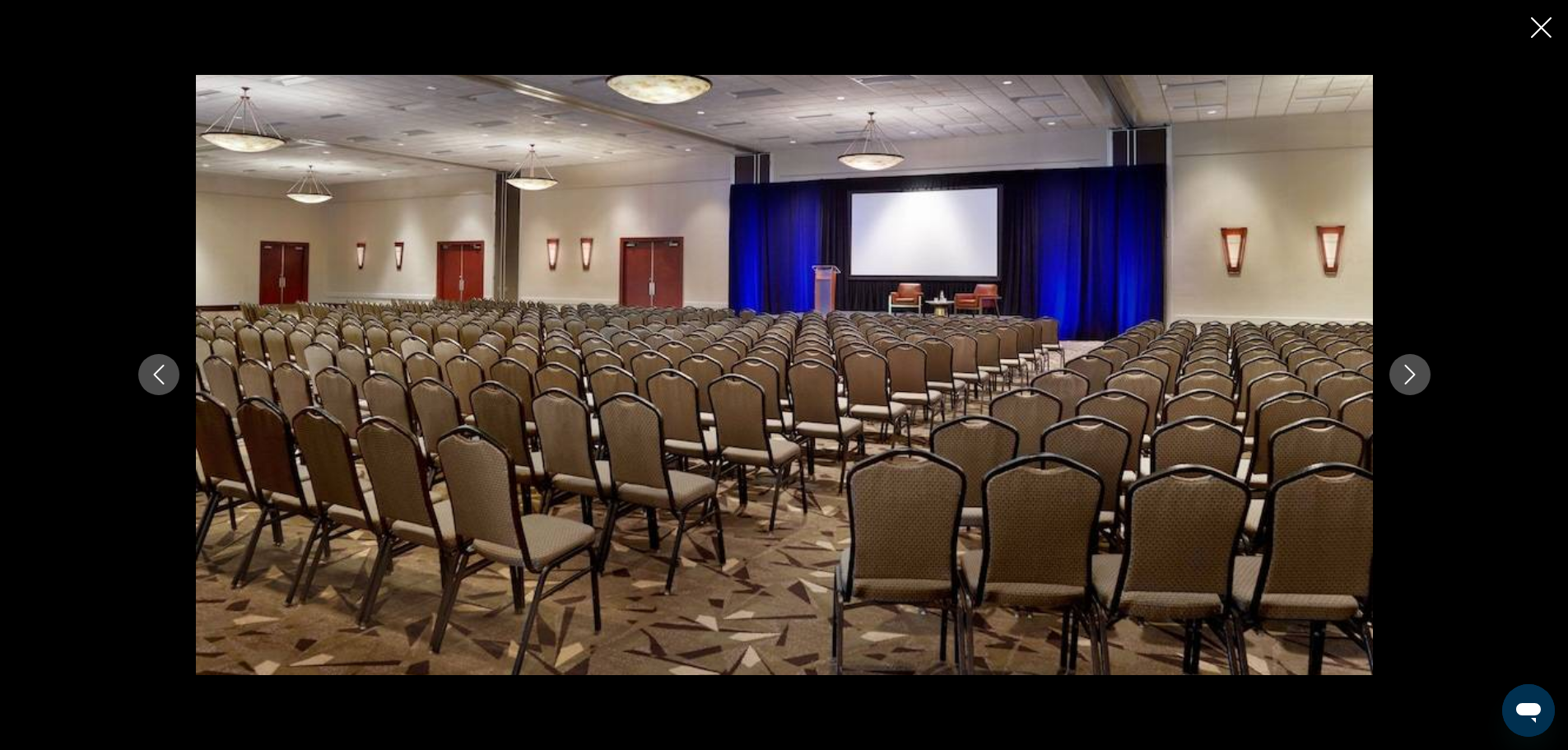
click at [1412, 370] on icon "Next image" at bounding box center [1410, 374] width 19 height 19
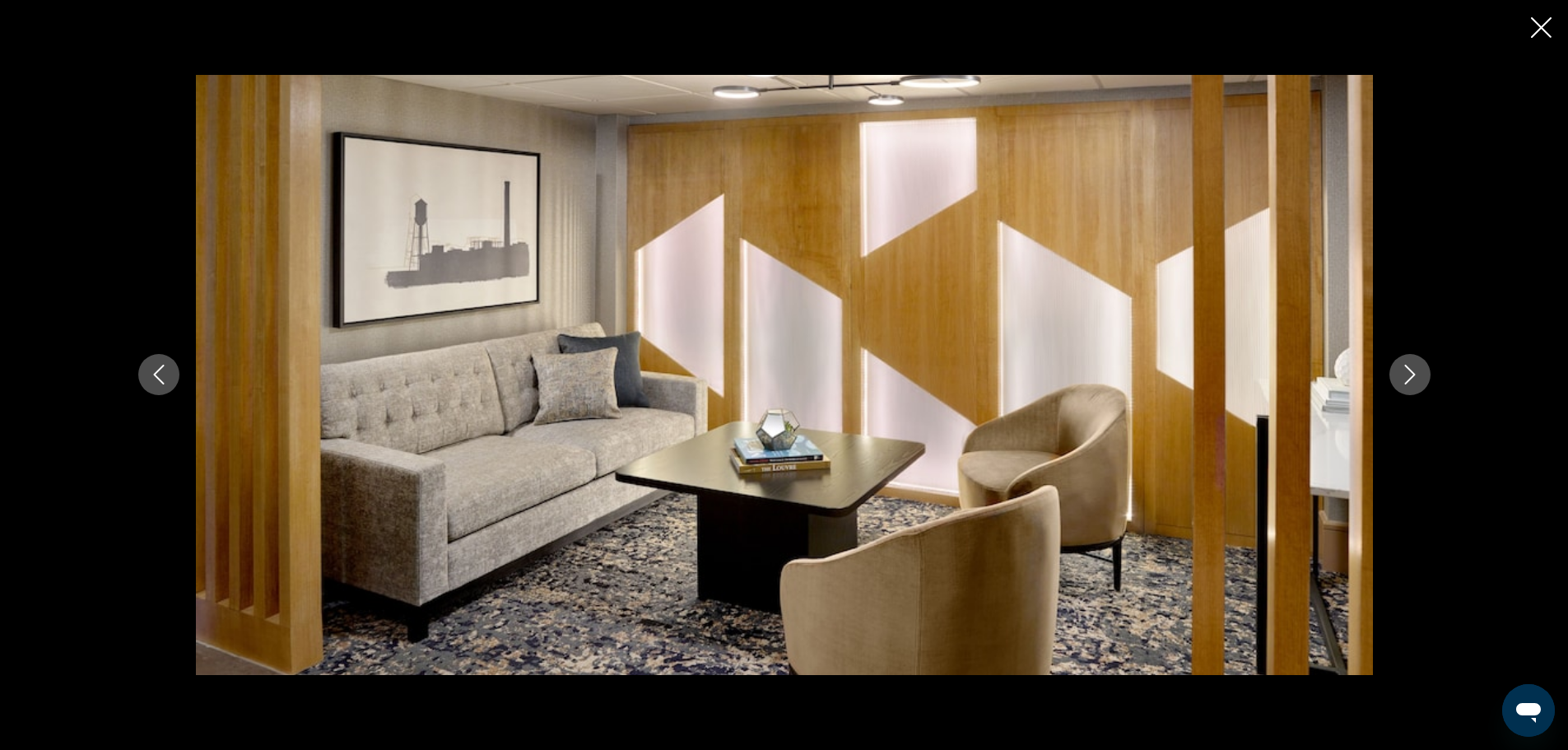
click at [1412, 370] on icon "Next image" at bounding box center [1410, 374] width 19 height 19
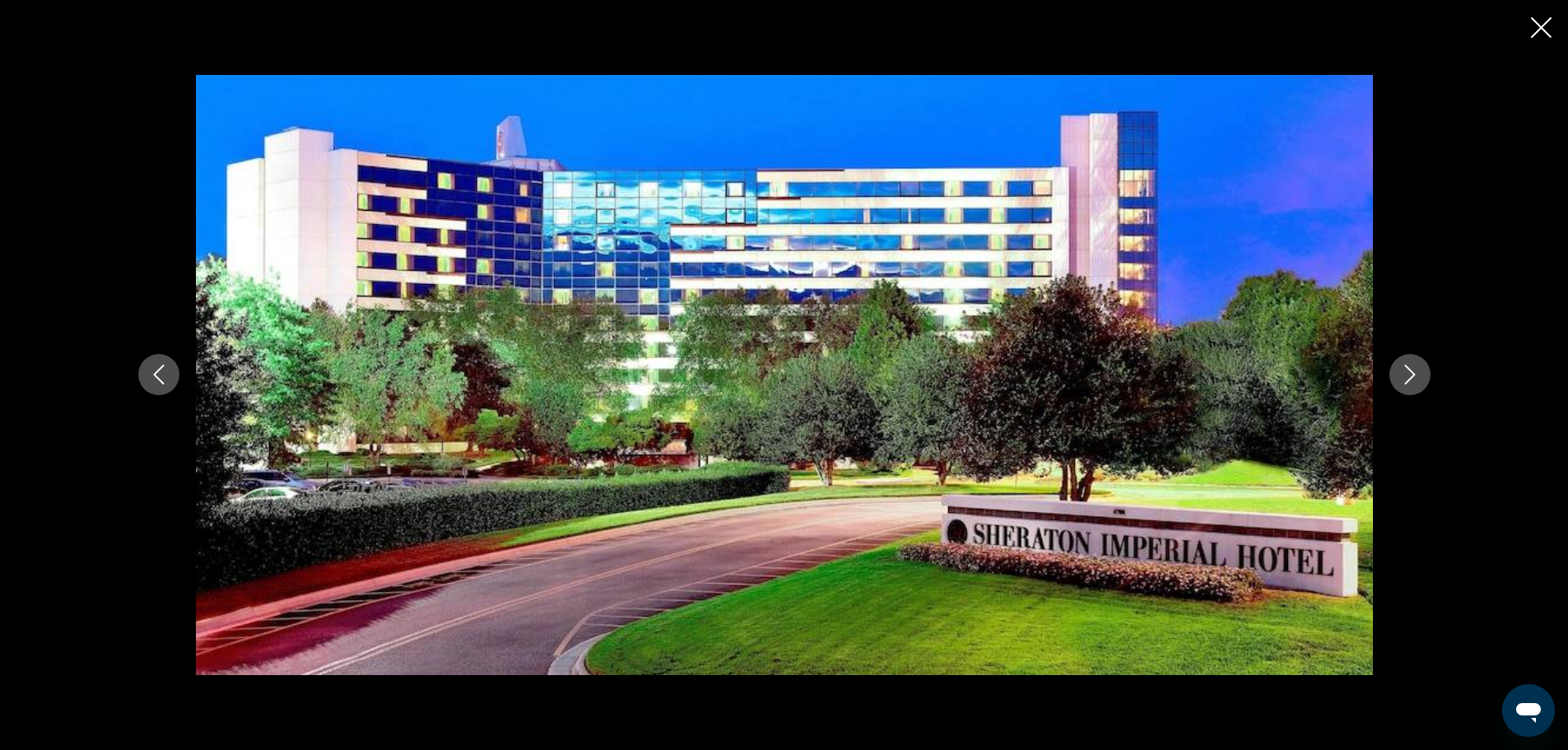
click at [1412, 370] on icon "Next image" at bounding box center [1410, 374] width 19 height 19
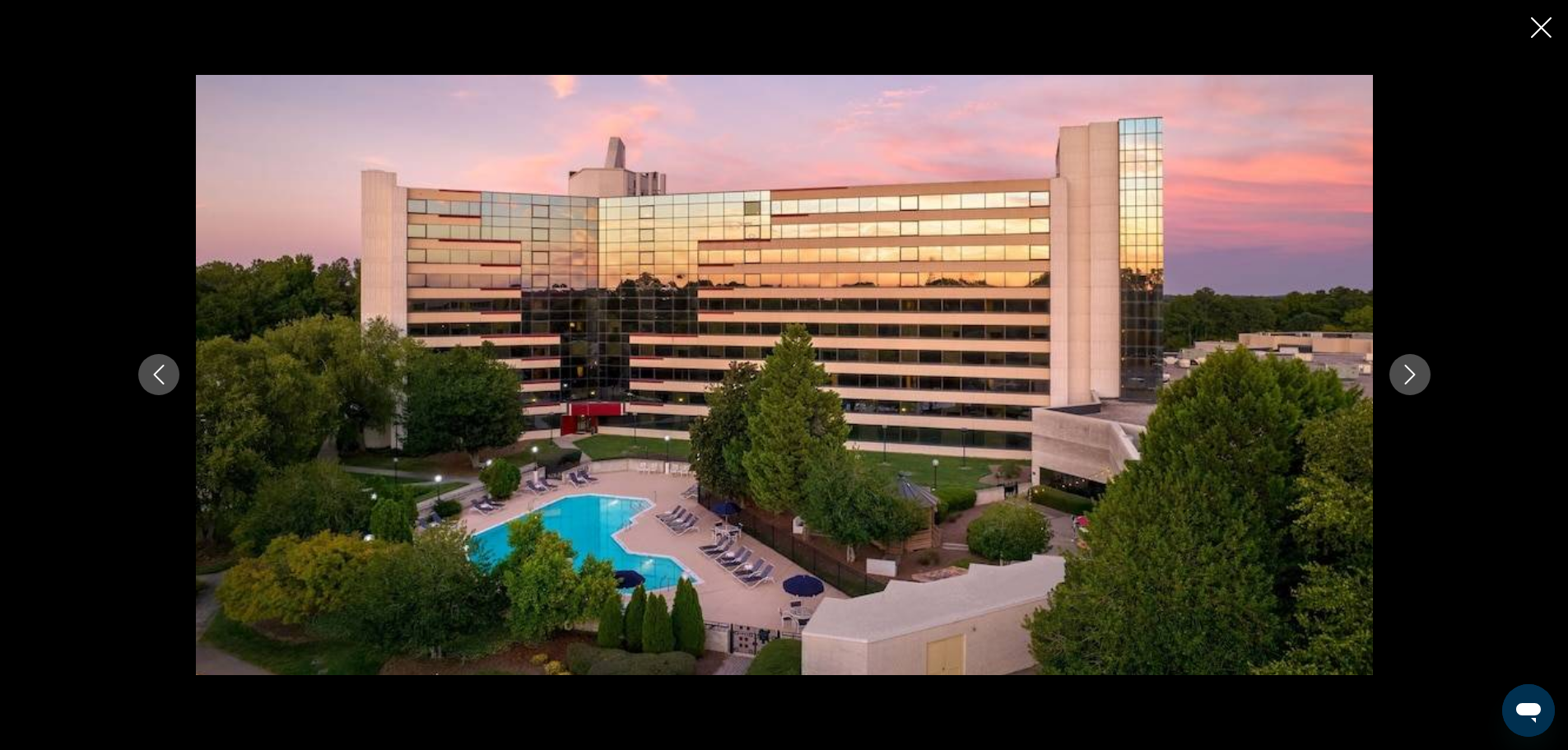
click at [1412, 370] on icon "Next image" at bounding box center [1410, 374] width 19 height 19
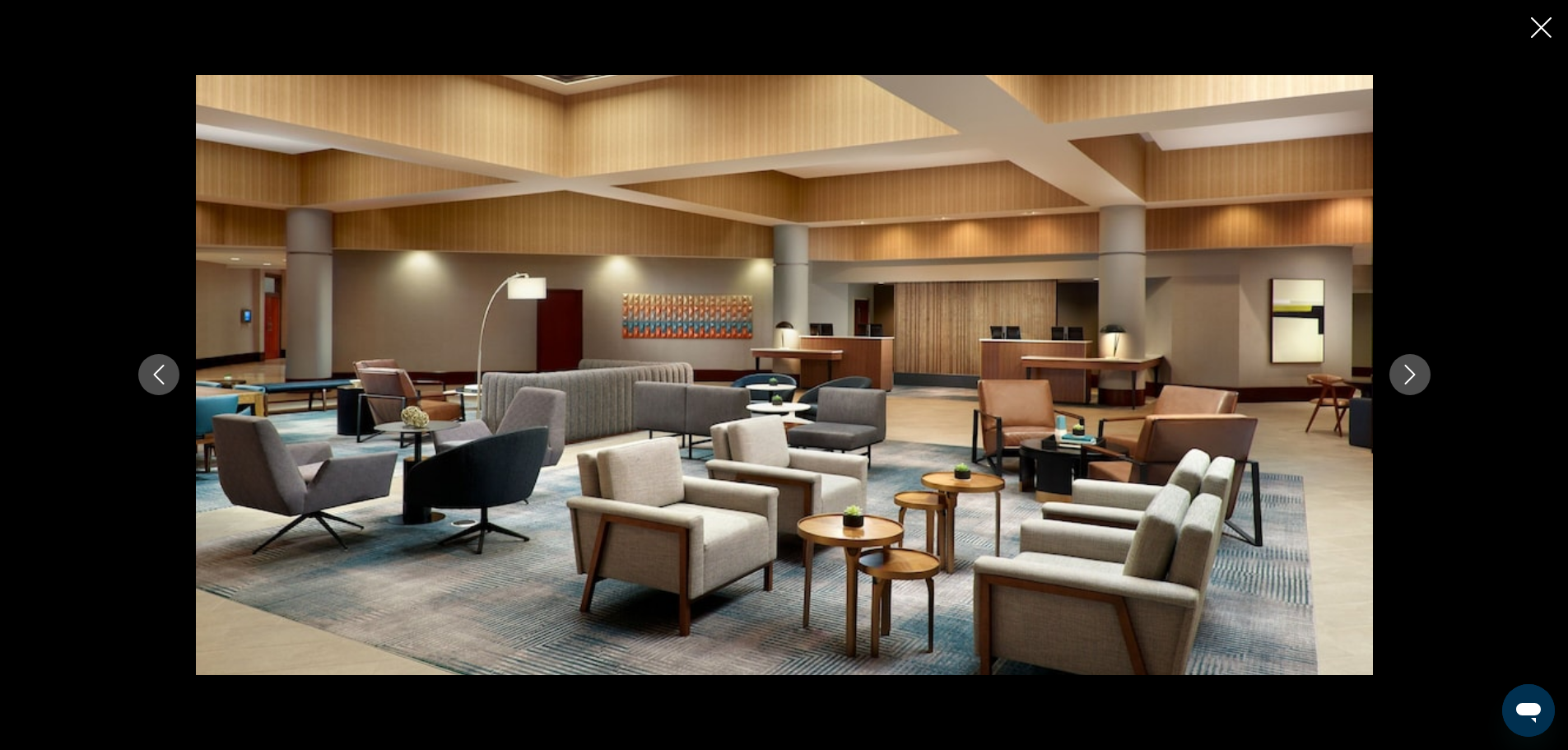
click at [1412, 370] on icon "Next image" at bounding box center [1410, 374] width 19 height 19
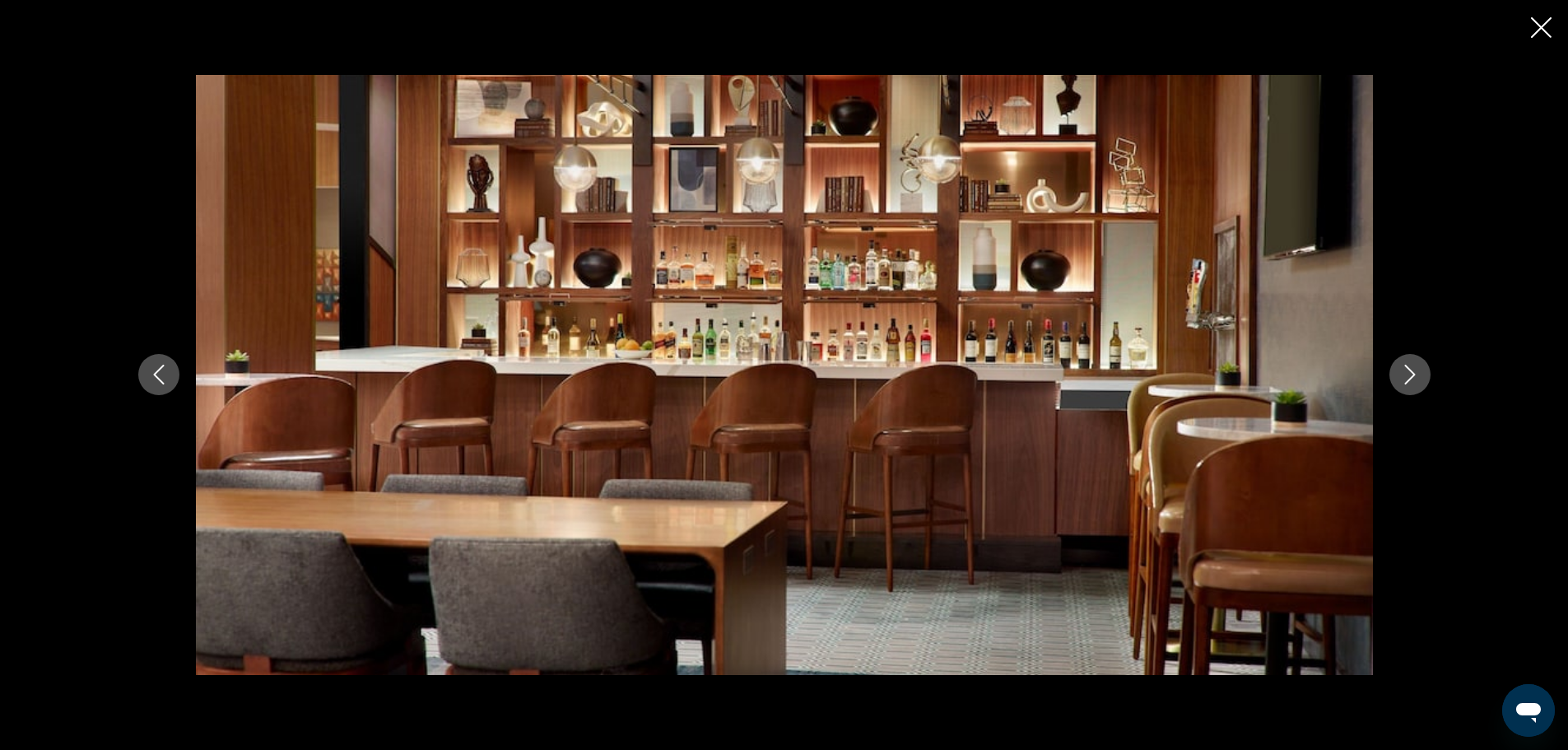
click at [1537, 26] on icon "Close slideshow" at bounding box center [1541, 28] width 20 height 20
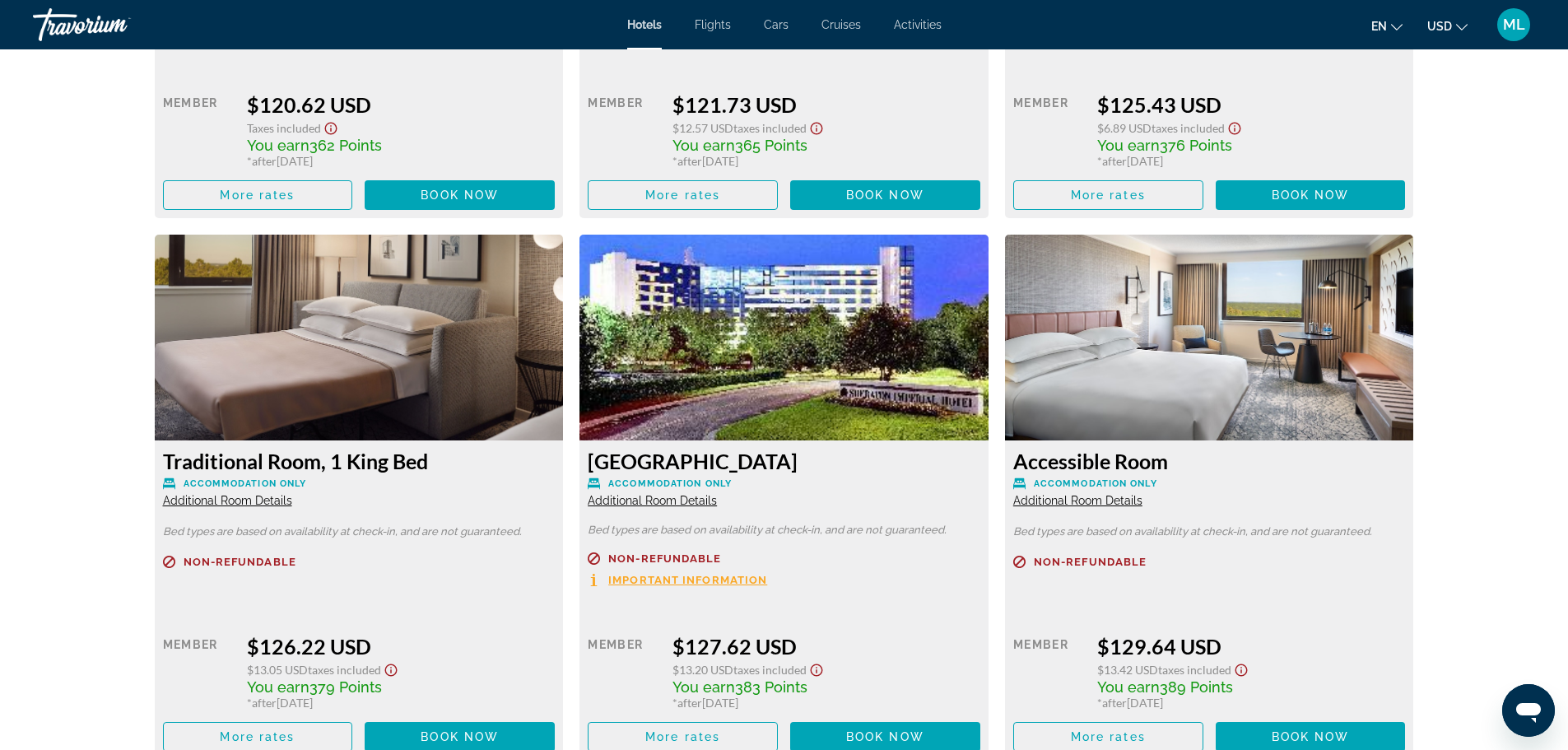
scroll to position [2600, 0]
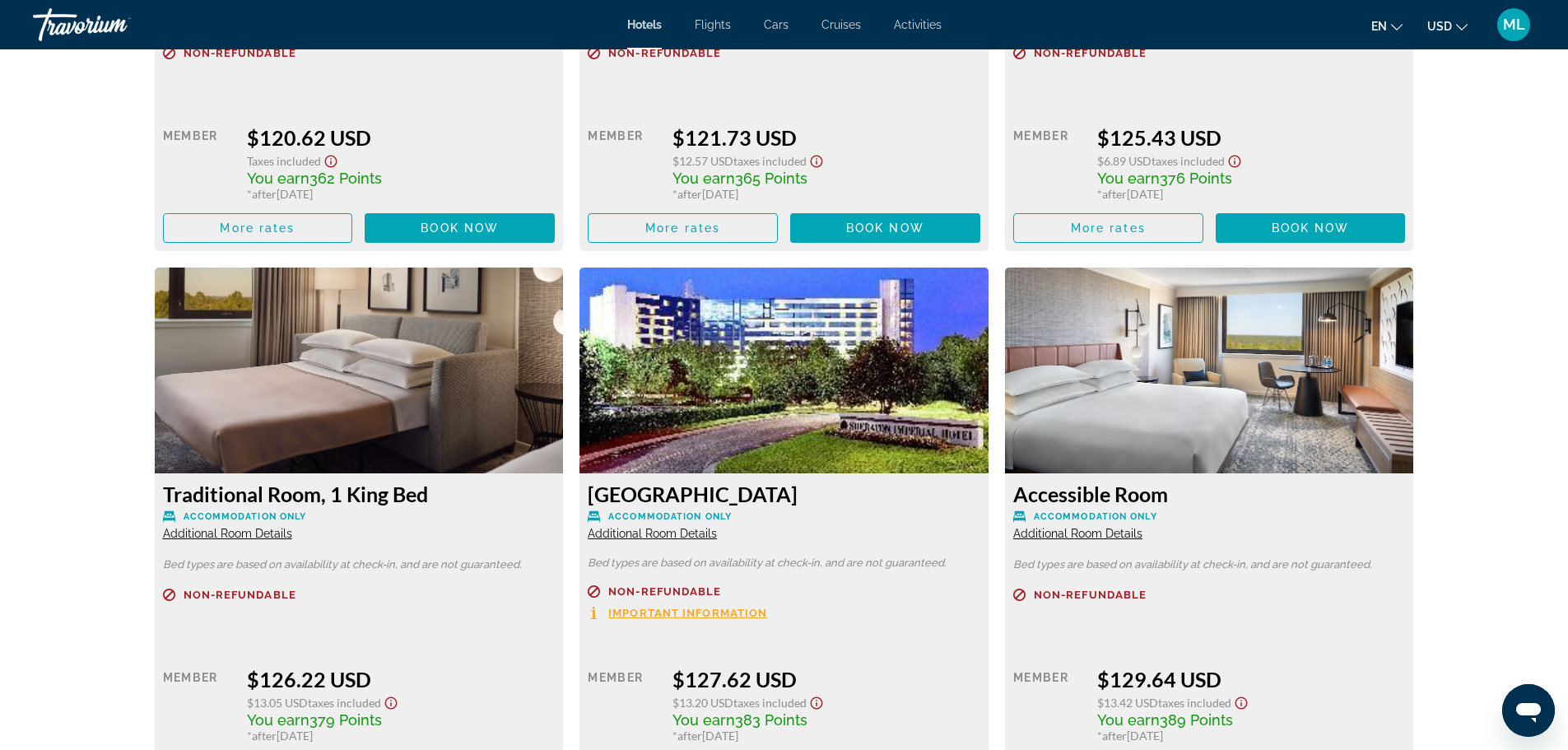
click at [1281, 389] on img "Main content" at bounding box center [1210, 370] width 409 height 205
click at [1230, 447] on img "Main content" at bounding box center [1210, 370] width 409 height 205
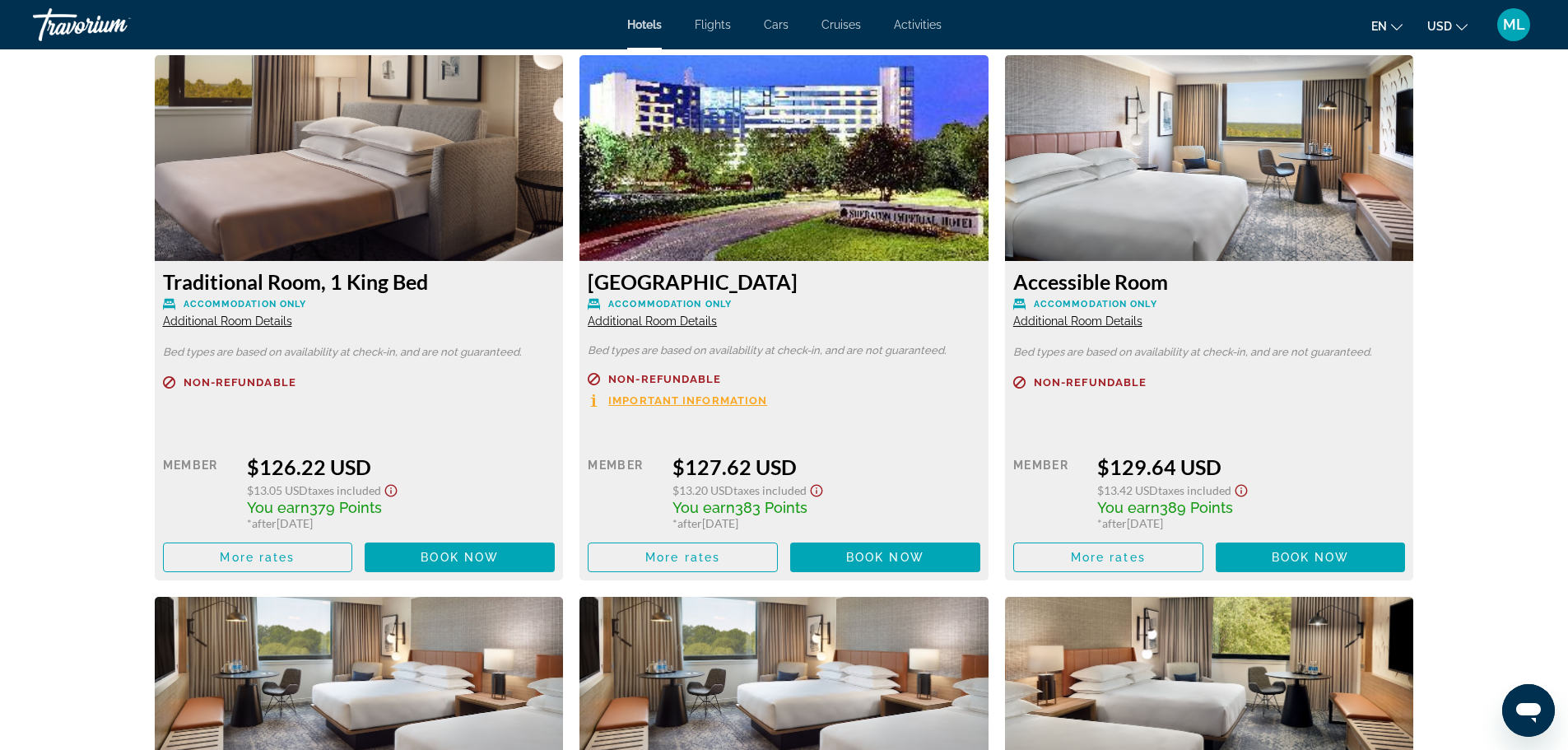
scroll to position [2929, 0]
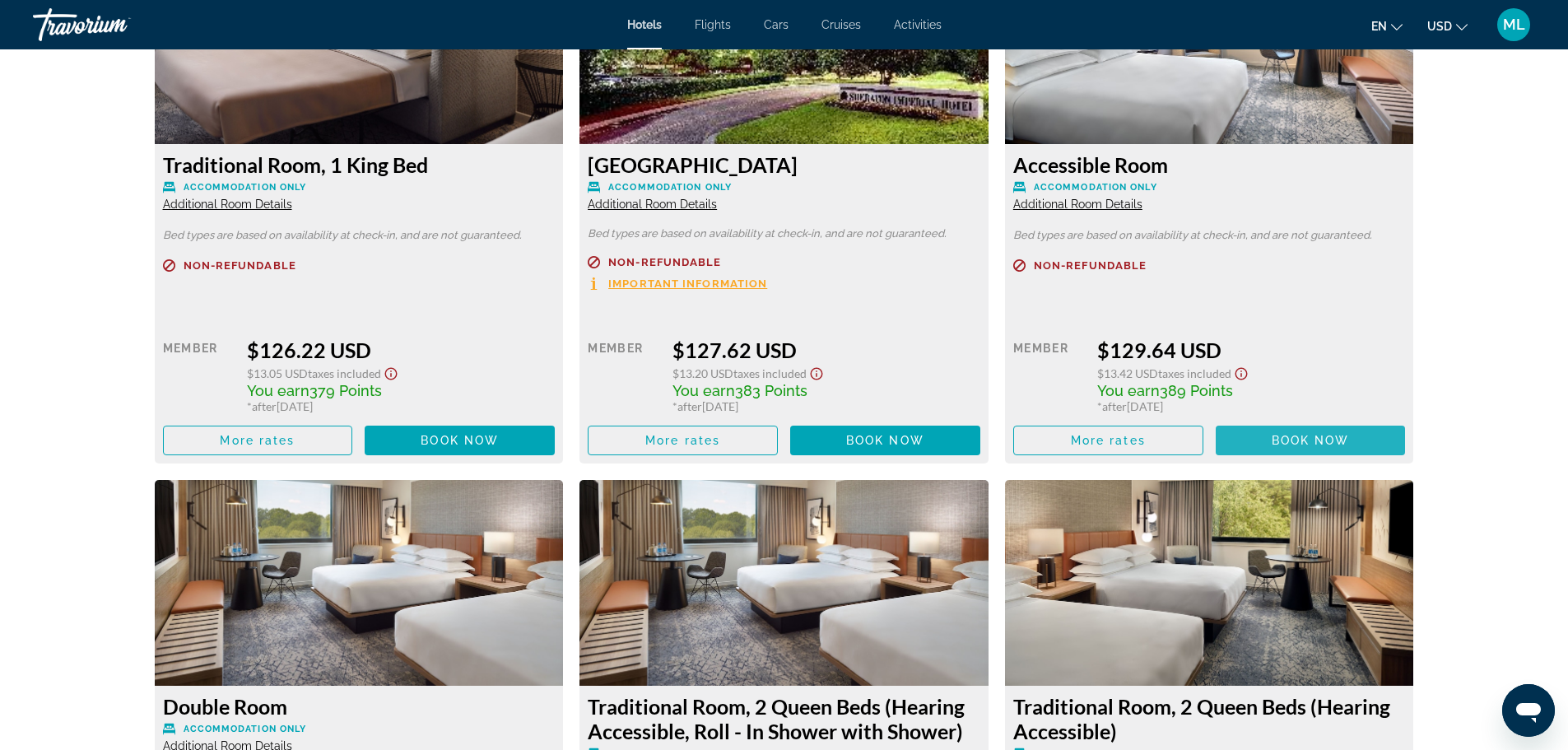
click at [1304, 437] on span "Book now" at bounding box center [1310, 440] width 78 height 13
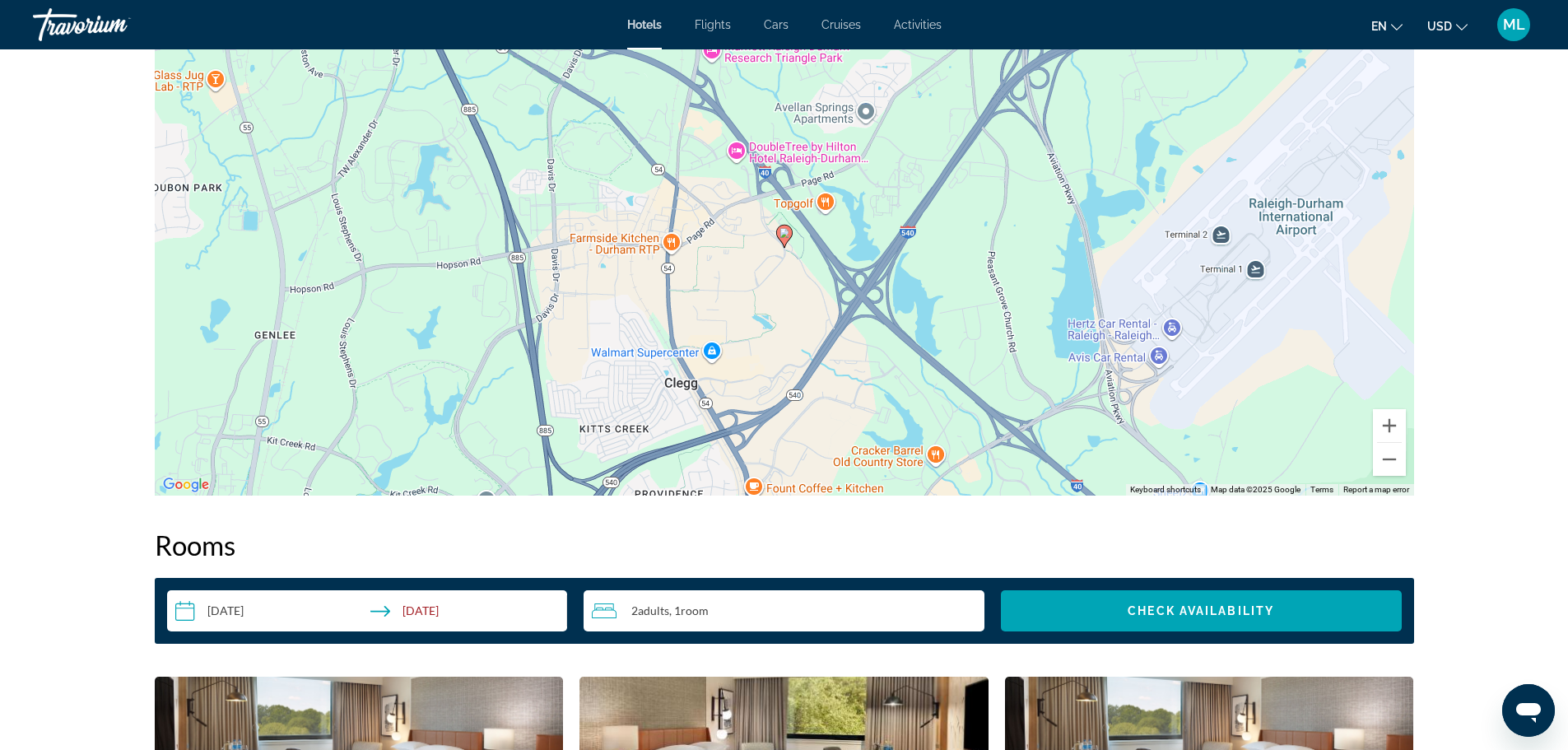
scroll to position [1613, 0]
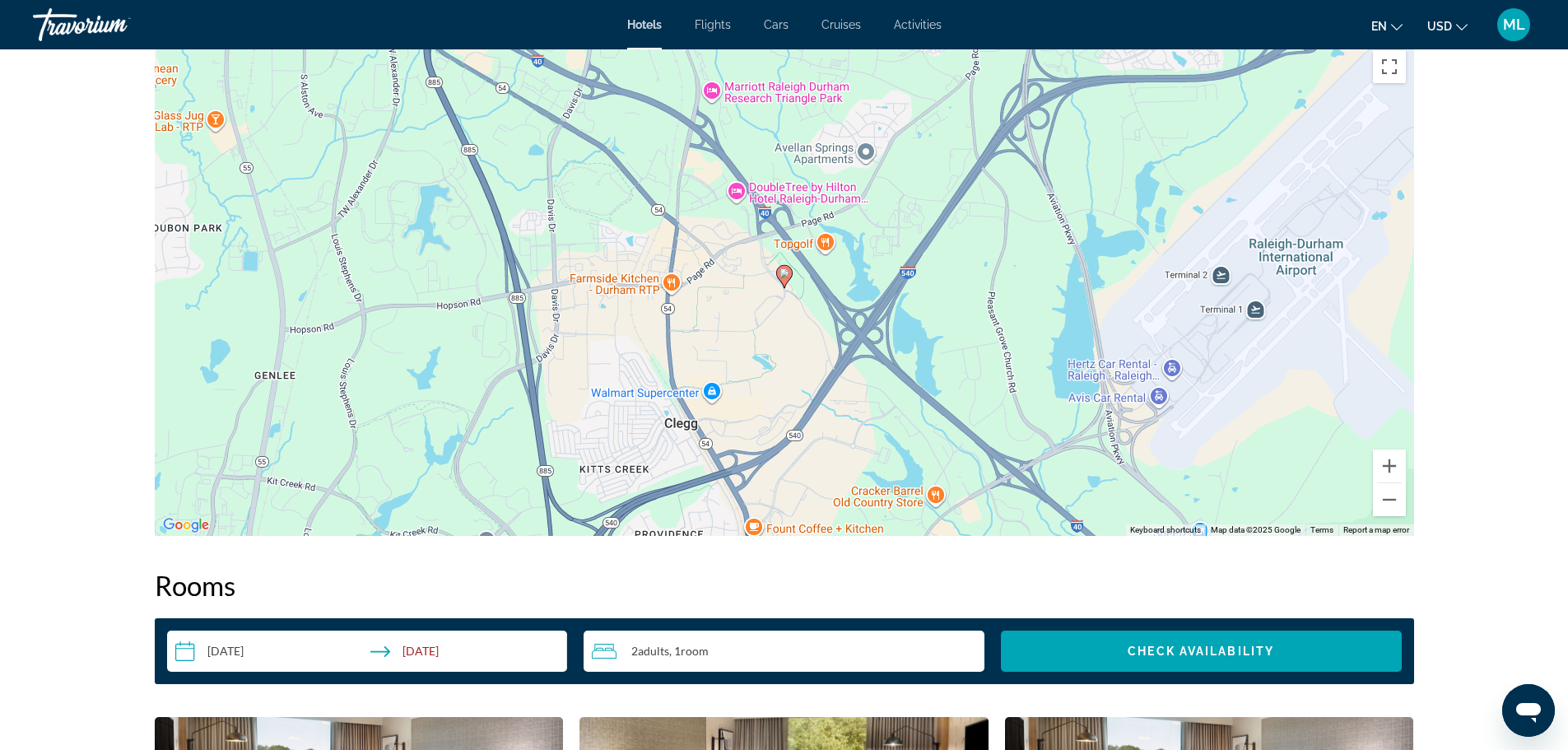
click at [189, 653] on input "**********" at bounding box center [371, 653] width 408 height 46
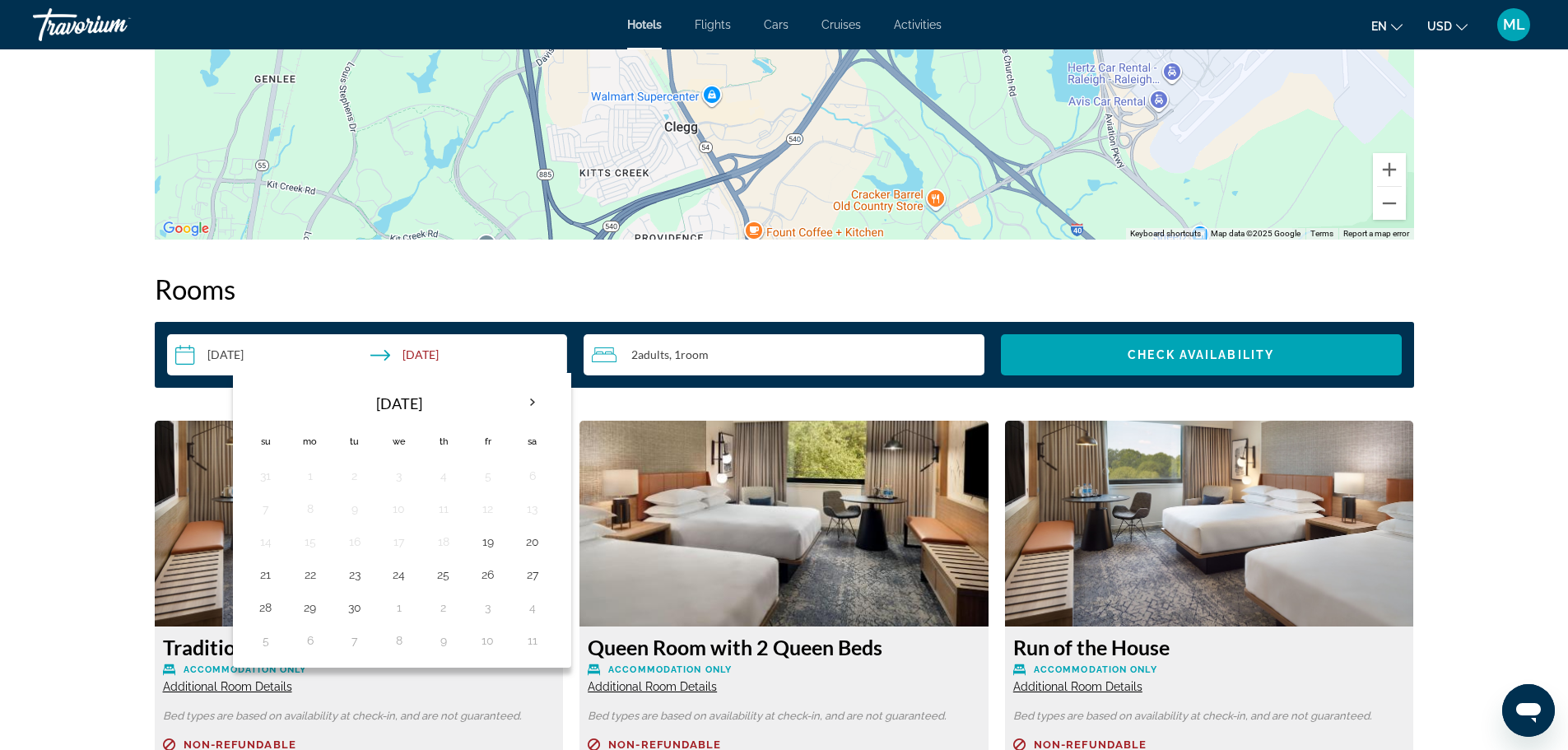
scroll to position [1876, 0]
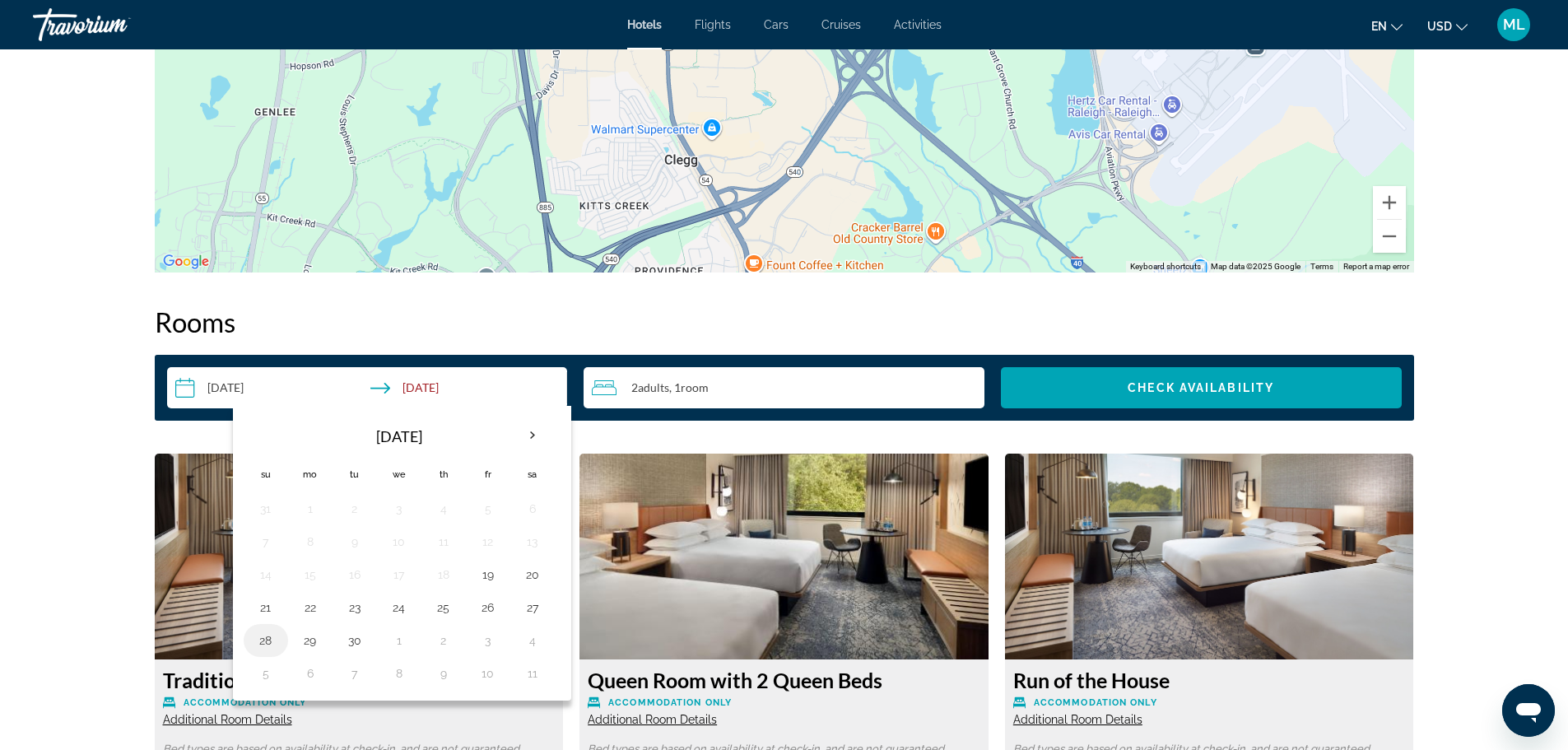
click at [270, 643] on button "28" at bounding box center [265, 640] width 26 height 23
click at [312, 641] on button "29" at bounding box center [310, 640] width 26 height 23
type input "**********"
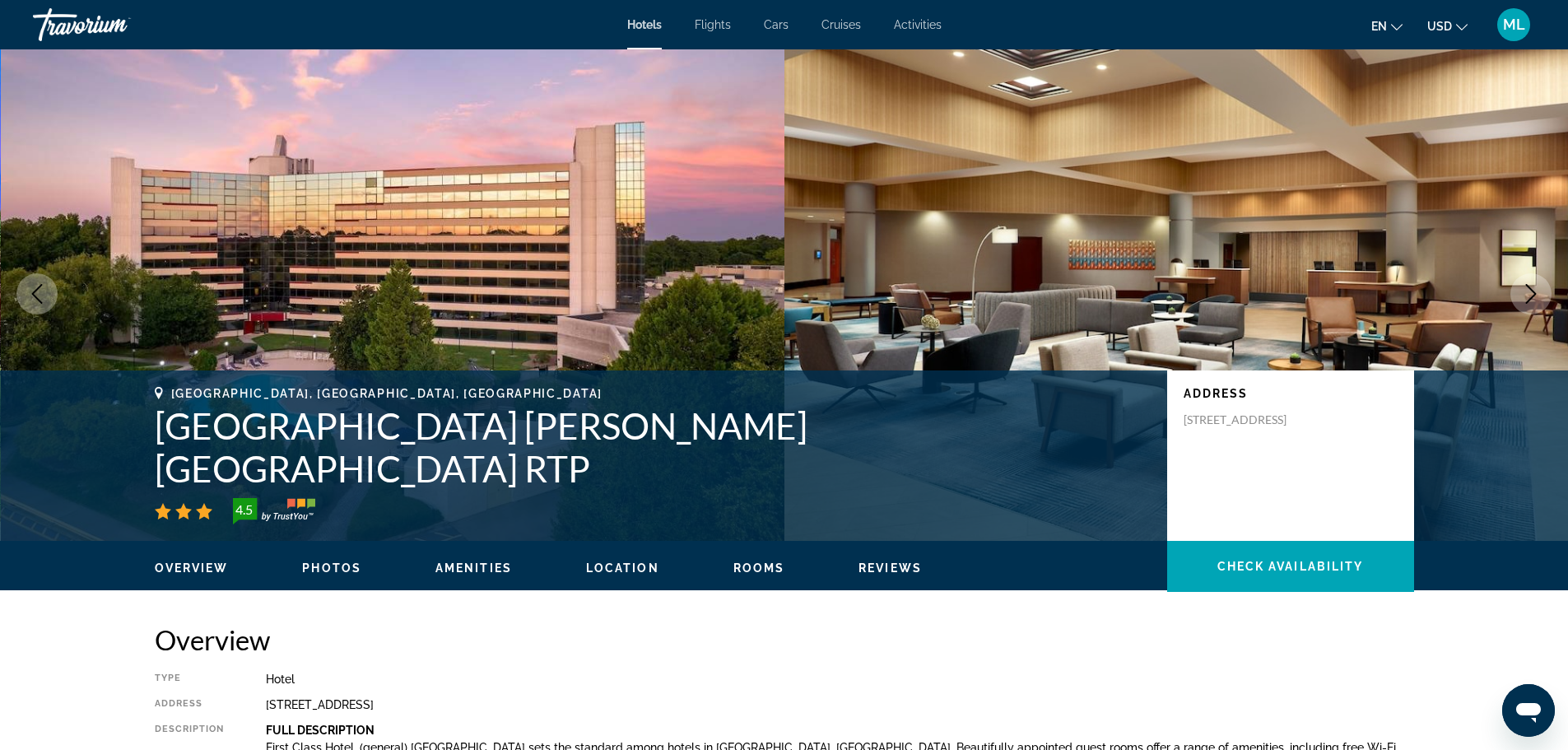
scroll to position [0, 0]
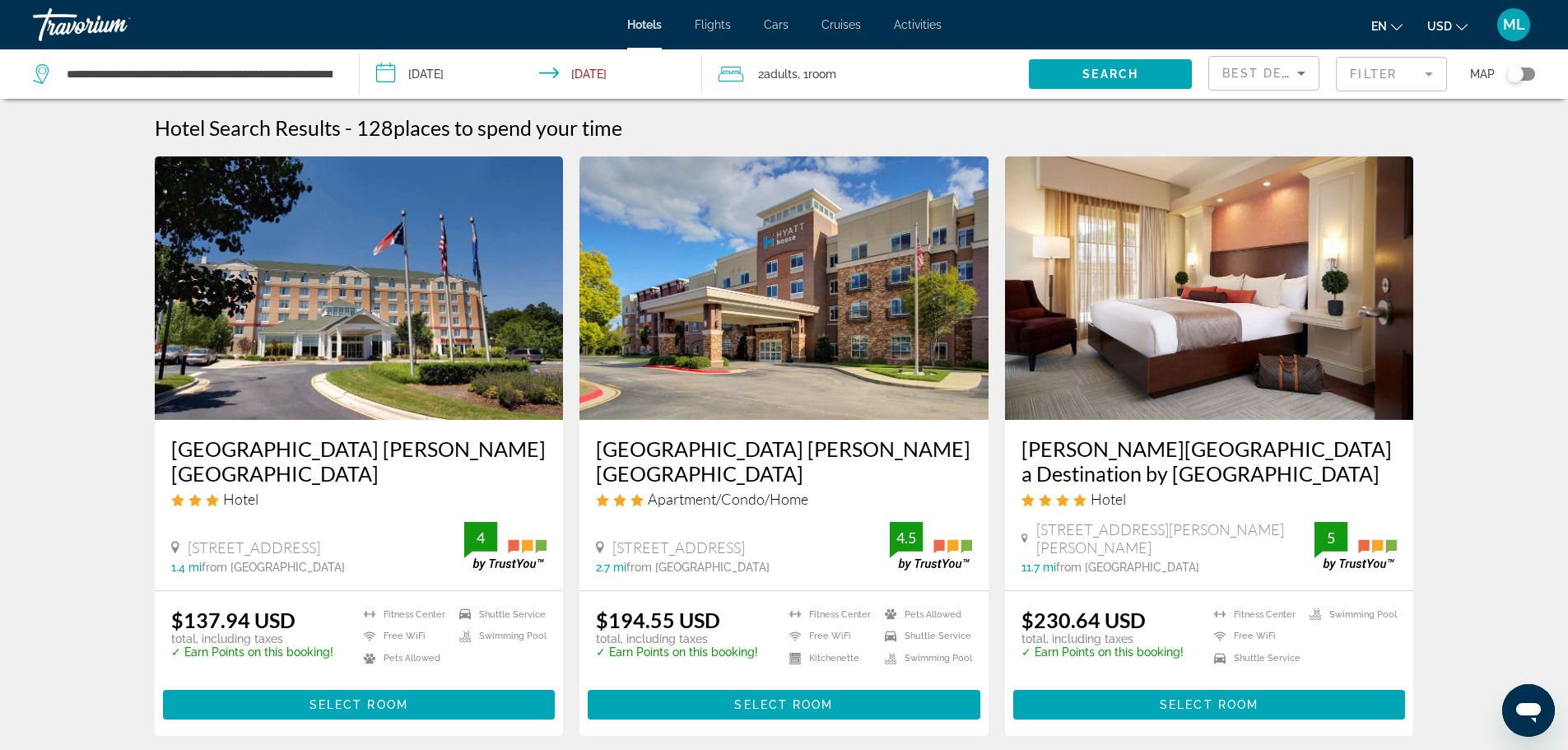
click at [382, 75] on input "**********" at bounding box center [534, 77] width 349 height 55
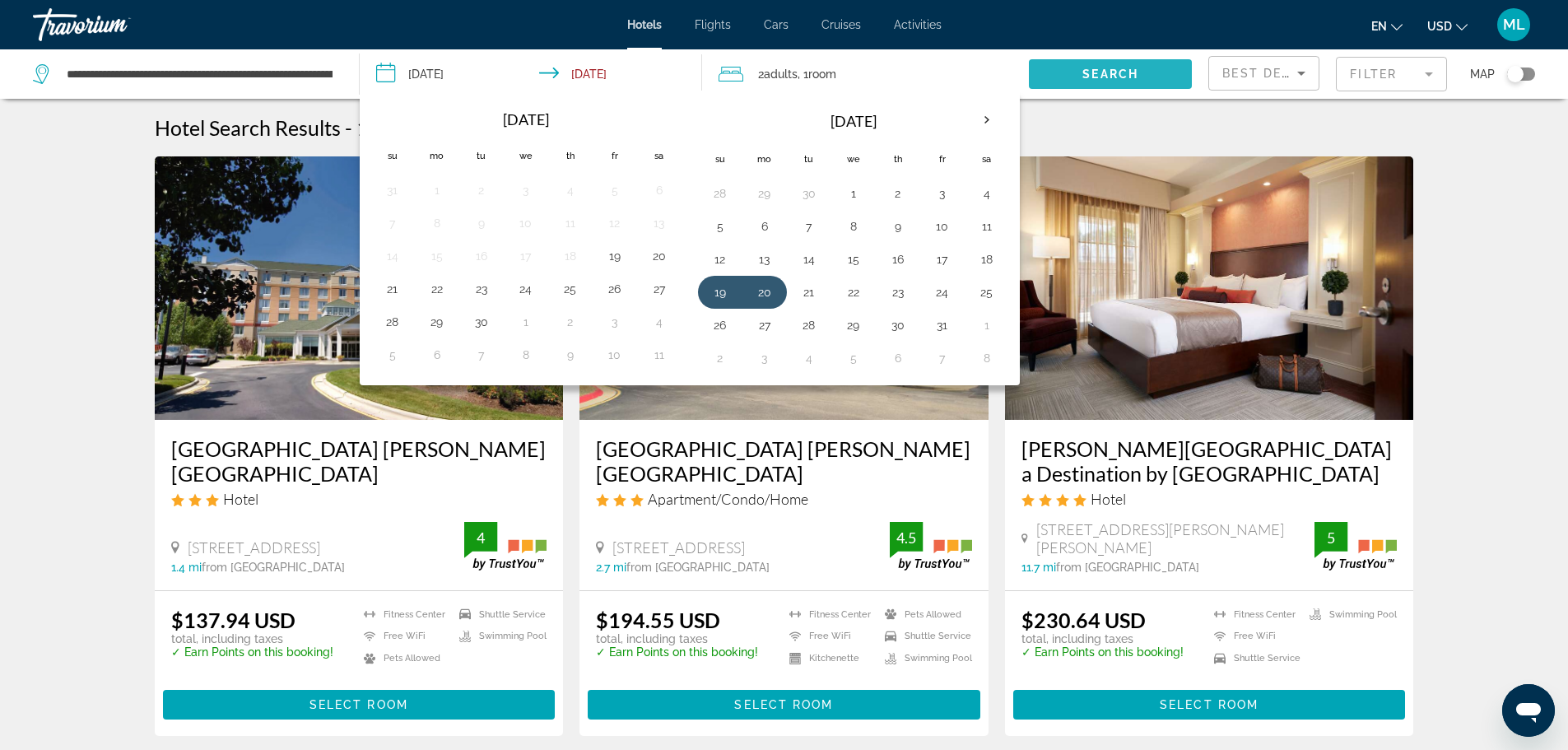
click at [1096, 71] on span "Search" at bounding box center [1111, 74] width 56 height 13
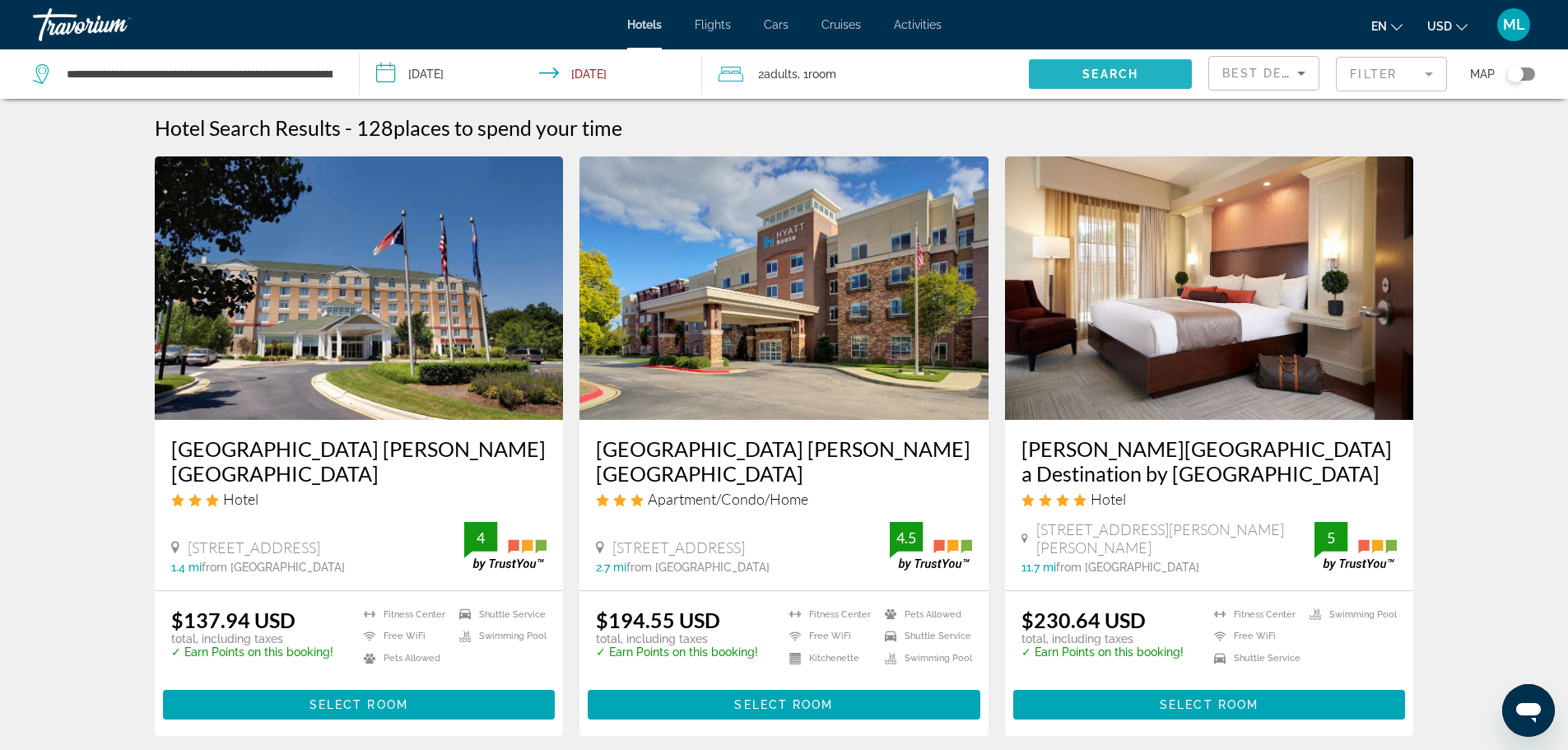
click at [1096, 71] on span "Search" at bounding box center [1111, 74] width 56 height 13
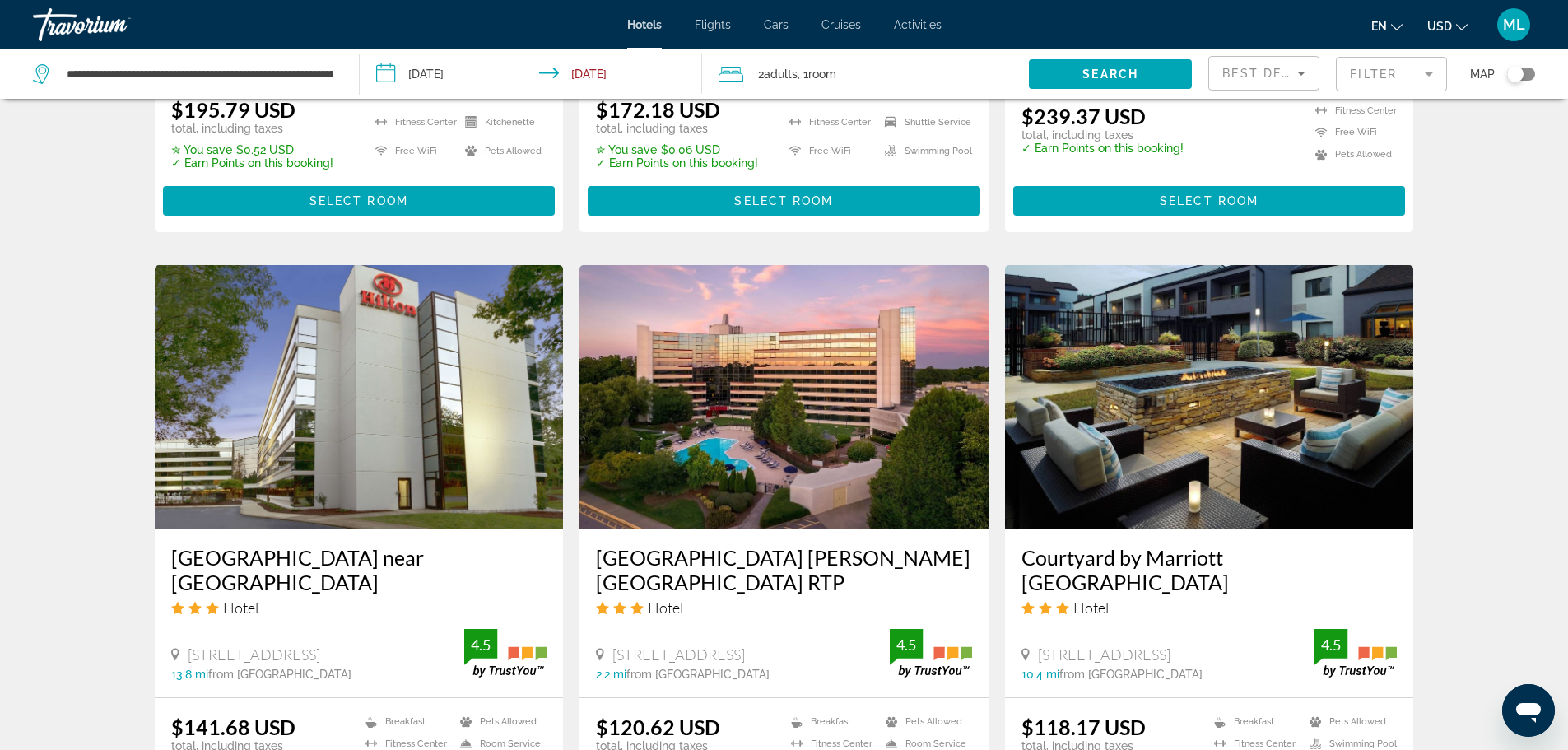
scroll to position [1797, 0]
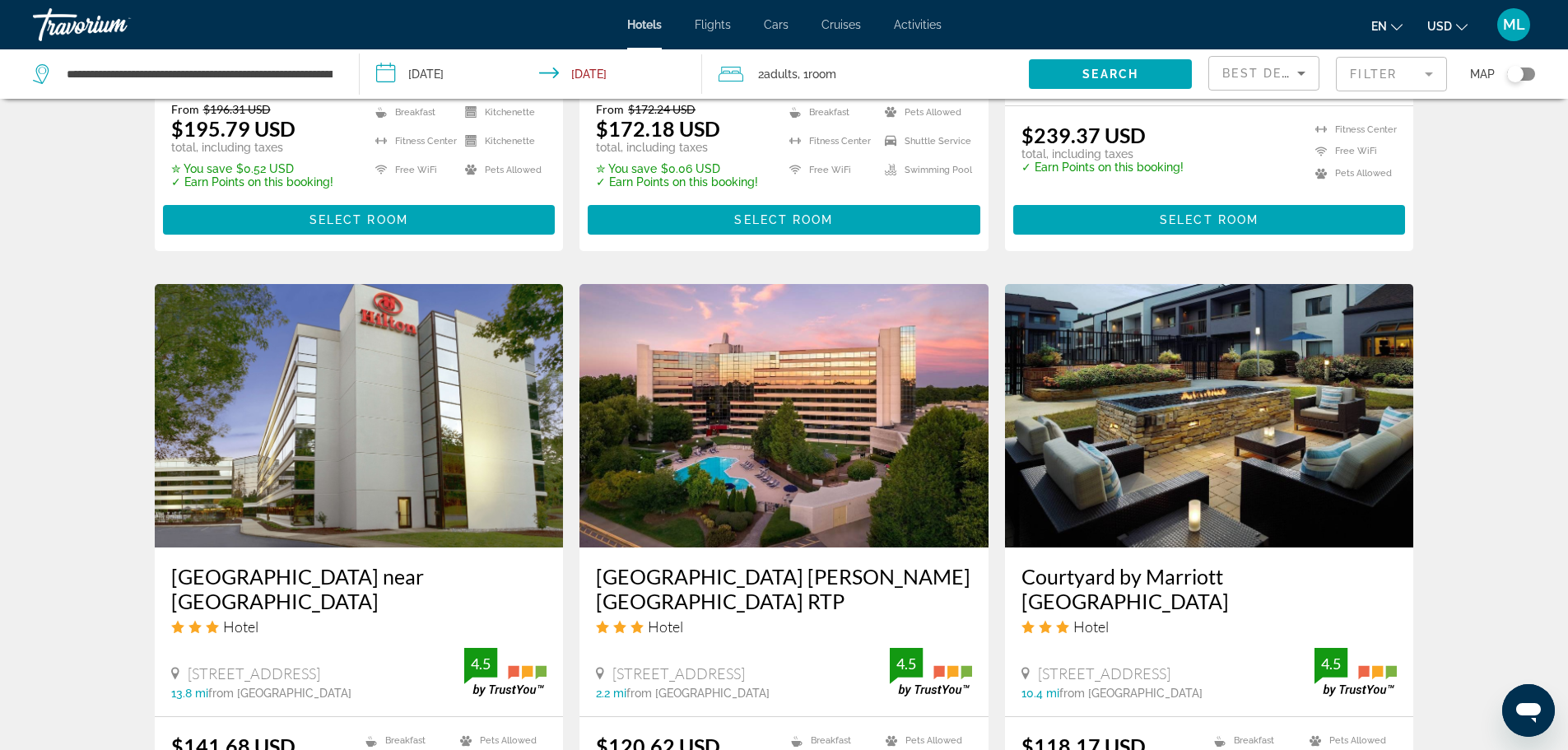
click at [742, 396] on img "Main content" at bounding box center [784, 415] width 409 height 263
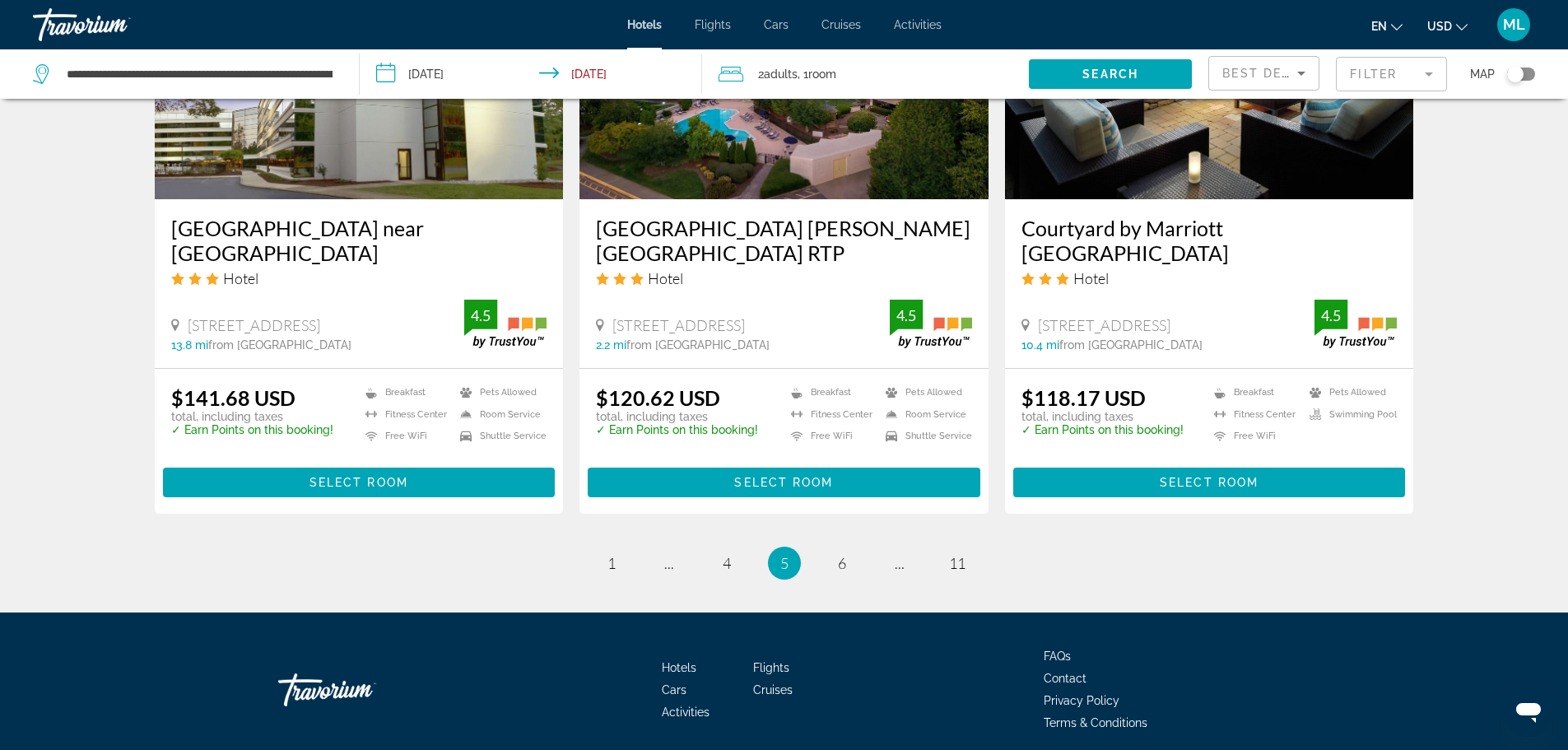
scroll to position [2159, 0]
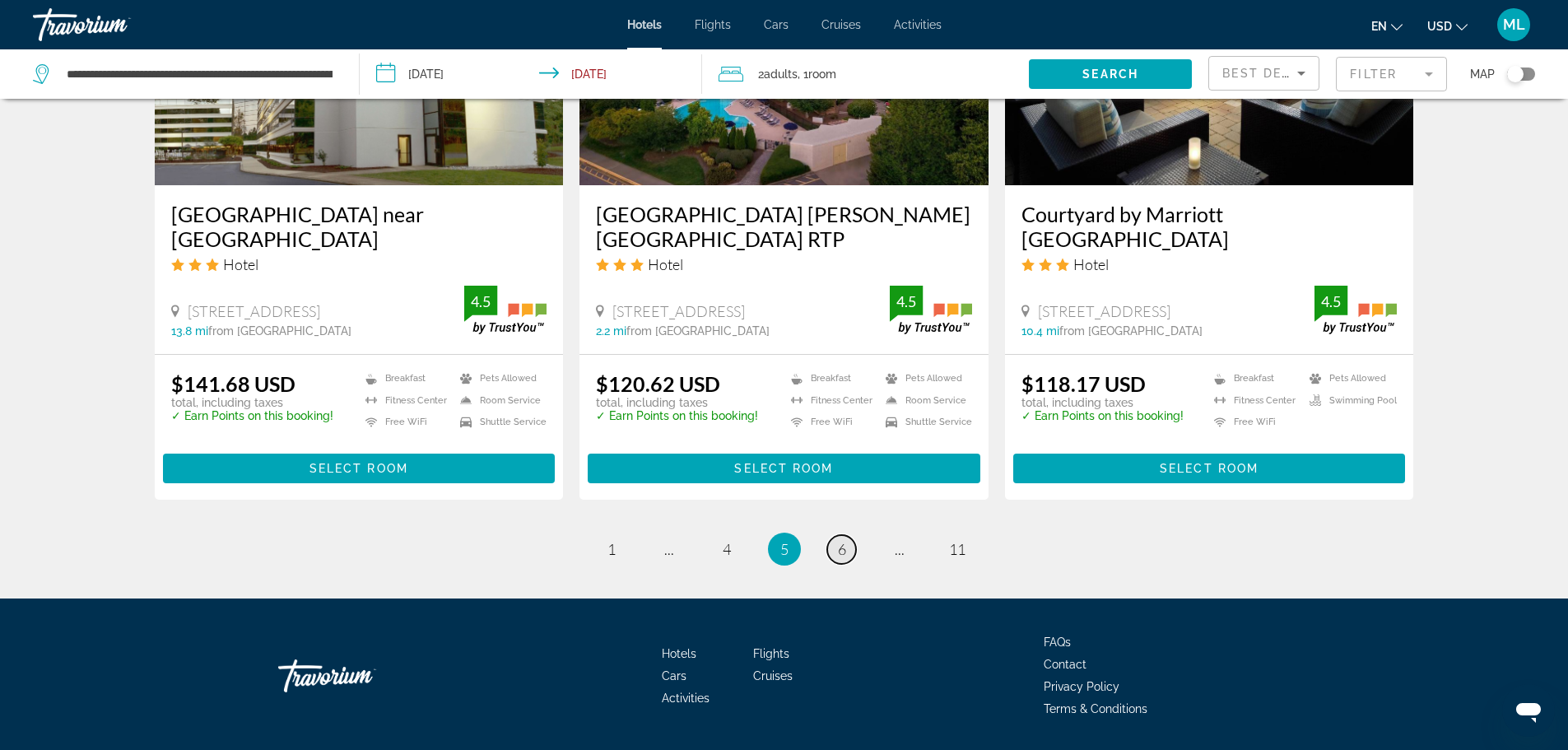
click at [840, 540] on span "6" at bounding box center [842, 549] width 8 height 19
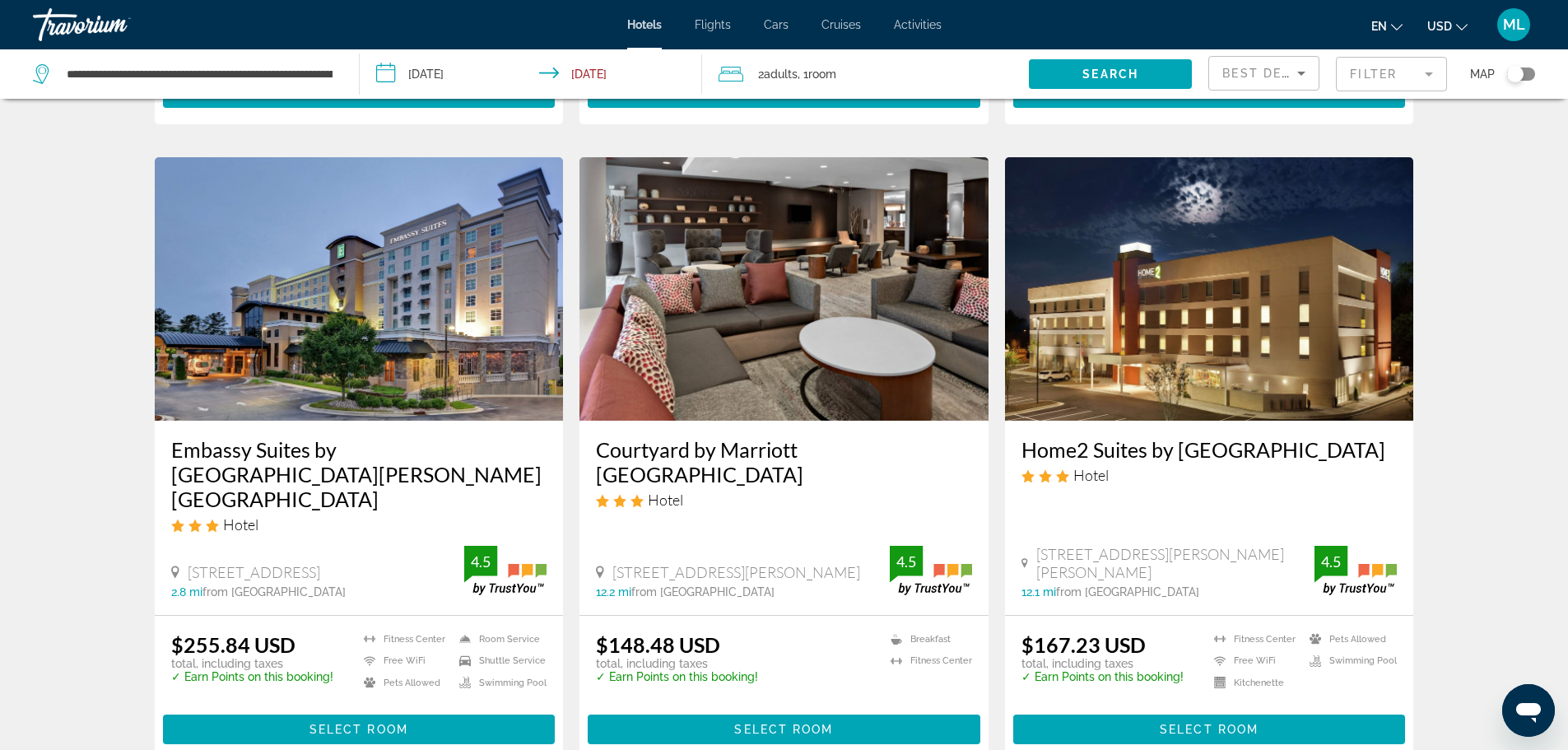
scroll to position [1811, 0]
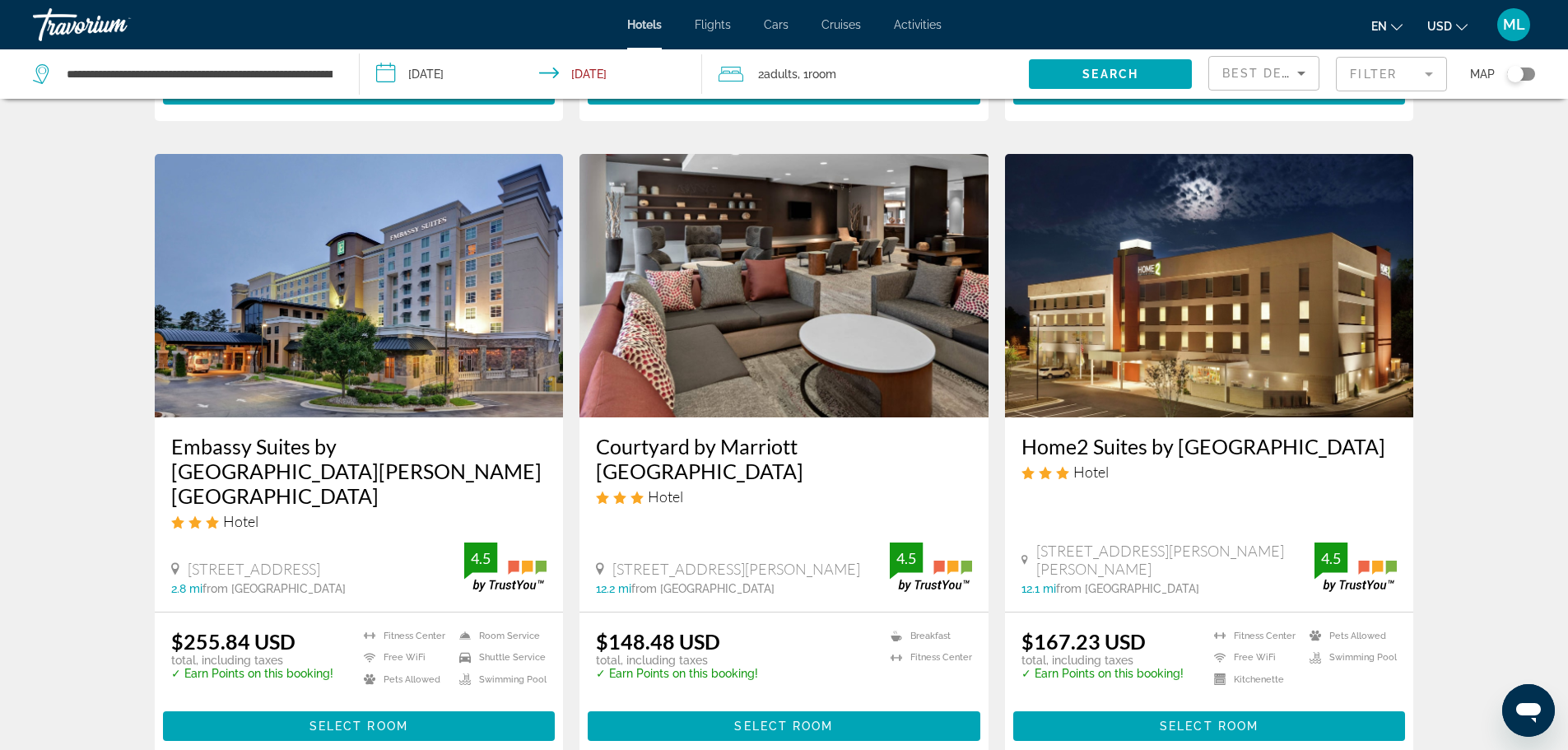
click at [434, 365] on img "Main content" at bounding box center [360, 285] width 409 height 263
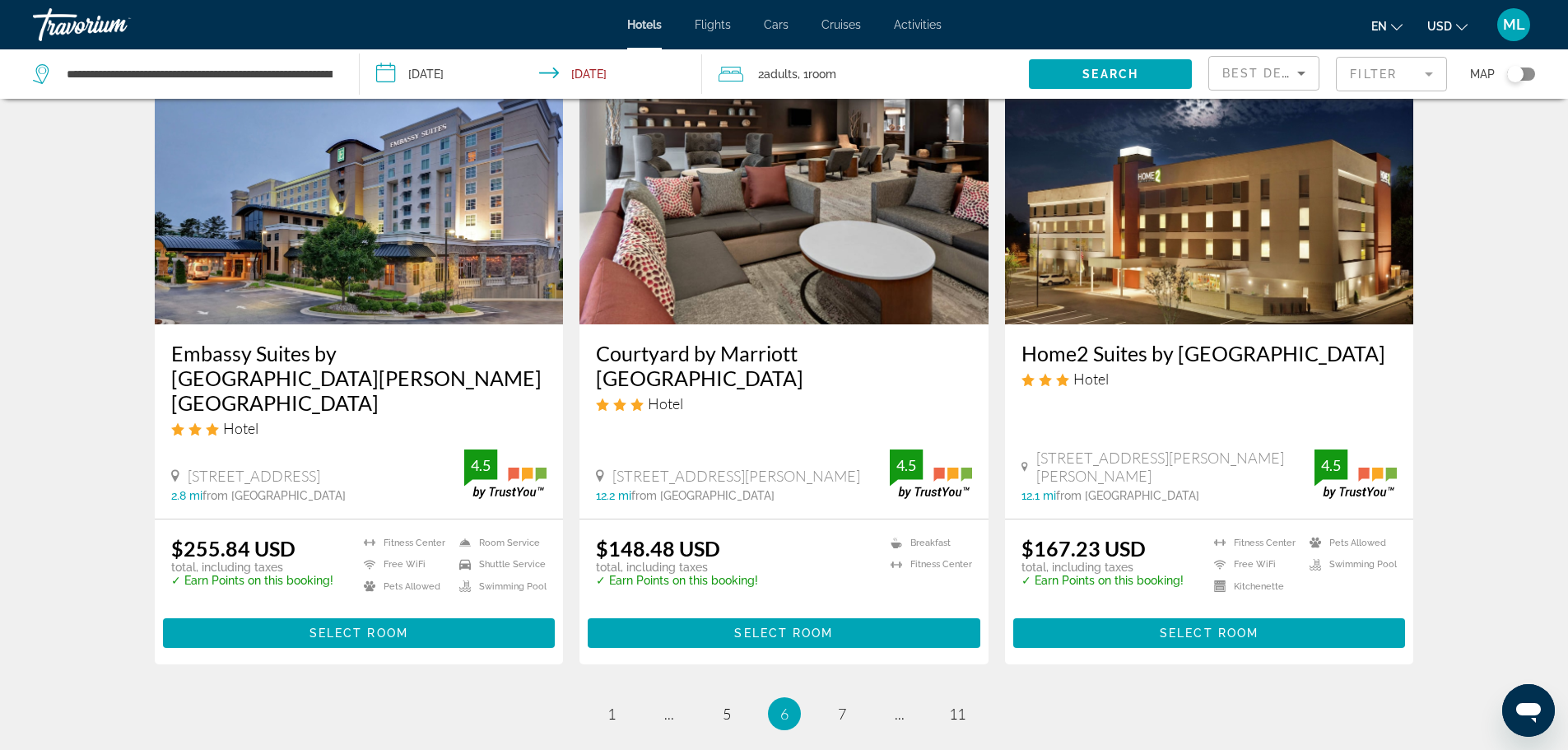
scroll to position [2093, 0]
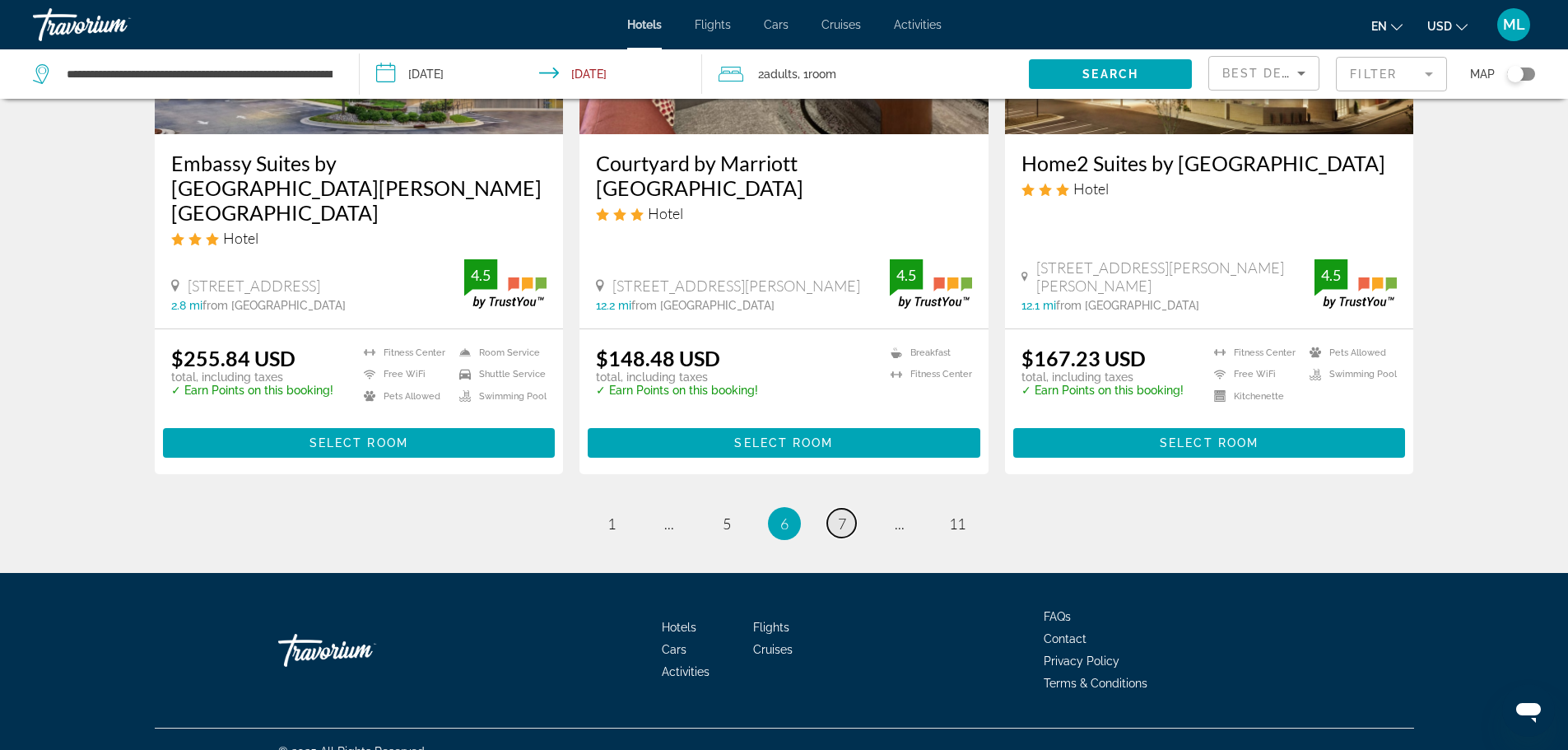
click at [840, 514] on span "7" at bounding box center [842, 524] width 8 height 19
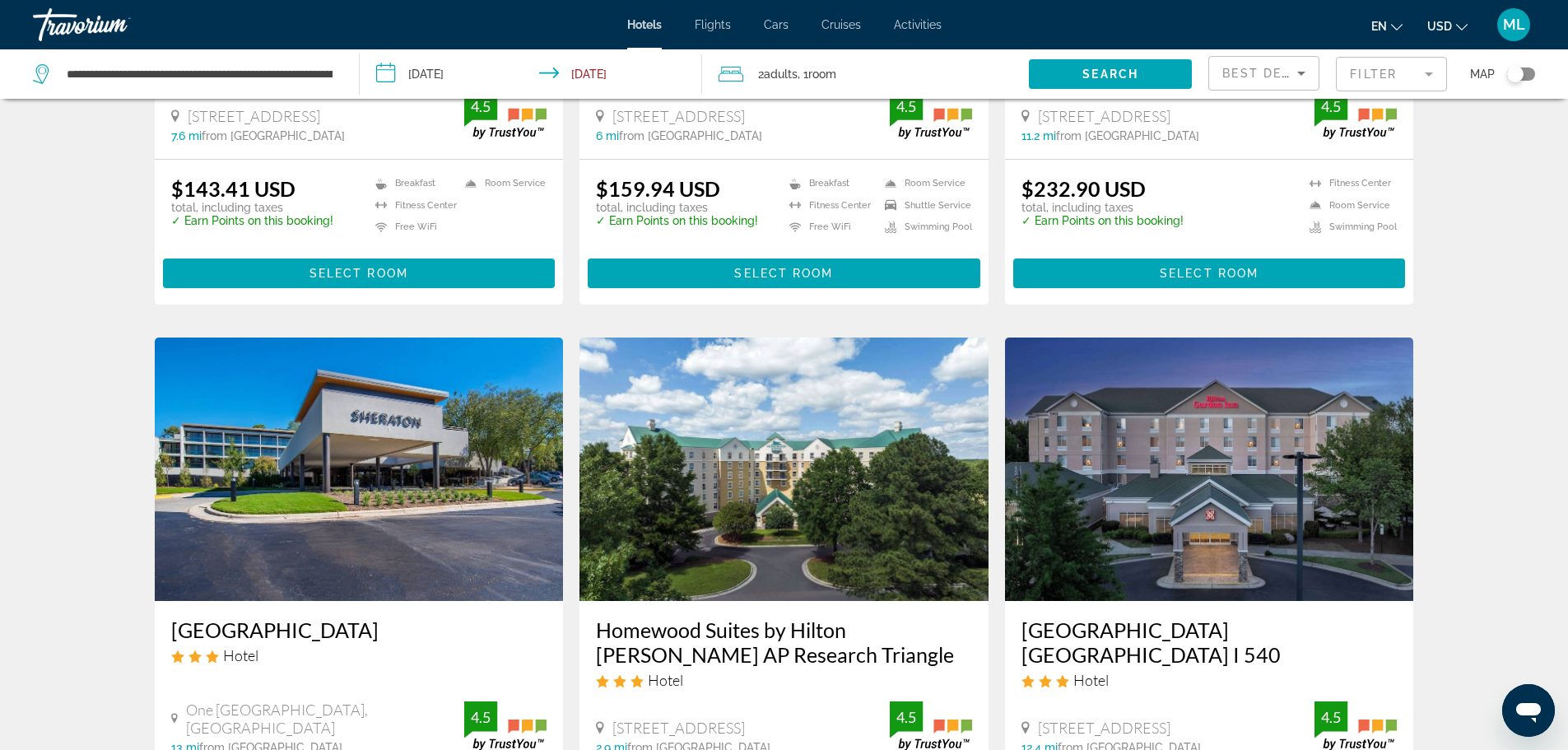
scroll to position [1678, 0]
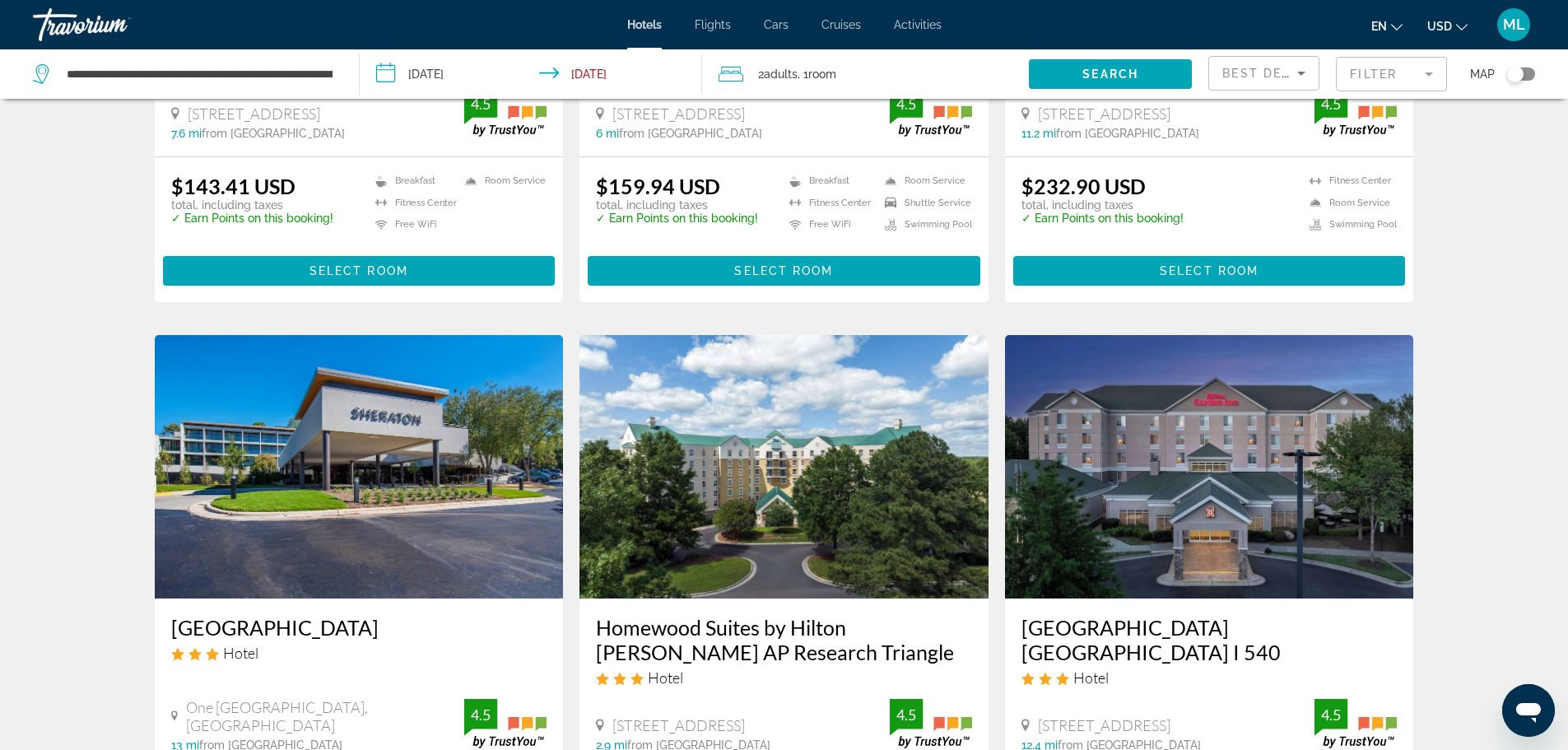
click at [925, 427] on img "Main content" at bounding box center [784, 466] width 409 height 263
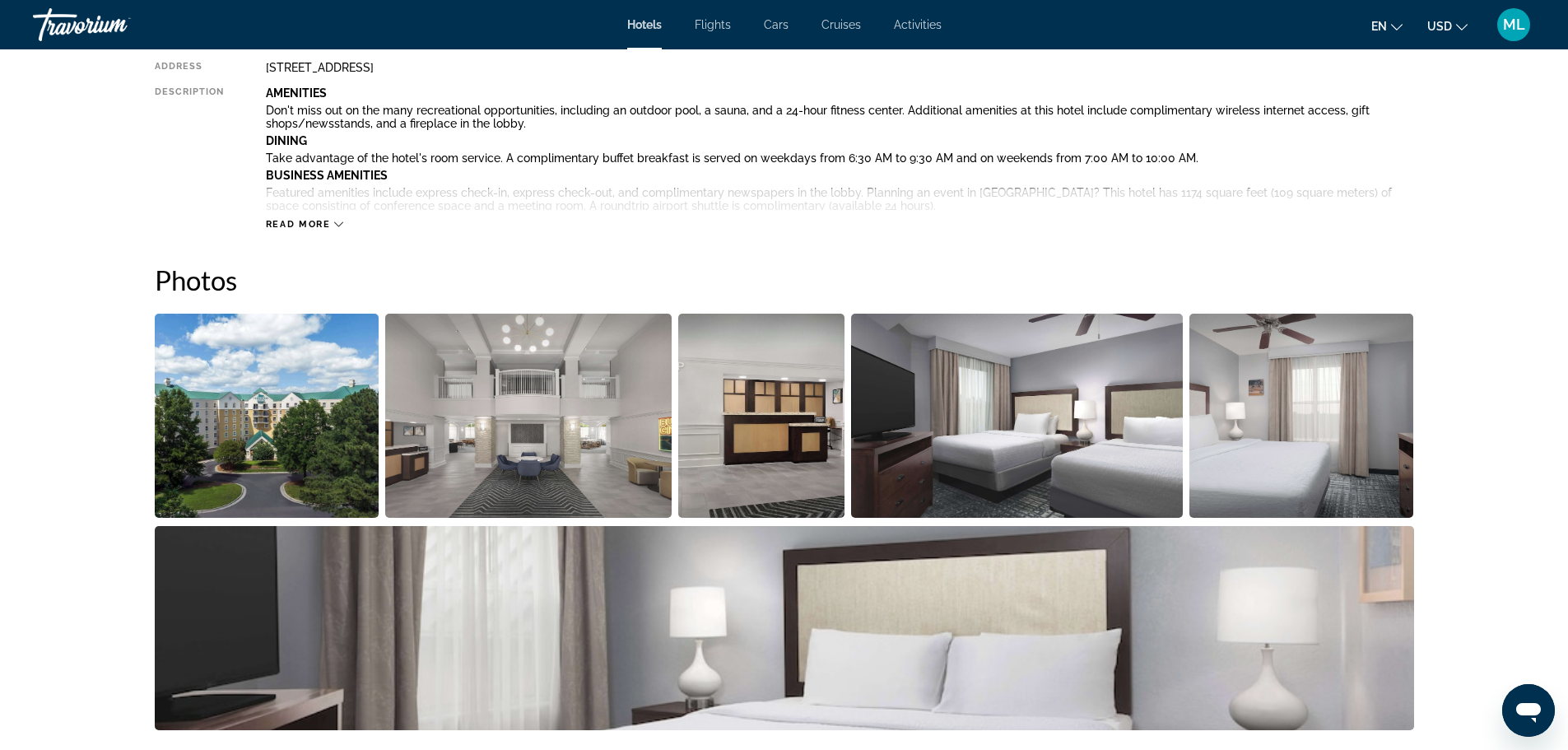
scroll to position [625, 0]
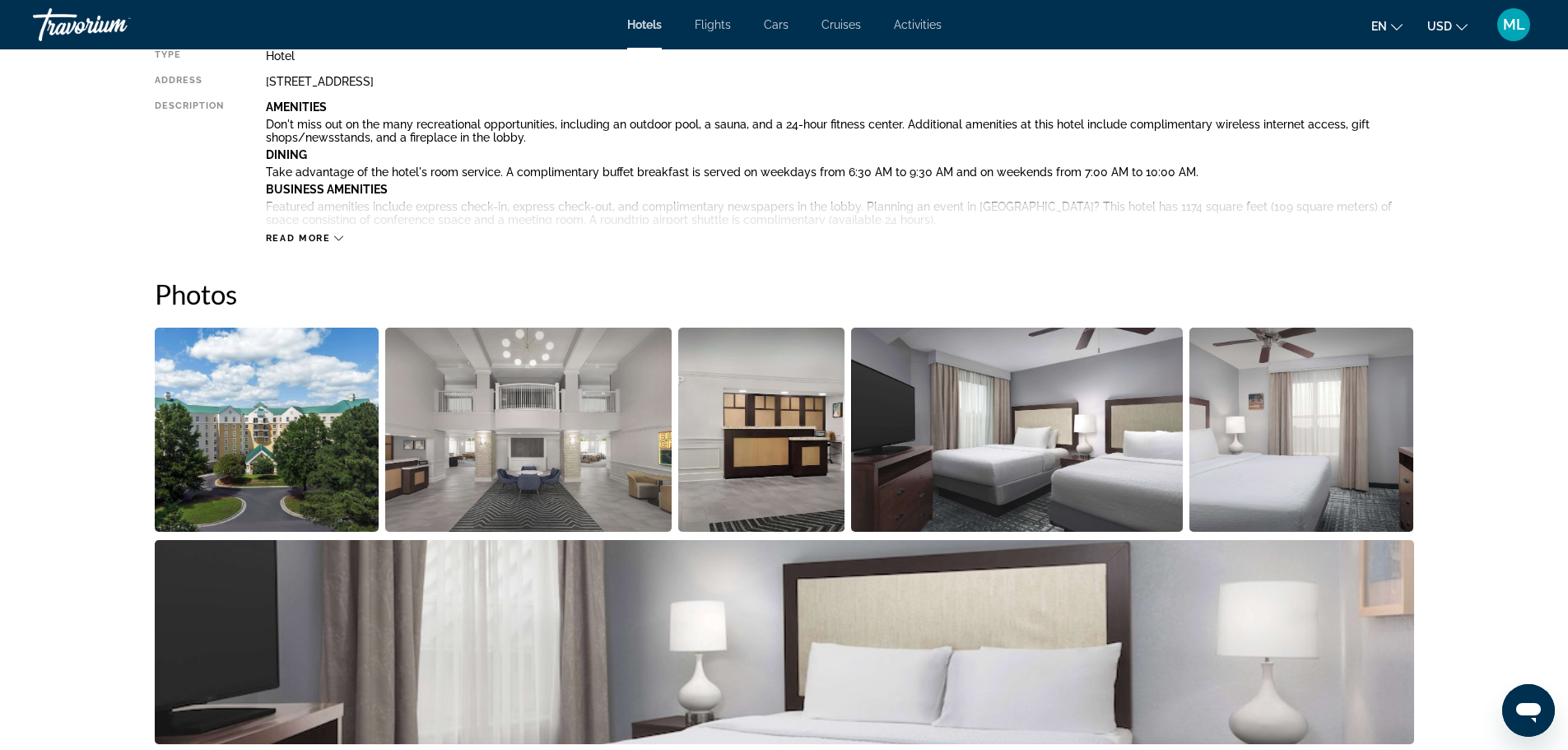
click at [295, 464] on img "Open full-screen image slider" at bounding box center [267, 429] width 225 height 204
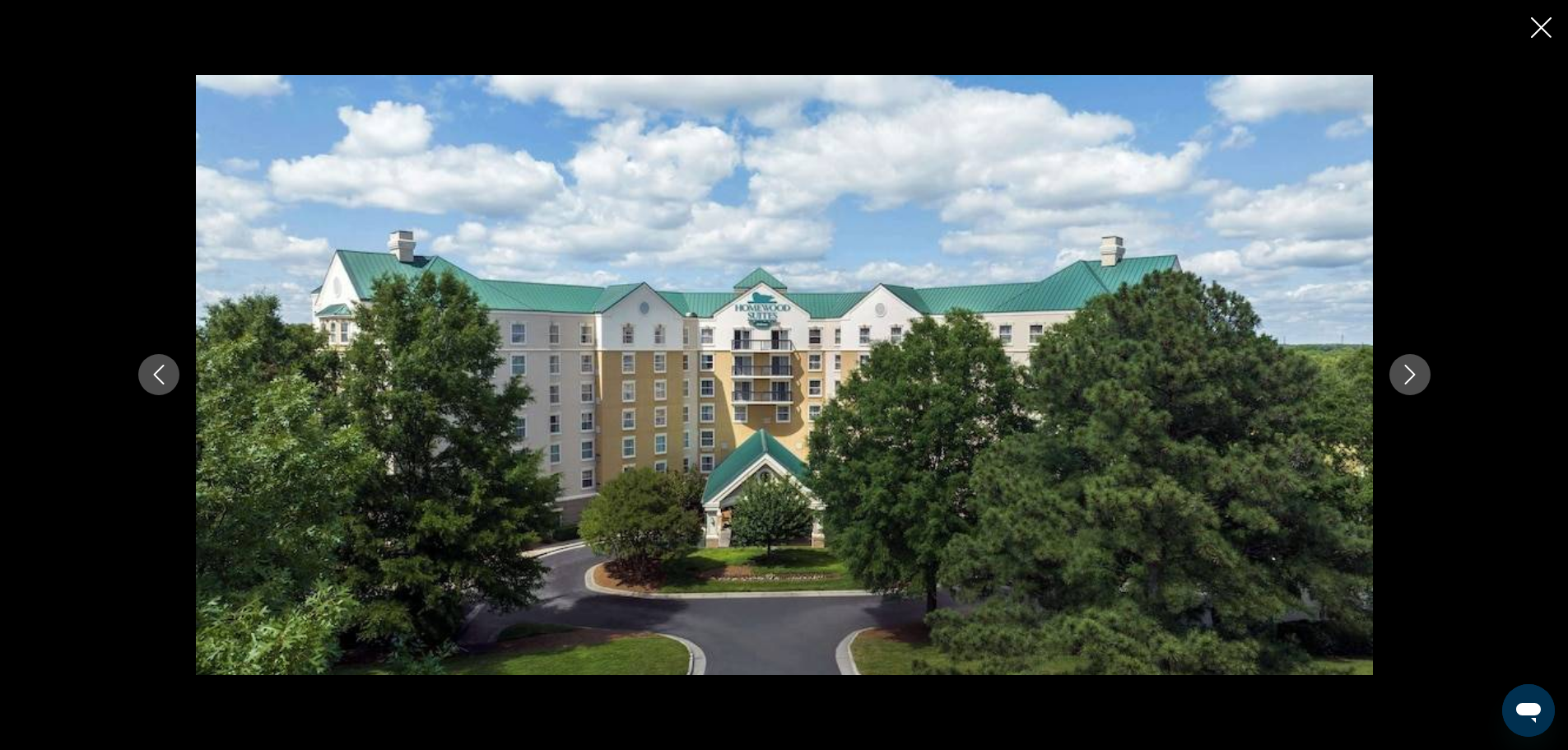
click at [1405, 377] on icon "Next image" at bounding box center [1410, 374] width 19 height 19
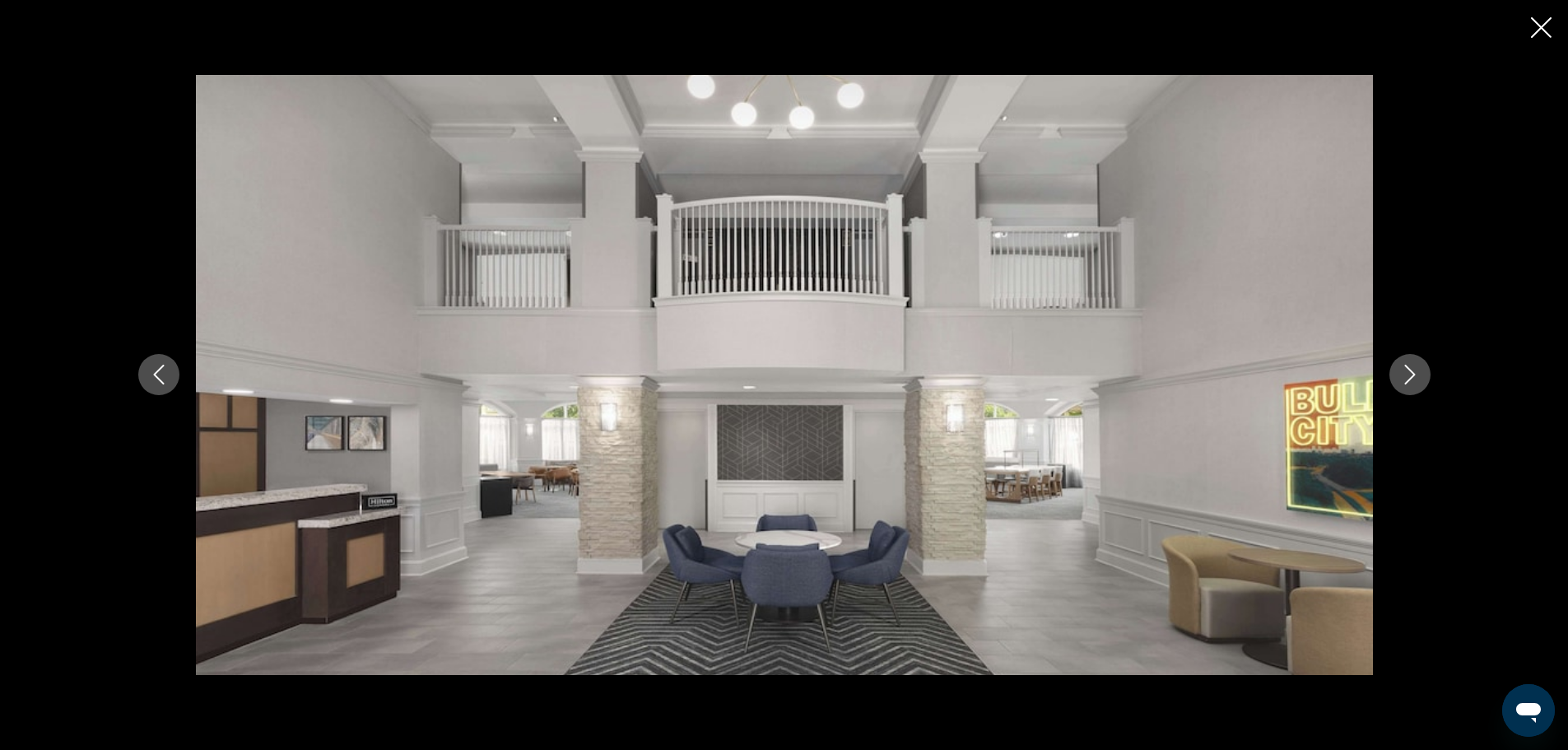
click at [1405, 377] on icon "Next image" at bounding box center [1410, 374] width 19 height 19
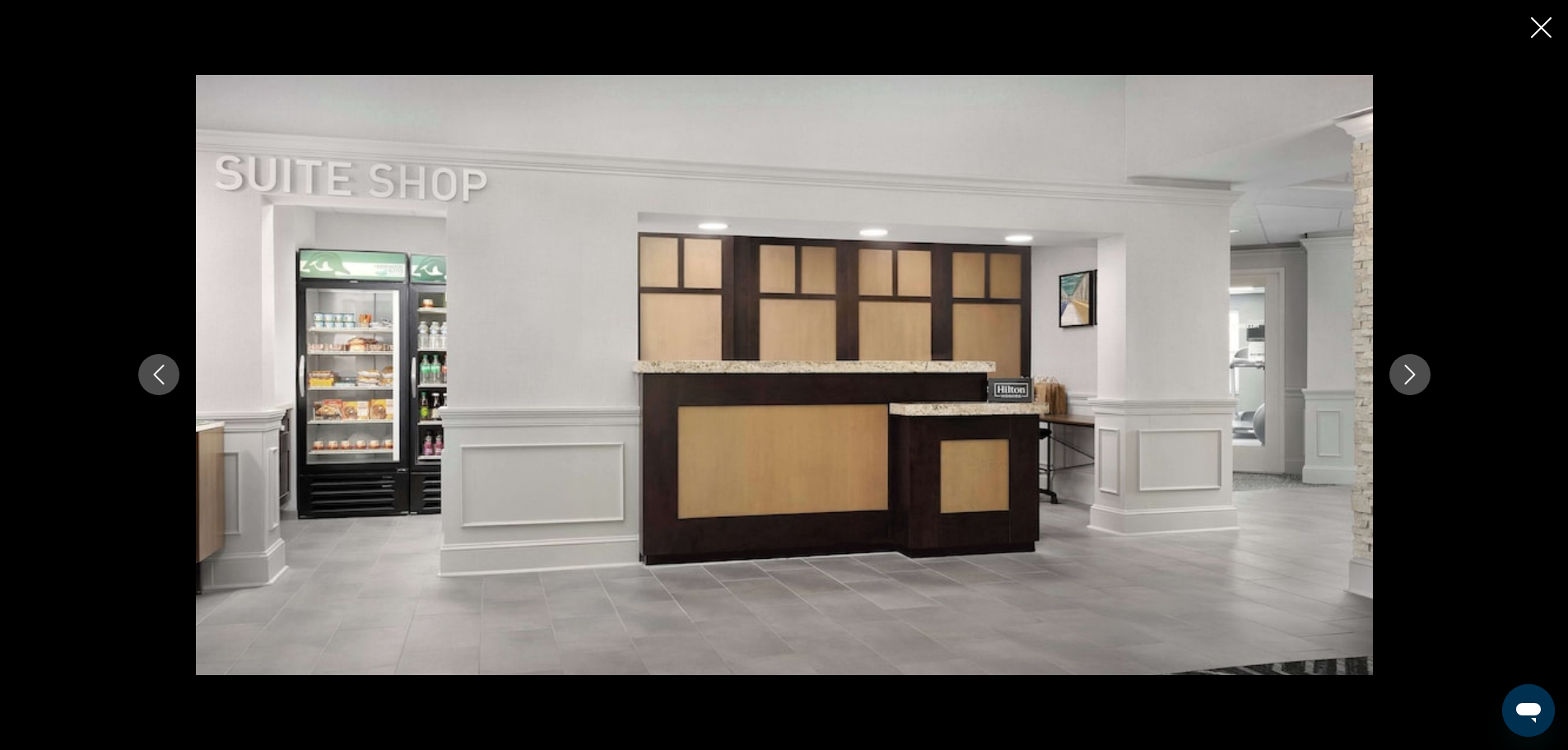
click at [1405, 377] on icon "Next image" at bounding box center [1410, 374] width 19 height 19
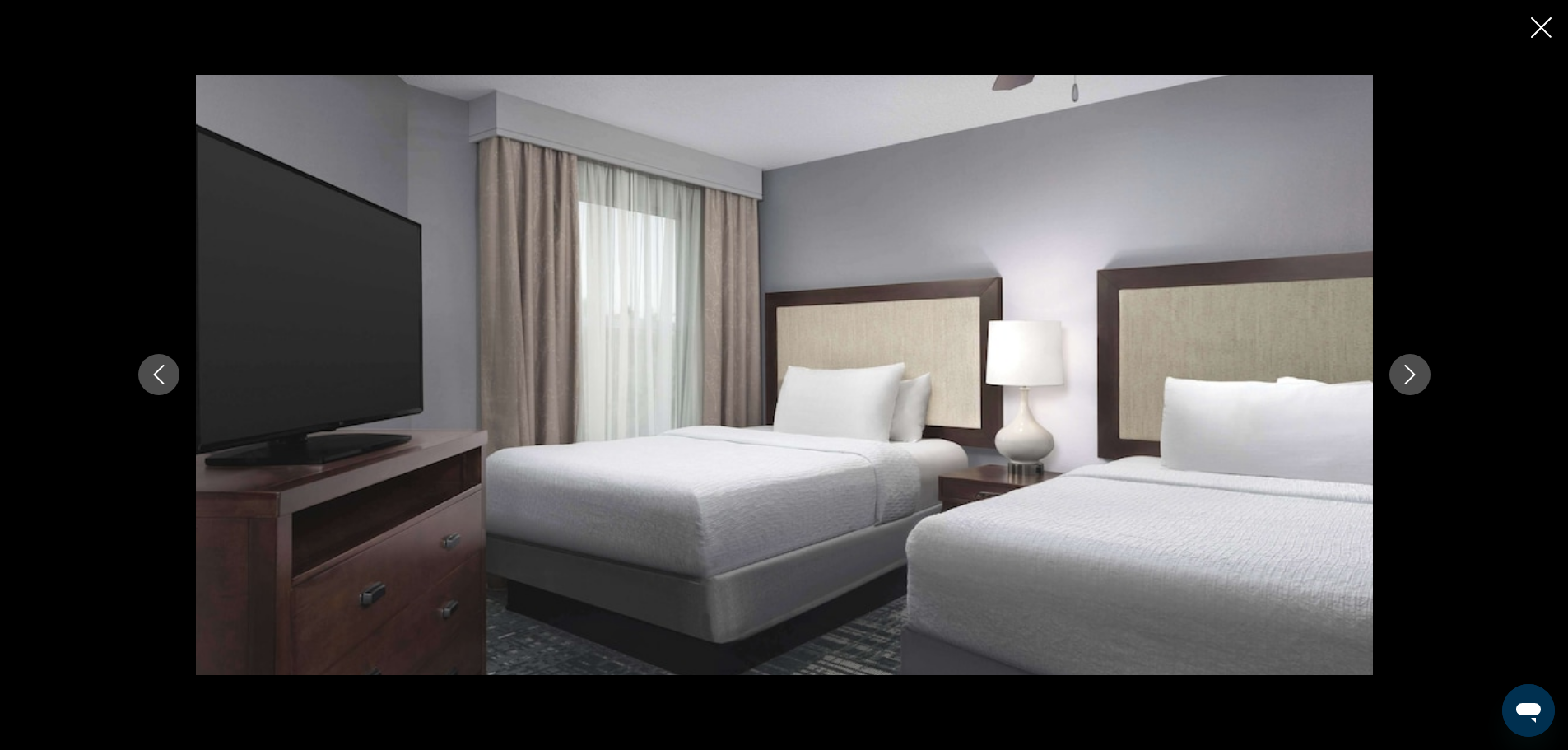
click at [1405, 377] on icon "Next image" at bounding box center [1410, 374] width 19 height 19
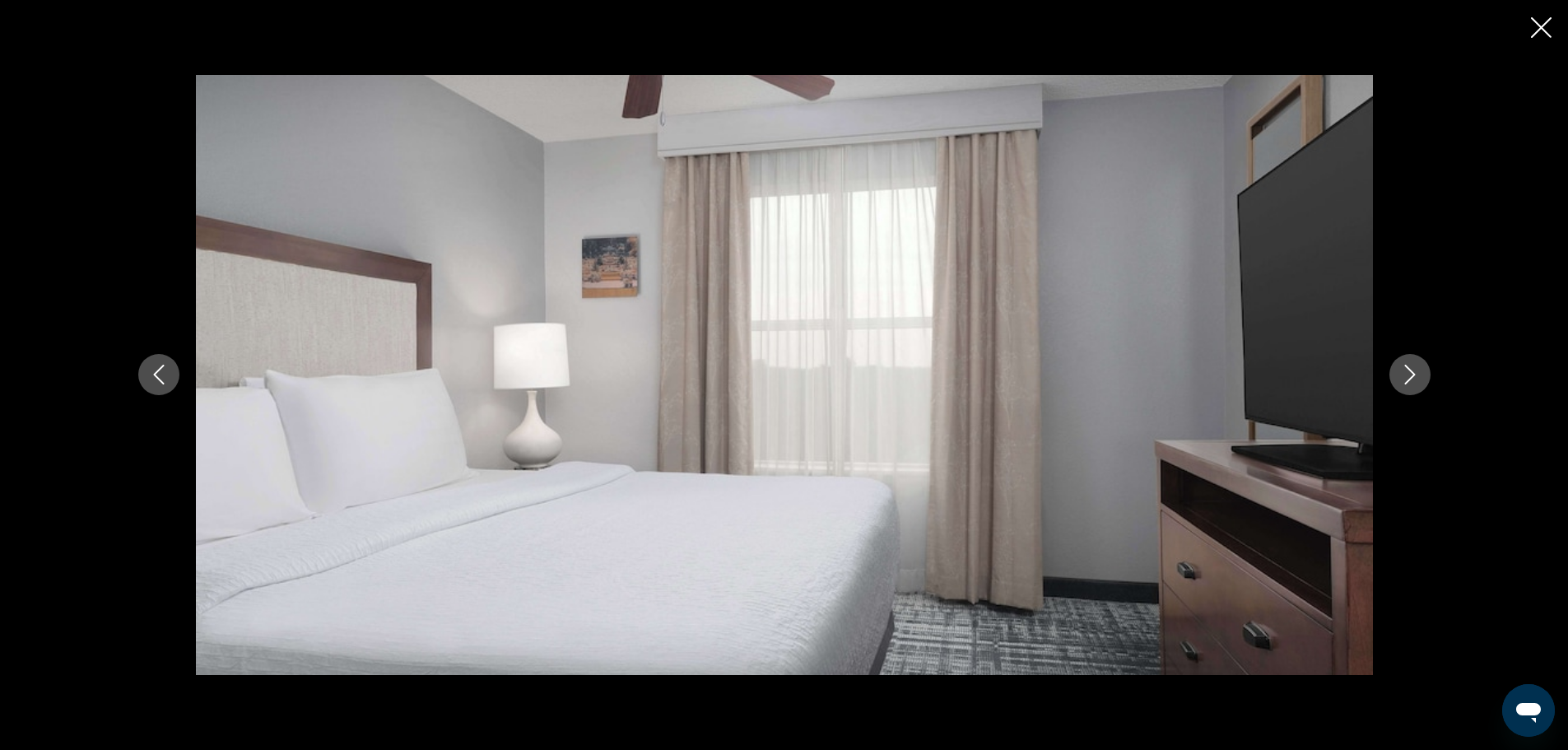
click at [1405, 377] on icon "Next image" at bounding box center [1410, 374] width 19 height 19
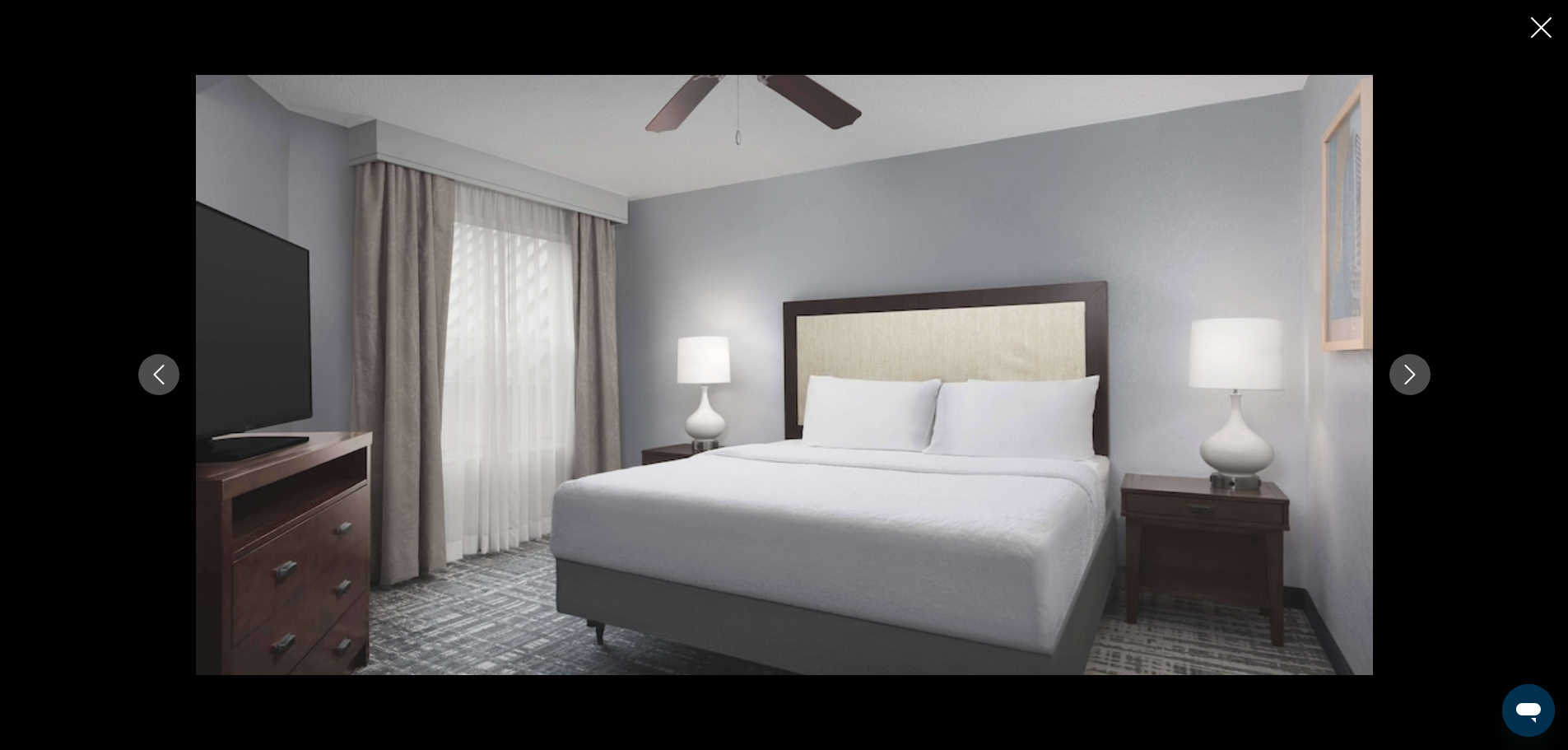
click at [1405, 377] on icon "Next image" at bounding box center [1410, 374] width 19 height 19
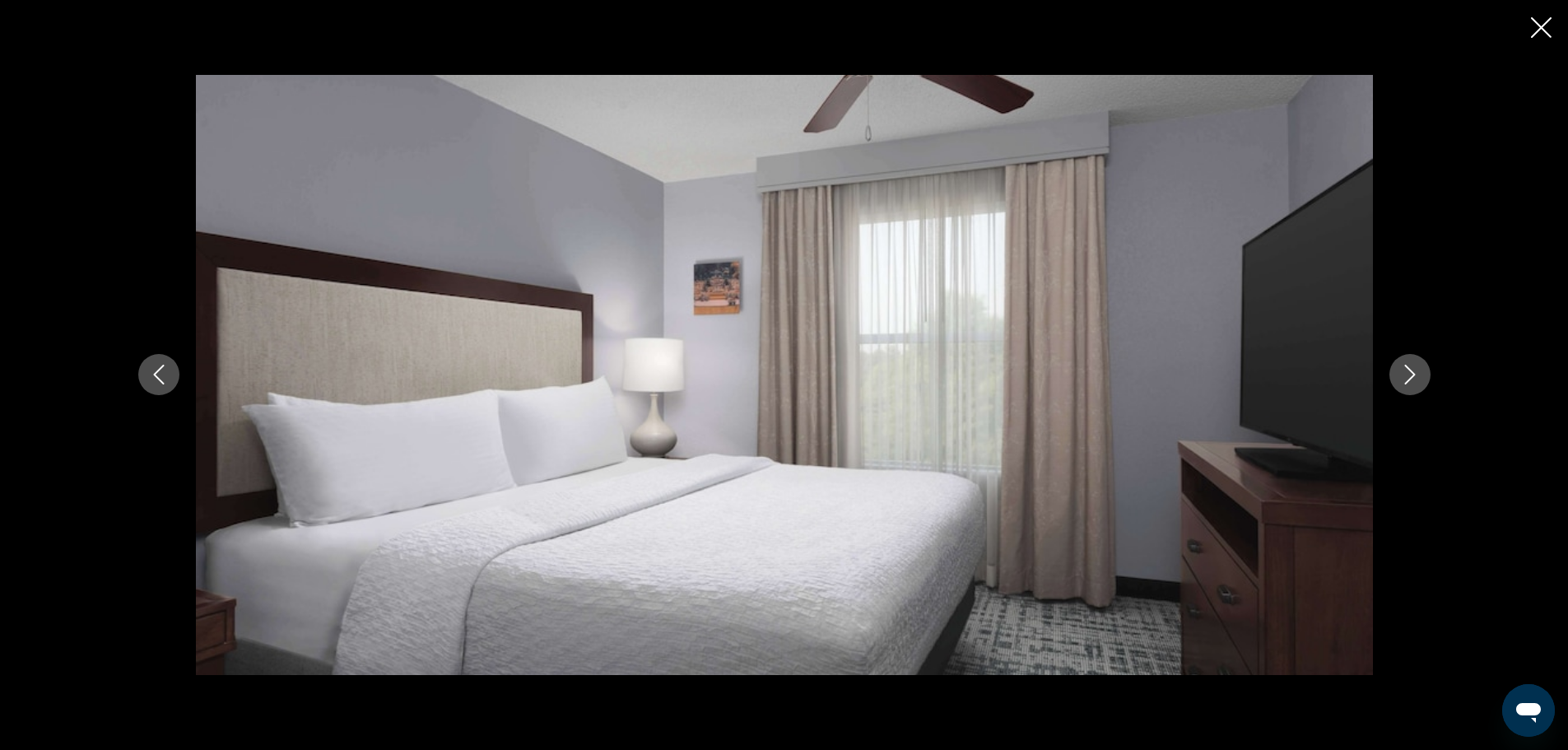
click at [1405, 377] on icon "Next image" at bounding box center [1410, 374] width 19 height 19
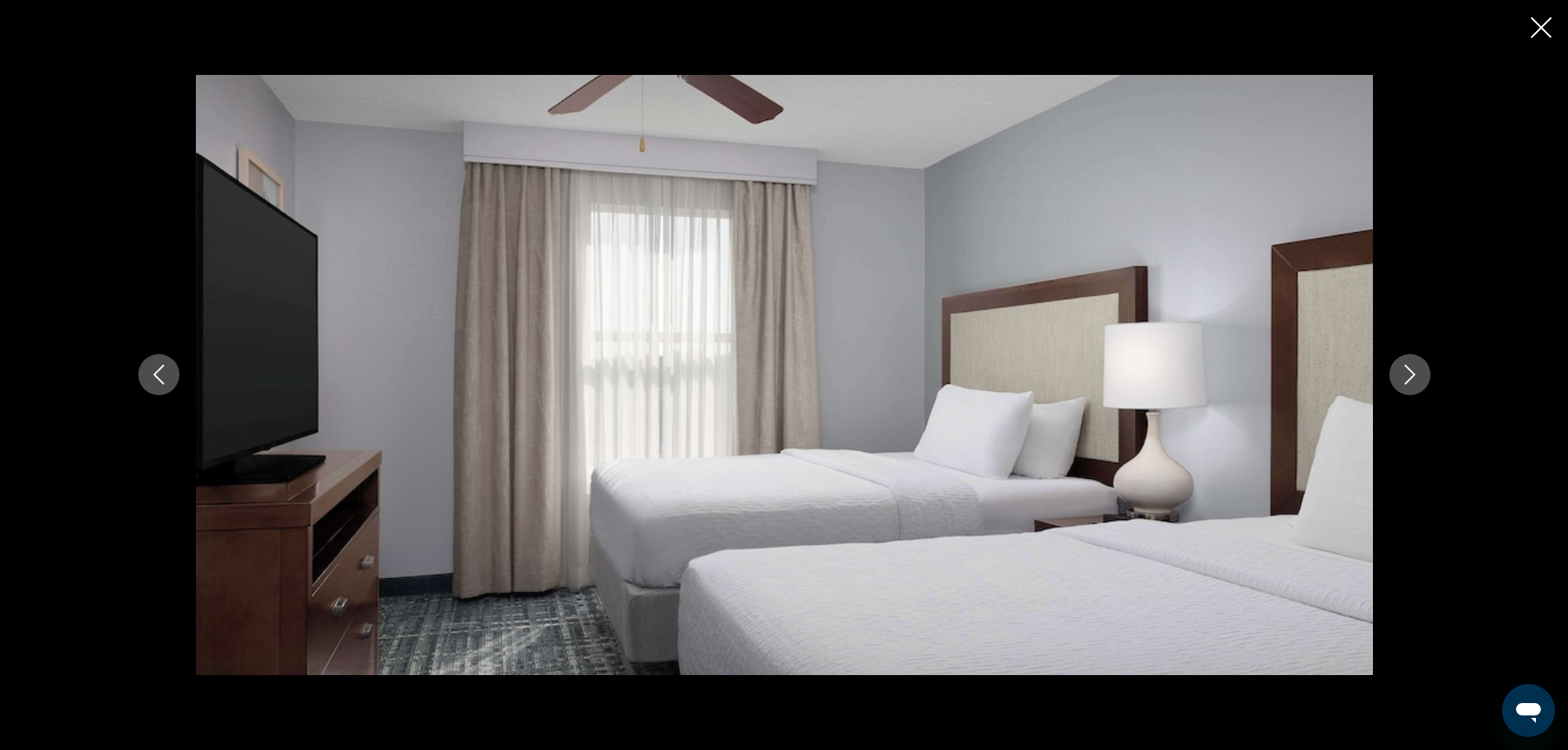
click at [1405, 377] on icon "Next image" at bounding box center [1410, 374] width 19 height 19
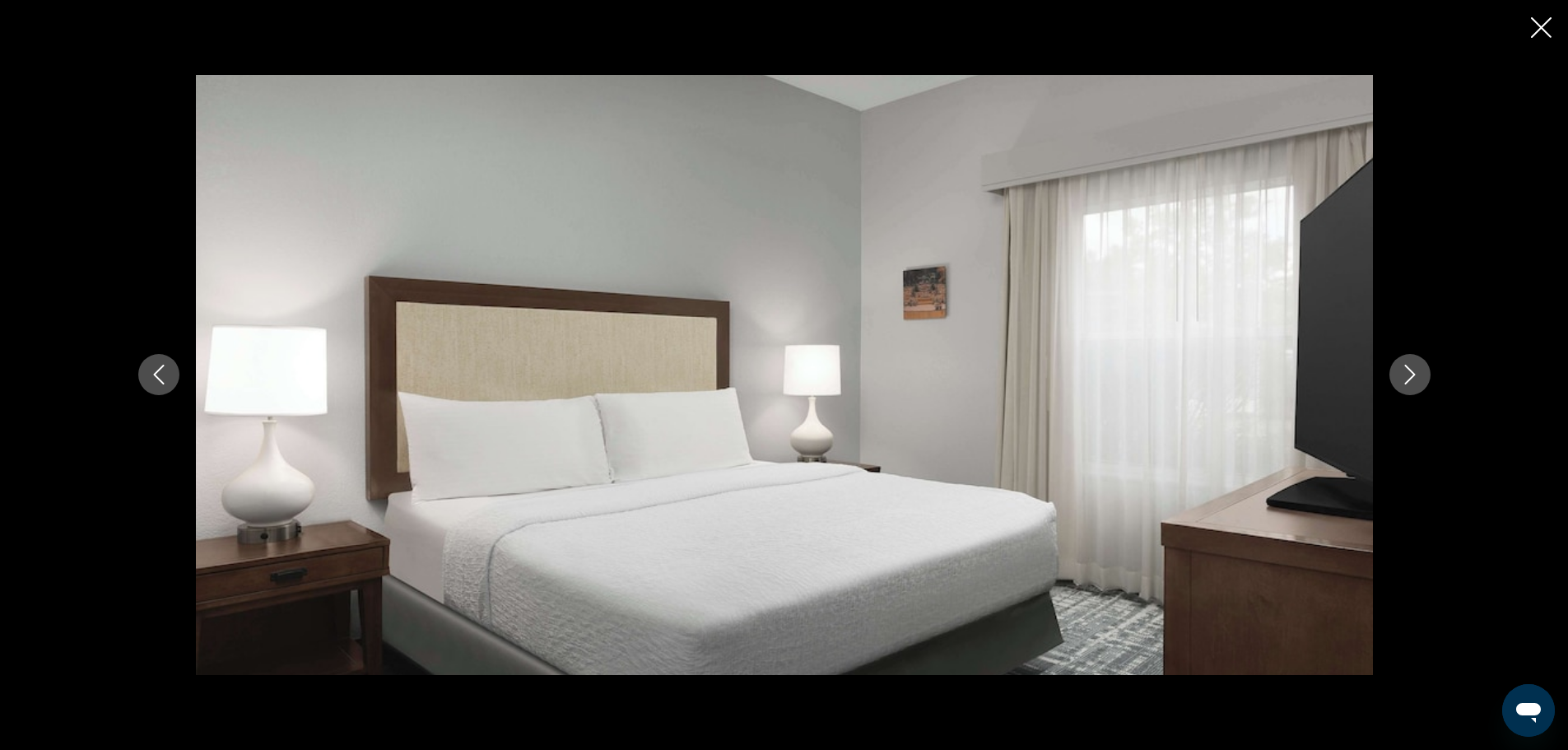
click at [1405, 377] on icon "Next image" at bounding box center [1410, 374] width 19 height 19
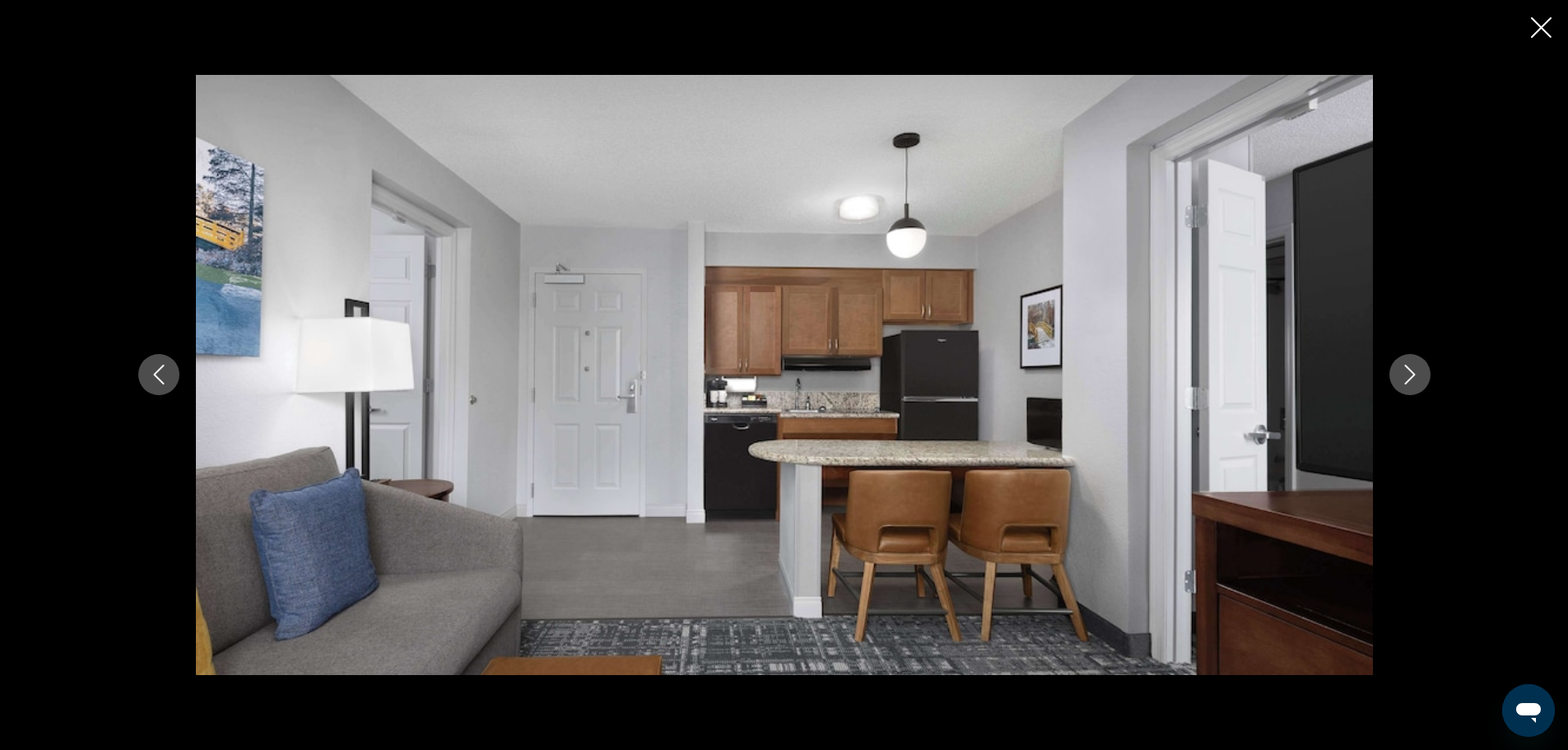
click at [1405, 377] on icon "Next image" at bounding box center [1410, 374] width 19 height 19
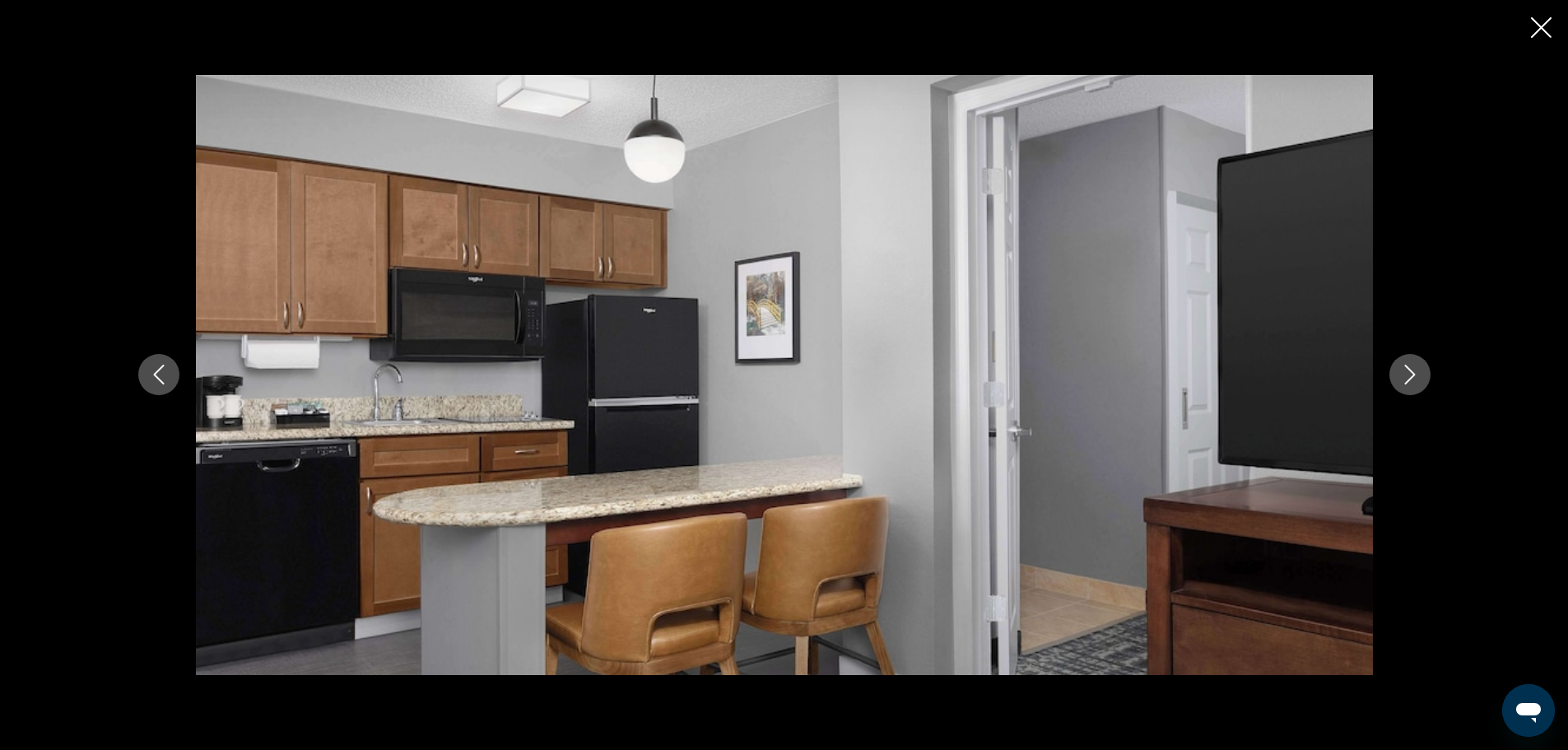
click at [1405, 377] on icon "Next image" at bounding box center [1410, 374] width 19 height 19
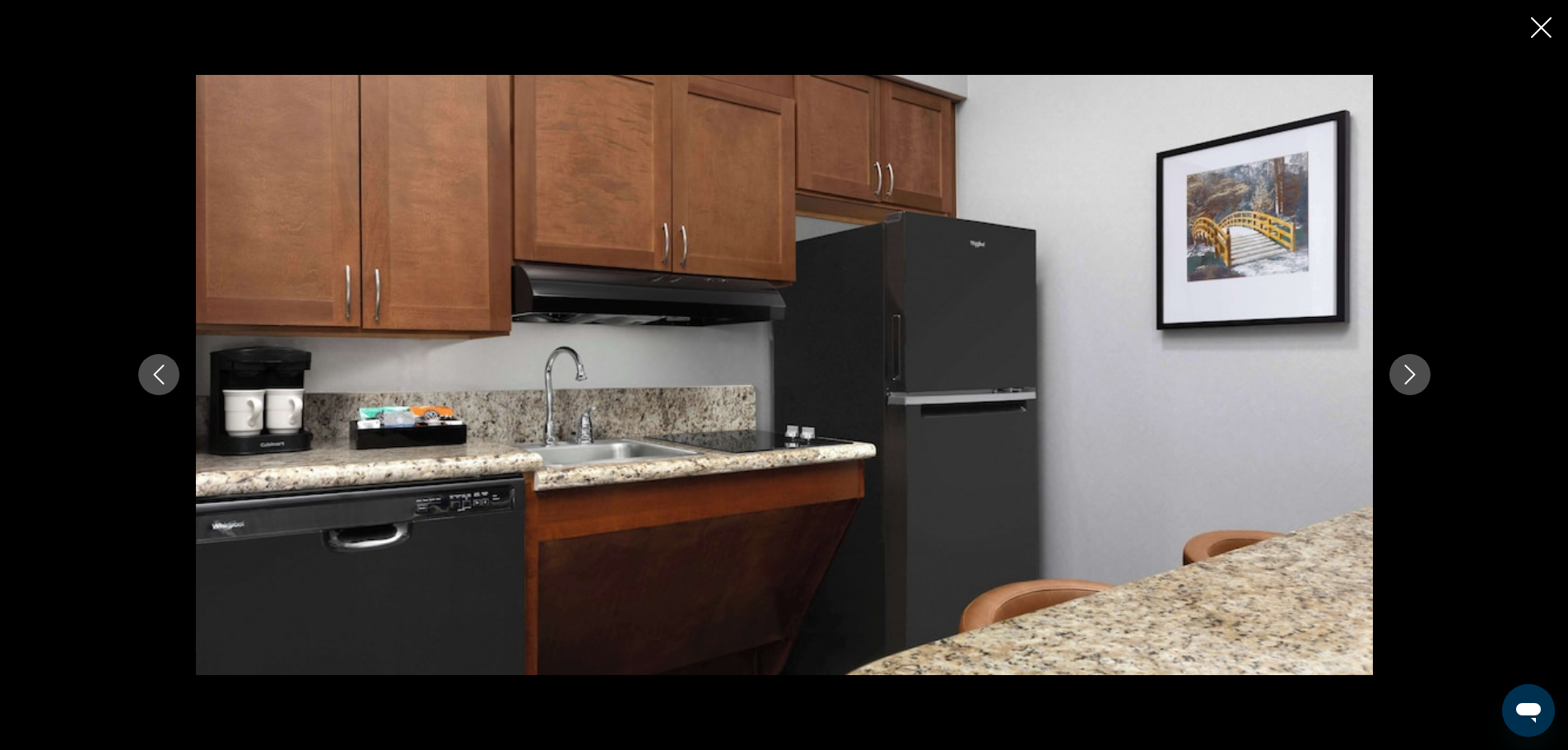
click at [1405, 377] on icon "Next image" at bounding box center [1410, 374] width 19 height 19
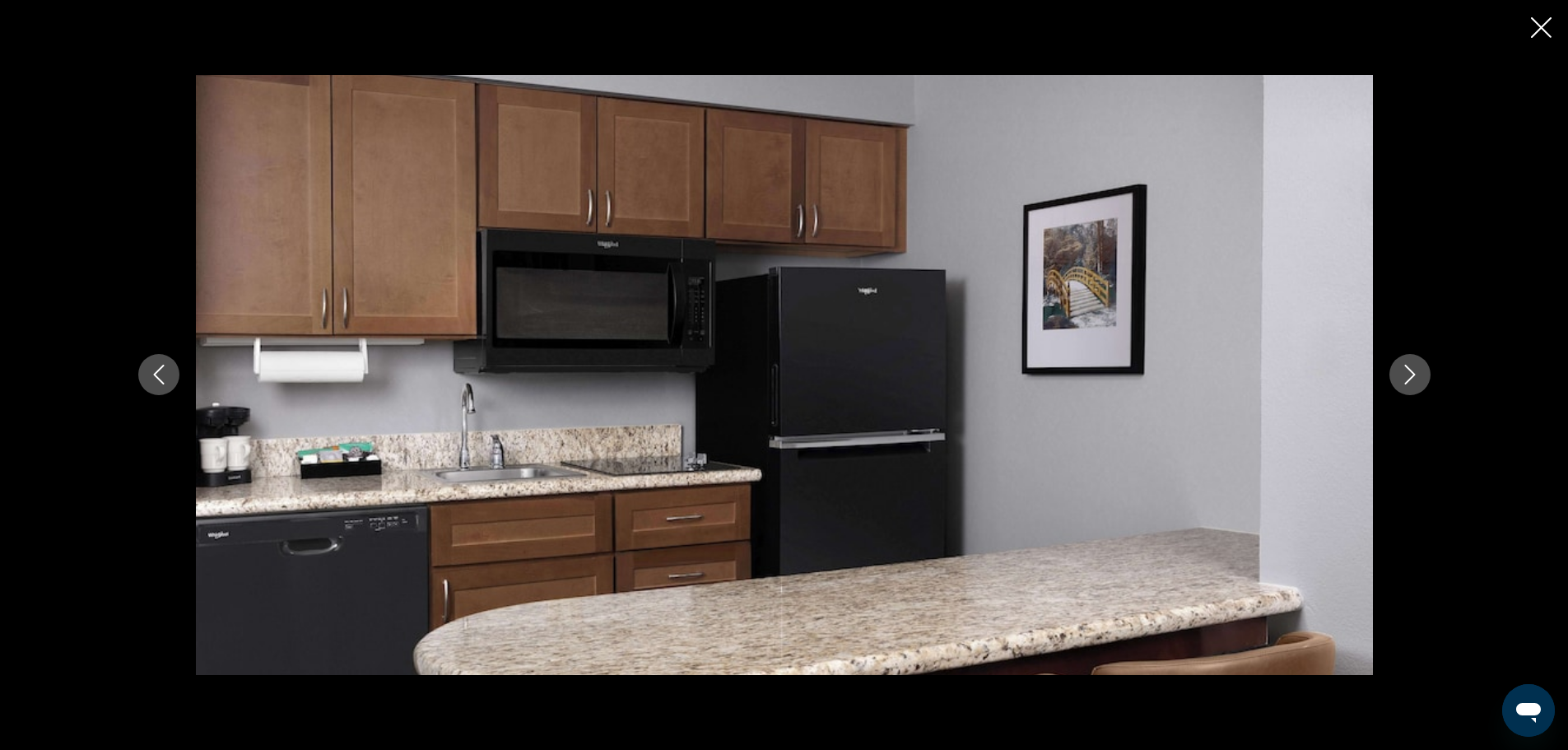
click at [1405, 377] on icon "Next image" at bounding box center [1410, 374] width 19 height 19
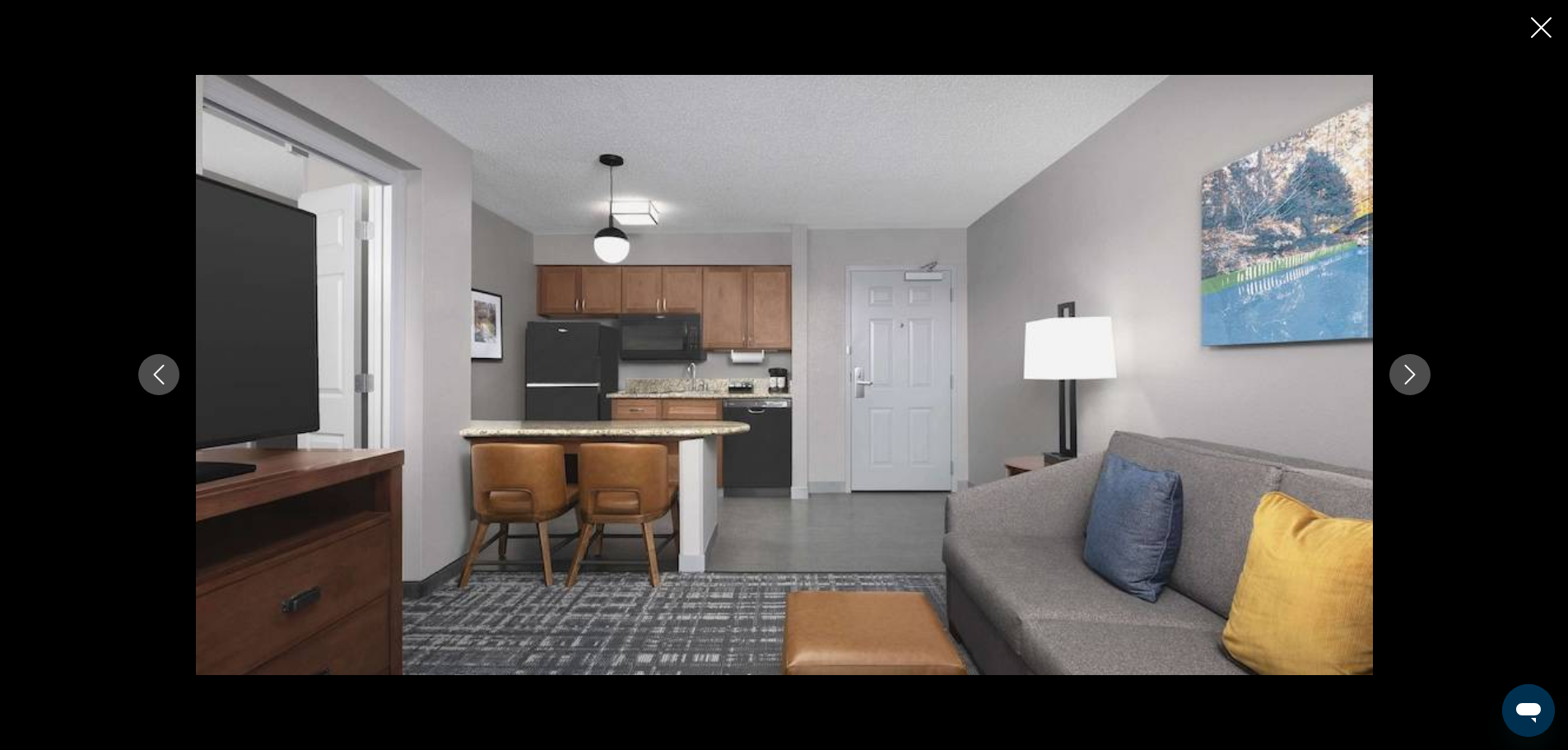
click at [1405, 377] on icon "Next image" at bounding box center [1410, 374] width 19 height 19
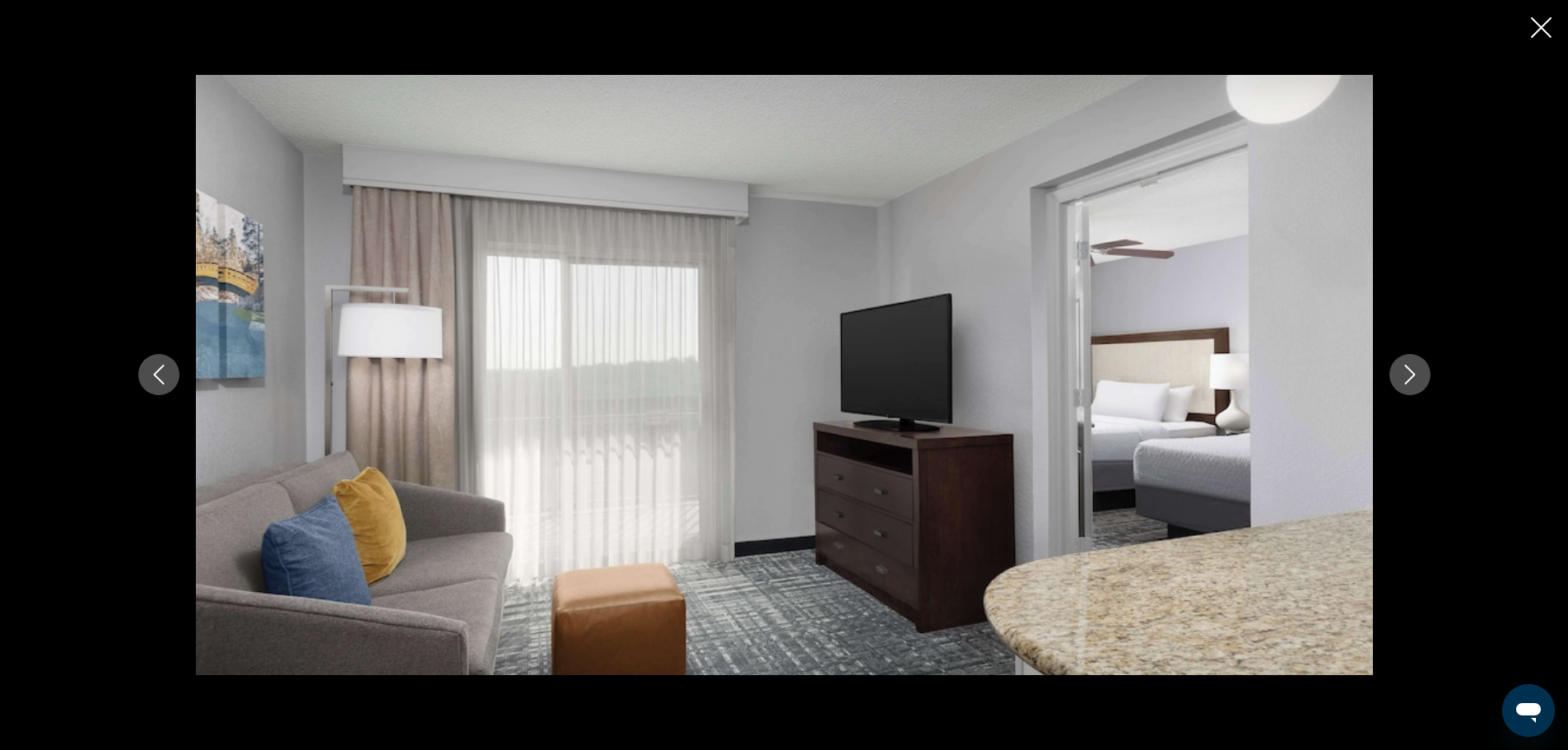
click at [1405, 377] on icon "Next image" at bounding box center [1410, 374] width 19 height 19
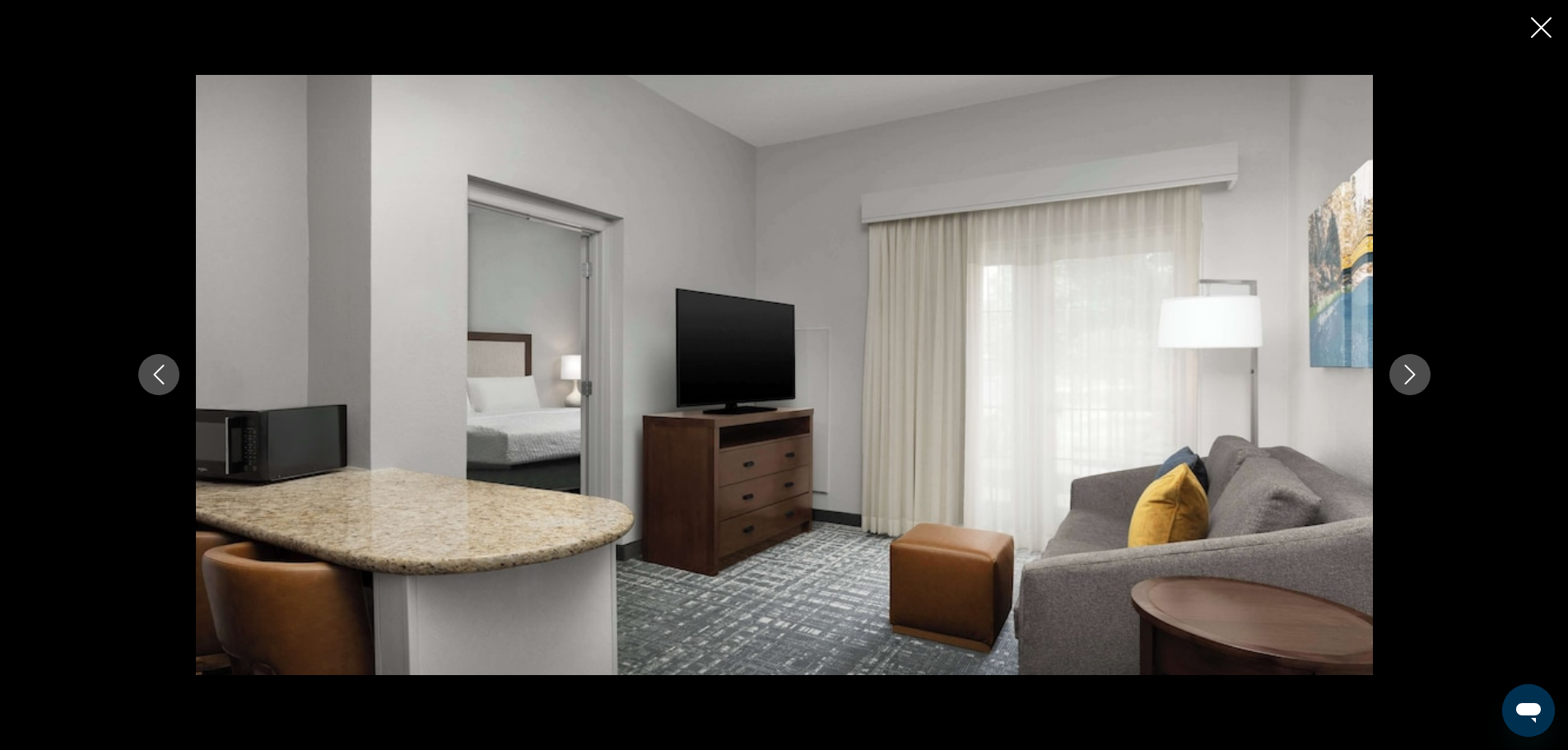
click at [1405, 377] on icon "Next image" at bounding box center [1410, 374] width 19 height 19
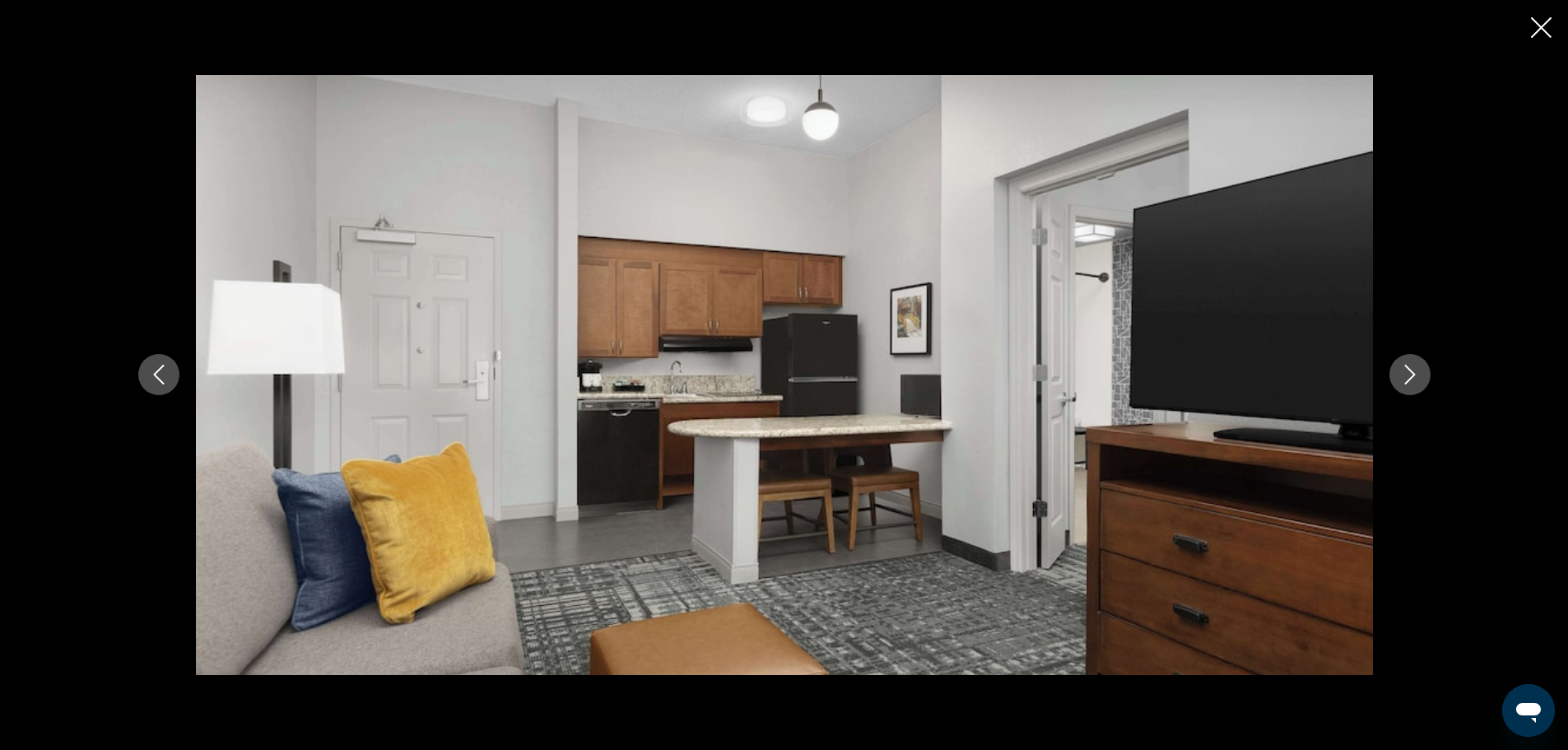
click at [1405, 377] on icon "Next image" at bounding box center [1410, 374] width 19 height 19
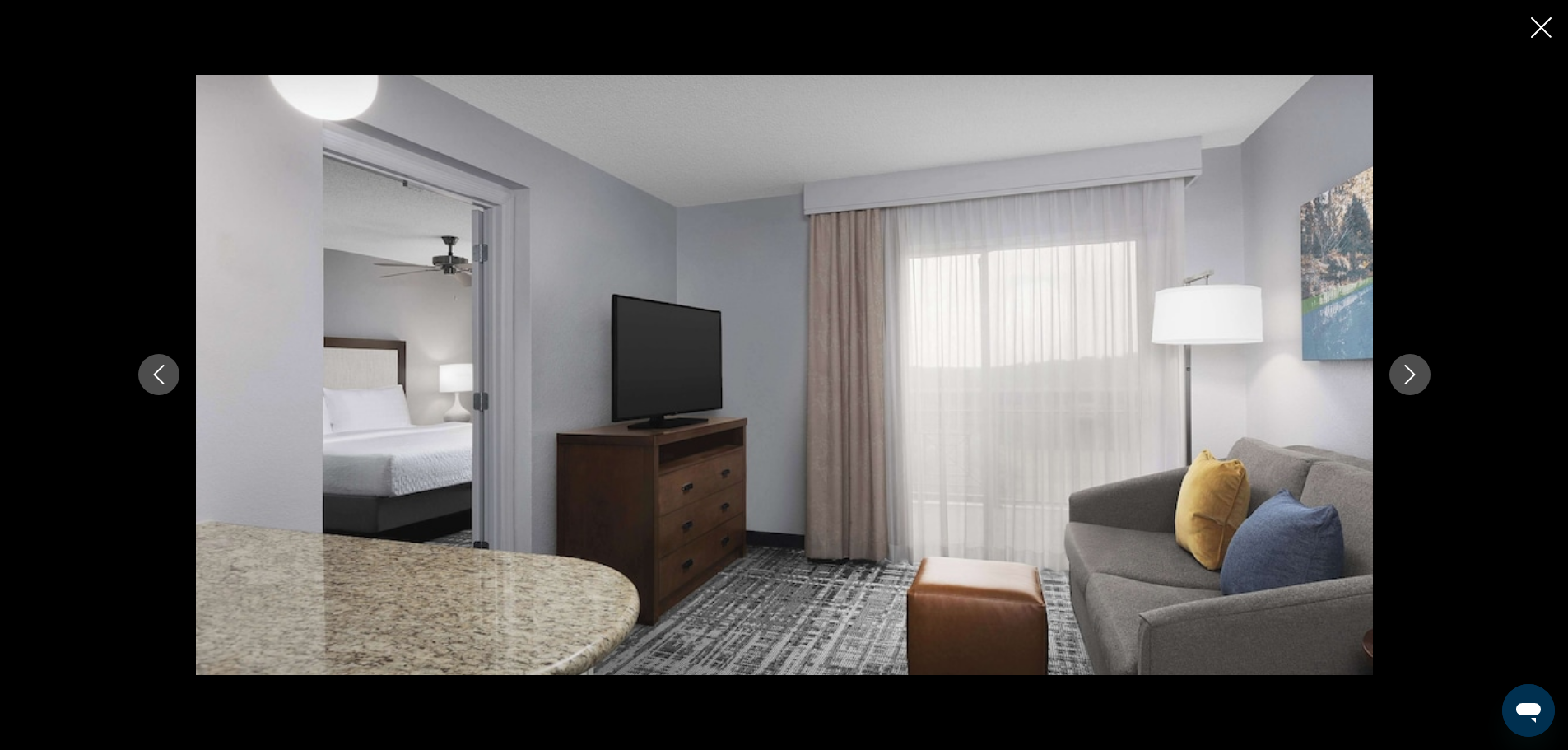
click at [1405, 377] on icon "Next image" at bounding box center [1410, 374] width 19 height 19
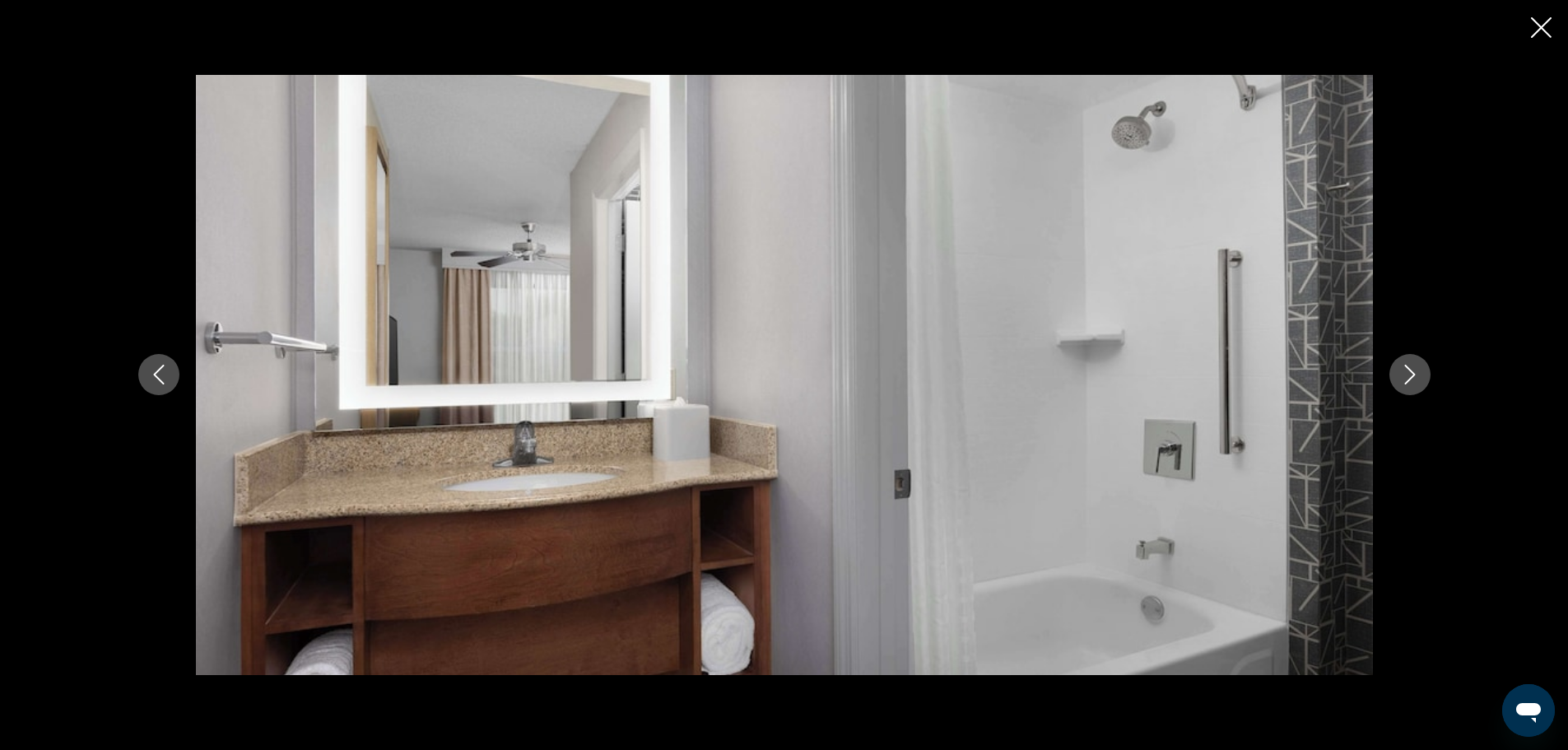
click at [1405, 377] on icon "Next image" at bounding box center [1410, 374] width 19 height 19
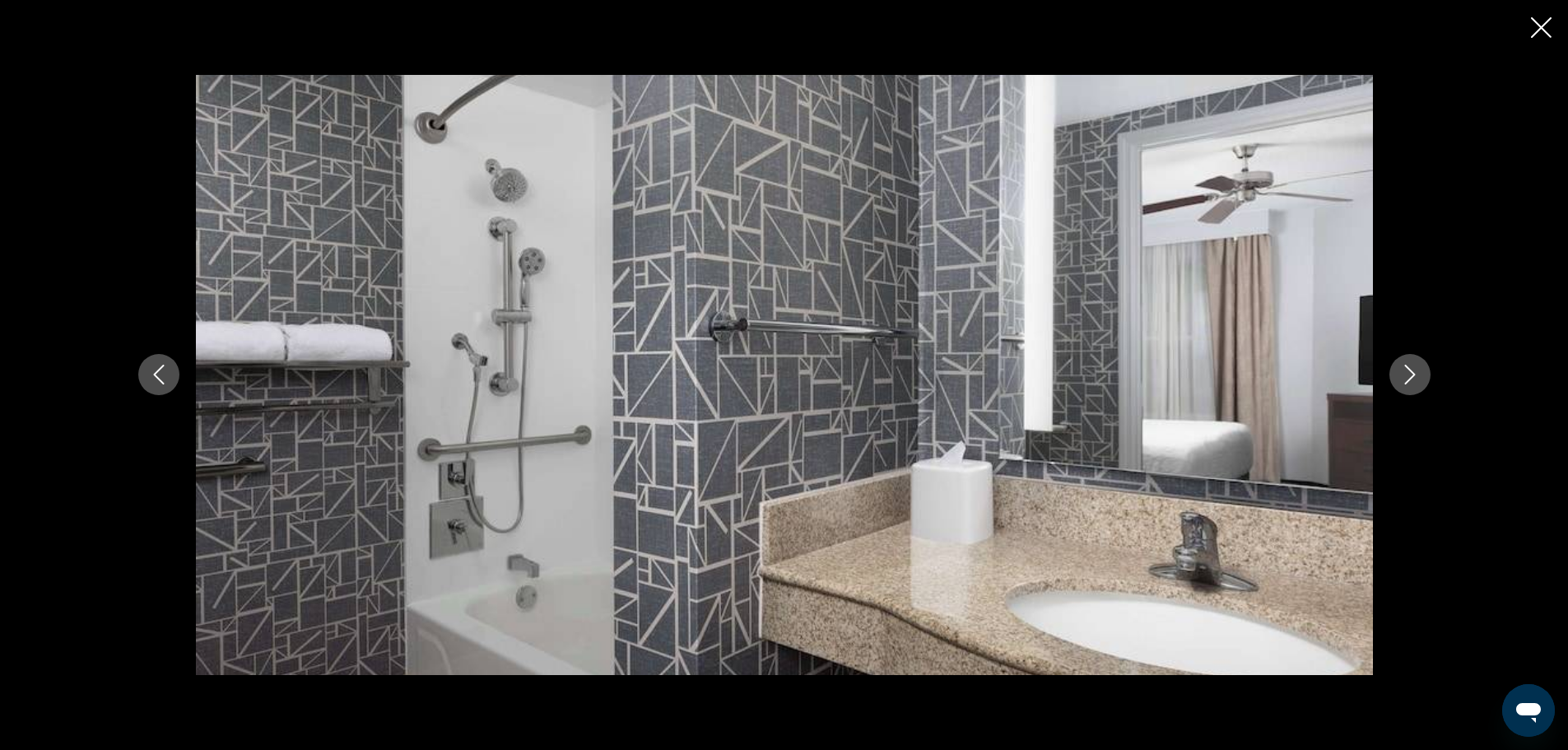
click at [1405, 377] on icon "Next image" at bounding box center [1410, 374] width 19 height 19
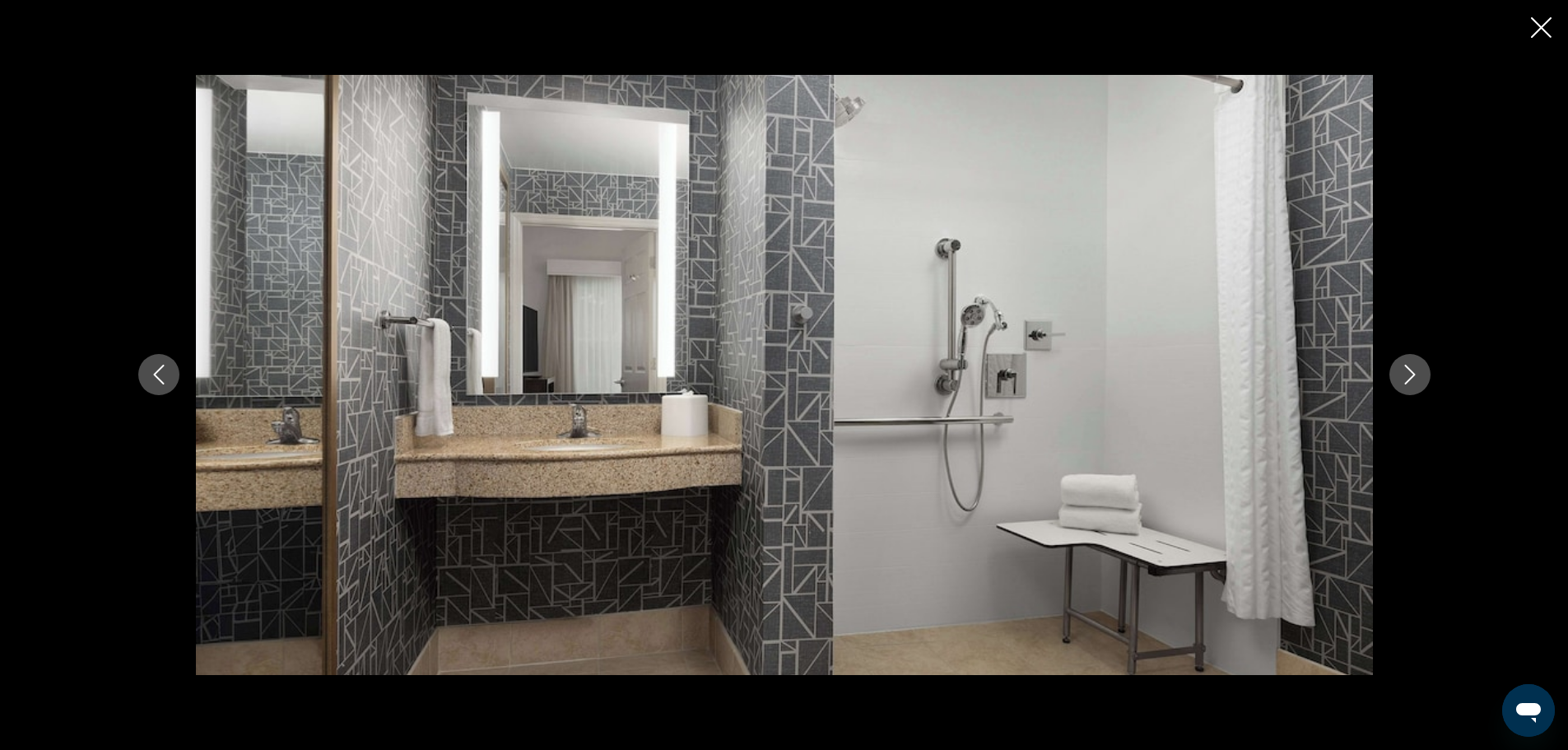
click at [1405, 377] on icon "Next image" at bounding box center [1410, 374] width 19 height 19
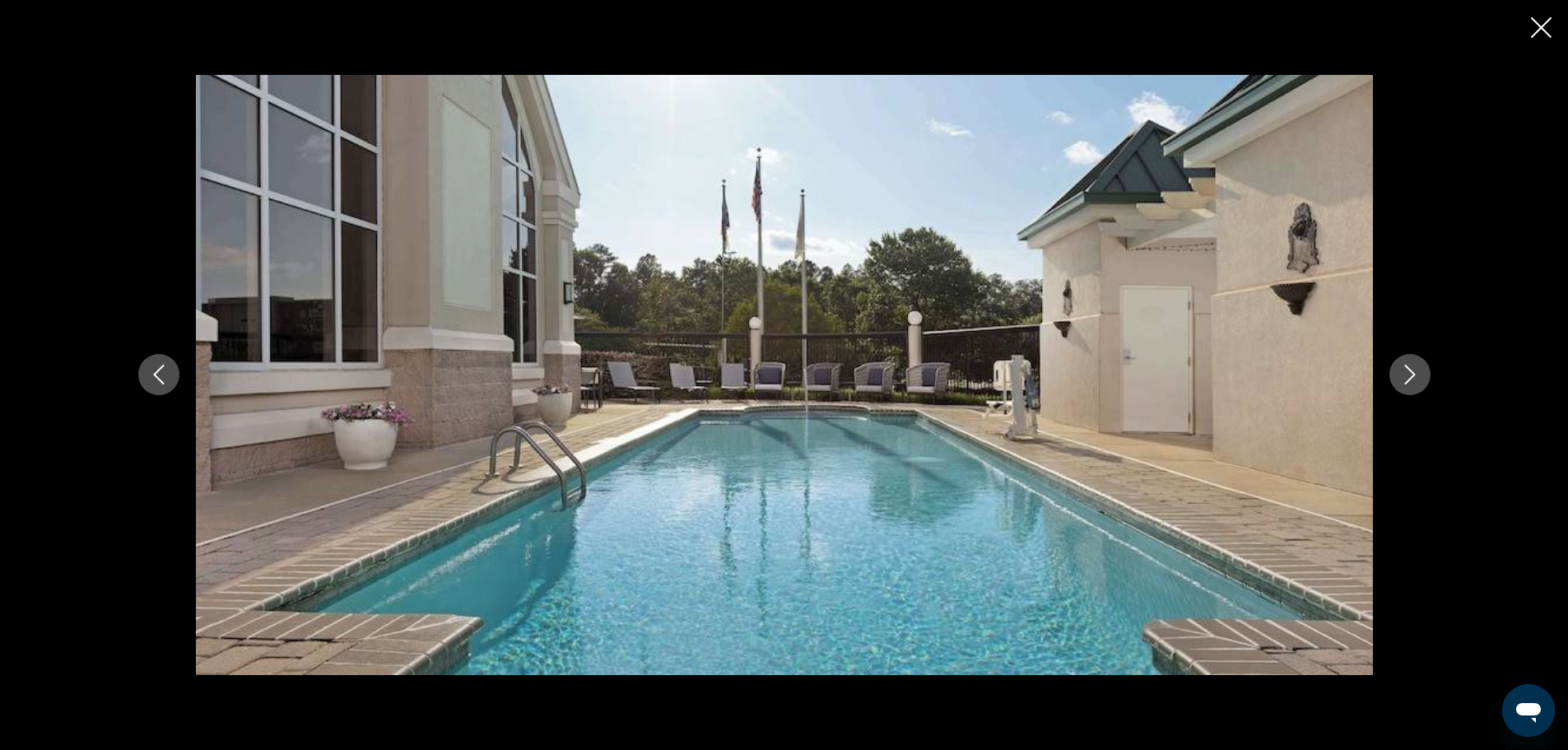
click at [1405, 377] on icon "Next image" at bounding box center [1410, 374] width 19 height 19
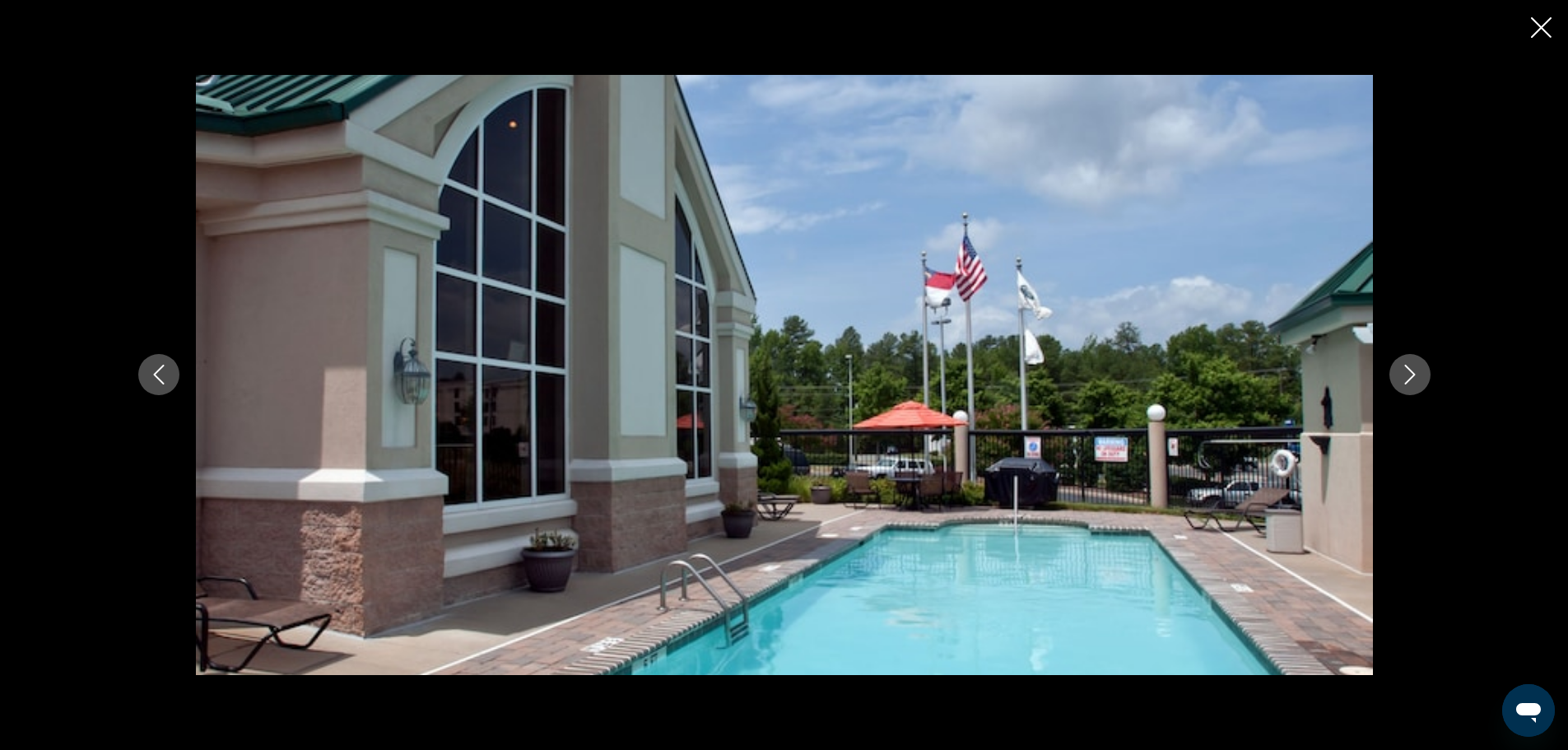
click at [1405, 377] on icon "Next image" at bounding box center [1410, 374] width 19 height 19
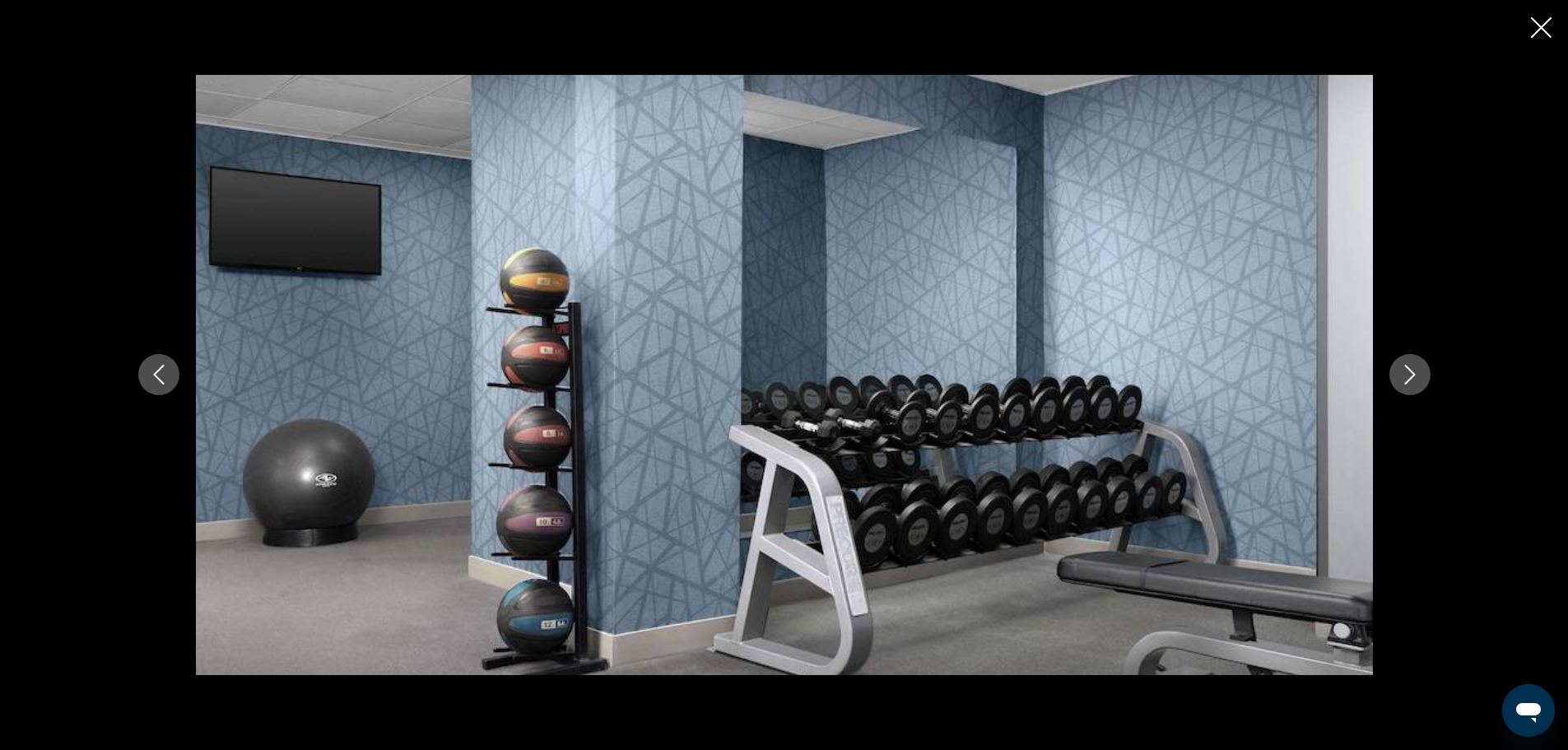
click at [1405, 377] on icon "Next image" at bounding box center [1410, 374] width 19 height 19
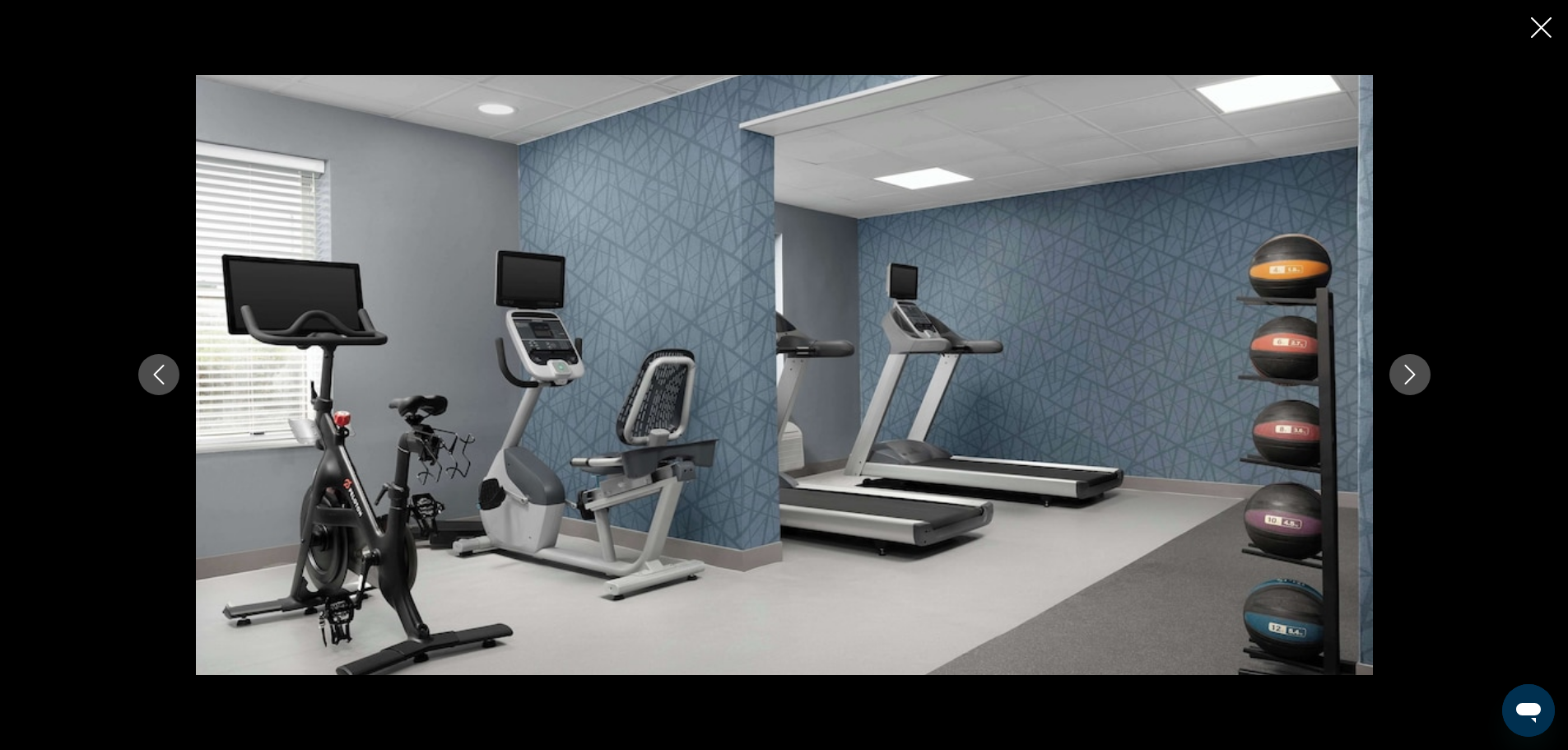
click at [1405, 377] on icon "Next image" at bounding box center [1410, 374] width 19 height 19
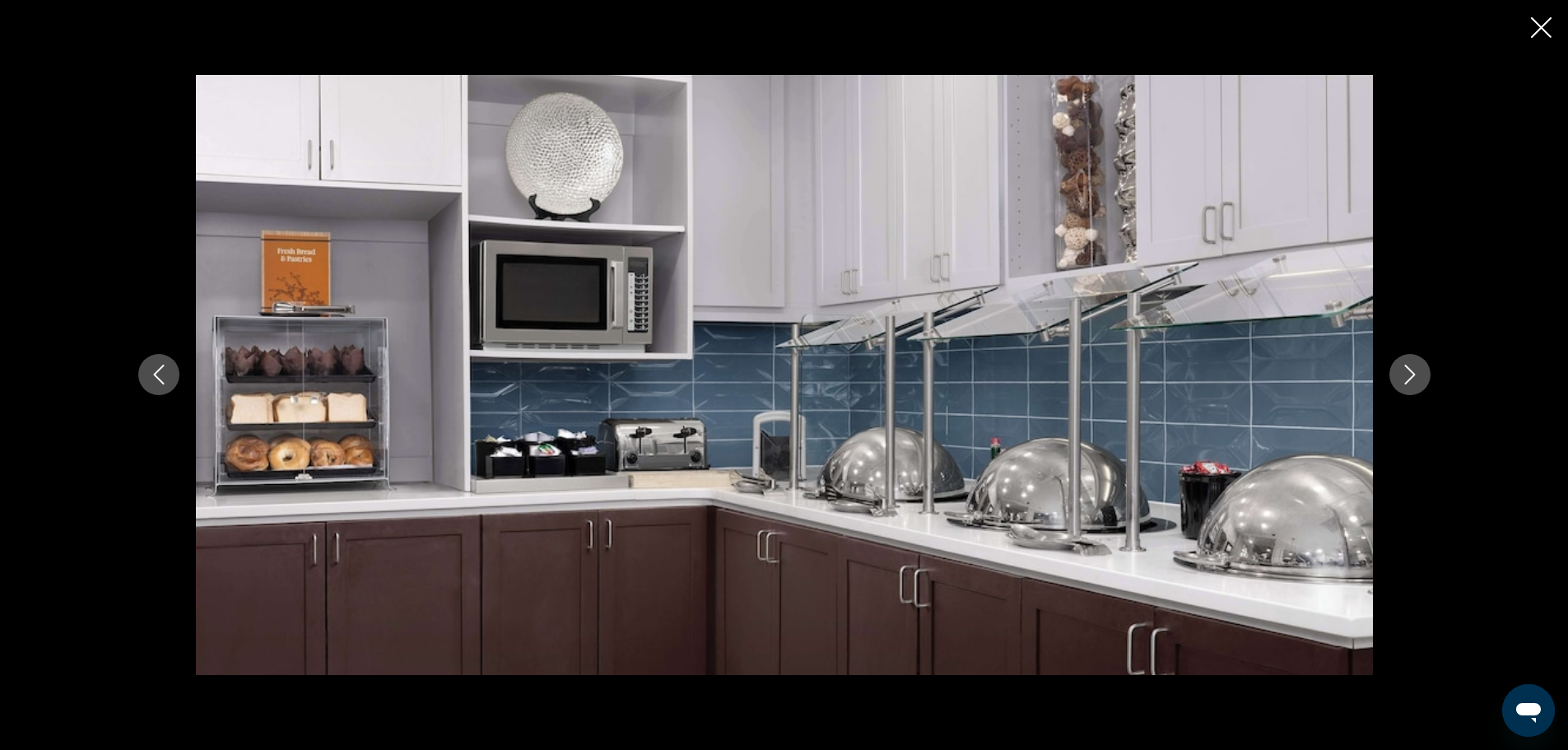
click at [1405, 377] on icon "Next image" at bounding box center [1410, 374] width 19 height 19
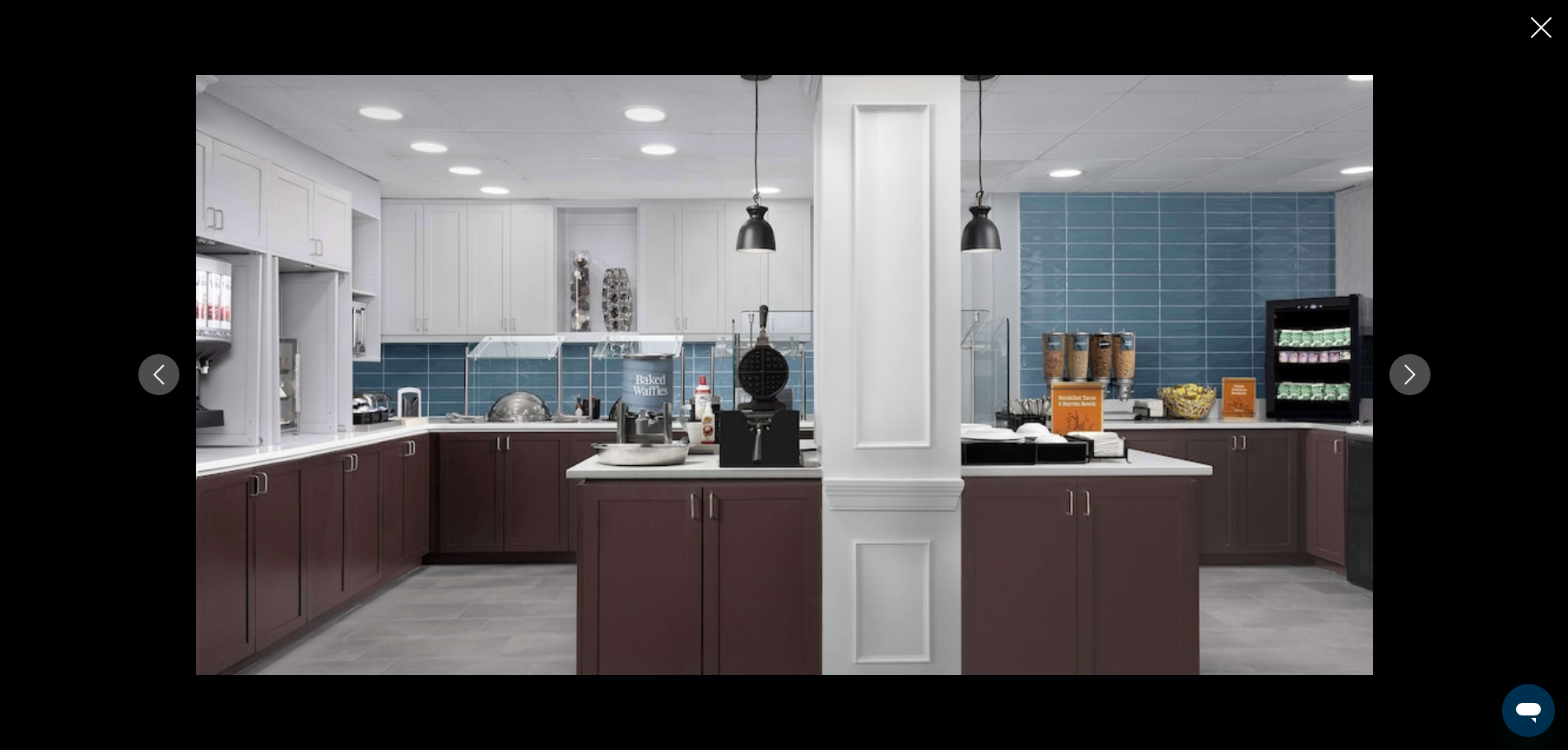
click at [1405, 377] on icon "Next image" at bounding box center [1410, 374] width 19 height 19
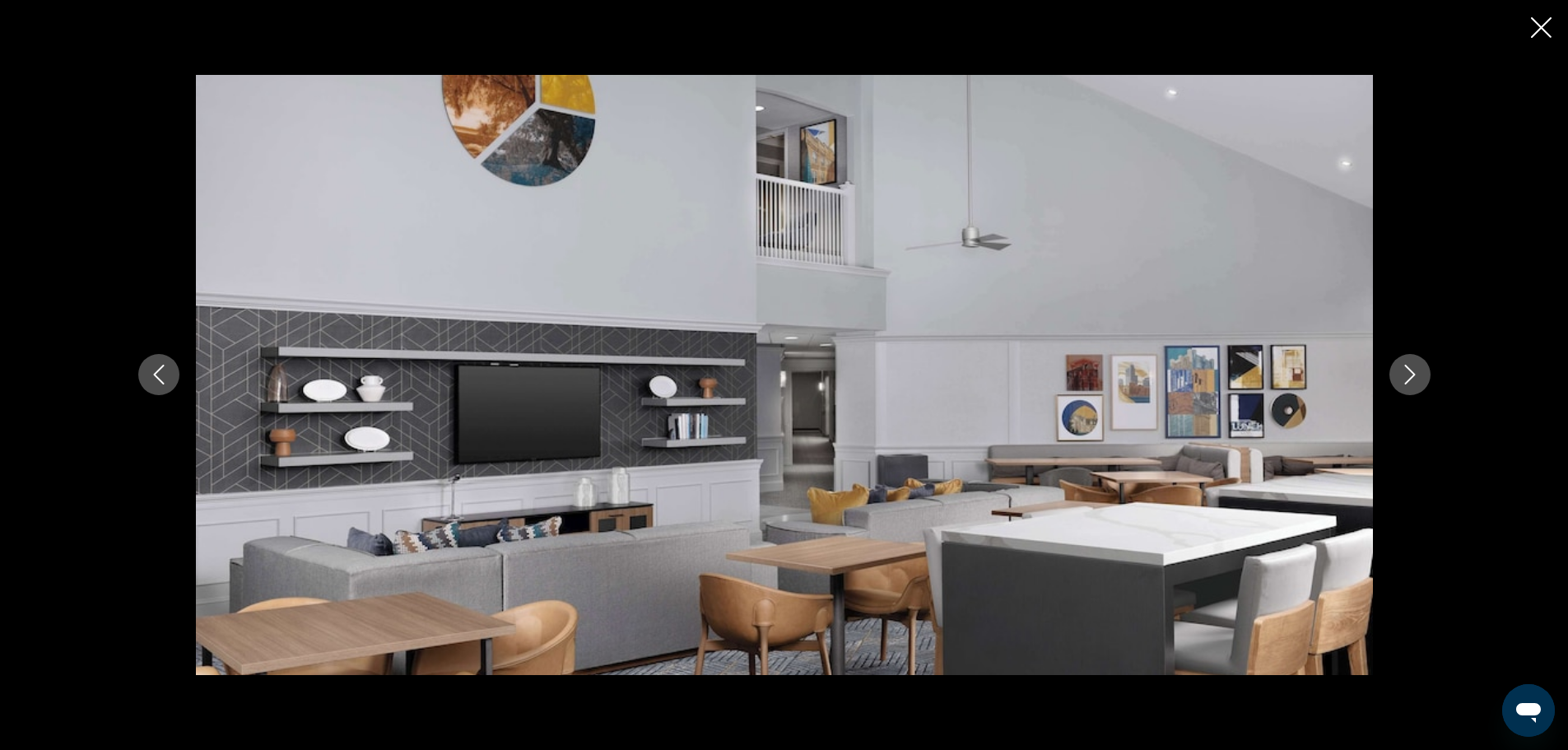
click at [1405, 377] on icon "Next image" at bounding box center [1410, 374] width 19 height 19
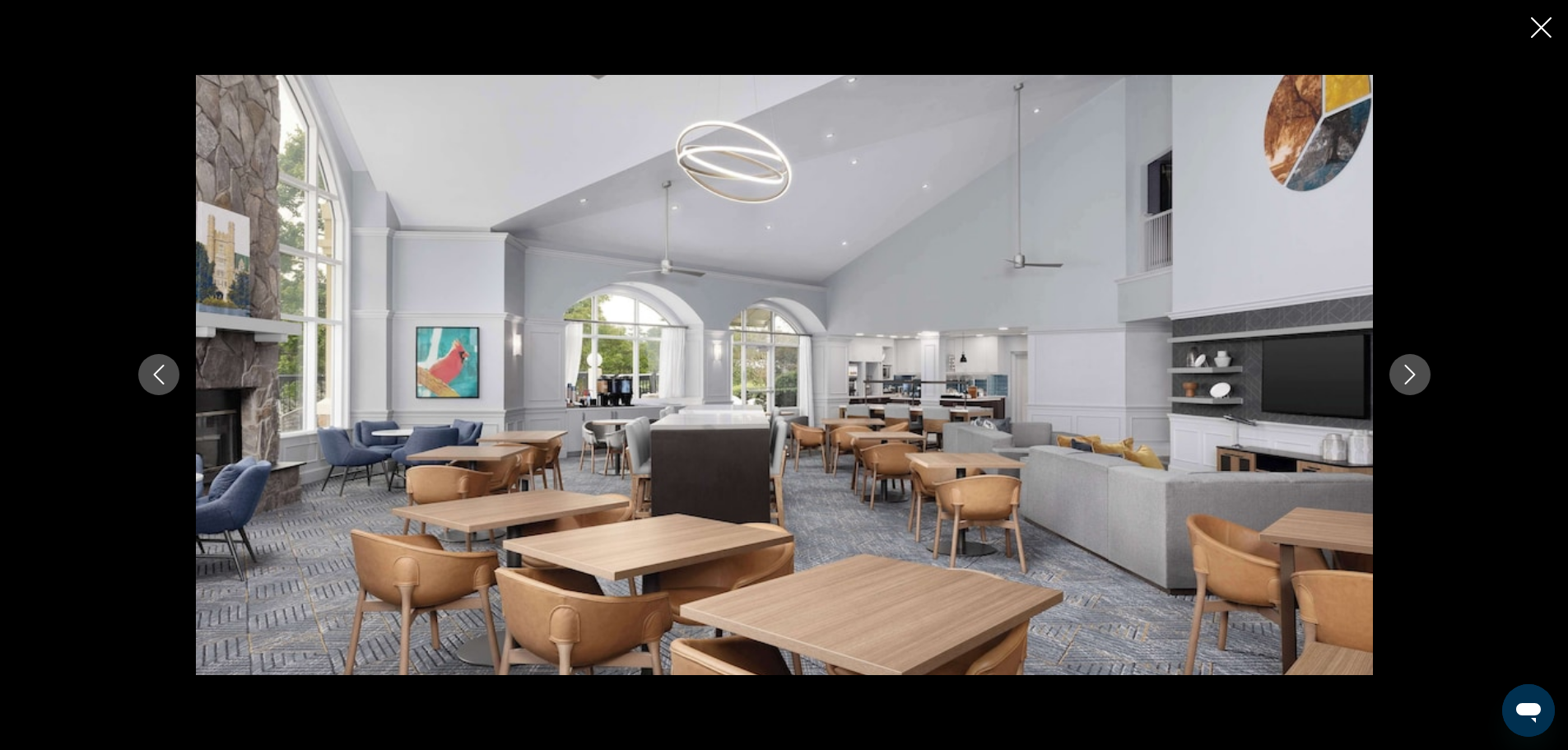
click at [1405, 377] on icon "Next image" at bounding box center [1410, 374] width 19 height 19
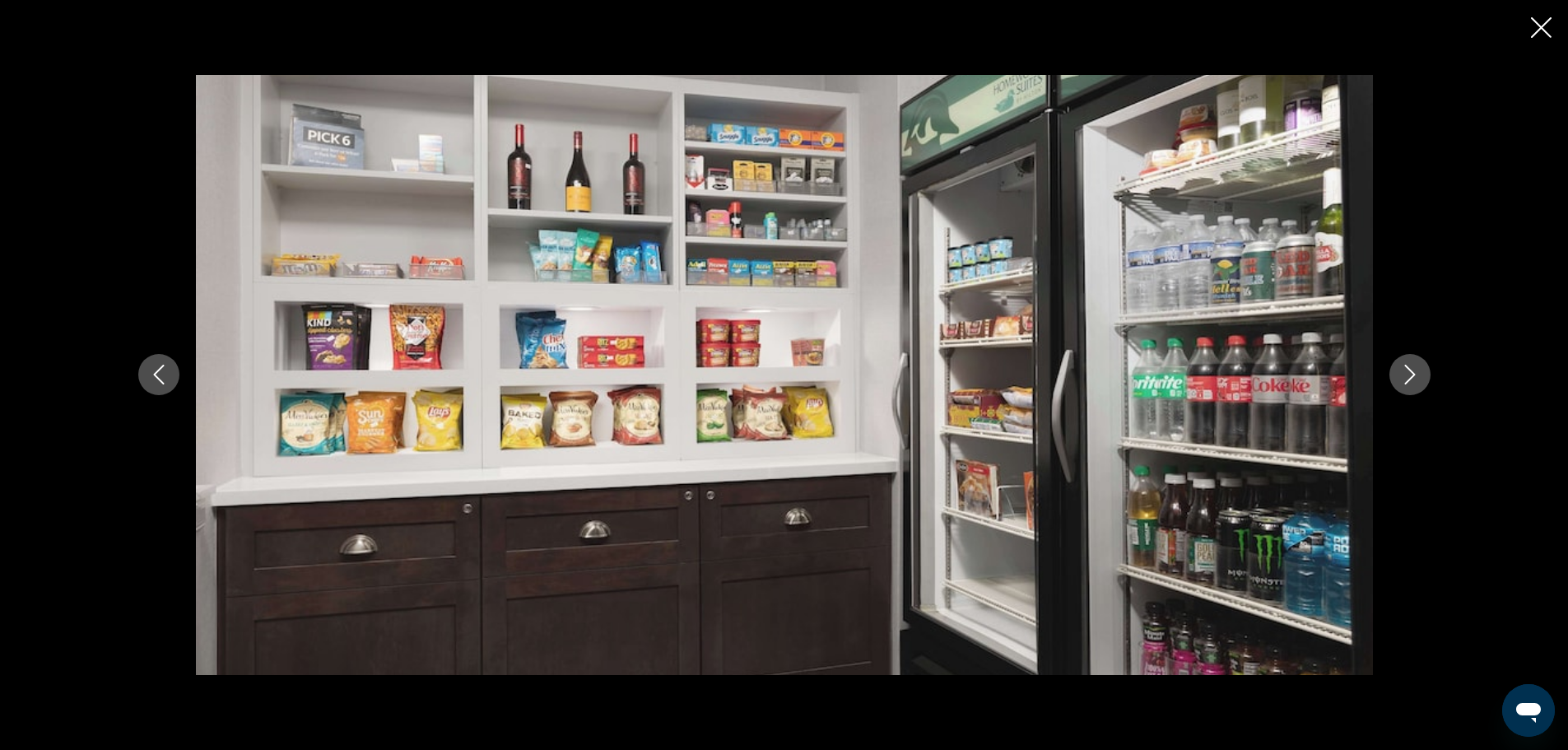
click at [1405, 377] on icon "Next image" at bounding box center [1410, 374] width 19 height 19
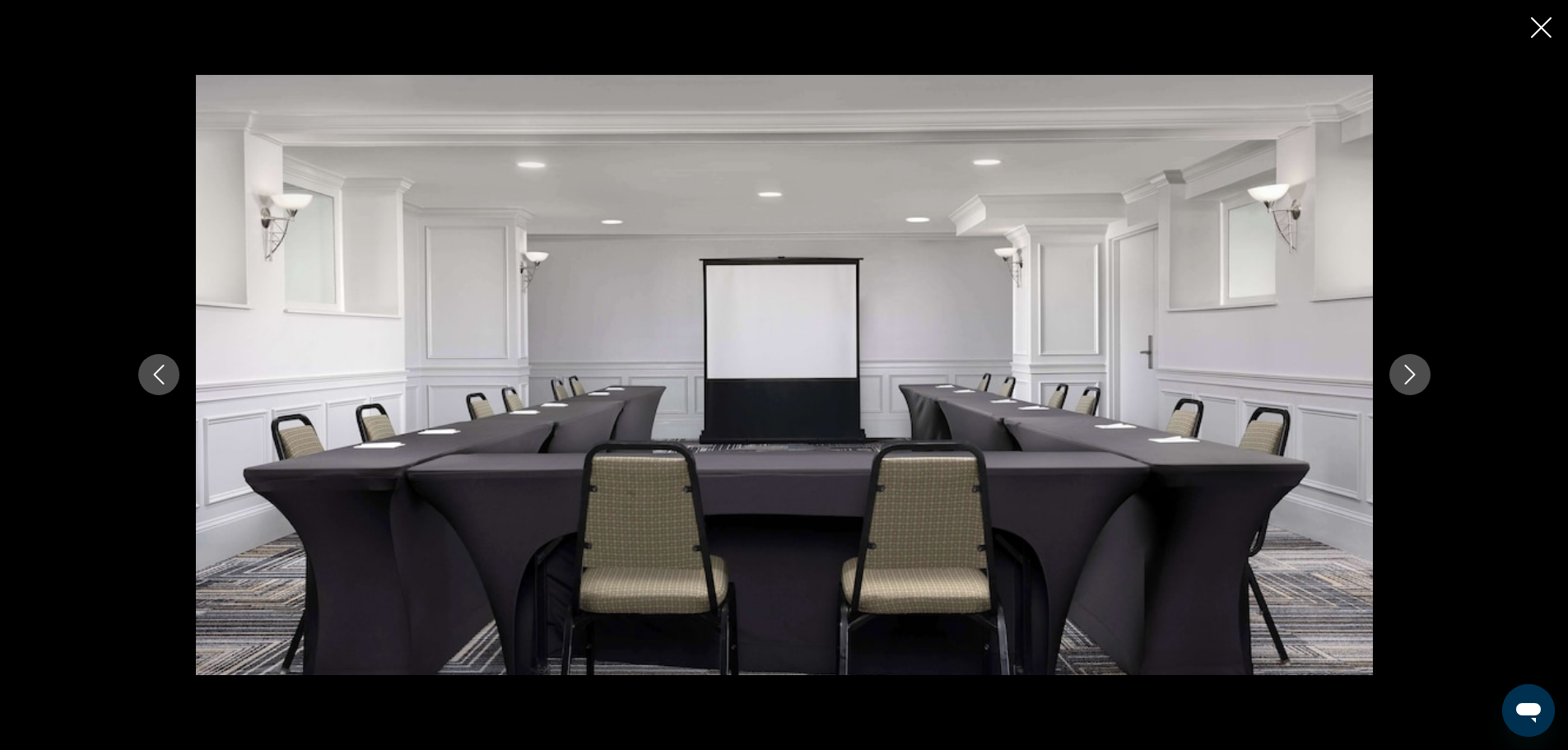
click at [1405, 377] on icon "Next image" at bounding box center [1410, 374] width 19 height 19
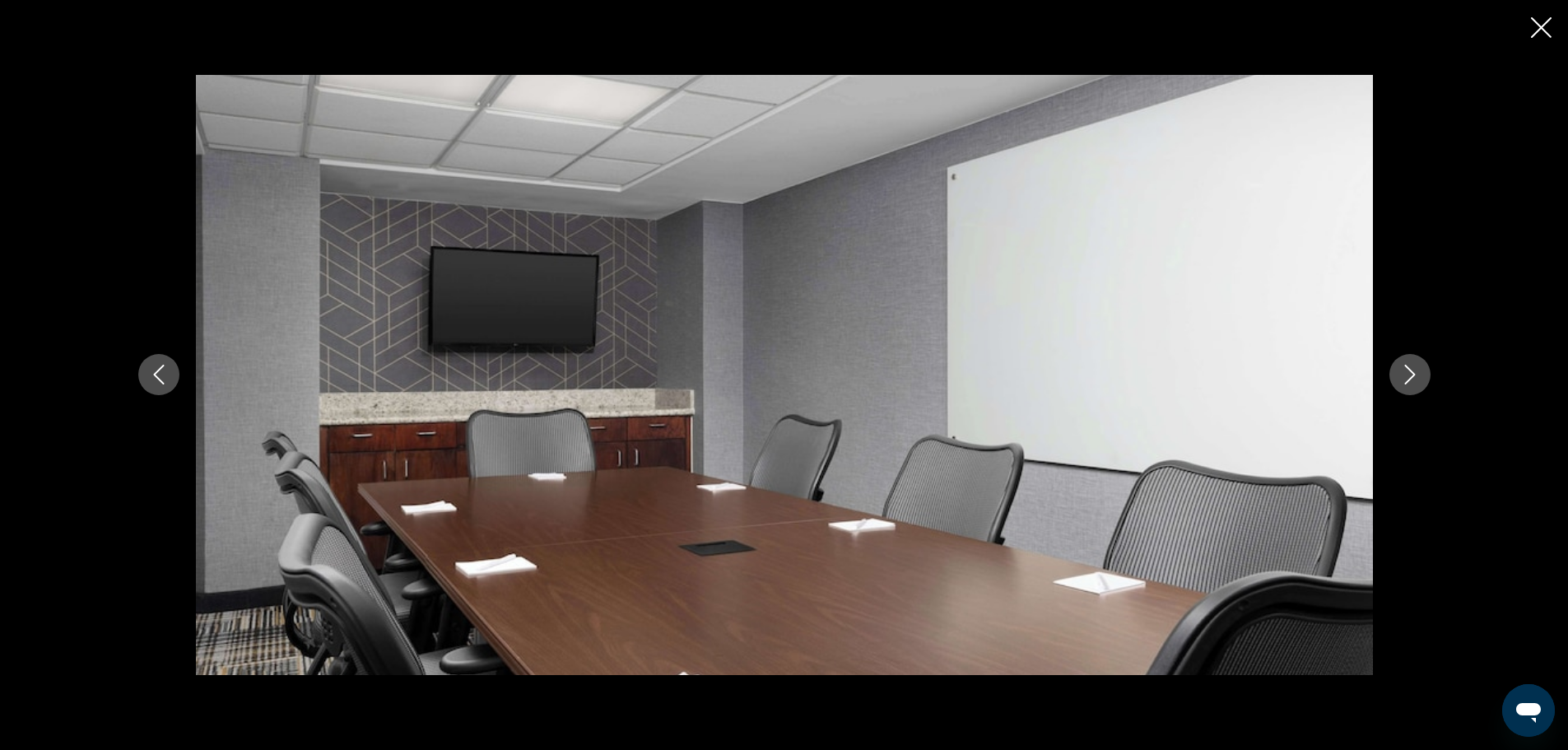
click at [1405, 377] on icon "Next image" at bounding box center [1410, 374] width 19 height 19
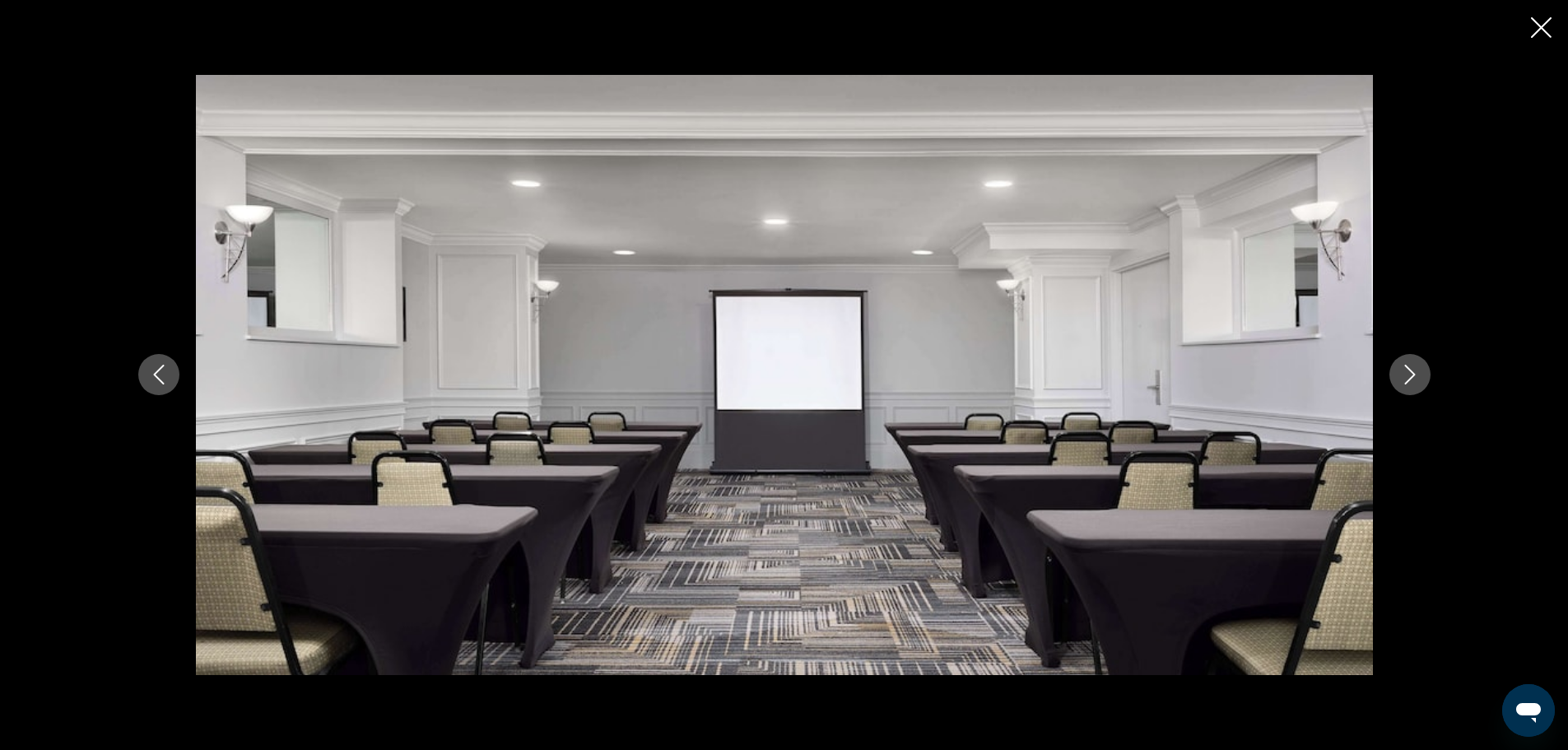
click at [1405, 377] on icon "Next image" at bounding box center [1410, 374] width 19 height 19
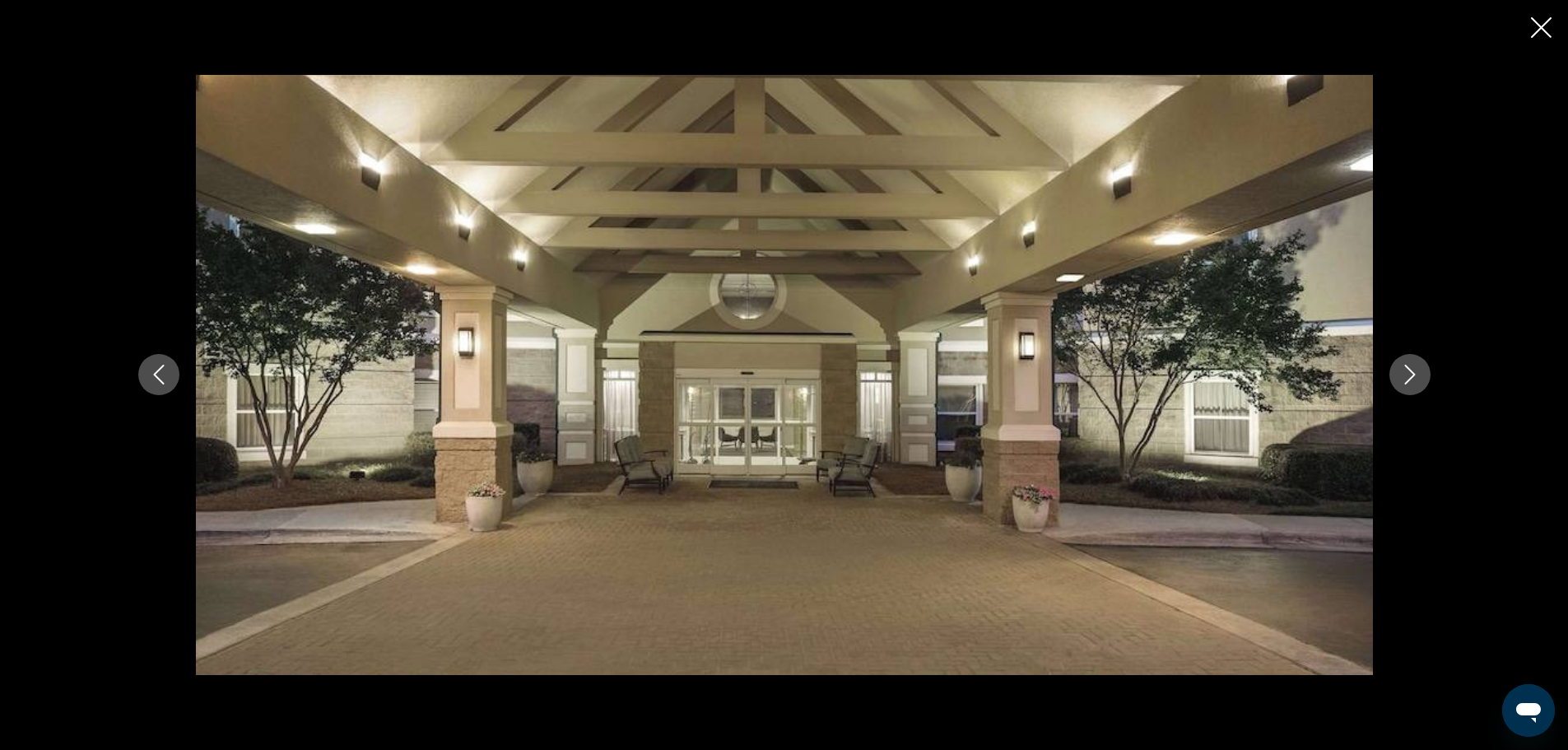
click at [1405, 377] on icon "Next image" at bounding box center [1410, 374] width 19 height 19
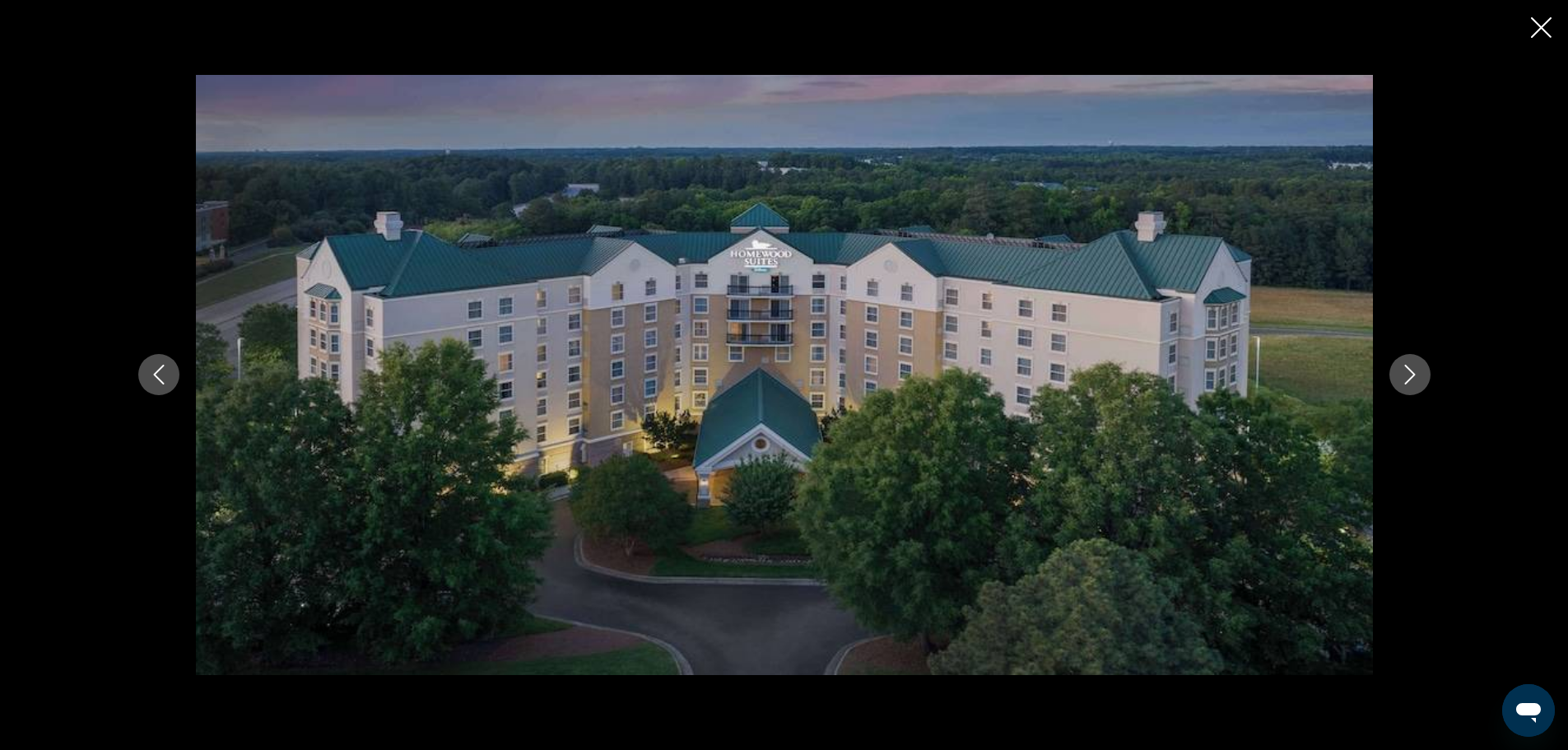
click at [1532, 24] on icon "Close slideshow" at bounding box center [1541, 28] width 20 height 20
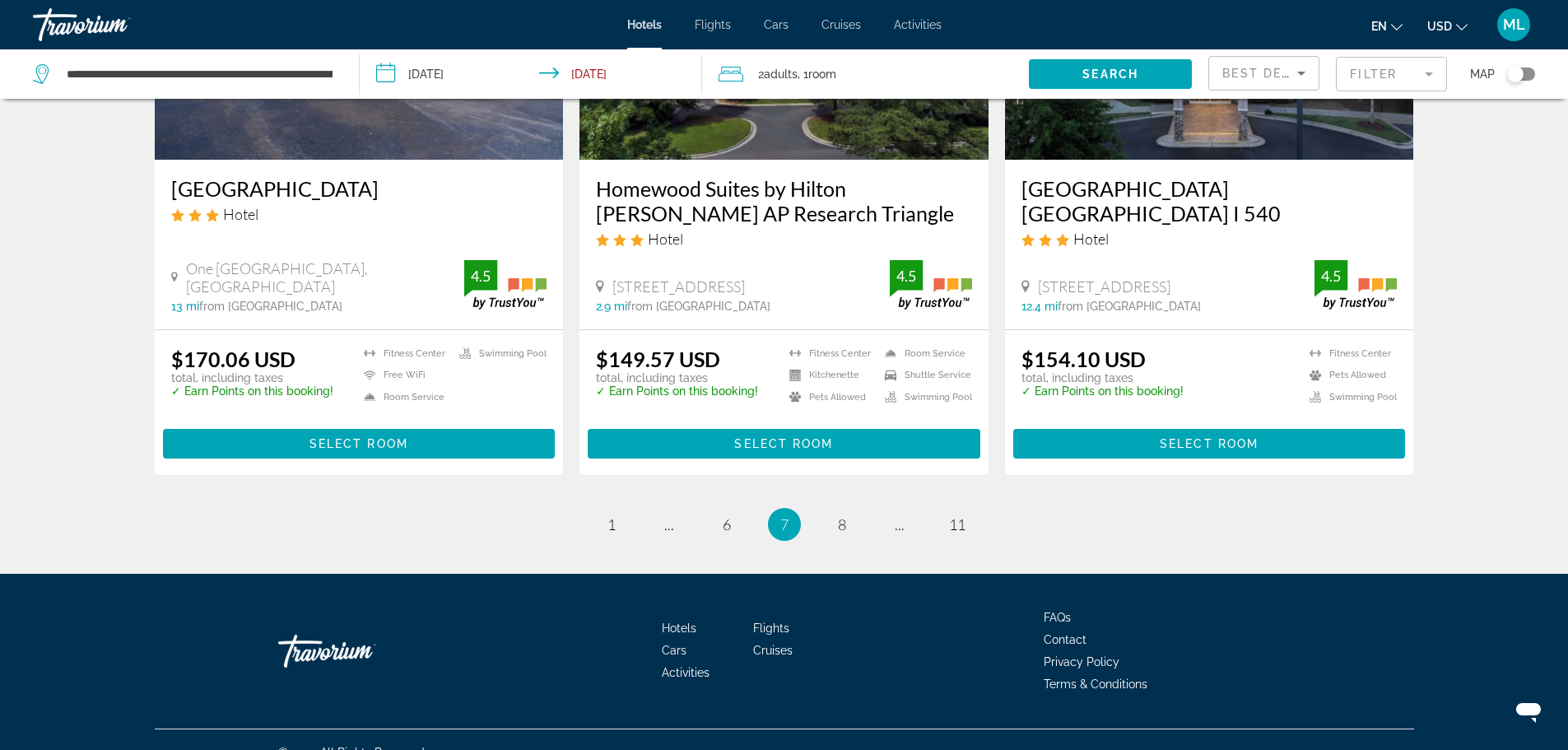
scroll to position [2118, 0]
click at [839, 514] on span "8" at bounding box center [842, 524] width 8 height 19
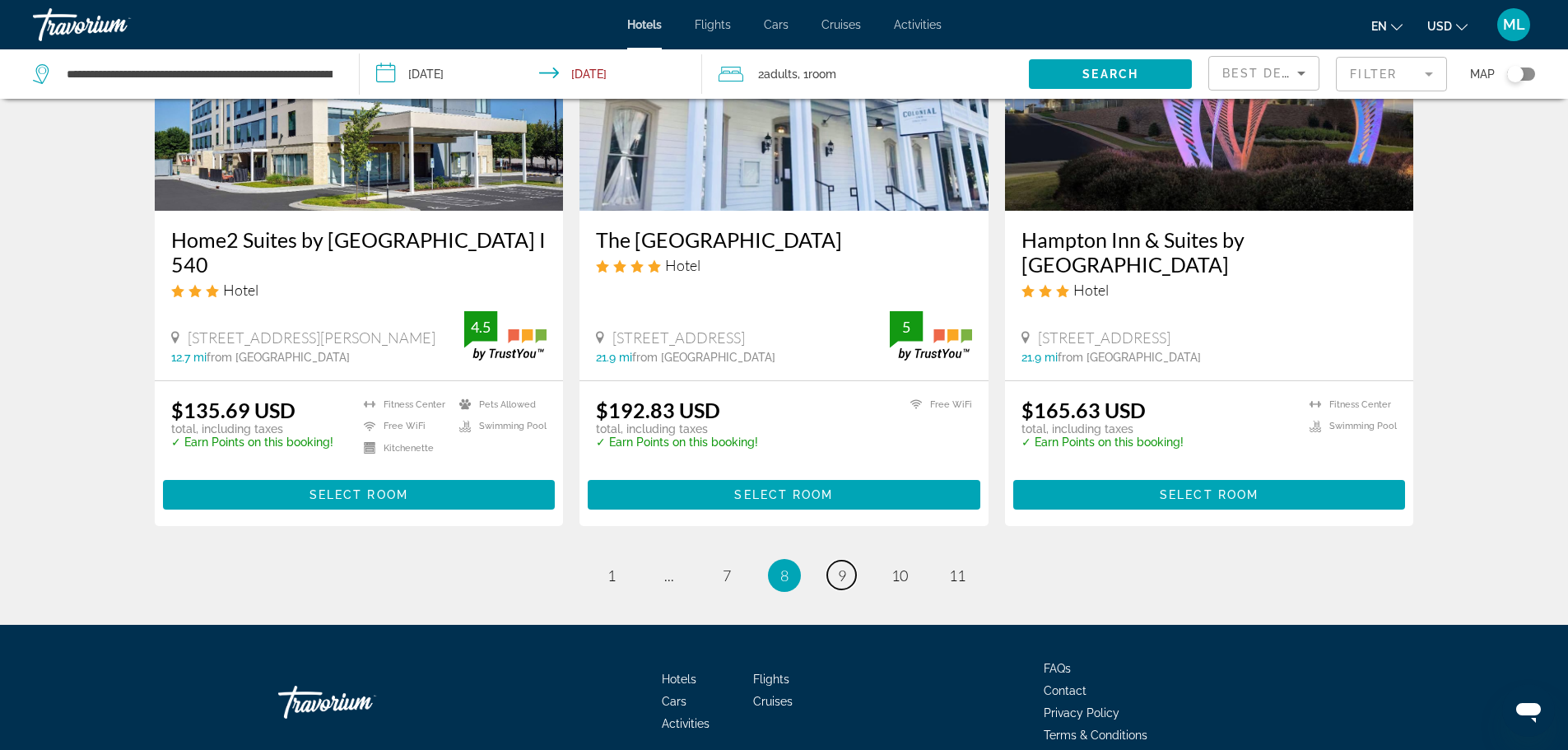
scroll to position [2093, 0]
